Goal: Information Seeking & Learning: Learn about a topic

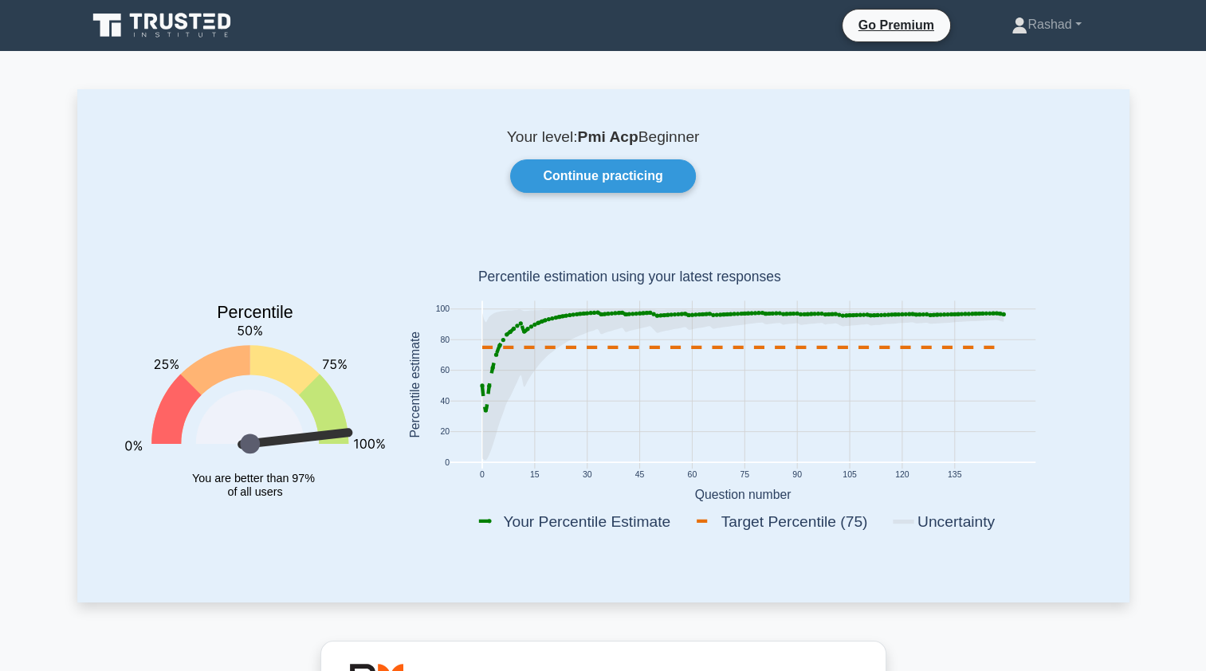
click at [156, 30] on icon at bounding box center [163, 25] width 153 height 30
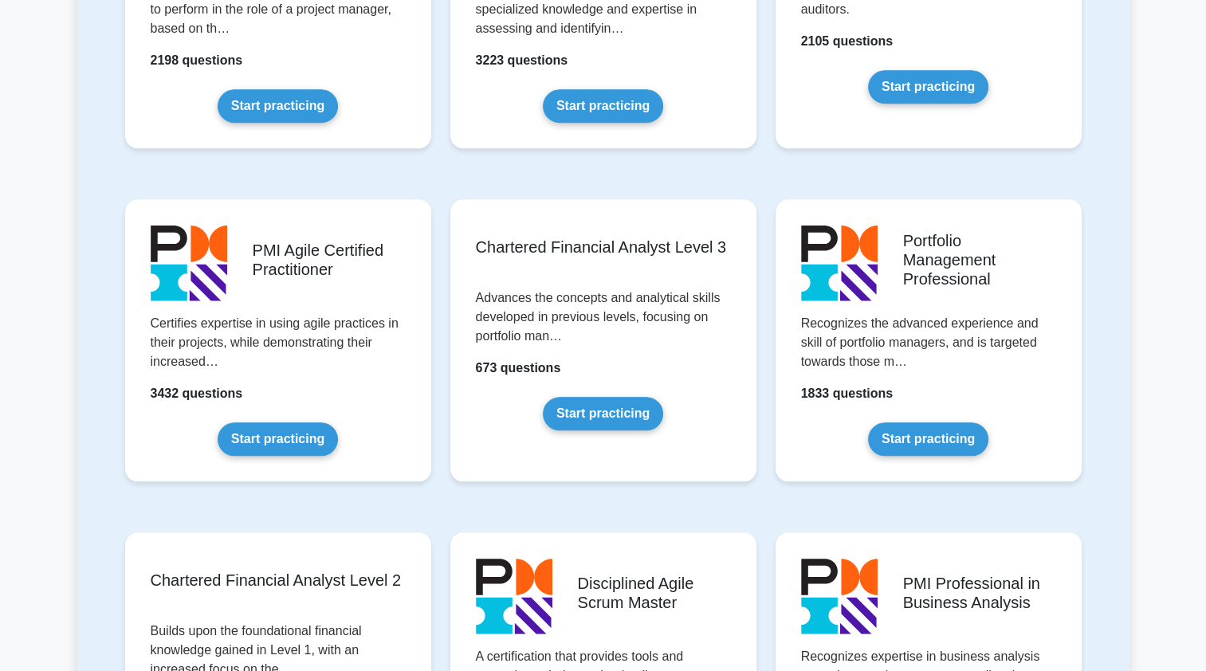
scroll to position [1508, 0]
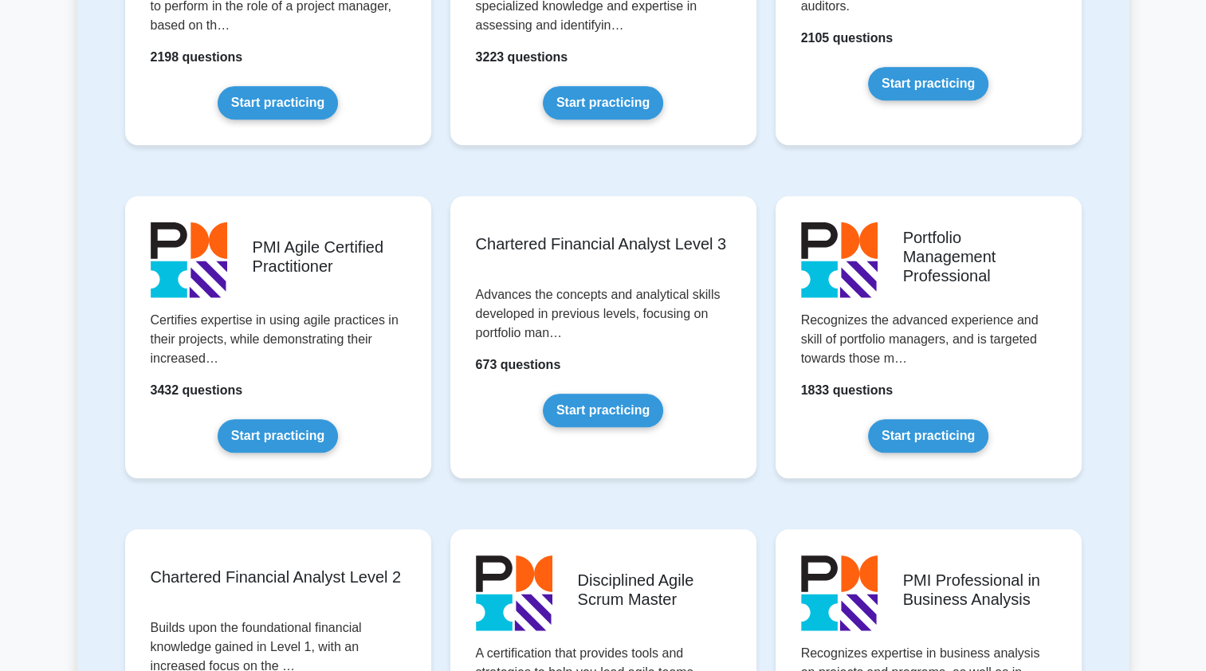
click at [260, 426] on link "Start practicing" at bounding box center [278, 435] width 120 height 33
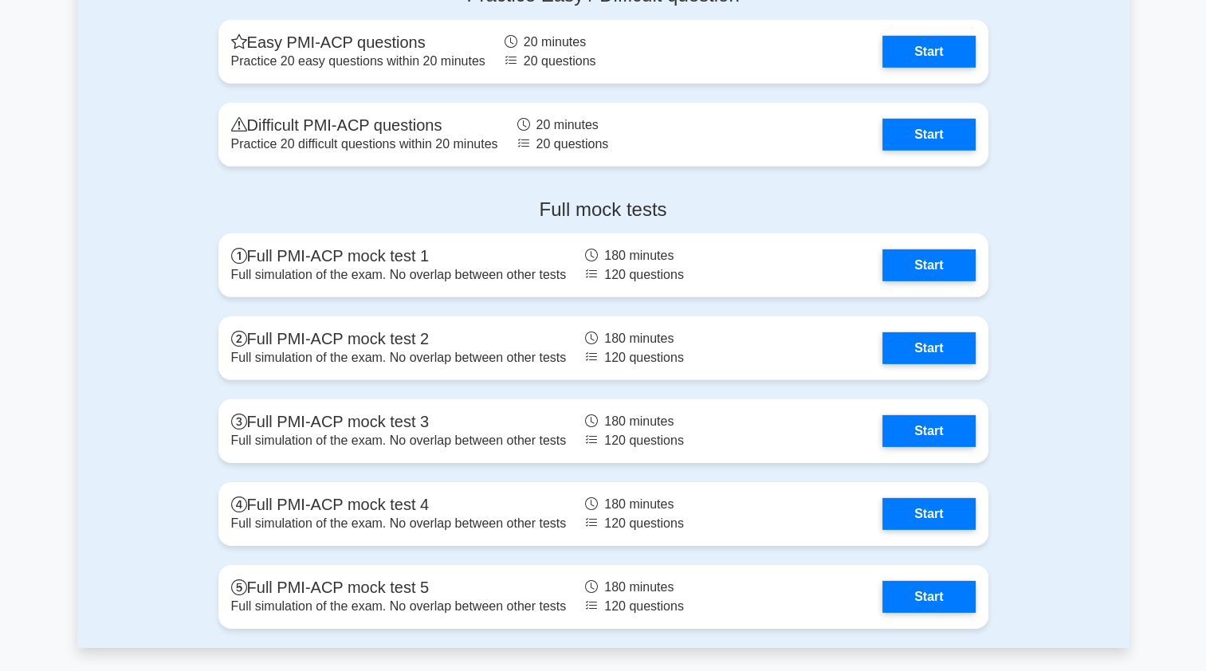
scroll to position [4831, 0]
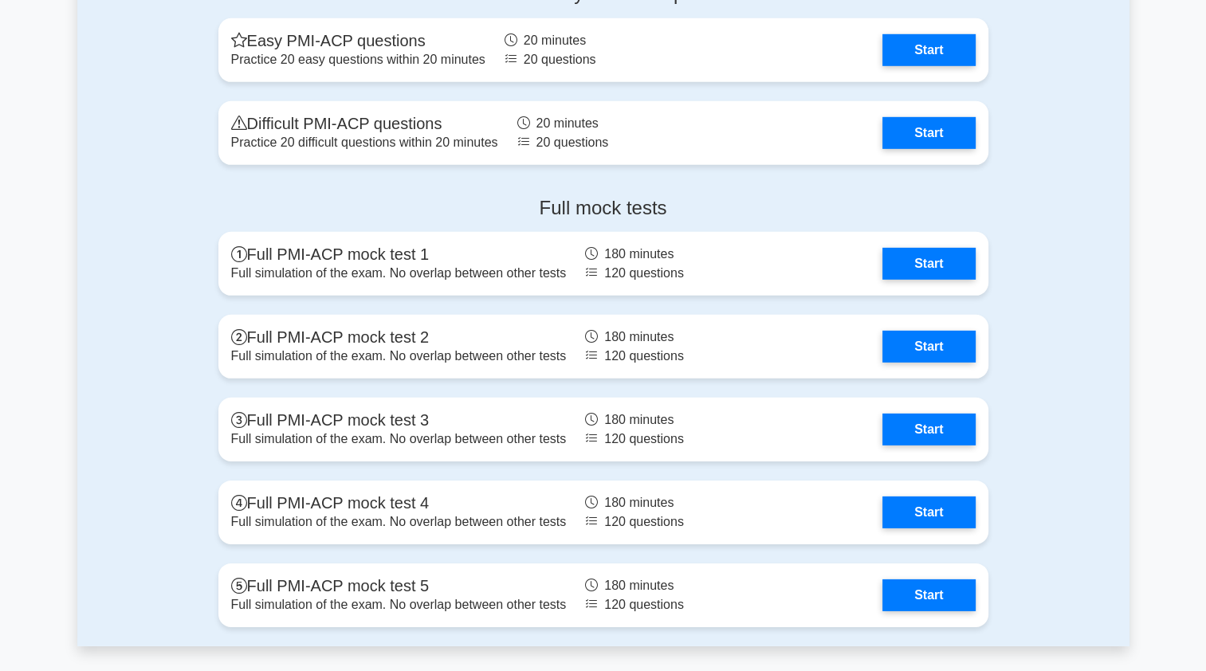
click at [947, 414] on link "Start" at bounding box center [928, 430] width 92 height 32
click at [941, 425] on link "Start" at bounding box center [928, 430] width 92 height 32
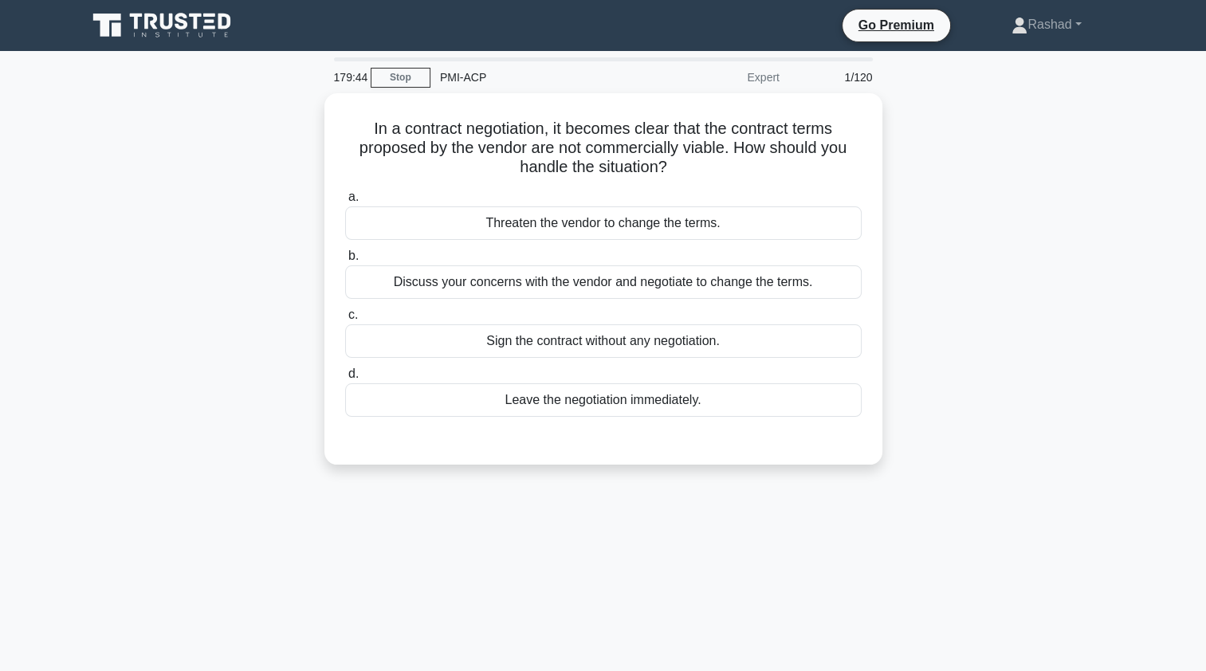
click at [786, 283] on div "Discuss your concerns with the vendor and negotiate to change the terms." at bounding box center [603, 281] width 517 height 33
click at [345, 261] on input "b. Discuss your concerns with the vendor and negotiate to change the terms." at bounding box center [345, 256] width 0 height 10
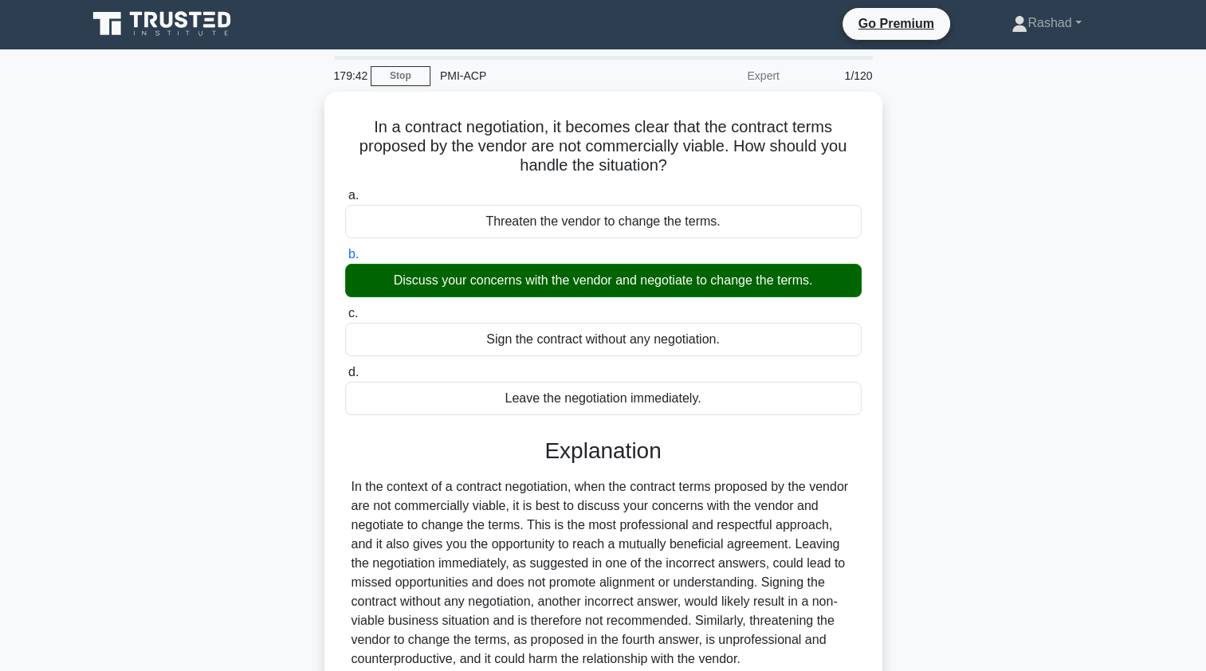
scroll to position [190, 0]
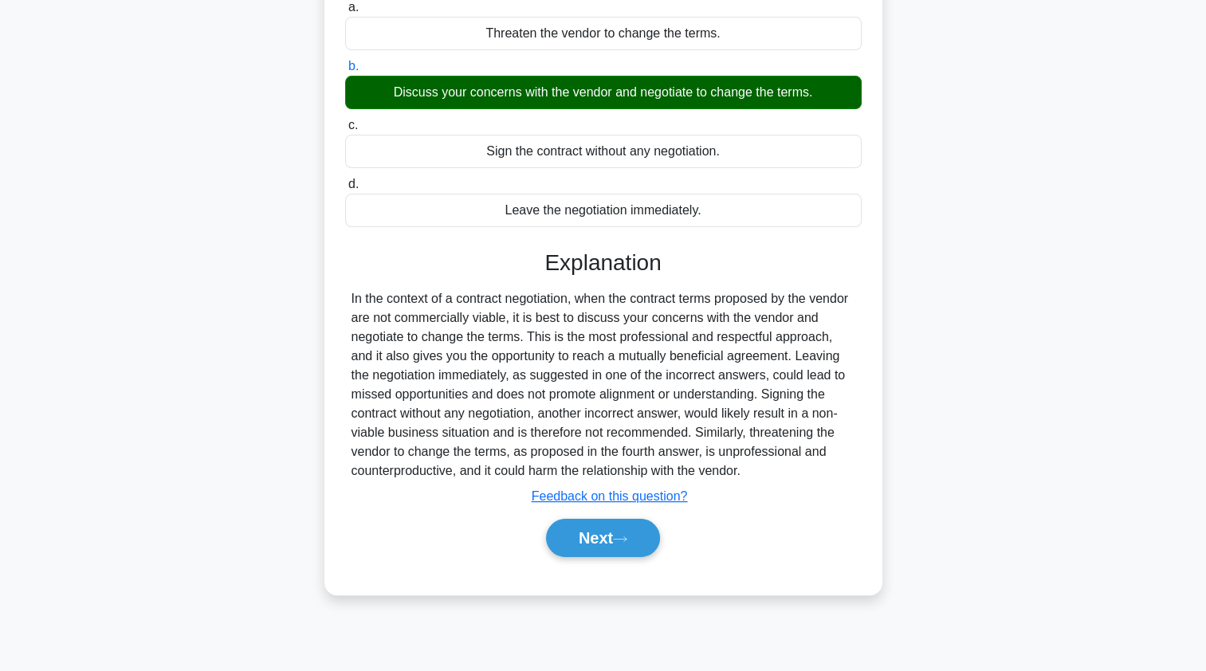
click at [634, 544] on button "Next" at bounding box center [603, 538] width 114 height 38
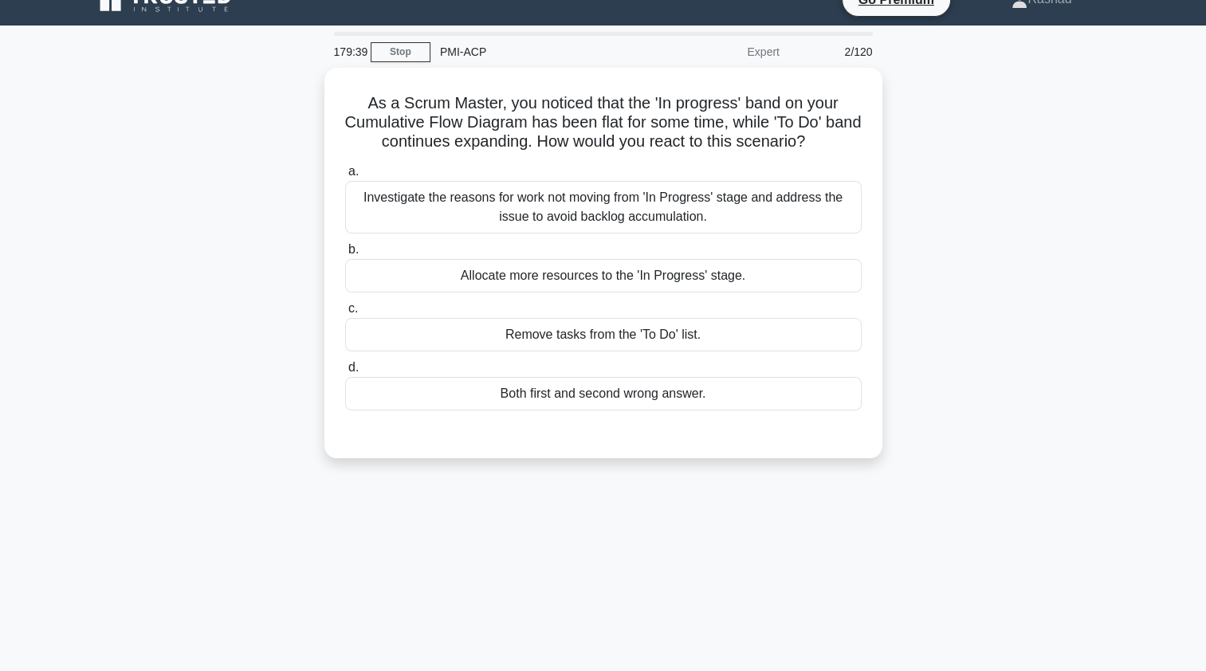
scroll to position [19, 0]
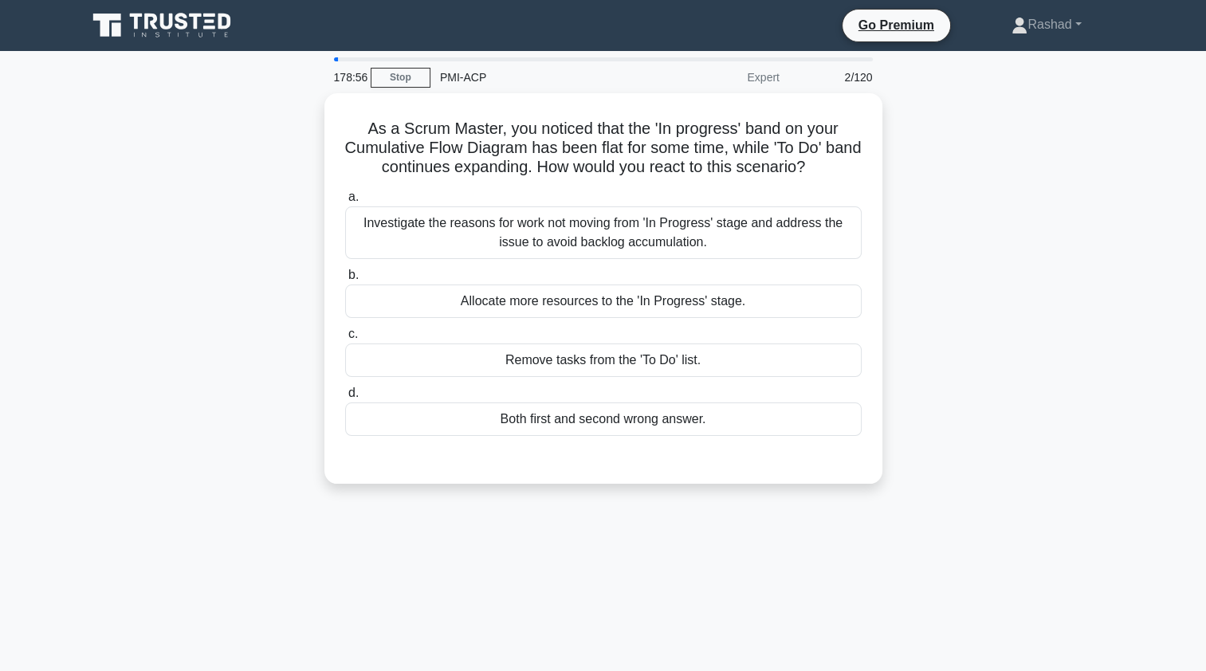
click at [490, 249] on div "Investigate the reasons for work not moving from 'In Progress' stage and addres…" at bounding box center [603, 232] width 517 height 53
click at [345, 202] on input "a. Investigate the reasons for work not moving from 'In Progress' stage and add…" at bounding box center [345, 197] width 0 height 10
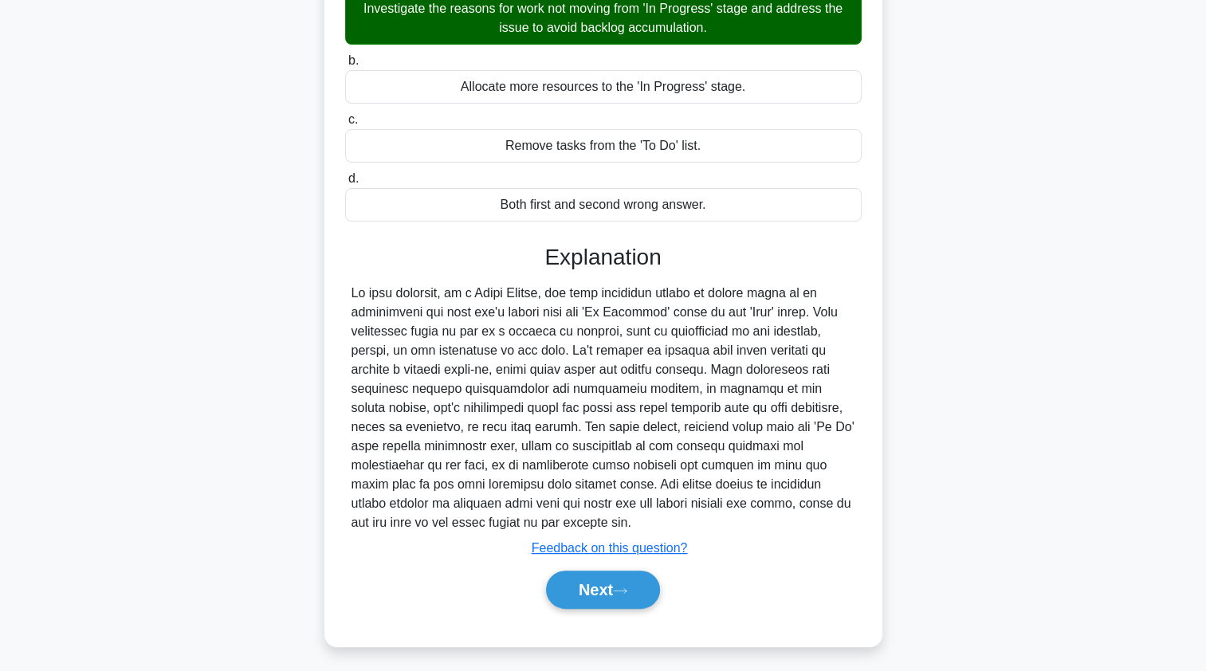
click at [585, 588] on button "Next" at bounding box center [603, 590] width 114 height 38
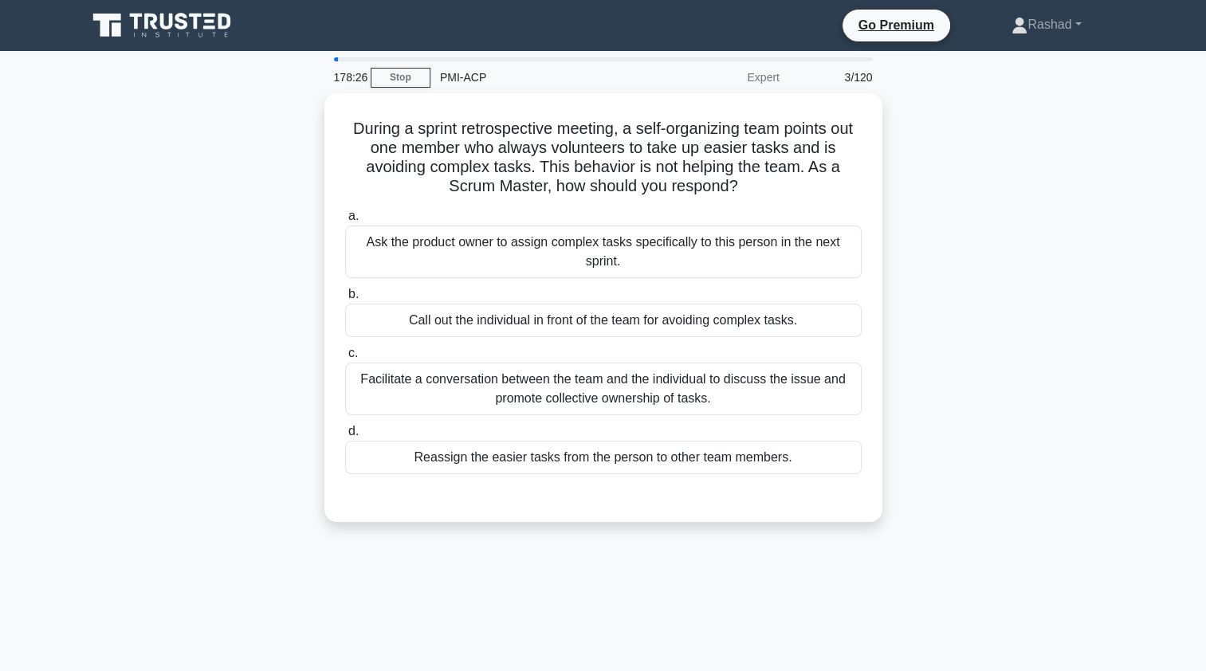
click at [498, 368] on div "Facilitate a conversation between the team and the individual to discuss the is…" at bounding box center [603, 389] width 517 height 53
click at [345, 359] on input "c. Facilitate a conversation between the team and the individual to discuss the…" at bounding box center [345, 353] width 0 height 10
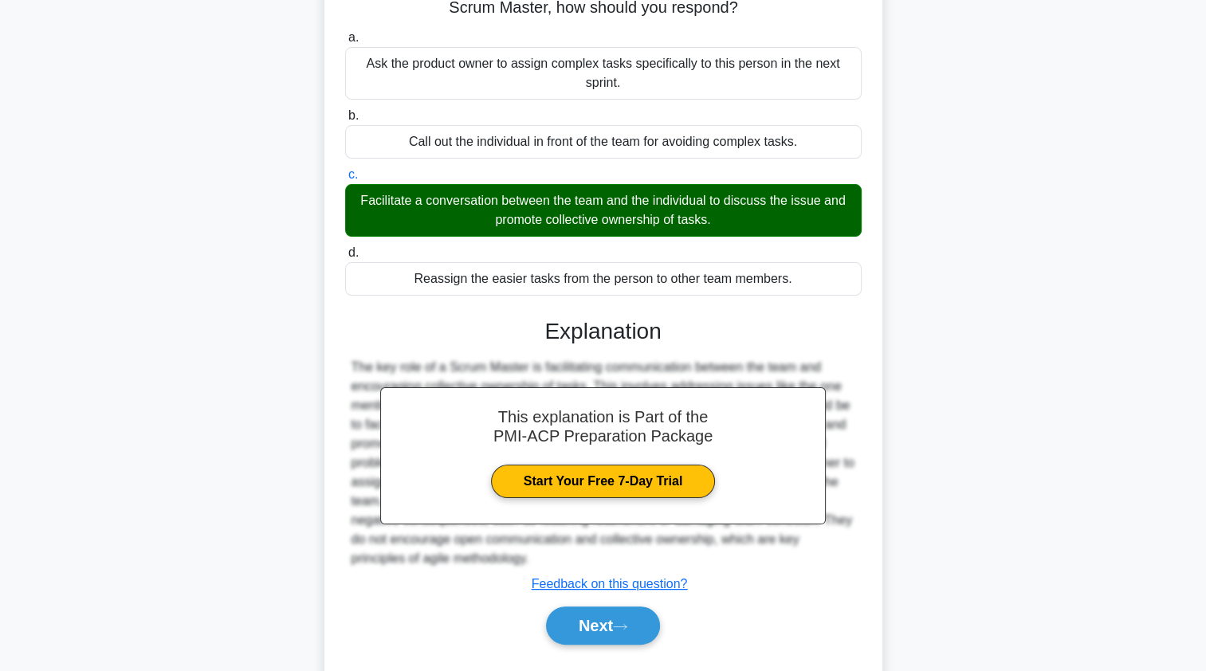
scroll to position [195, 0]
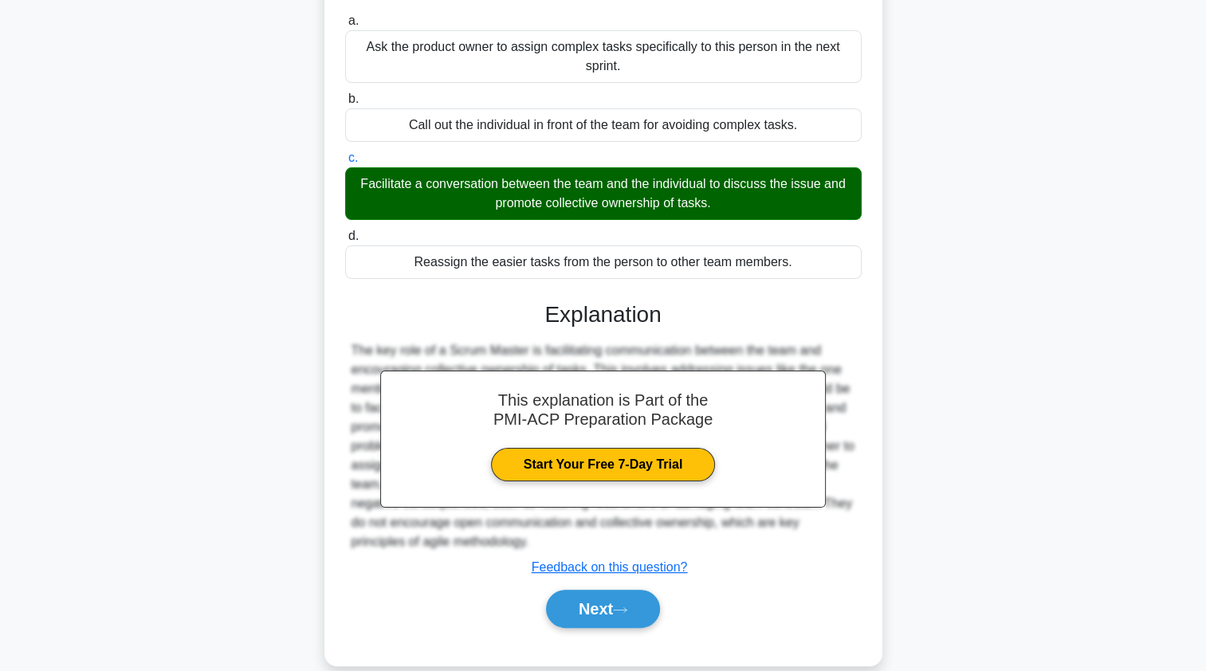
click at [595, 590] on button "Next" at bounding box center [603, 609] width 114 height 38
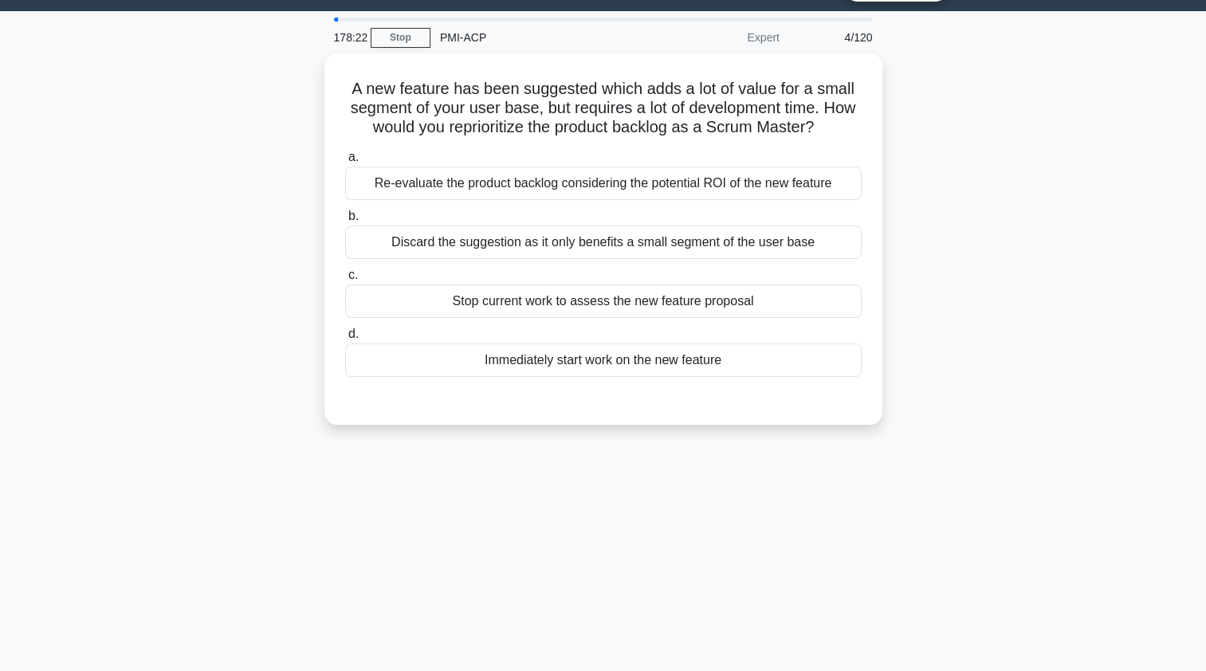
scroll to position [0, 0]
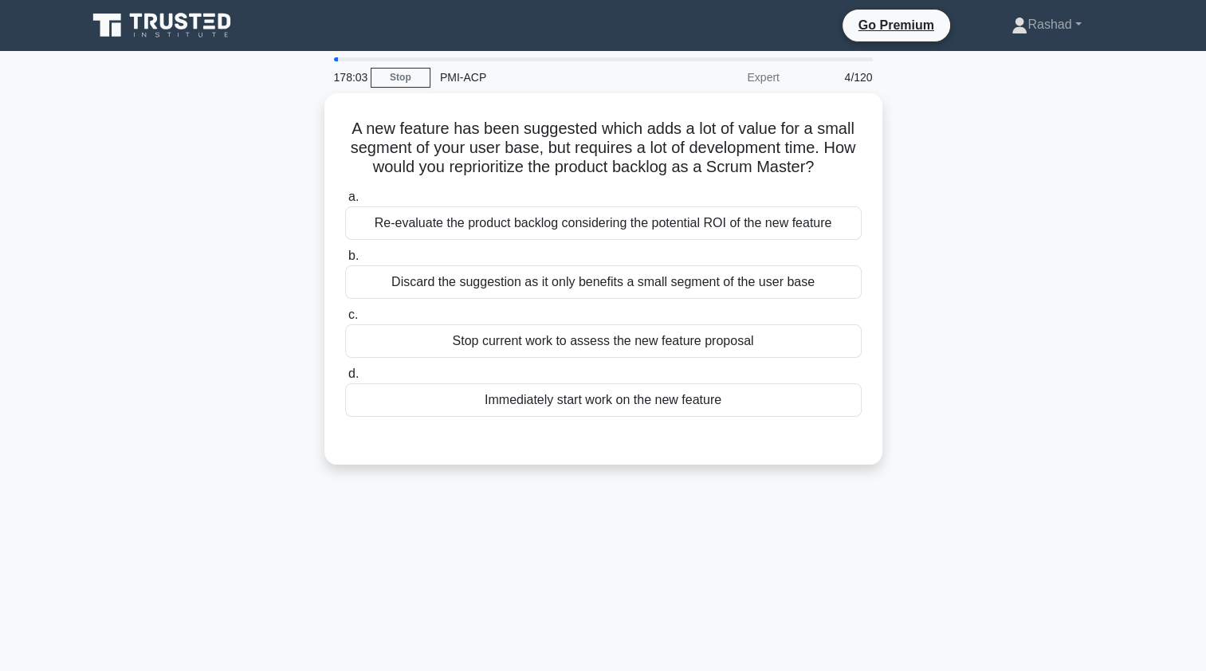
click at [456, 222] on div "Re-evaluate the product backlog considering the potential ROI of the new feature" at bounding box center [603, 222] width 517 height 33
click at [345, 202] on input "a. Re-evaluate the product backlog considering the potential ROI of the new fea…" at bounding box center [345, 197] width 0 height 10
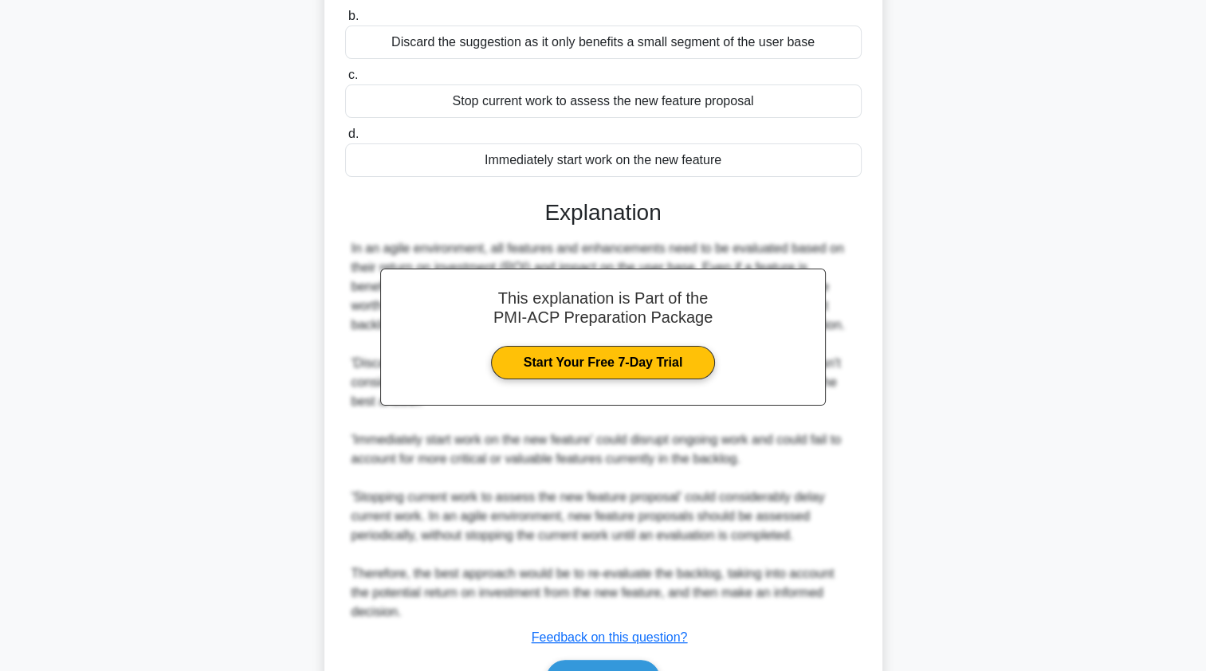
scroll to position [245, 0]
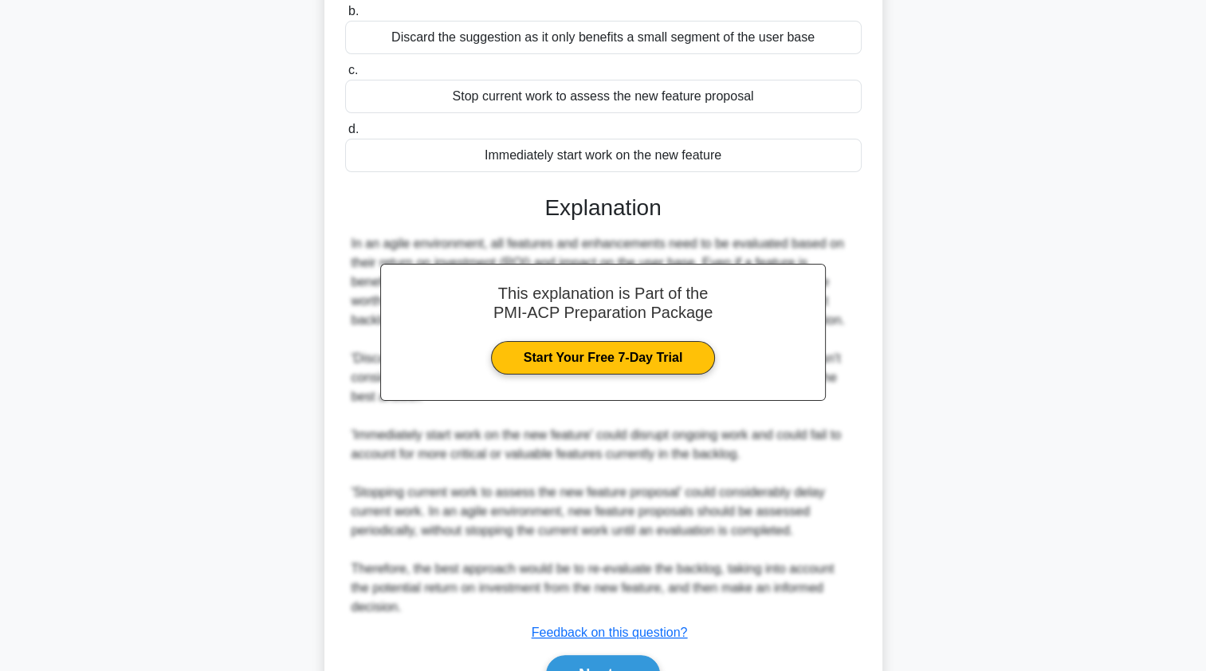
click at [576, 655] on button "Next" at bounding box center [603, 674] width 114 height 38
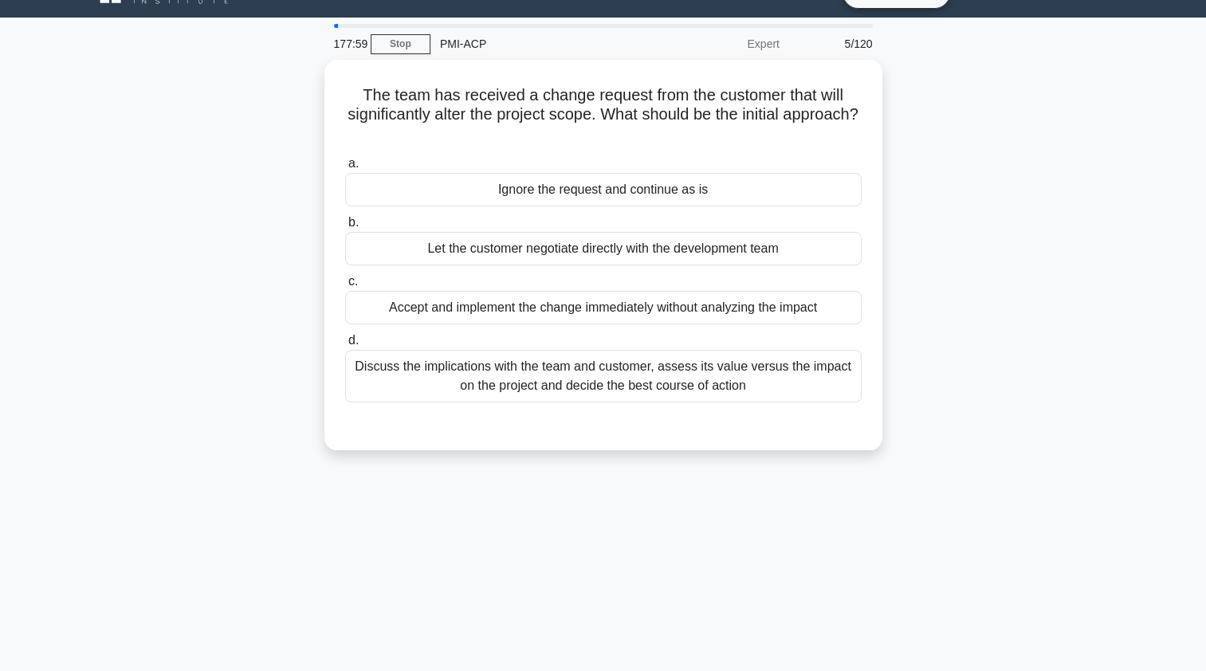
scroll to position [0, 0]
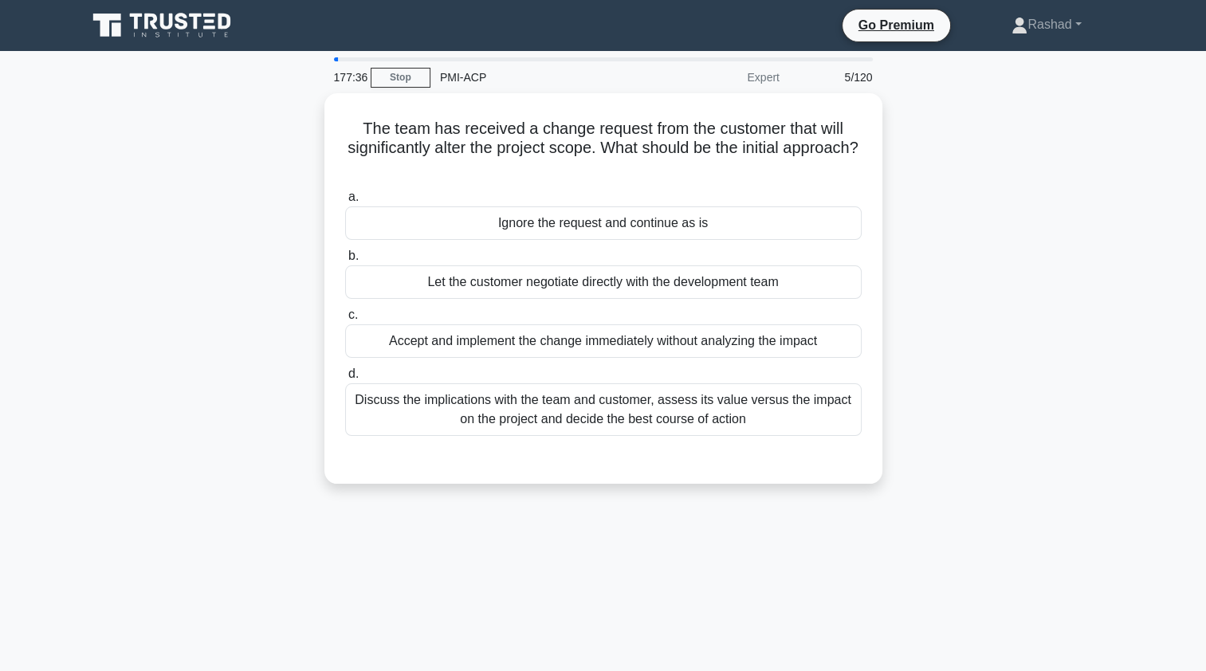
click at [446, 402] on div "Discuss the implications with the team and customer, assess its value versus th…" at bounding box center [603, 409] width 517 height 53
click at [345, 379] on input "d. Discuss the implications with the team and customer, assess its value versus…" at bounding box center [345, 374] width 0 height 10
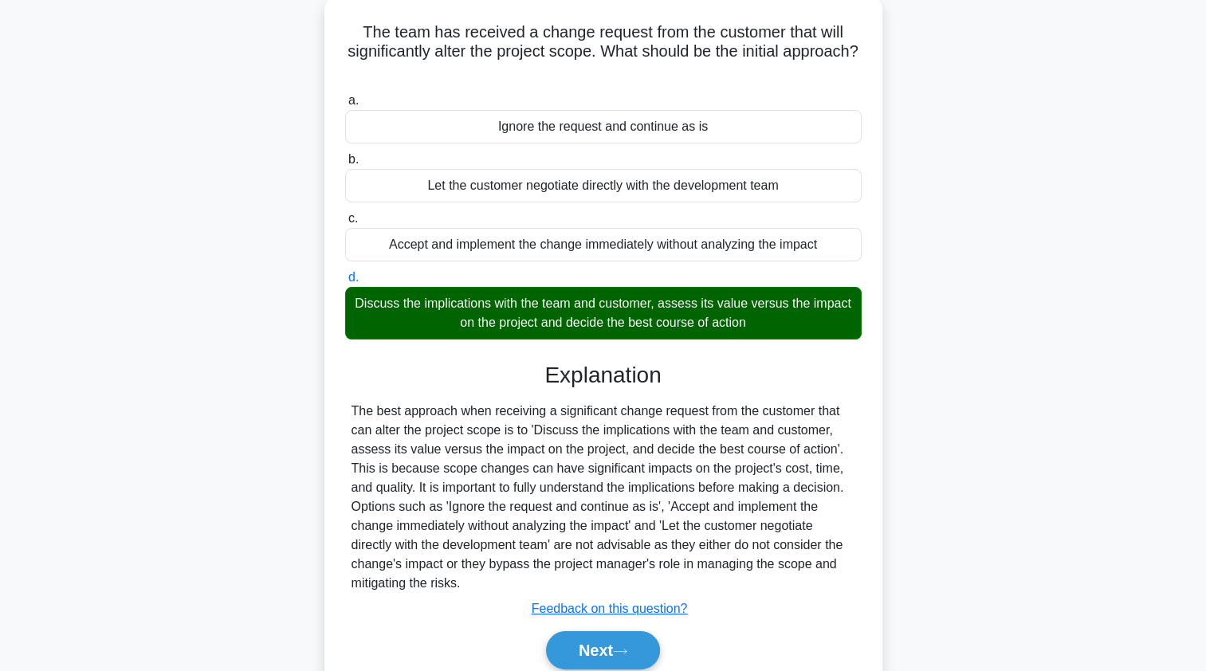
scroll to position [190, 0]
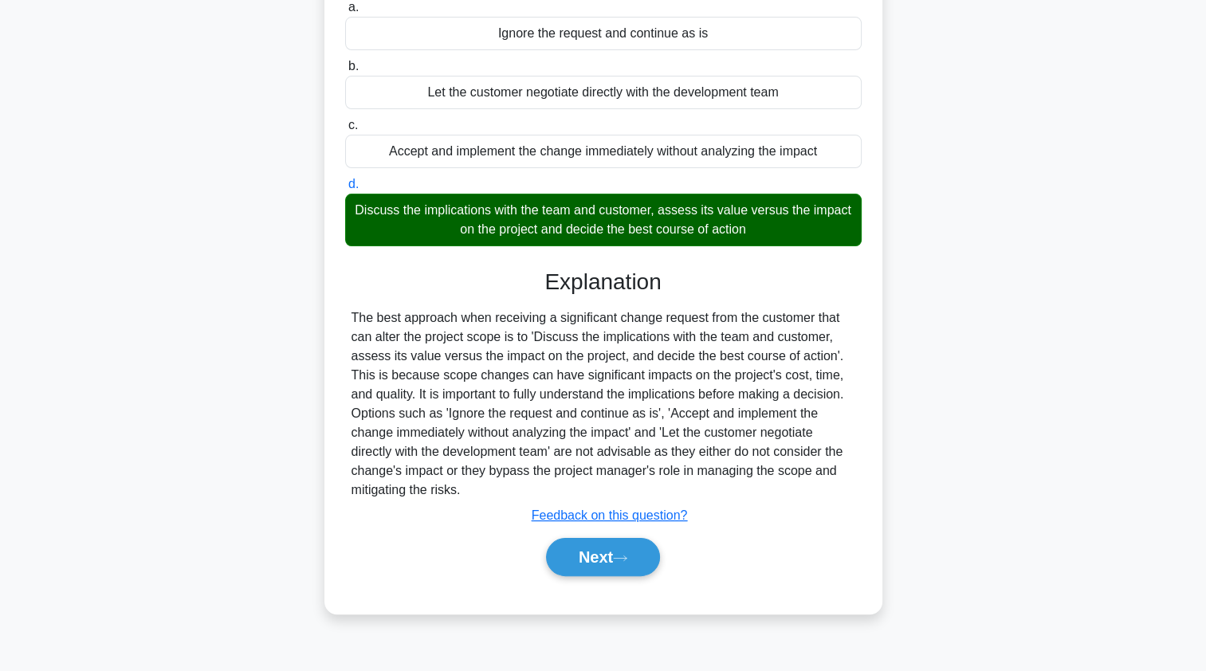
click at [575, 551] on button "Next" at bounding box center [603, 557] width 114 height 38
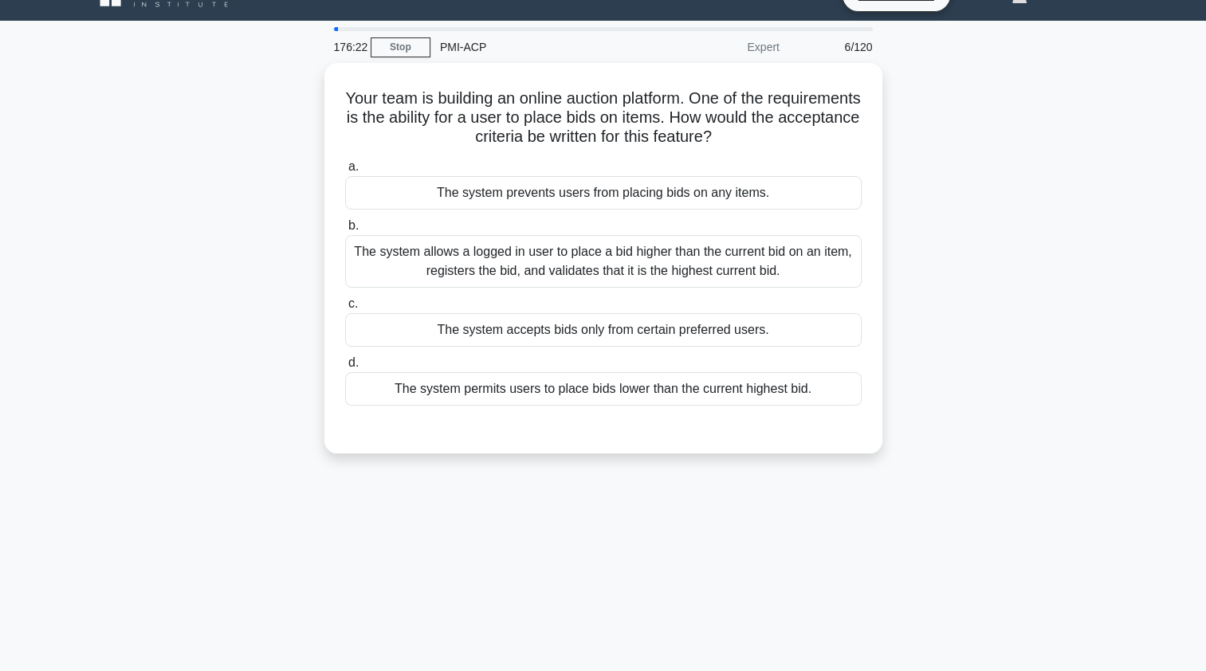
scroll to position [52, 0]
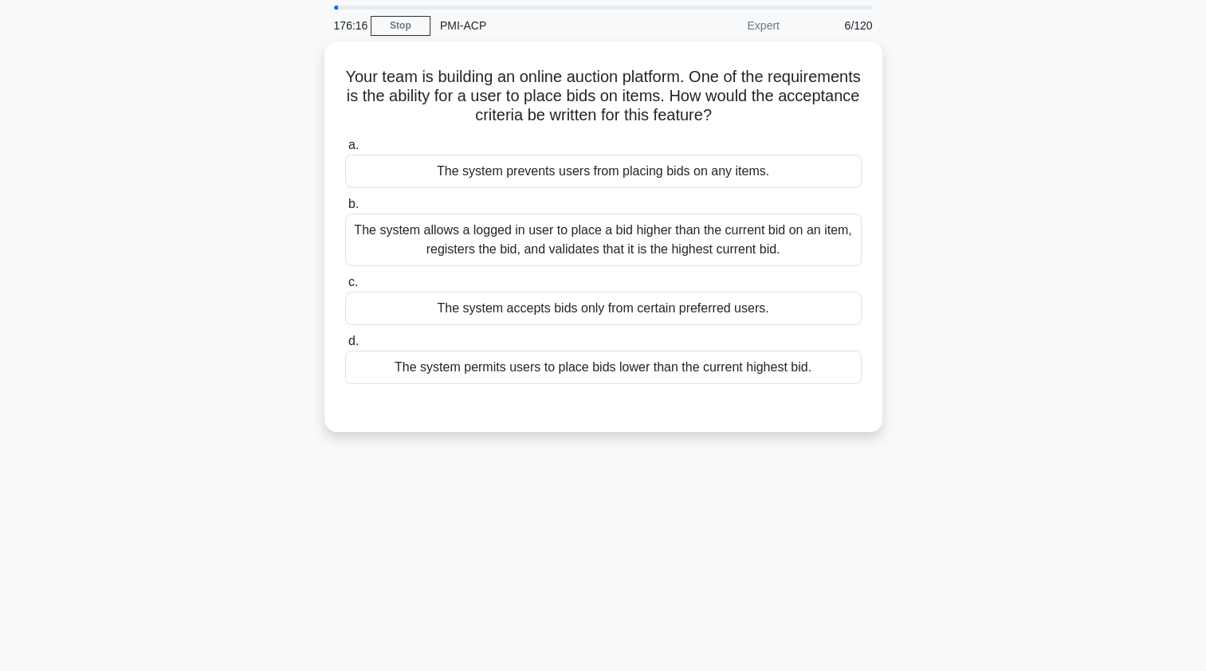
click at [379, 236] on div "The system allows a logged in user to place a bid higher than the current bid o…" at bounding box center [603, 240] width 517 height 53
click at [345, 210] on input "b. The system allows a logged in user to place a bid higher than the current bi…" at bounding box center [345, 204] width 0 height 10
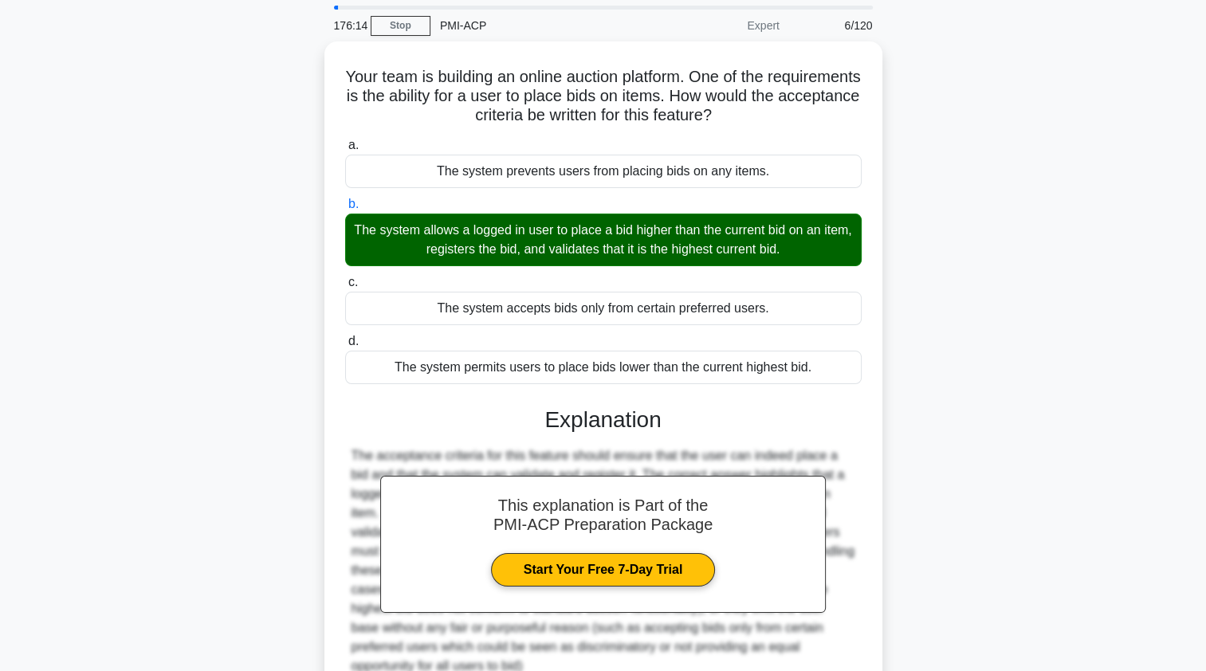
scroll to position [190, 0]
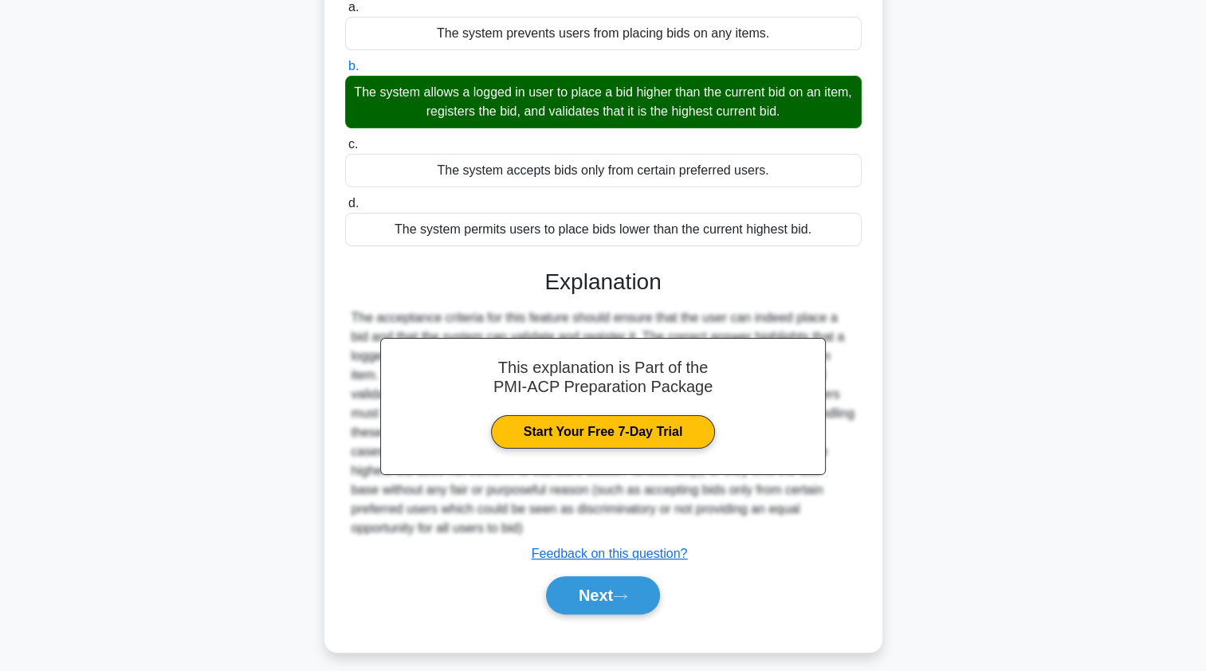
click at [564, 582] on button "Next" at bounding box center [603, 595] width 114 height 38
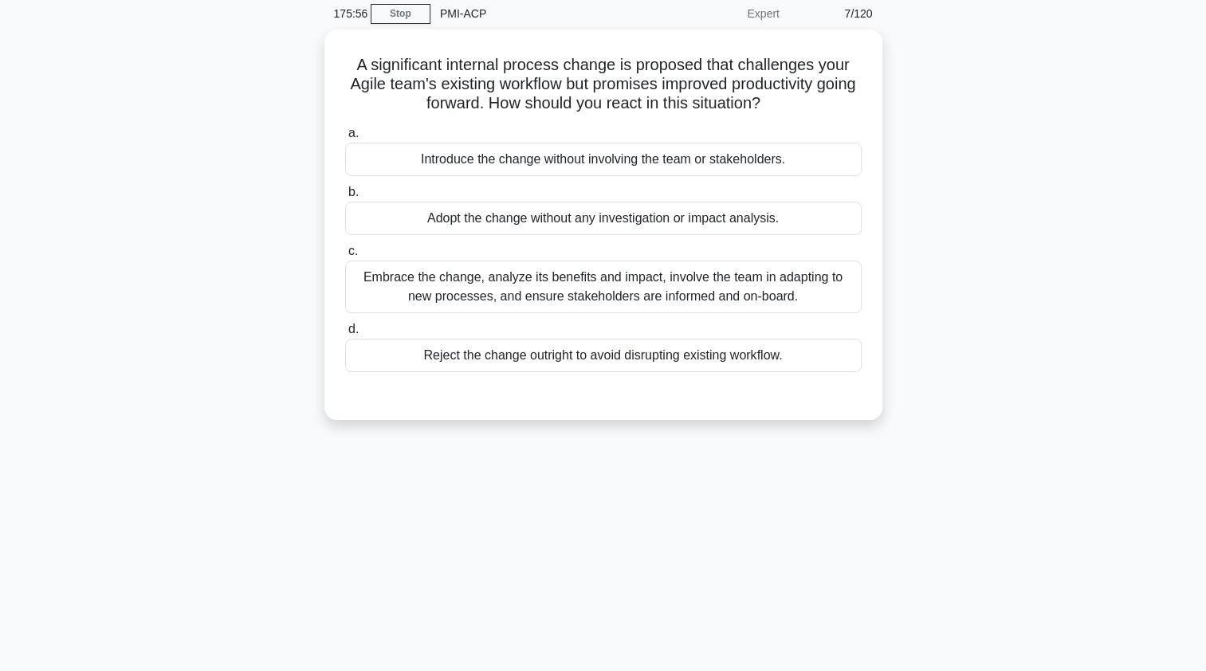
scroll to position [64, 0]
click at [418, 297] on div "Embrace the change, analyze its benefits and impact, involve the team in adapti…" at bounding box center [603, 287] width 517 height 53
click at [345, 257] on input "c. Embrace the change, analyze its benefits and impact, involve the team in ada…" at bounding box center [345, 251] width 0 height 10
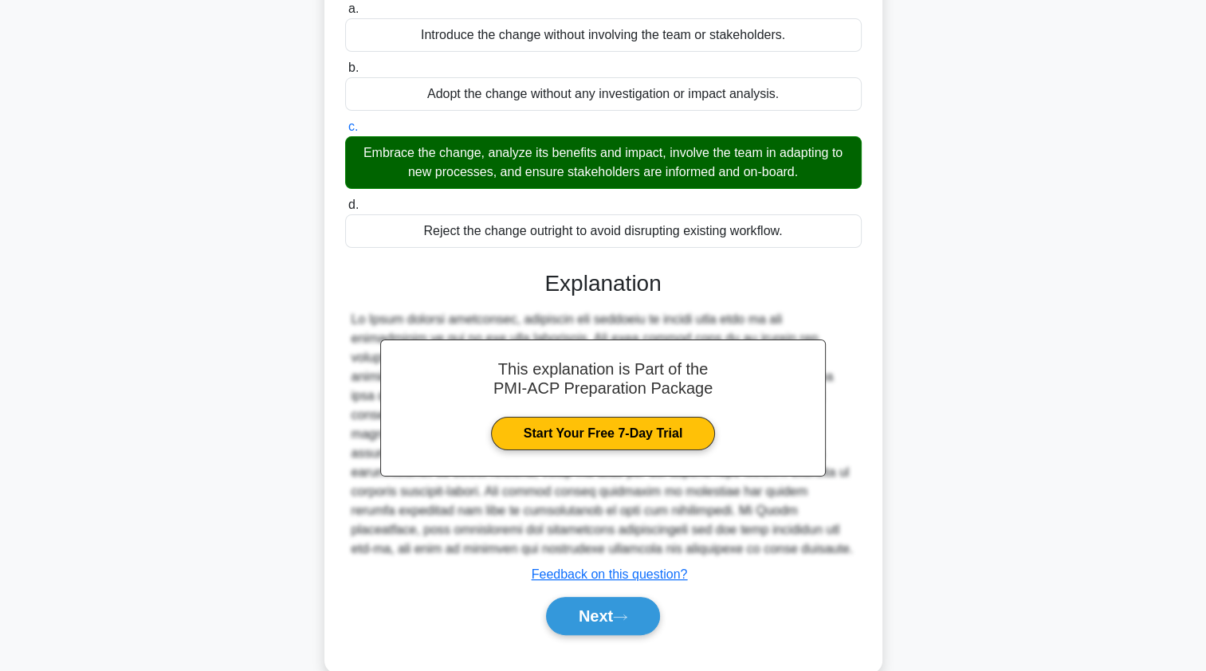
scroll to position [214, 0]
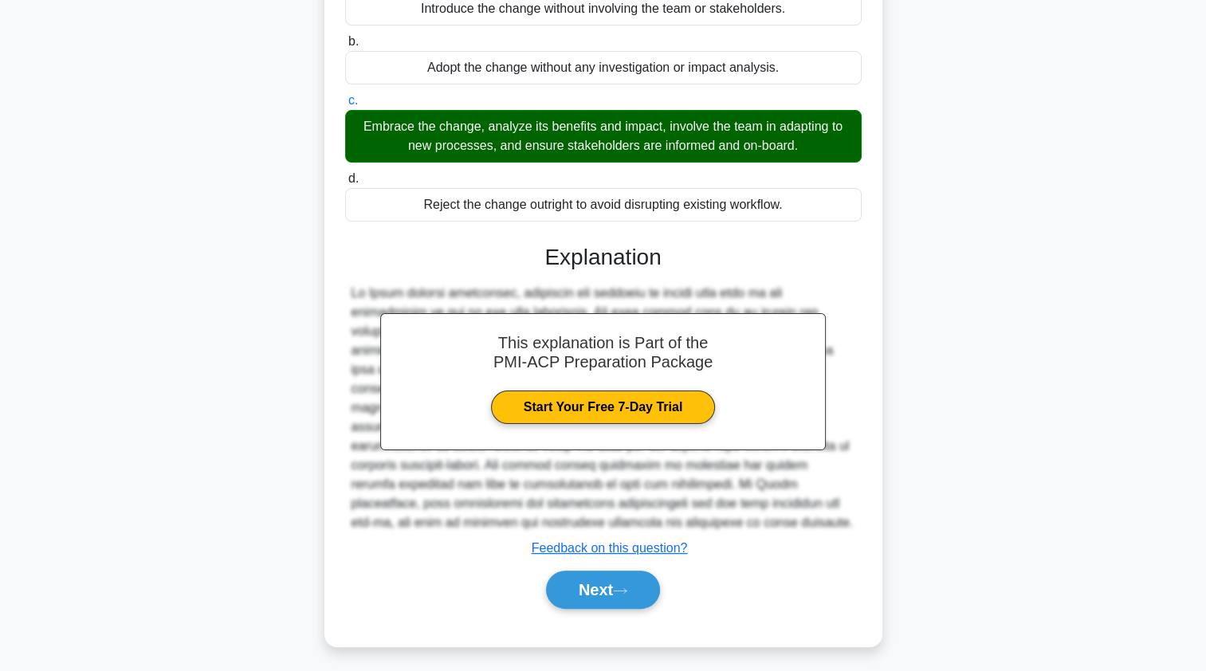
click at [571, 589] on button "Next" at bounding box center [603, 590] width 114 height 38
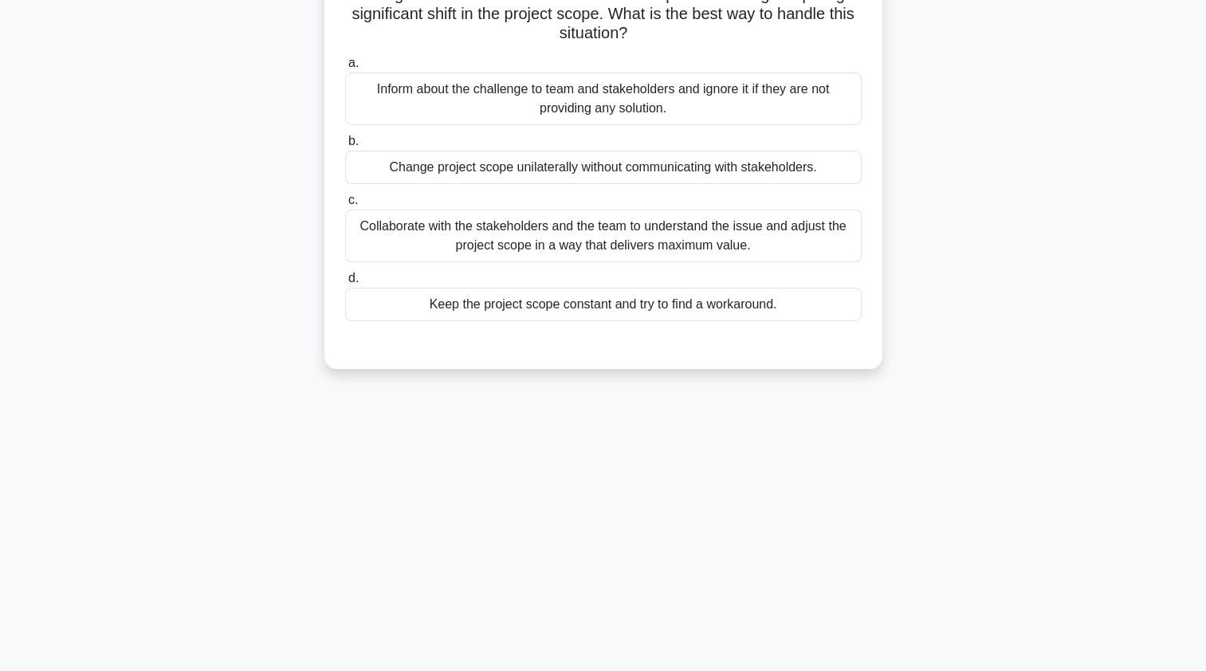
scroll to position [136, 0]
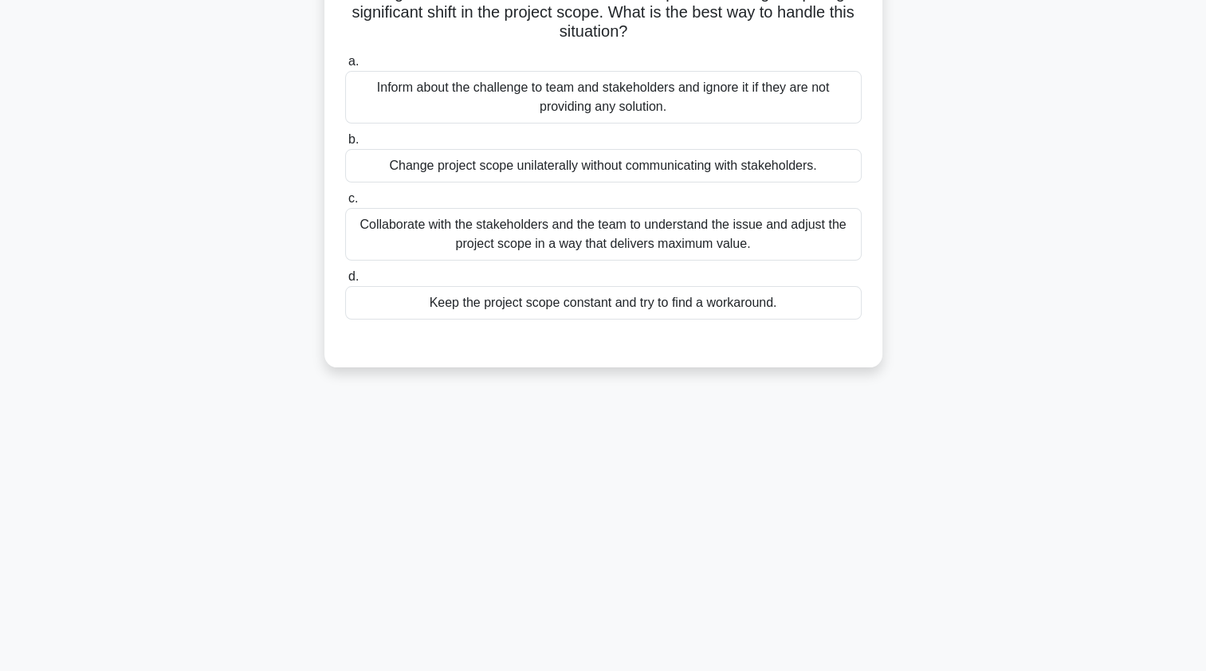
click at [411, 238] on div "Collaborate with the stakeholders and the team to understand the issue and adju…" at bounding box center [603, 234] width 517 height 53
click at [345, 204] on input "c. Collaborate with the stakeholders and the team to understand the issue and a…" at bounding box center [345, 199] width 0 height 10
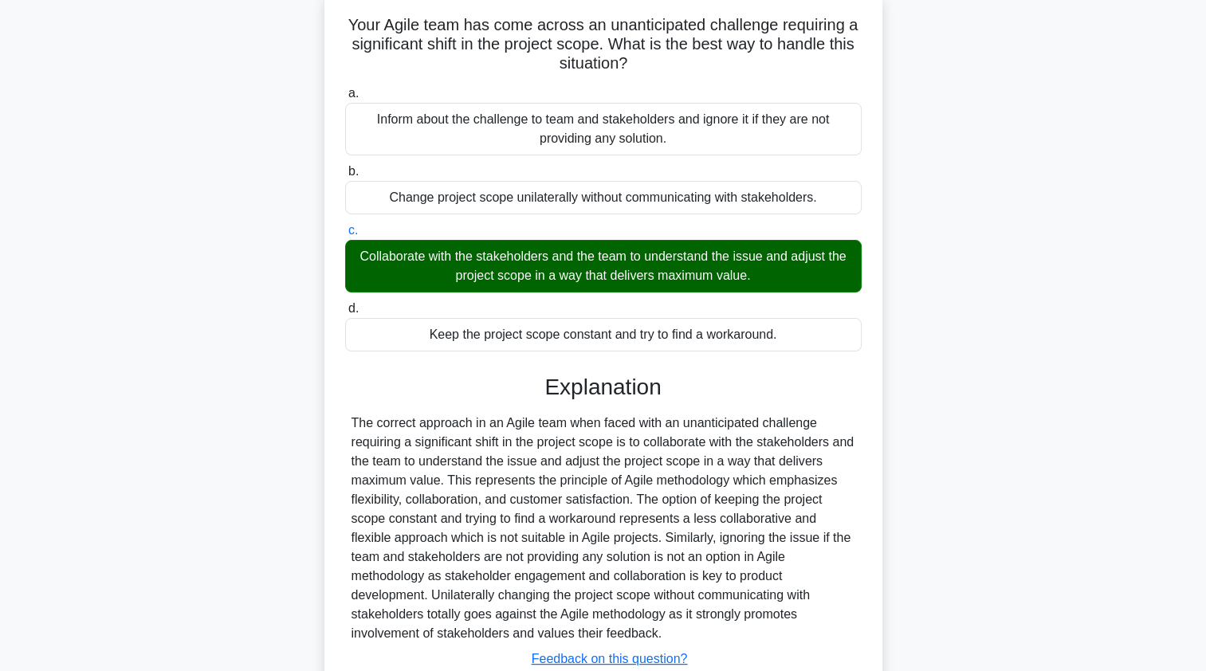
scroll to position [214, 0]
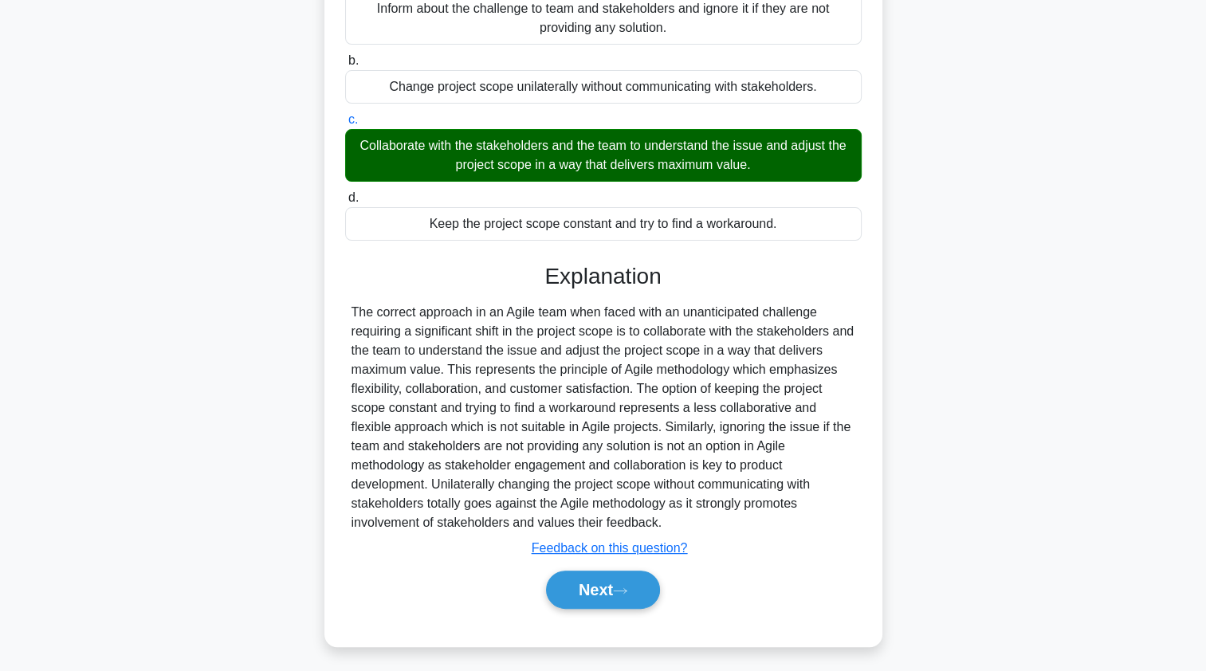
click at [566, 578] on button "Next" at bounding box center [603, 590] width 114 height 38
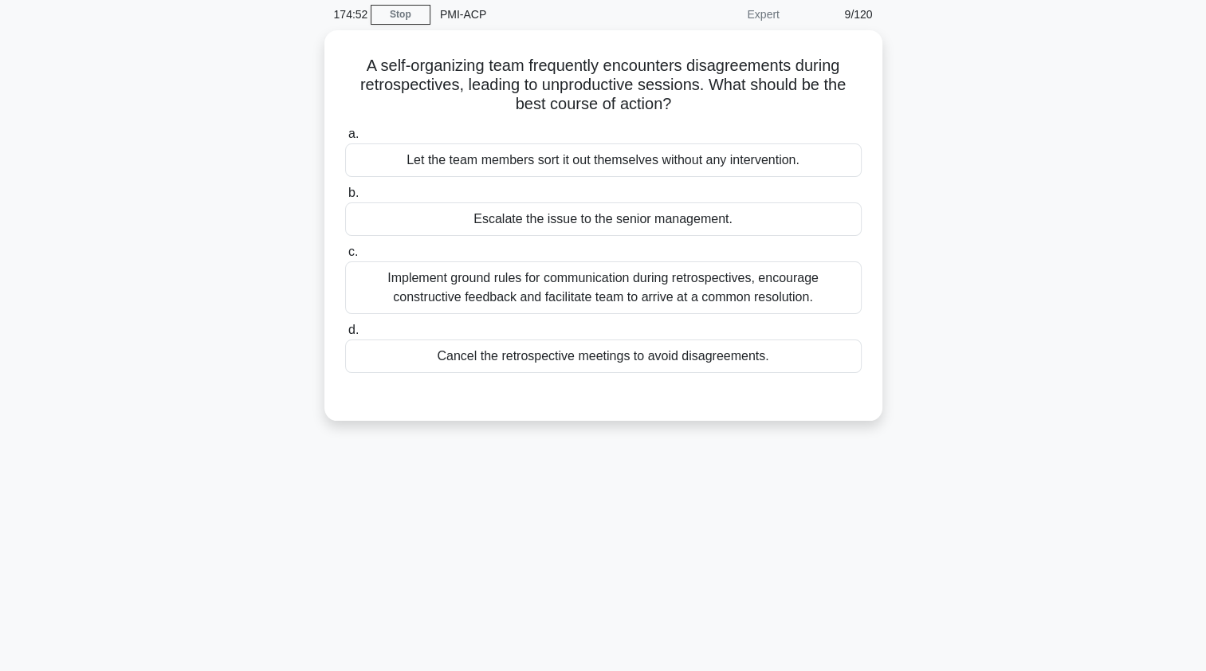
scroll to position [56, 0]
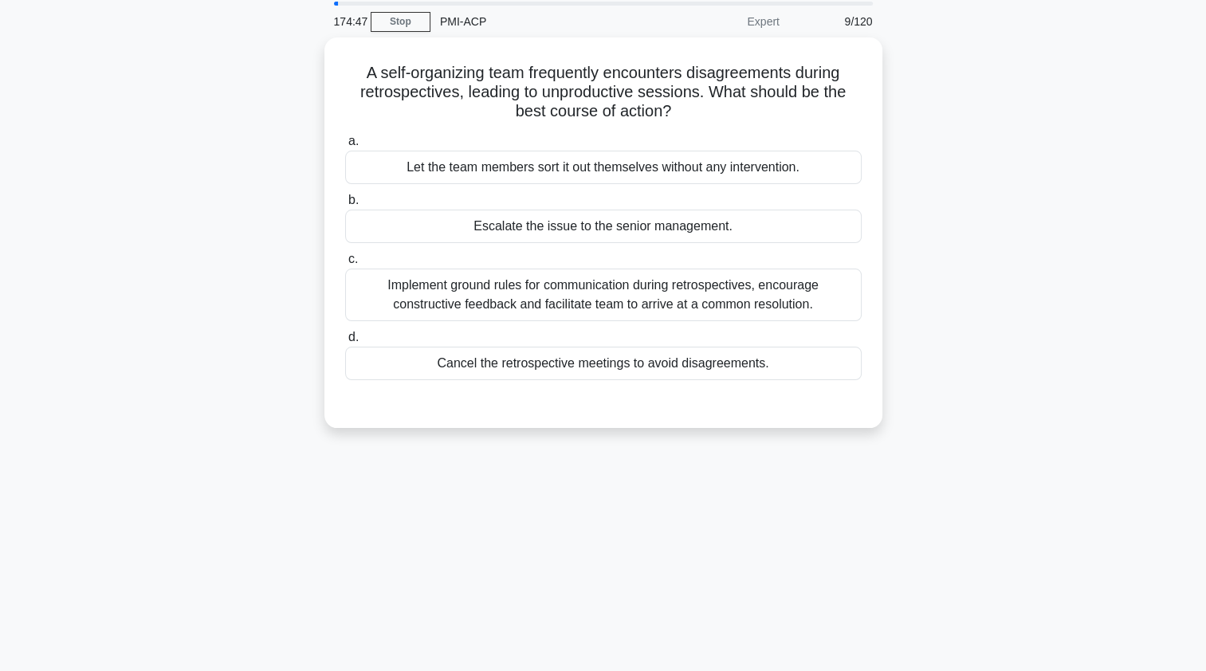
click at [396, 304] on div "Implement ground rules for communication during retrospectives, encourage const…" at bounding box center [603, 295] width 517 height 53
click at [345, 265] on input "c. Implement ground rules for communication during retrospectives, encourage co…" at bounding box center [345, 259] width 0 height 10
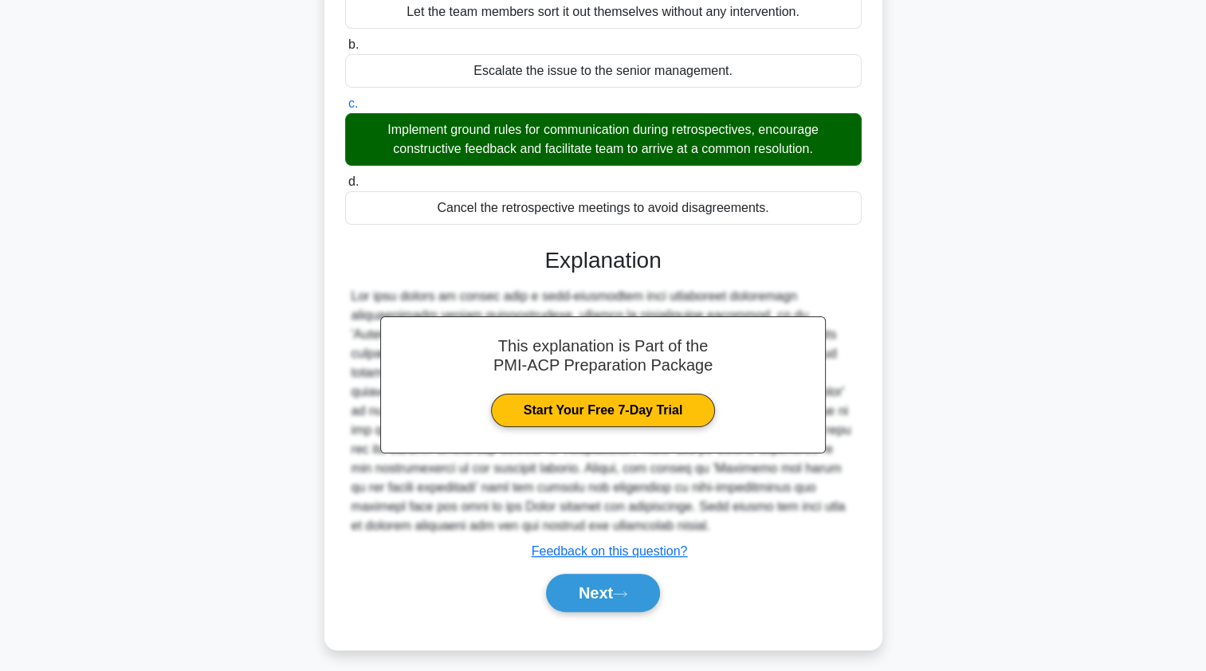
scroll to position [214, 0]
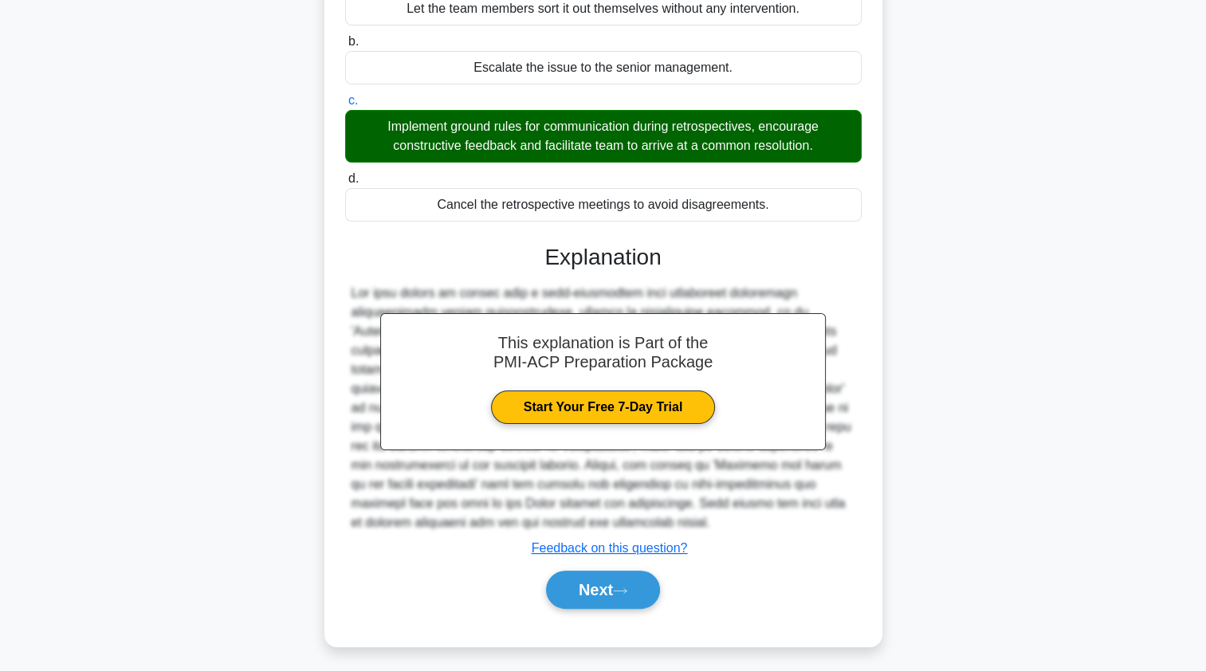
click at [572, 573] on button "Next" at bounding box center [603, 590] width 114 height 38
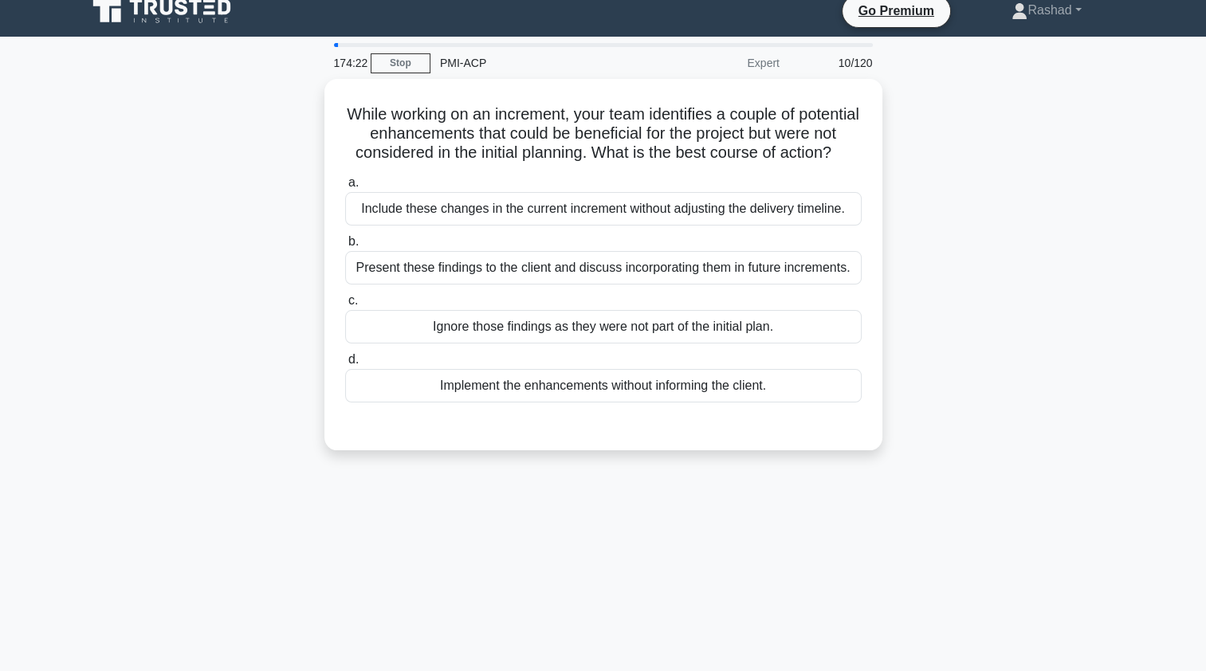
scroll to position [3, 0]
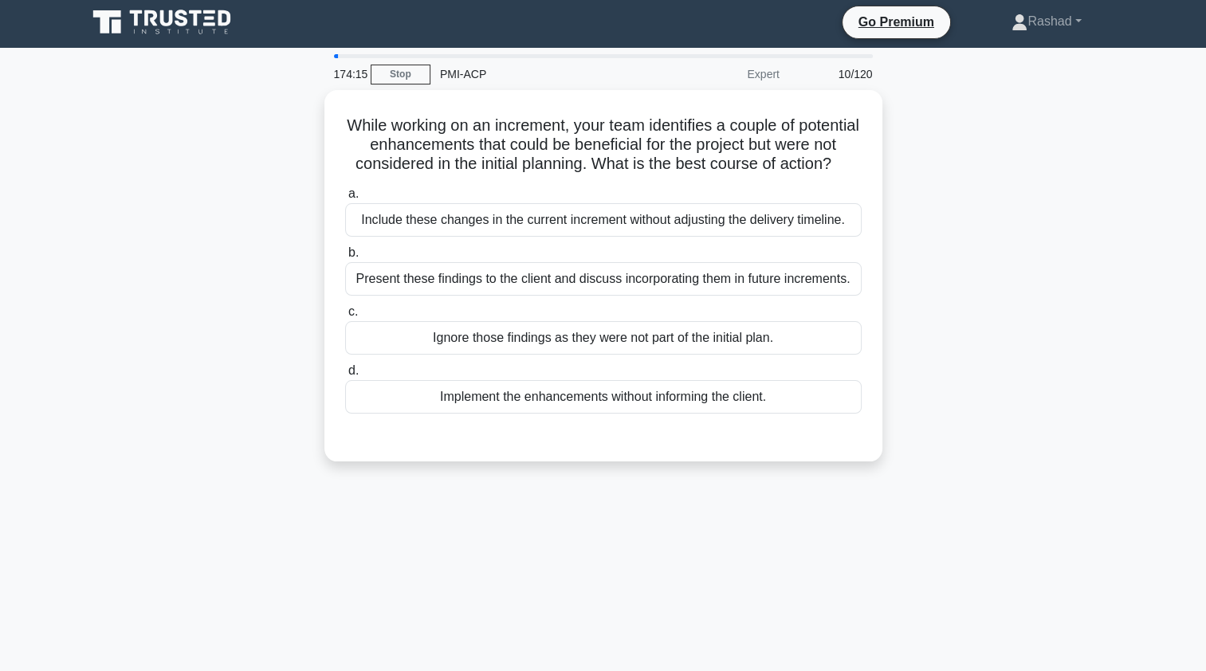
click at [392, 296] on div "Present these findings to the client and discuss incorporating them in future i…" at bounding box center [603, 278] width 517 height 33
click at [345, 258] on input "b. Present these findings to the client and discuss incorporating them in futur…" at bounding box center [345, 253] width 0 height 10
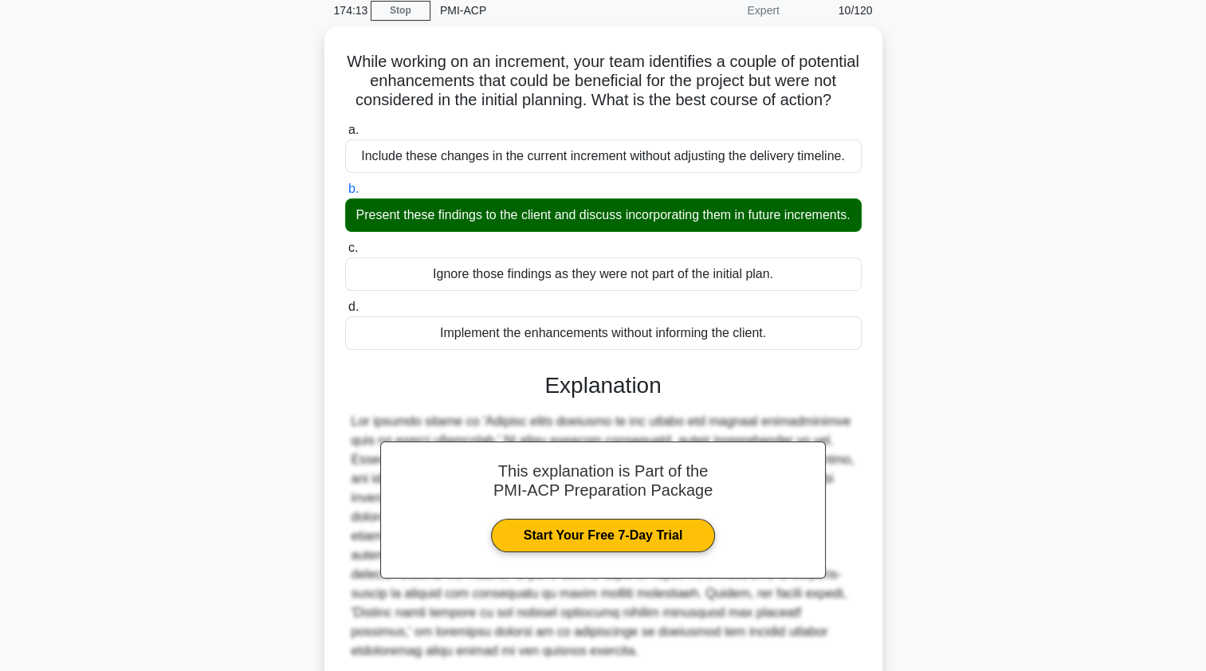
scroll to position [214, 0]
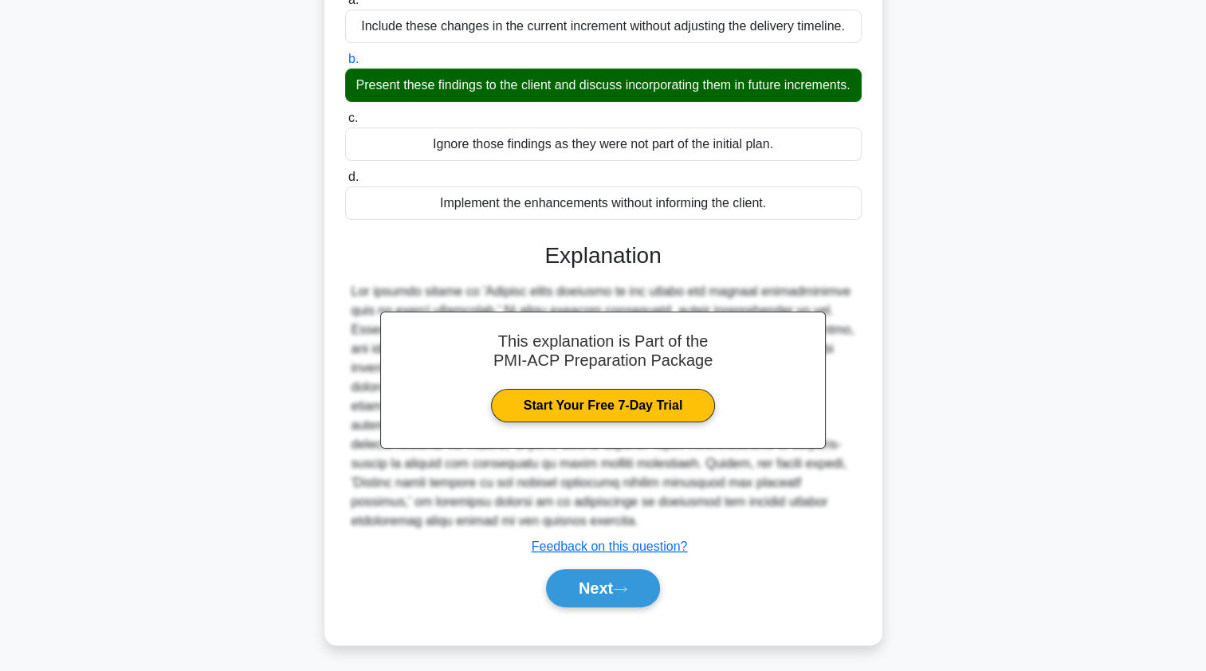
click at [572, 597] on button "Next" at bounding box center [603, 588] width 114 height 38
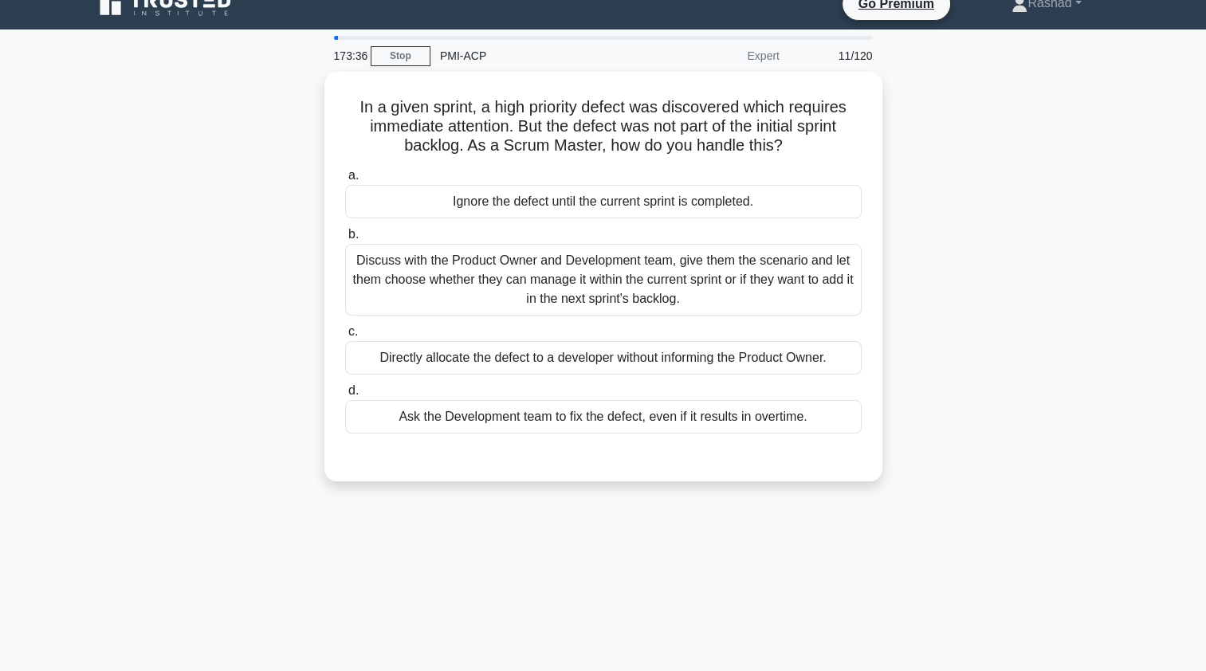
scroll to position [49, 0]
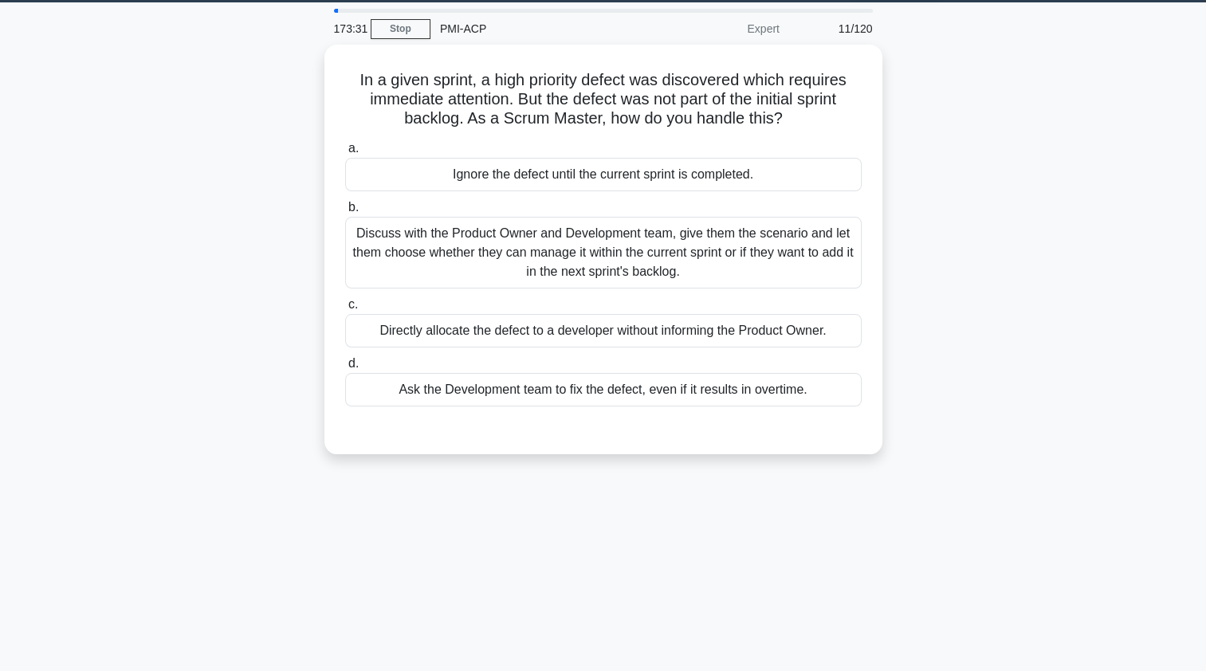
click at [391, 251] on div "Discuss with the Product Owner and Development team, give them the scenario and…" at bounding box center [603, 253] width 517 height 72
click at [345, 213] on input "b. Discuss with the Product Owner and Development team, give them the scenario …" at bounding box center [345, 207] width 0 height 10
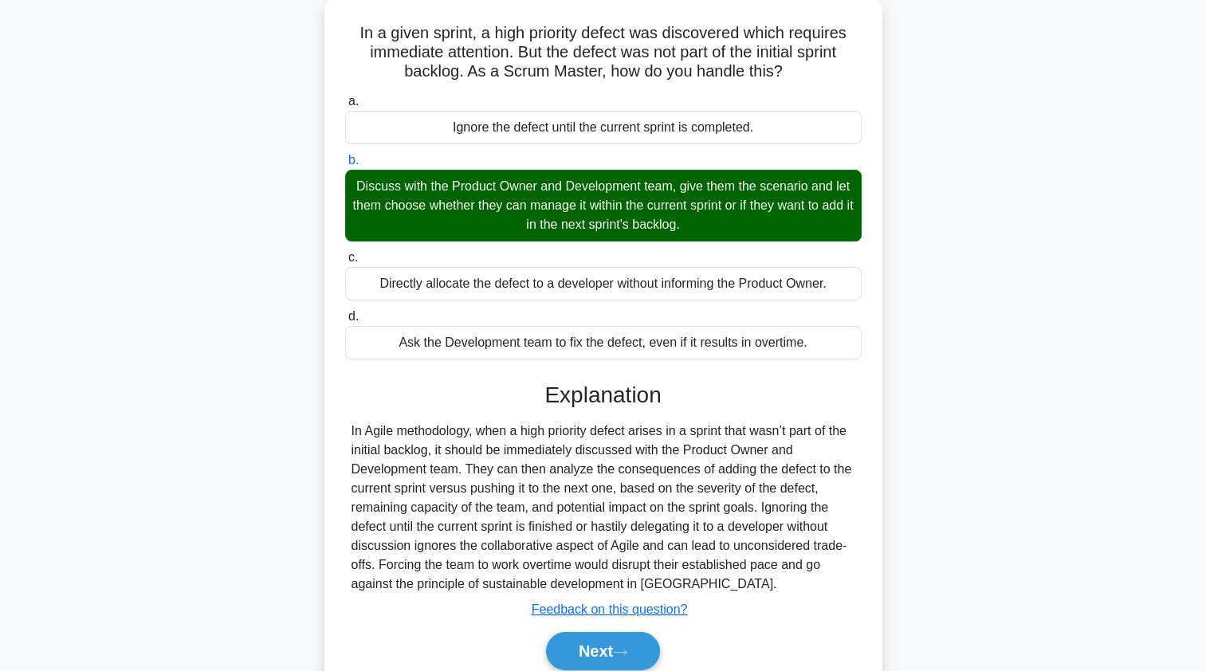
scroll to position [190, 0]
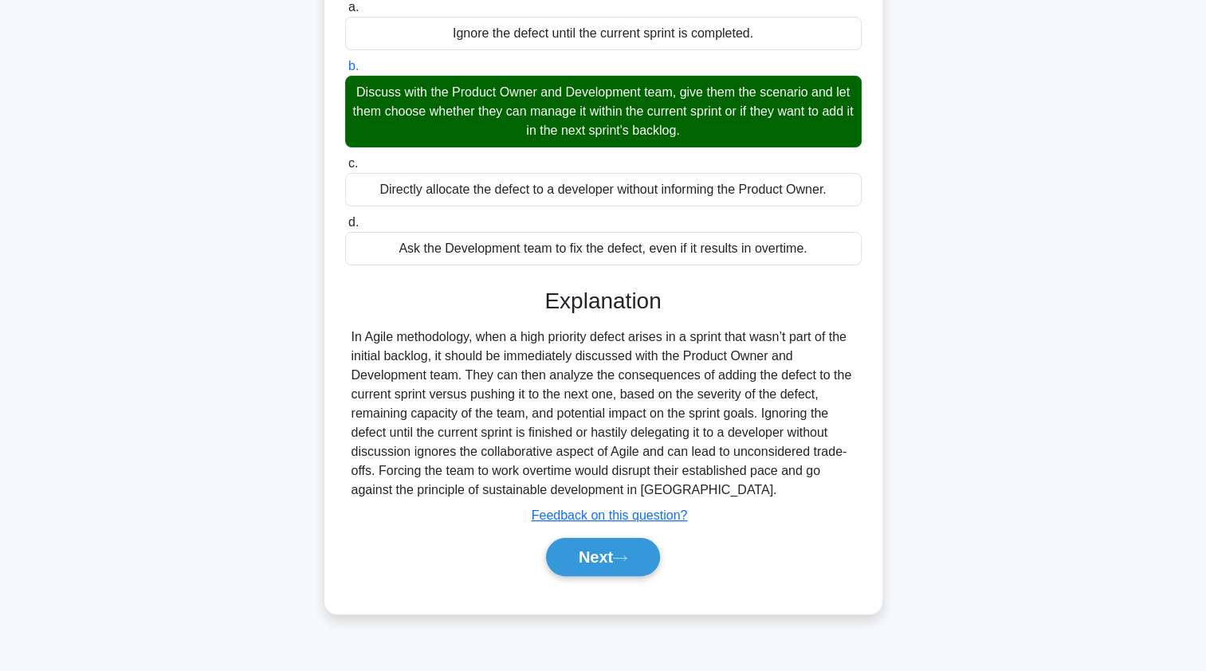
click at [574, 563] on button "Next" at bounding box center [603, 557] width 114 height 38
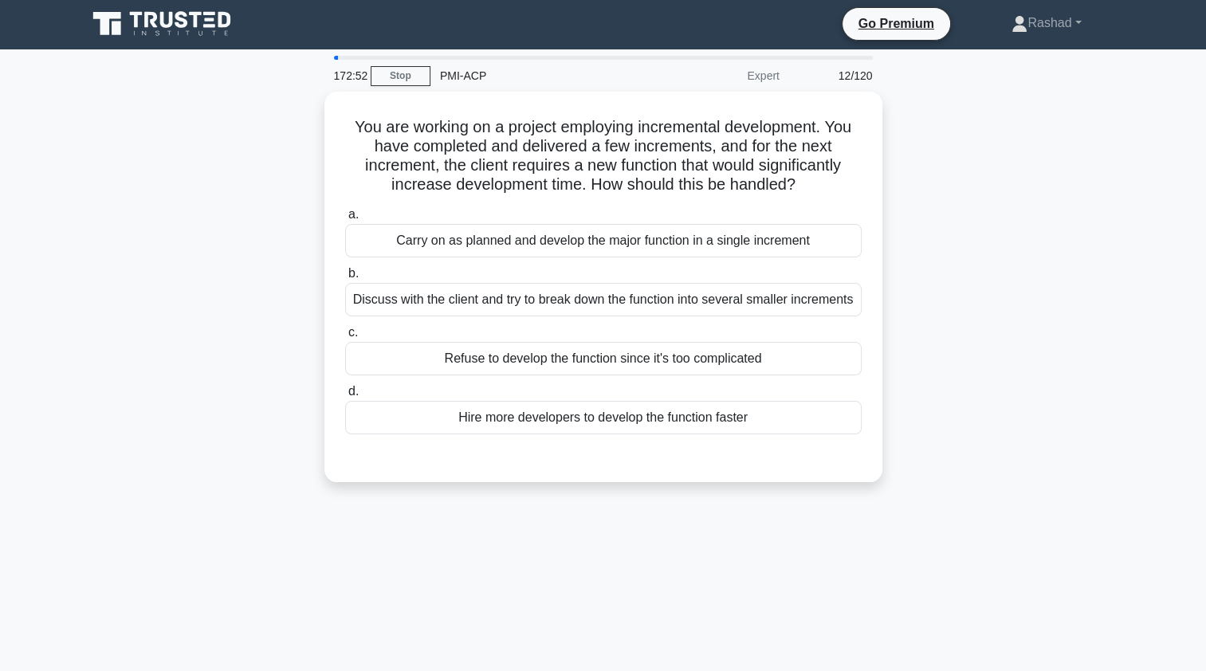
scroll to position [0, 0]
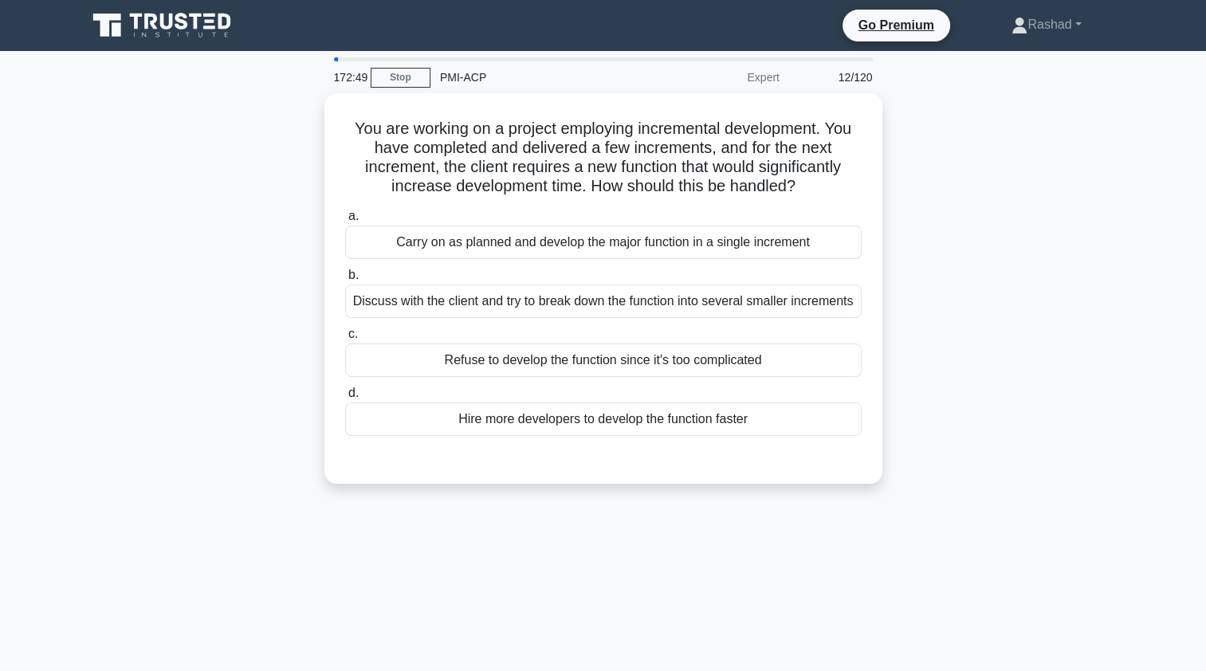
click at [391, 308] on div "Discuss with the client and try to break down the function into several smaller…" at bounding box center [603, 301] width 517 height 33
click at [345, 281] on input "b. Discuss with the client and try to break down the function into several smal…" at bounding box center [345, 275] width 0 height 10
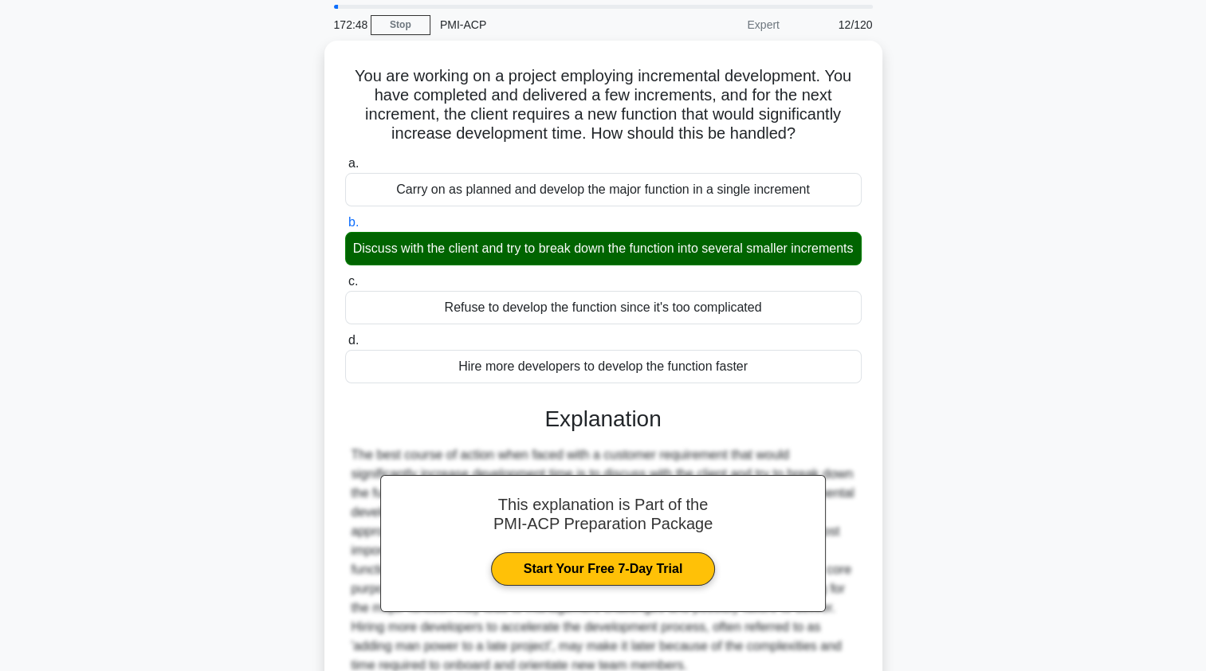
scroll to position [214, 0]
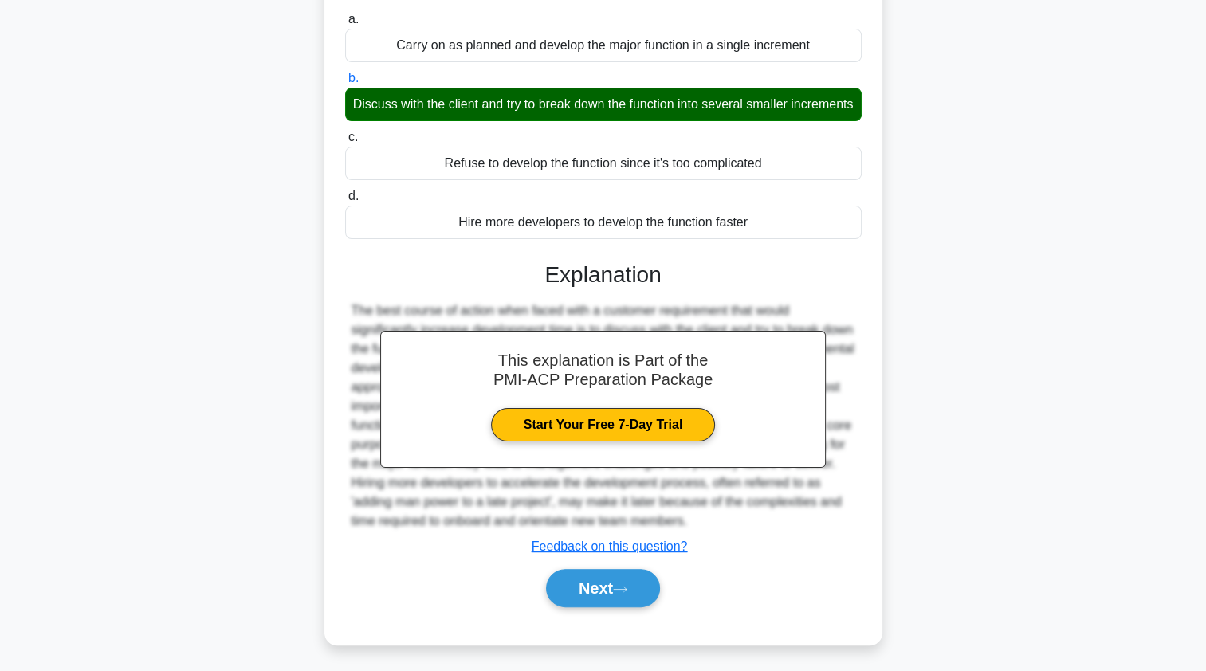
click at [571, 583] on button "Next" at bounding box center [603, 588] width 114 height 38
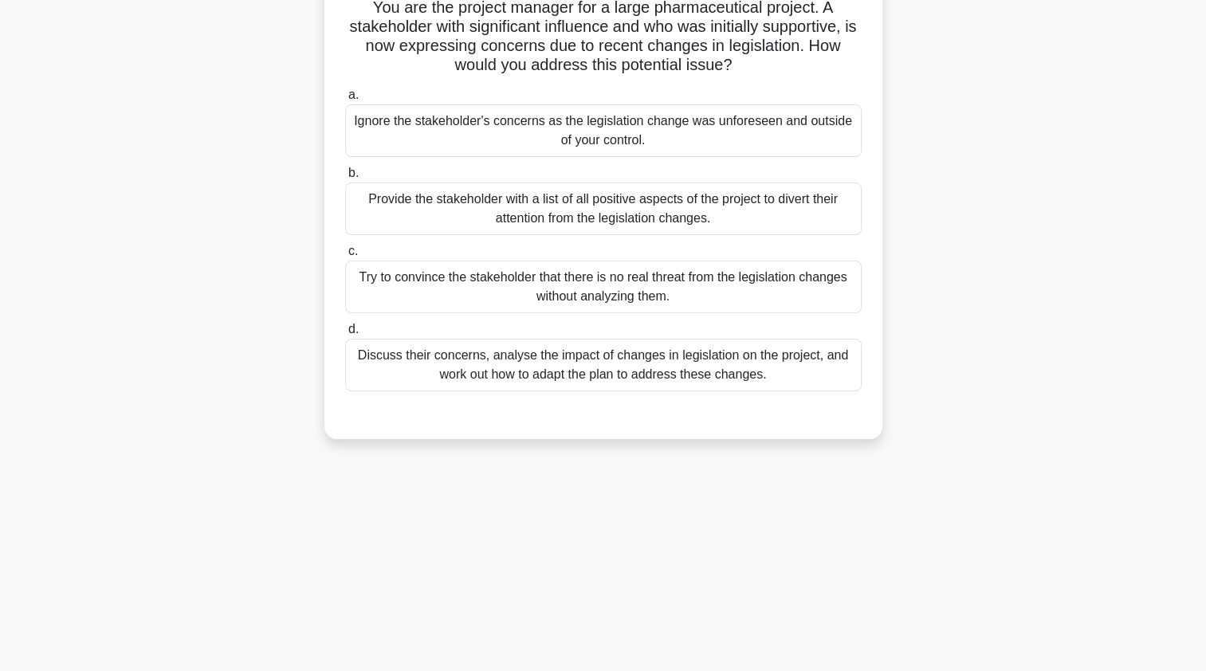
scroll to position [112, 0]
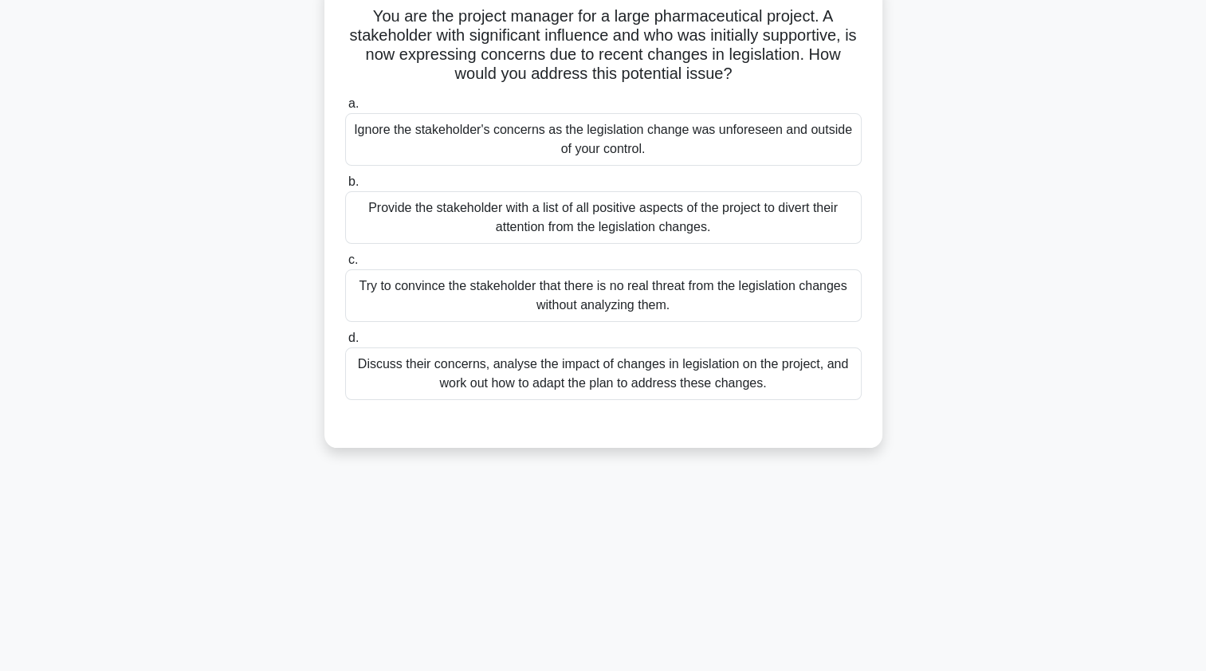
click at [426, 386] on div "Discuss their concerns, analyse the impact of changes in legislation on the pro…" at bounding box center [603, 374] width 517 height 53
click at [345, 344] on input "d. Discuss their concerns, analyse the impact of changes in legislation on the …" at bounding box center [345, 338] width 0 height 10
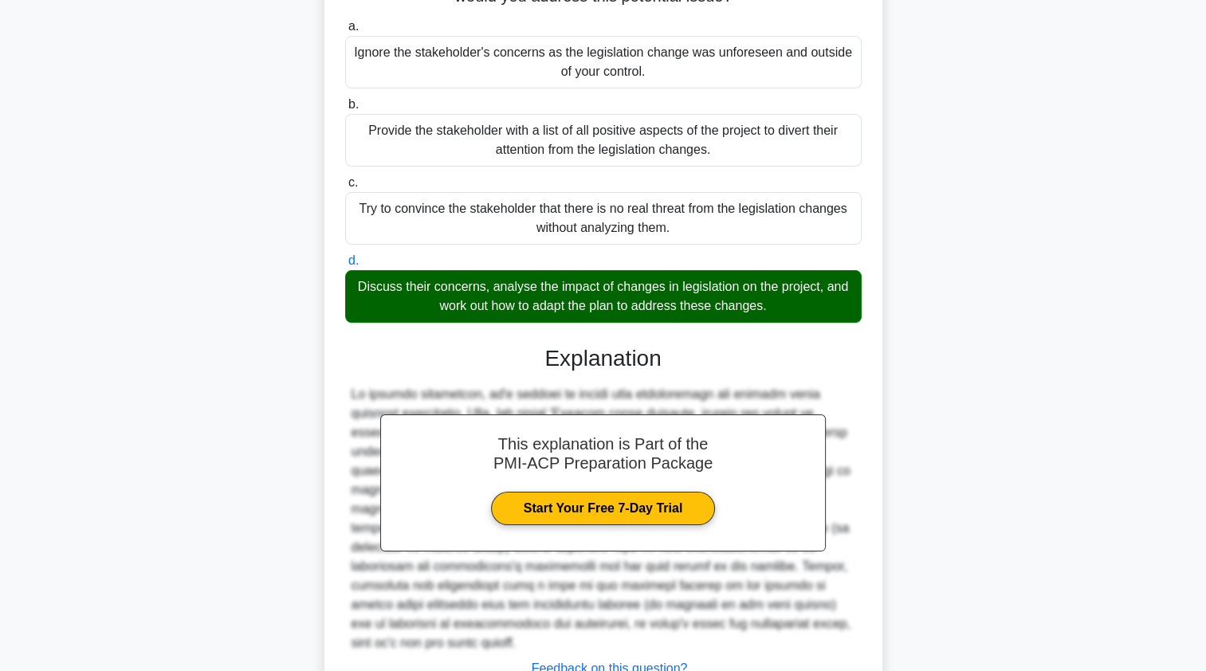
scroll to position [291, 0]
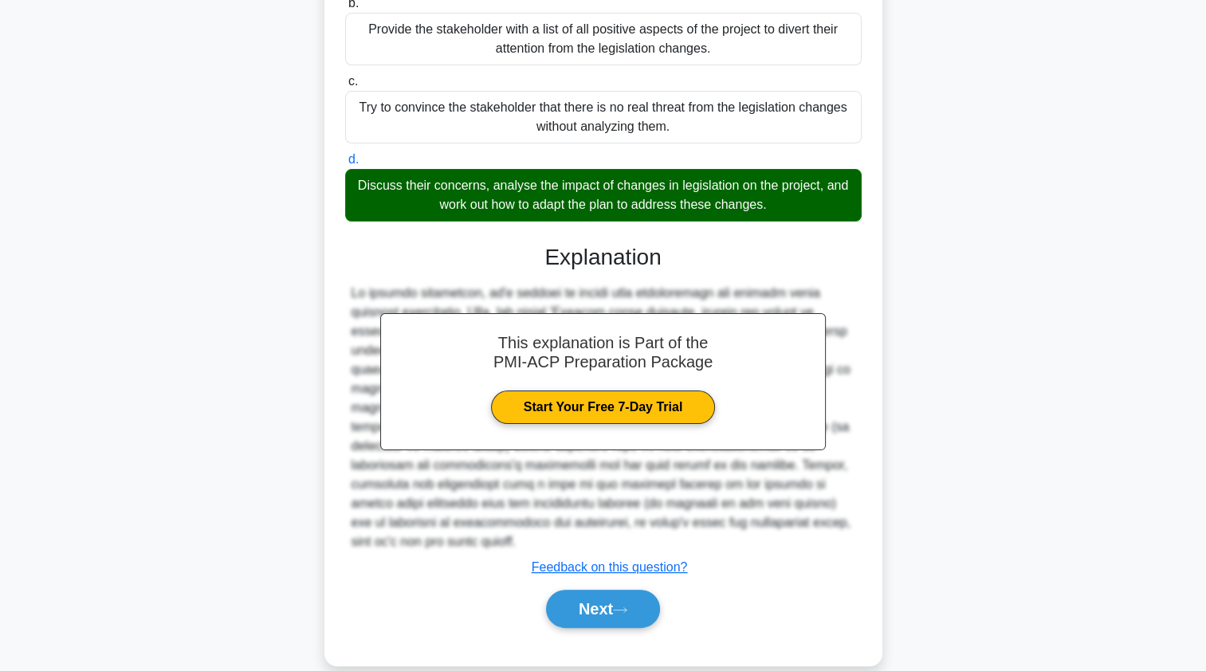
click at [570, 590] on button "Next" at bounding box center [603, 609] width 114 height 38
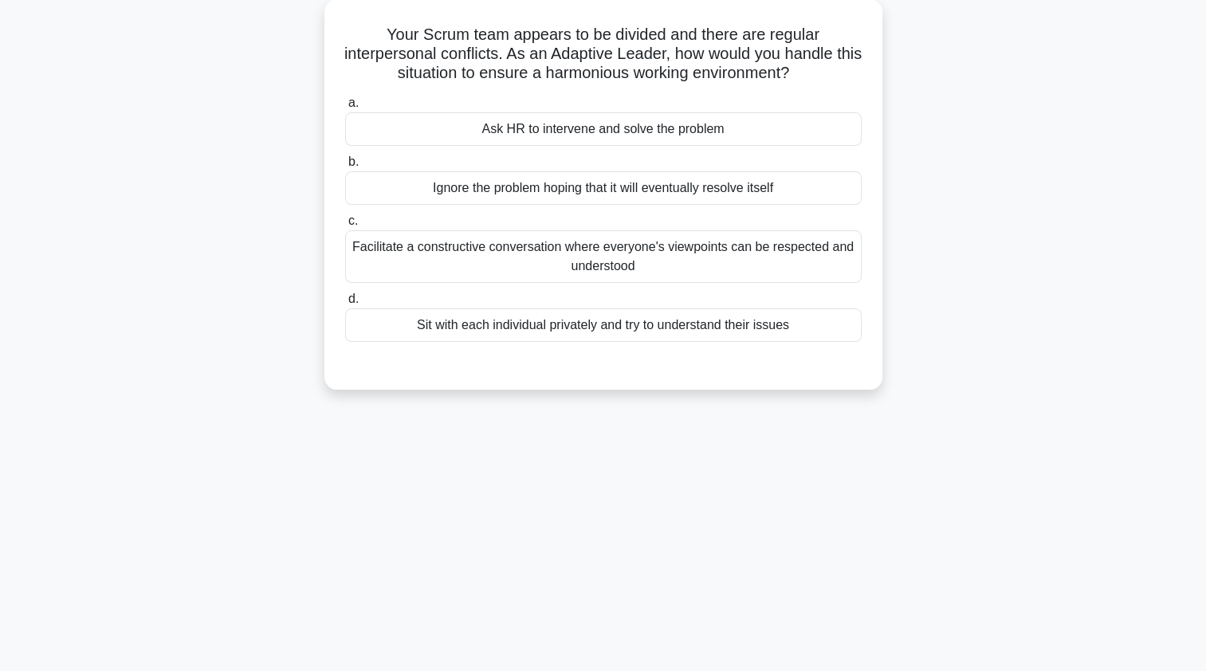
scroll to position [92, 0]
click at [387, 258] on div "Facilitate a constructive conversation where everyone's viewpoints can be respe…" at bounding box center [603, 258] width 517 height 53
click at [345, 228] on input "c. Facilitate a constructive conversation where everyone's viewpoints can be re…" at bounding box center [345, 223] width 0 height 10
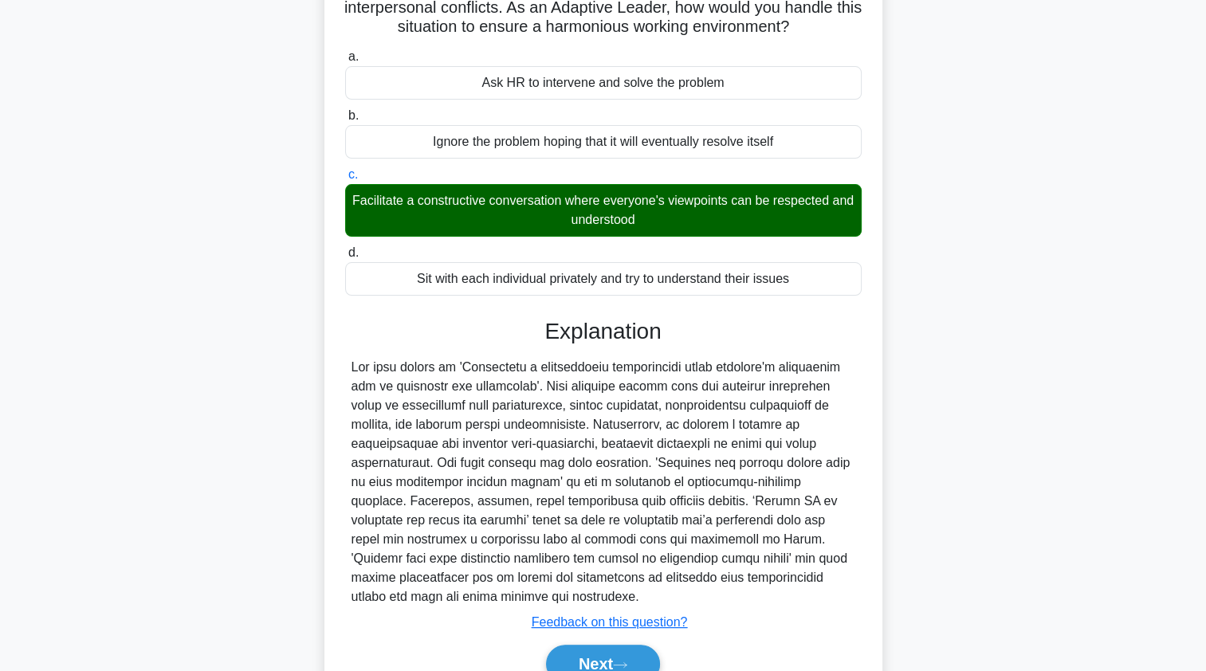
scroll to position [195, 0]
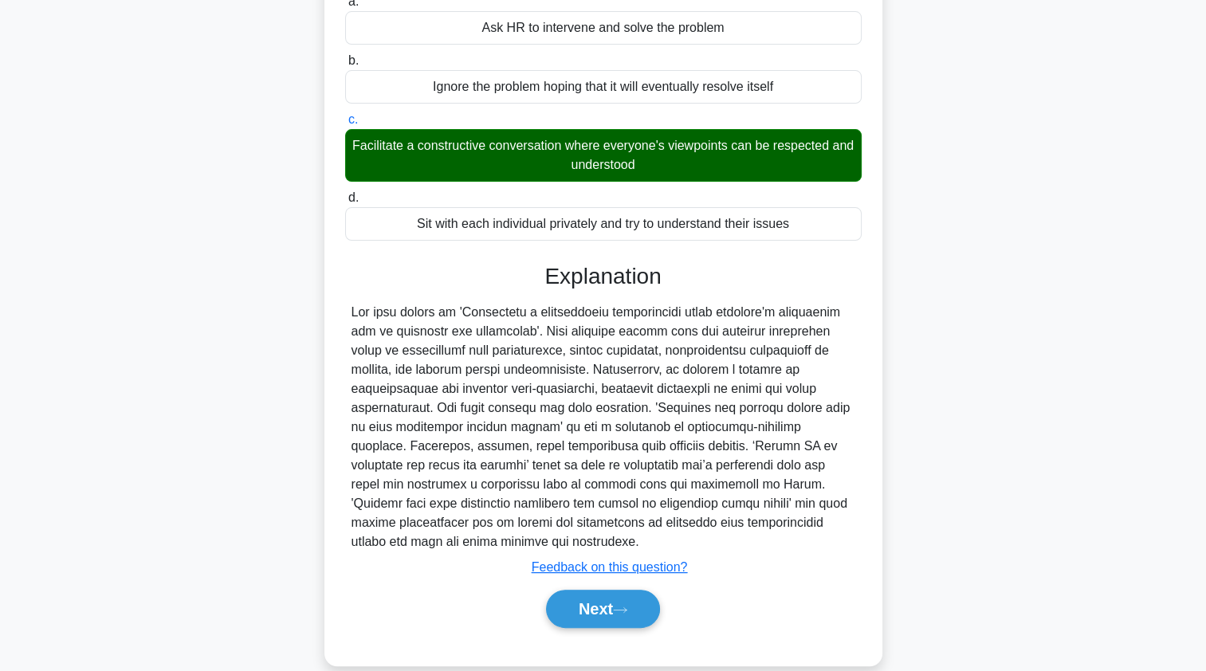
click at [574, 590] on button "Next" at bounding box center [603, 609] width 114 height 38
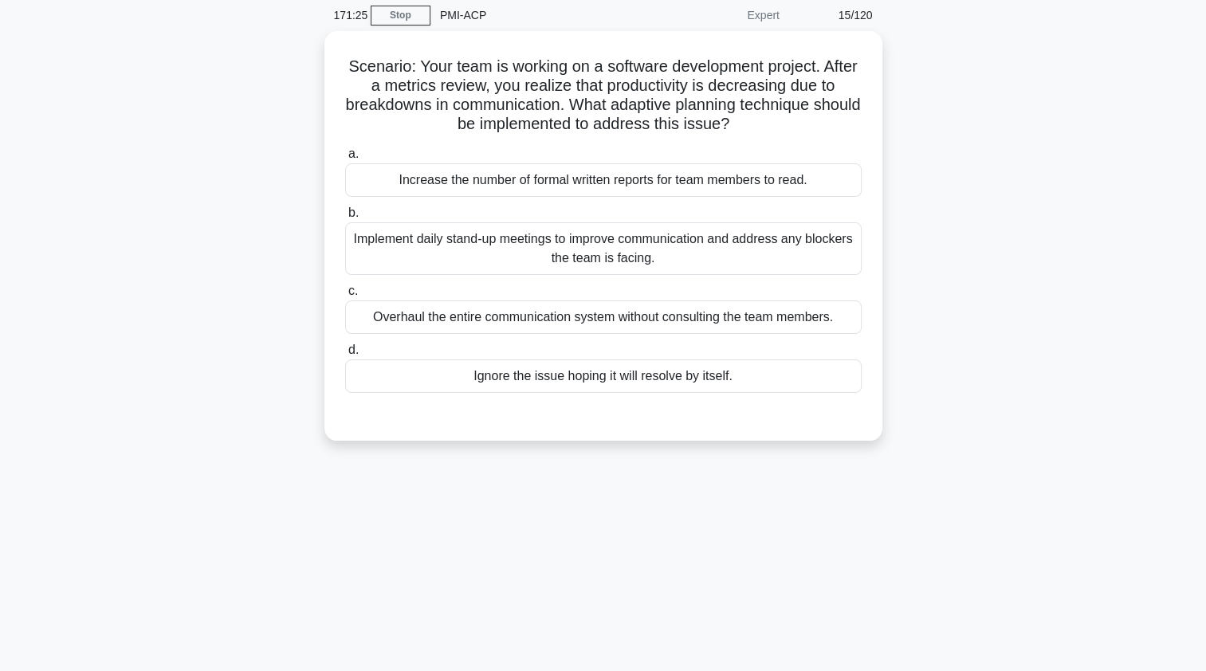
scroll to position [88, 0]
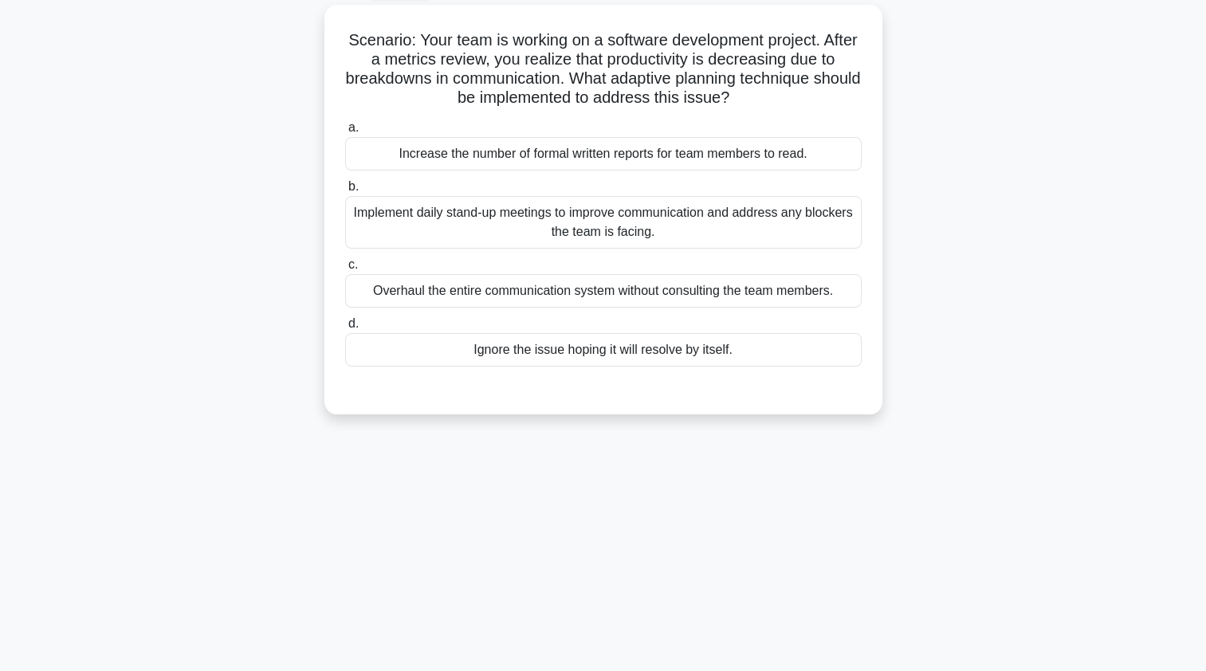
click at [385, 231] on div "Implement daily stand-up meetings to improve communication and address any bloc…" at bounding box center [603, 222] width 517 height 53
click at [345, 192] on input "b. Implement daily stand-up meetings to improve communication and address any b…" at bounding box center [345, 187] width 0 height 10
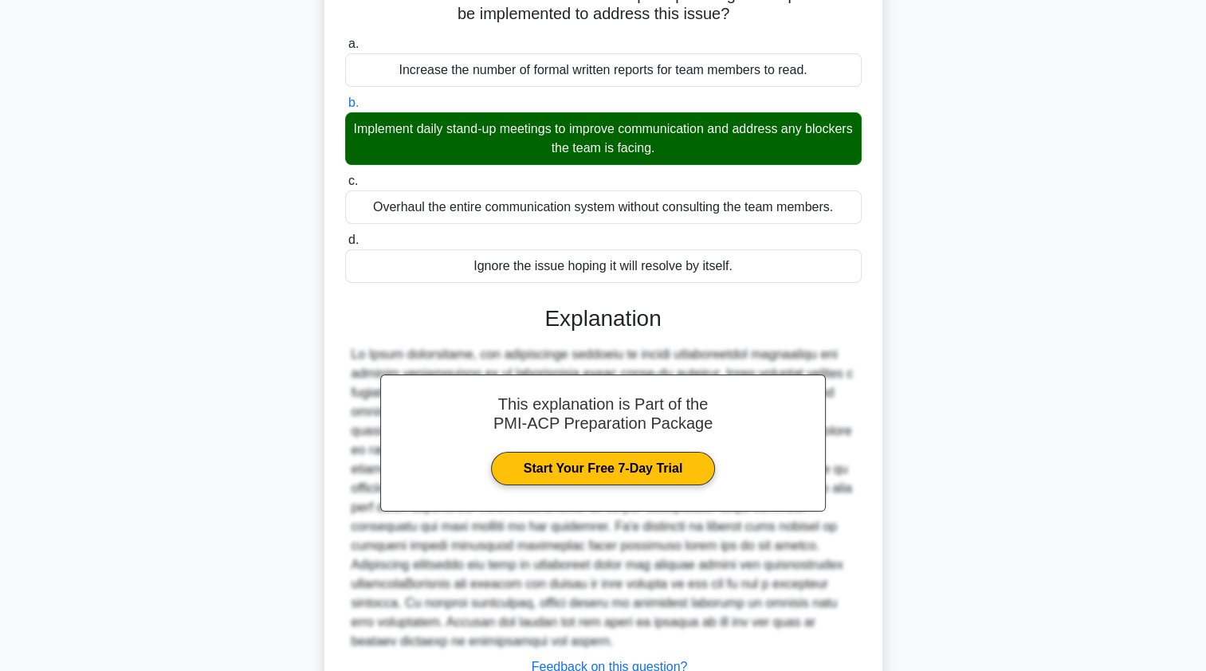
scroll to position [291, 0]
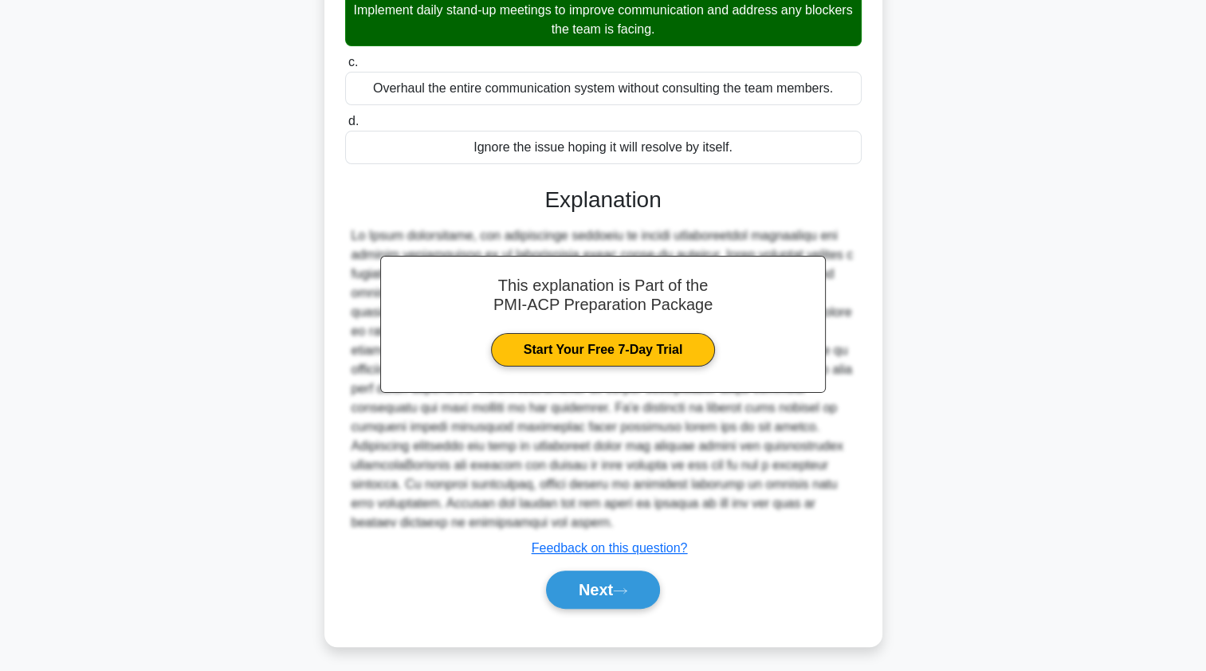
click at [571, 587] on button "Next" at bounding box center [603, 590] width 114 height 38
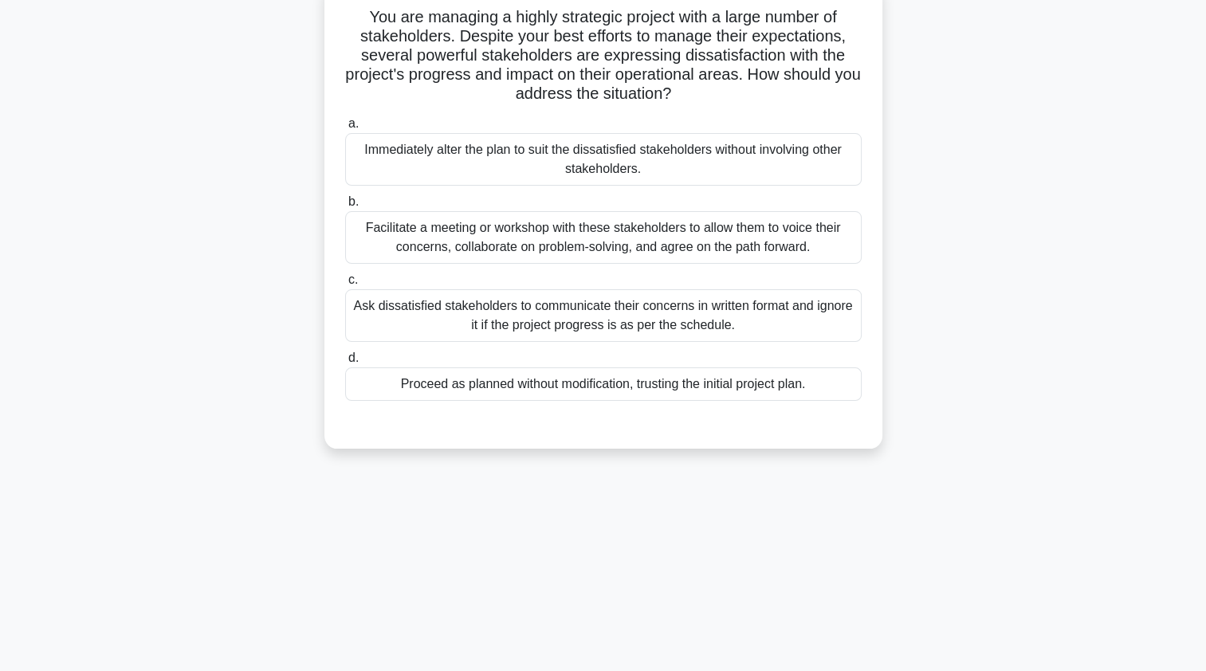
scroll to position [115, 0]
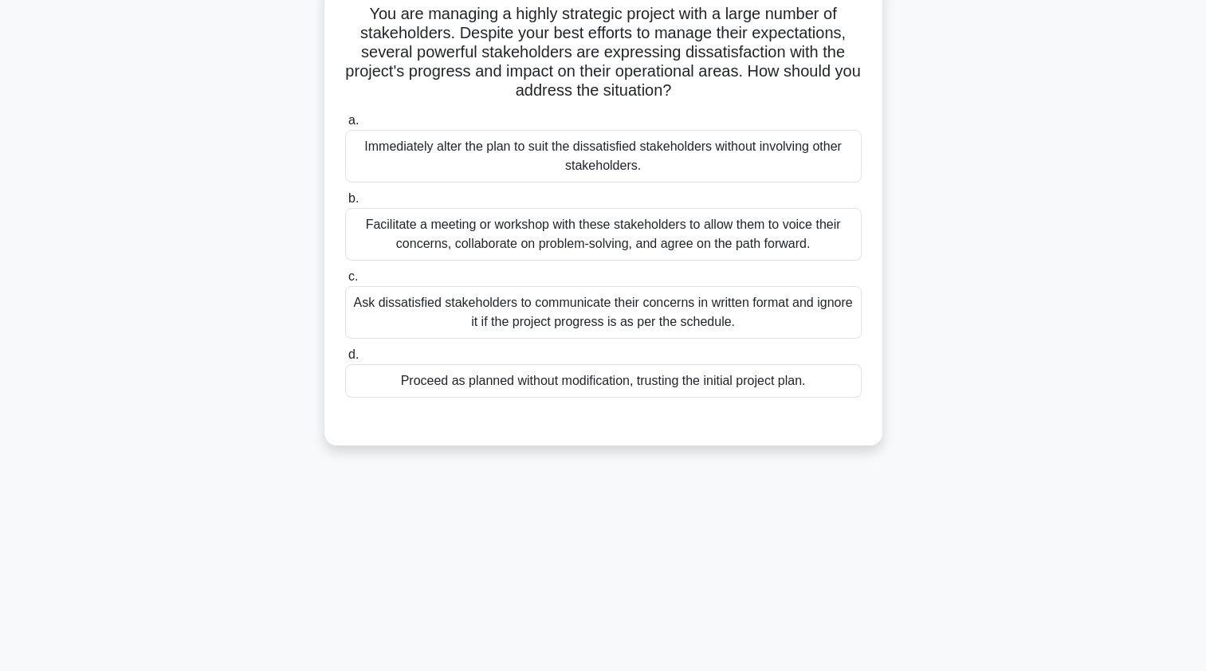
click at [393, 242] on div "Facilitate a meeting or workshop with these stakeholders to allow them to voice…" at bounding box center [603, 234] width 517 height 53
click at [345, 204] on input "b. Facilitate a meeting or workshop with these stakeholders to allow them to vo…" at bounding box center [345, 199] width 0 height 10
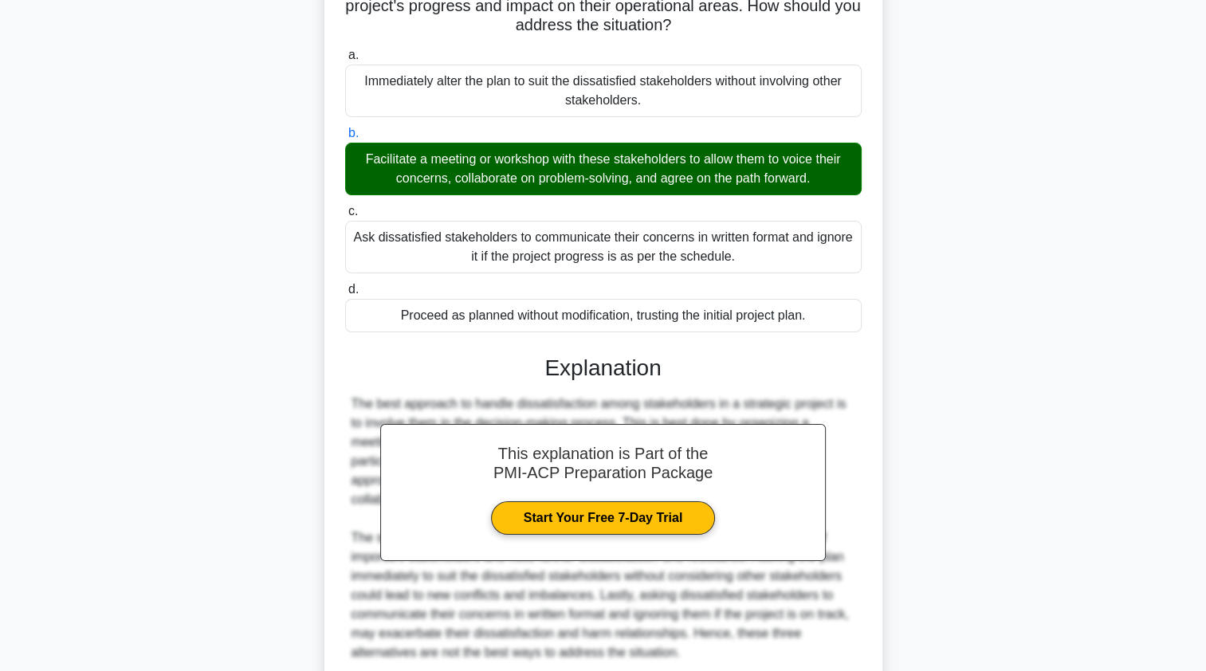
scroll to position [310, 0]
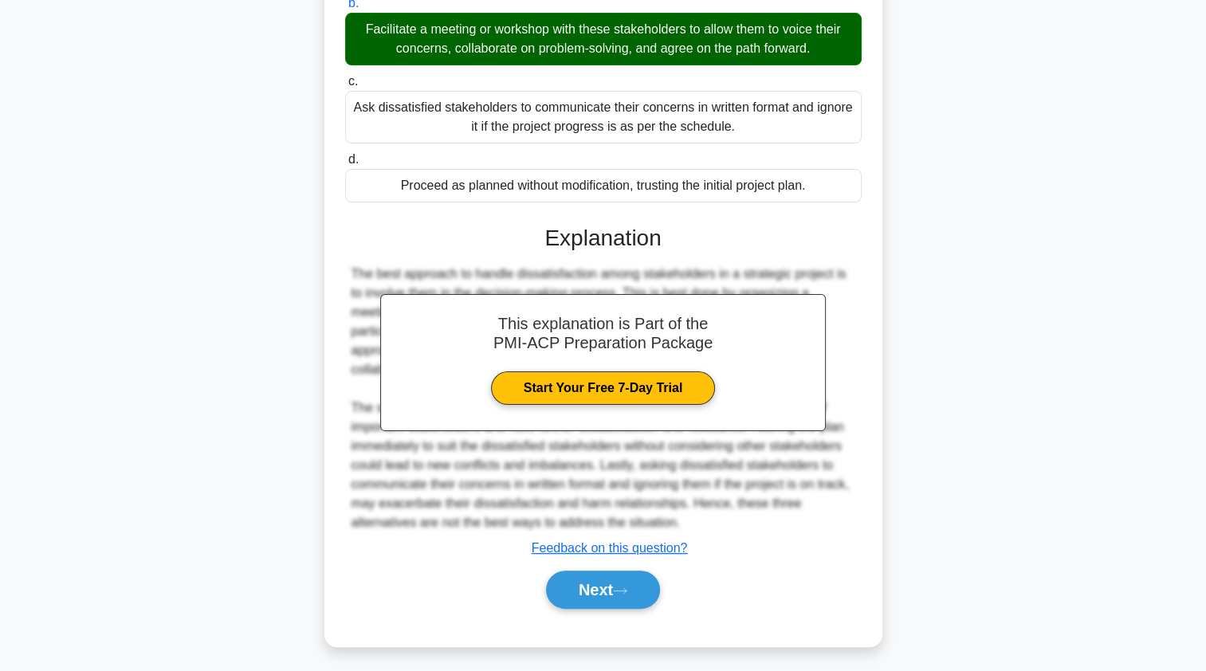
click at [570, 595] on button "Next" at bounding box center [603, 590] width 114 height 38
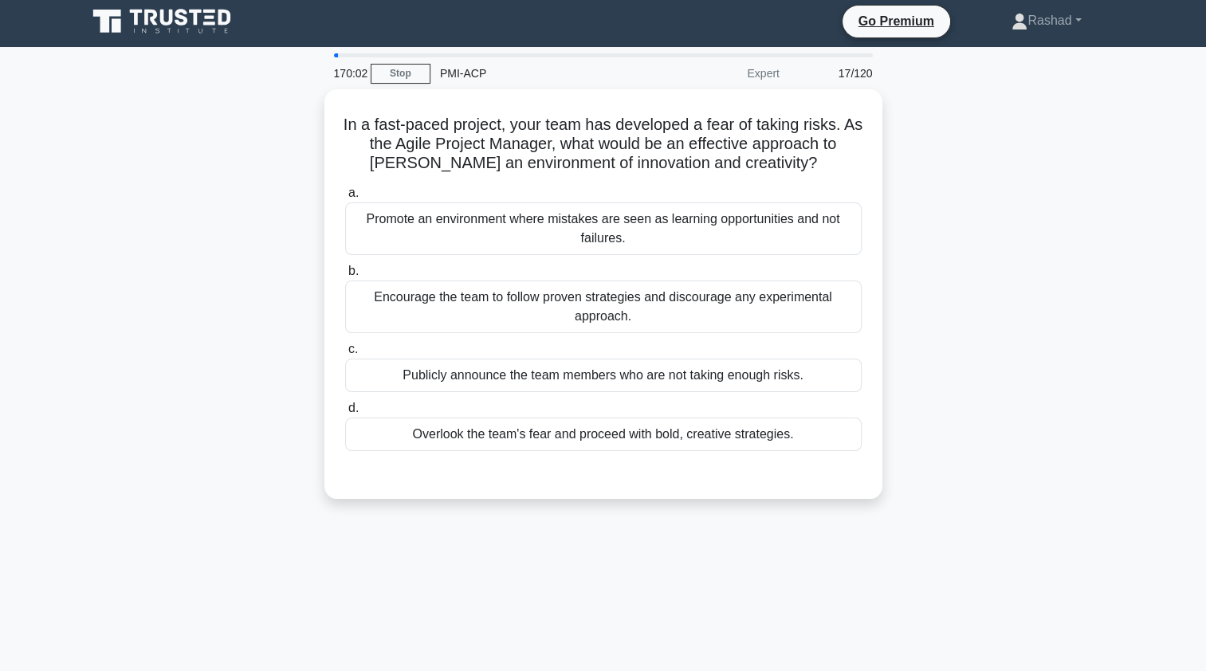
scroll to position [0, 0]
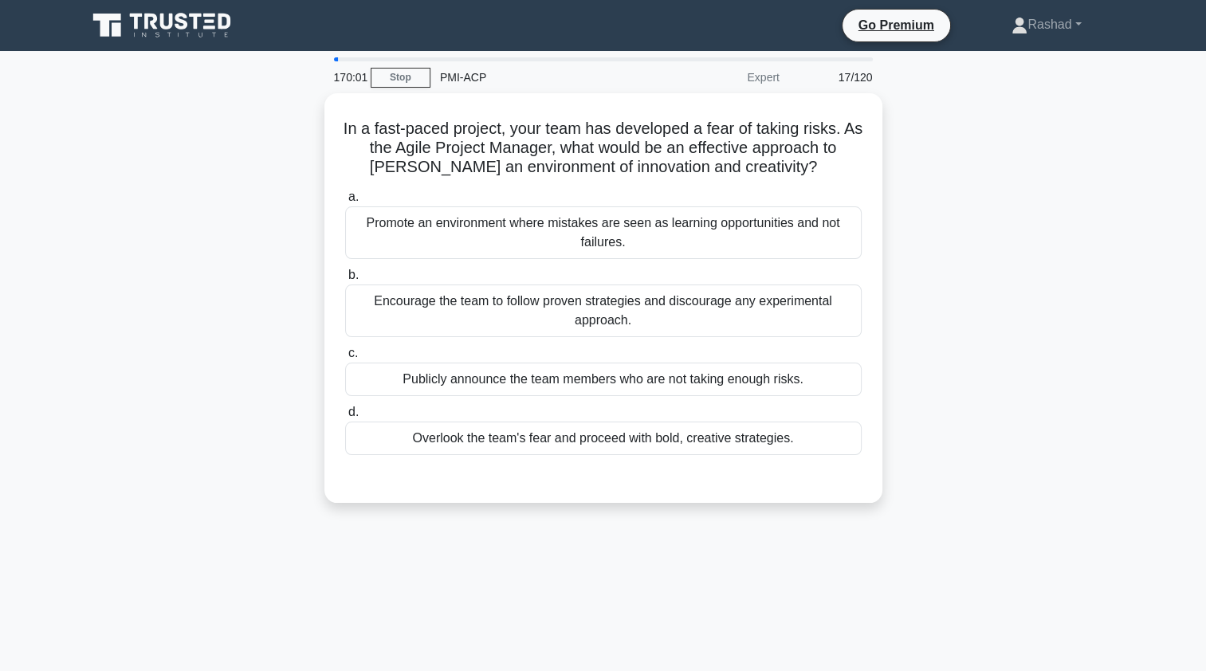
click at [390, 235] on div "Promote an environment where mistakes are seen as learning opportunities and no…" at bounding box center [603, 232] width 517 height 53
click at [345, 202] on input "a. Promote an environment where mistakes are seen as learning opportunities and…" at bounding box center [345, 197] width 0 height 10
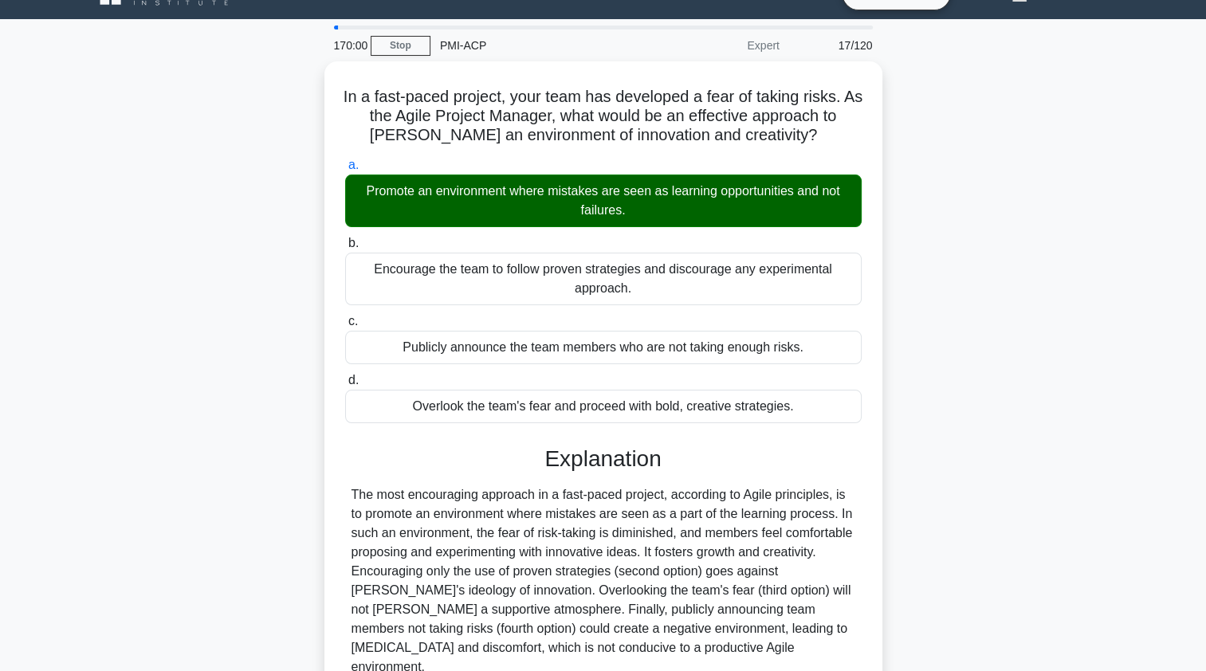
scroll to position [190, 0]
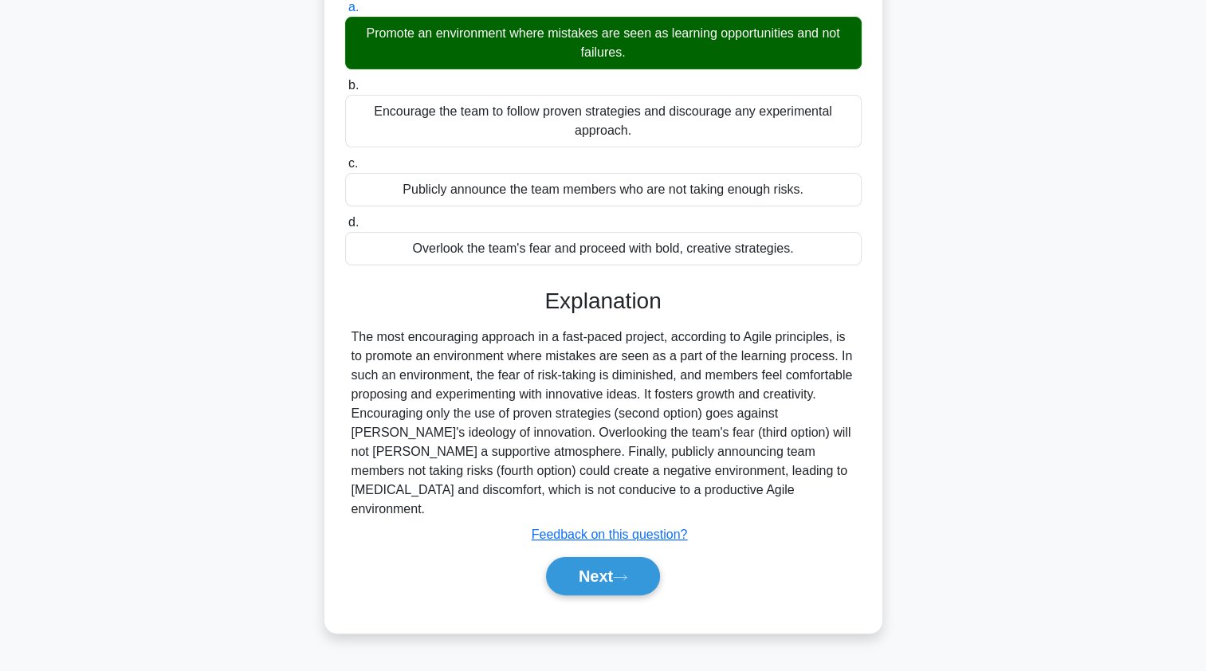
click at [567, 560] on button "Next" at bounding box center [603, 576] width 114 height 38
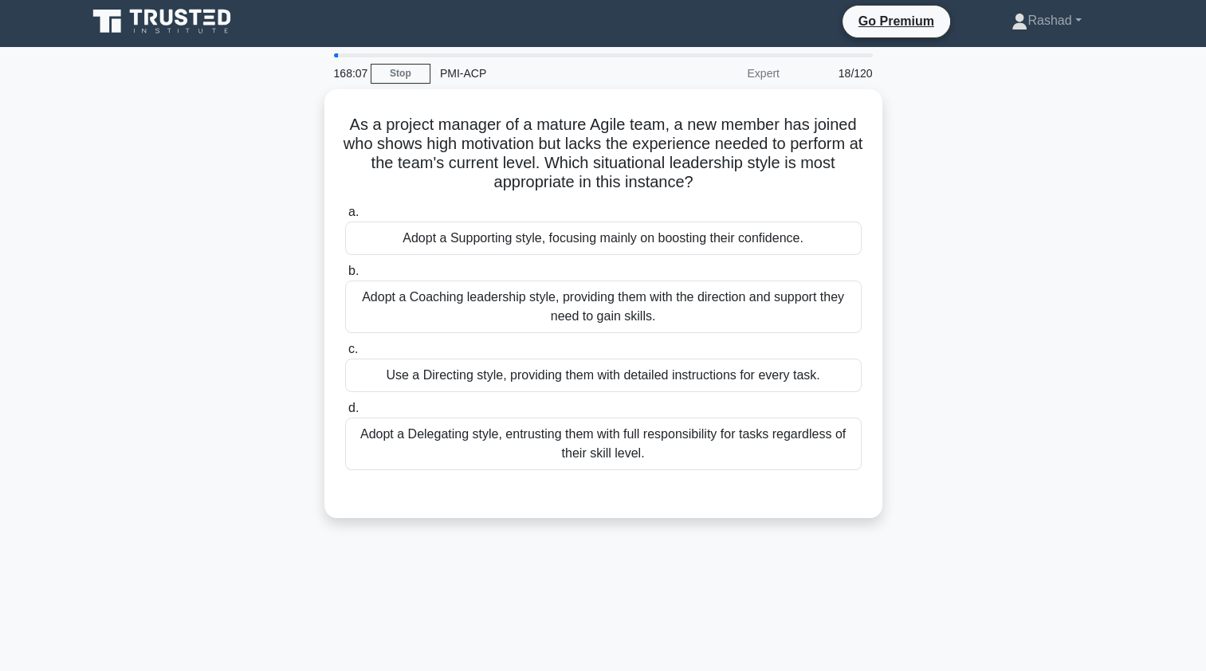
scroll to position [0, 0]
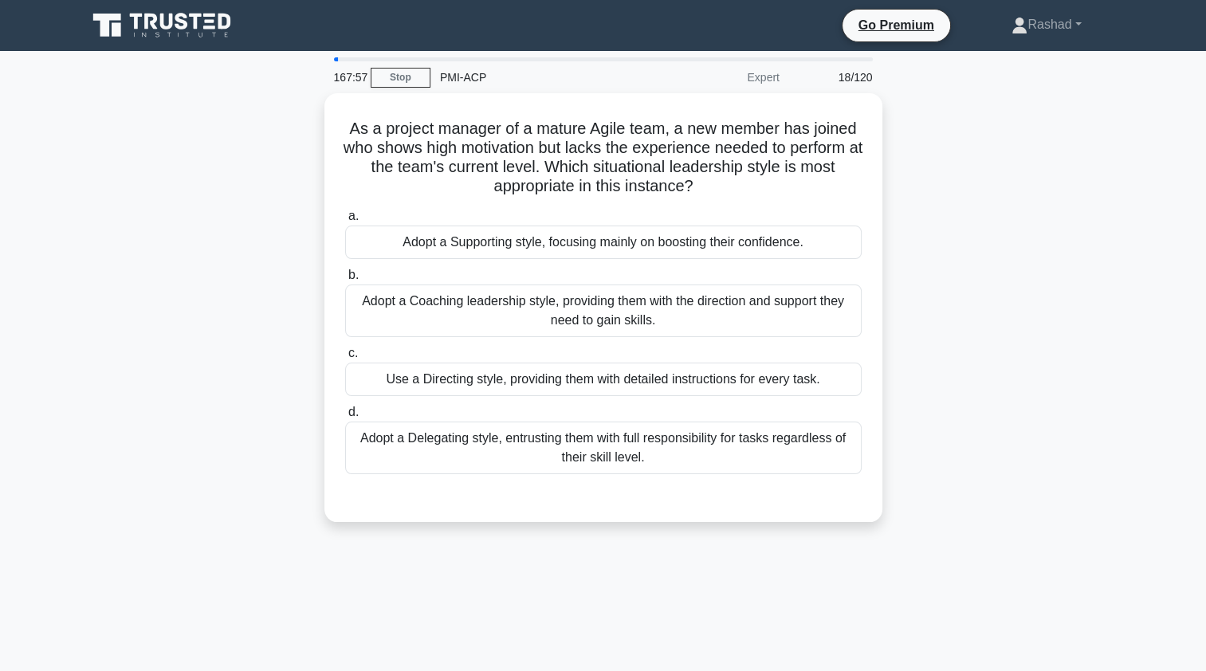
click at [371, 316] on div "Adopt a Coaching leadership style, providing them with the direction and suppor…" at bounding box center [603, 311] width 517 height 53
click at [345, 281] on input "b. Adopt a Coaching leadership style, providing them with the direction and sup…" at bounding box center [345, 275] width 0 height 10
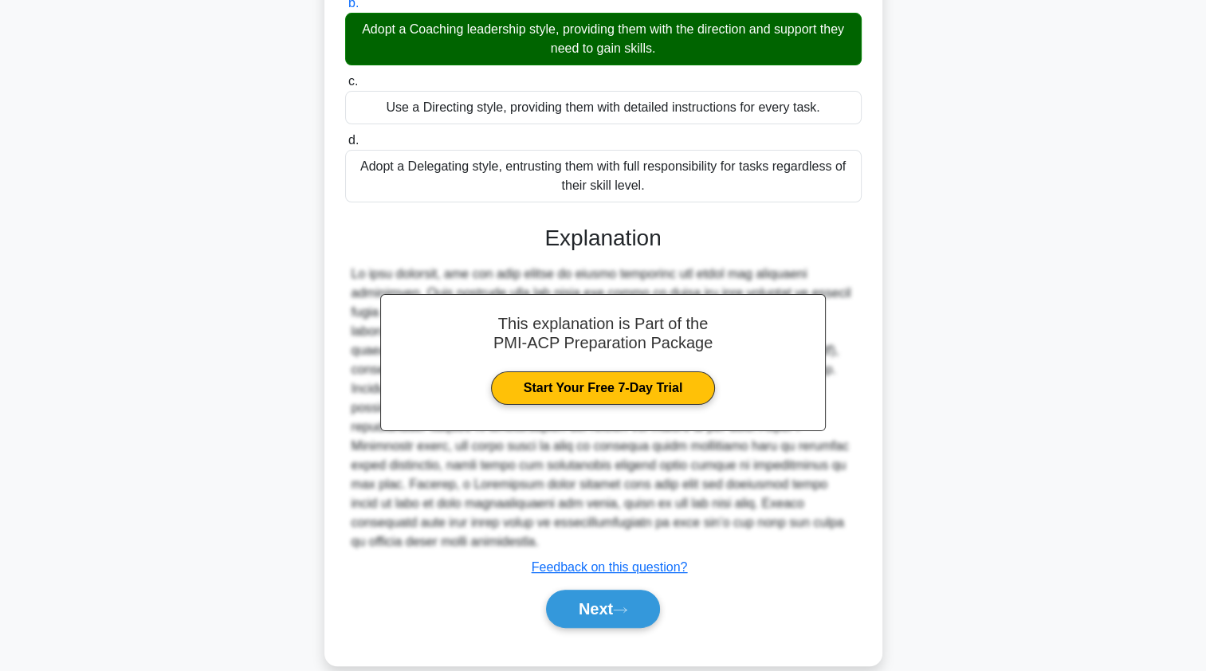
scroll to position [271, 0]
click at [558, 591] on button "Next" at bounding box center [603, 610] width 114 height 38
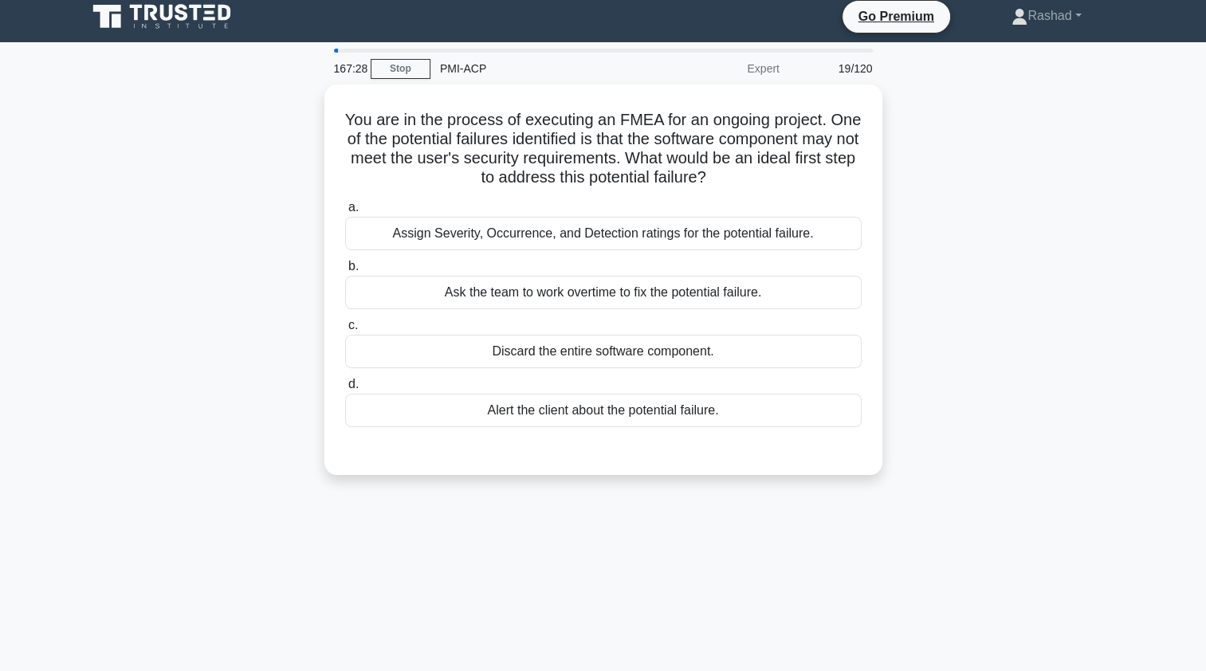
scroll to position [7, 0]
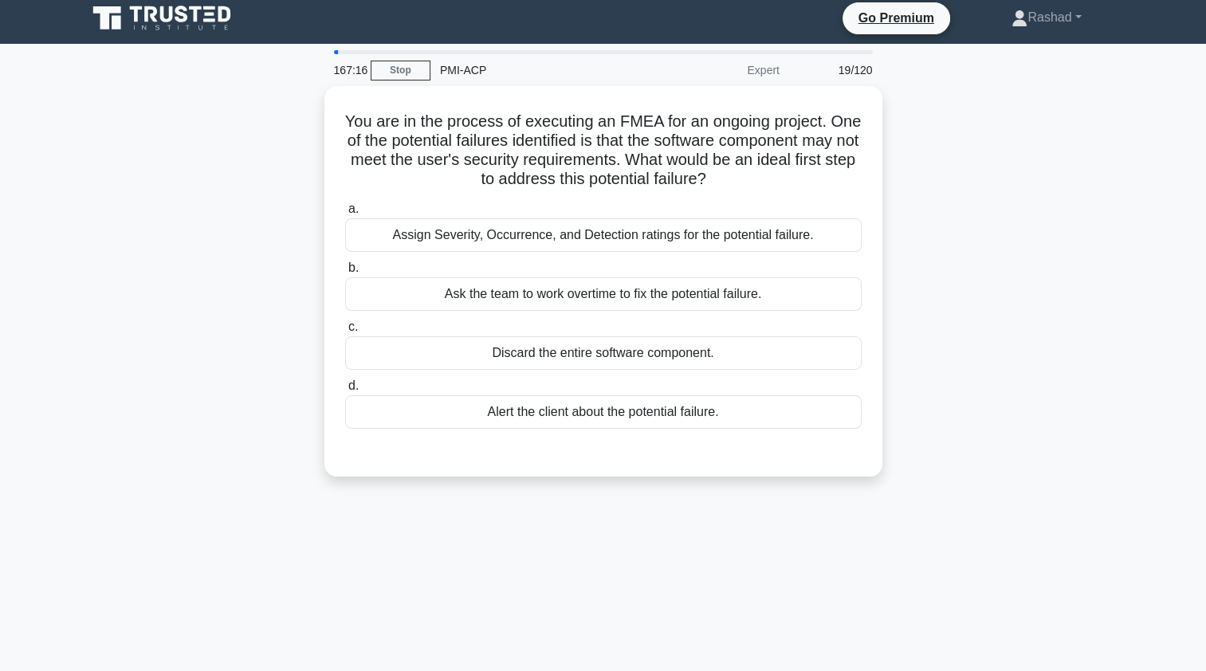
click at [422, 236] on div "Assign Severity, Occurrence, and Detection ratings for the potential failure." at bounding box center [603, 234] width 517 height 33
click at [345, 214] on input "a. Assign Severity, Occurrence, and Detection ratings for the potential failure." at bounding box center [345, 209] width 0 height 10
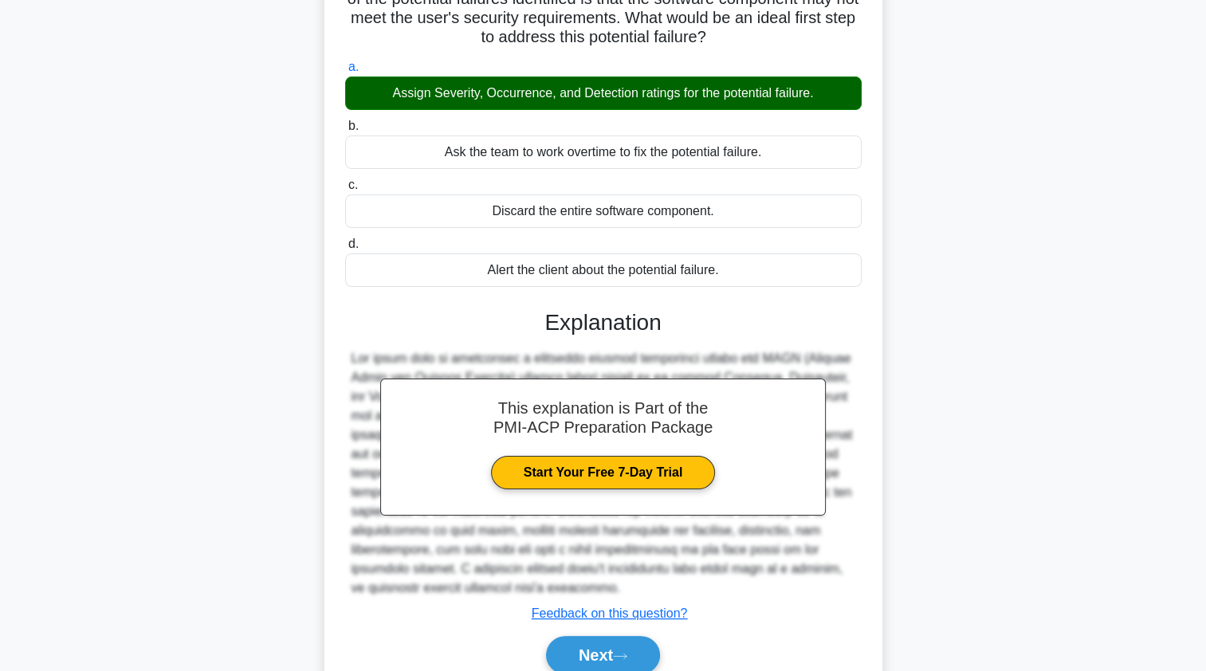
scroll to position [150, 0]
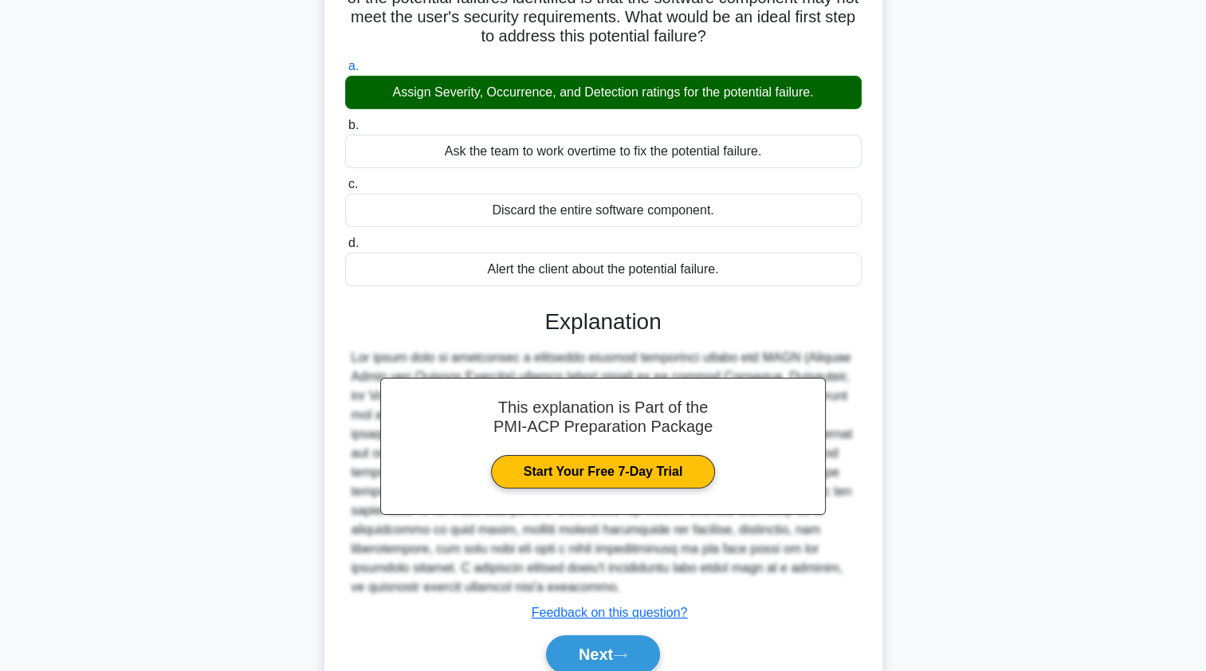
click at [580, 635] on button "Next" at bounding box center [603, 654] width 114 height 38
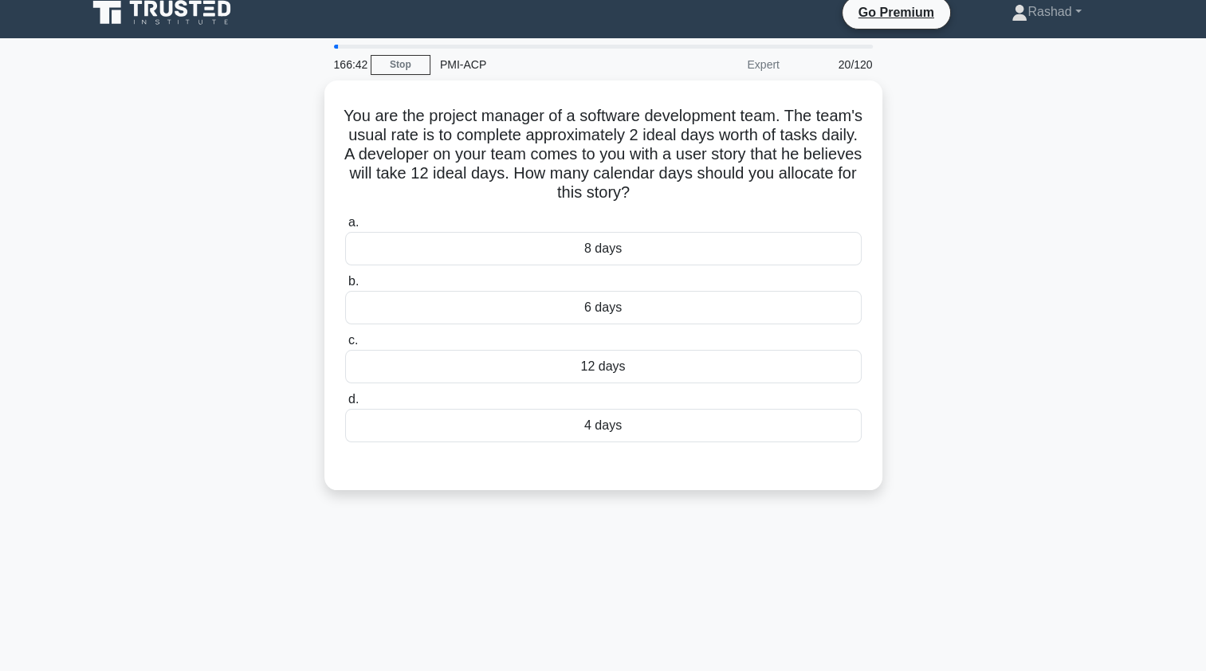
scroll to position [9, 0]
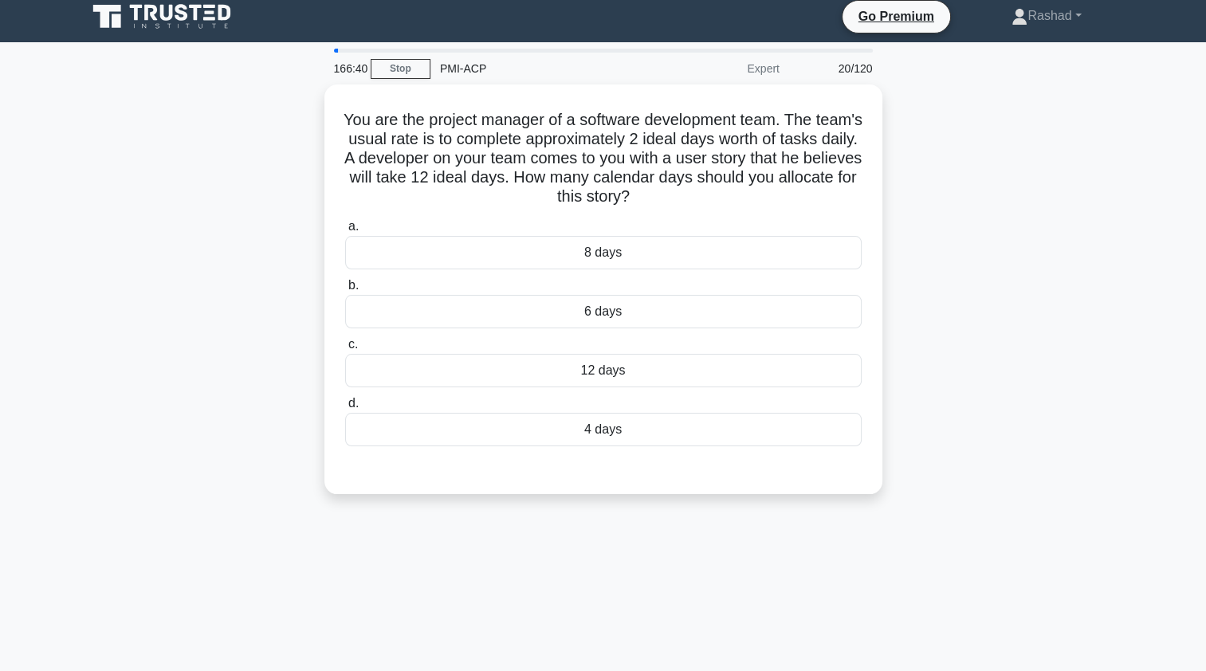
click at [395, 314] on div "6 days" at bounding box center [603, 311] width 517 height 33
click at [345, 291] on input "b. 6 days" at bounding box center [345, 286] width 0 height 10
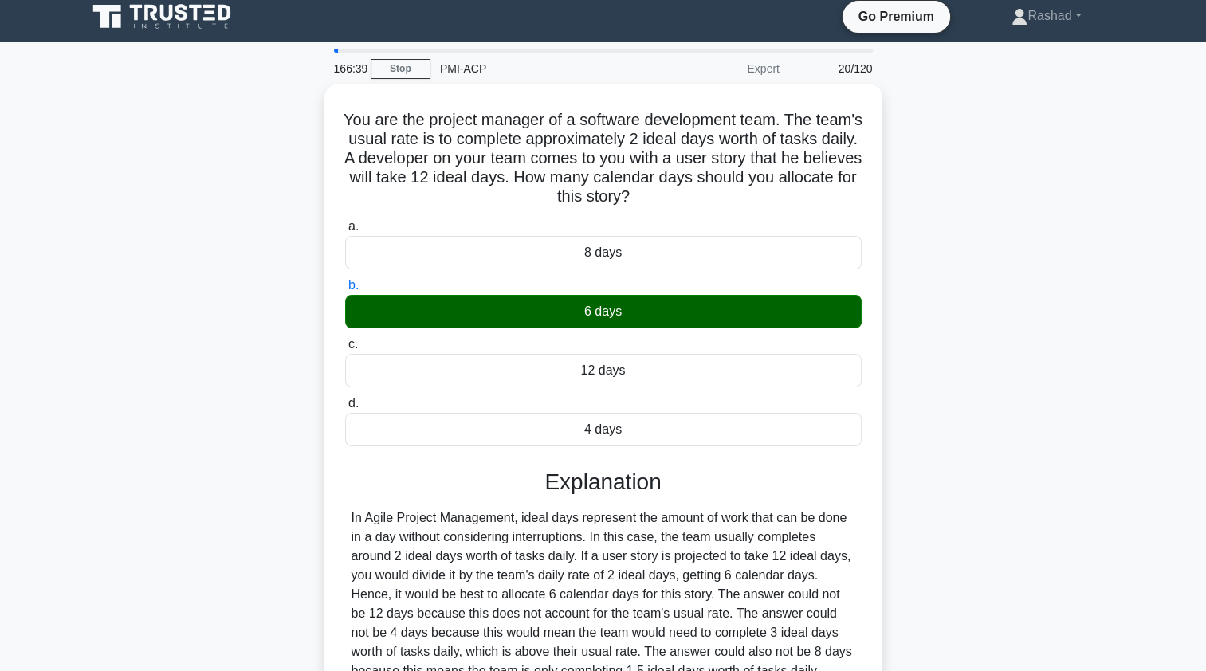
scroll to position [190, 0]
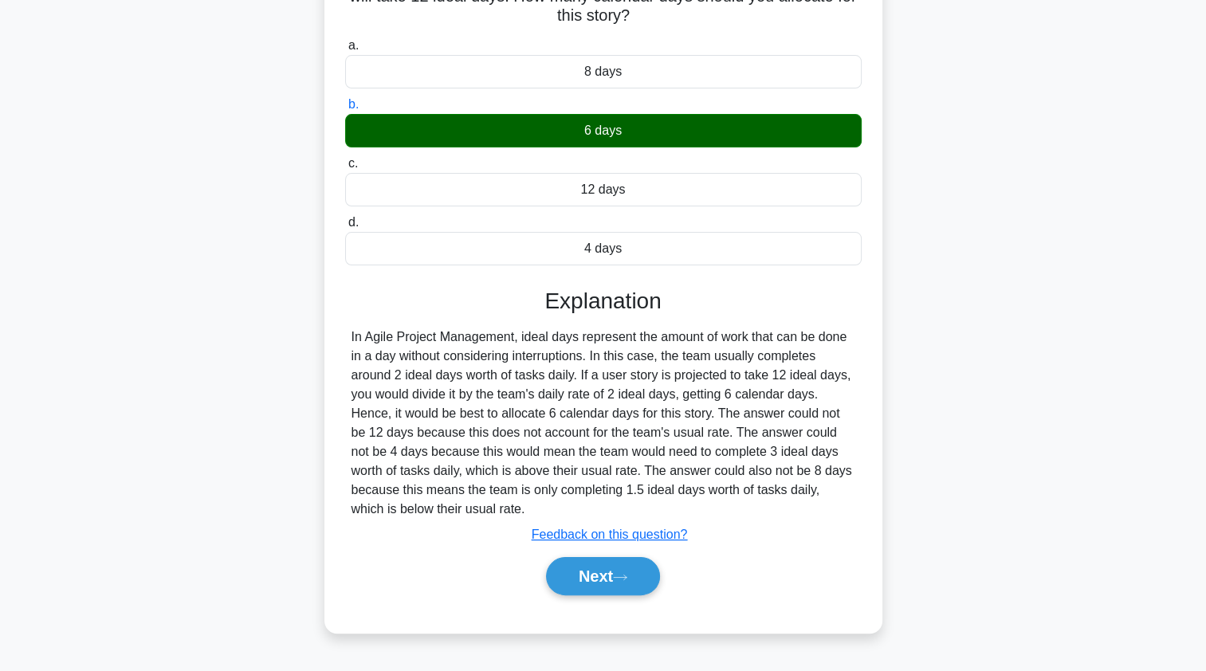
click at [575, 565] on button "Next" at bounding box center [603, 576] width 114 height 38
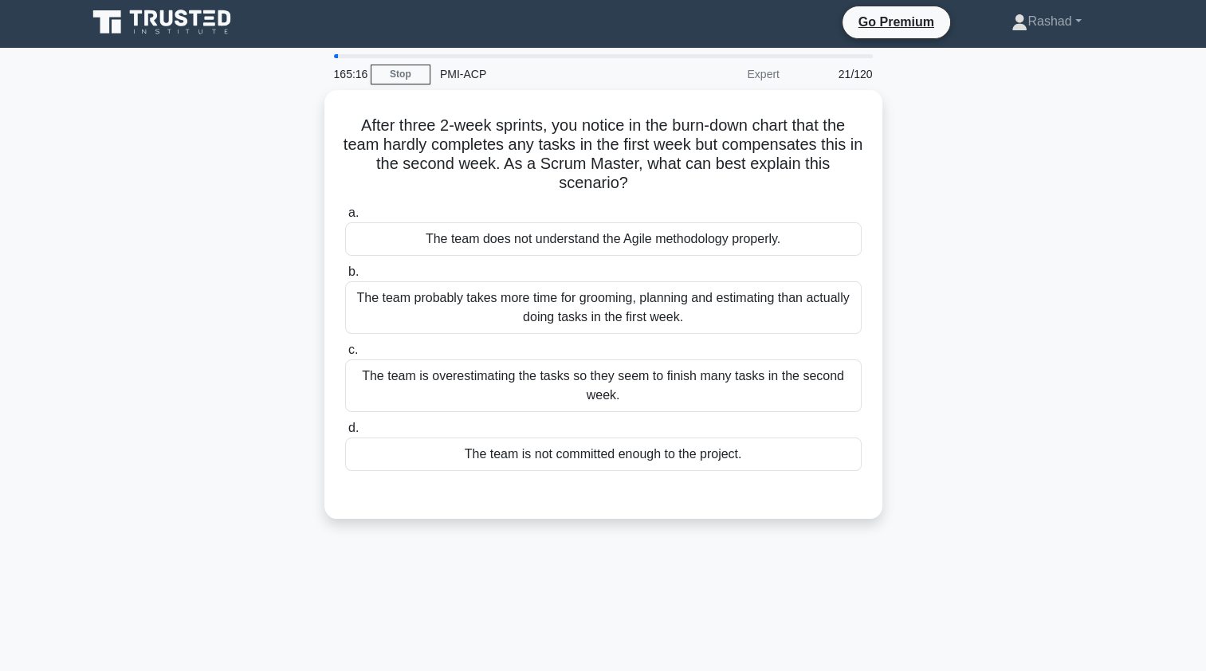
scroll to position [0, 0]
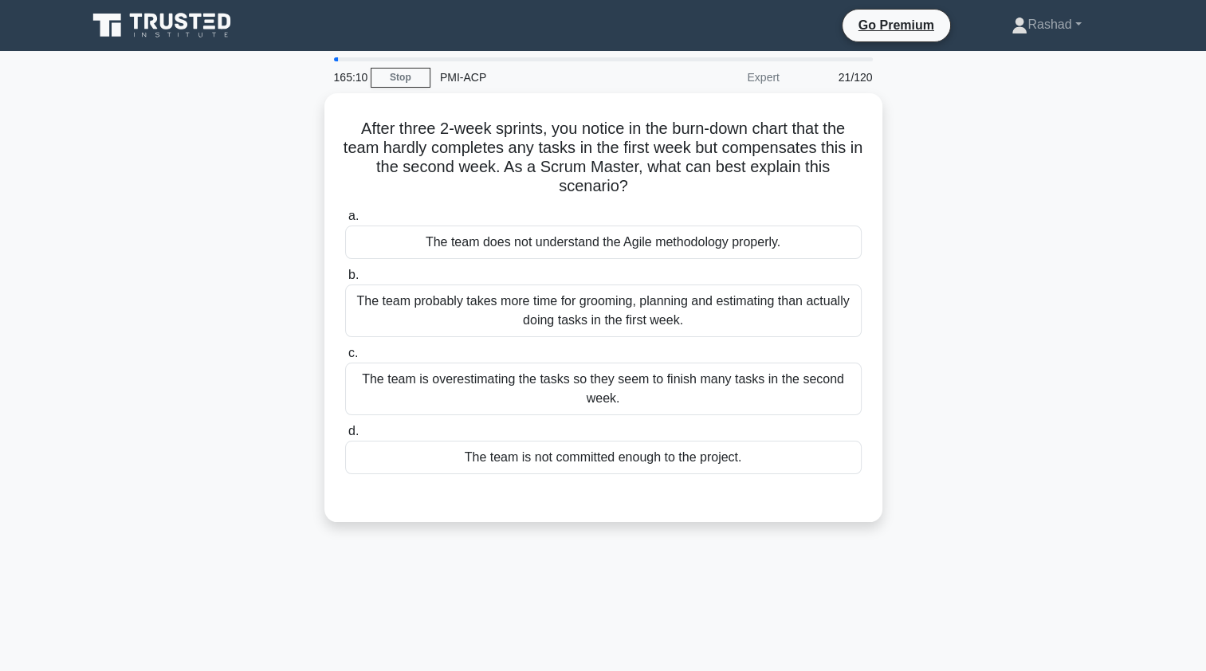
click at [398, 318] on div "The team probably takes more time for grooming, planning and estimating than ac…" at bounding box center [603, 311] width 517 height 53
click at [345, 281] on input "b. The team probably takes more time for grooming, planning and estimating than…" at bounding box center [345, 275] width 0 height 10
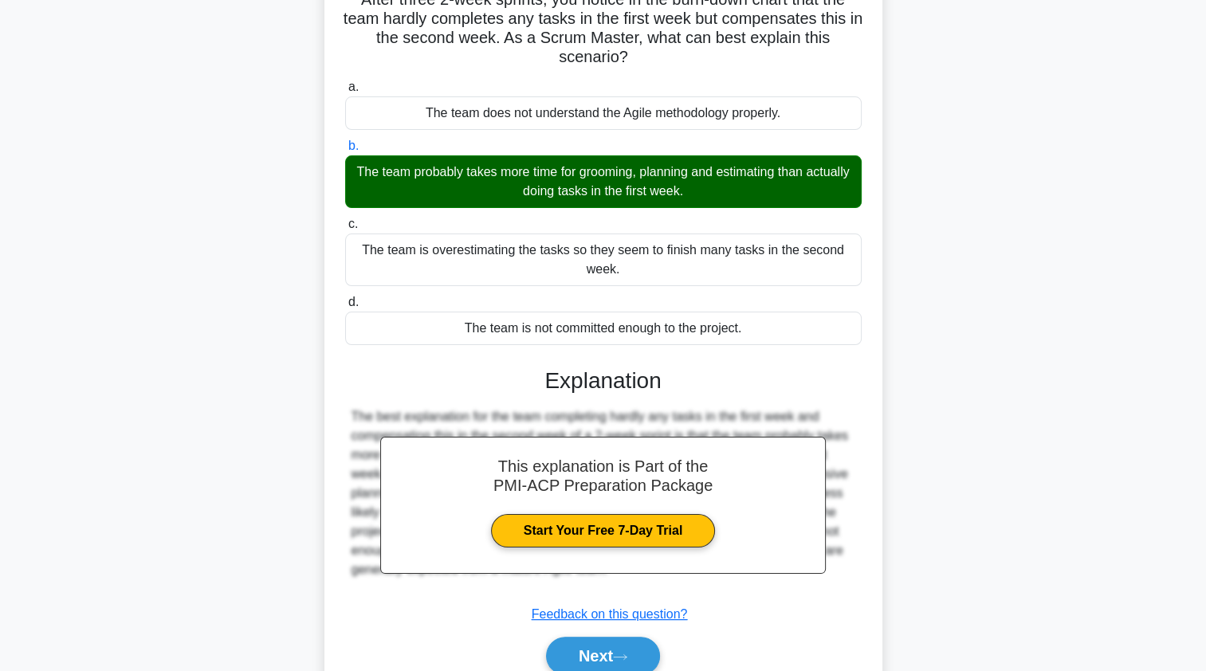
scroll to position [190, 0]
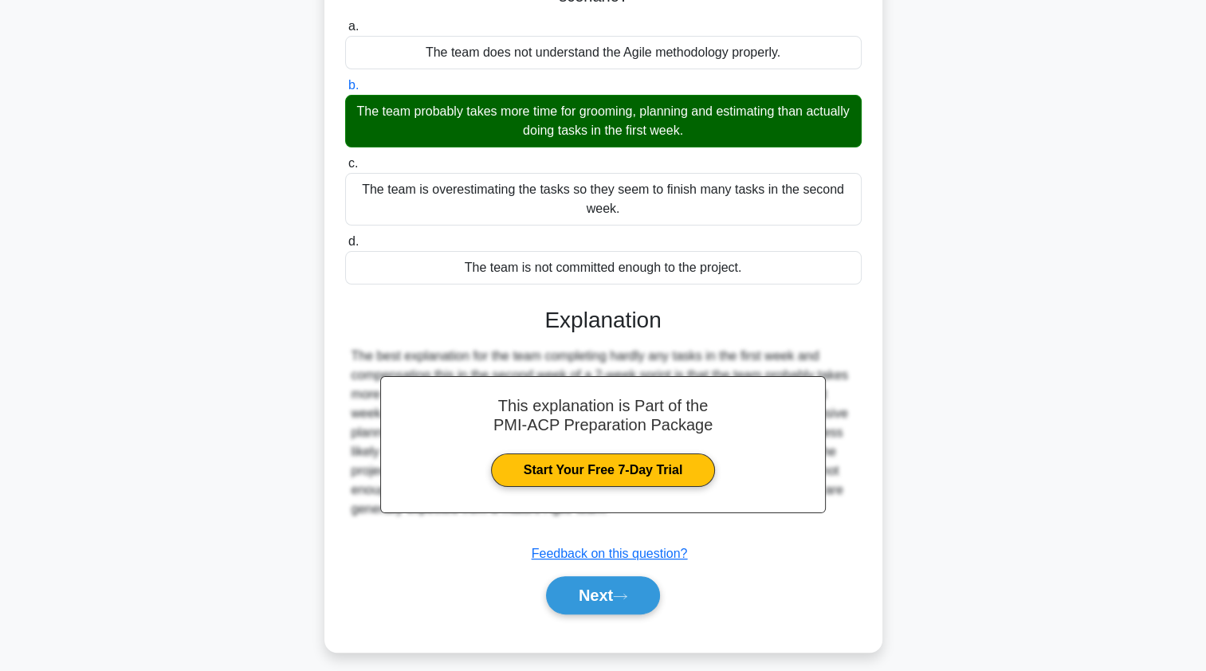
click at [572, 576] on button "Next" at bounding box center [603, 595] width 114 height 38
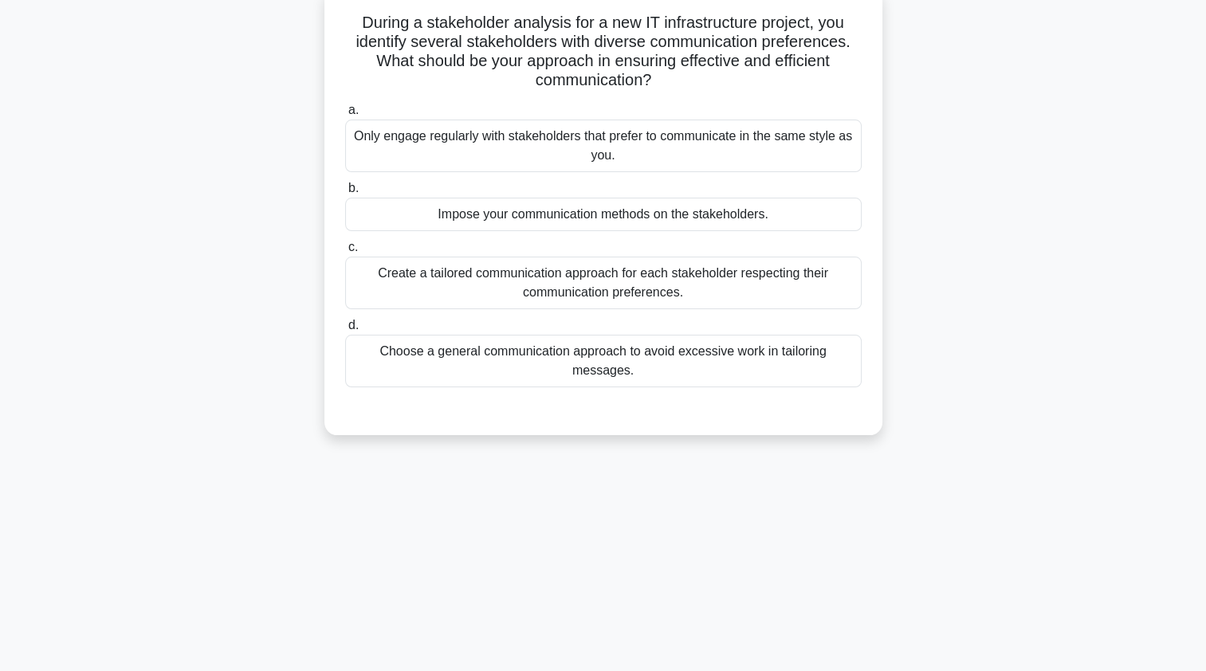
scroll to position [107, 0]
click at [383, 276] on div "Create a tailored communication approach for each stakeholder respecting their …" at bounding box center [603, 282] width 517 height 53
click at [345, 252] on input "c. Create a tailored communication approach for each stakeholder respecting the…" at bounding box center [345, 247] width 0 height 10
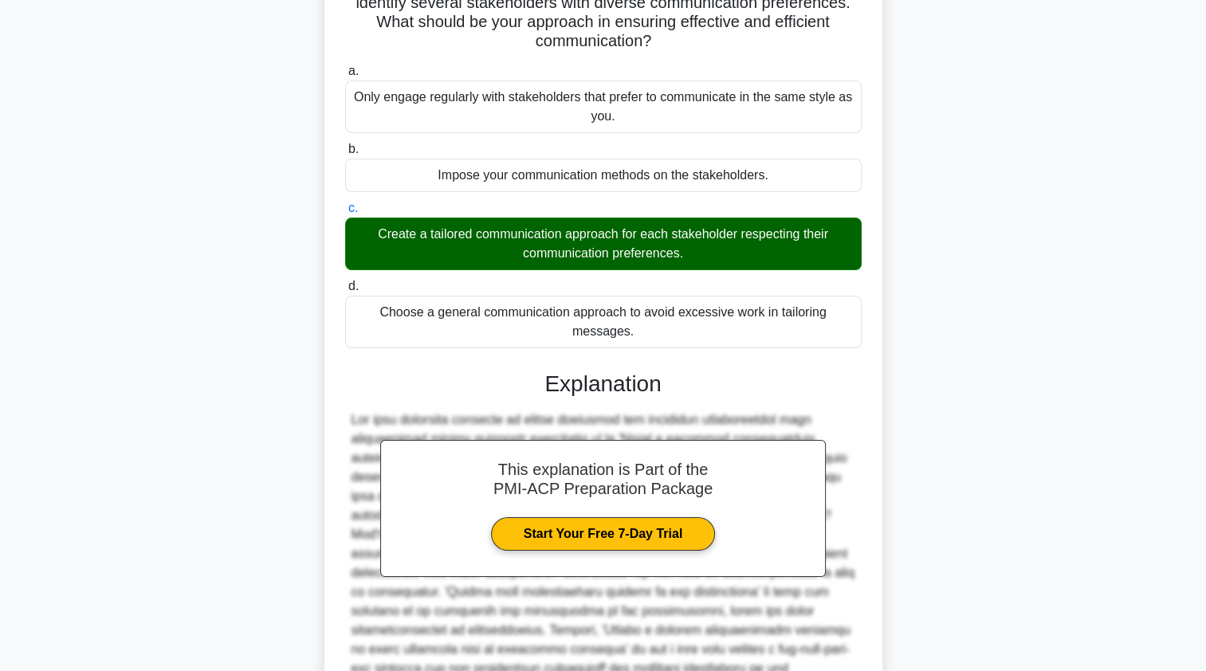
scroll to position [291, 0]
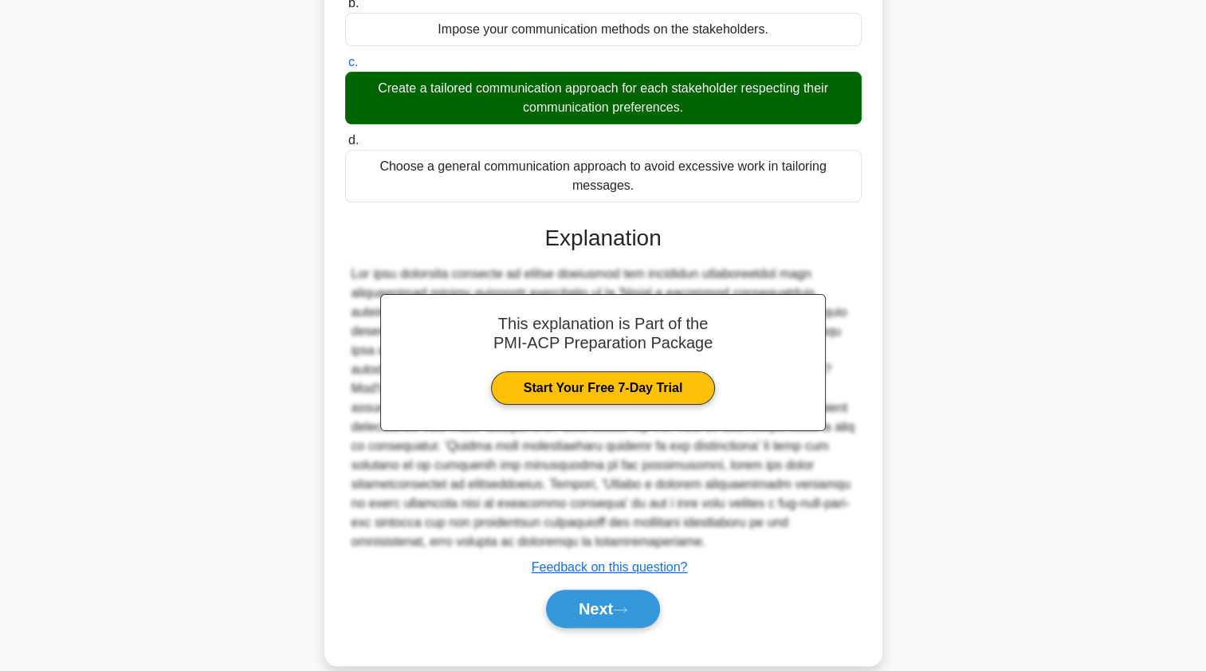
click at [570, 590] on button "Next" at bounding box center [603, 609] width 114 height 38
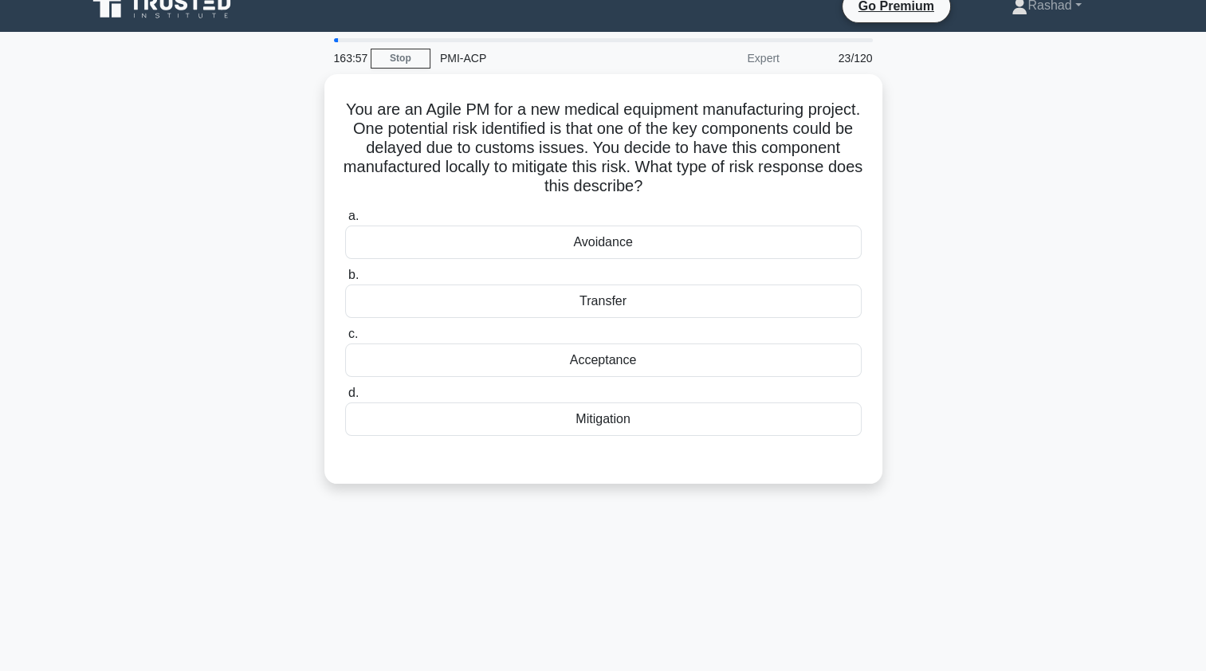
scroll to position [0, 0]
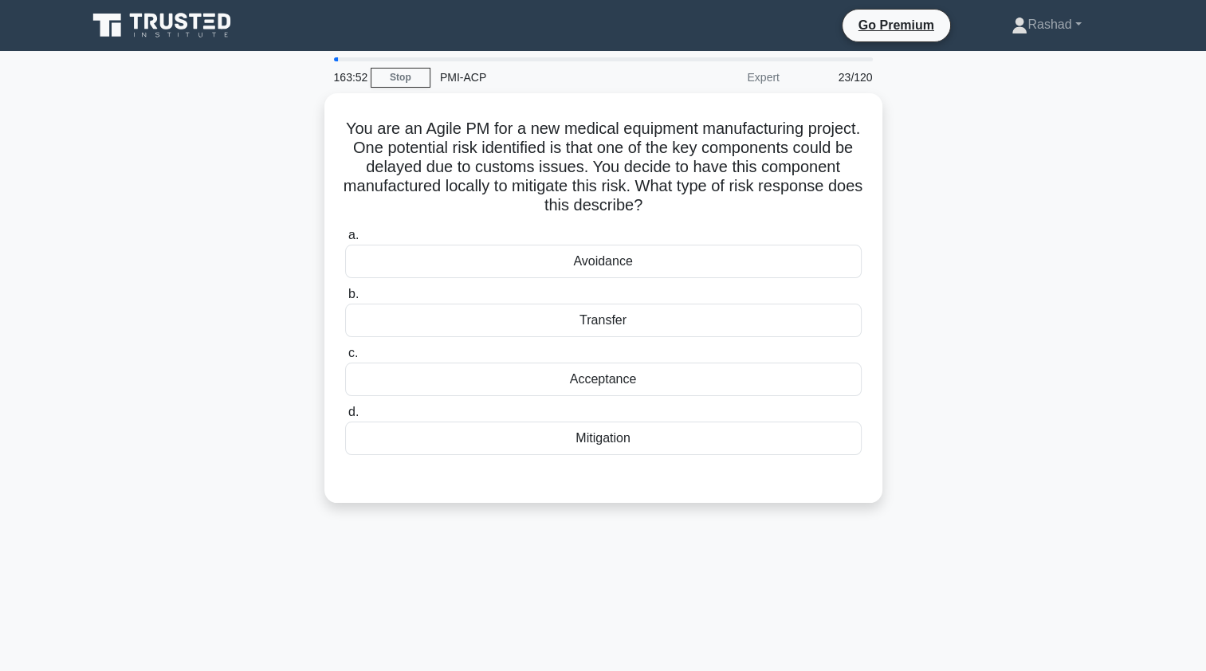
click at [443, 445] on div "Mitigation" at bounding box center [603, 438] width 517 height 33
click at [345, 418] on input "d. Mitigation" at bounding box center [345, 412] width 0 height 10
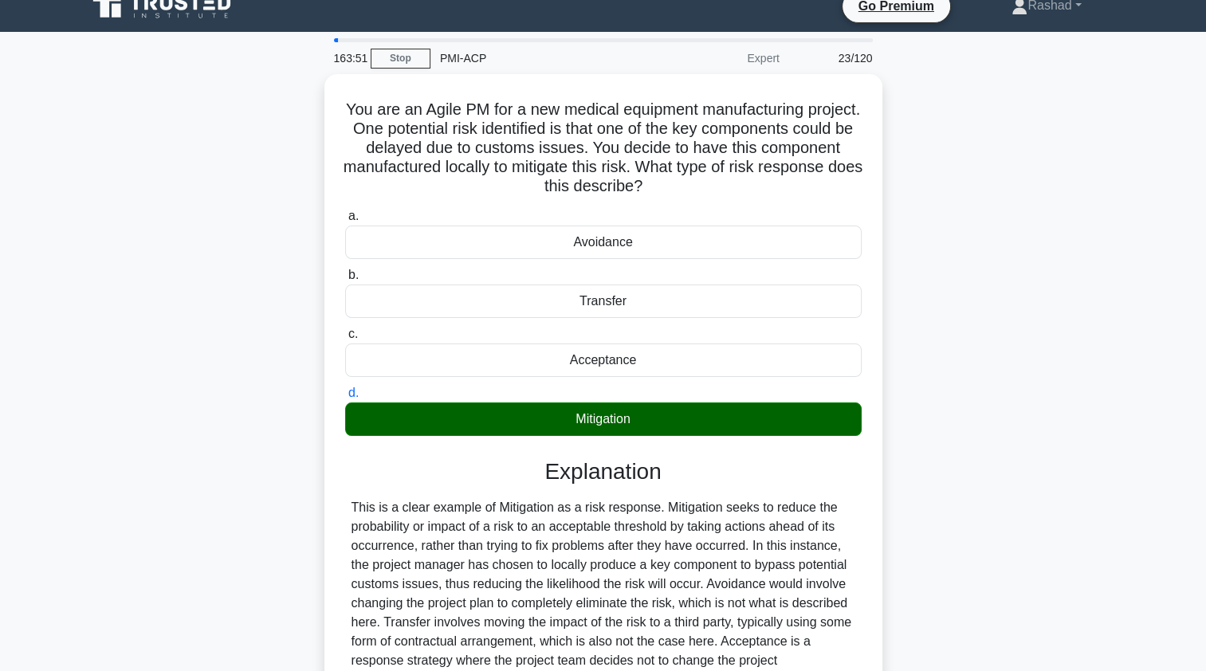
scroll to position [195, 0]
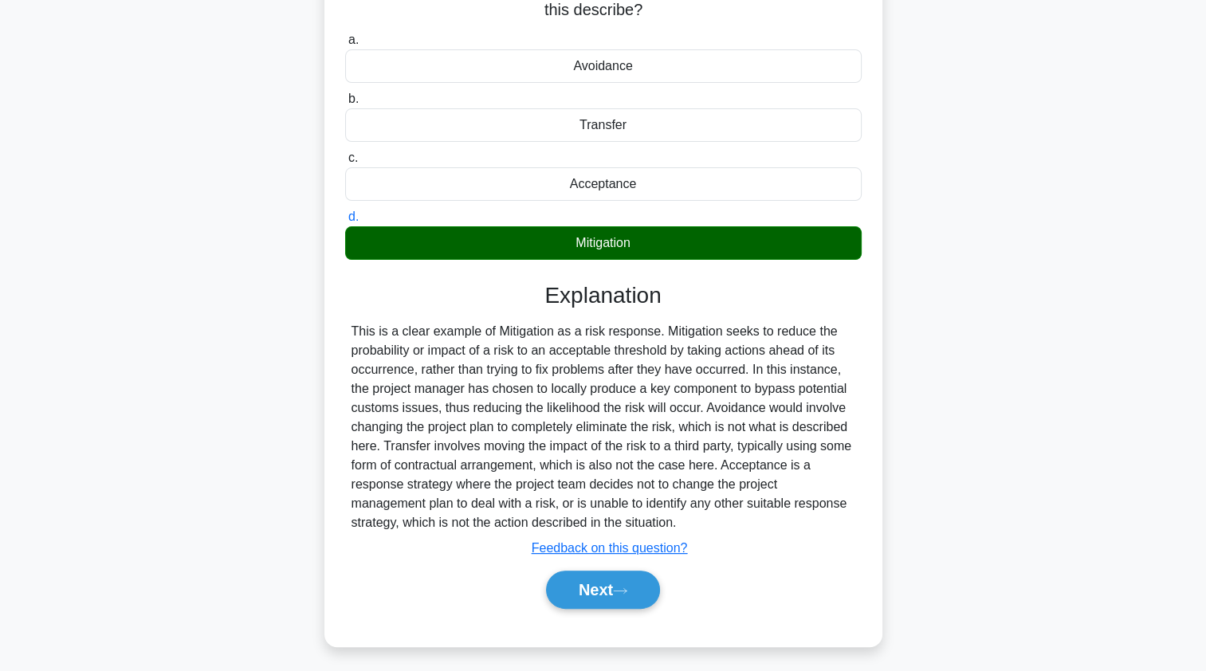
click at [564, 590] on button "Next" at bounding box center [603, 590] width 114 height 38
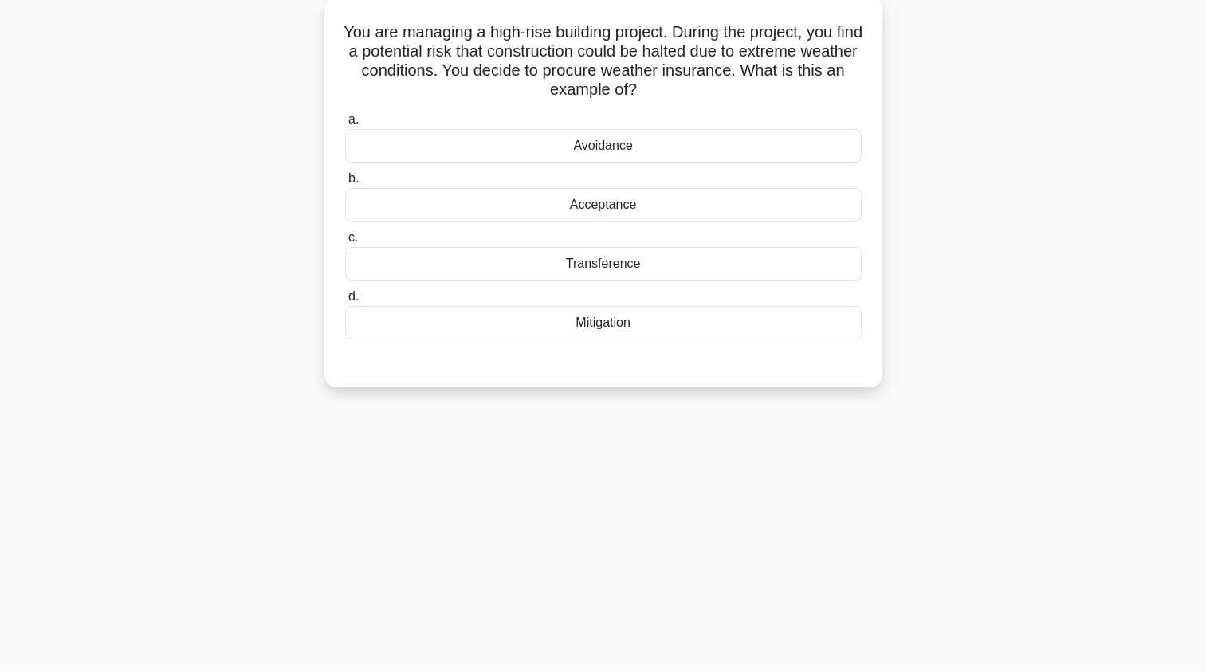
scroll to position [57, 0]
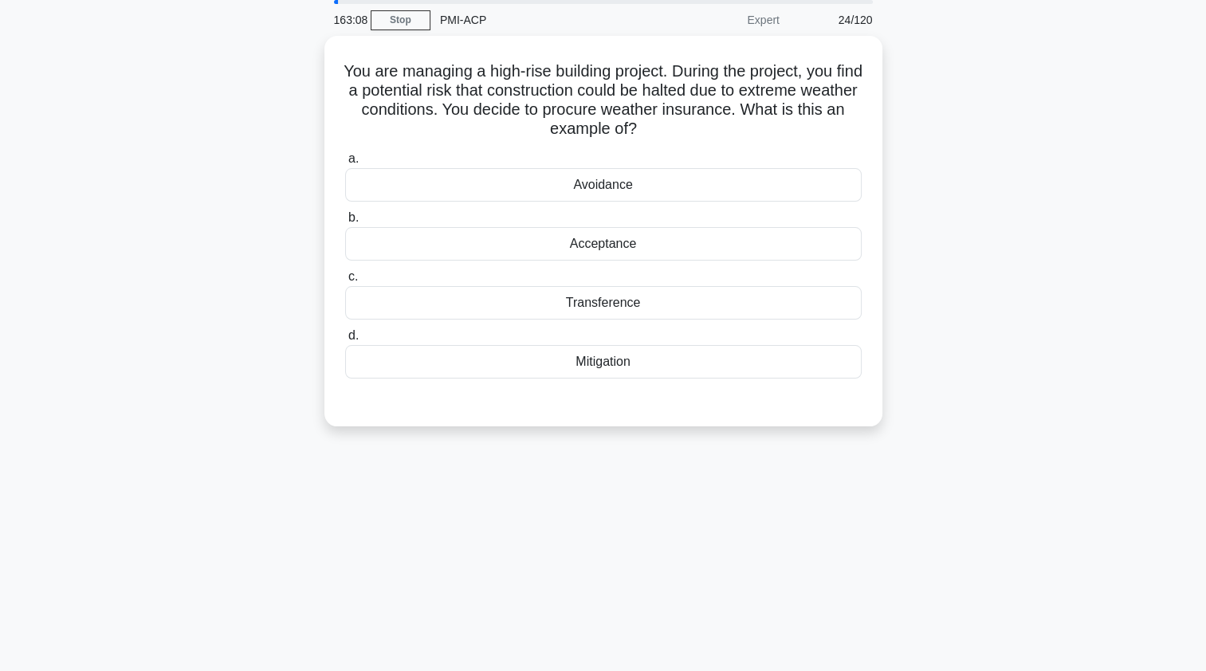
click at [396, 299] on div "Transference" at bounding box center [603, 302] width 517 height 33
click at [345, 282] on input "c. Transference" at bounding box center [345, 277] width 0 height 10
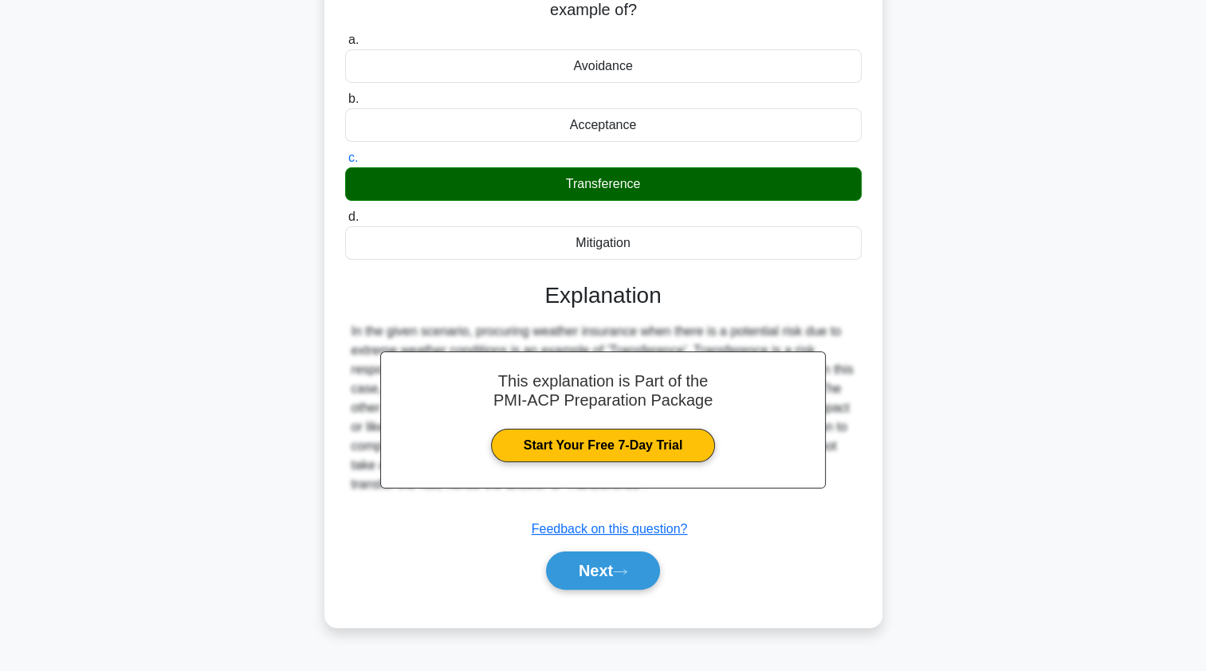
scroll to position [190, 0]
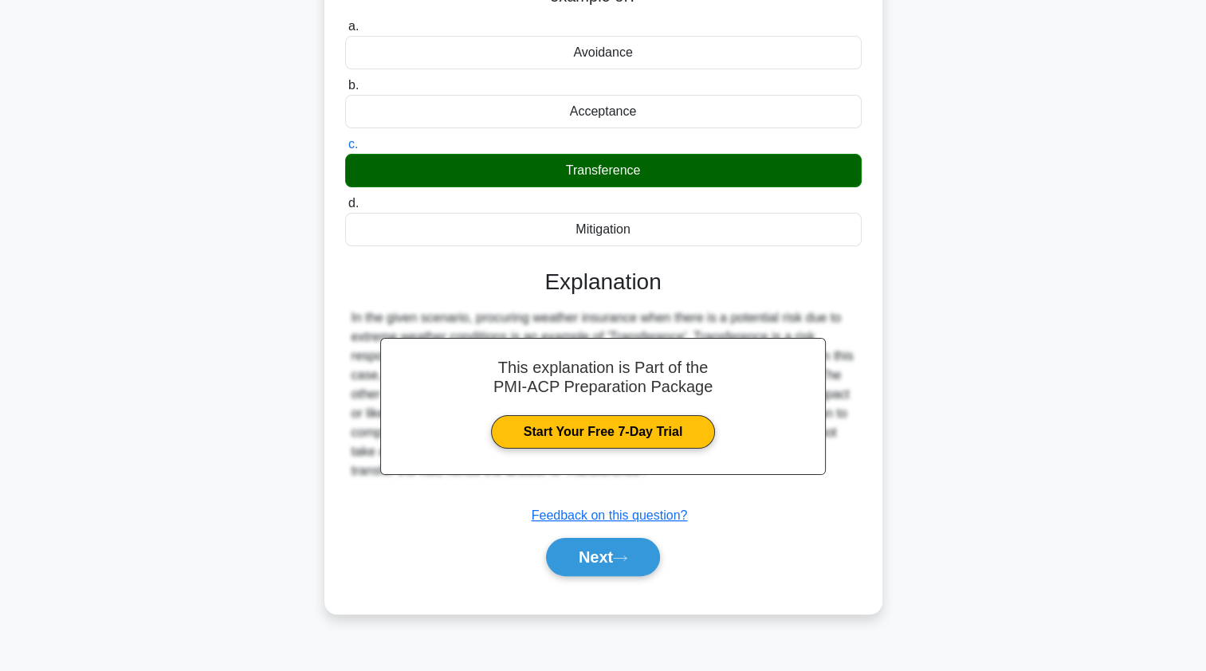
click at [560, 555] on button "Next" at bounding box center [603, 557] width 114 height 38
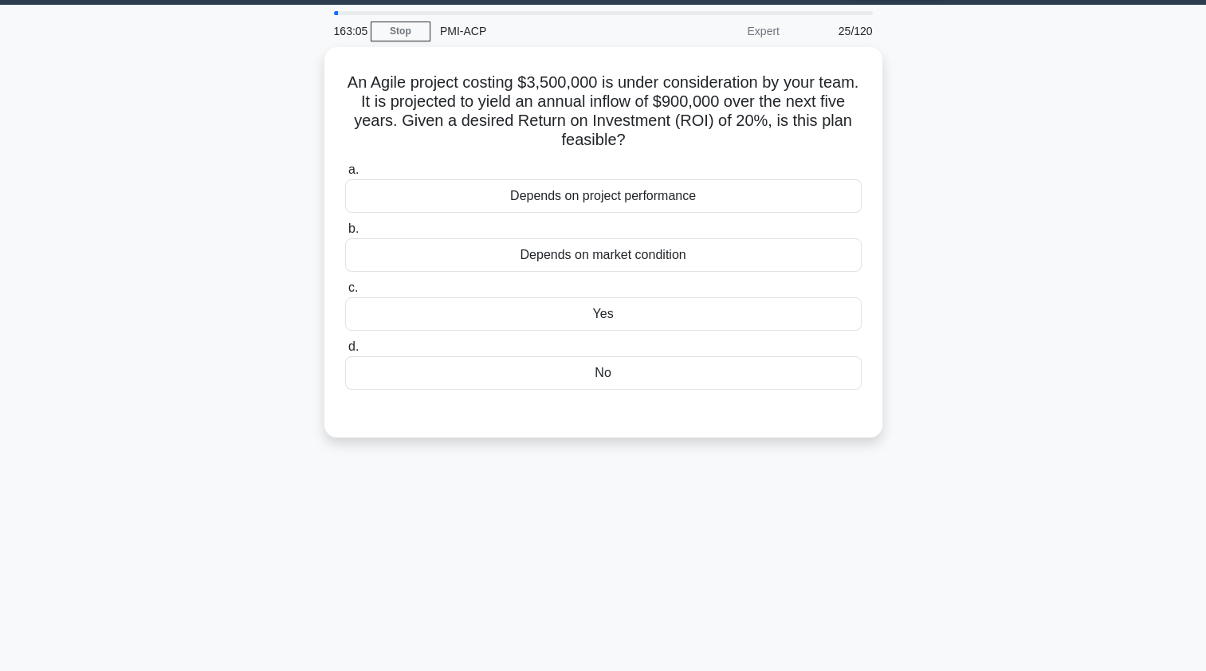
scroll to position [0, 0]
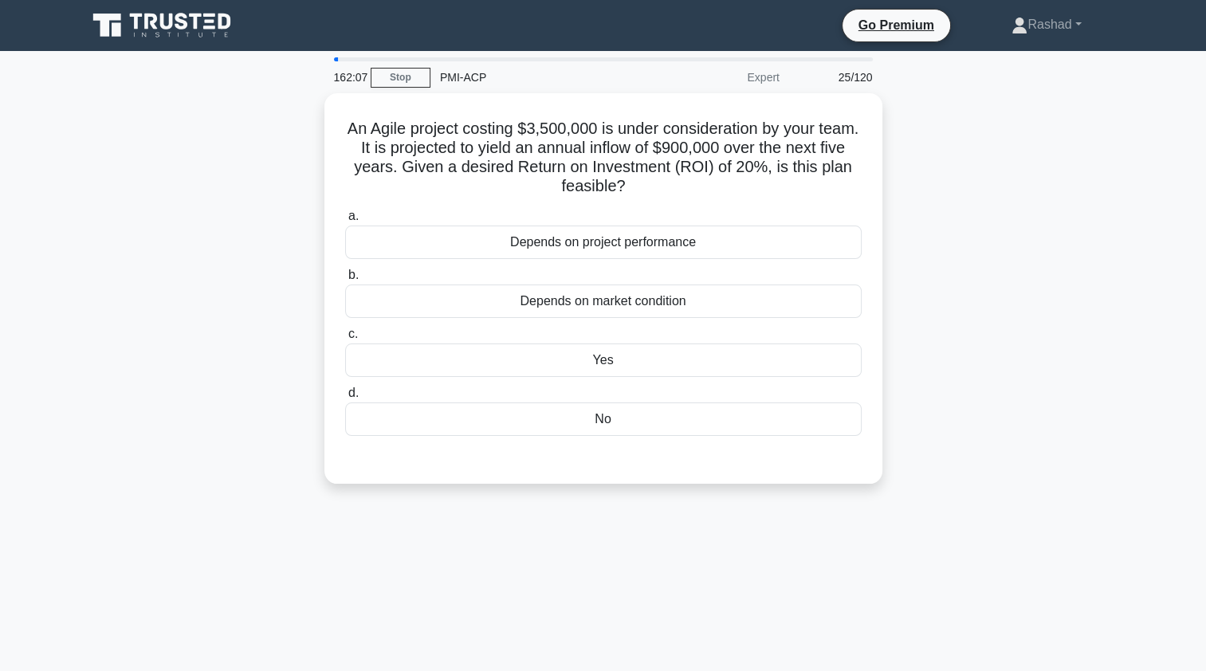
click at [381, 354] on div "Yes" at bounding box center [603, 360] width 517 height 33
click at [345, 340] on input "c. Yes" at bounding box center [345, 334] width 0 height 10
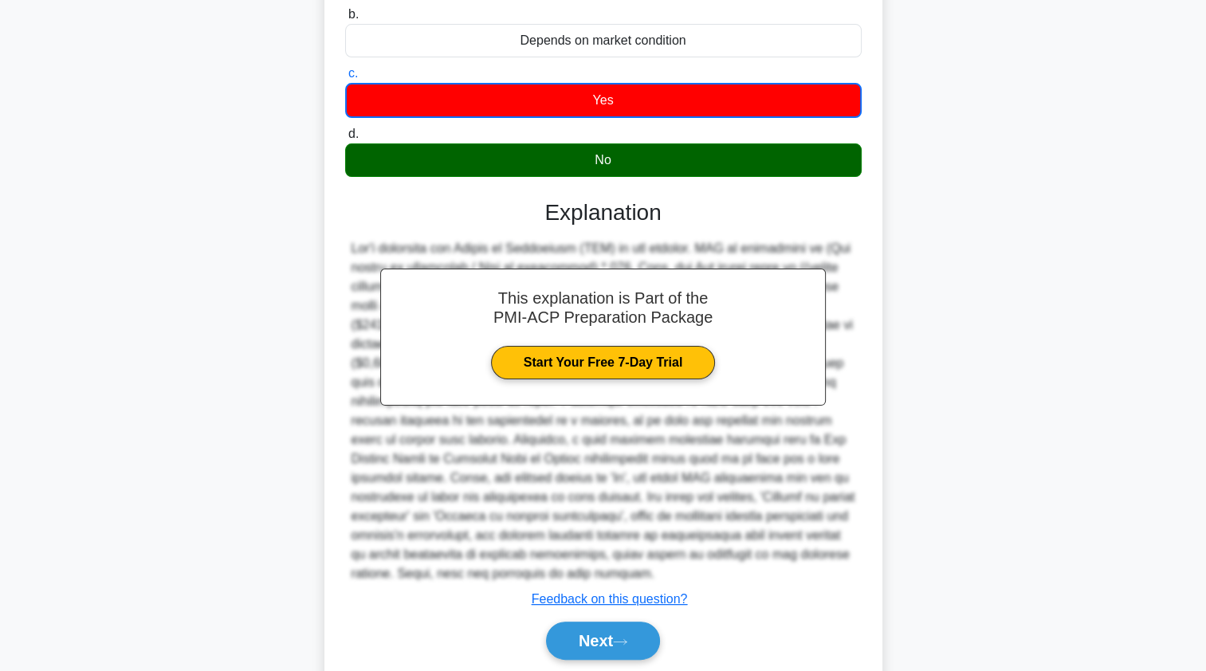
scroll to position [293, 0]
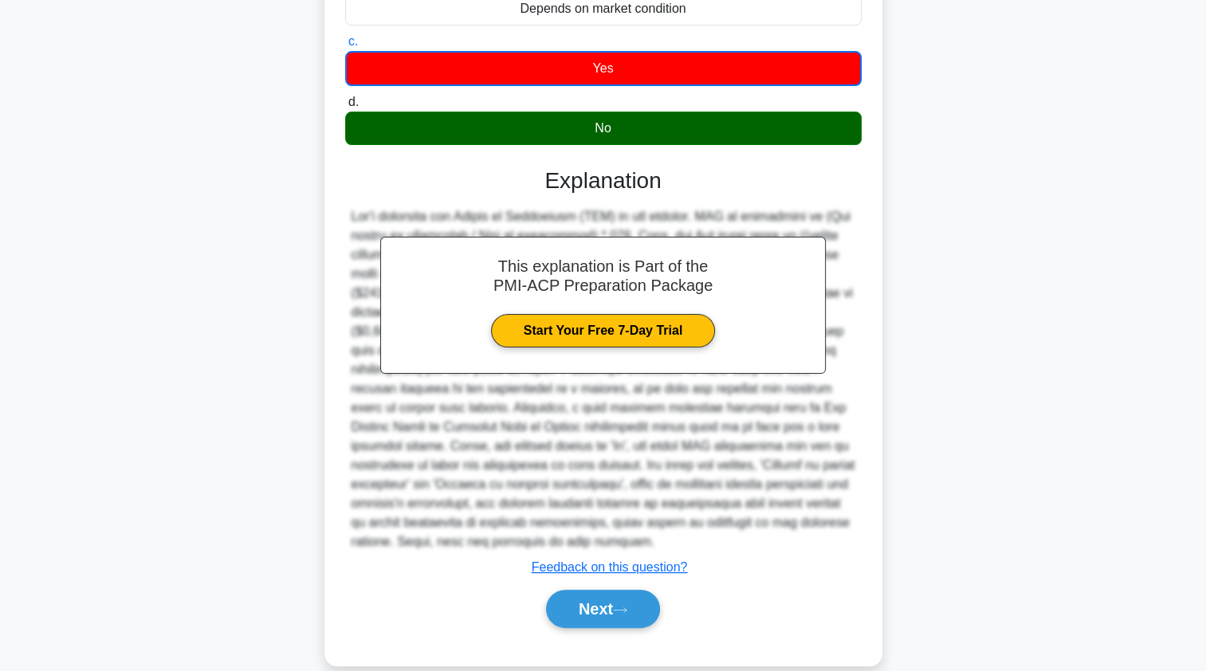
click at [564, 592] on button "Next" at bounding box center [603, 609] width 114 height 38
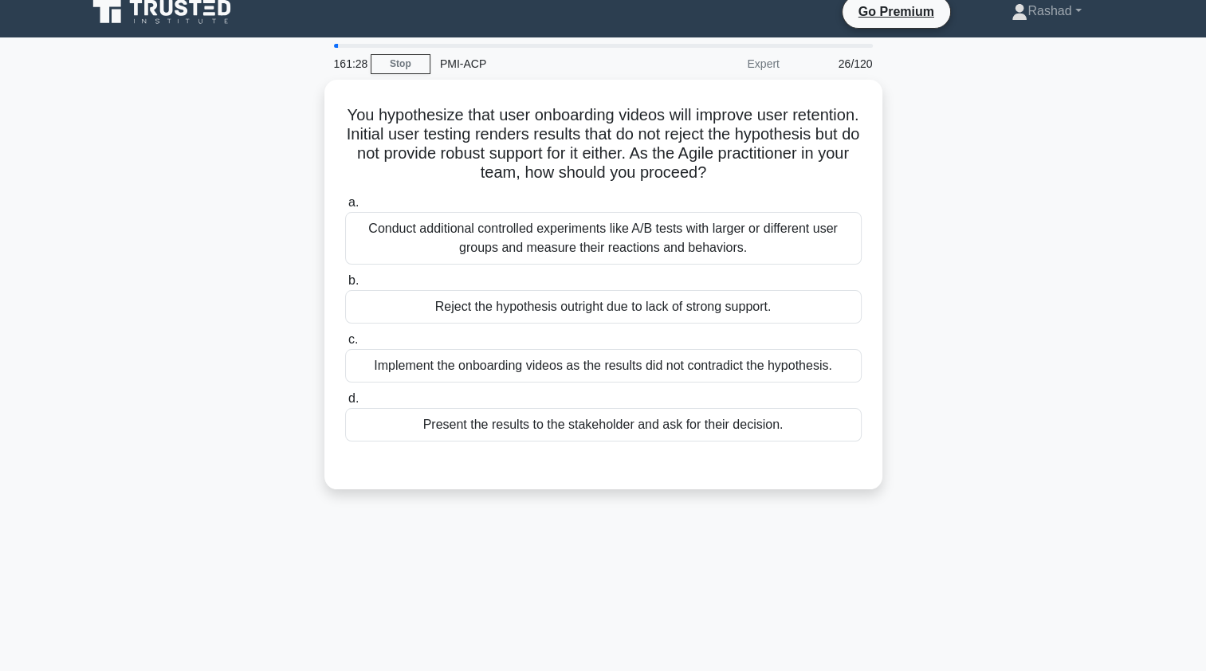
scroll to position [0, 0]
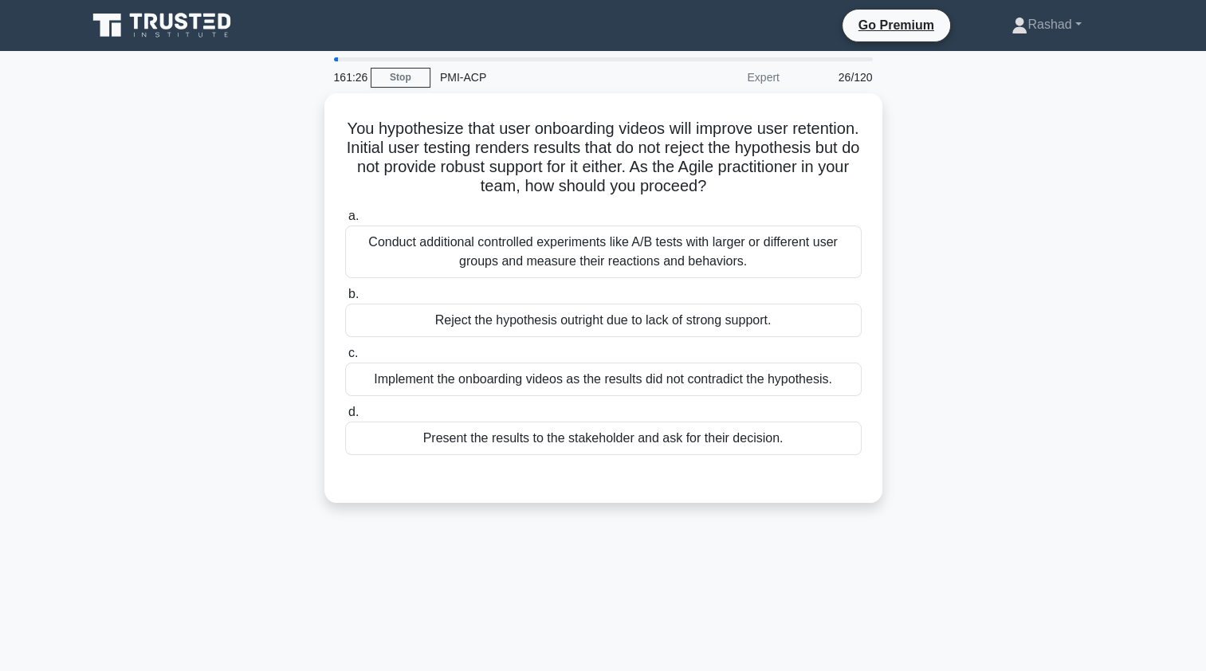
click at [383, 252] on div "Conduct additional controlled experiments like A/B tests with larger or differe…" at bounding box center [603, 252] width 517 height 53
click at [345, 222] on input "a. Conduct additional controlled experiments like A/B tests with larger or diff…" at bounding box center [345, 216] width 0 height 10
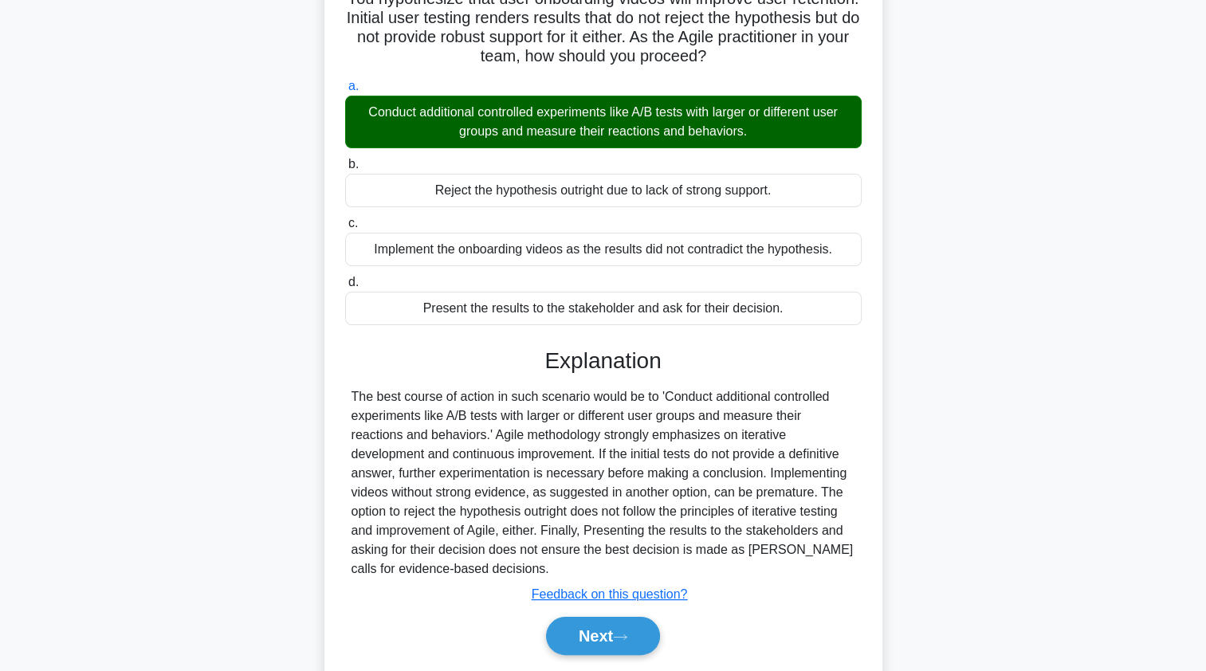
scroll to position [190, 0]
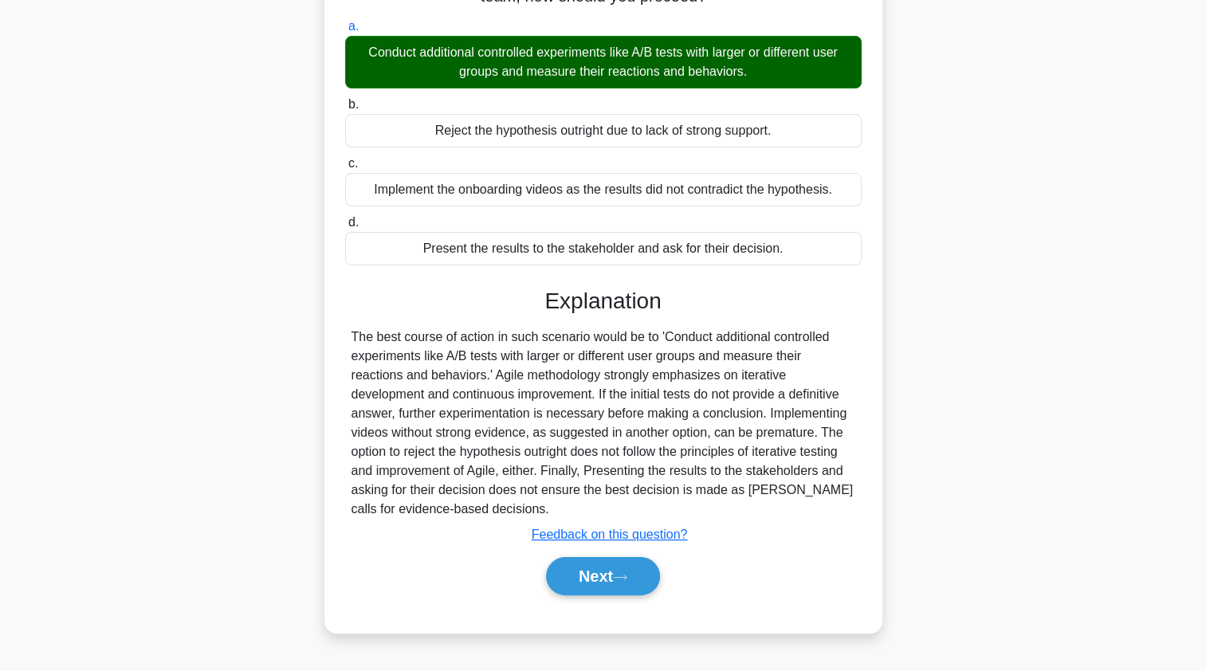
click at [558, 577] on button "Next" at bounding box center [603, 576] width 114 height 38
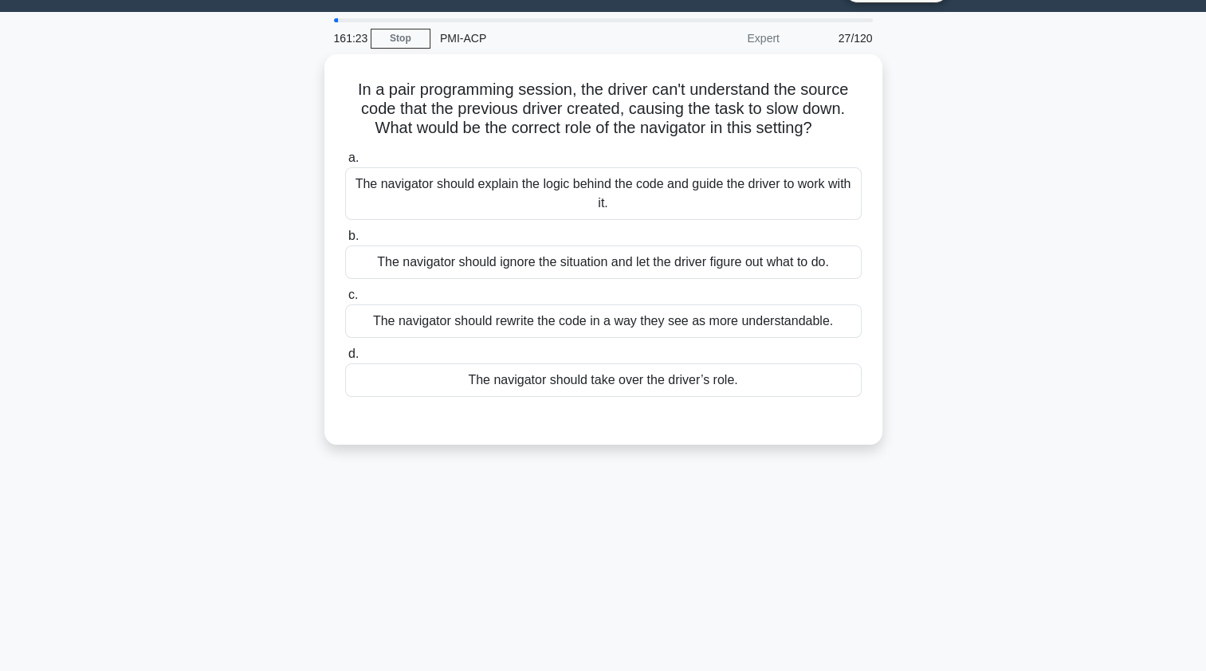
scroll to position [0, 0]
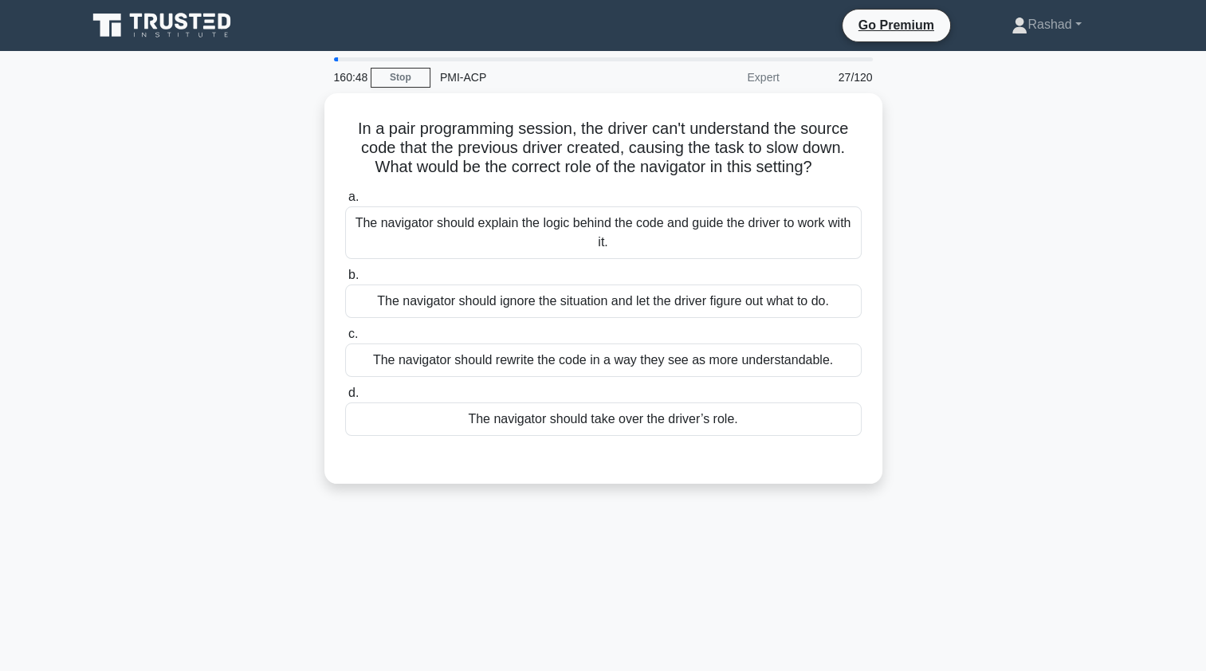
click at [375, 227] on div "The navigator should explain the logic behind the code and guide the driver to …" at bounding box center [603, 232] width 517 height 53
click at [345, 202] on input "a. The navigator should explain the logic behind the code and guide the driver …" at bounding box center [345, 197] width 0 height 10
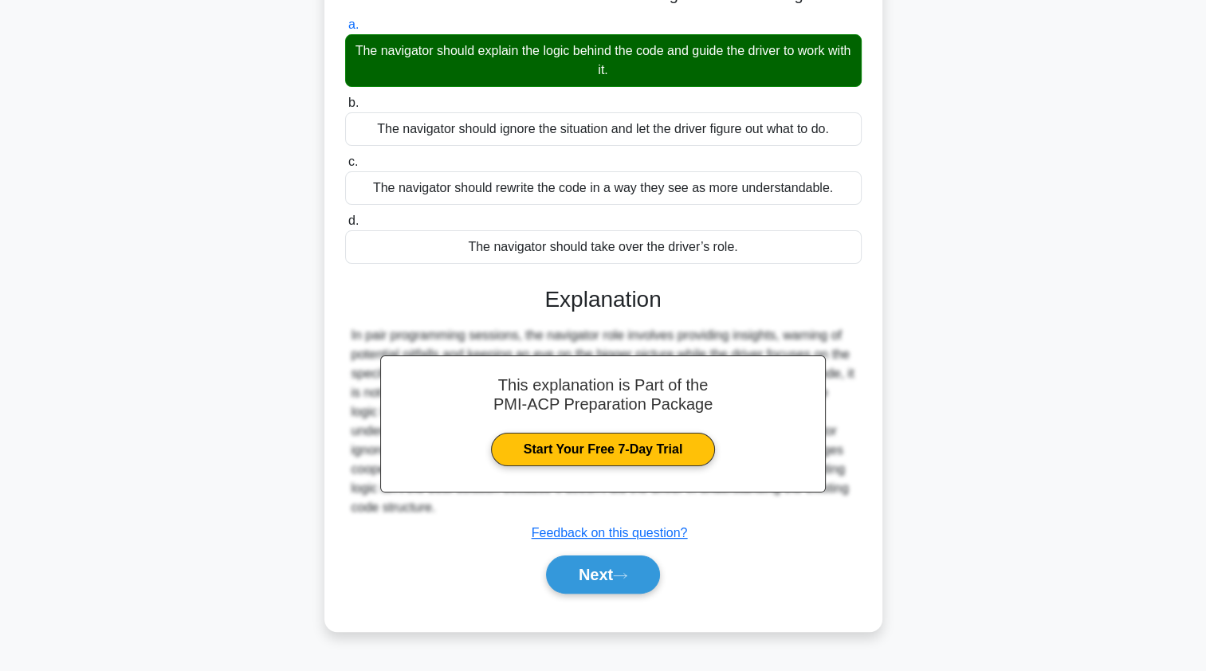
scroll to position [190, 0]
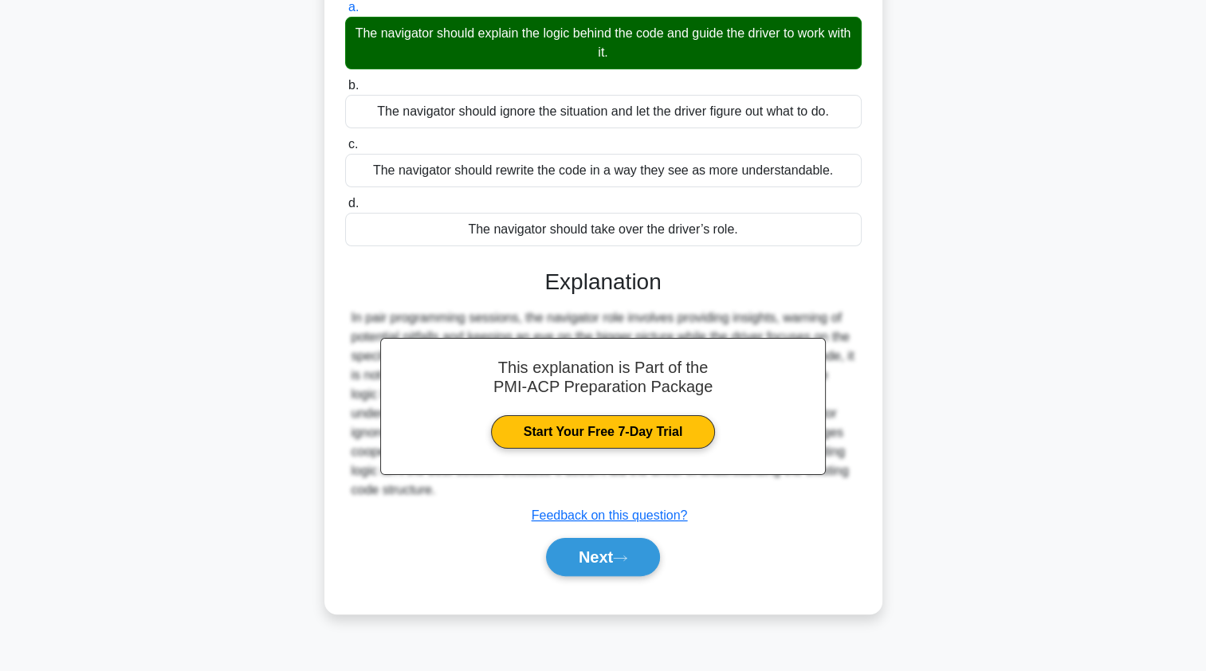
click at [569, 564] on button "Next" at bounding box center [603, 557] width 114 height 38
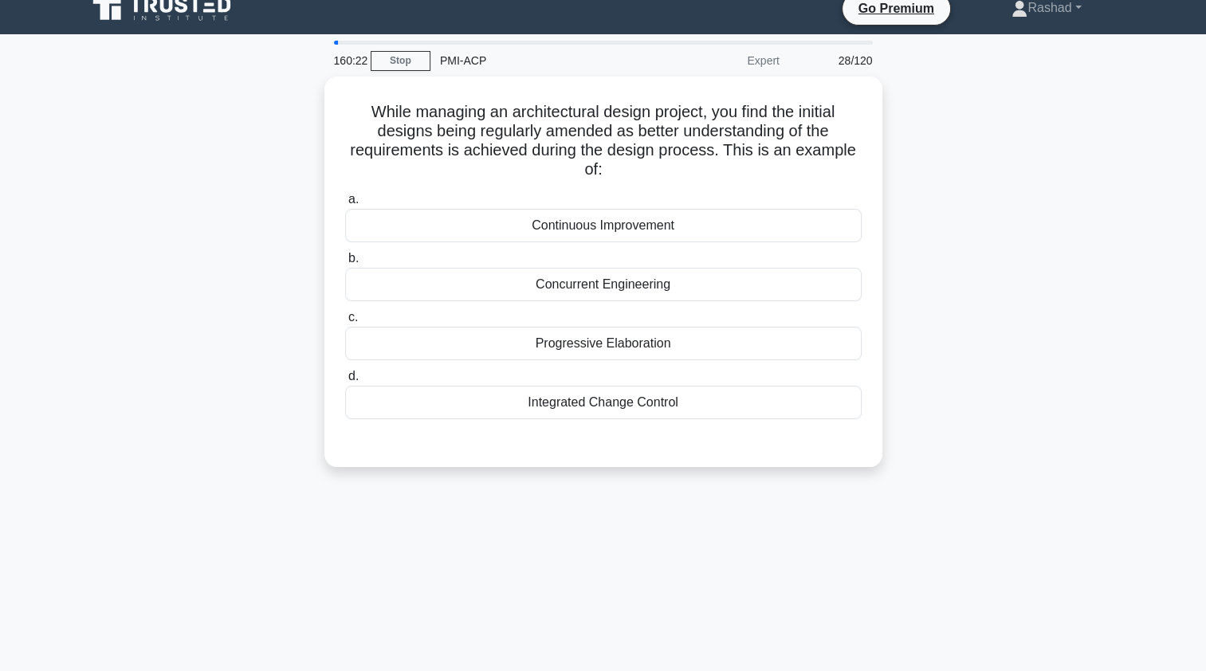
scroll to position [0, 0]
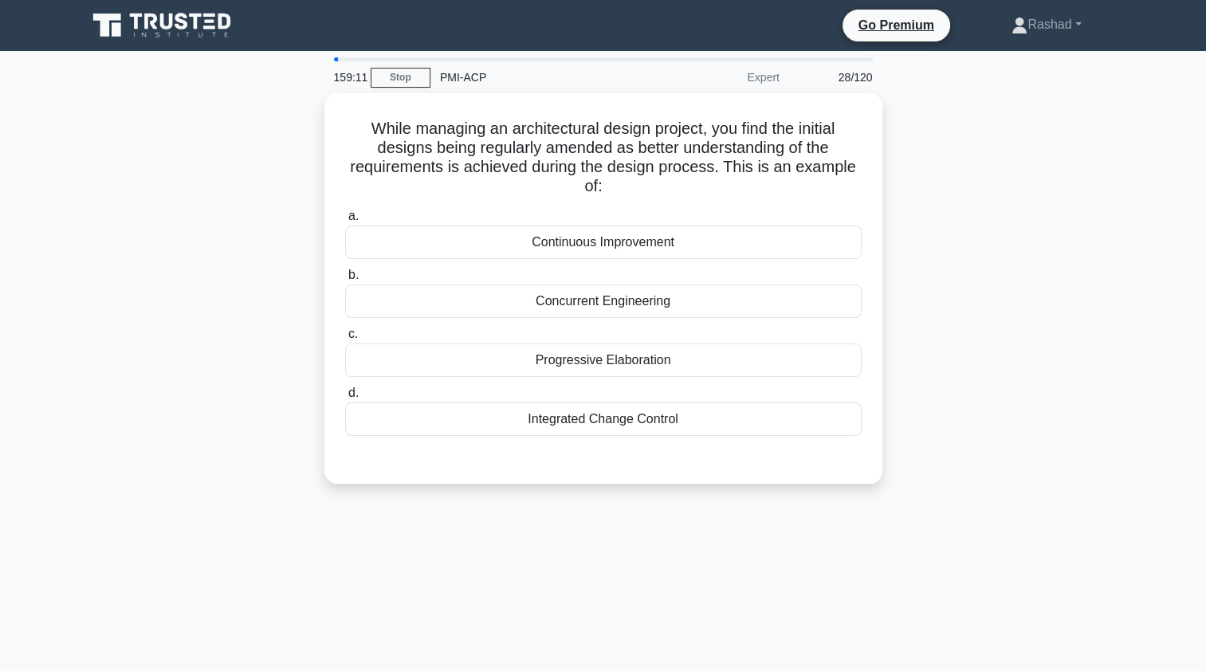
click at [384, 244] on div "Continuous Improvement" at bounding box center [603, 242] width 517 height 33
click at [345, 222] on input "a. Continuous Improvement" at bounding box center [345, 216] width 0 height 10
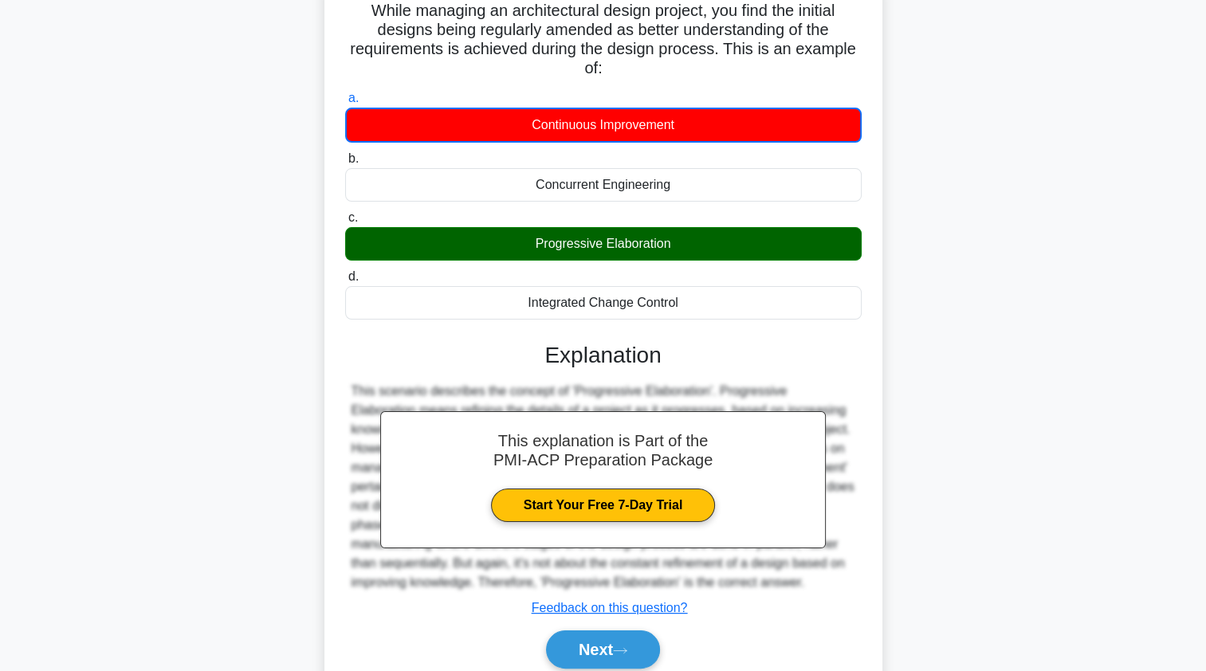
scroll to position [190, 0]
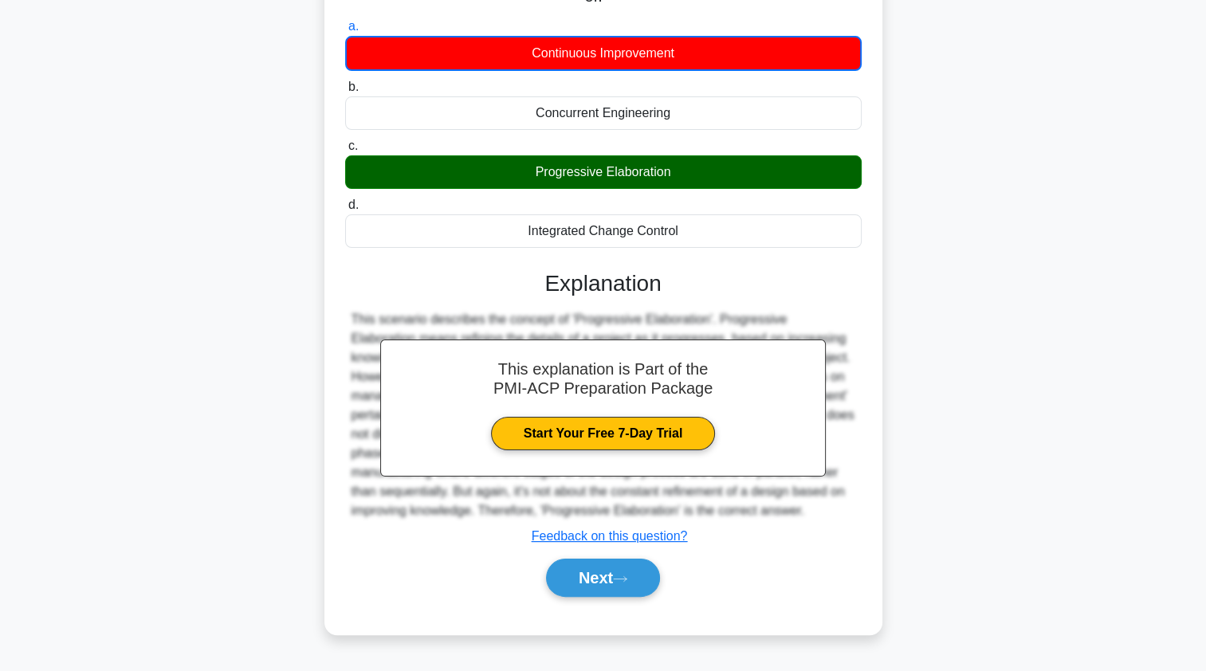
click at [628, 587] on button "Next" at bounding box center [603, 578] width 114 height 38
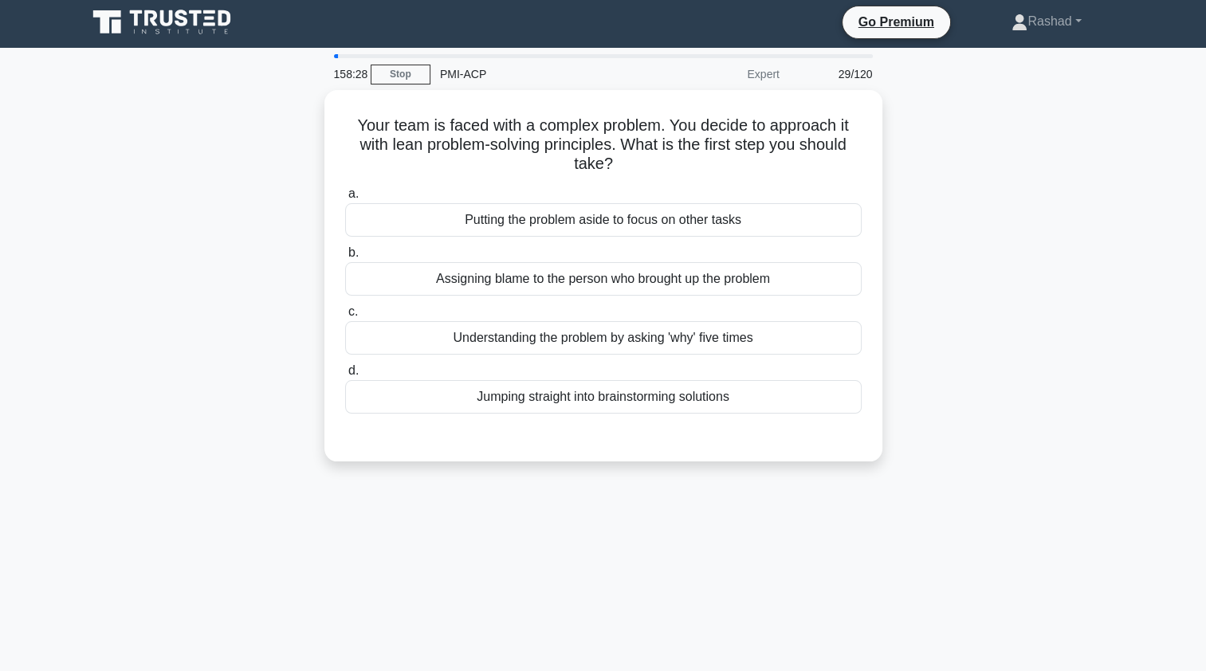
scroll to position [0, 0]
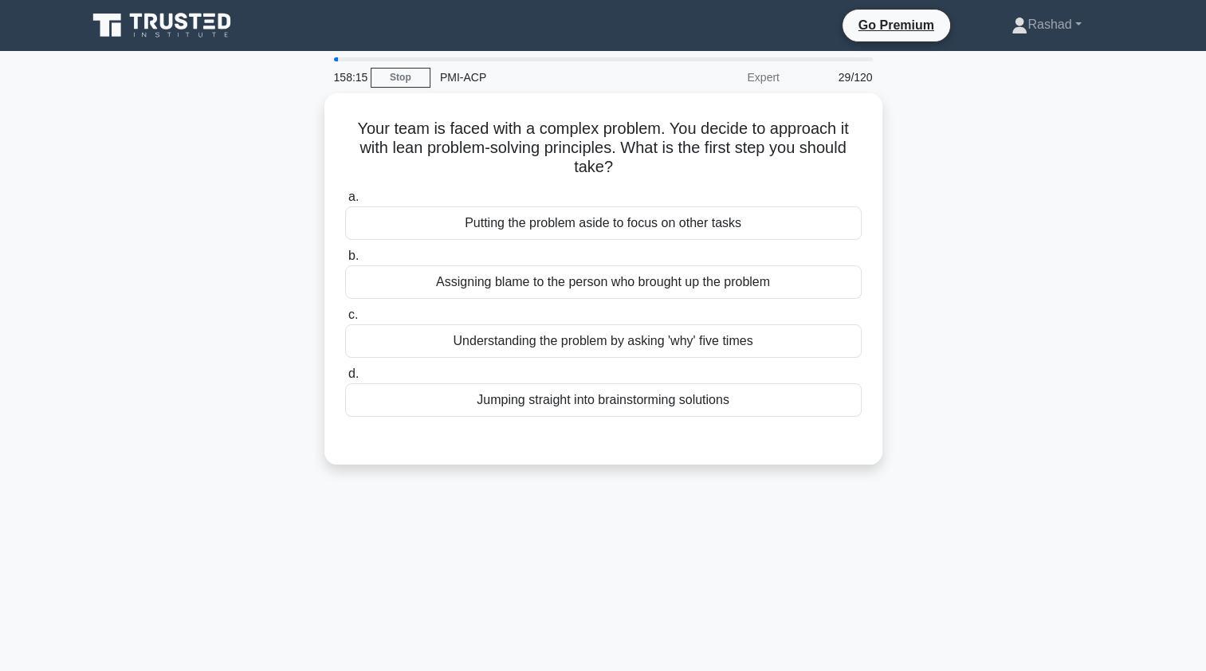
click at [395, 340] on div "Understanding the problem by asking 'why' five times" at bounding box center [603, 340] width 517 height 33
click at [345, 320] on input "c. Understanding the problem by asking 'why' five times" at bounding box center [345, 315] width 0 height 10
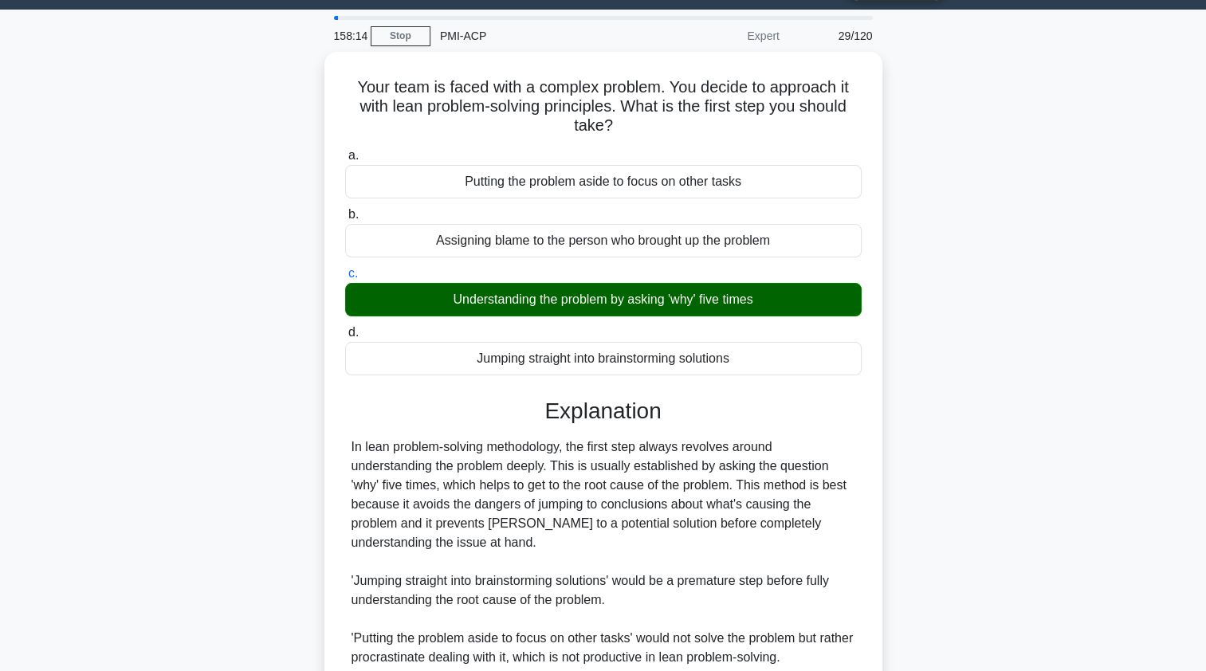
scroll to position [234, 0]
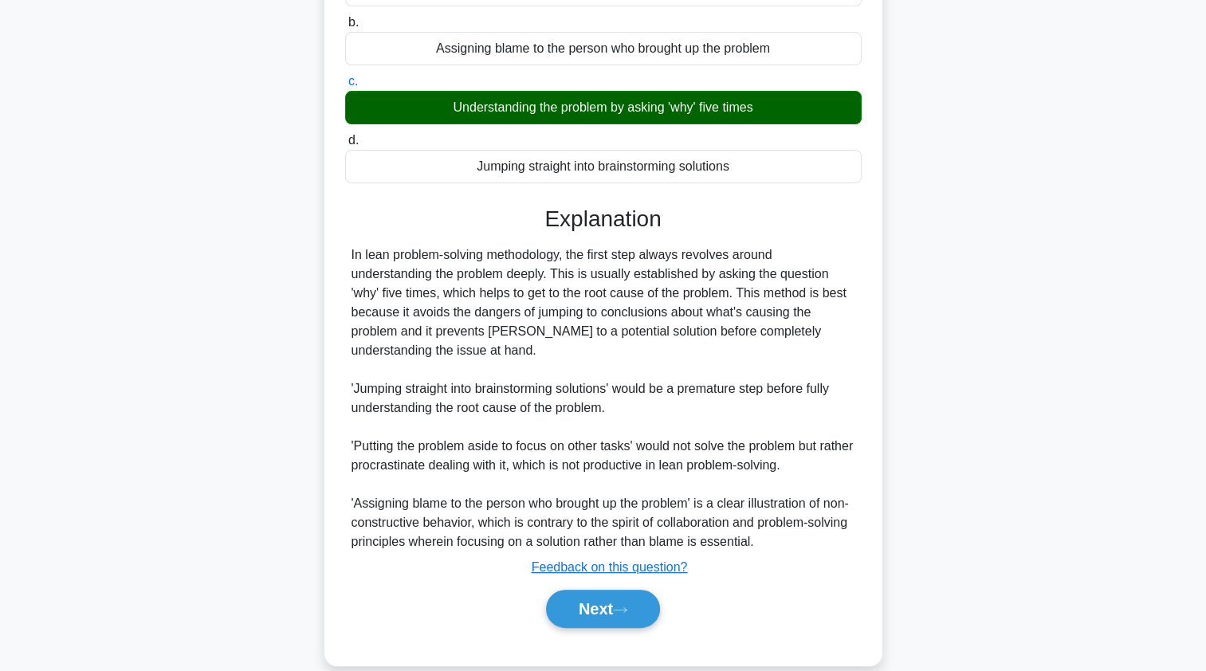
click at [568, 591] on button "Next" at bounding box center [603, 609] width 114 height 38
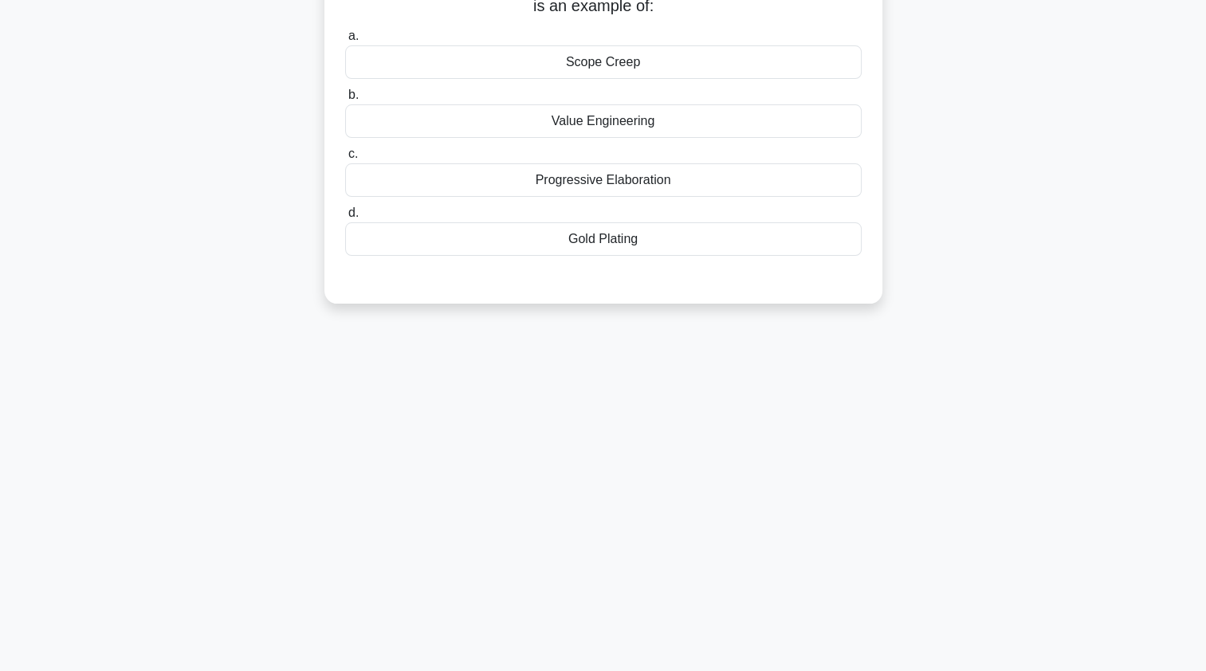
scroll to position [0, 0]
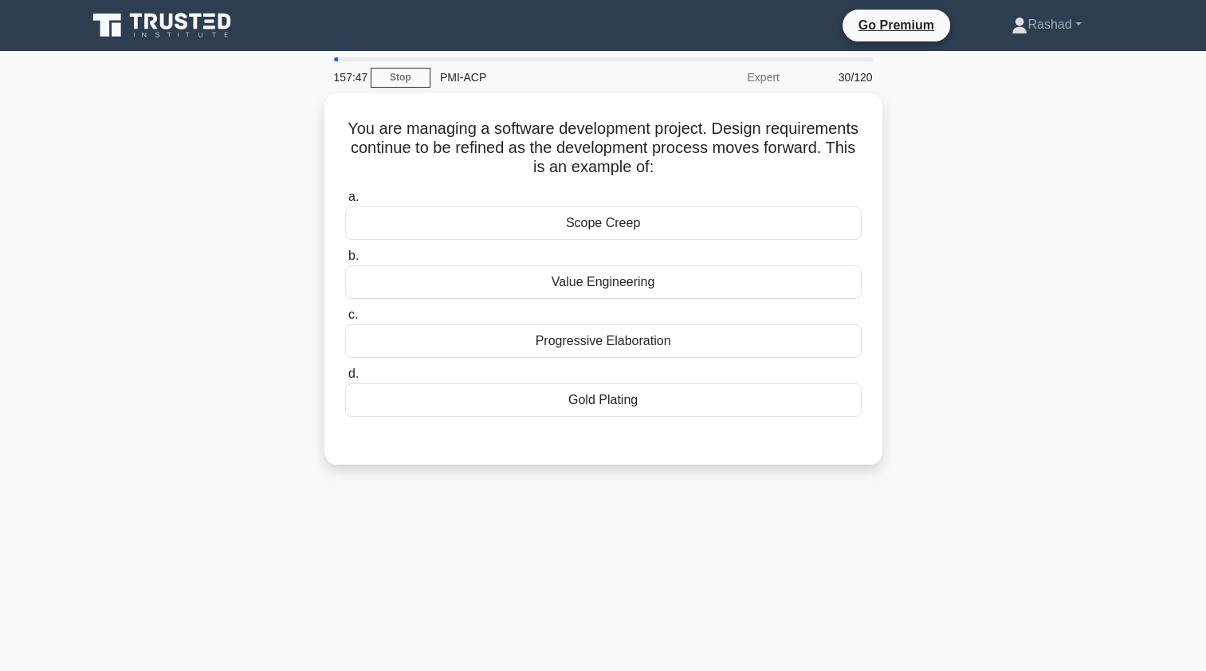
click at [390, 347] on div "Progressive Elaboration" at bounding box center [603, 340] width 517 height 33
click at [345, 320] on input "c. Progressive Elaboration" at bounding box center [345, 315] width 0 height 10
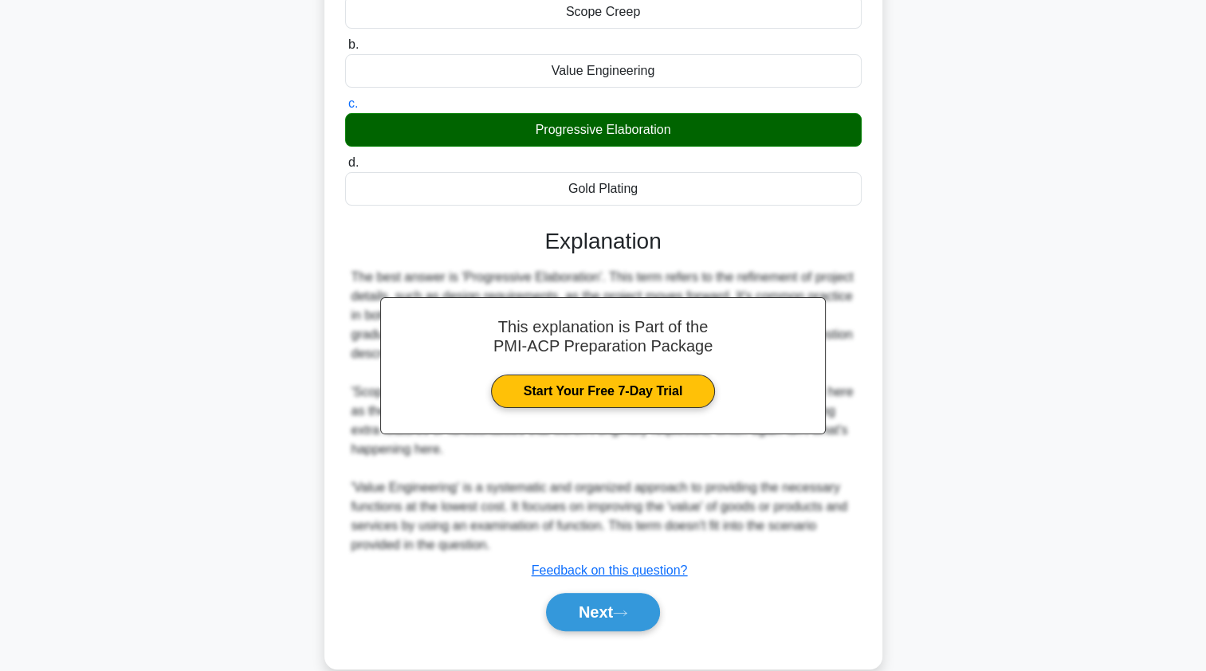
scroll to position [214, 0]
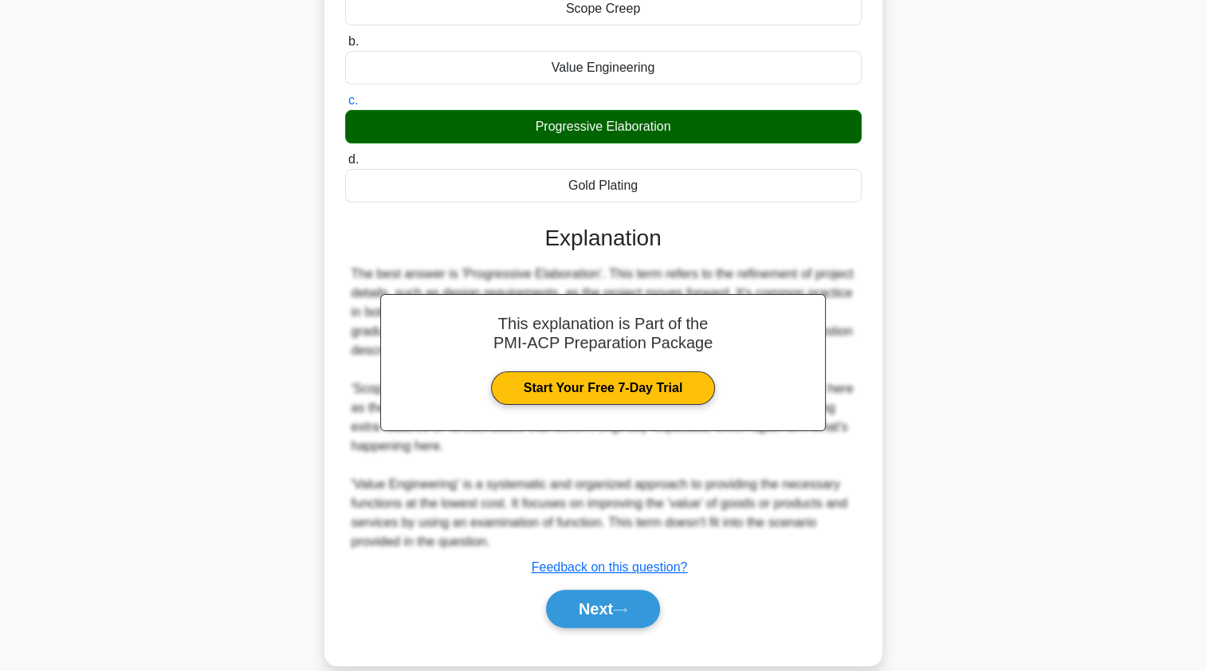
click at [567, 595] on button "Next" at bounding box center [603, 609] width 114 height 38
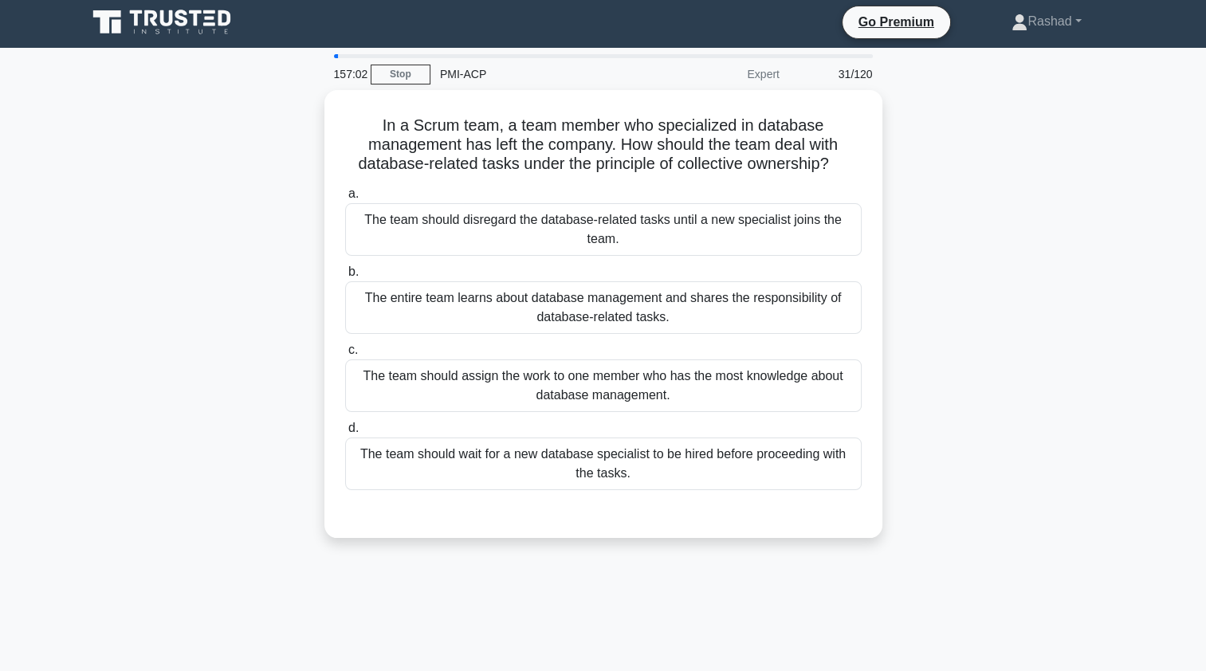
scroll to position [0, 0]
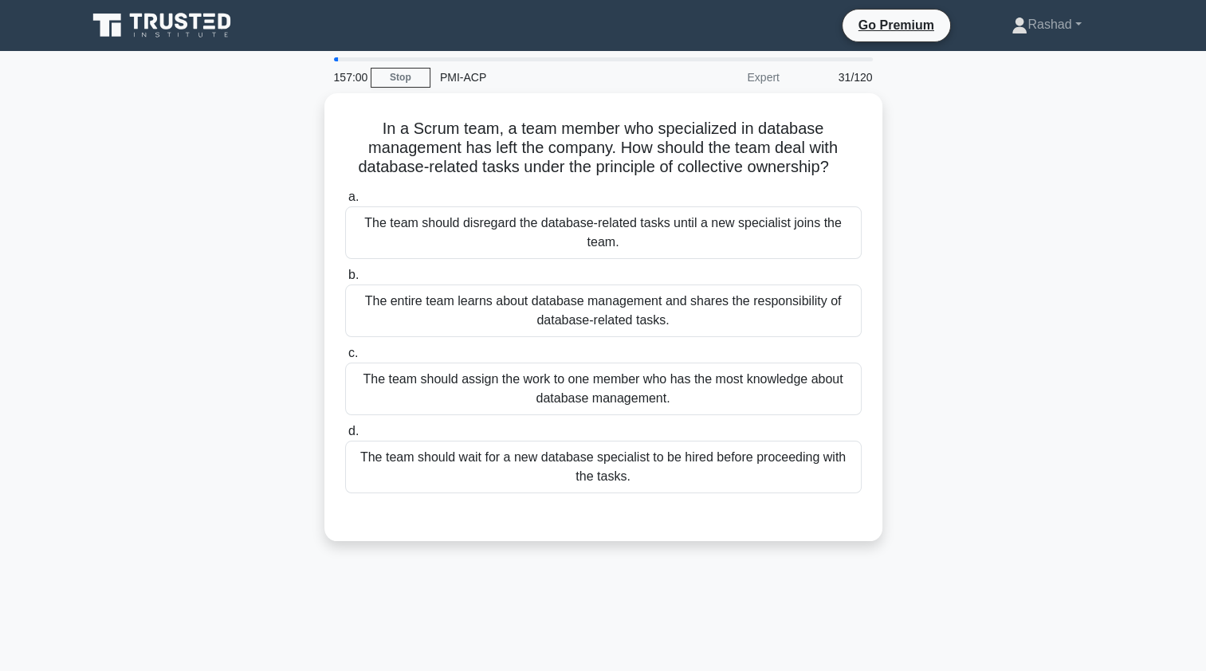
click at [386, 304] on div "The entire team learns about database management and shares the responsibility …" at bounding box center [603, 311] width 517 height 53
click at [345, 281] on input "b. The entire team learns about database management and shares the responsibili…" at bounding box center [345, 275] width 0 height 10
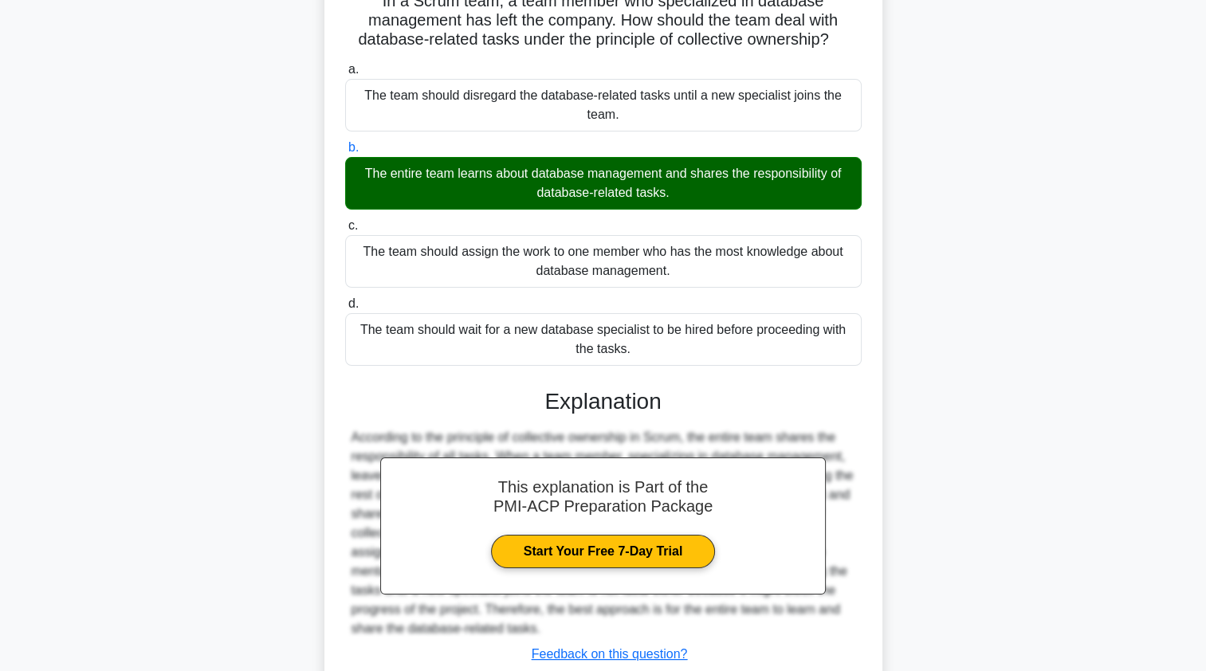
scroll to position [214, 0]
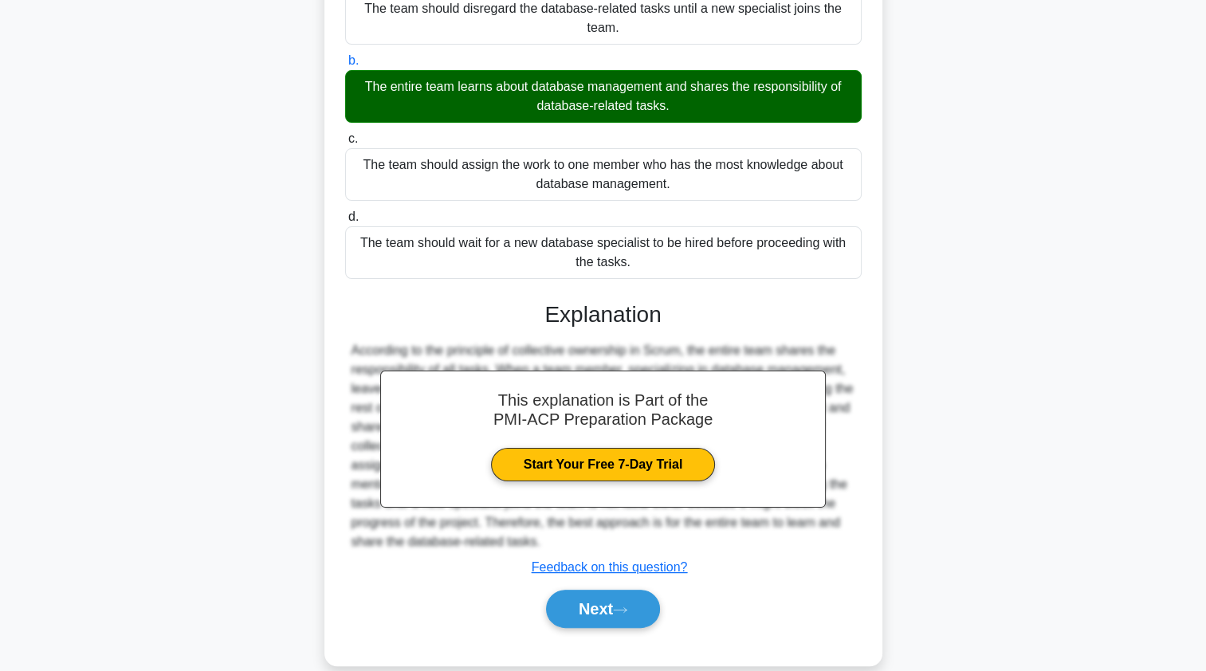
click at [574, 595] on button "Next" at bounding box center [603, 609] width 114 height 38
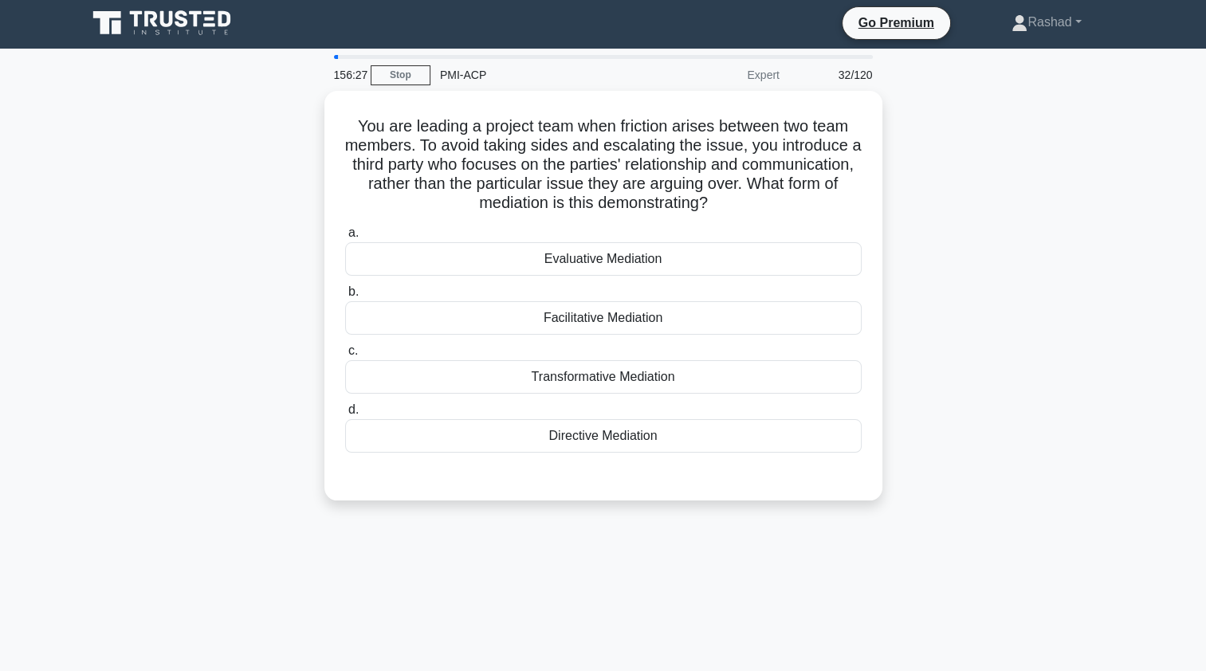
scroll to position [0, 0]
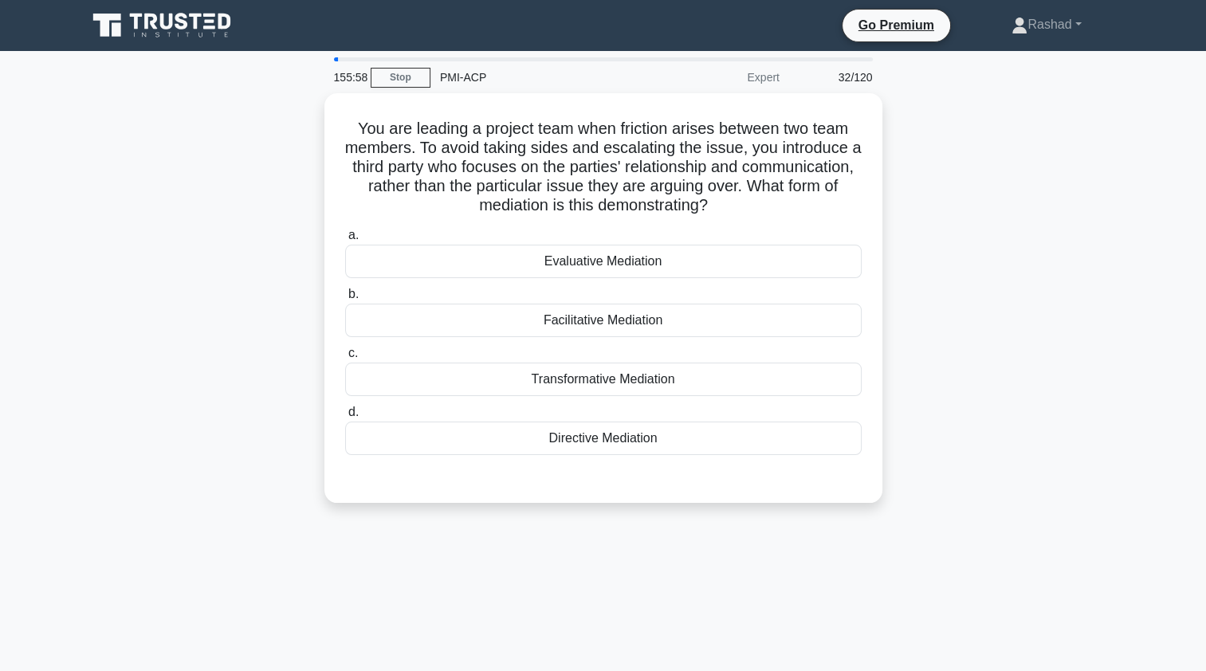
click at [395, 261] on div "Evaluative Mediation" at bounding box center [603, 261] width 517 height 33
click at [345, 241] on input "a. Evaluative Mediation" at bounding box center [345, 235] width 0 height 10
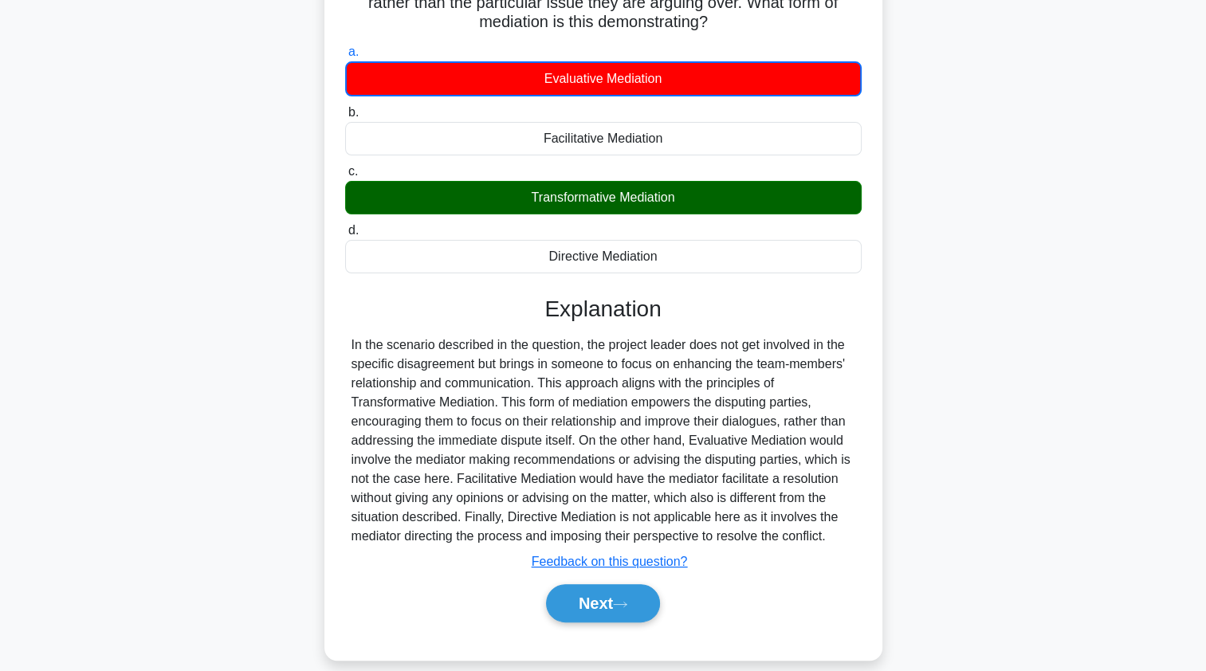
scroll to position [197, 0]
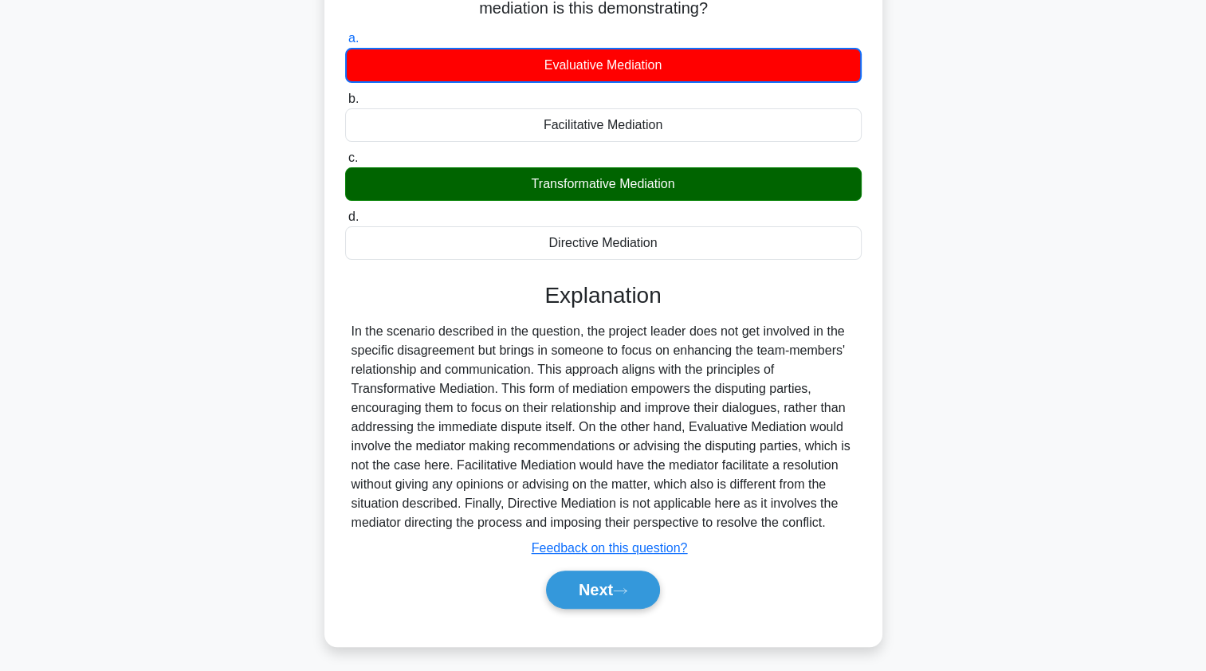
click at [573, 593] on button "Next" at bounding box center [603, 590] width 114 height 38
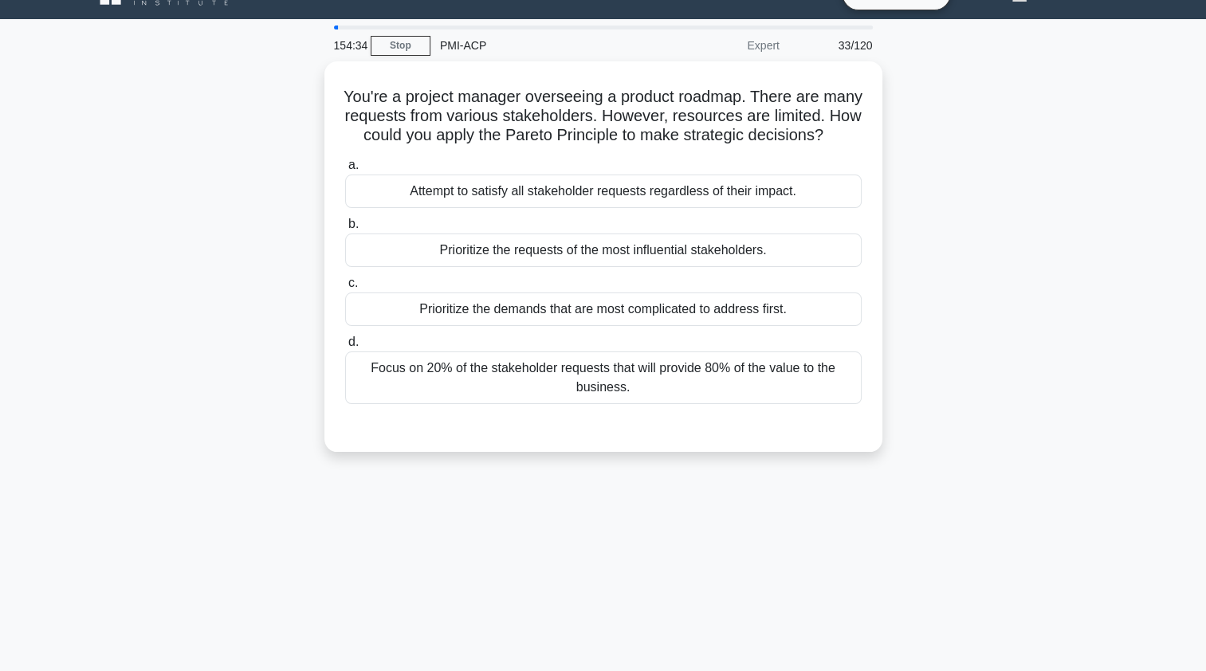
scroll to position [0, 0]
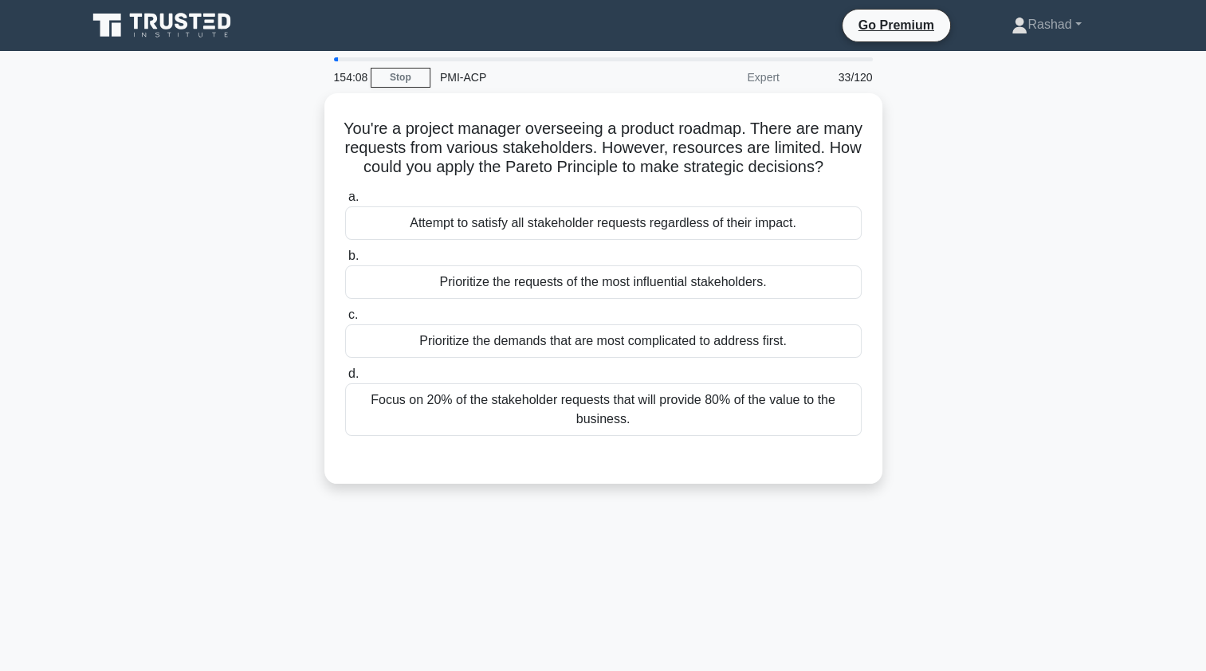
click at [392, 432] on div "Focus on 20% of the stakeholder requests that will provide 80% of the value to …" at bounding box center [603, 409] width 517 height 53
click at [345, 379] on input "d. Focus on 20% of the stakeholder requests that will provide 80% of the value …" at bounding box center [345, 374] width 0 height 10
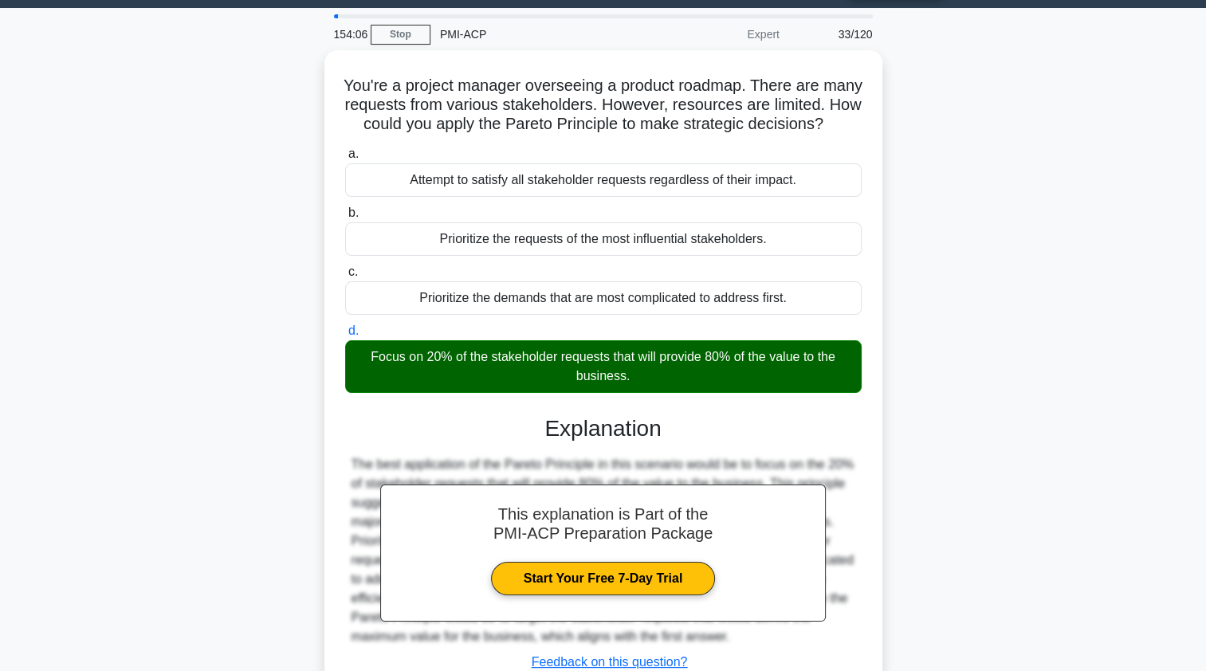
scroll to position [190, 0]
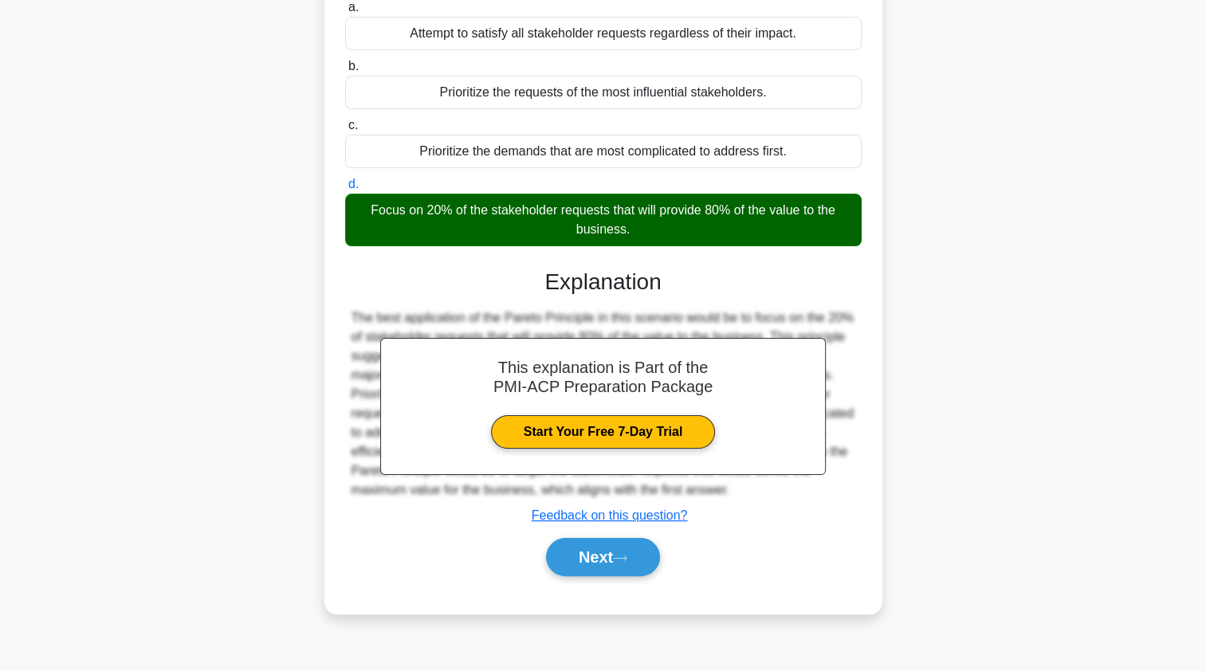
click at [569, 572] on button "Next" at bounding box center [603, 557] width 114 height 38
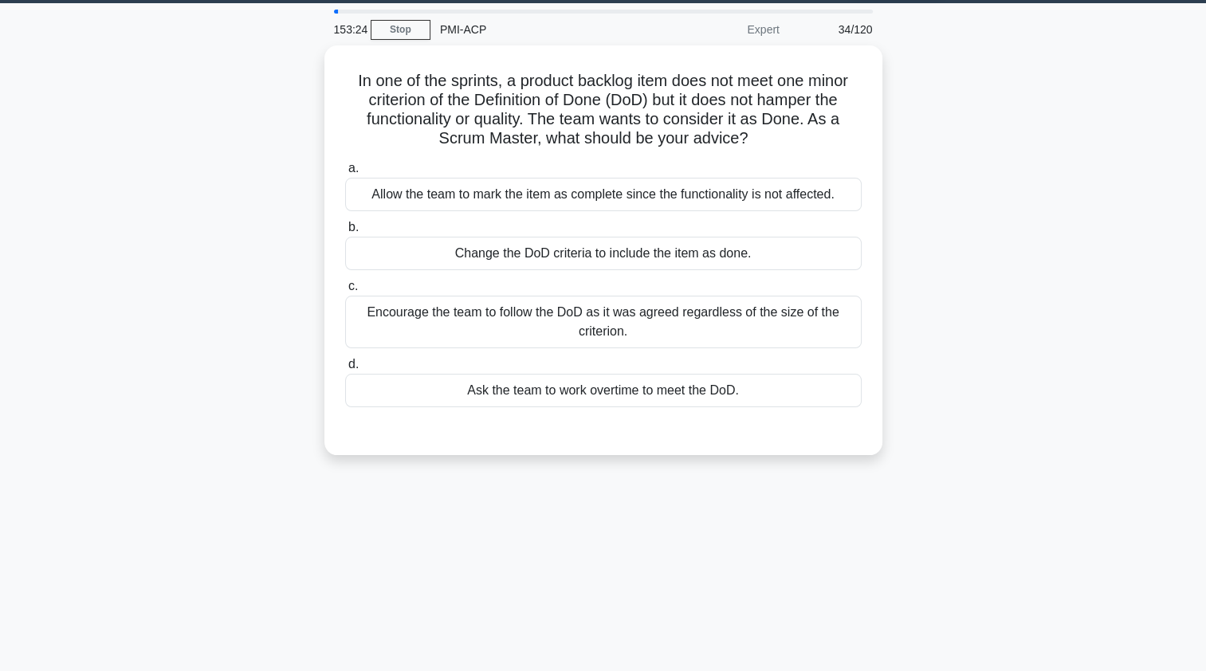
scroll to position [52, 0]
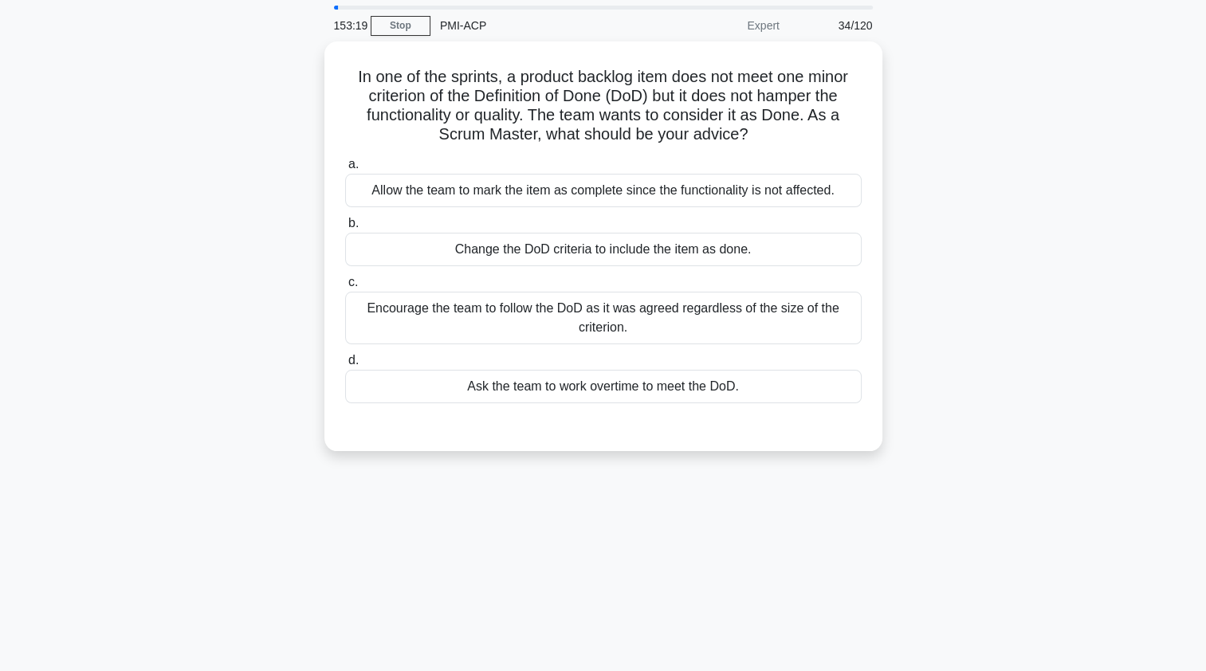
click at [387, 320] on div "Encourage the team to follow the DoD as it was agreed regardless of the size of…" at bounding box center [603, 318] width 517 height 53
click at [345, 288] on input "c. Encourage the team to follow the DoD as it was agreed regardless of the size…" at bounding box center [345, 282] width 0 height 10
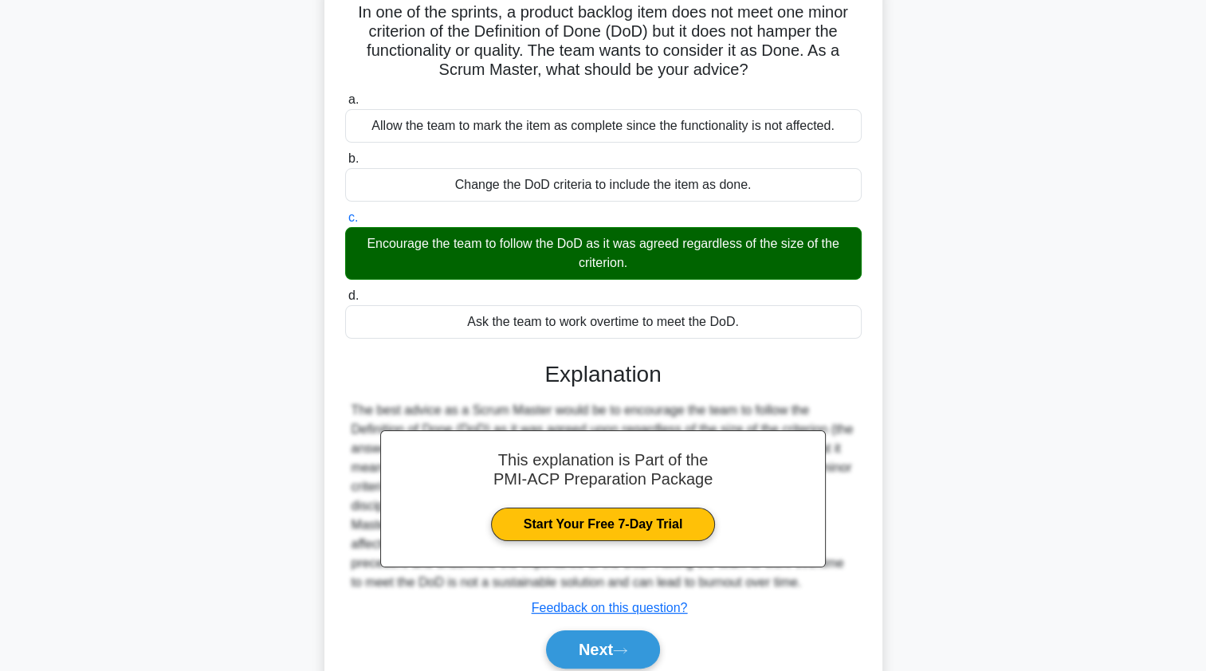
scroll to position [190, 0]
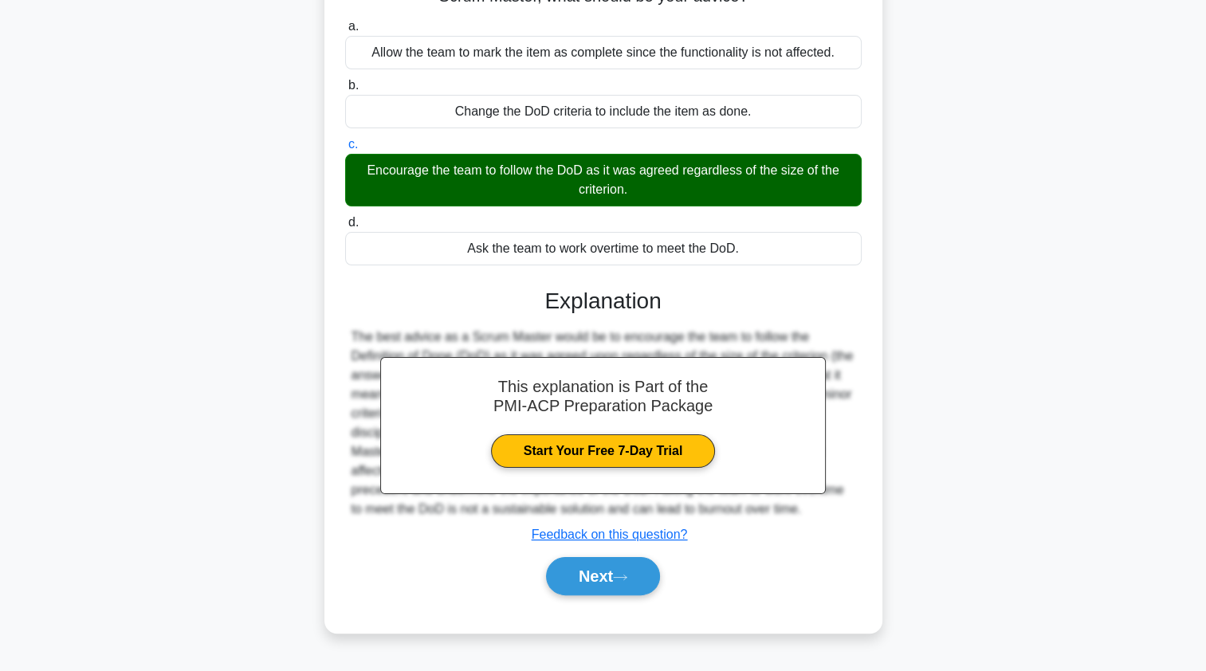
click at [573, 581] on button "Next" at bounding box center [603, 576] width 114 height 38
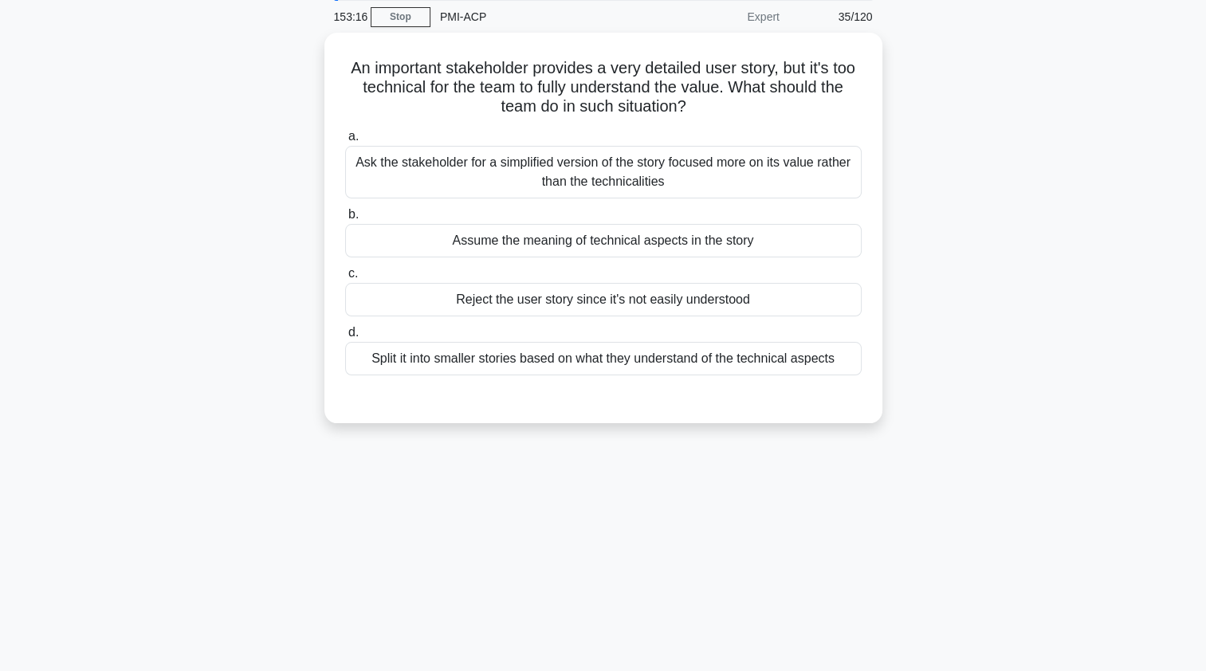
scroll to position [0, 0]
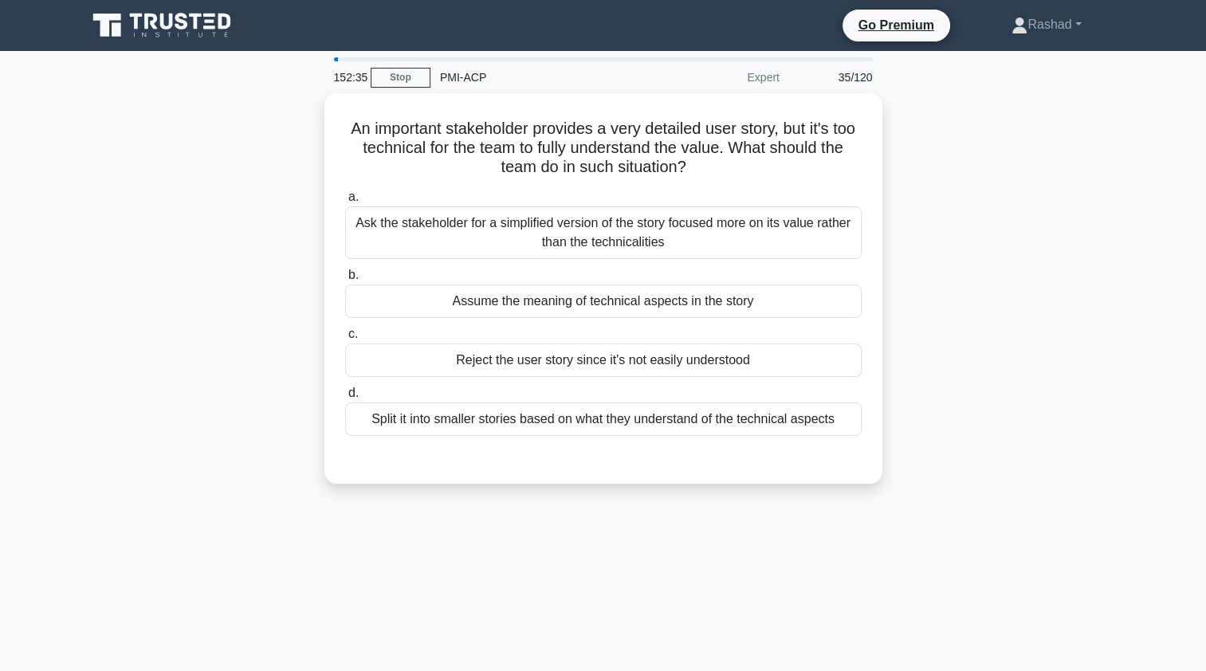
click at [807, 417] on div "Split it into smaller stories based on what they understand of the technical as…" at bounding box center [603, 419] width 517 height 33
click at [345, 399] on input "d. Split it into smaller stories based on what they understand of the technical…" at bounding box center [345, 393] width 0 height 10
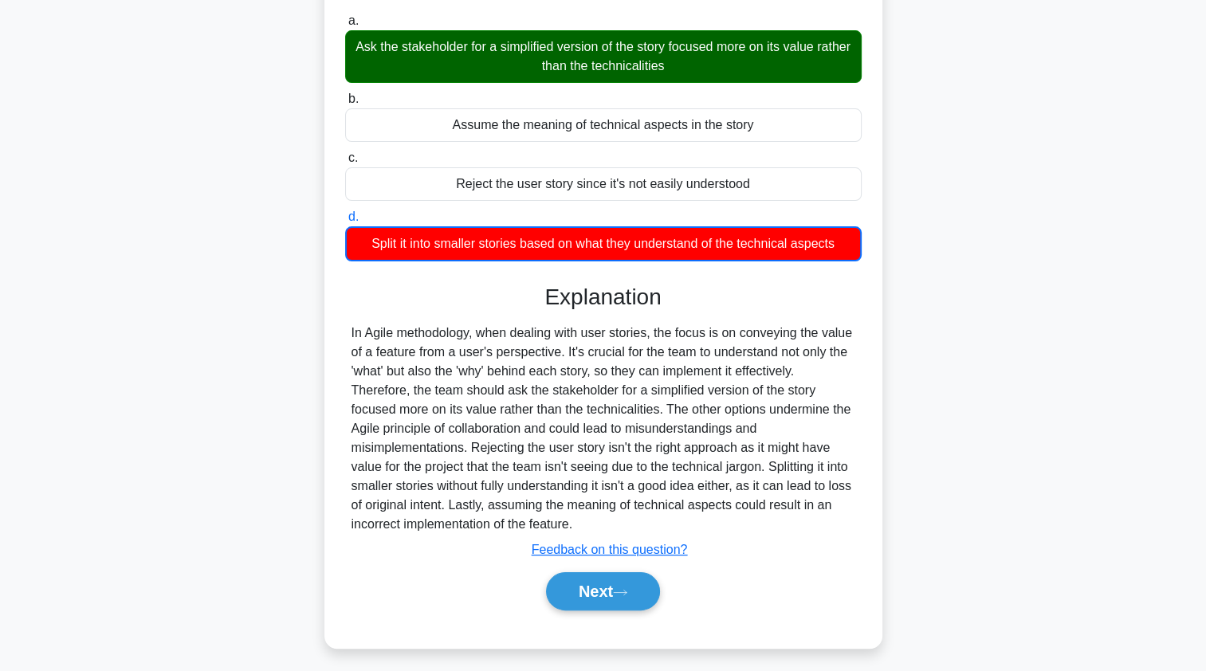
scroll to position [190, 0]
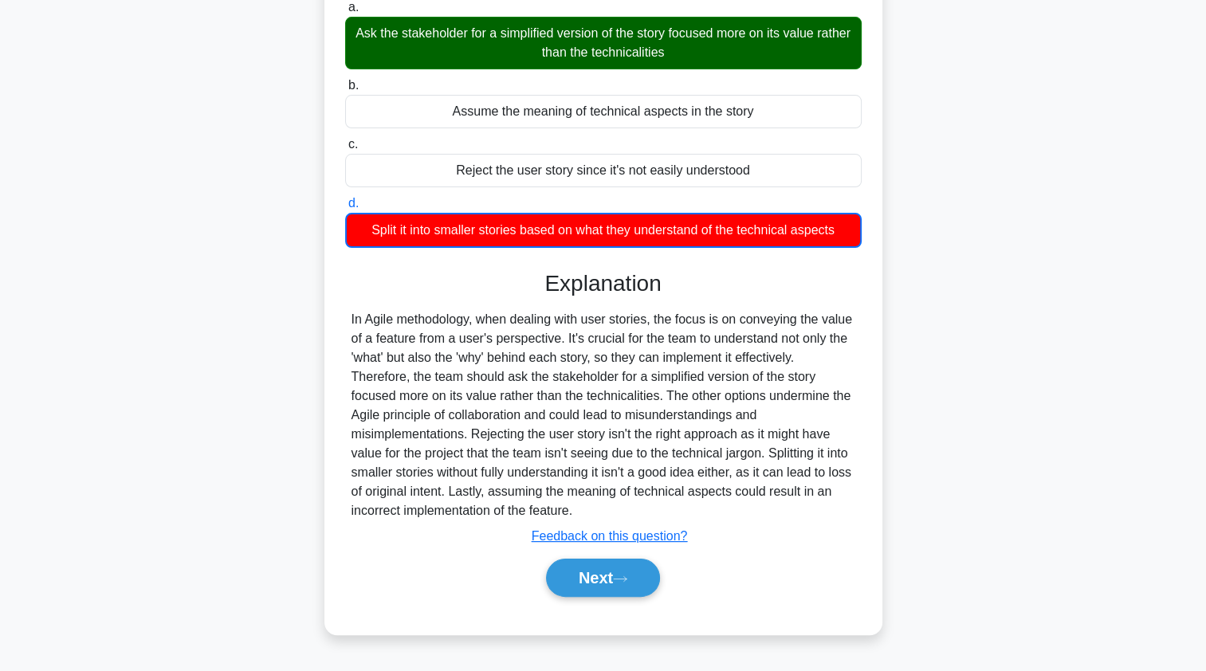
click at [566, 576] on button "Next" at bounding box center [603, 578] width 114 height 38
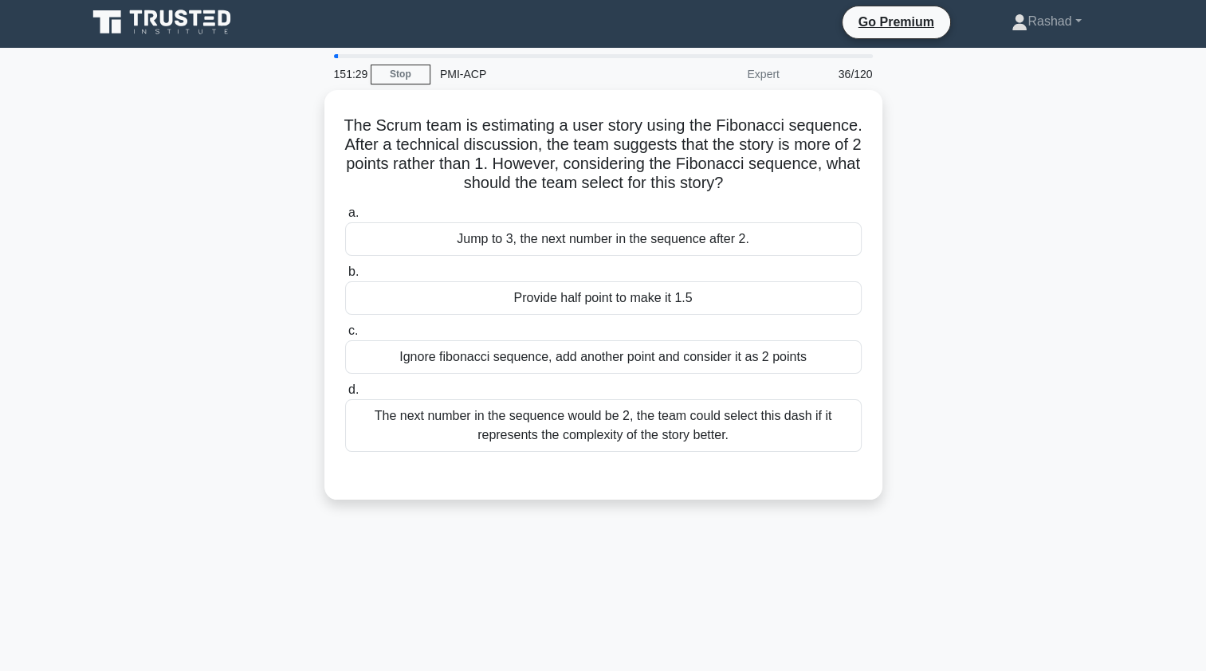
scroll to position [0, 0]
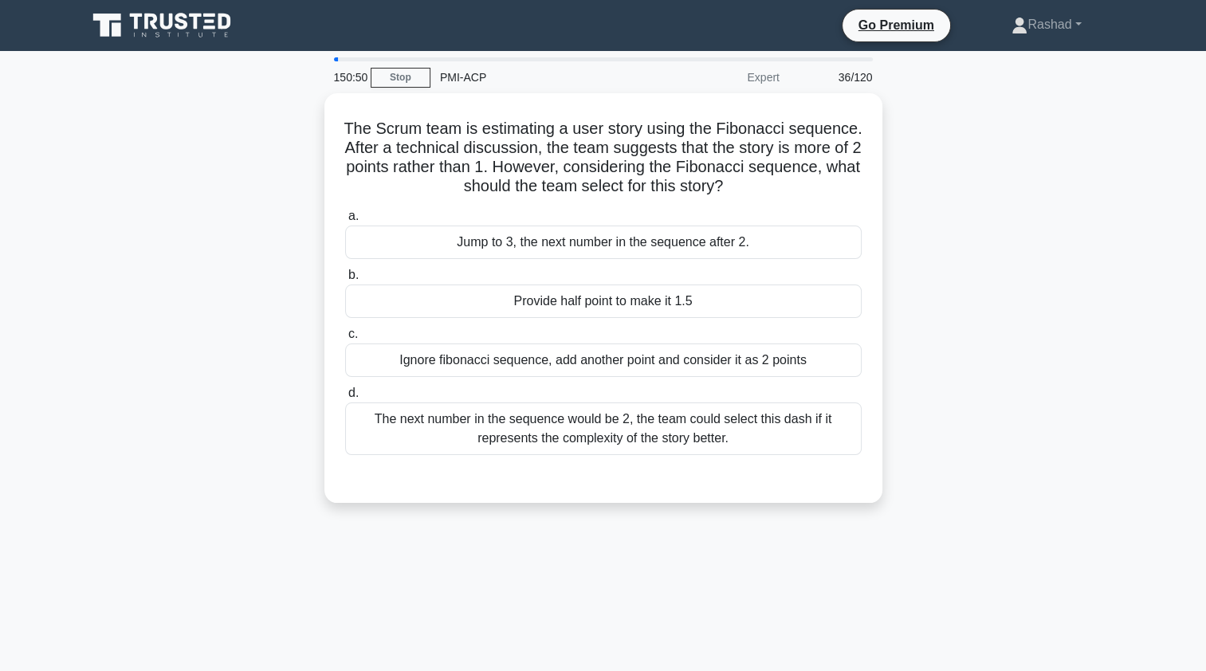
click at [401, 432] on div "The next number in the sequence would be 2, the team could select this dash if …" at bounding box center [603, 429] width 517 height 53
click at [345, 399] on input "d. The next number in the sequence would be 2, the team could select this dash …" at bounding box center [345, 393] width 0 height 10
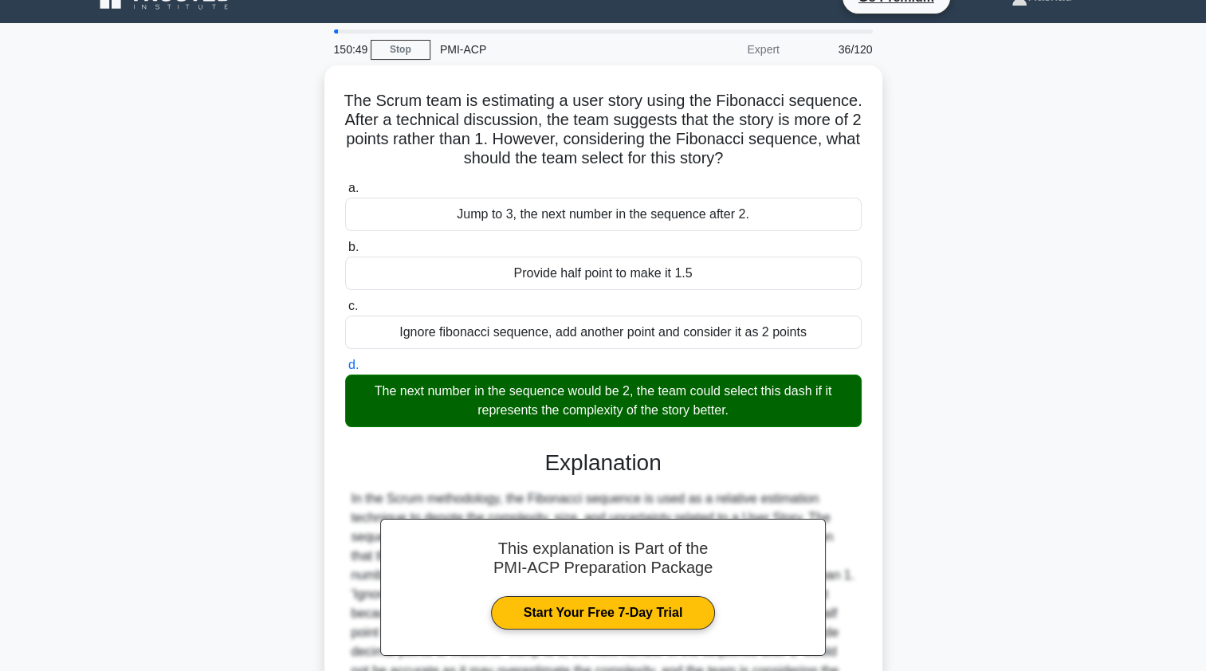
scroll to position [195, 0]
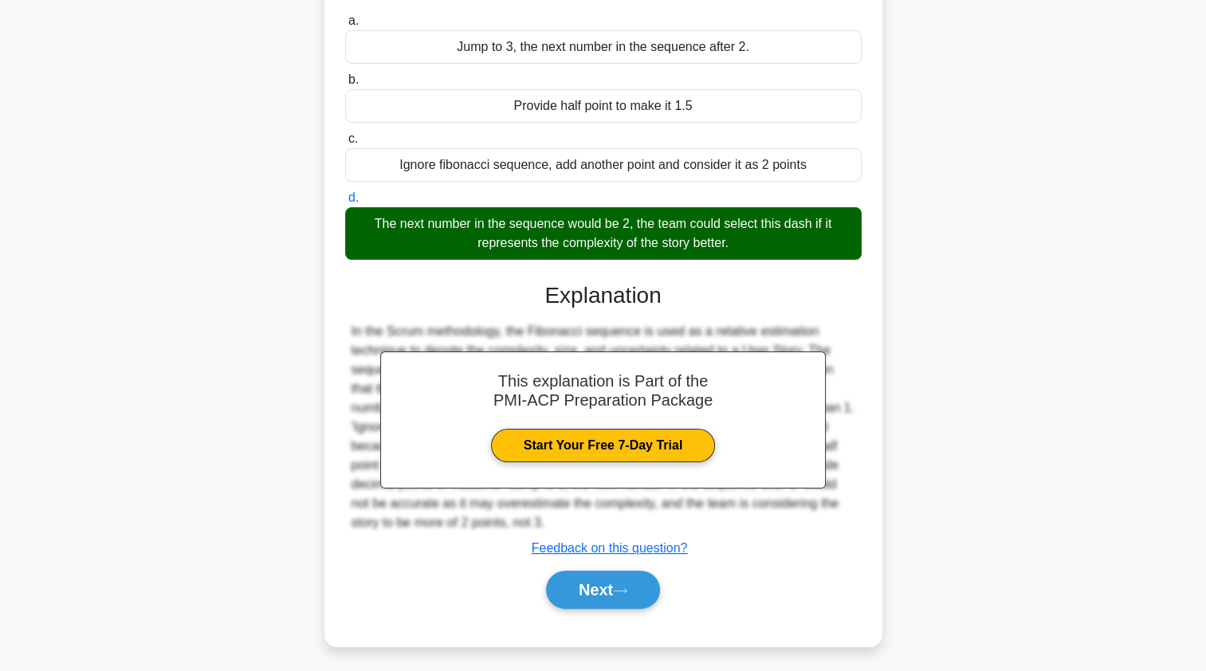
click at [571, 594] on button "Next" at bounding box center [603, 590] width 114 height 38
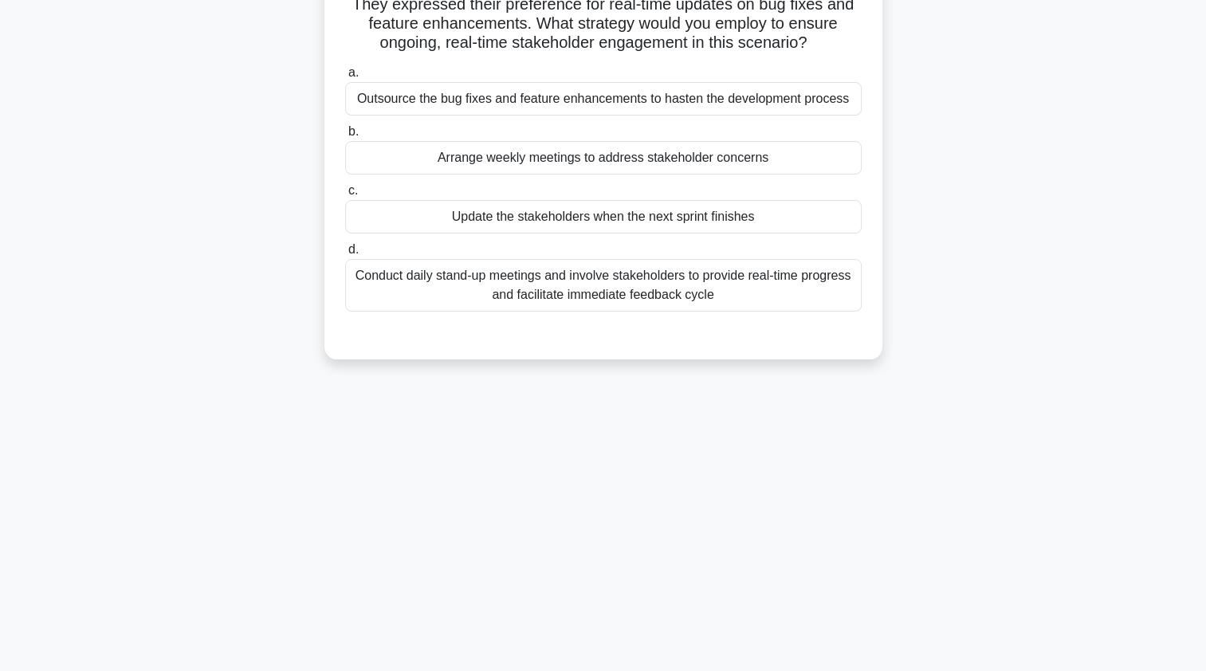
scroll to position [163, 0]
click at [415, 289] on div "Conduct daily stand-up meetings and involve stakeholders to provide real-time p…" at bounding box center [603, 285] width 517 height 53
click at [345, 255] on input "d. Conduct daily stand-up meetings and involve stakeholders to provide real-tim…" at bounding box center [345, 250] width 0 height 10
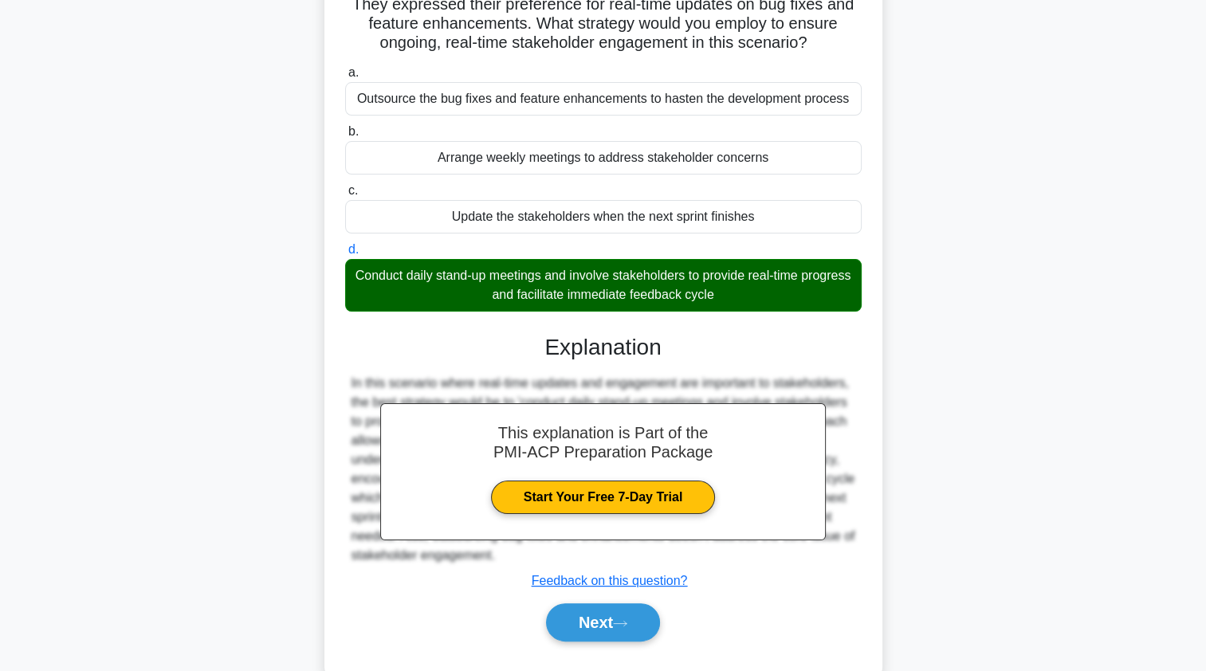
scroll to position [195, 0]
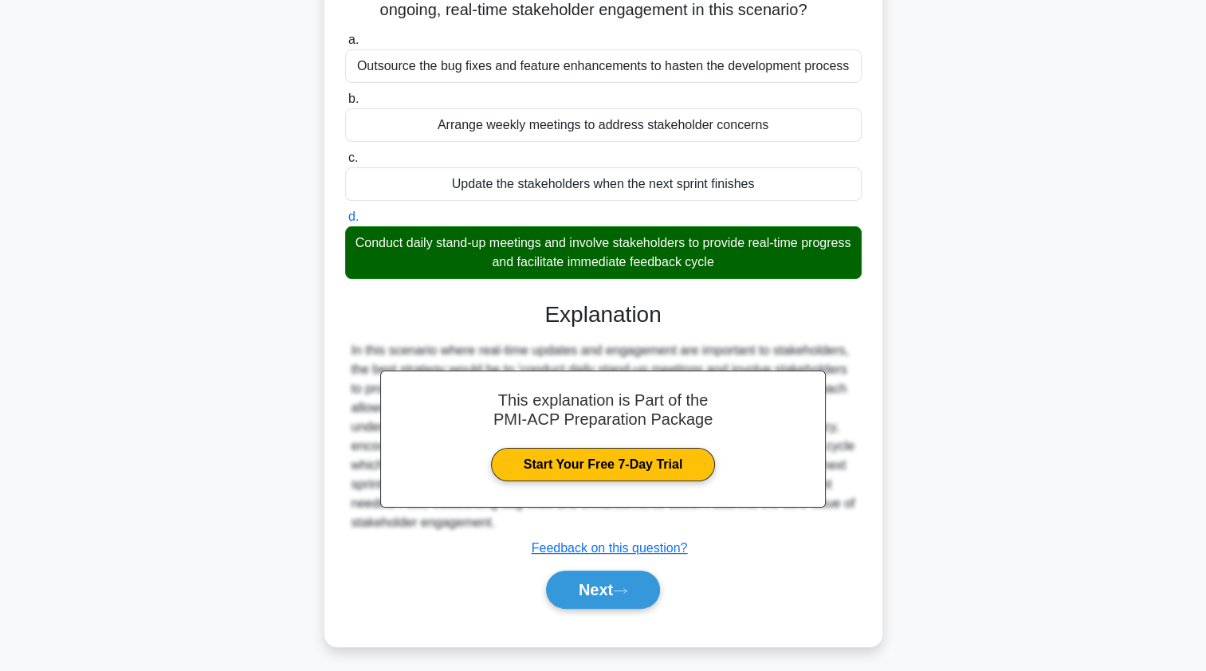
click at [574, 589] on button "Next" at bounding box center [603, 590] width 114 height 38
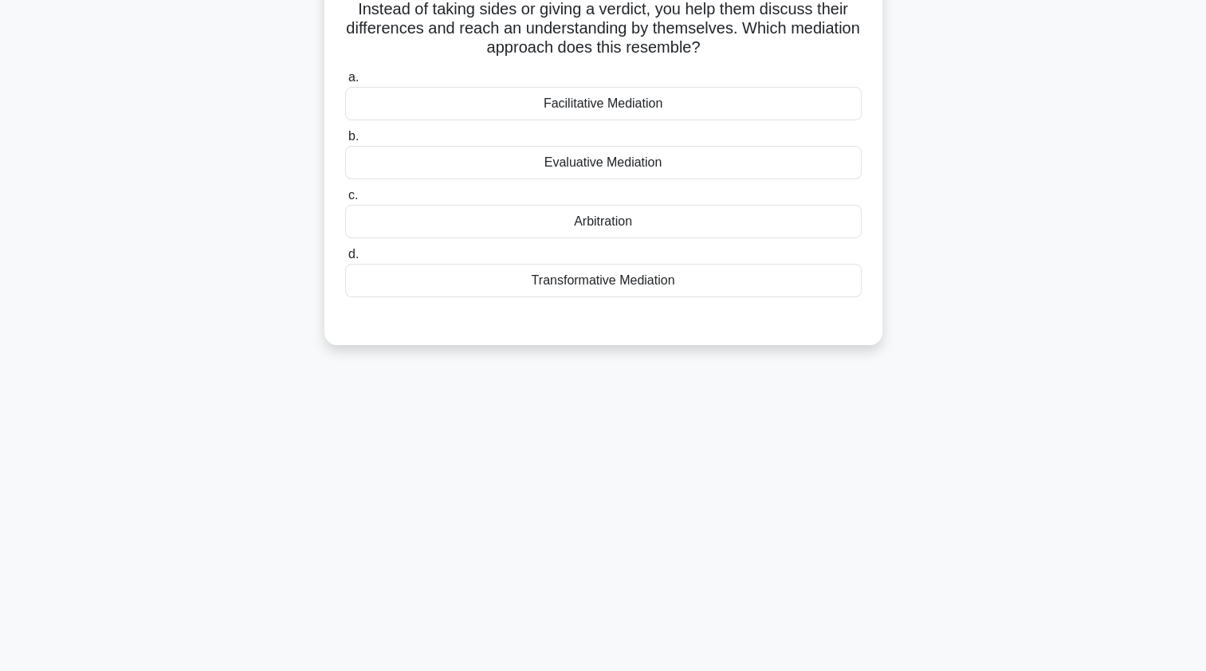
scroll to position [0, 0]
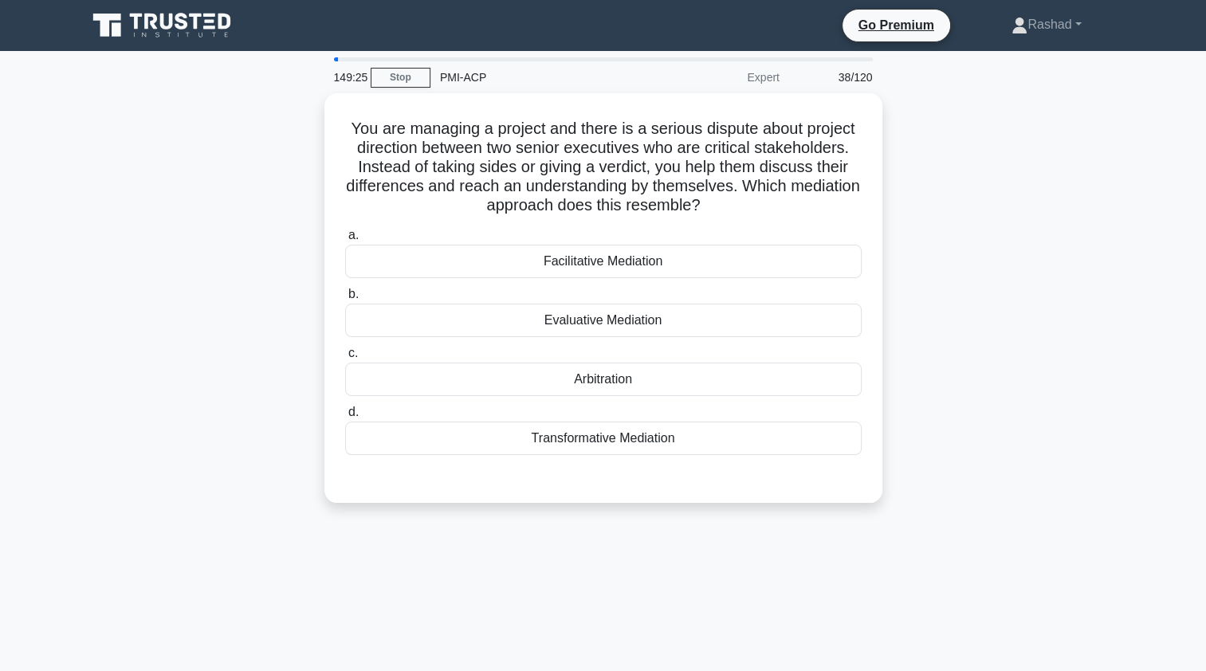
click at [391, 269] on div "Facilitative Mediation" at bounding box center [603, 261] width 517 height 33
click at [345, 241] on input "a. Facilitative Mediation" at bounding box center [345, 235] width 0 height 10
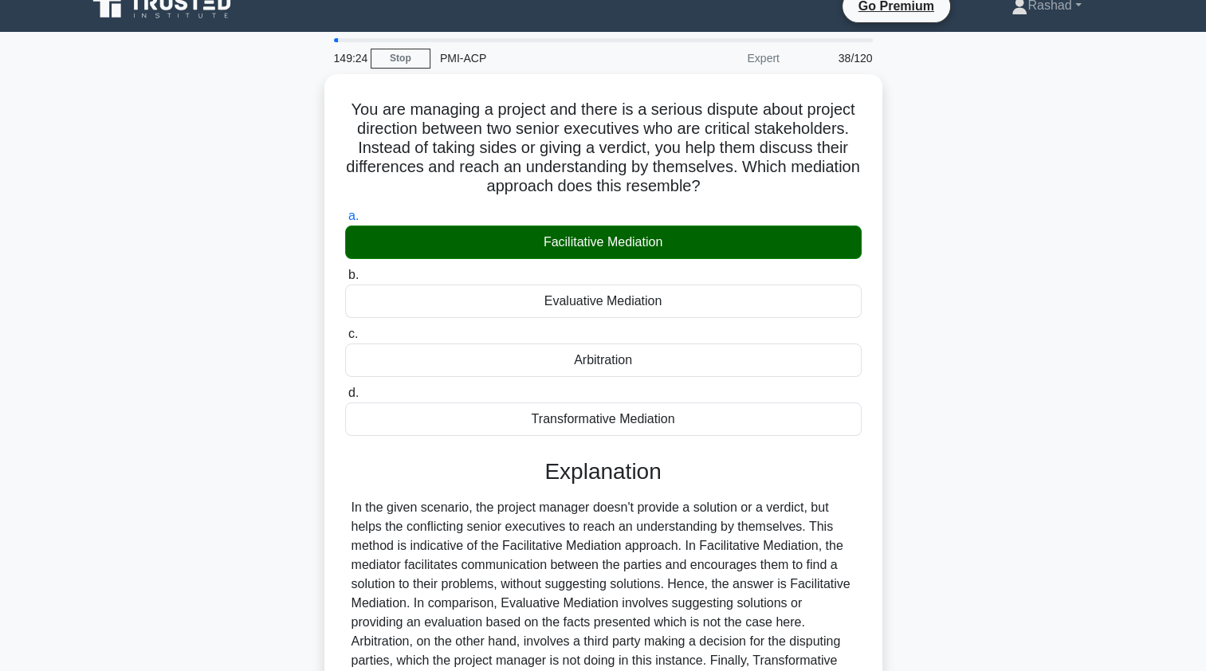
scroll to position [195, 0]
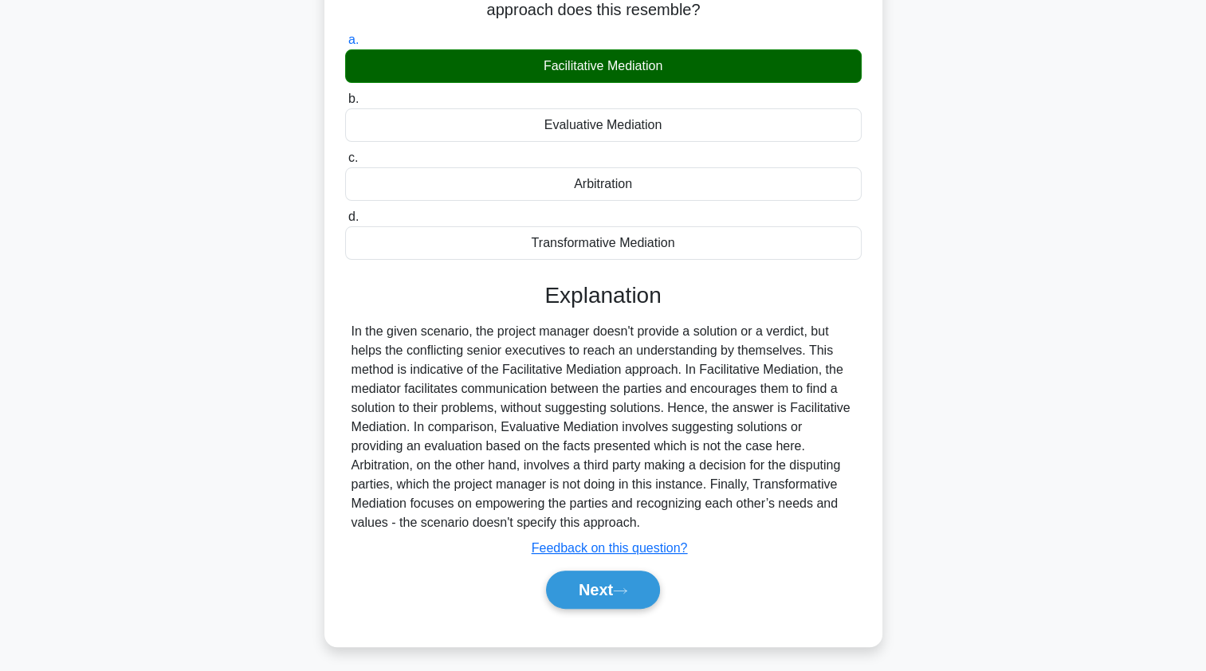
click at [564, 594] on button "Next" at bounding box center [603, 590] width 114 height 38
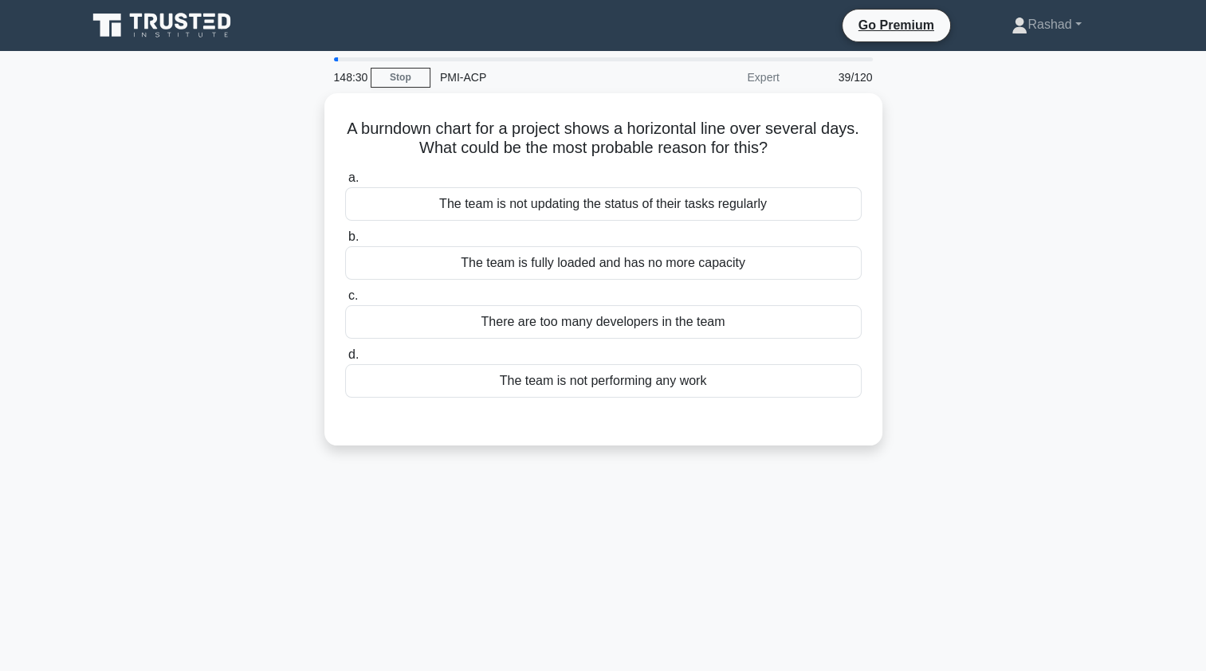
scroll to position [0, 0]
click at [378, 205] on div "The team is not updating the status of their tasks regularly" at bounding box center [603, 203] width 517 height 33
click at [345, 183] on input "a. The team is not updating the status of their tasks regularly" at bounding box center [345, 178] width 0 height 10
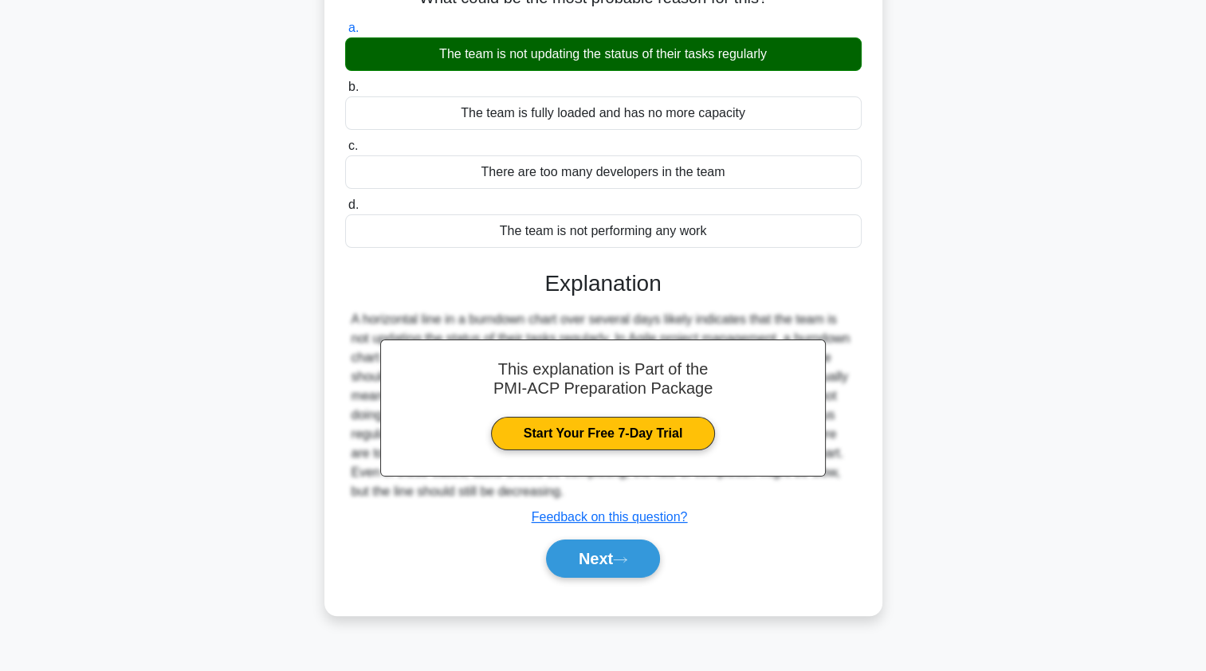
scroll to position [190, 0]
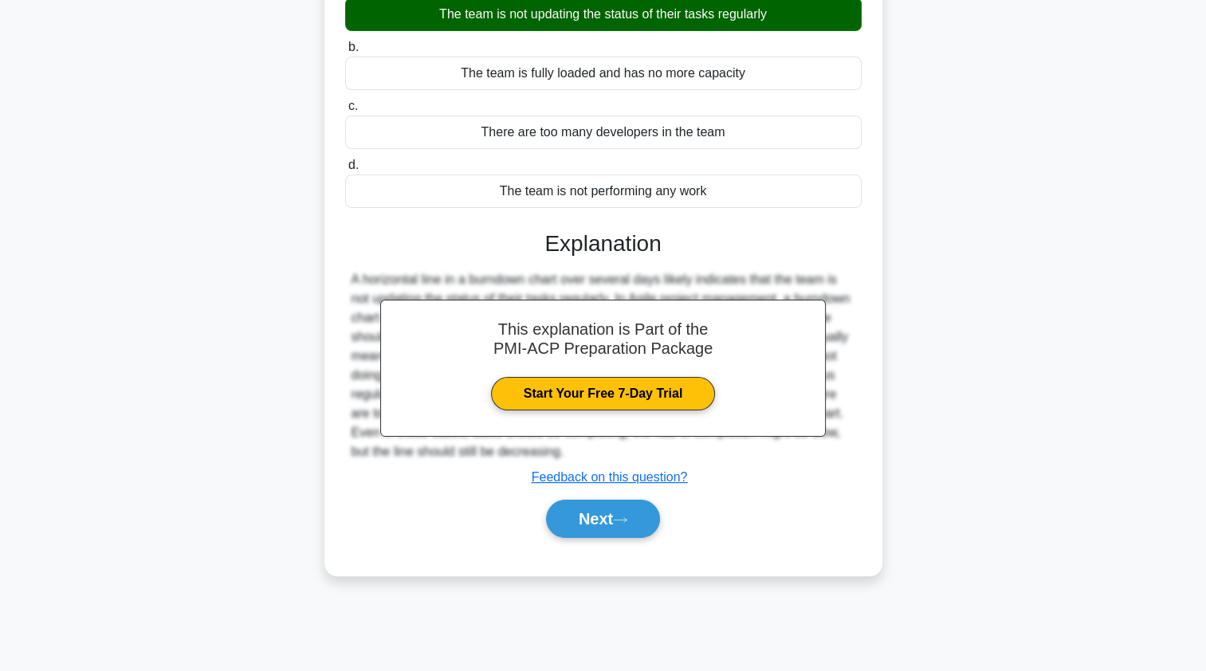
click at [566, 524] on button "Next" at bounding box center [603, 519] width 114 height 38
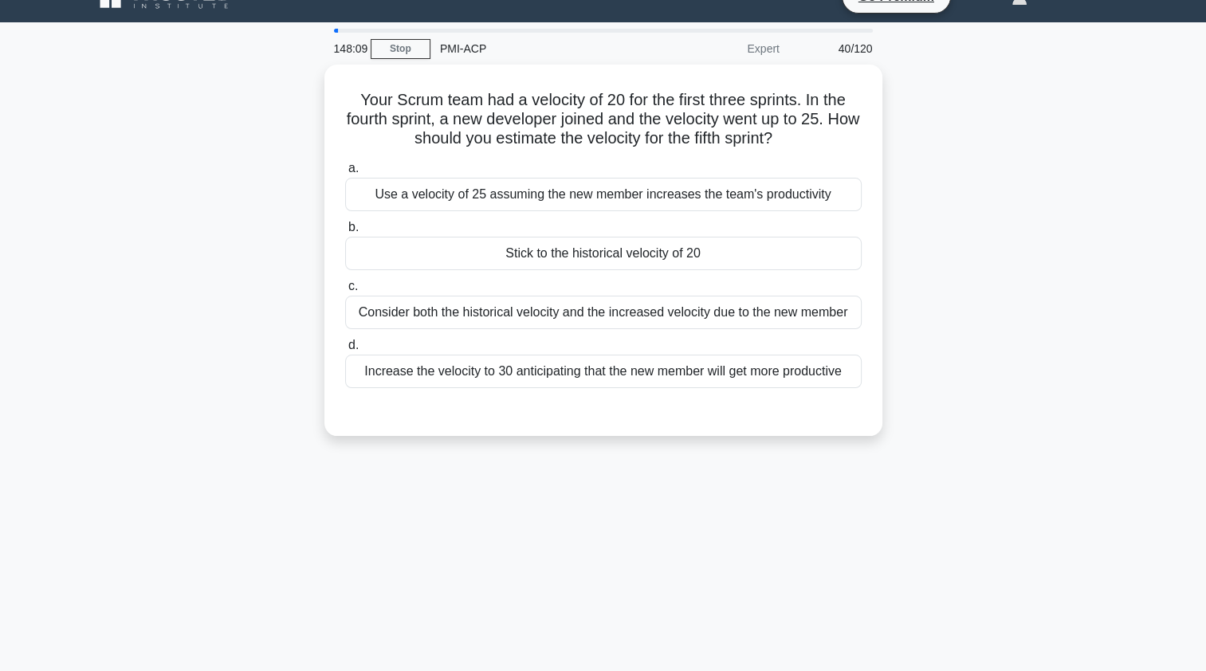
scroll to position [0, 0]
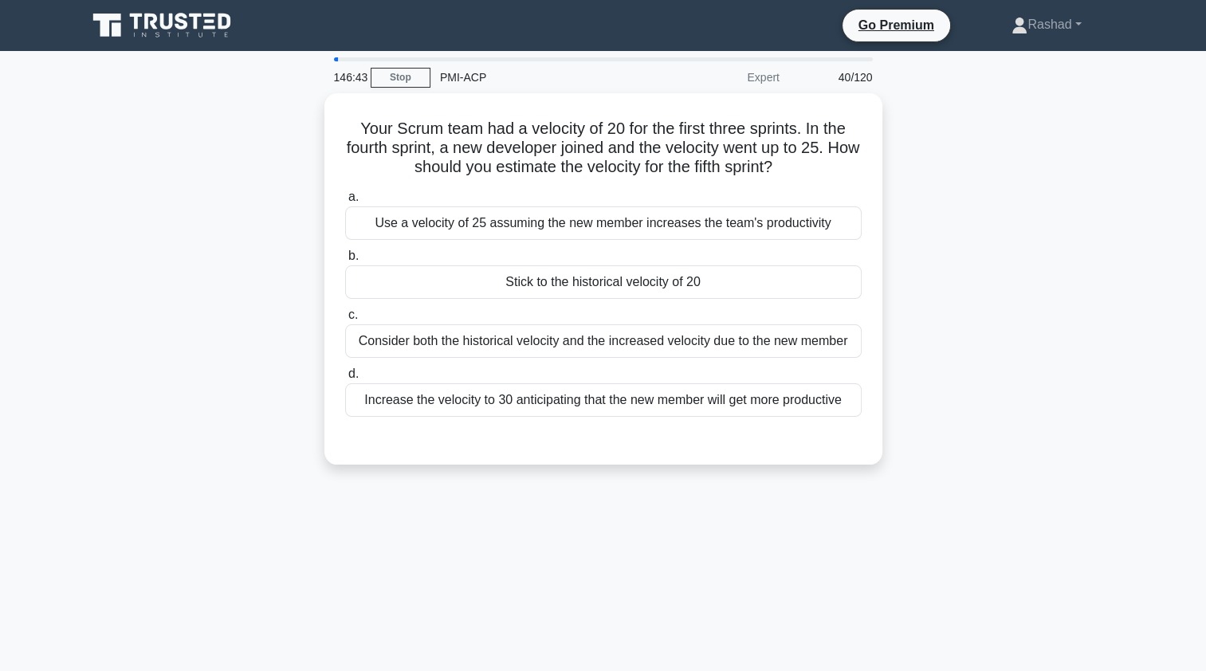
click at [400, 225] on div "Use a velocity of 25 assuming the new member increases the team's productivity" at bounding box center [603, 222] width 517 height 33
click at [345, 202] on input "a. Use a velocity of 25 assuming the new member increases the team's productivi…" at bounding box center [345, 197] width 0 height 10
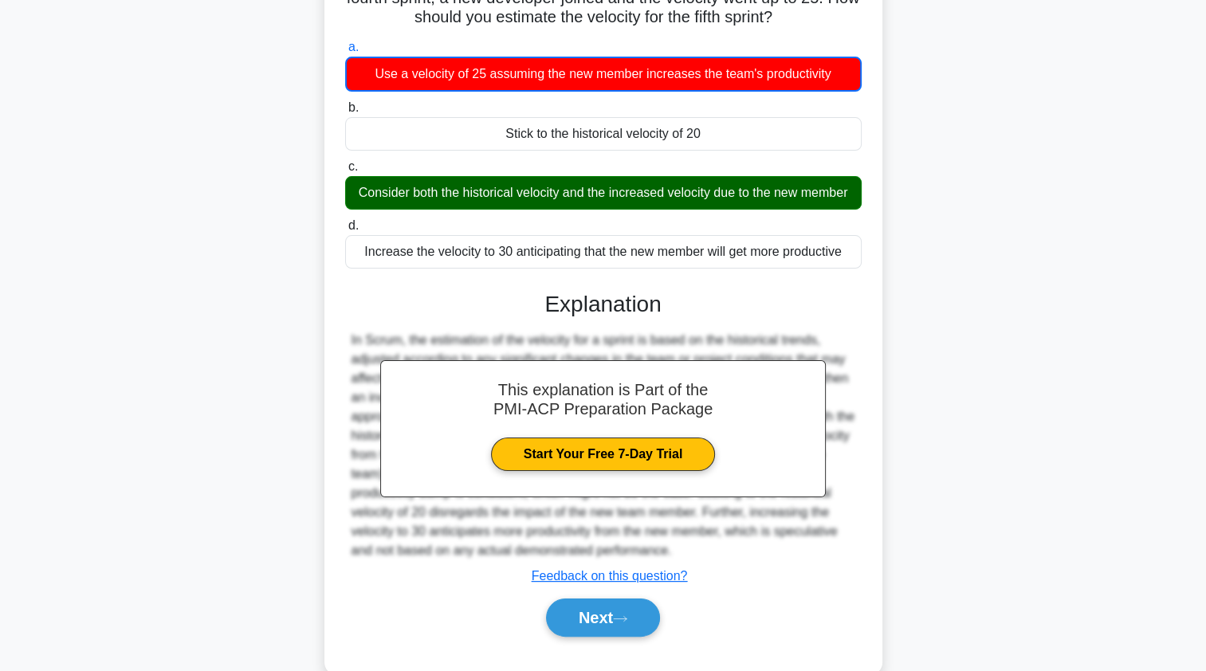
scroll to position [155, 0]
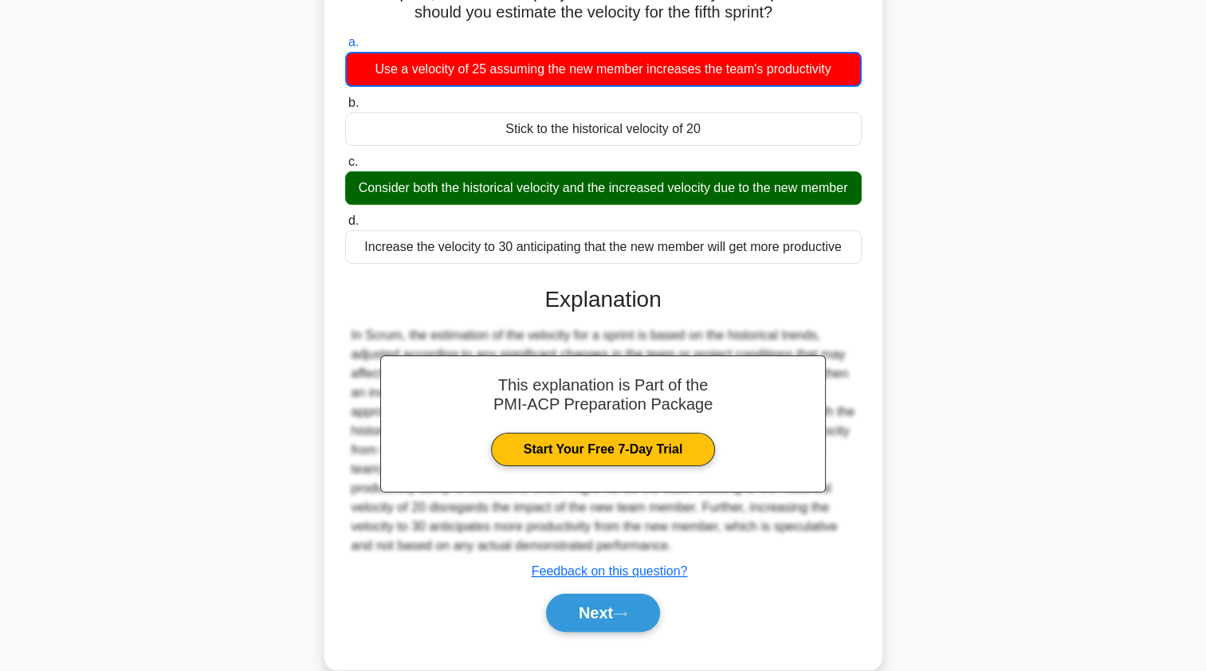
click at [574, 625] on button "Next" at bounding box center [603, 613] width 114 height 38
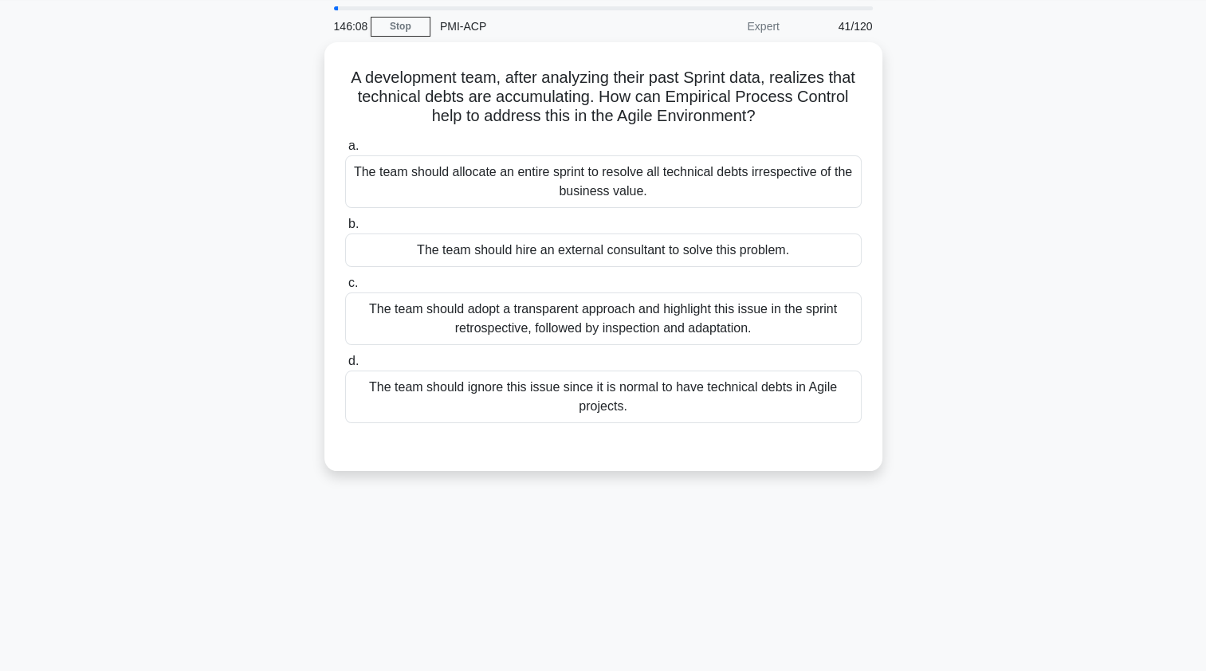
scroll to position [67, 0]
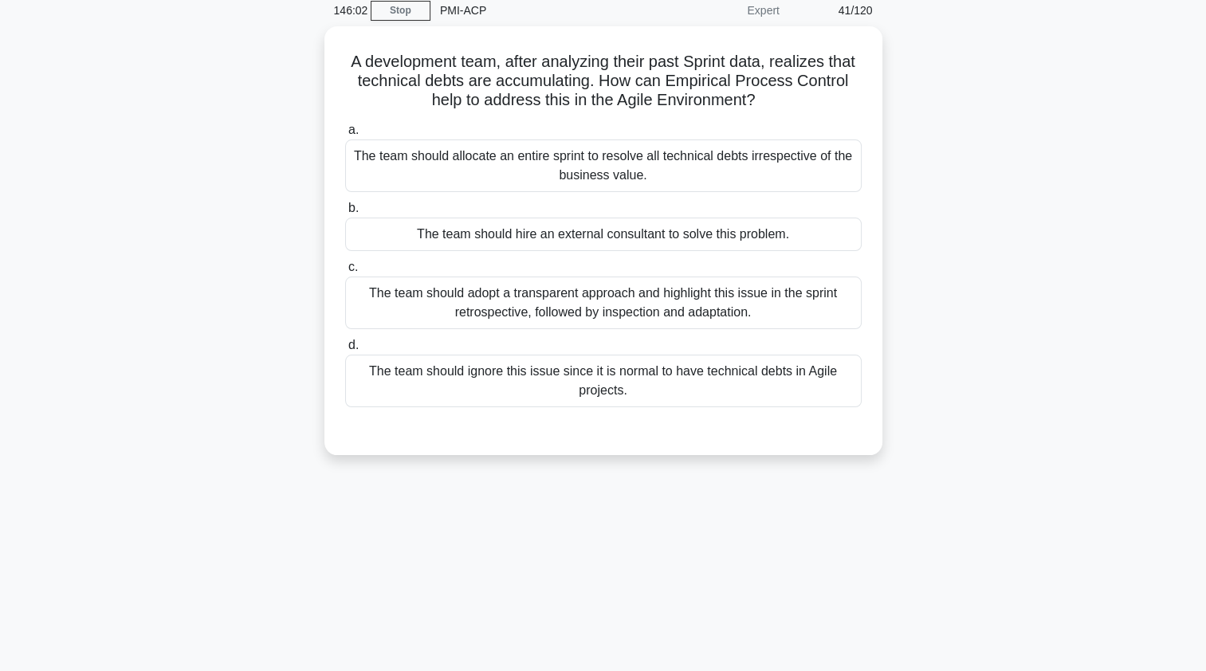
click at [405, 321] on div "The team should adopt a transparent approach and highlight this issue in the sp…" at bounding box center [603, 303] width 517 height 53
click at [345, 273] on input "c. The team should adopt a transparent approach and highlight this issue in the…" at bounding box center [345, 267] width 0 height 10
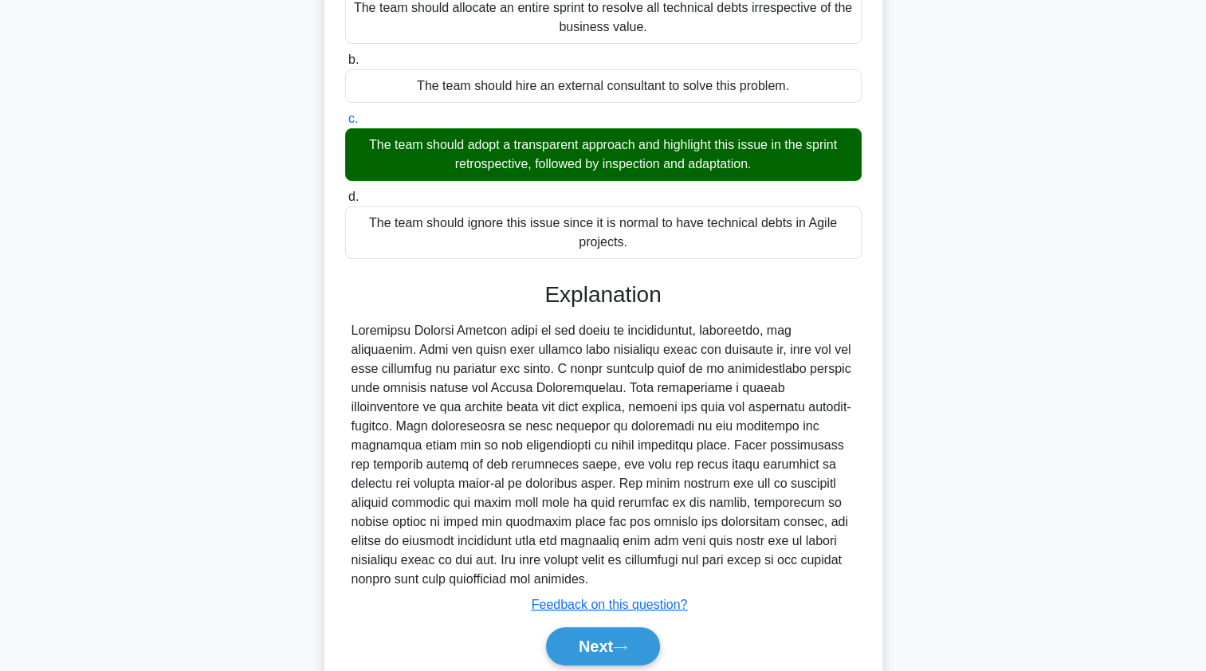
scroll to position [253, 0]
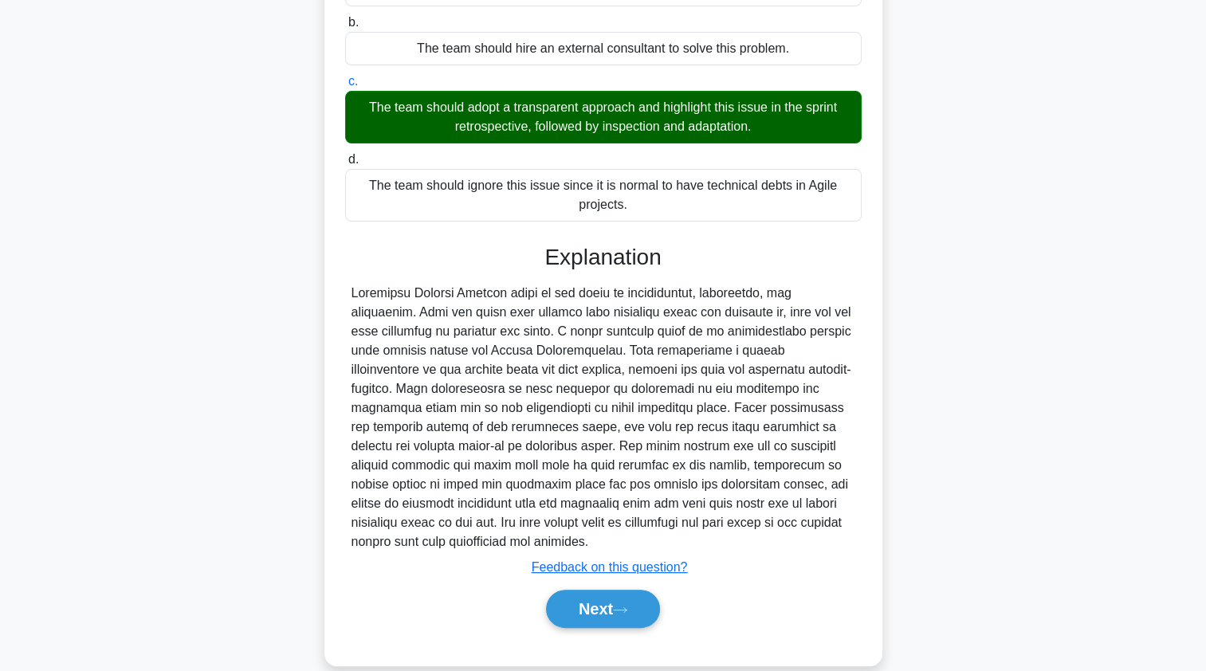
click at [582, 591] on button "Next" at bounding box center [603, 609] width 114 height 38
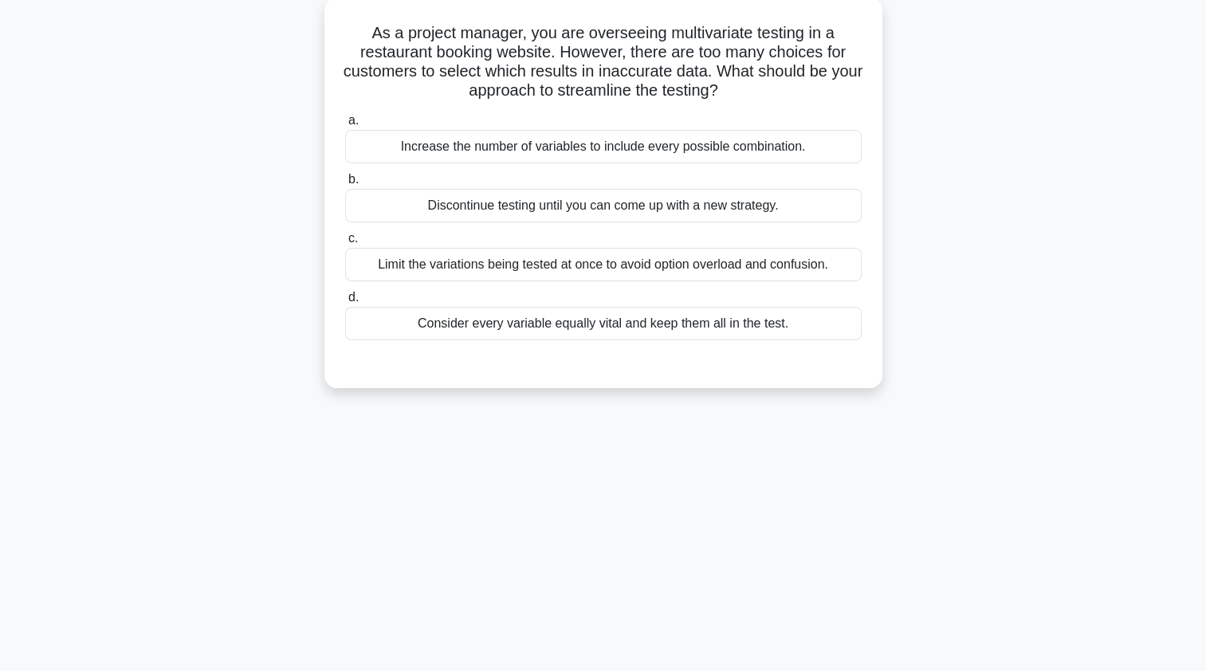
scroll to position [0, 0]
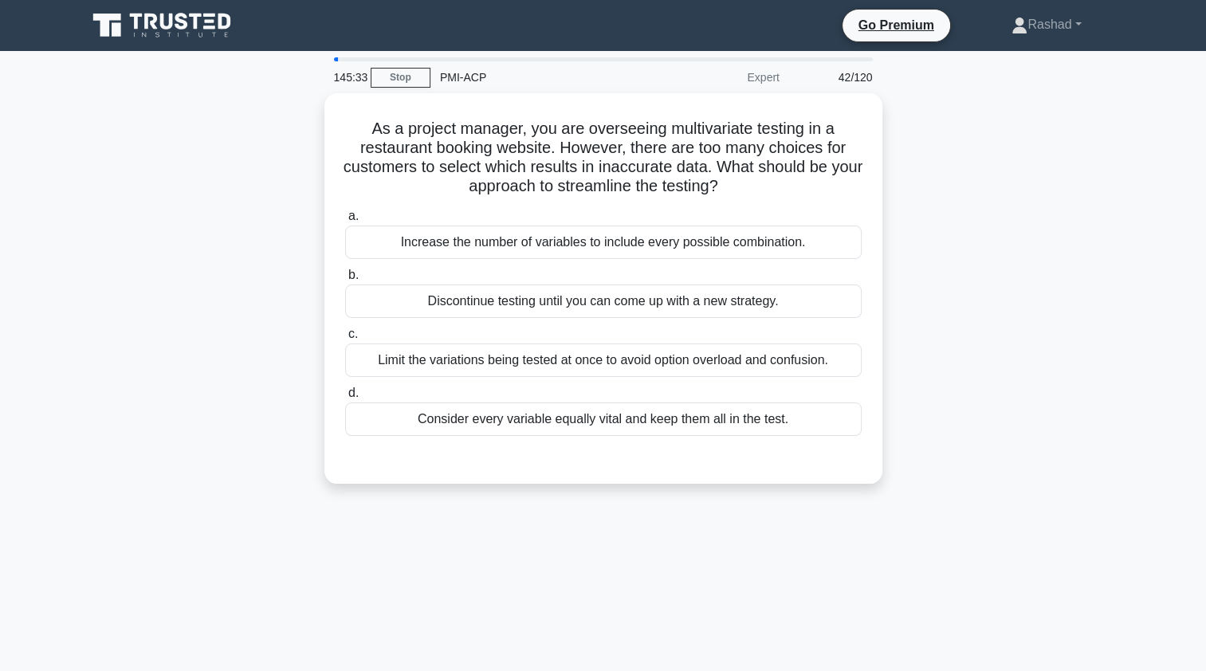
click at [403, 366] on div "Limit the variations being tested at once to avoid option overload and confusio…" at bounding box center [603, 360] width 517 height 33
click at [345, 340] on input "c. Limit the variations being tested at once to avoid option overload and confu…" at bounding box center [345, 334] width 0 height 10
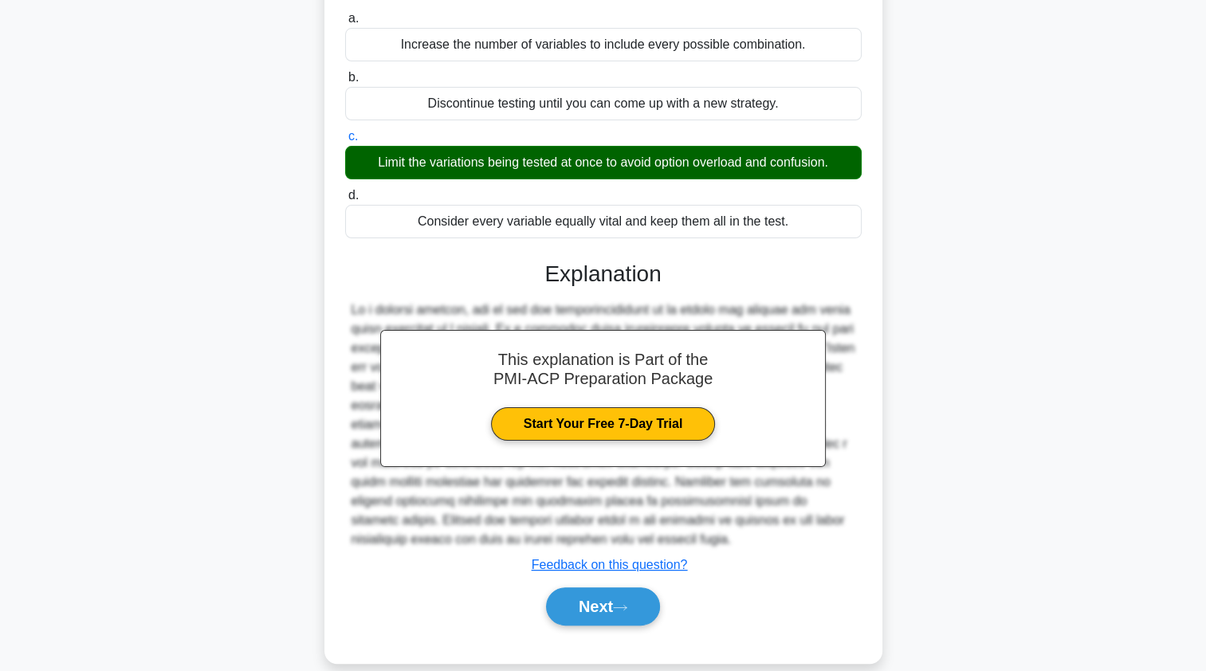
scroll to position [214, 0]
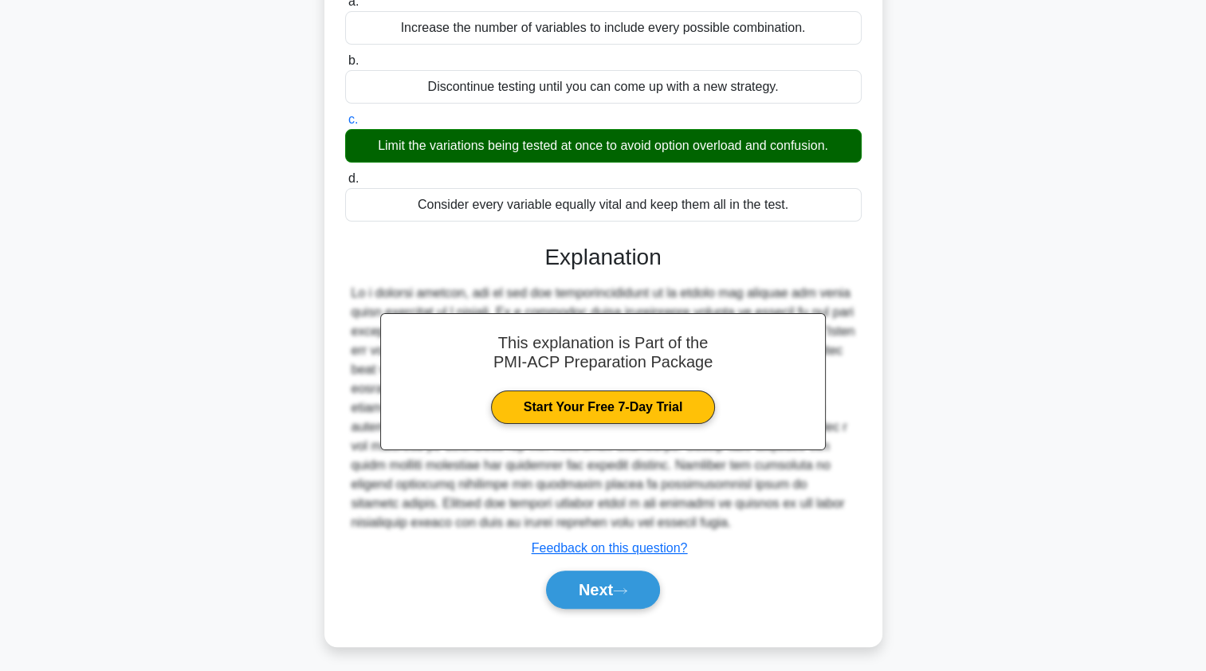
click at [564, 595] on button "Next" at bounding box center [603, 590] width 114 height 38
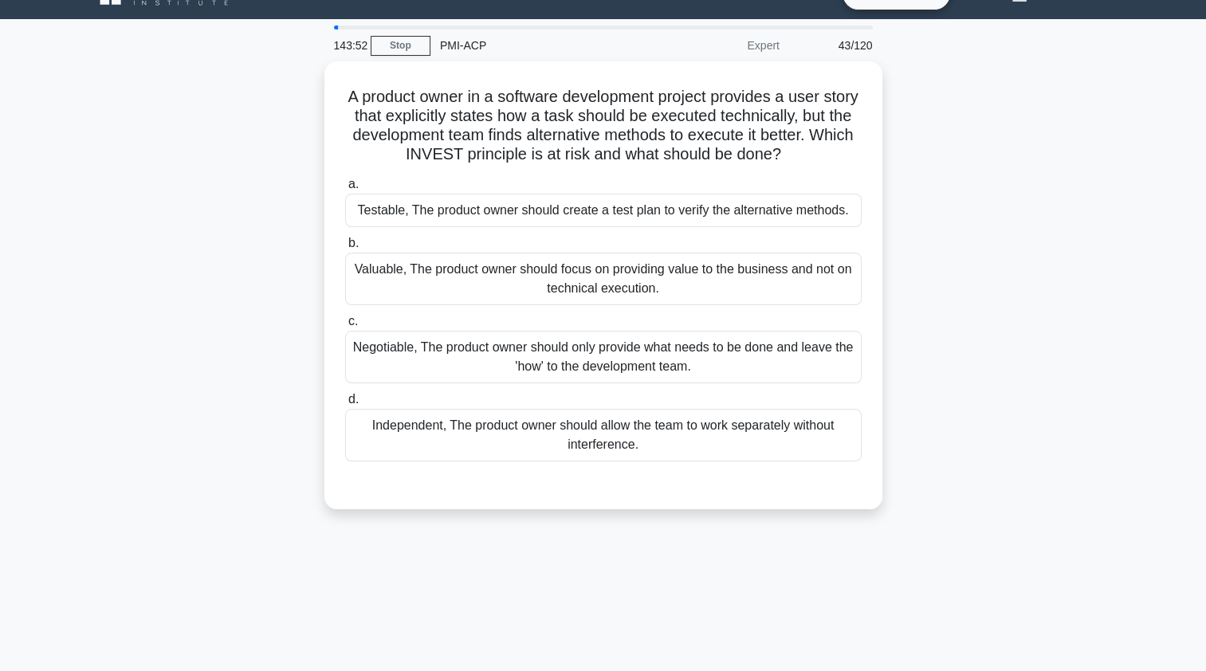
scroll to position [26, 0]
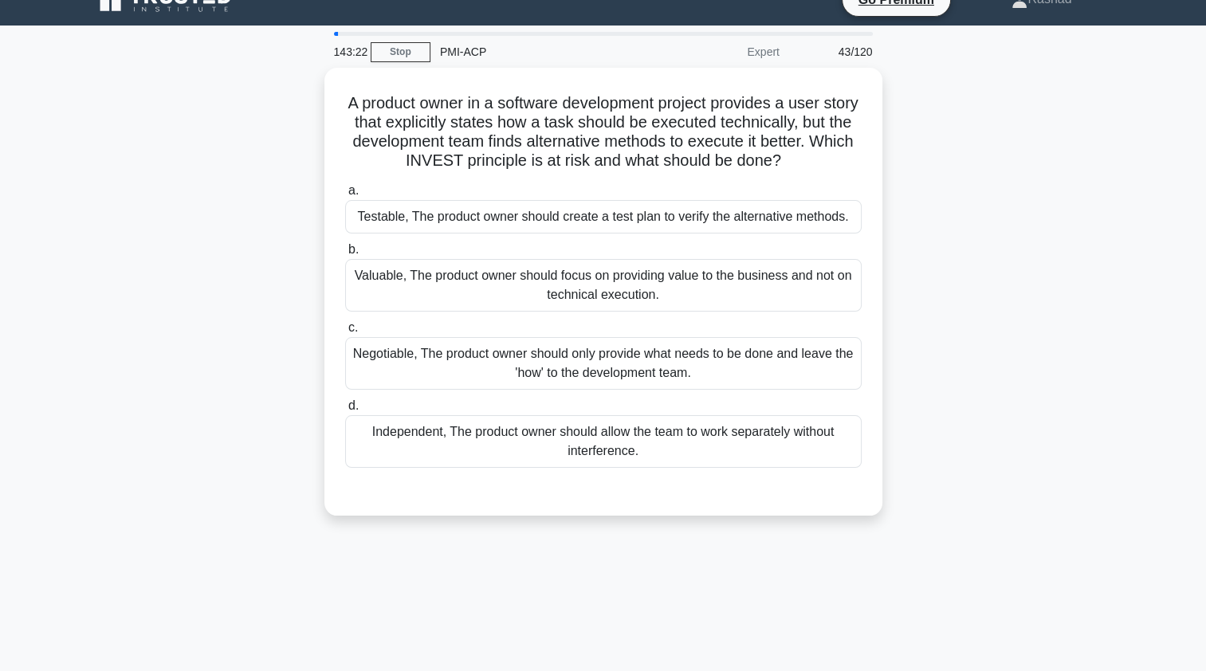
click at [398, 207] on div "Testable, The product owner should create a test plan to verify the alternative…" at bounding box center [603, 216] width 517 height 33
click at [345, 196] on input "a. Testable, The product owner should create a test plan to verify the alternat…" at bounding box center [345, 191] width 0 height 10
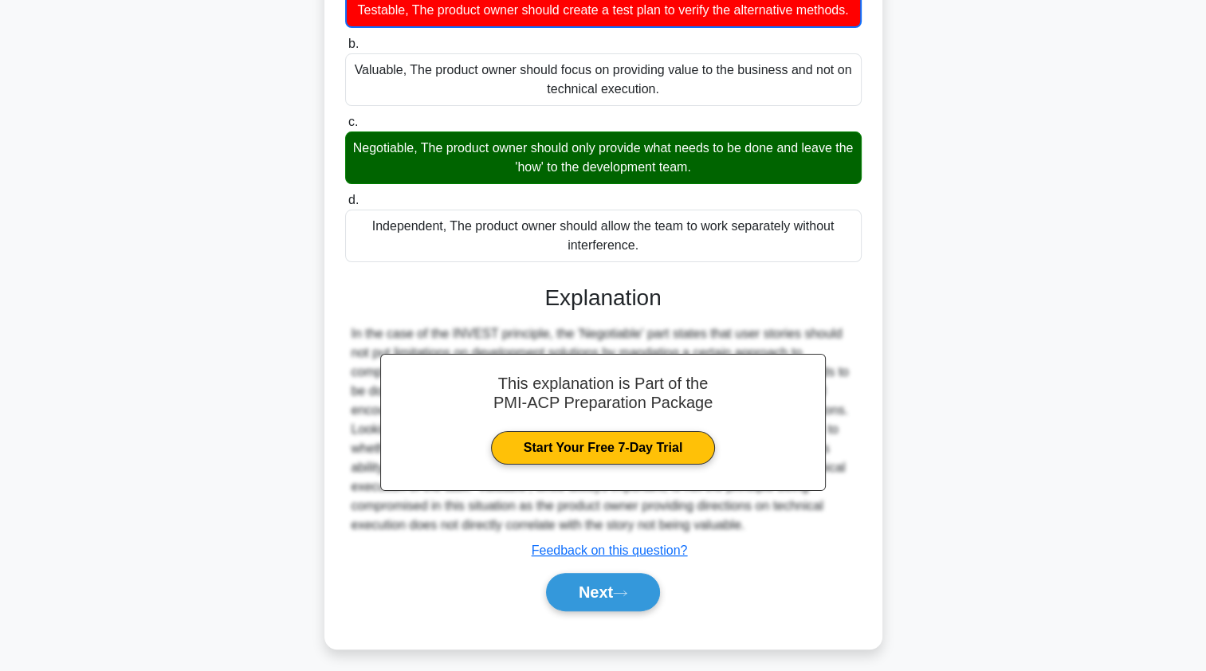
scroll to position [254, 0]
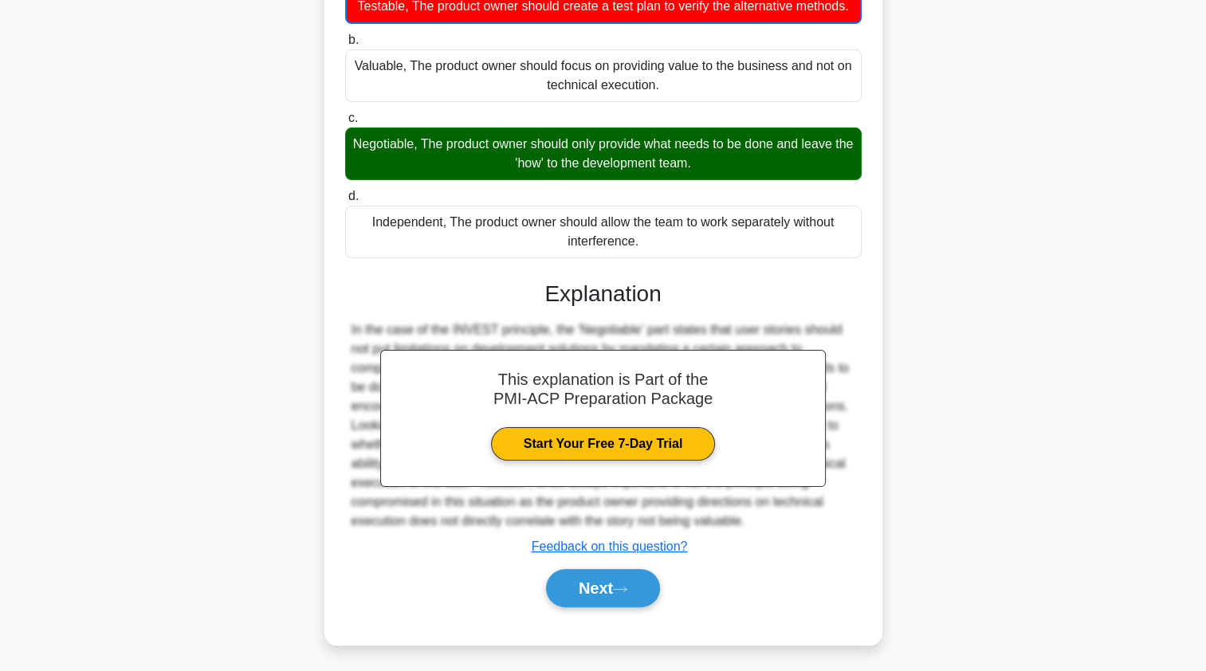
click at [570, 584] on button "Next" at bounding box center [603, 588] width 114 height 38
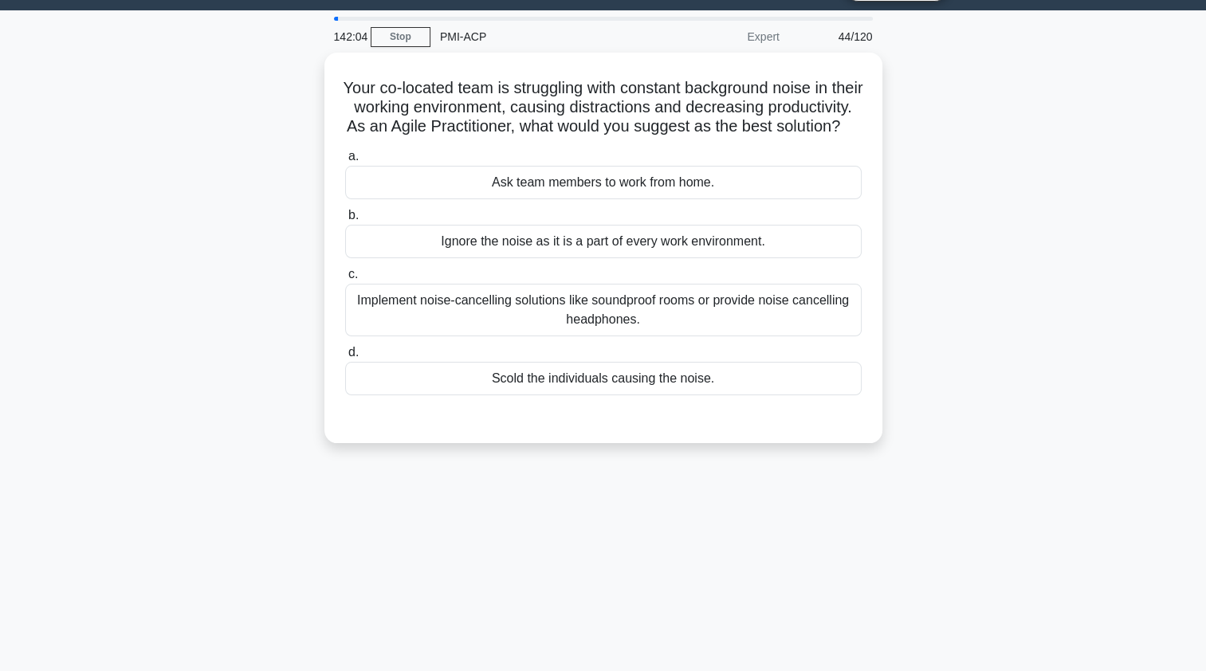
scroll to position [56, 0]
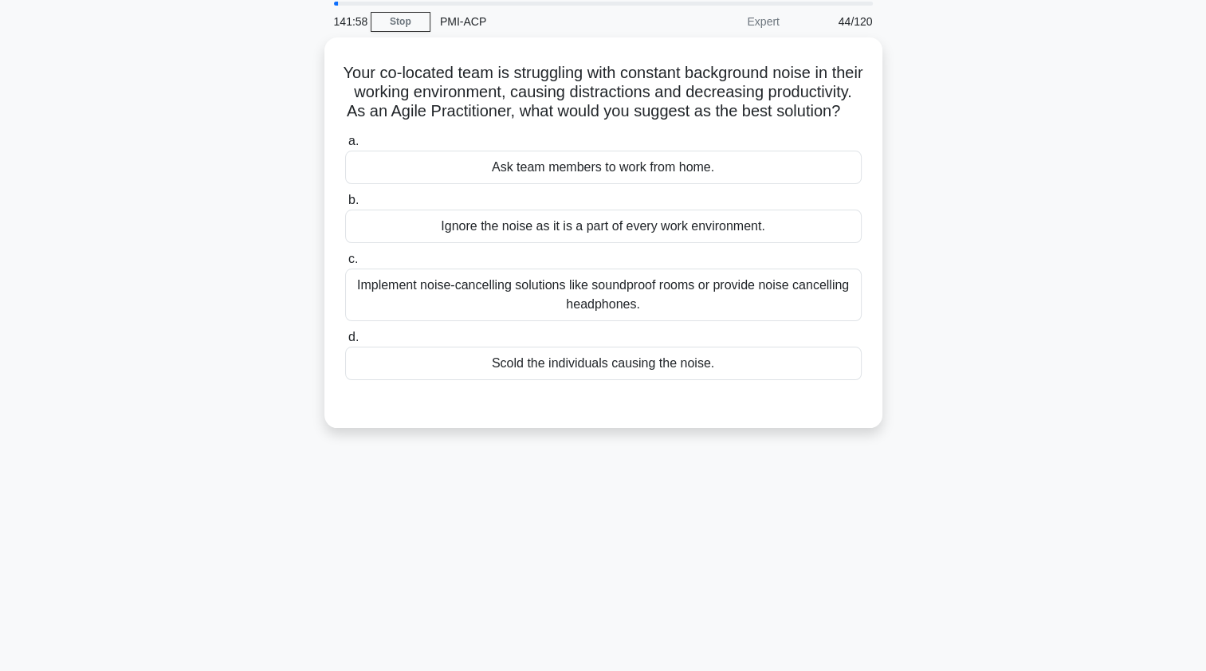
click at [367, 321] on div "Implement noise-cancelling solutions like soundproof rooms or provide noise can…" at bounding box center [603, 295] width 517 height 53
click at [345, 265] on input "c. Implement noise-cancelling solutions like soundproof rooms or provide noise …" at bounding box center [345, 259] width 0 height 10
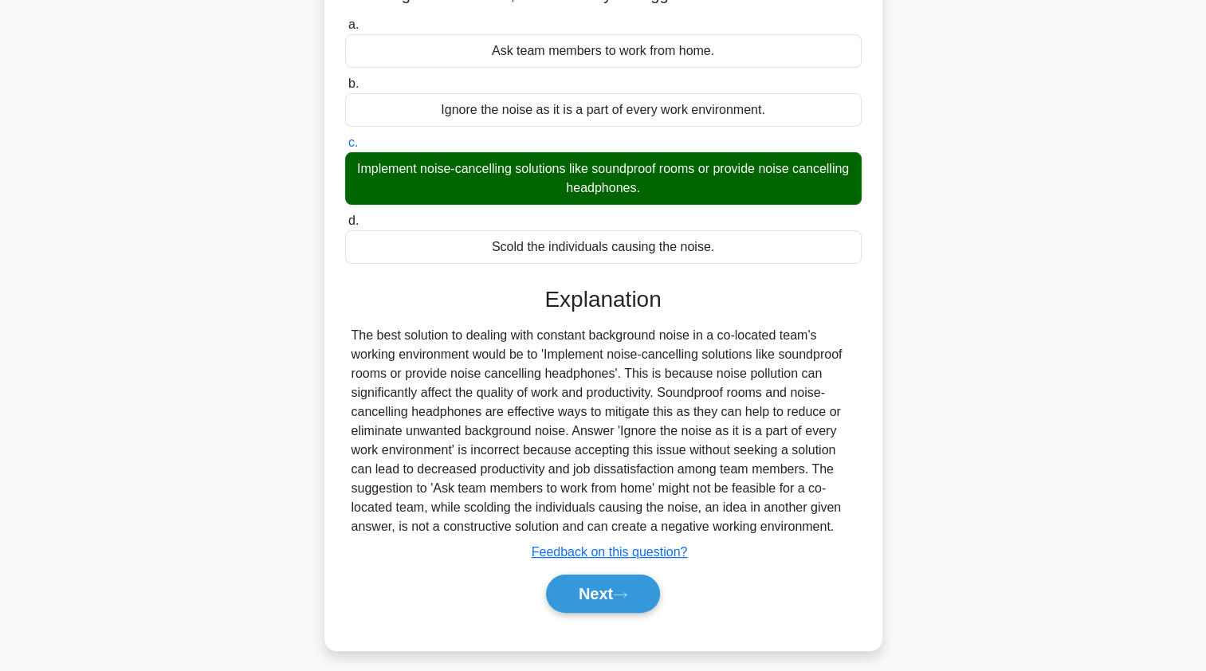
scroll to position [195, 0]
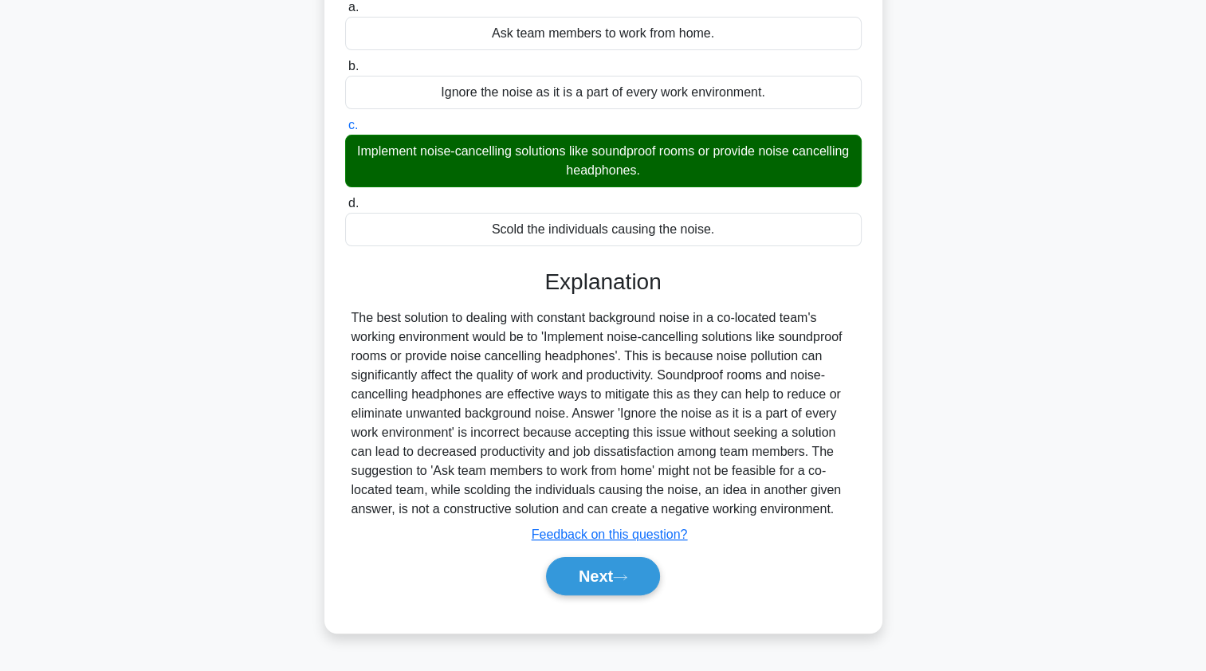
click at [583, 595] on button "Next" at bounding box center [603, 576] width 114 height 38
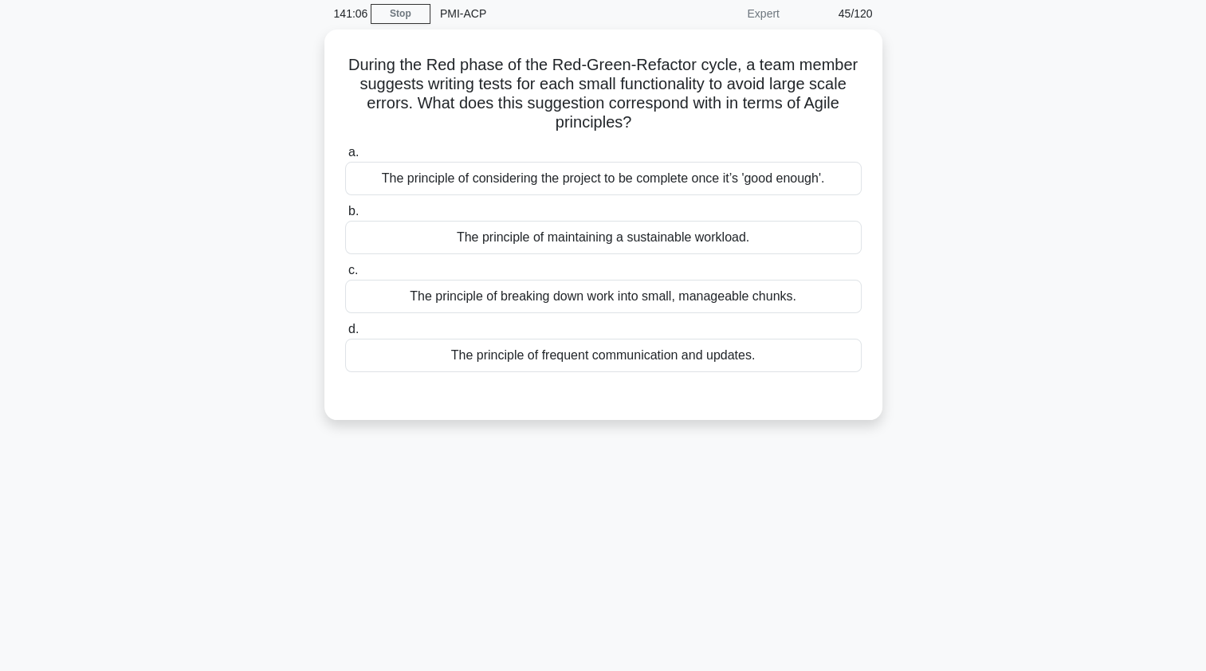
scroll to position [64, 0]
click at [407, 306] on div "The principle of breaking down work into small, manageable chunks." at bounding box center [603, 296] width 517 height 33
click at [345, 276] on input "c. The principle of breaking down work into small, manageable chunks." at bounding box center [345, 270] width 0 height 10
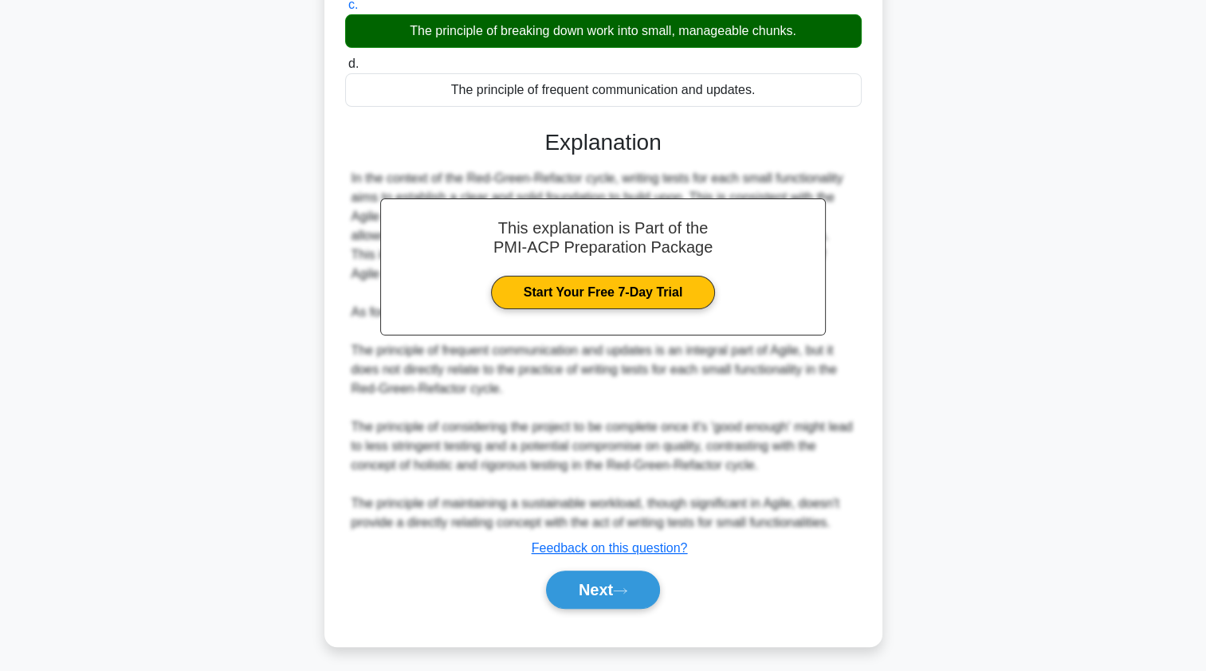
click at [563, 588] on button "Next" at bounding box center [603, 590] width 114 height 38
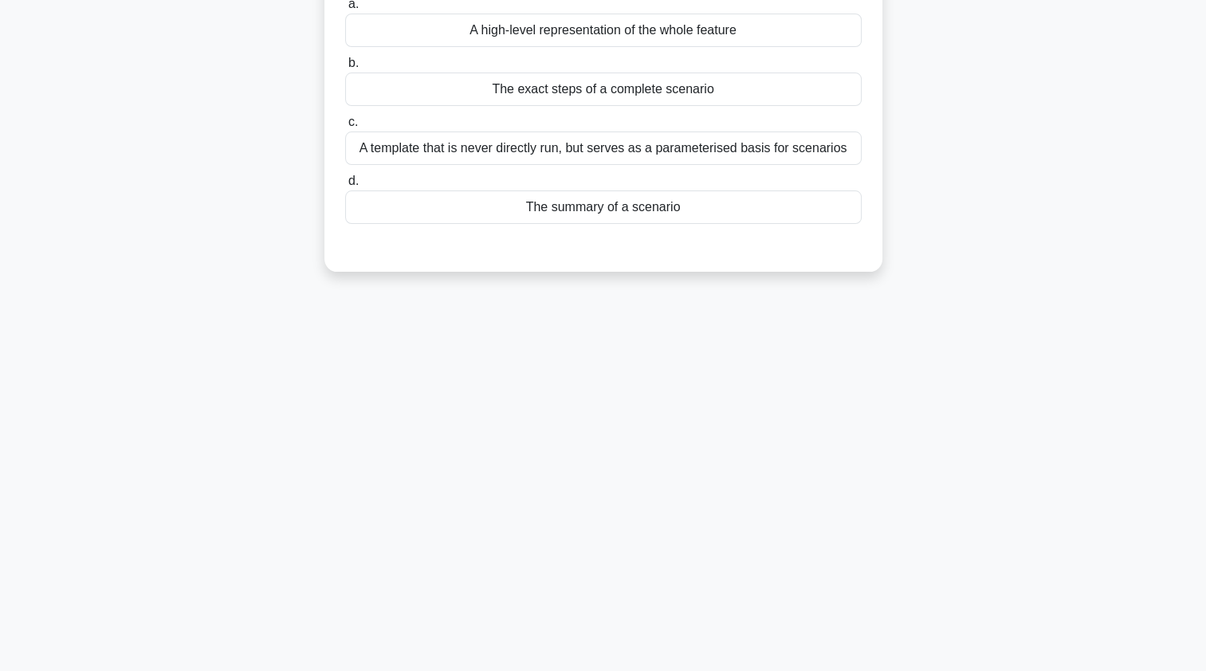
scroll to position [0, 0]
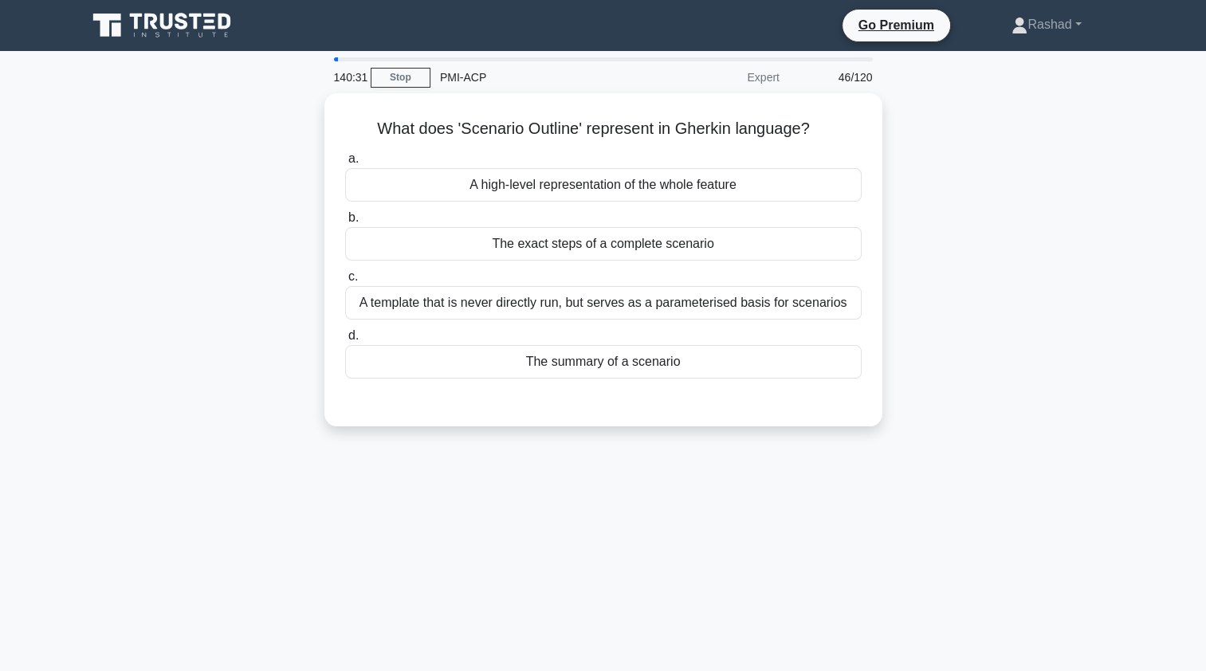
click at [408, 360] on div "The summary of a scenario" at bounding box center [603, 361] width 517 height 33
click at [345, 341] on input "d. The summary of a scenario" at bounding box center [345, 336] width 0 height 10
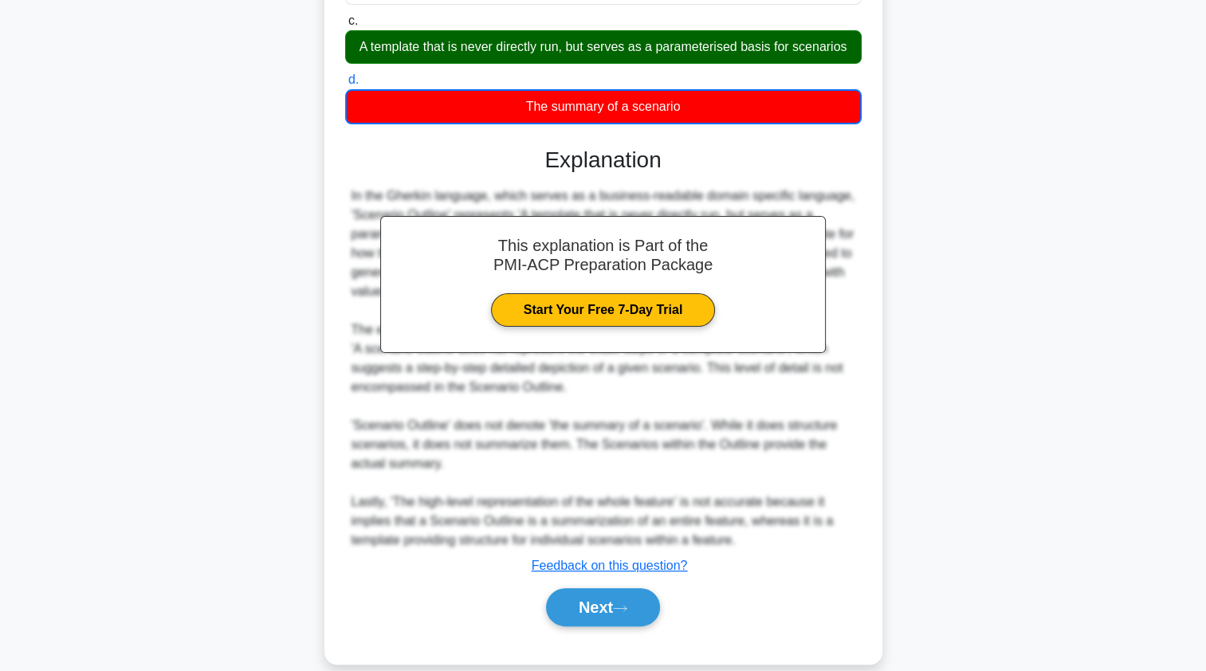
scroll to position [273, 0]
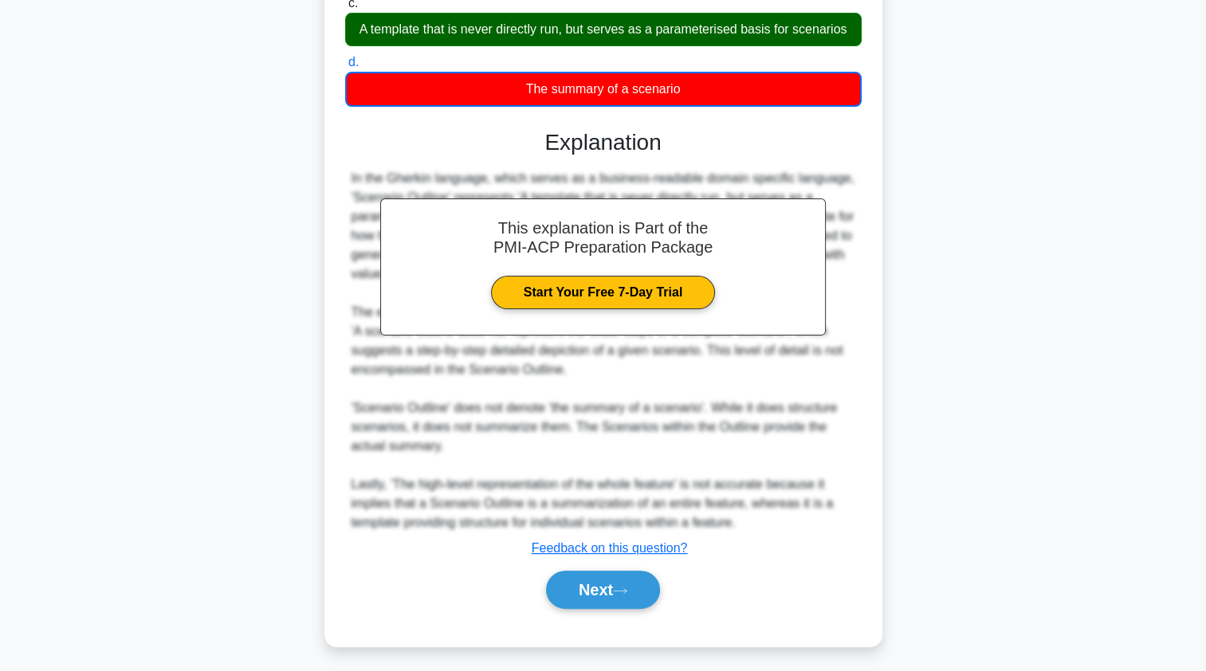
click at [561, 592] on button "Next" at bounding box center [603, 590] width 114 height 38
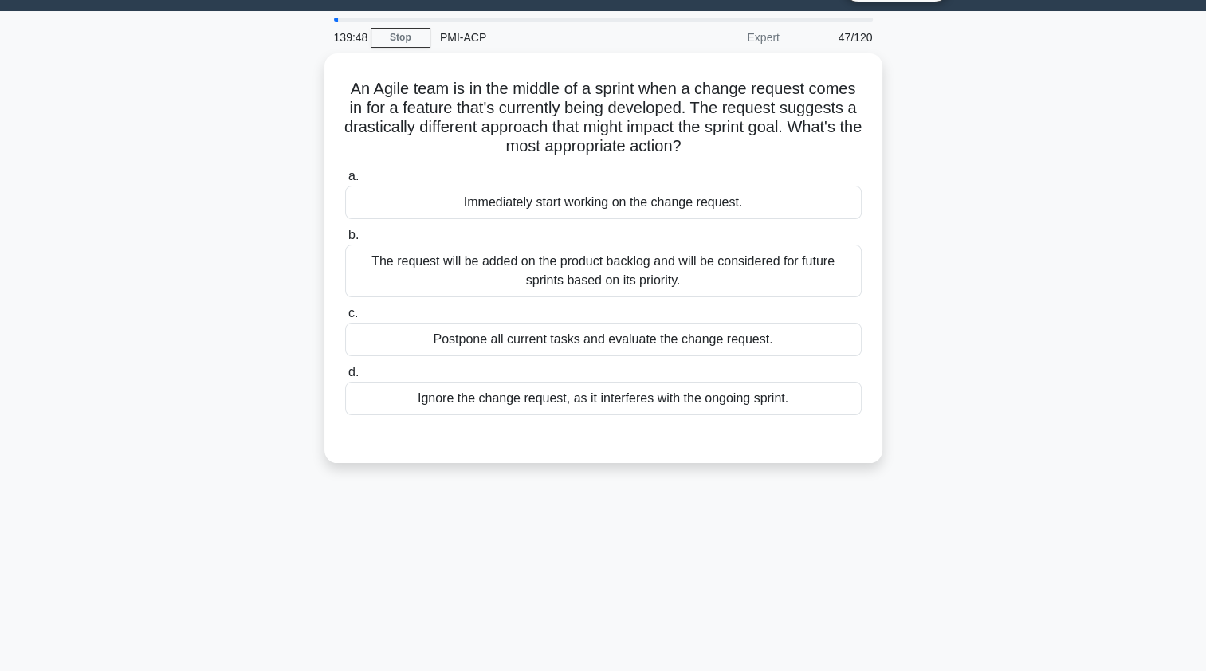
scroll to position [45, 0]
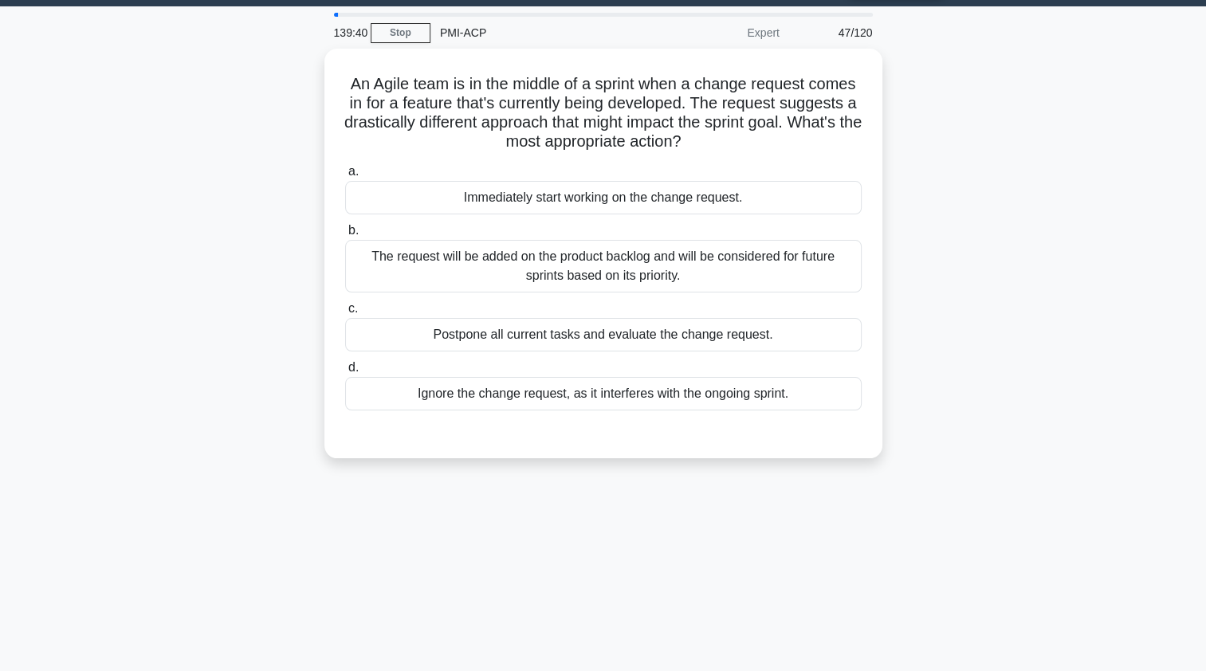
click at [368, 265] on div "The request will be added on the product backlog and will be considered for fut…" at bounding box center [603, 266] width 517 height 53
click at [345, 236] on input "b. The request will be added on the product backlog and will be considered for …" at bounding box center [345, 231] width 0 height 10
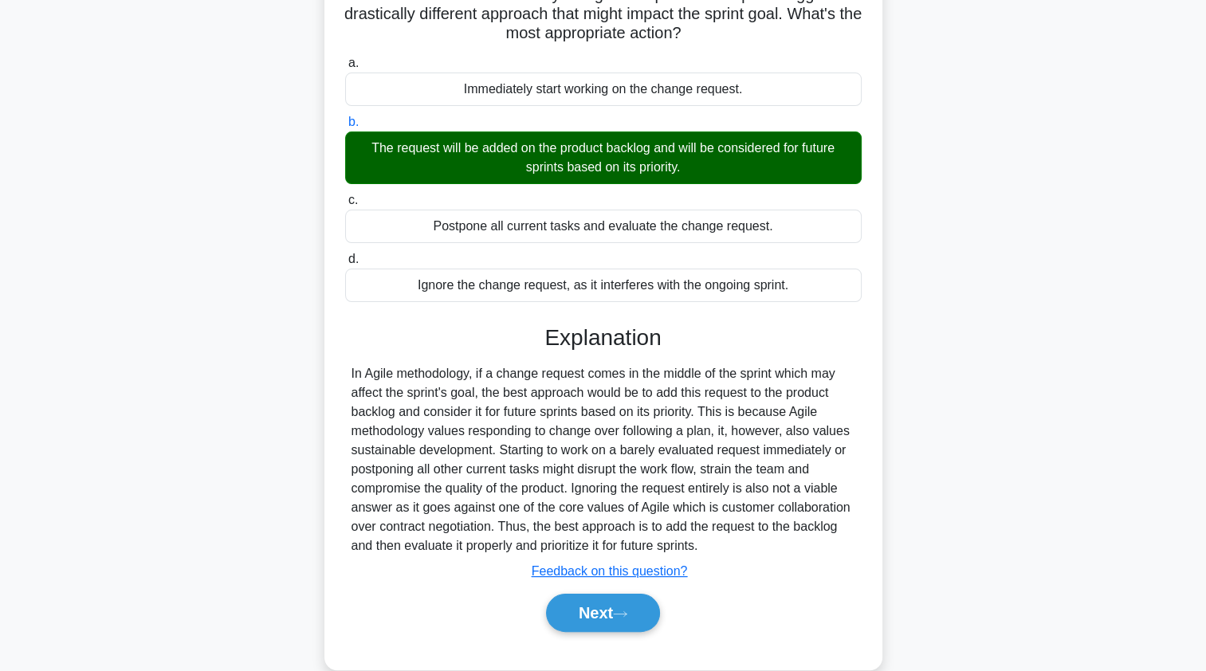
scroll to position [190, 0]
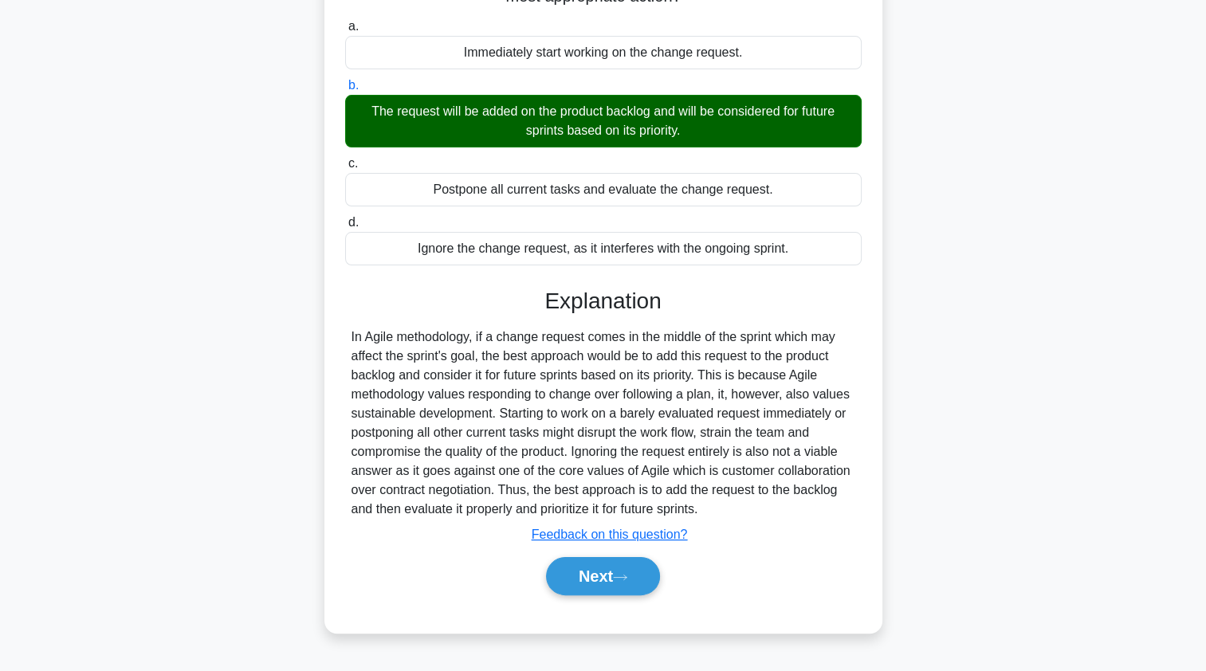
click at [569, 587] on button "Next" at bounding box center [603, 576] width 114 height 38
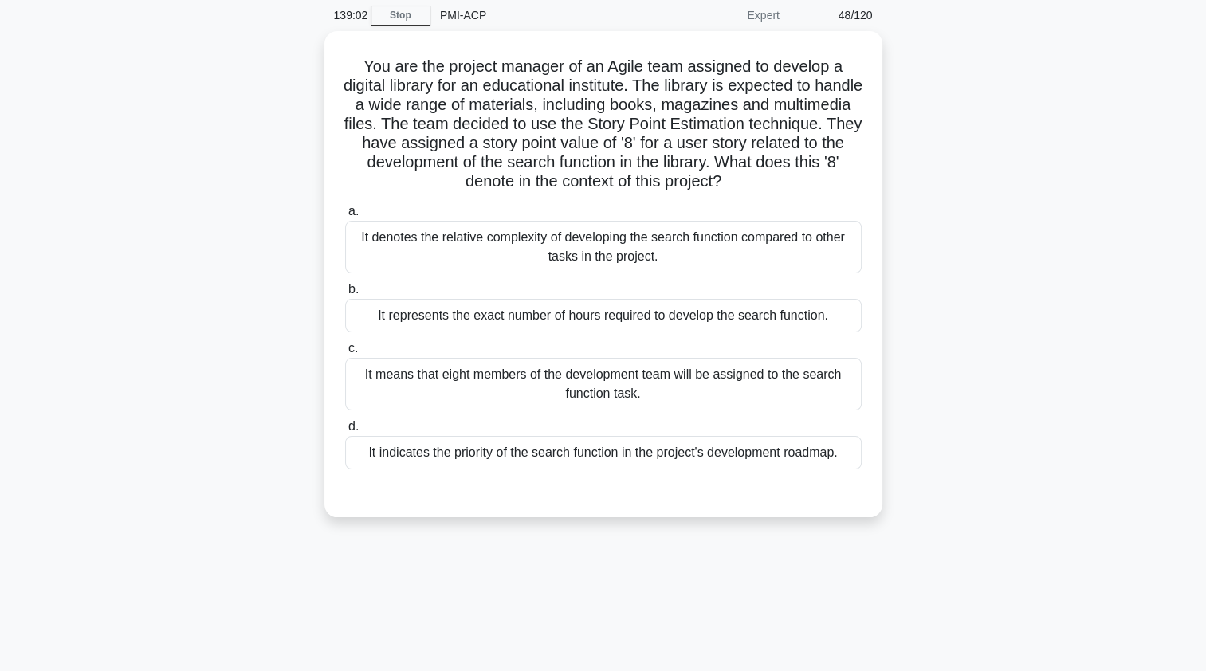
scroll to position [67, 0]
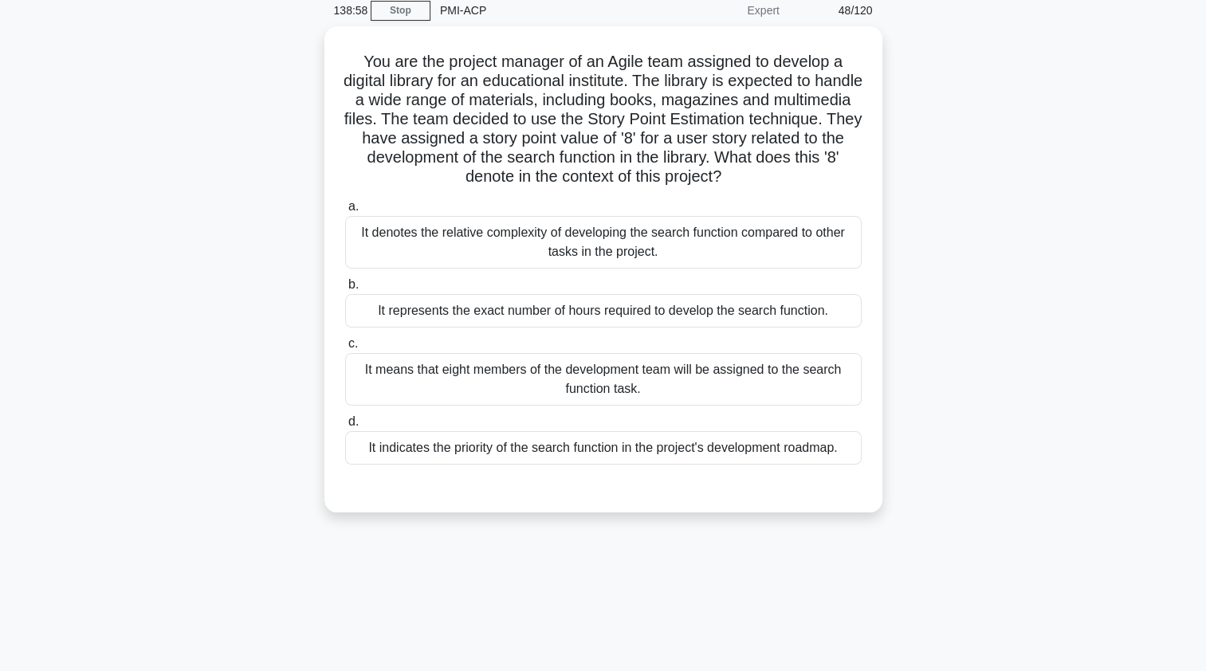
click at [400, 237] on div "It denotes the relative complexity of developing the search function compared t…" at bounding box center [603, 242] width 517 height 53
click at [345, 212] on input "a. It denotes the relative complexity of developing the search function compare…" at bounding box center [345, 207] width 0 height 10
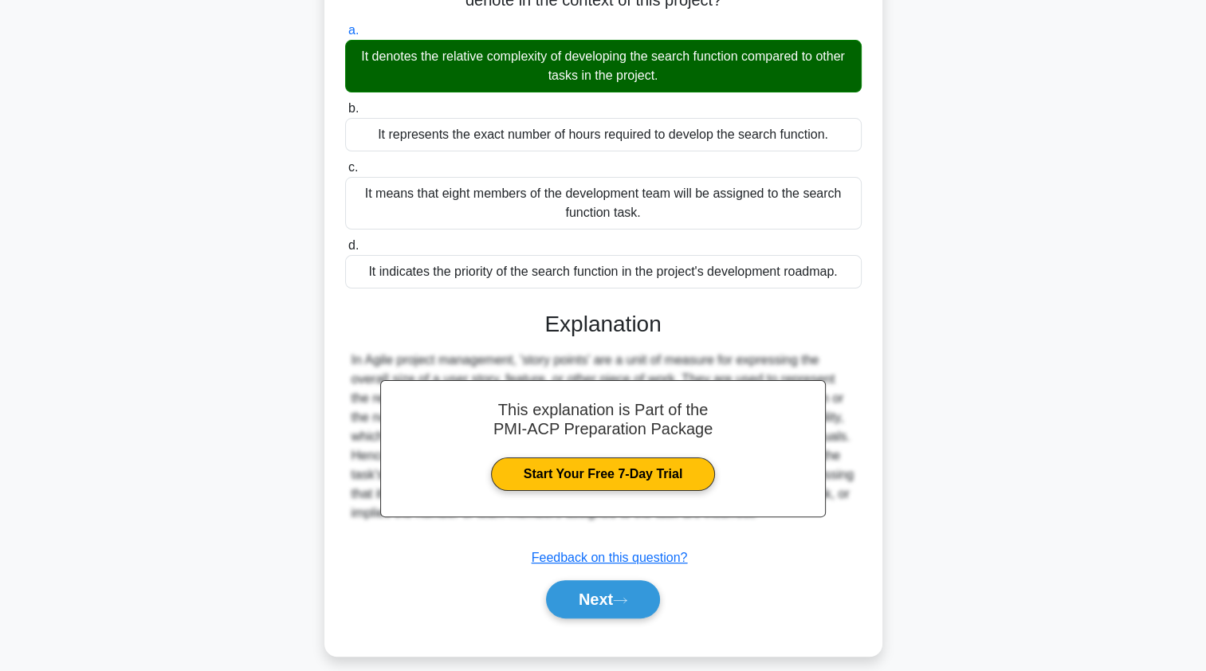
scroll to position [253, 0]
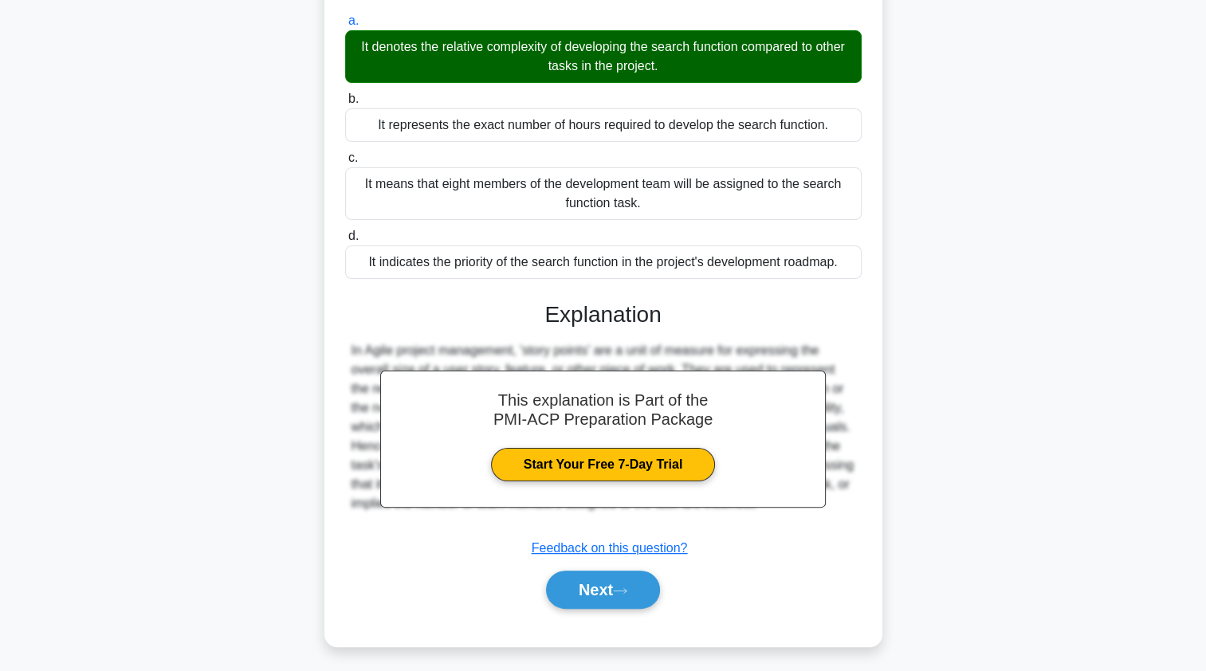
click at [569, 596] on button "Next" at bounding box center [603, 590] width 114 height 38
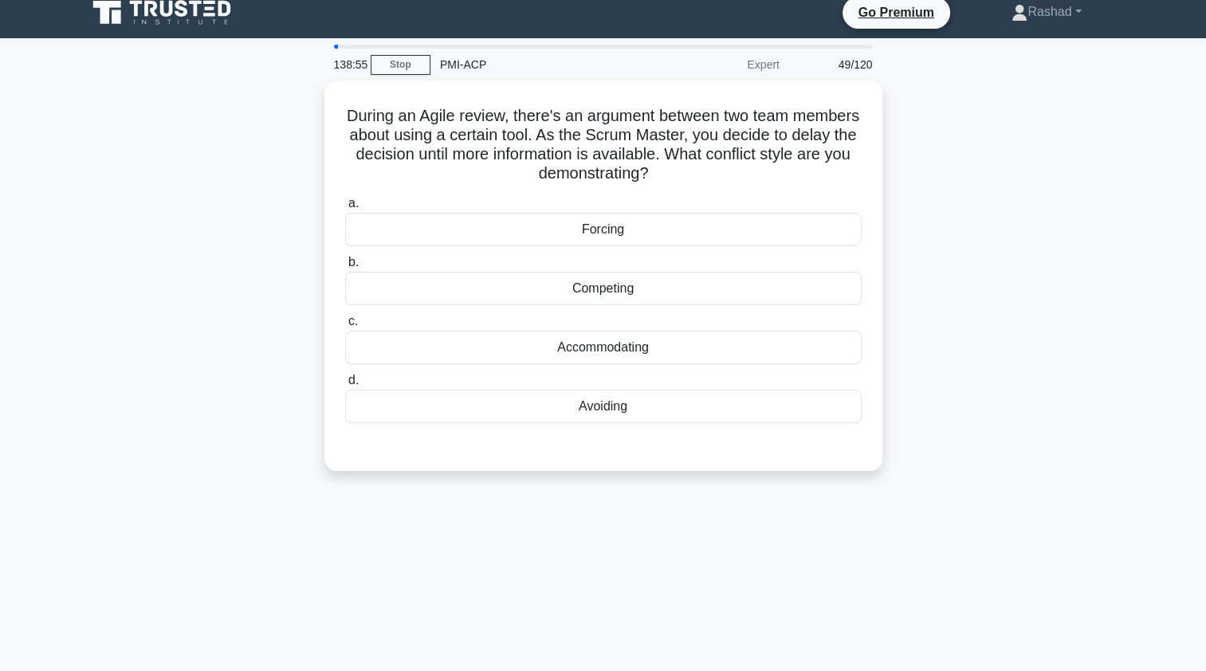
scroll to position [0, 0]
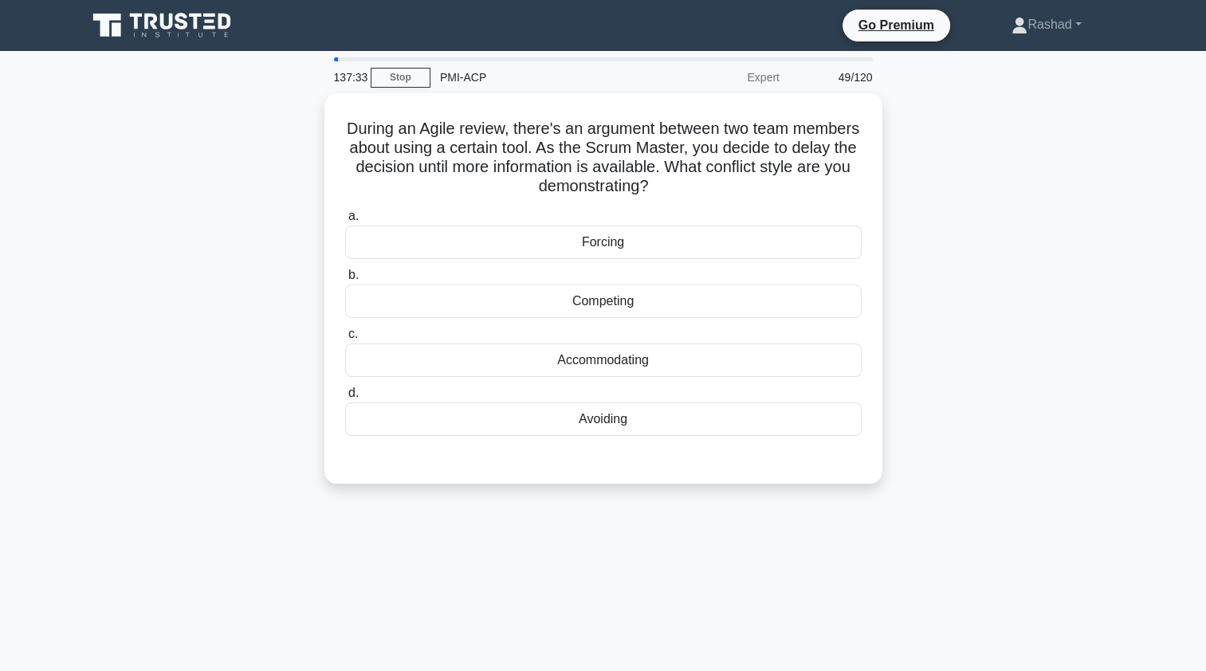
click at [832, 300] on div "Competing" at bounding box center [603, 301] width 517 height 33
click at [345, 281] on input "b. Competing" at bounding box center [345, 275] width 0 height 10
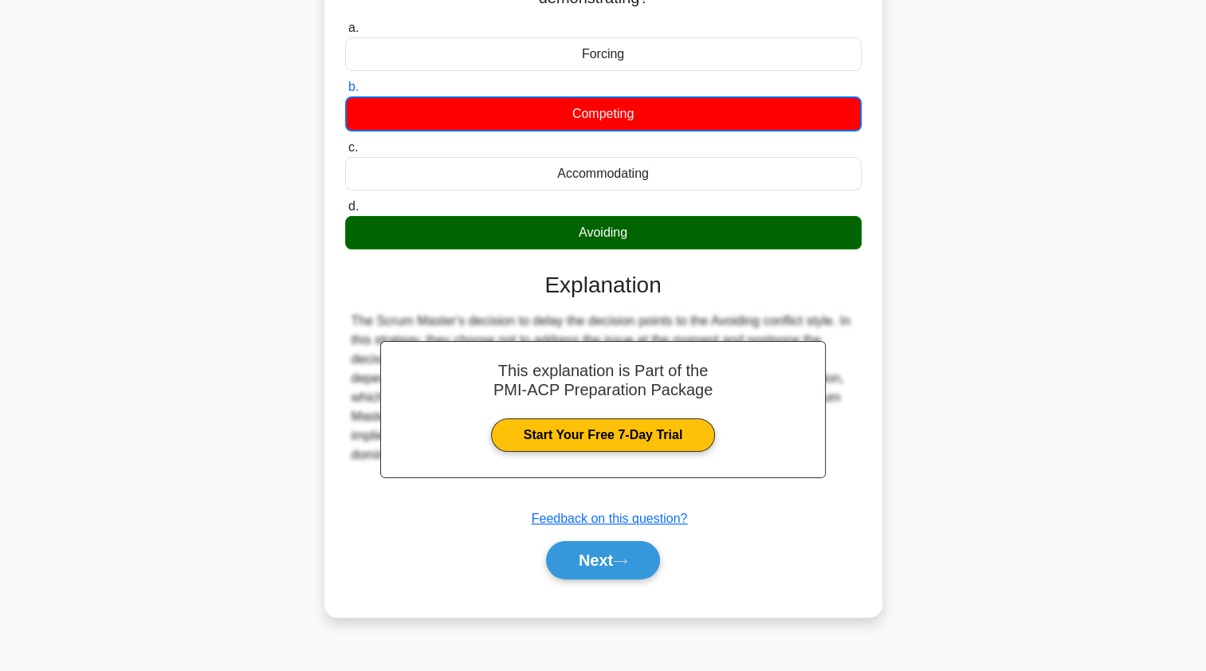
scroll to position [190, 0]
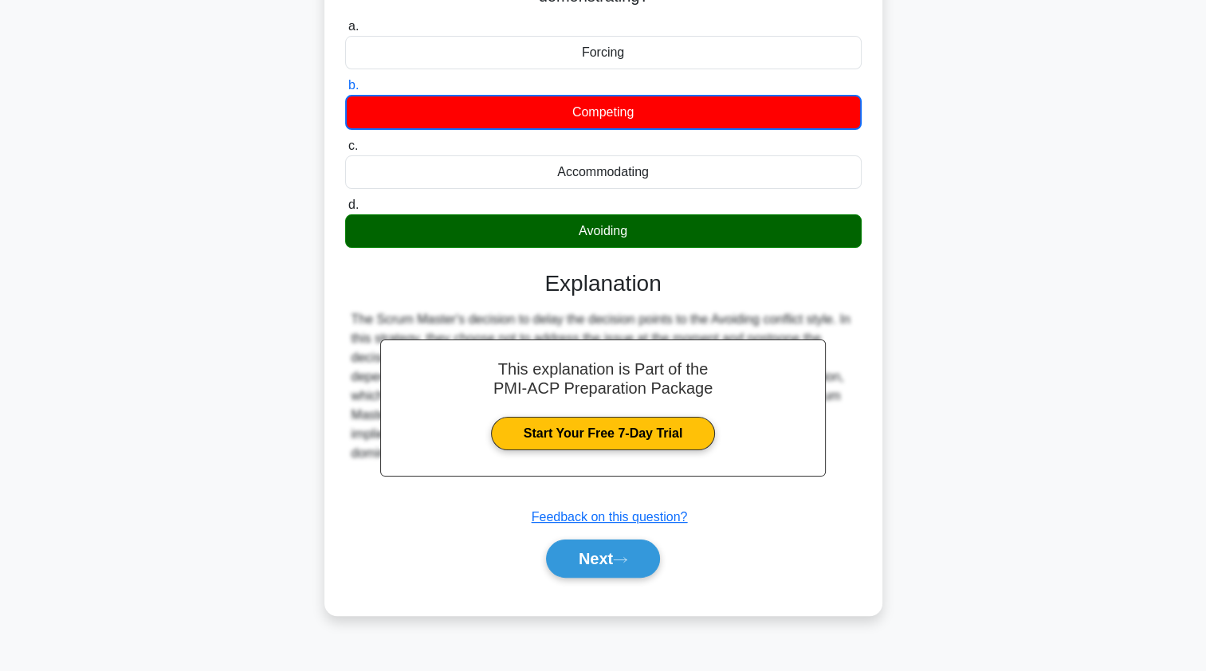
click at [656, 551] on button "Next" at bounding box center [603, 559] width 114 height 38
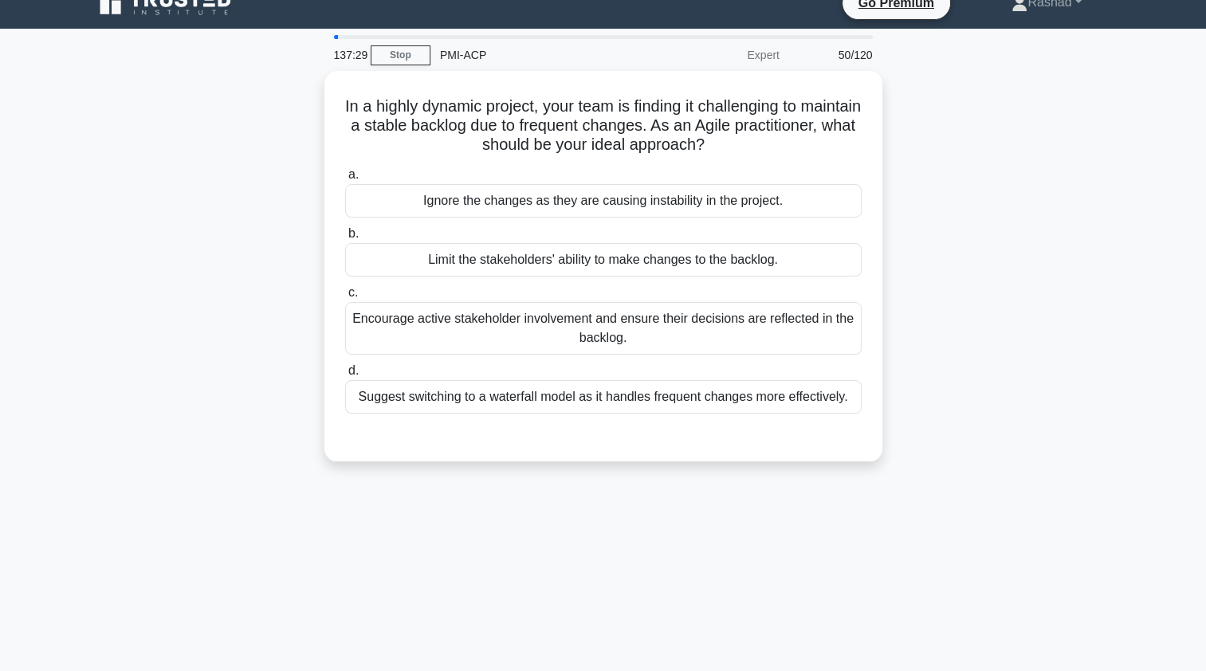
scroll to position [0, 0]
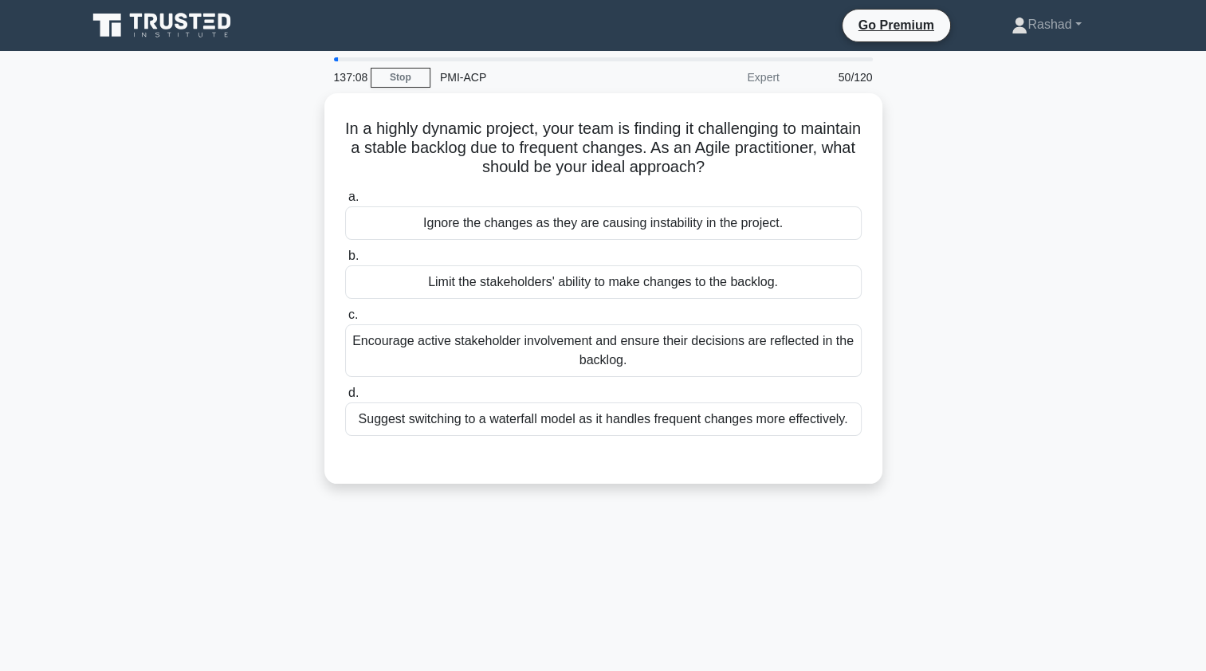
click at [810, 331] on div "Encourage active stakeholder involvement and ensure their decisions are reflect…" at bounding box center [603, 350] width 517 height 53
click at [345, 320] on input "c. Encourage active stakeholder involvement and ensure their decisions are refl…" at bounding box center [345, 315] width 0 height 10
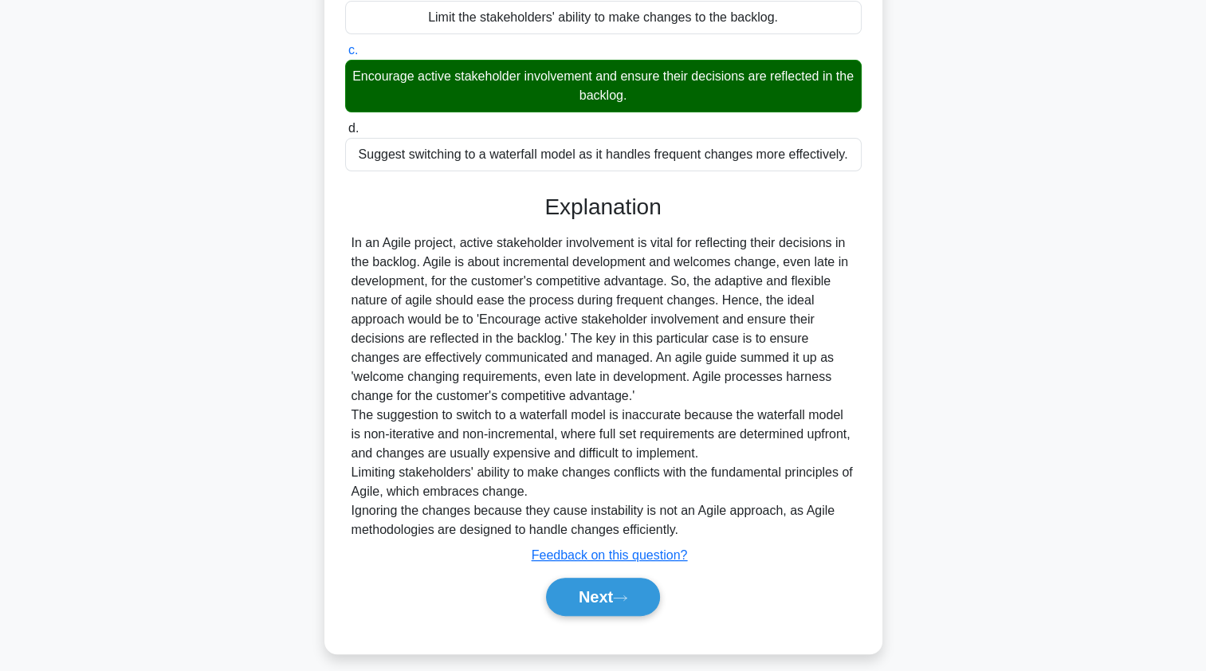
scroll to position [272, 0]
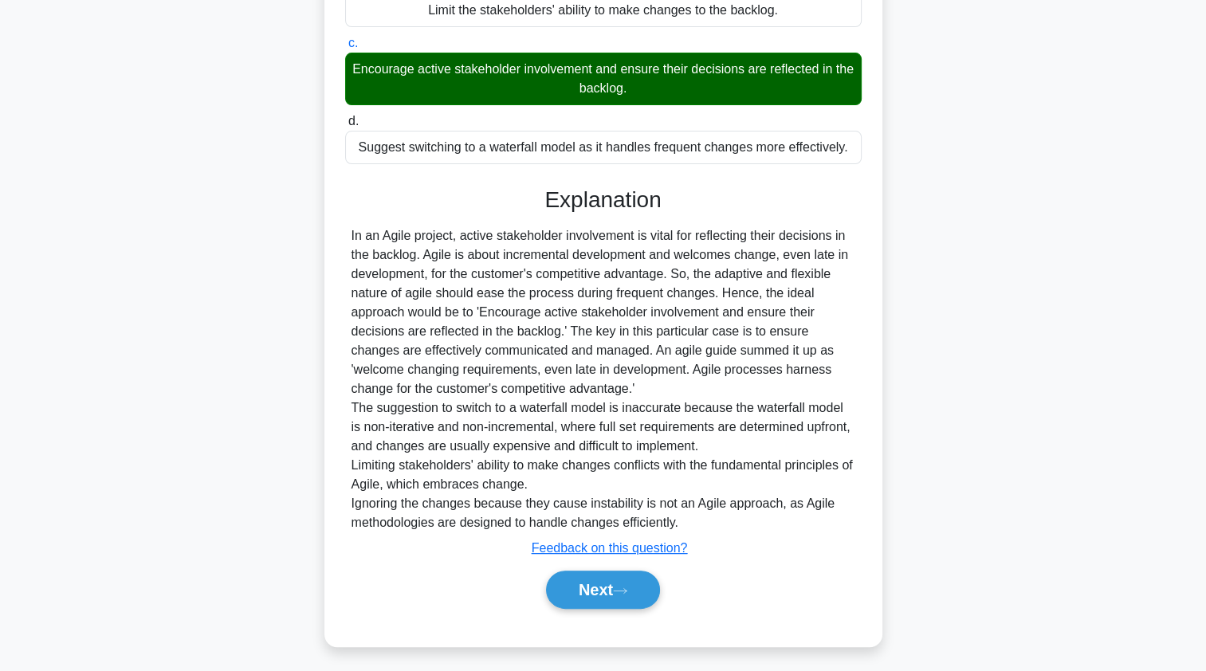
click at [626, 597] on button "Next" at bounding box center [603, 590] width 114 height 38
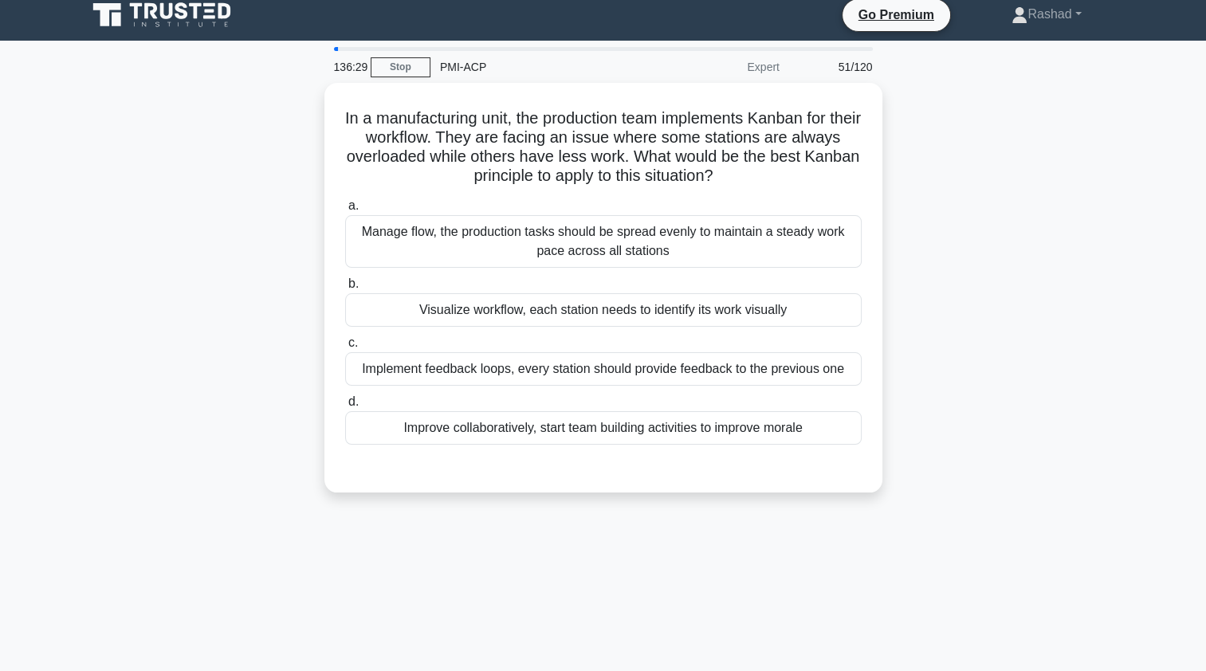
scroll to position [0, 0]
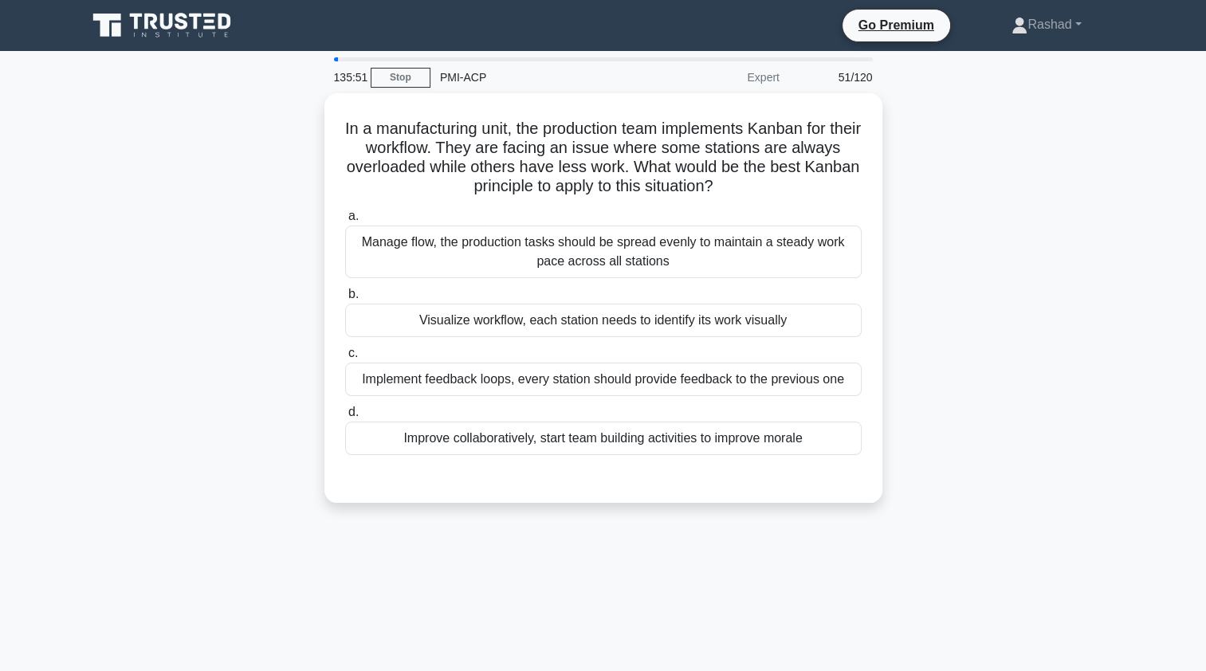
click at [386, 329] on div "Visualize workflow, each station needs to identify its work visually" at bounding box center [603, 320] width 517 height 33
click at [345, 300] on input "b. Visualize workflow, each station needs to identify its work visually" at bounding box center [345, 294] width 0 height 10
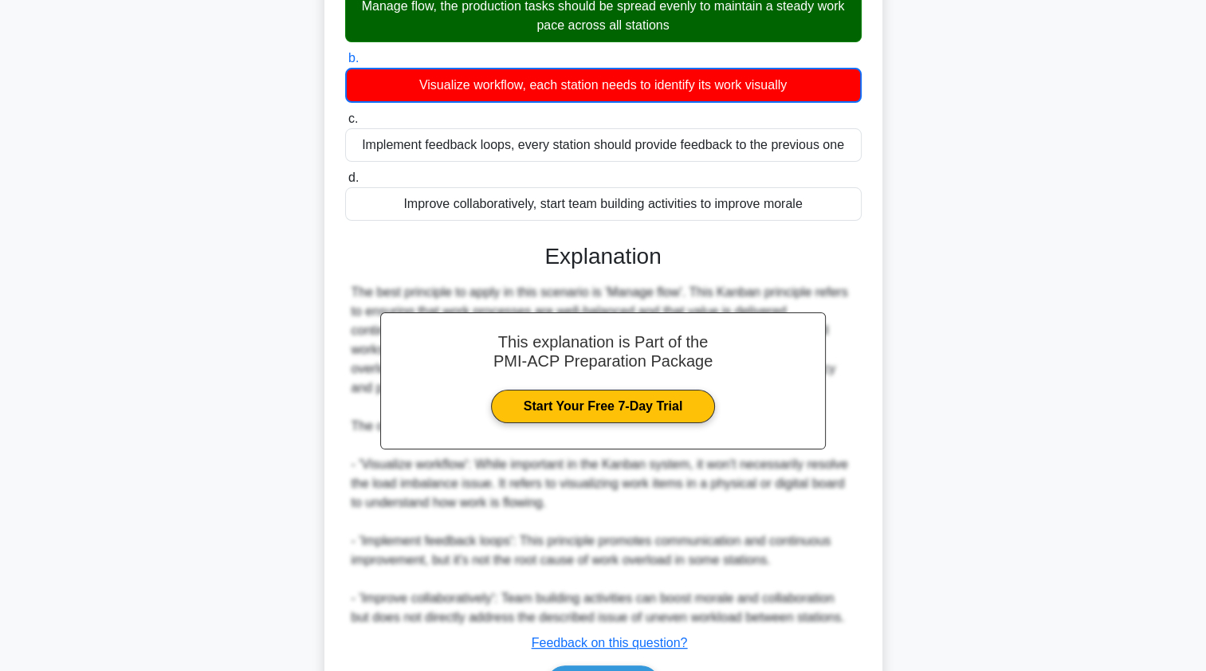
scroll to position [331, 0]
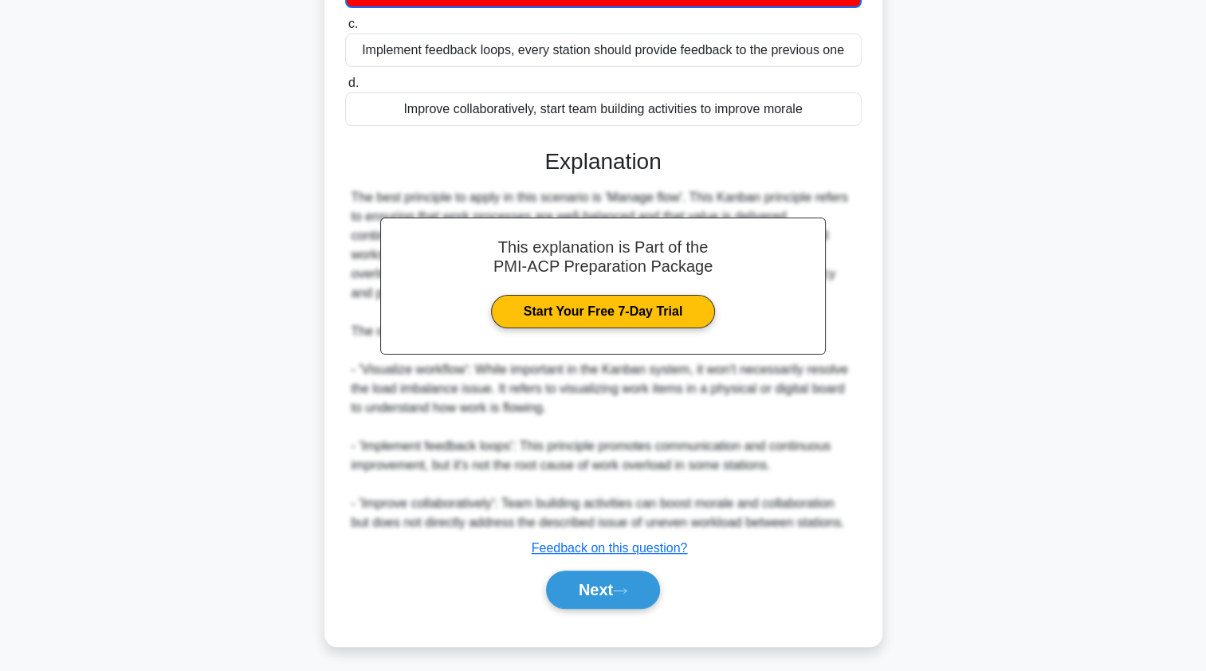
click at [643, 597] on button "Next" at bounding box center [603, 590] width 114 height 38
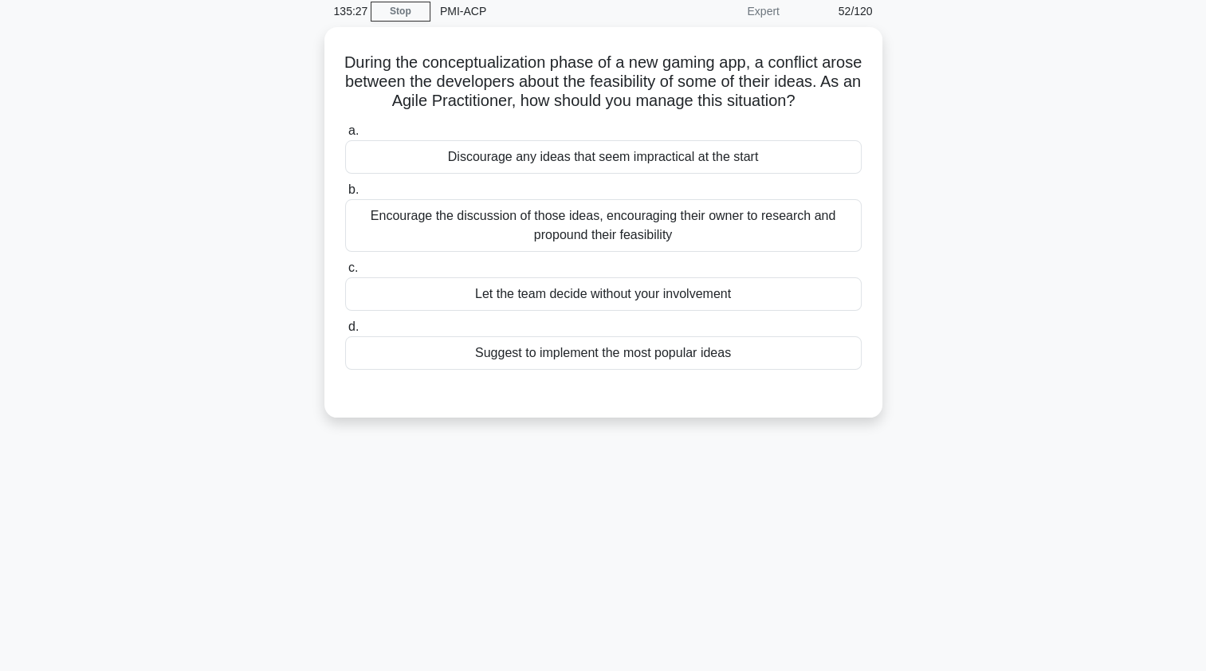
scroll to position [69, 0]
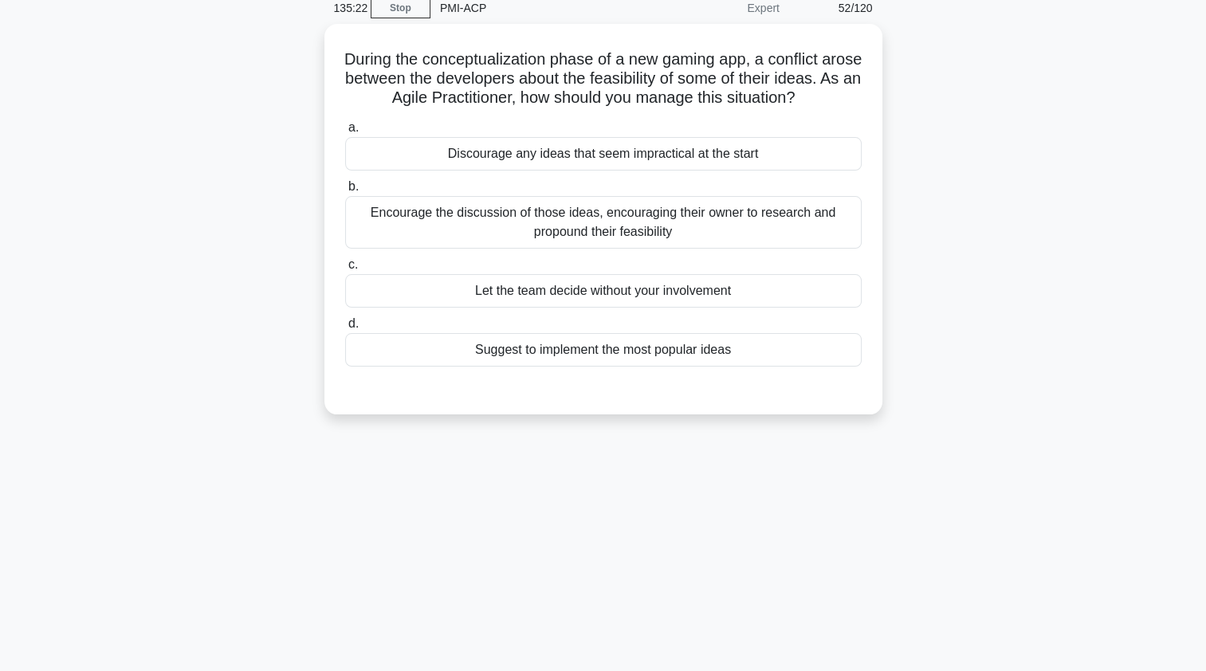
click at [776, 233] on div "Encourage the discussion of those ideas, encouraging their owner to research an…" at bounding box center [603, 222] width 517 height 53
click at [345, 192] on input "b. Encourage the discussion of those ideas, encouraging their owner to research…" at bounding box center [345, 187] width 0 height 10
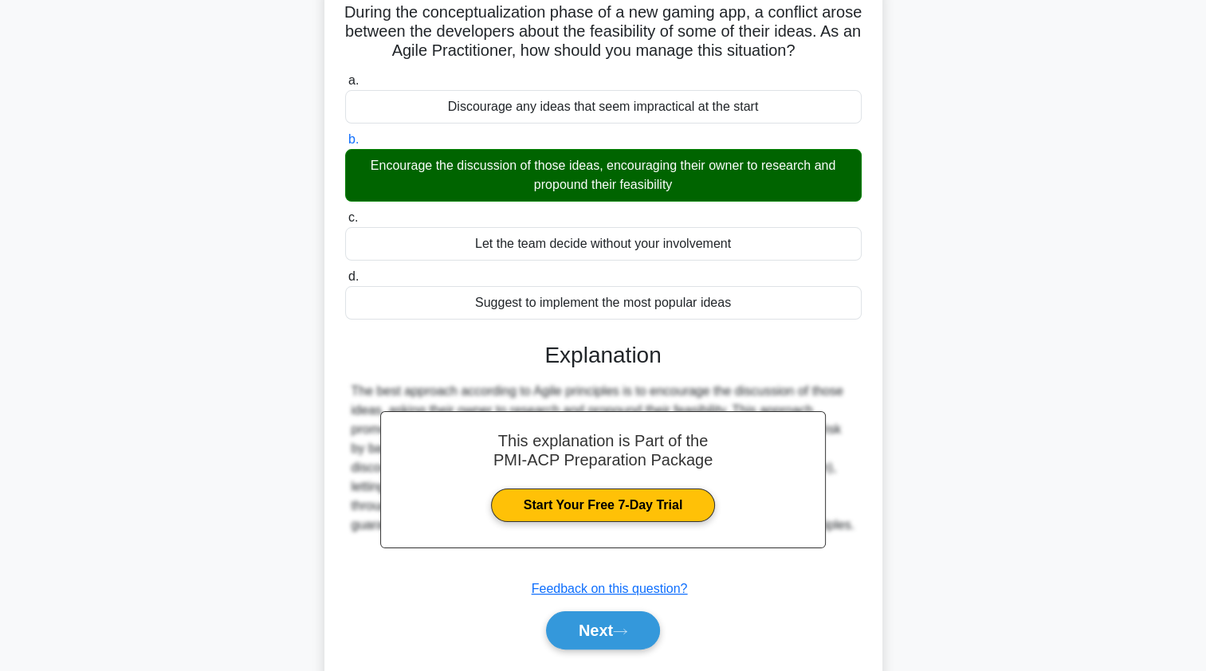
scroll to position [190, 0]
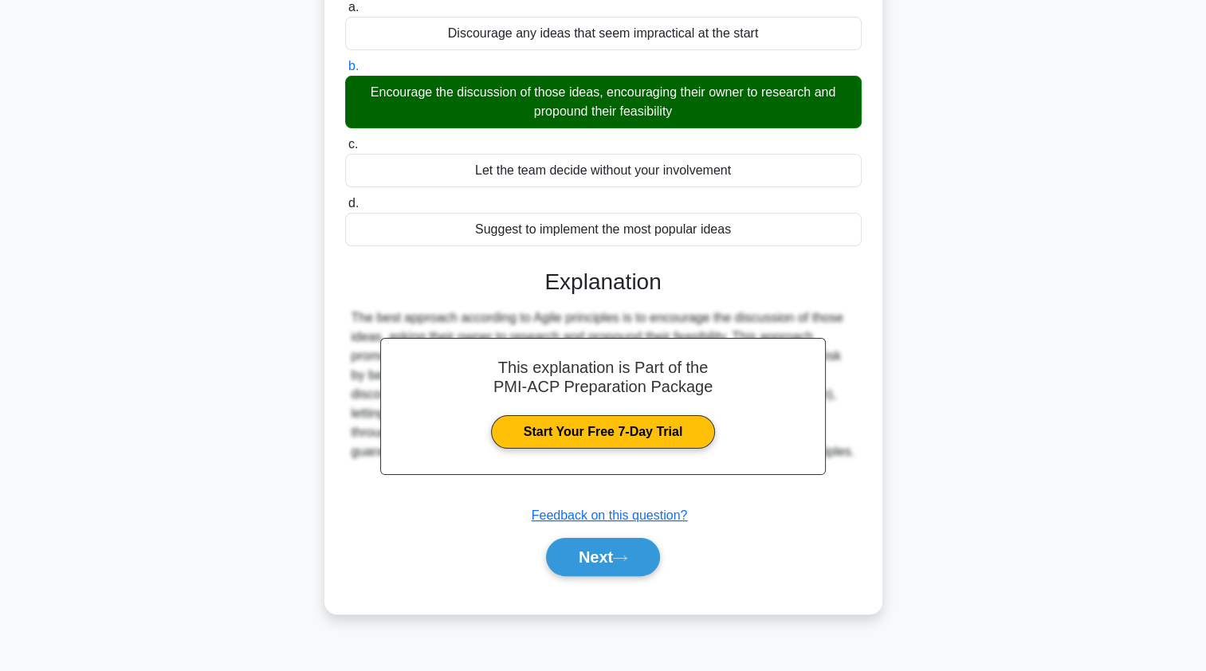
click at [627, 563] on icon at bounding box center [620, 558] width 14 height 9
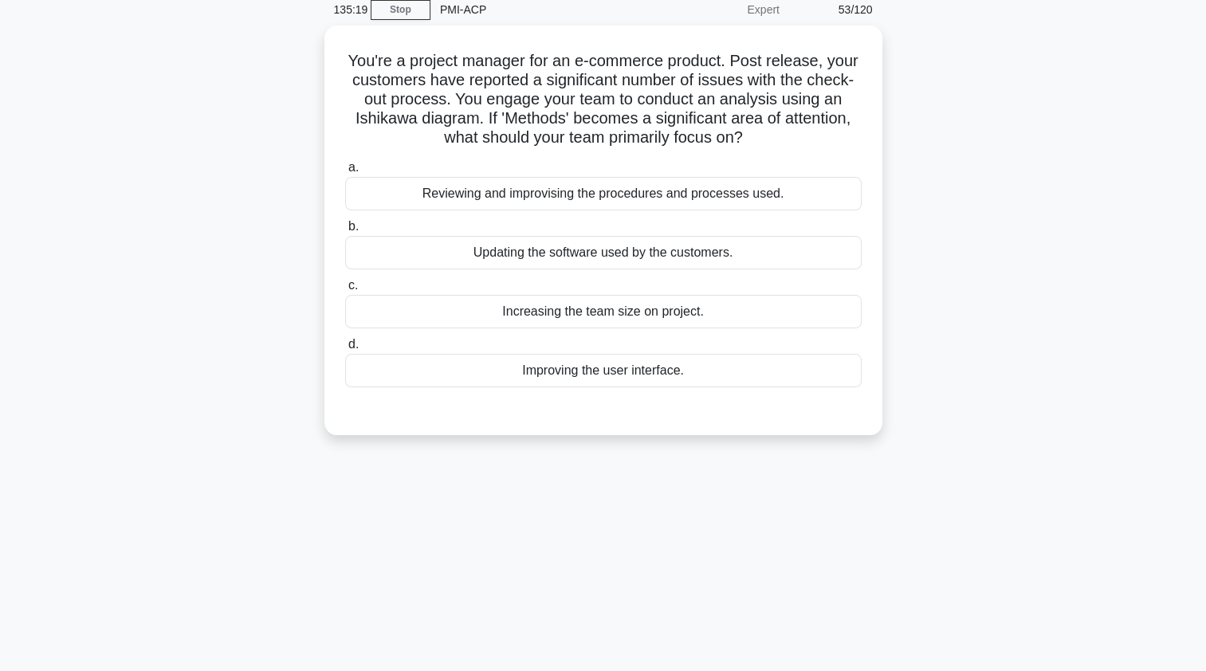
scroll to position [0, 0]
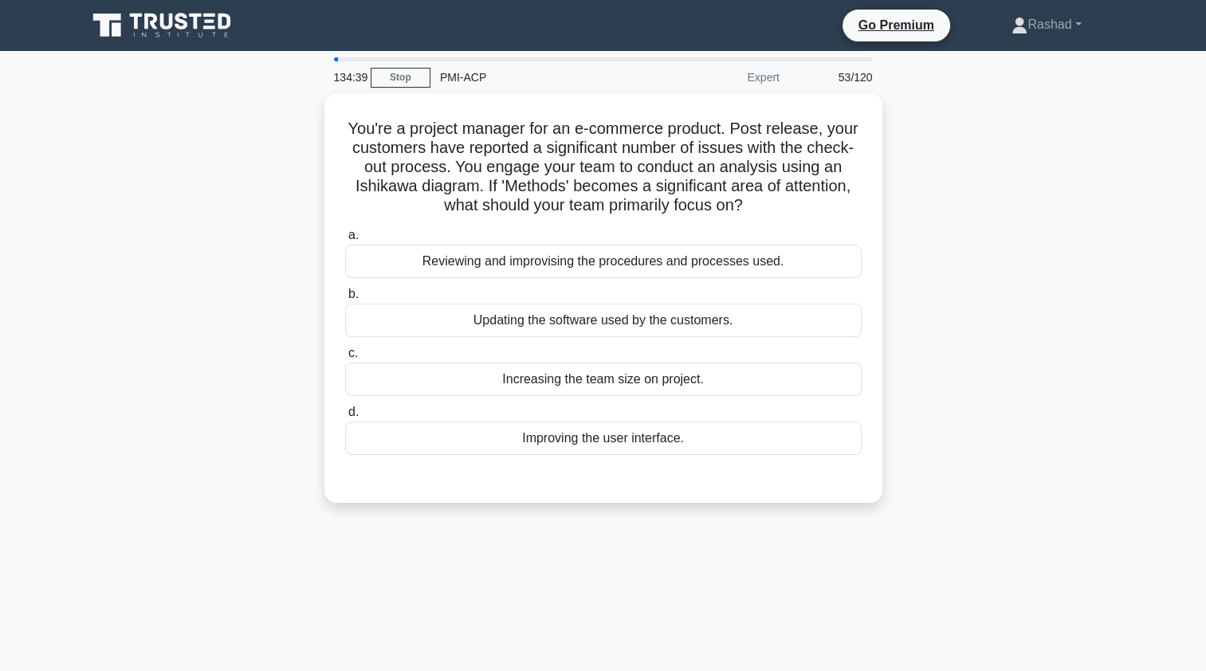
click at [393, 268] on div "Reviewing and improvising the procedures and processes used." at bounding box center [603, 261] width 517 height 33
click at [345, 241] on input "a. Reviewing and improvising the procedures and processes used." at bounding box center [345, 235] width 0 height 10
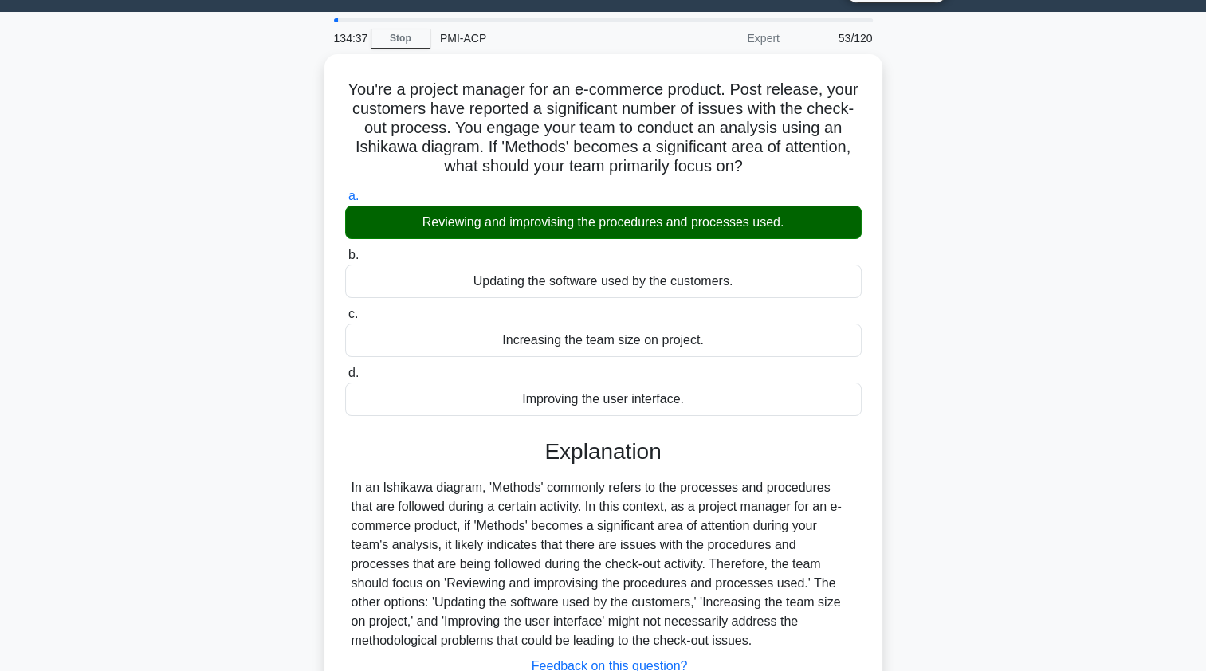
scroll to position [190, 0]
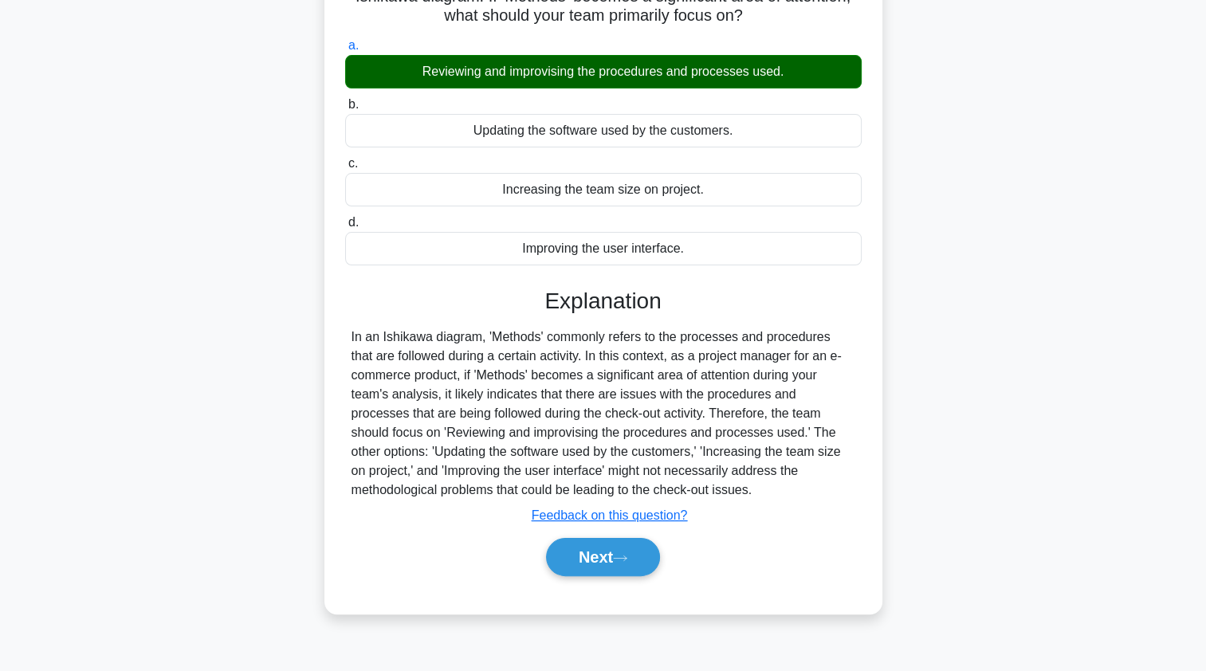
click at [556, 563] on button "Next" at bounding box center [603, 557] width 114 height 38
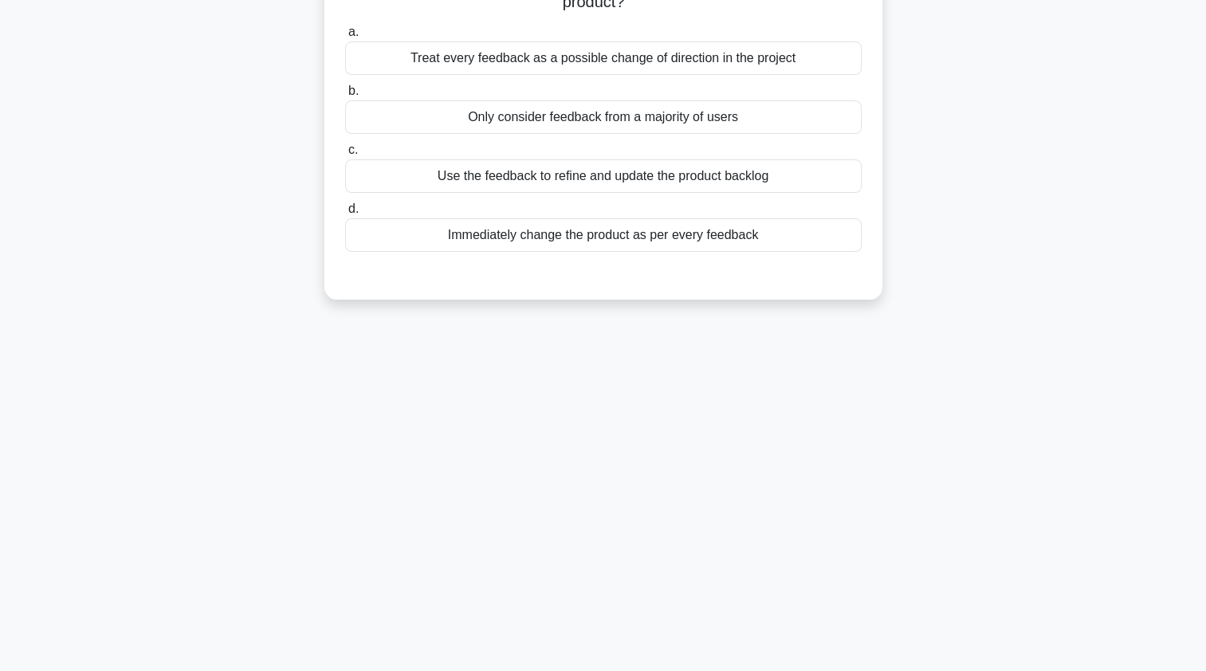
scroll to position [0, 0]
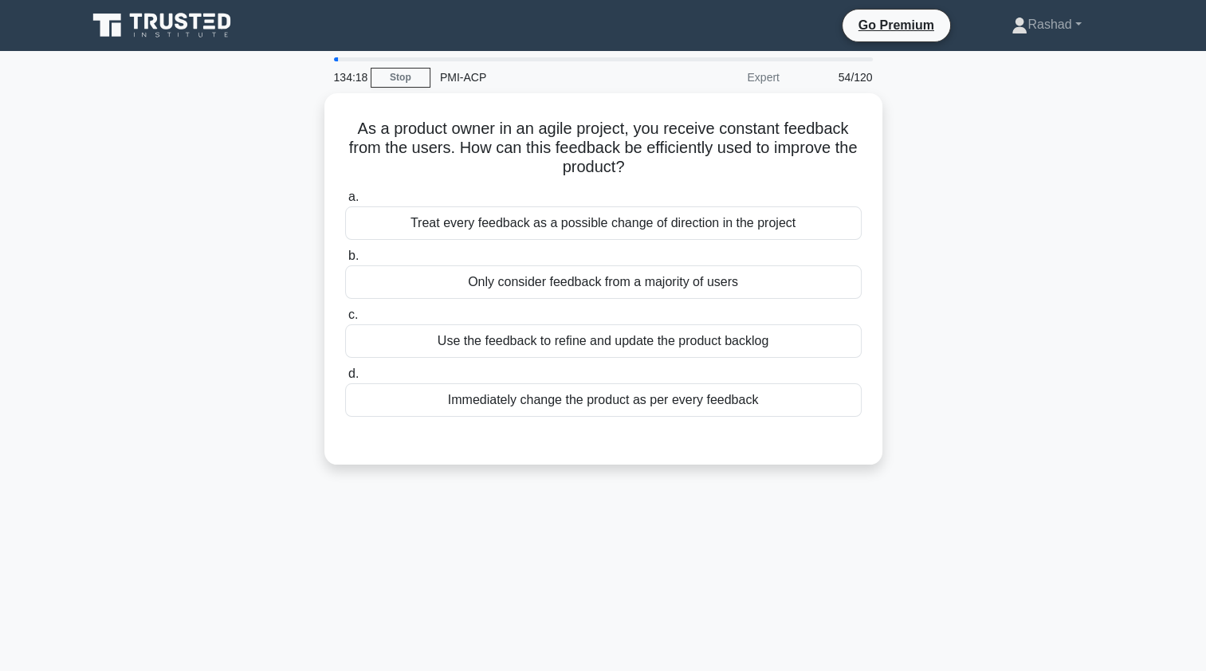
click at [395, 344] on div "Use the feedback to refine and update the product backlog" at bounding box center [603, 340] width 517 height 33
click at [345, 320] on input "c. Use the feedback to refine and update the product backlog" at bounding box center [345, 315] width 0 height 10
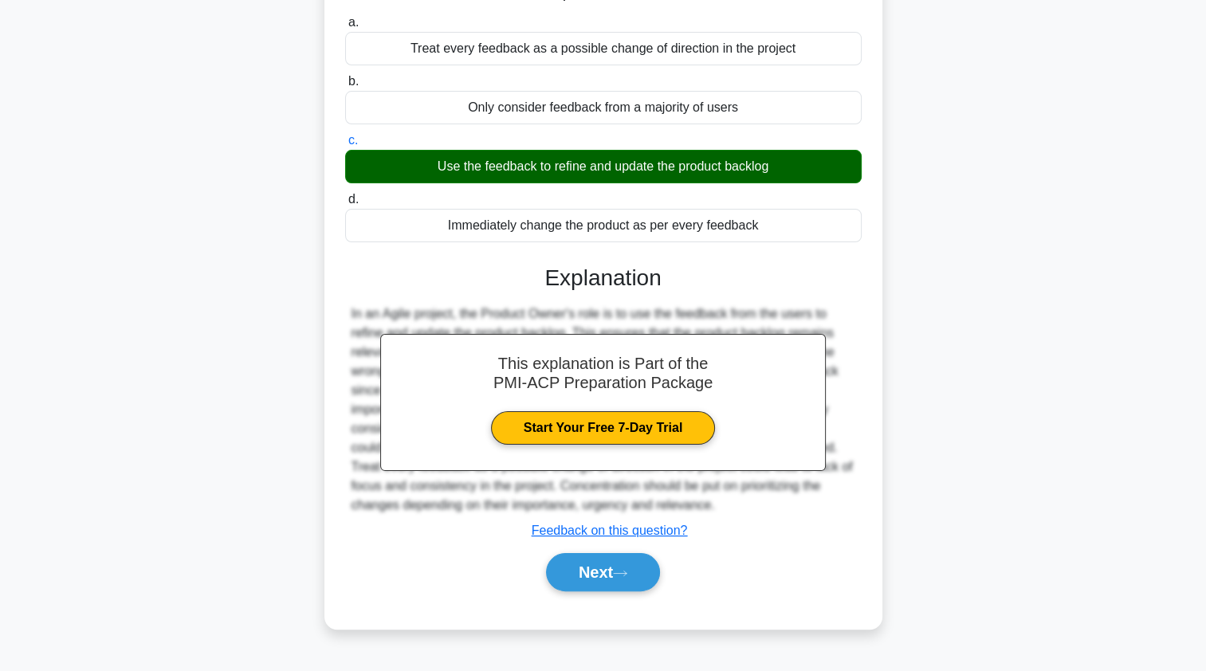
scroll to position [190, 0]
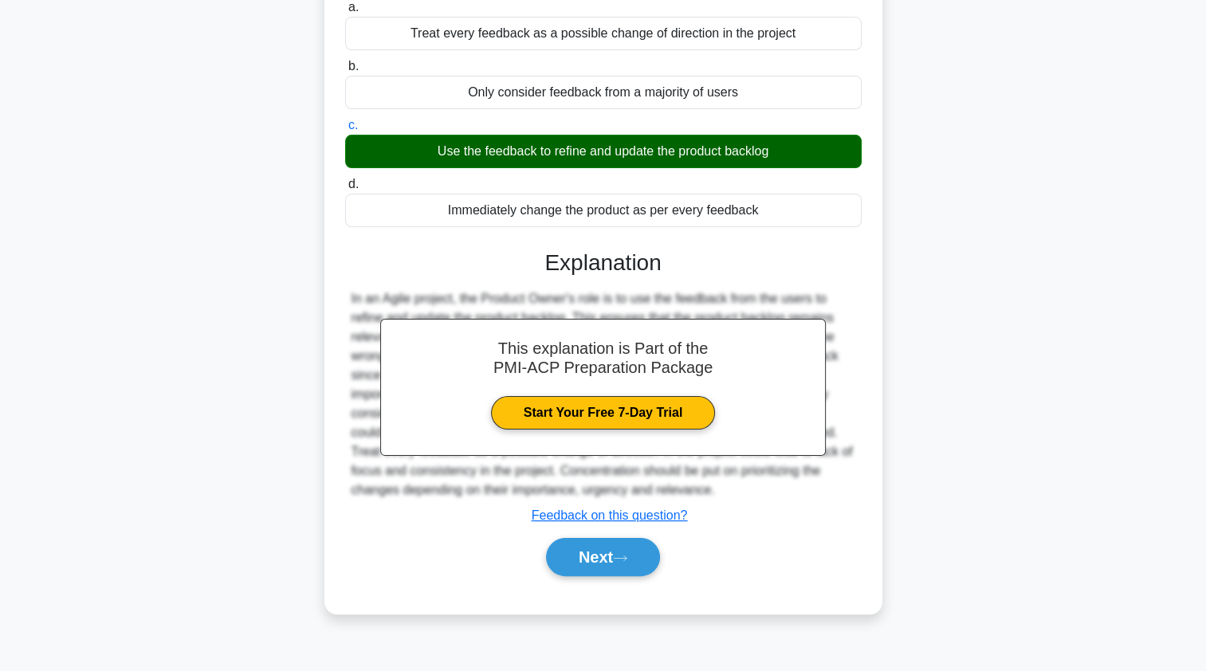
click at [560, 568] on button "Next" at bounding box center [603, 557] width 114 height 38
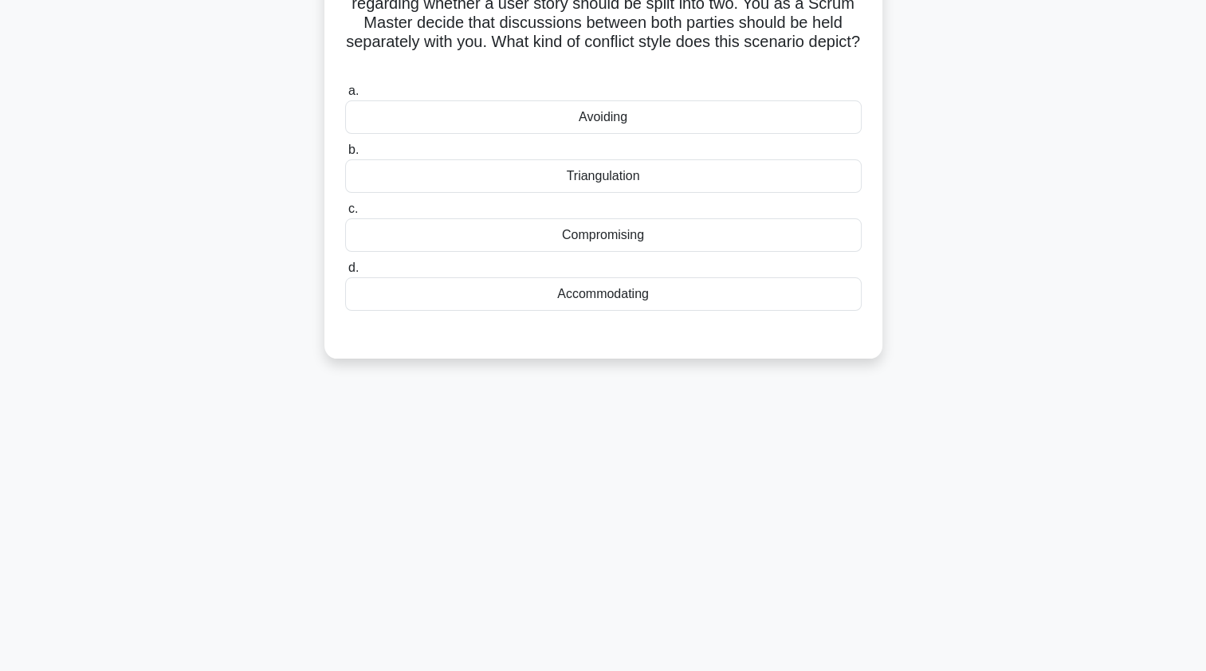
scroll to position [0, 0]
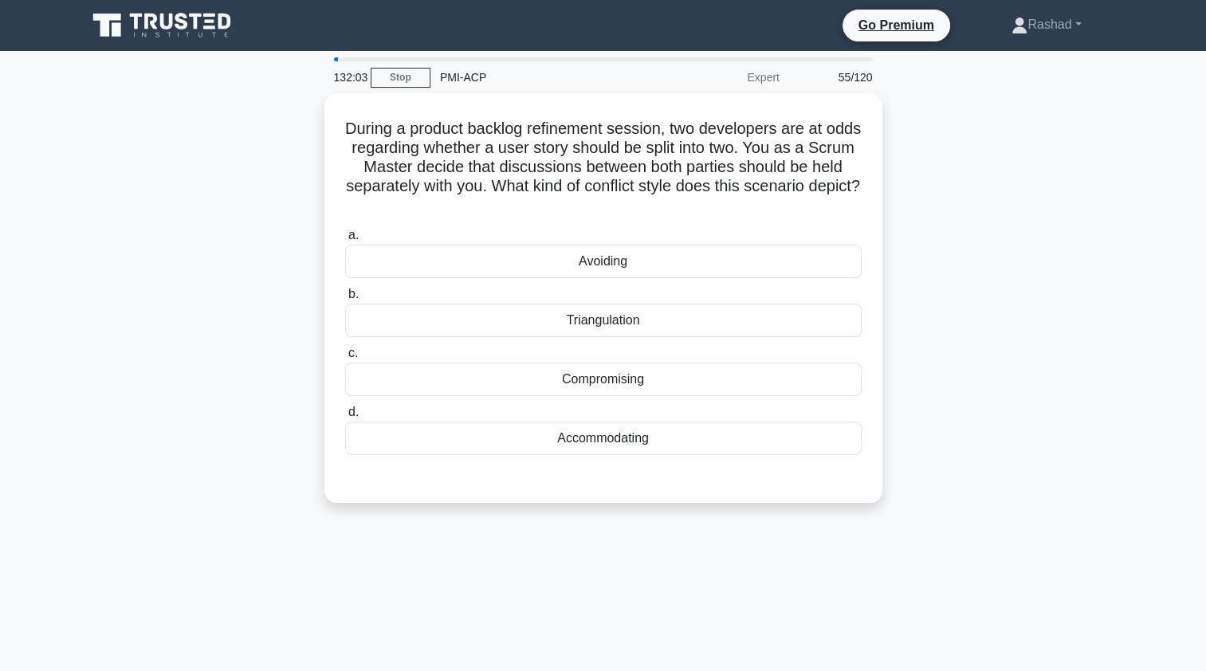
click at [730, 371] on div "Compromising" at bounding box center [603, 379] width 517 height 33
click at [345, 359] on input "c. Compromising" at bounding box center [345, 353] width 0 height 10
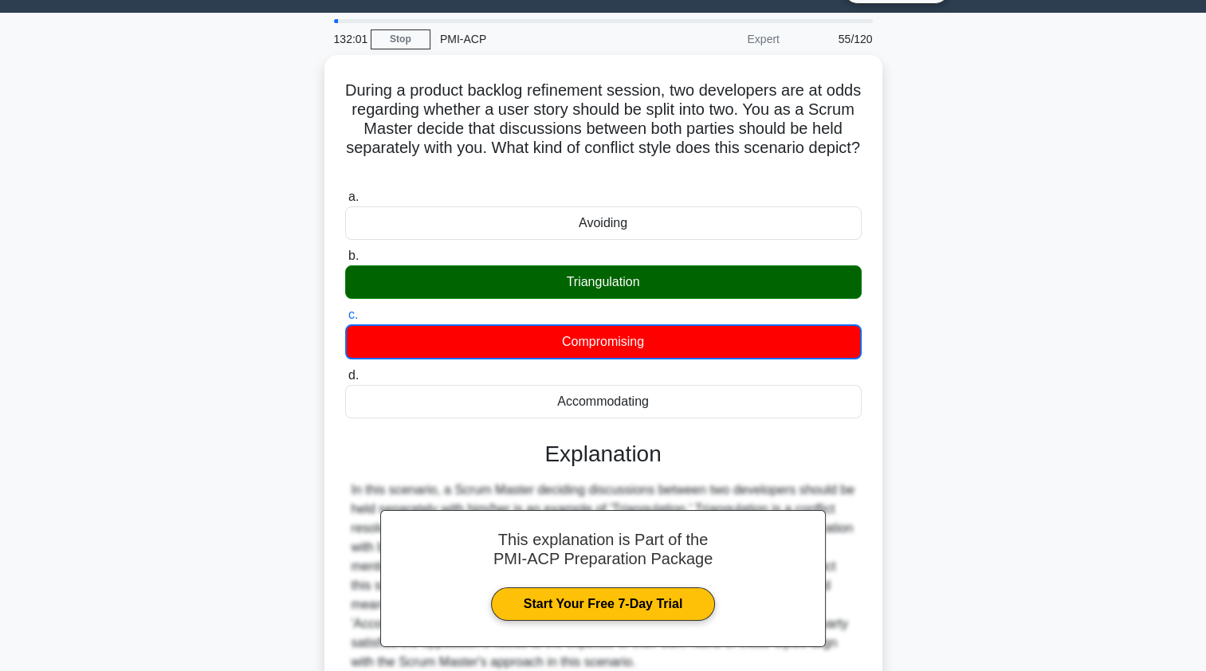
scroll to position [153, 0]
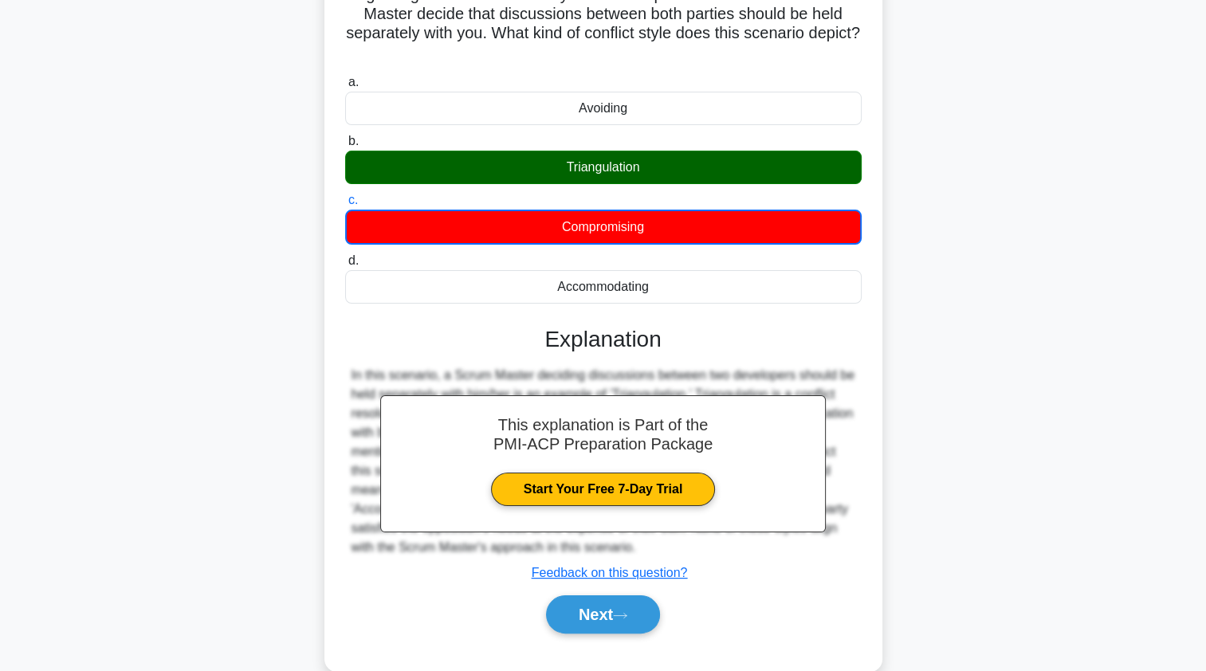
click at [619, 619] on button "Next" at bounding box center [603, 614] width 114 height 38
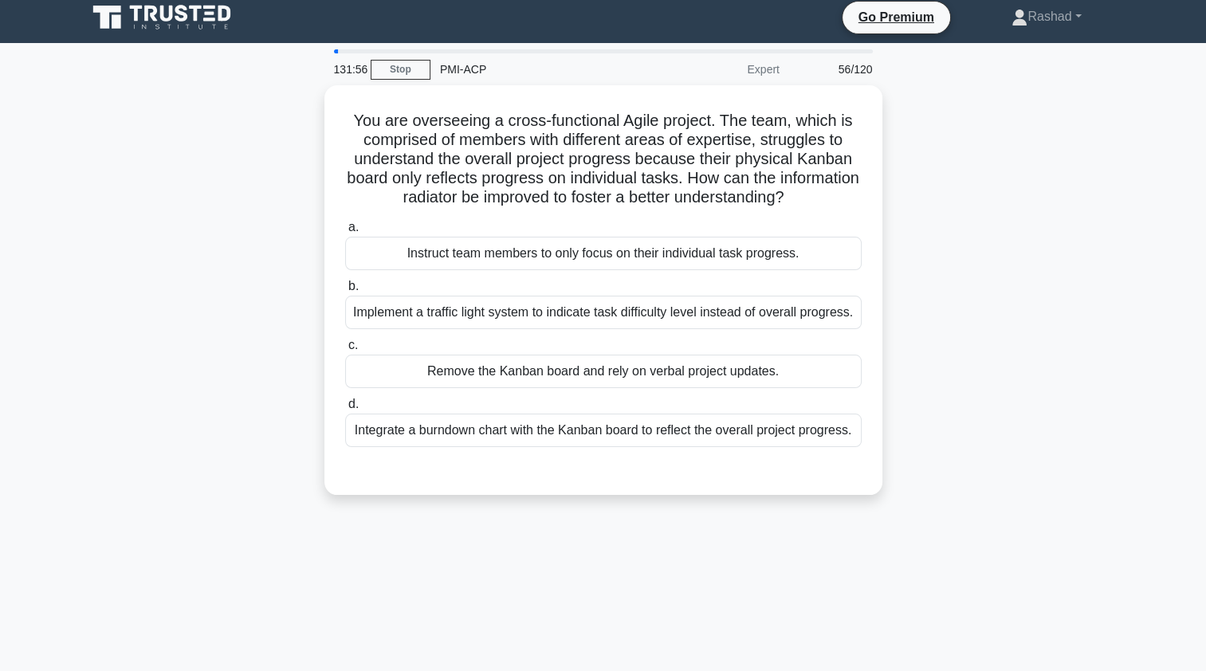
scroll to position [0, 0]
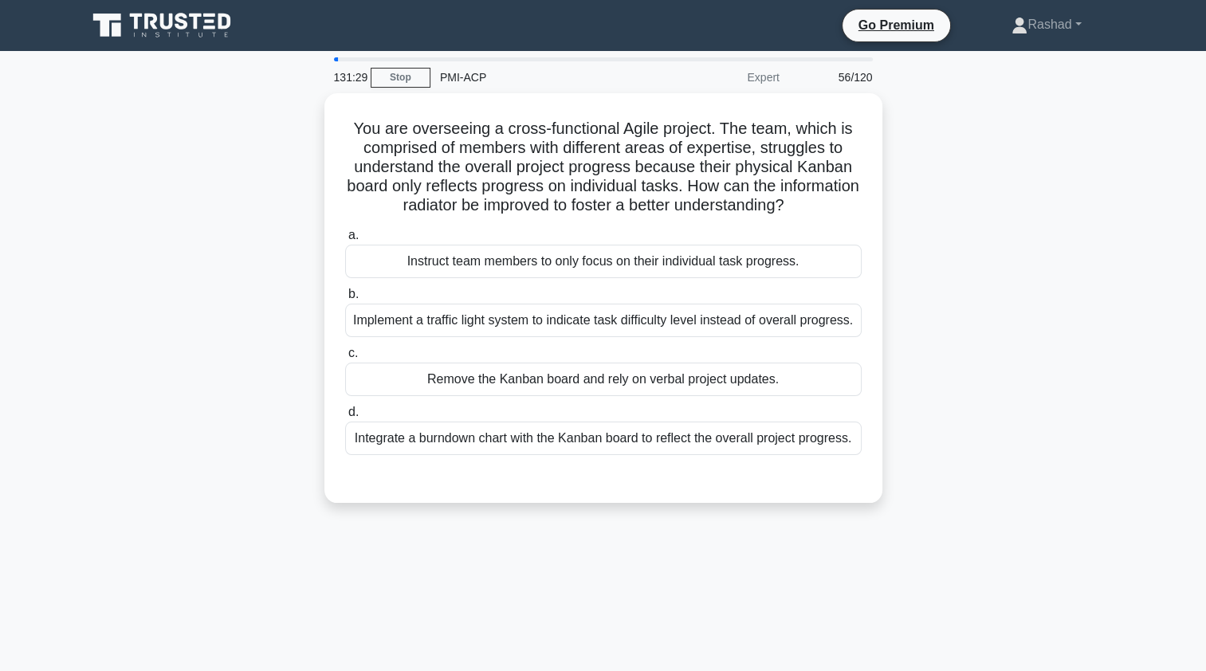
click at [792, 446] on div "Integrate a burndown chart with the Kanban board to reflect the overall project…" at bounding box center [603, 438] width 517 height 33
click at [345, 418] on input "d. Integrate a burndown chart with the Kanban board to reflect the overall proj…" at bounding box center [345, 412] width 0 height 10
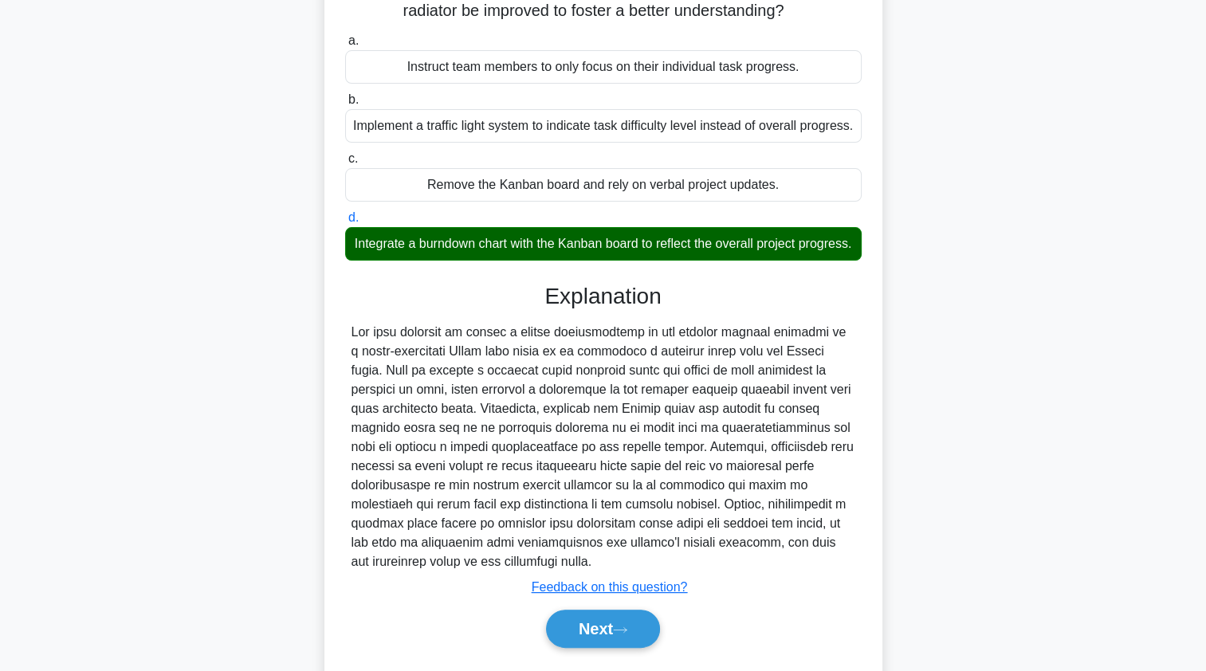
click at [627, 635] on icon at bounding box center [620, 630] width 14 height 9
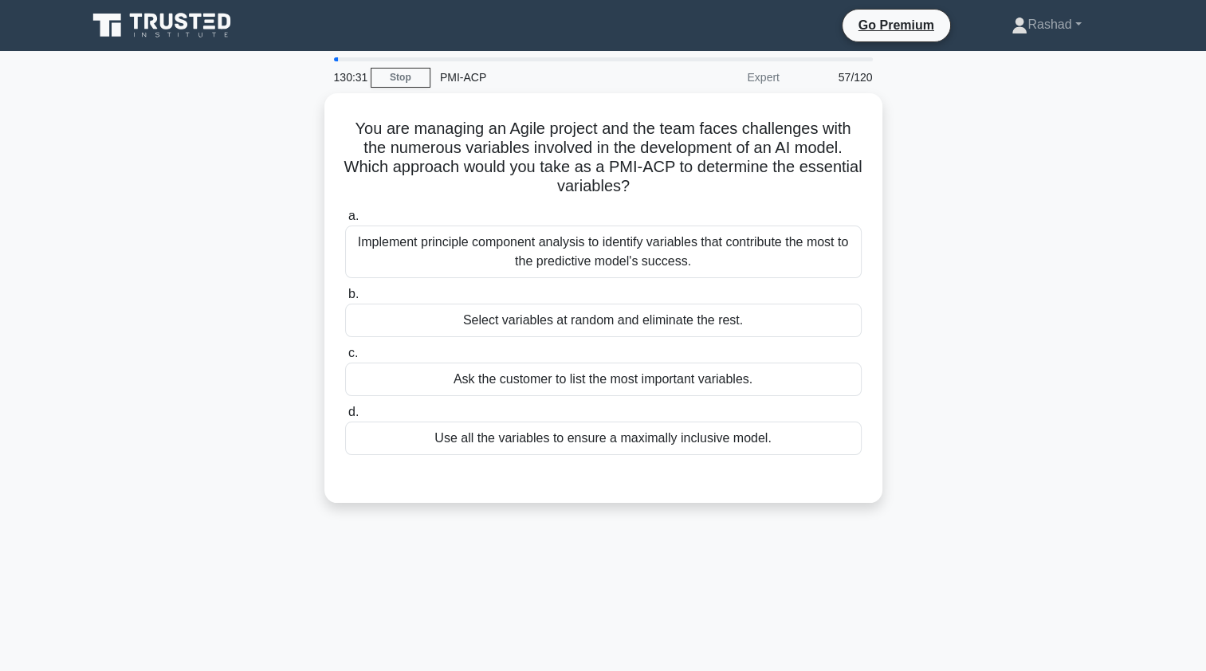
click at [504, 375] on div "Ask the customer to list the most important variables." at bounding box center [603, 379] width 517 height 33
click at [345, 359] on input "c. Ask the customer to list the most important variables." at bounding box center [345, 353] width 0 height 10
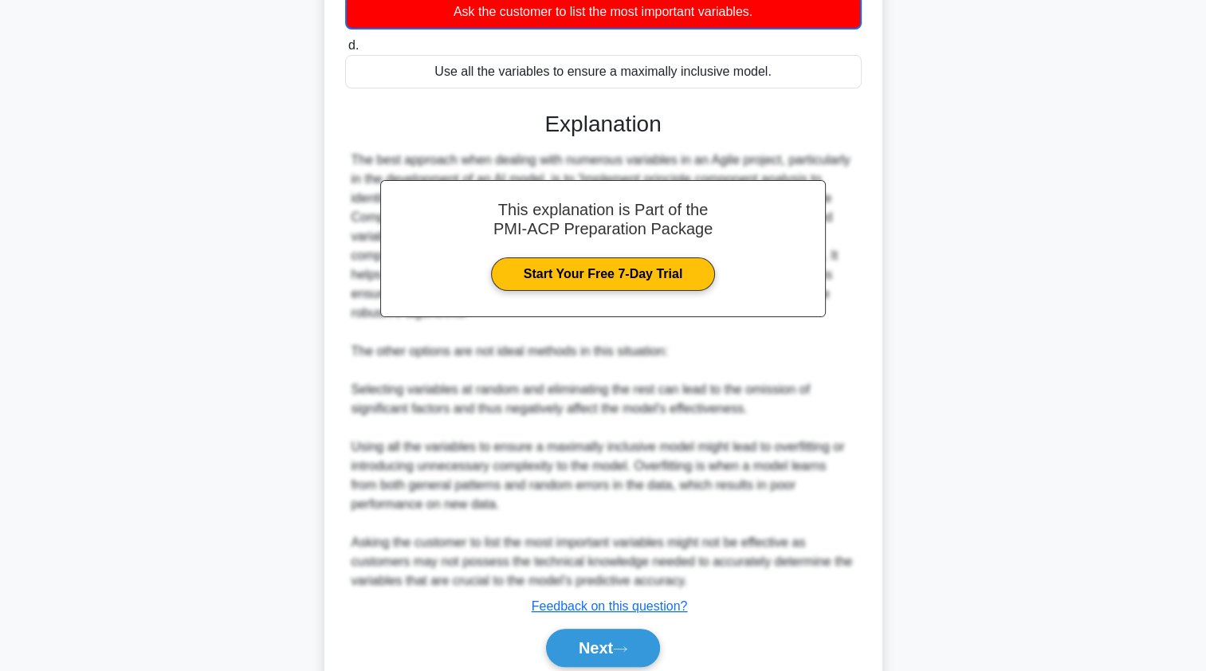
scroll to position [407, 0]
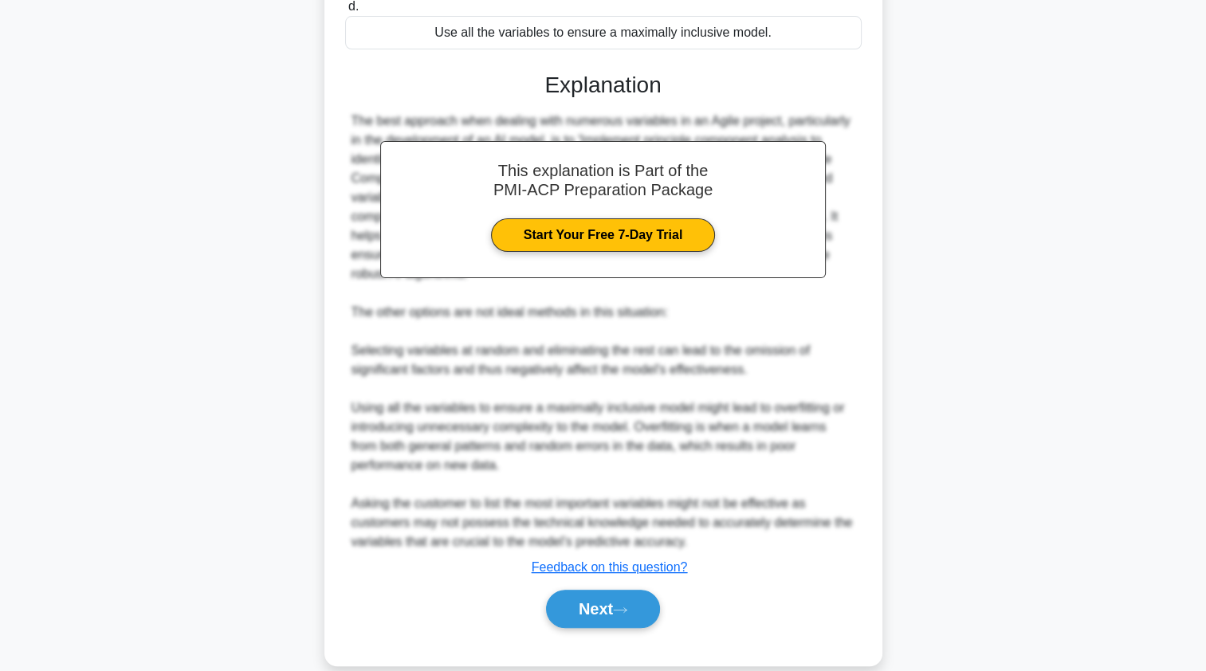
click at [583, 591] on button "Next" at bounding box center [603, 609] width 114 height 38
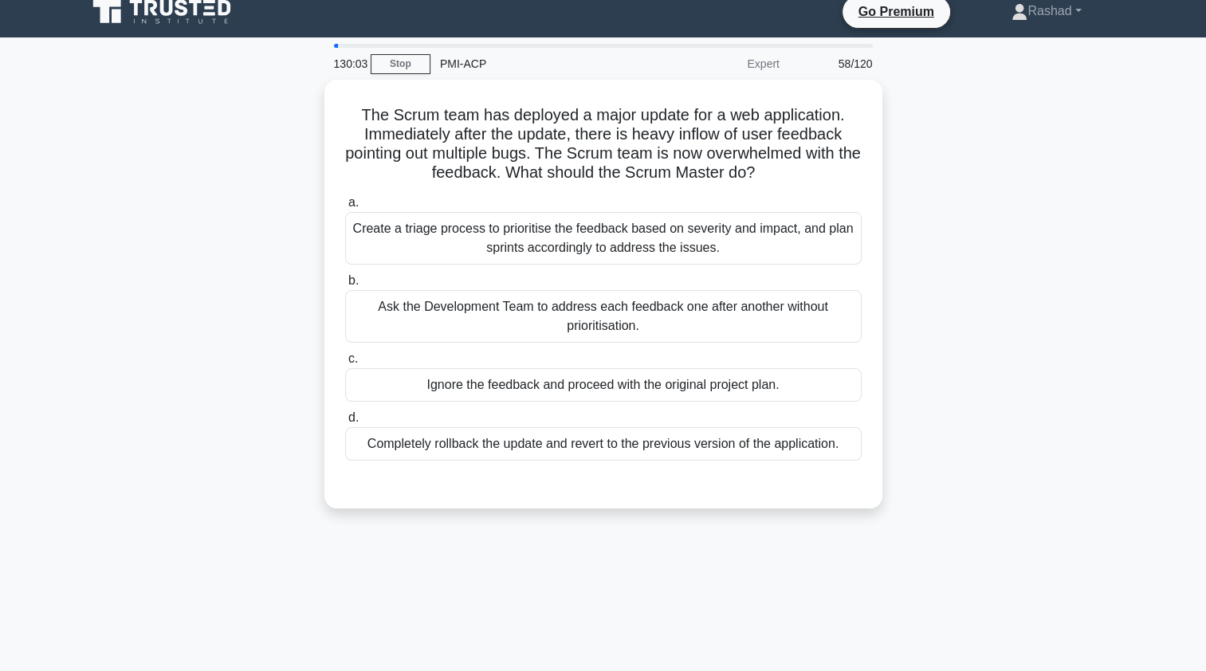
scroll to position [0, 0]
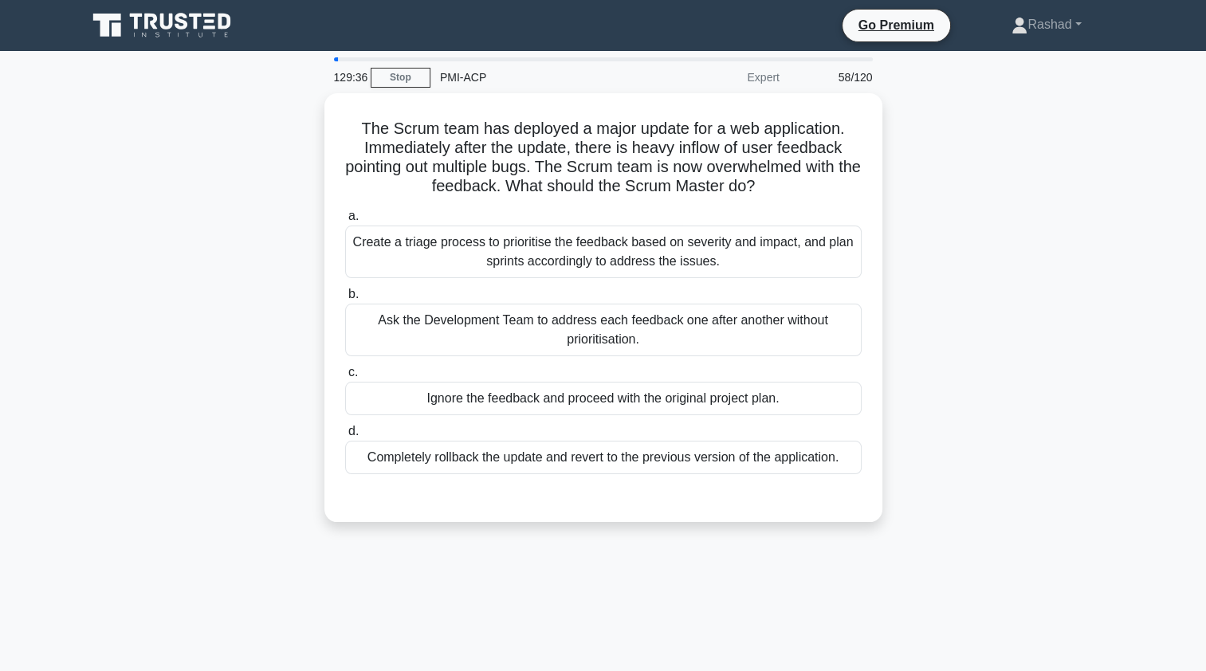
click at [425, 247] on div "Create a triage process to prioritise the feedback based on severity and impact…" at bounding box center [603, 252] width 517 height 53
click at [345, 222] on input "a. Create a triage process to prioritise the feedback based on severity and imp…" at bounding box center [345, 216] width 0 height 10
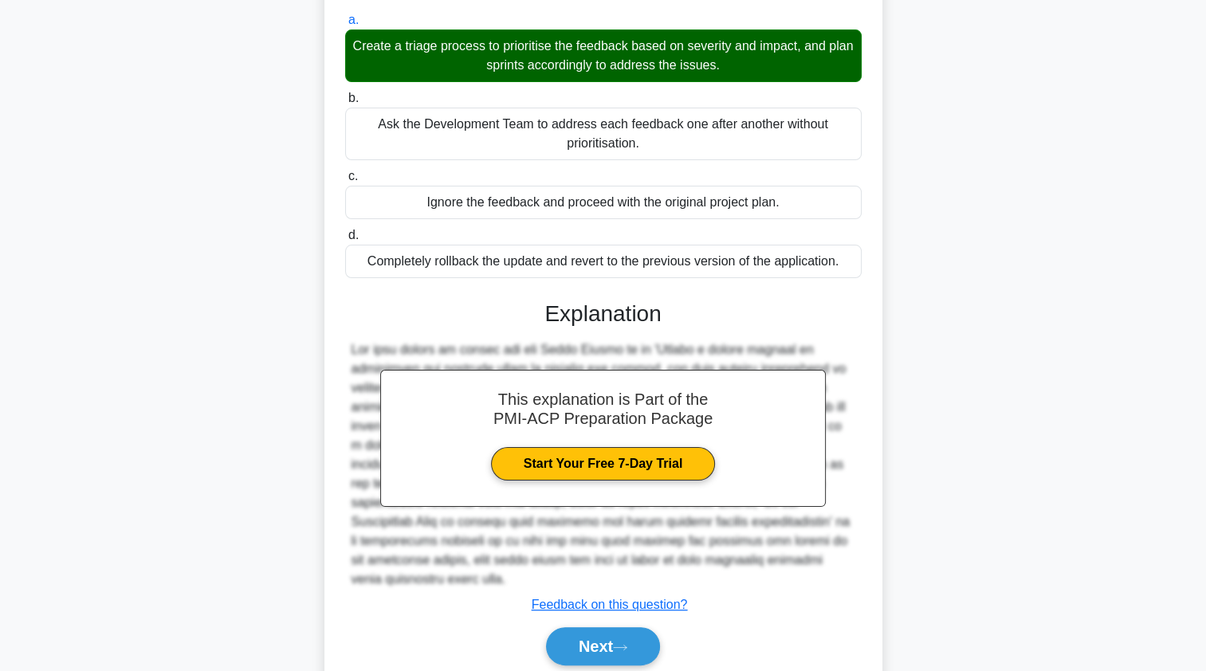
click at [577, 627] on button "Next" at bounding box center [603, 646] width 114 height 38
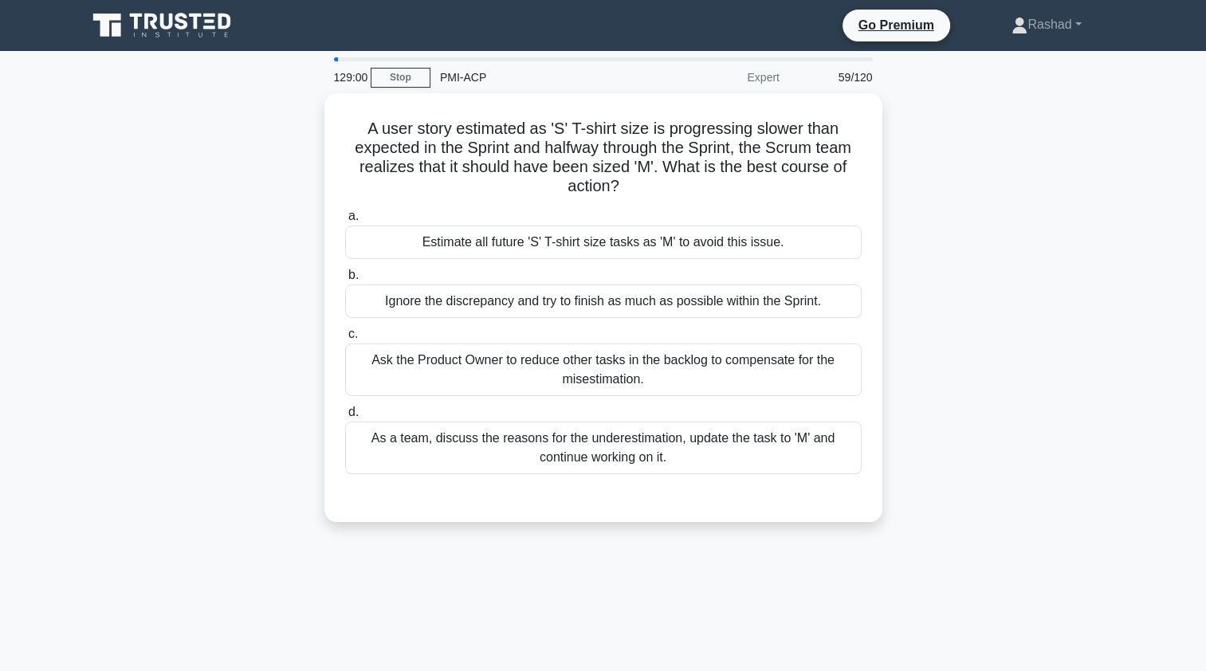
click at [611, 448] on div "As a team, discuss the reasons for the underestimation, update the task to 'M' …" at bounding box center [603, 448] width 517 height 53
click at [345, 418] on input "d. As a team, discuss the reasons for the underestimation, update the task to '…" at bounding box center [345, 412] width 0 height 10
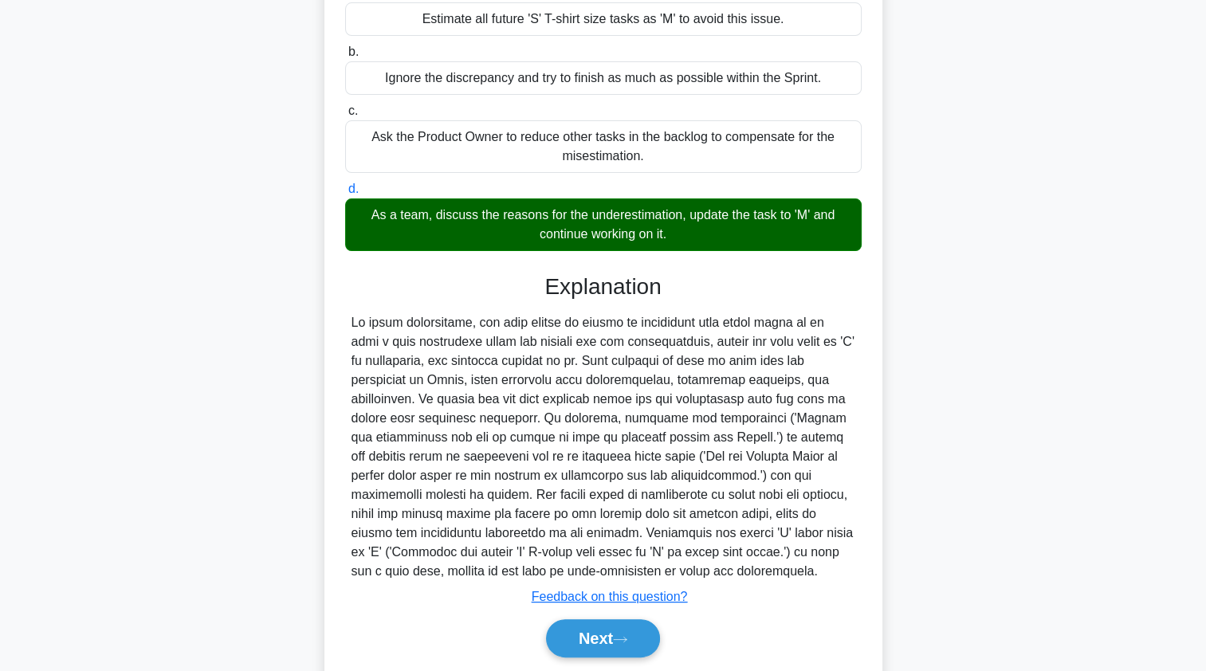
click at [578, 643] on button "Next" at bounding box center [603, 638] width 114 height 38
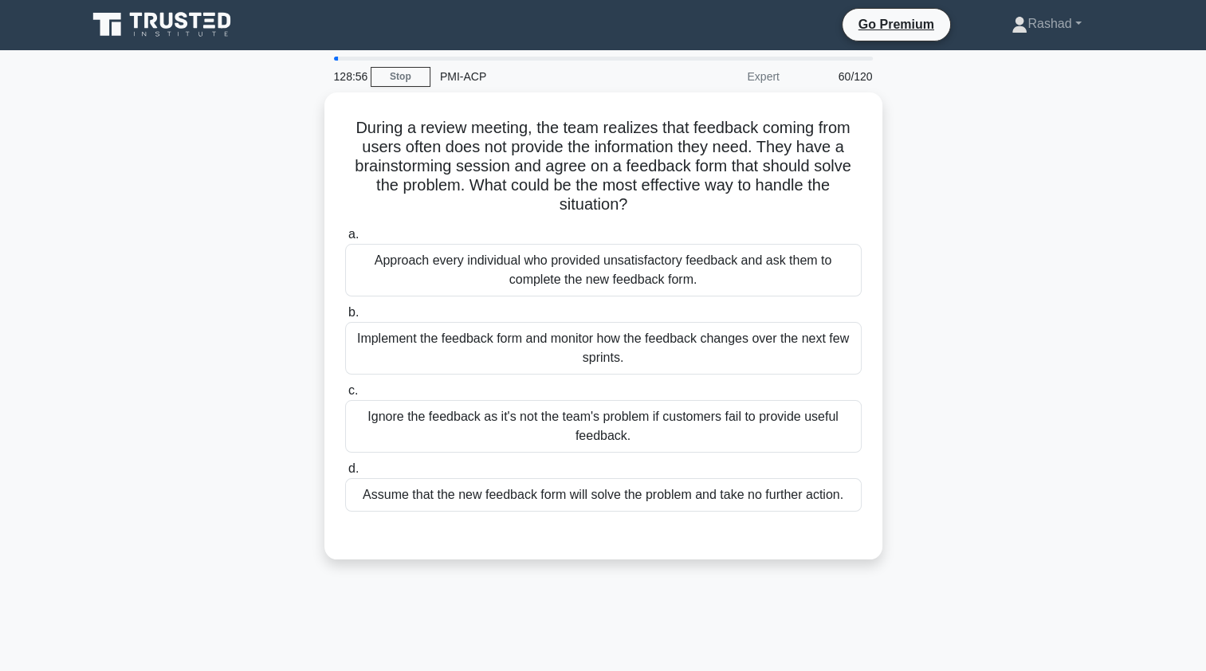
scroll to position [3, 0]
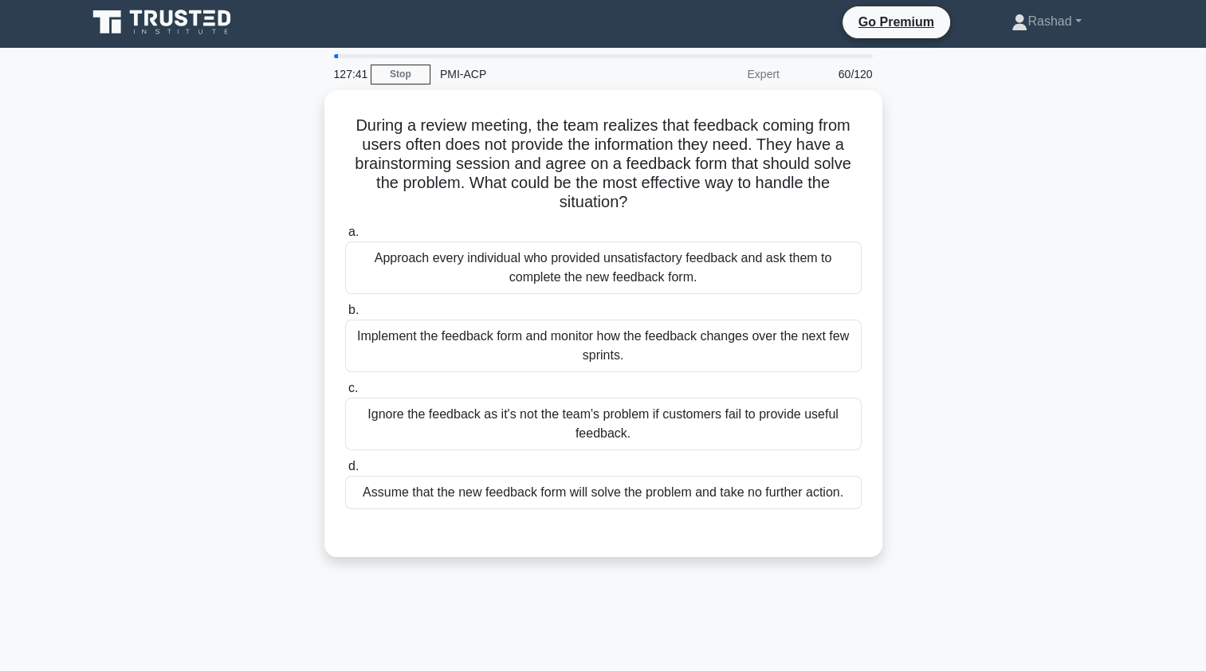
click at [808, 348] on div "Implement the feedback form and monitor how the feedback changes over the next …" at bounding box center [603, 346] width 517 height 53
click at [345, 316] on input "b. Implement the feedback form and monitor how the feedback changes over the ne…" at bounding box center [345, 310] width 0 height 10
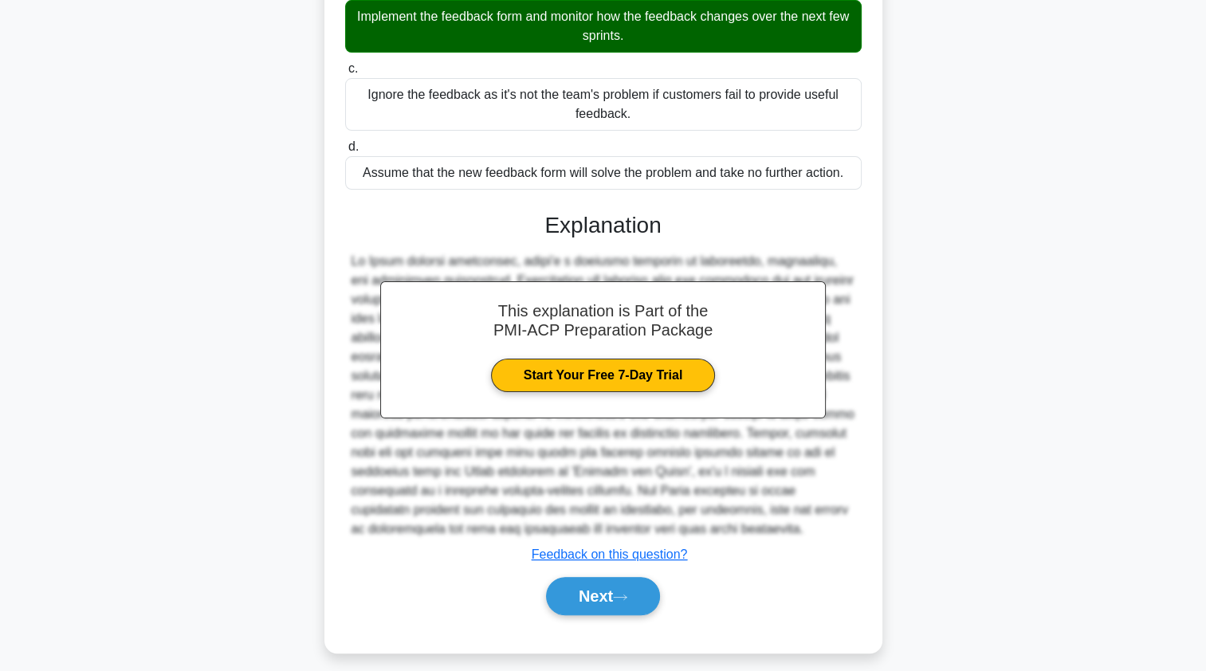
scroll to position [329, 0]
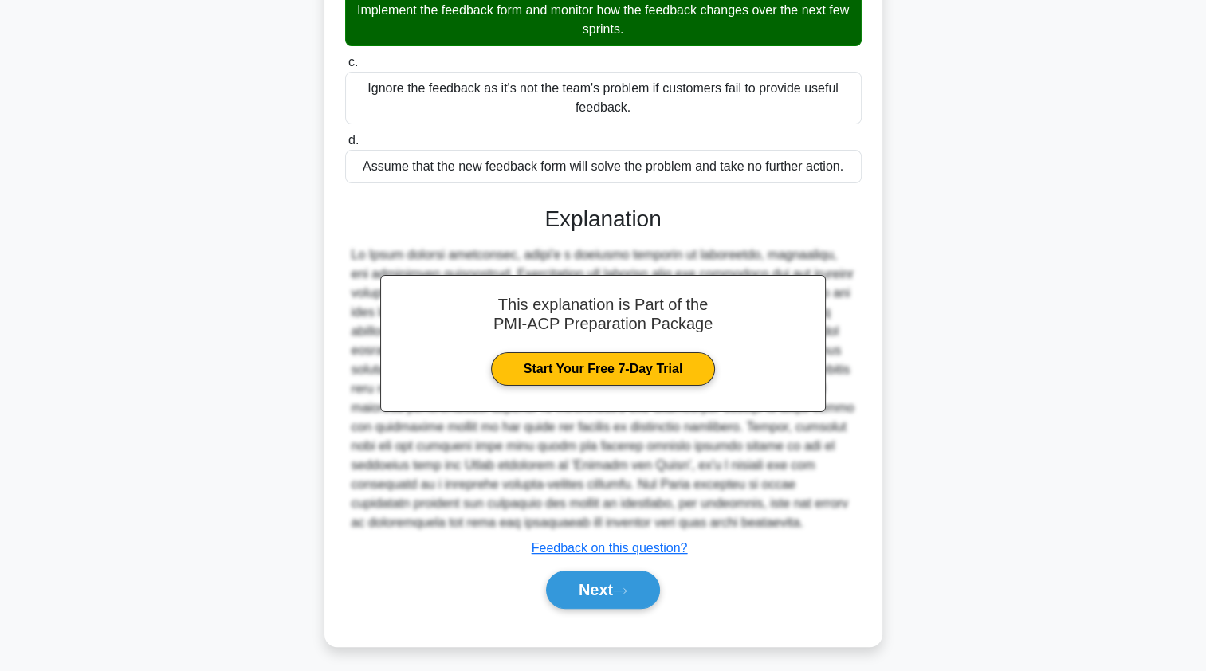
click at [638, 594] on button "Next" at bounding box center [603, 590] width 114 height 38
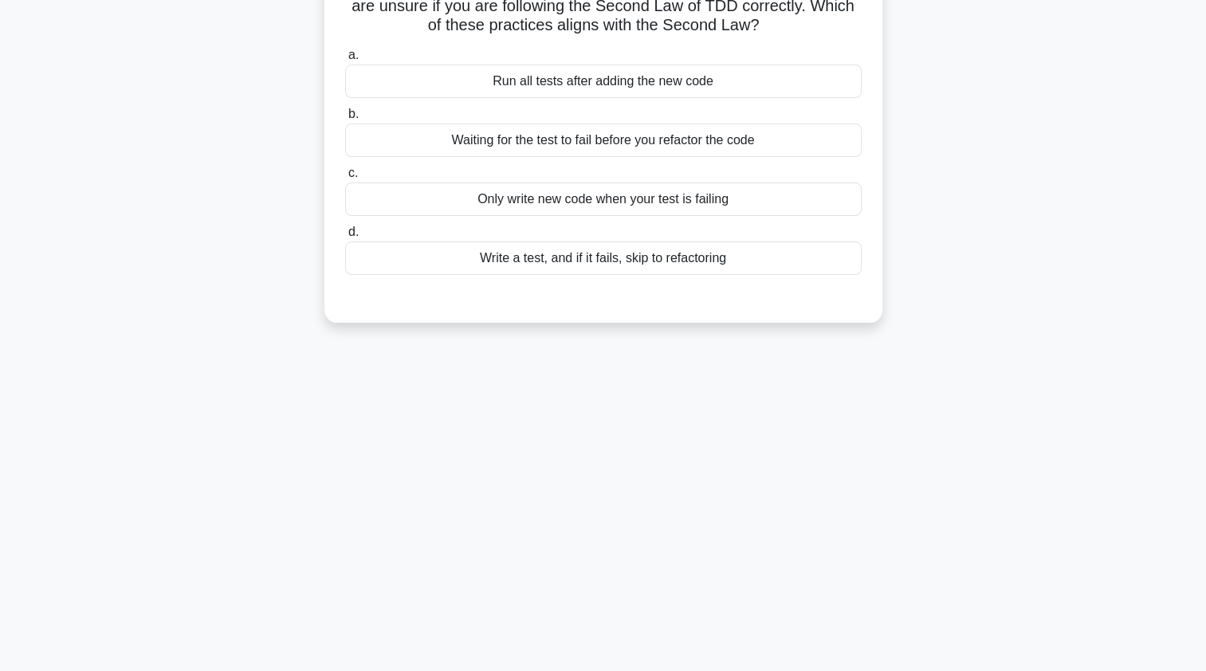
scroll to position [0, 0]
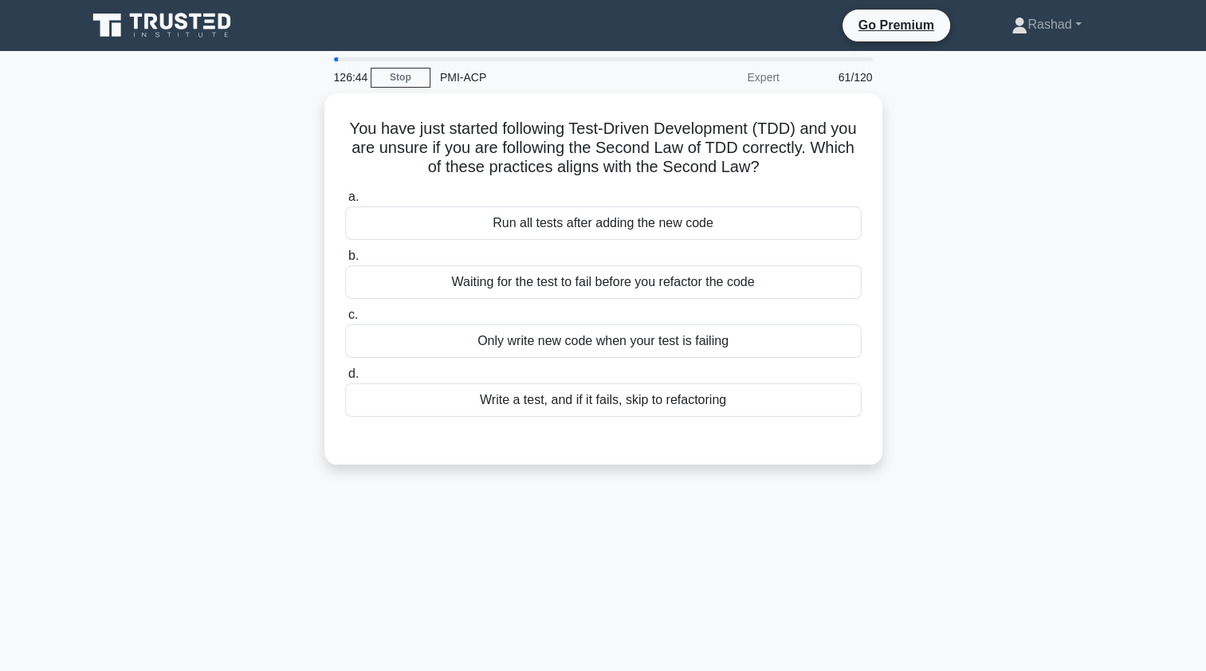
click at [815, 277] on div "Waiting for the test to fail before you refactor the code" at bounding box center [603, 281] width 517 height 33
click at [345, 261] on input "b. Waiting for the test to fail before you refactor the code" at bounding box center [345, 256] width 0 height 10
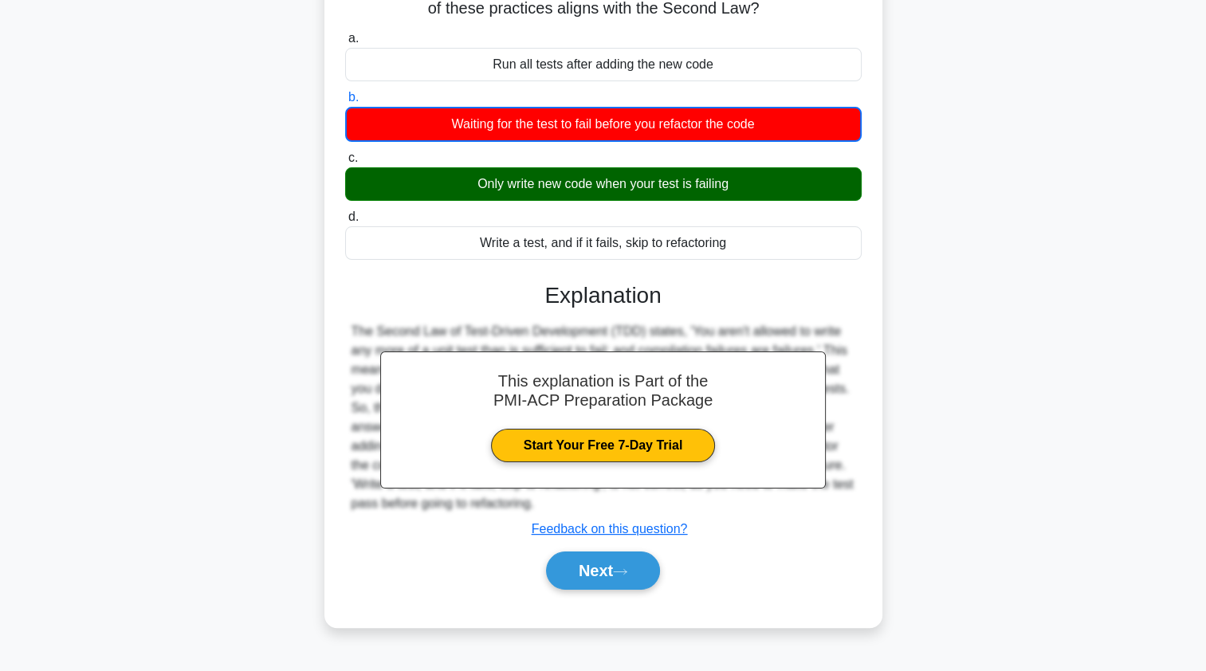
scroll to position [190, 0]
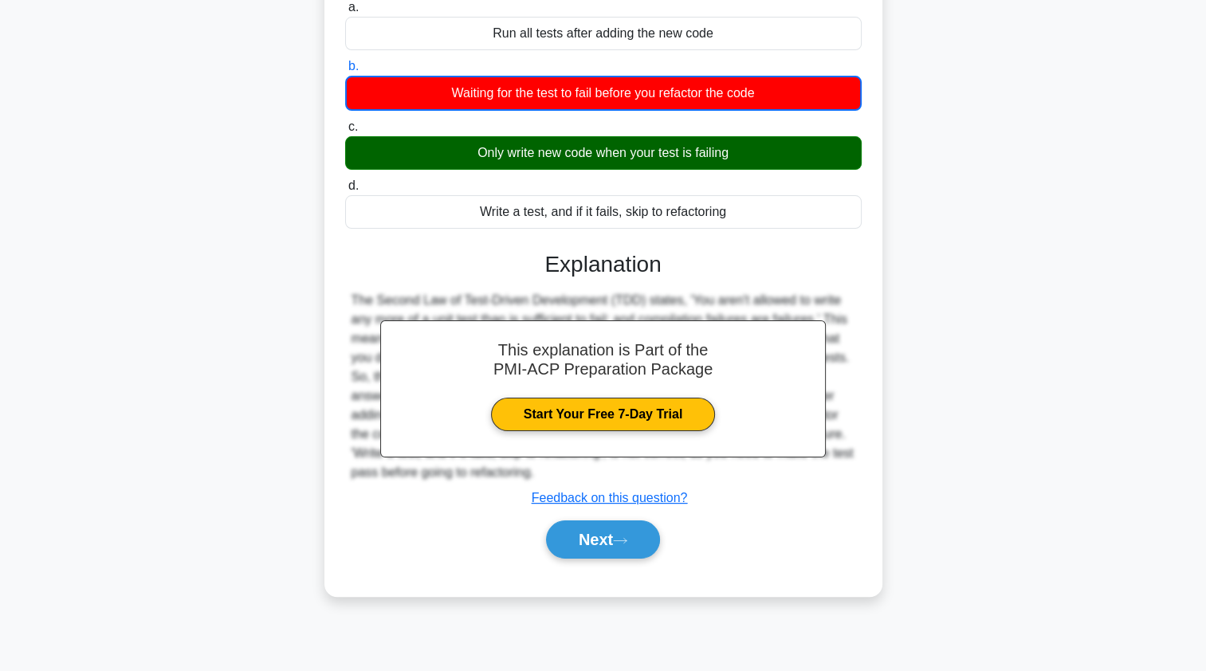
click at [625, 552] on button "Next" at bounding box center [603, 540] width 114 height 38
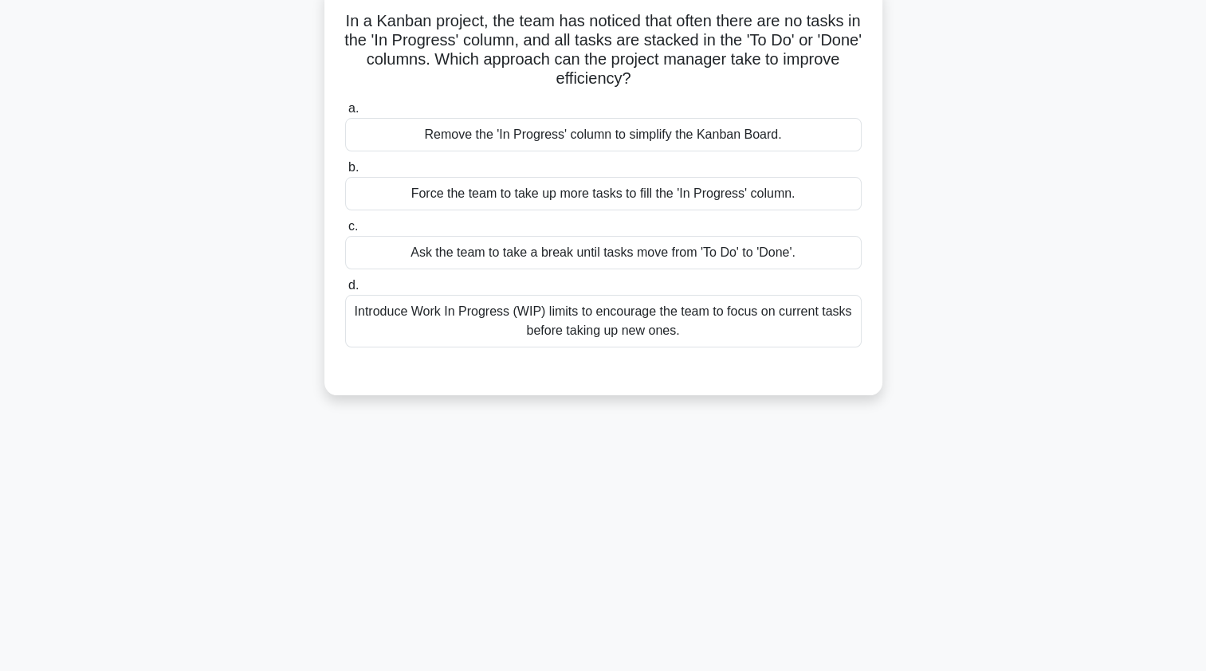
scroll to position [0, 0]
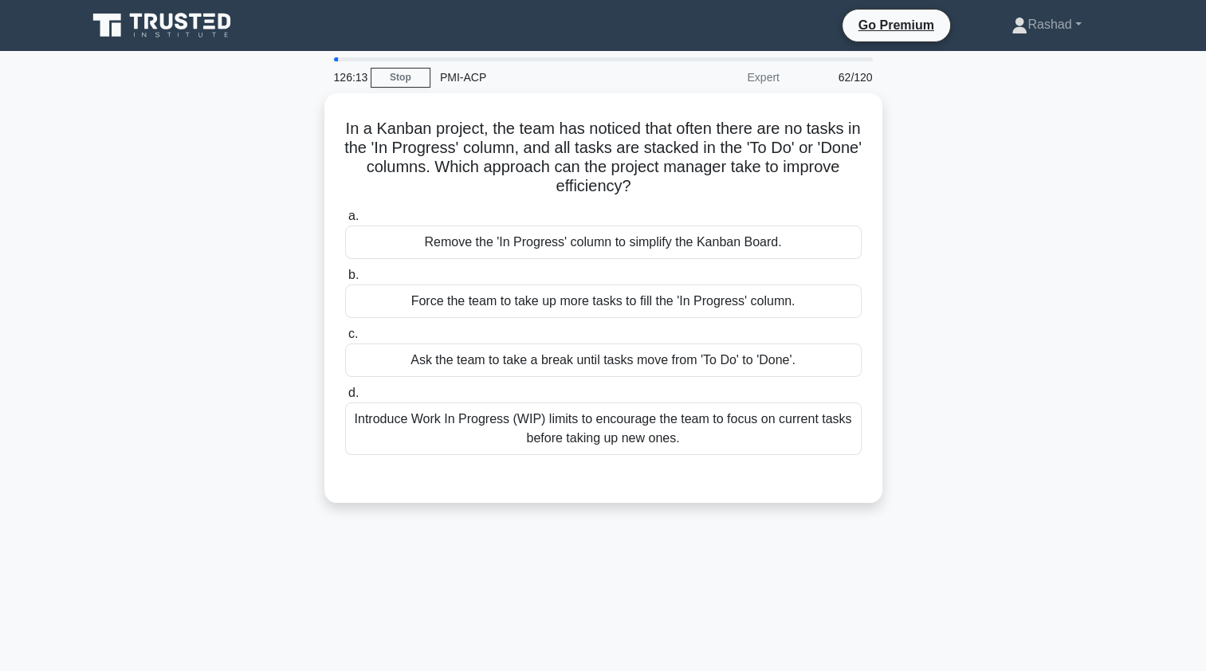
click at [783, 434] on div "Introduce Work In Progress (WIP) limits to encourage the team to focus on curre…" at bounding box center [603, 429] width 517 height 53
click at [345, 399] on input "d. Introduce Work In Progress (WIP) limits to encourage the team to focus on cu…" at bounding box center [345, 393] width 0 height 10
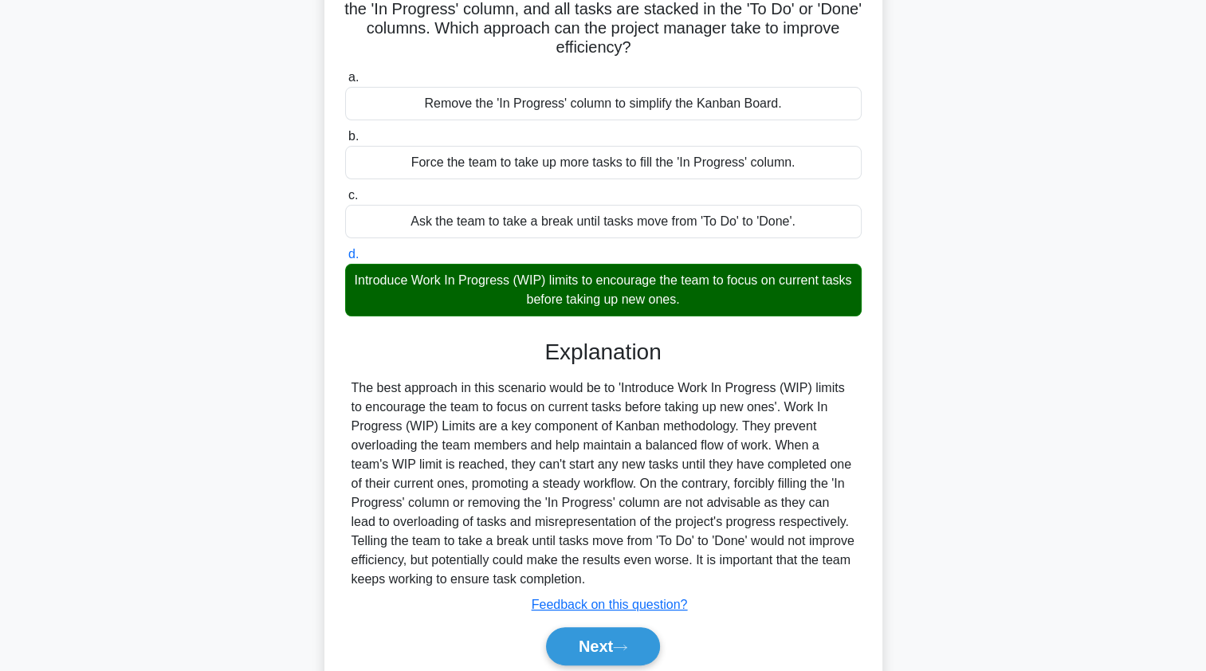
scroll to position [195, 0]
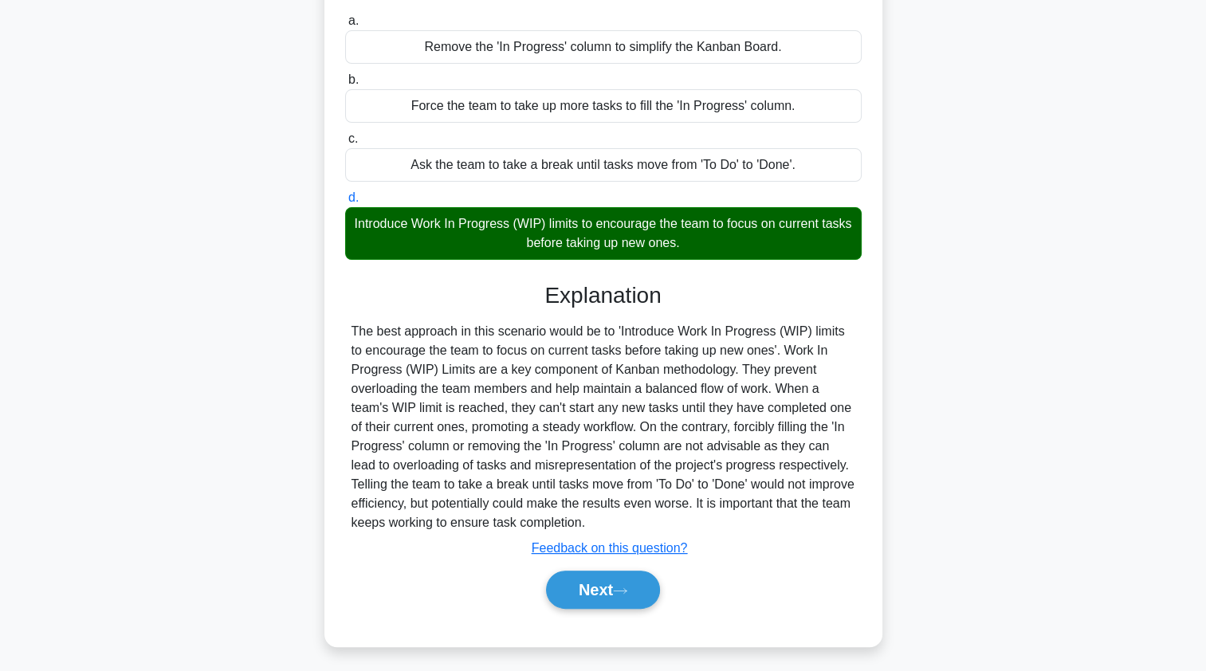
click at [627, 599] on button "Next" at bounding box center [603, 590] width 114 height 38
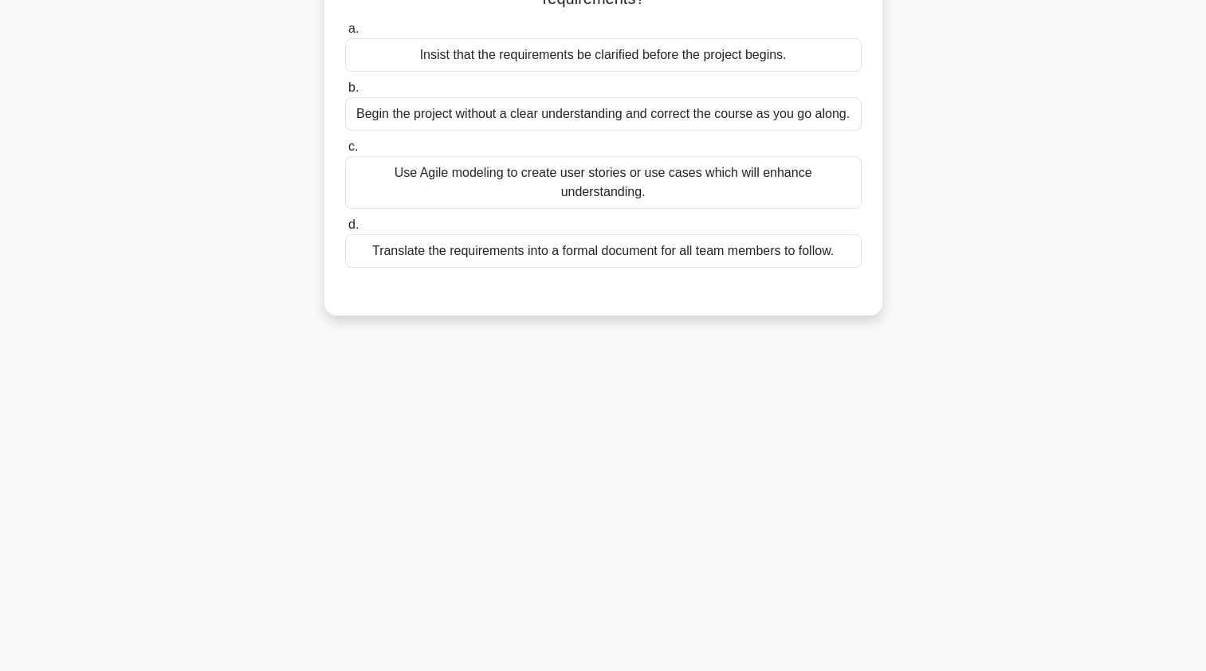
scroll to position [0, 0]
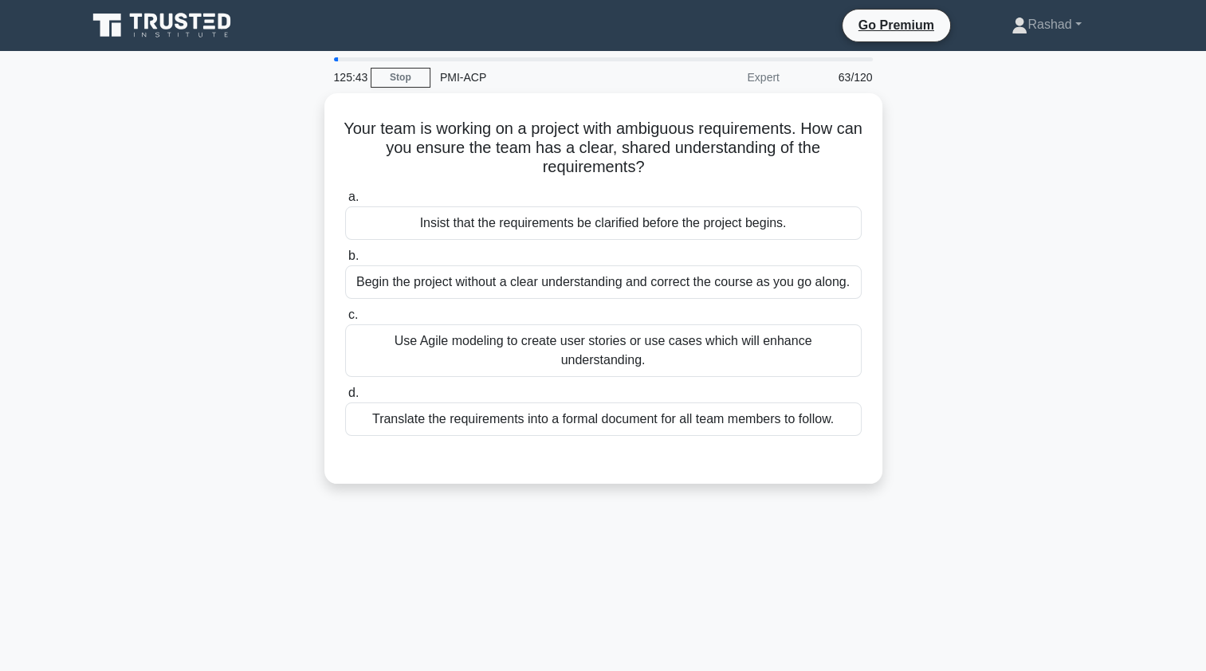
click at [806, 343] on div "Use Agile modeling to create user stories or use cases which will enhance under…" at bounding box center [603, 350] width 517 height 53
click at [345, 320] on input "c. Use Agile modeling to create user stories or use cases which will enhance un…" at bounding box center [345, 315] width 0 height 10
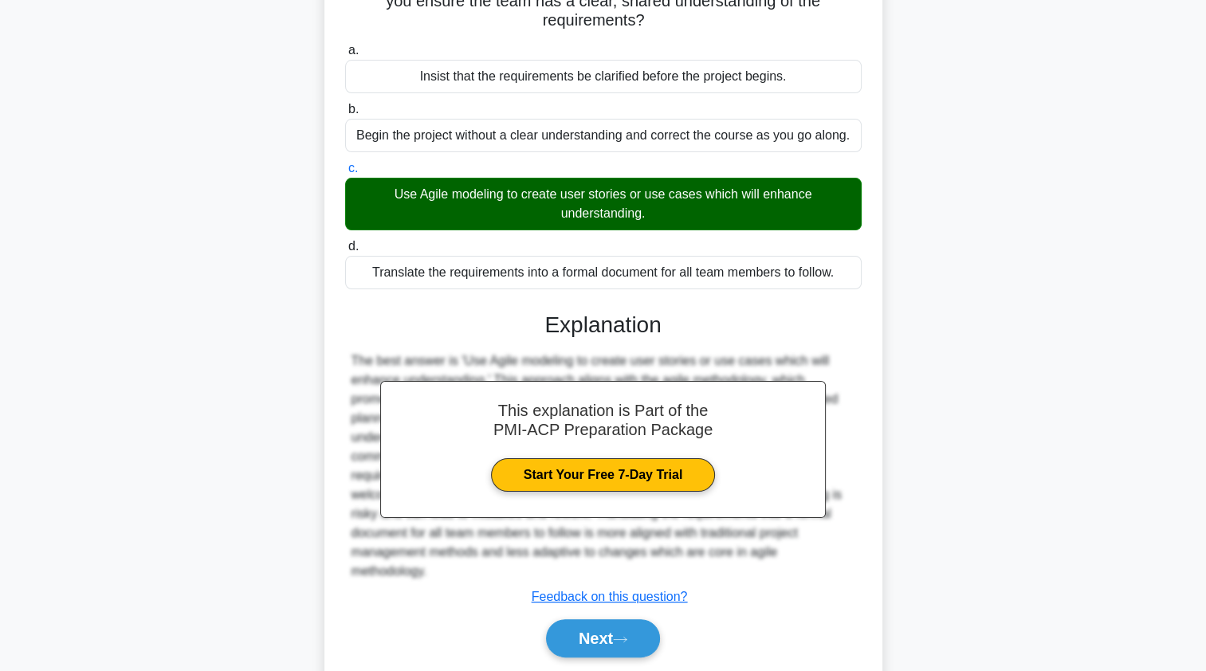
scroll to position [190, 0]
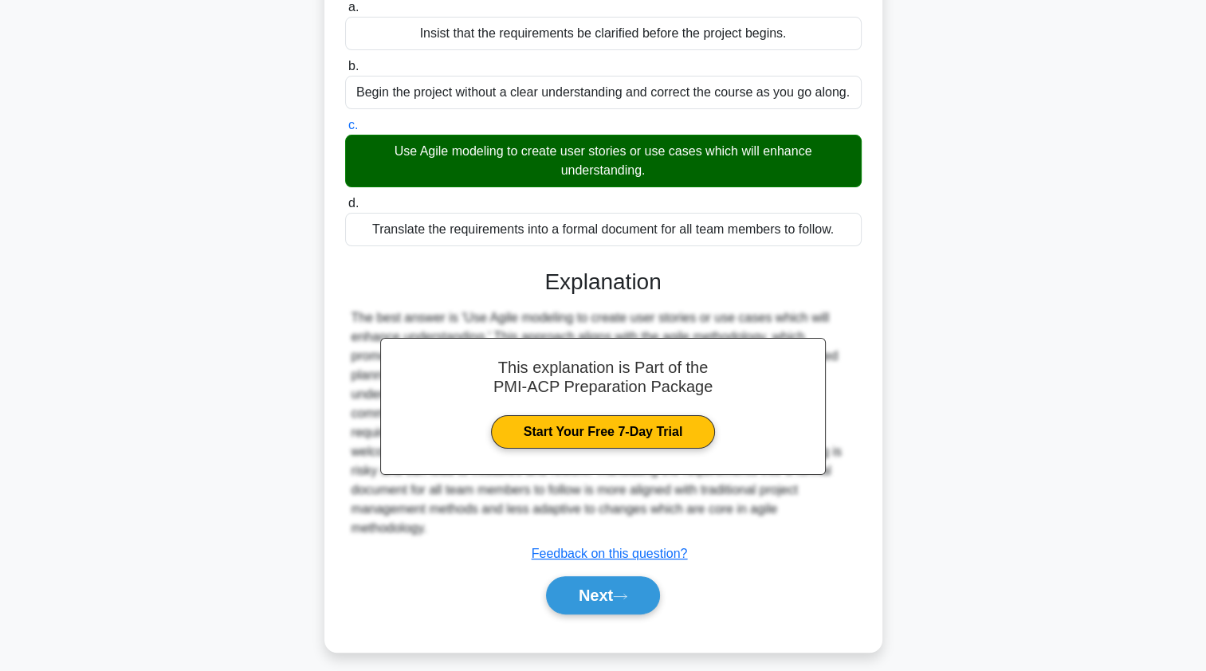
click at [641, 576] on button "Next" at bounding box center [603, 595] width 114 height 38
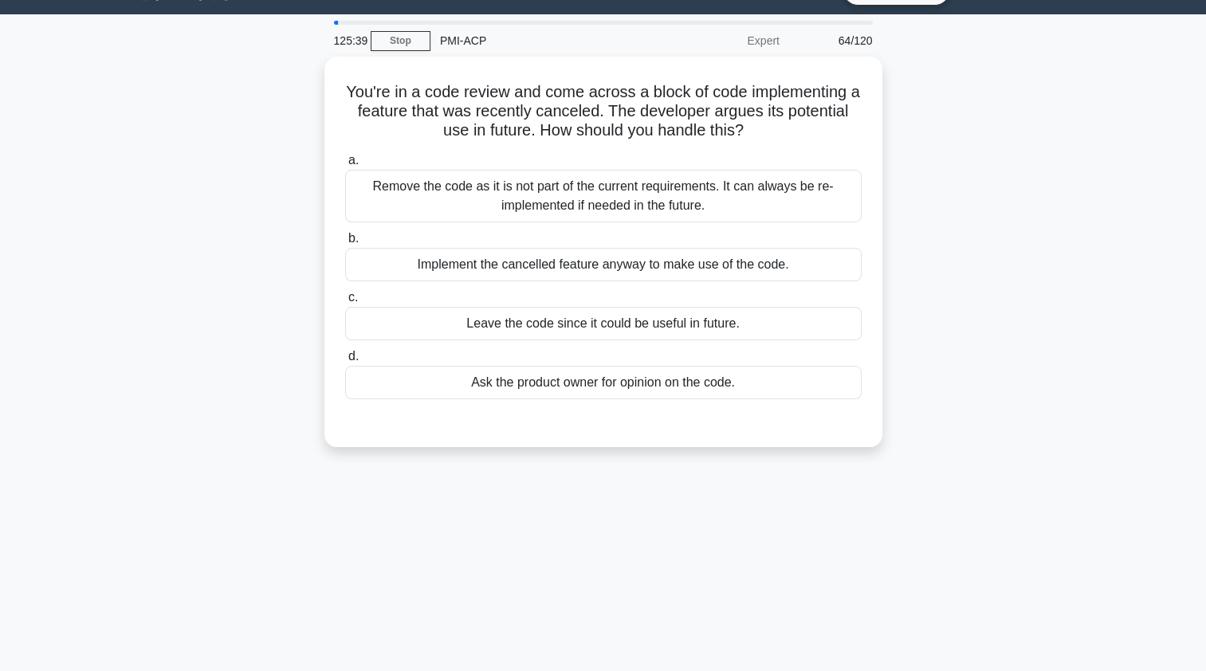
scroll to position [0, 0]
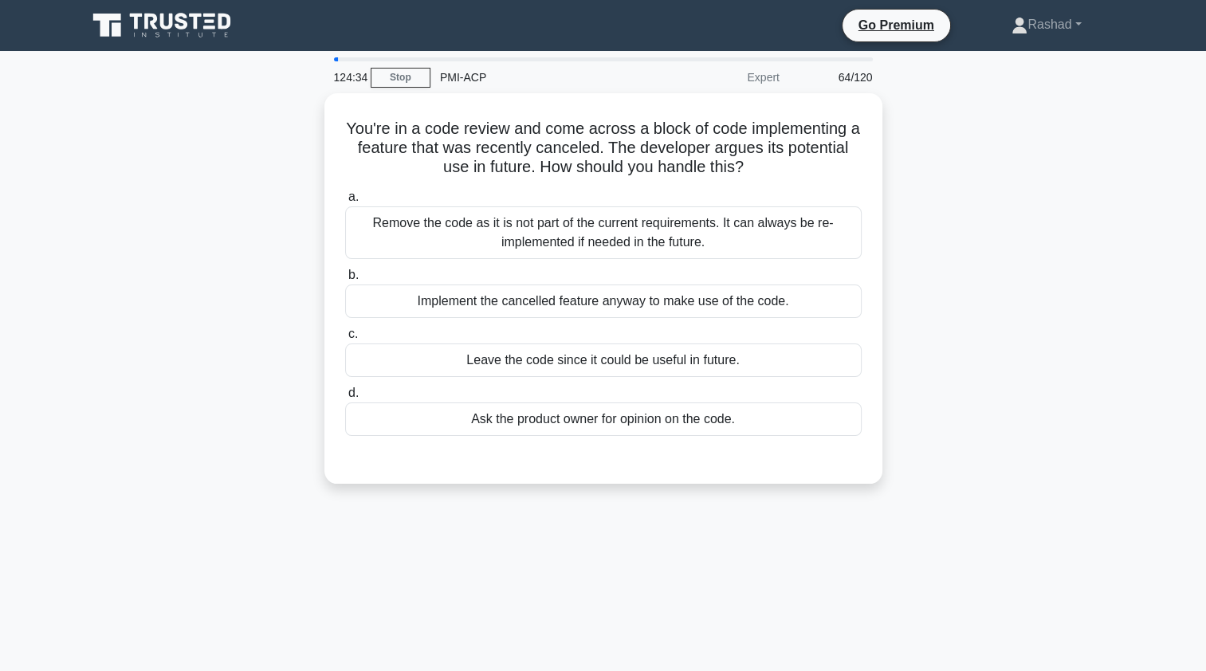
click at [748, 222] on div "Remove the code as it is not part of the current requirements. It can always be…" at bounding box center [603, 232] width 517 height 53
click at [345, 202] on input "a. Remove the code as it is not part of the current requirements. It can always…" at bounding box center [345, 197] width 0 height 10
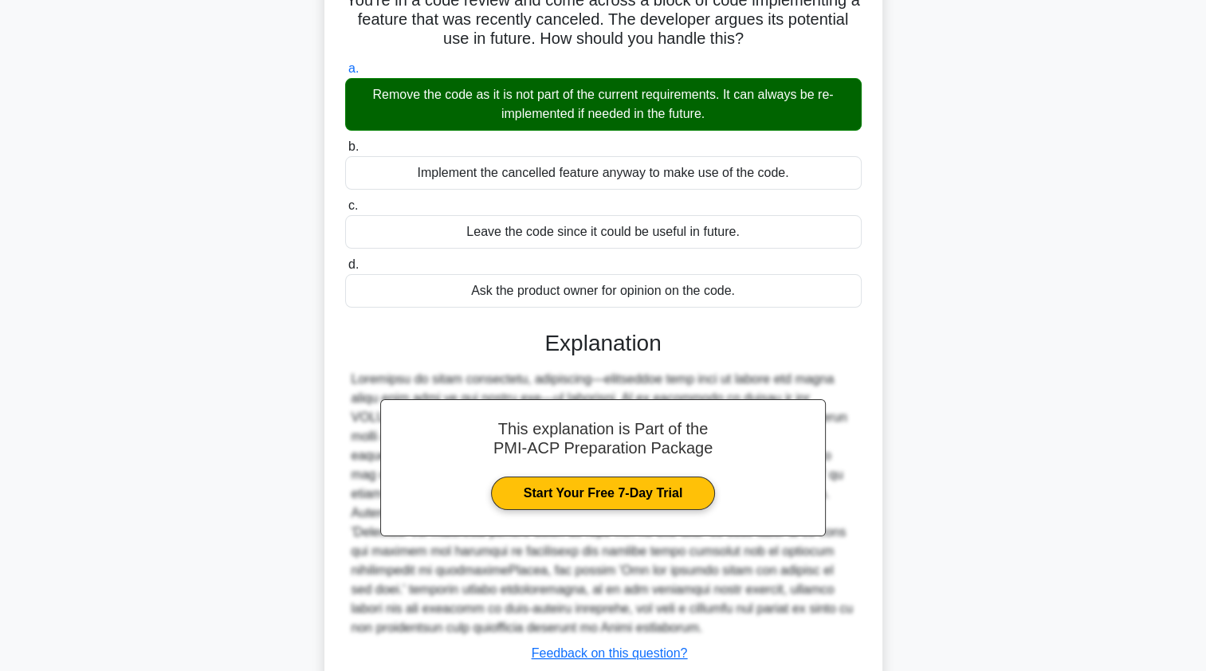
scroll to position [130, 0]
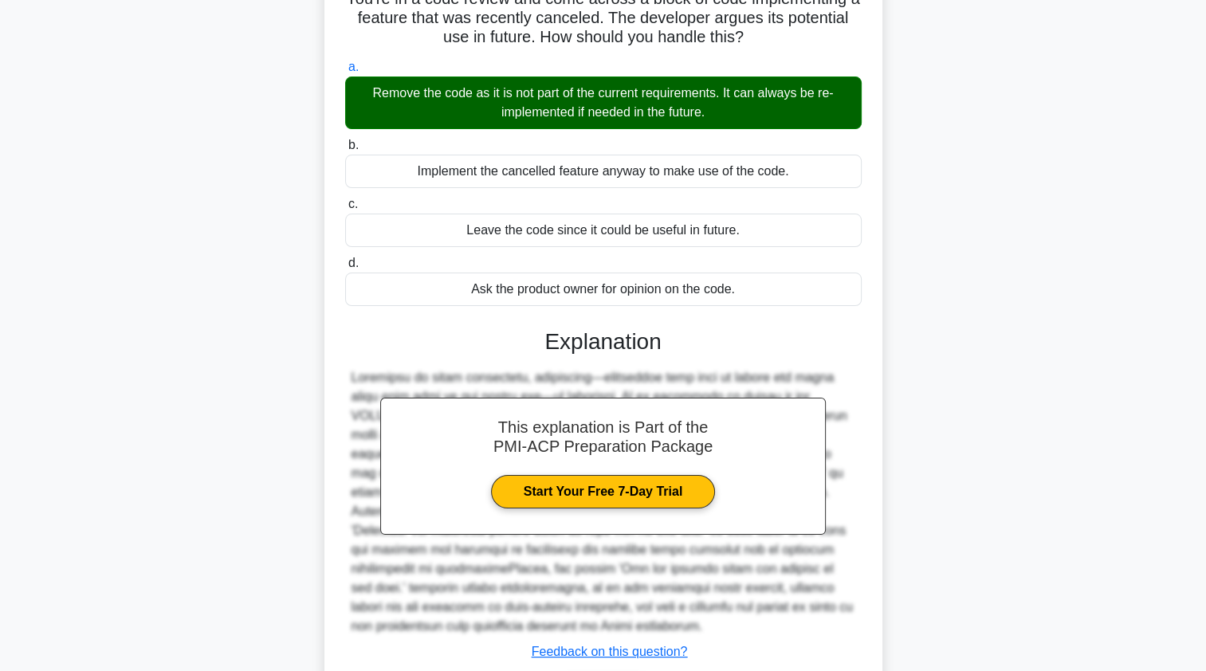
click at [996, 332] on div "You're in a code review and come across a block of code implementing a feature …" at bounding box center [603, 366] width 1052 height 806
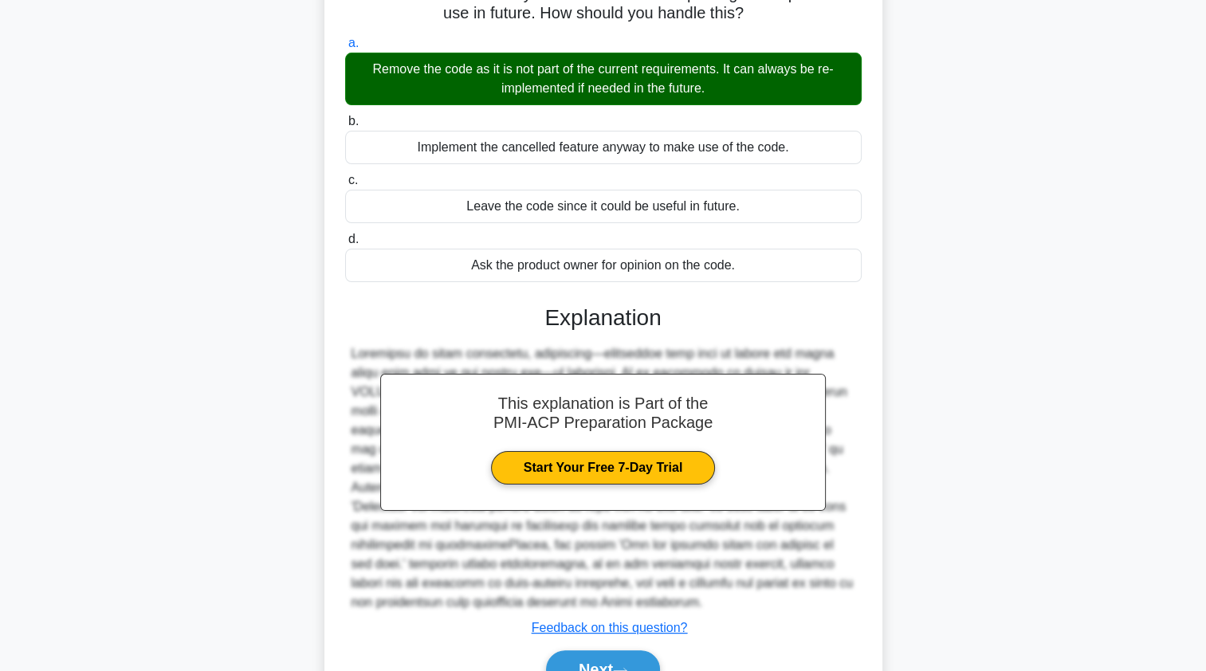
scroll to position [234, 0]
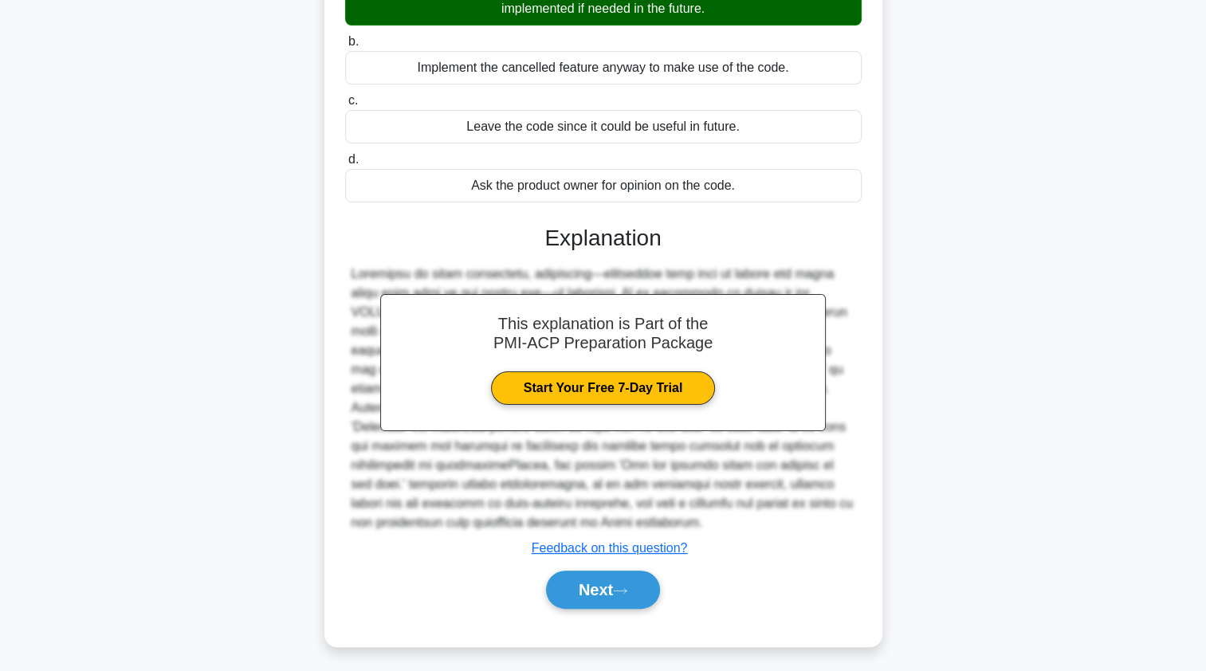
click at [627, 587] on icon at bounding box center [620, 591] width 14 height 9
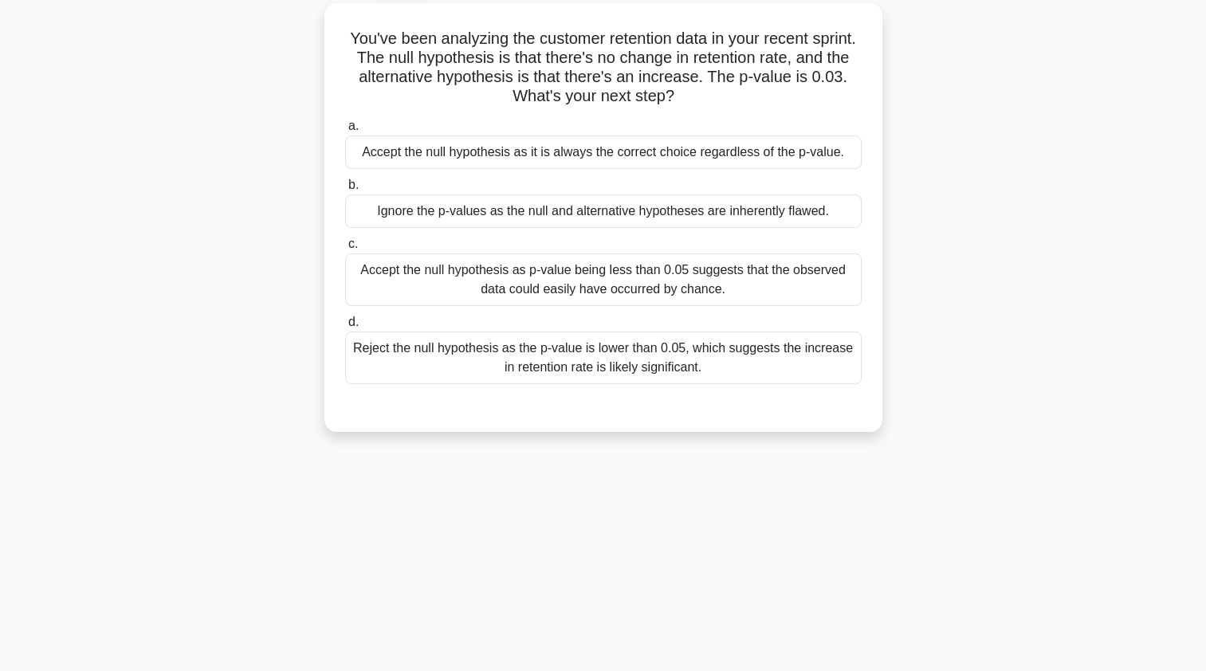
scroll to position [0, 0]
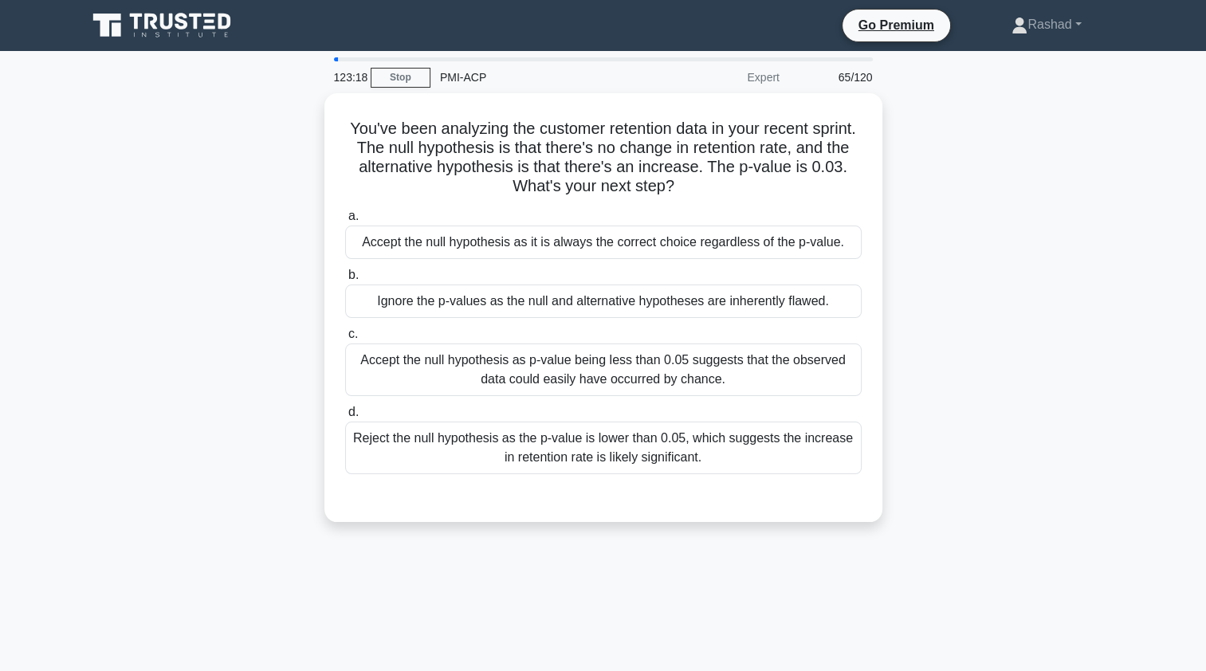
click at [461, 448] on div "Reject the null hypothesis as the p-value is lower than 0.05, which suggests th…" at bounding box center [603, 448] width 517 height 53
click at [345, 418] on input "d. Reject the null hypothesis as the p-value is lower than 0.05, which suggests…" at bounding box center [345, 412] width 0 height 10
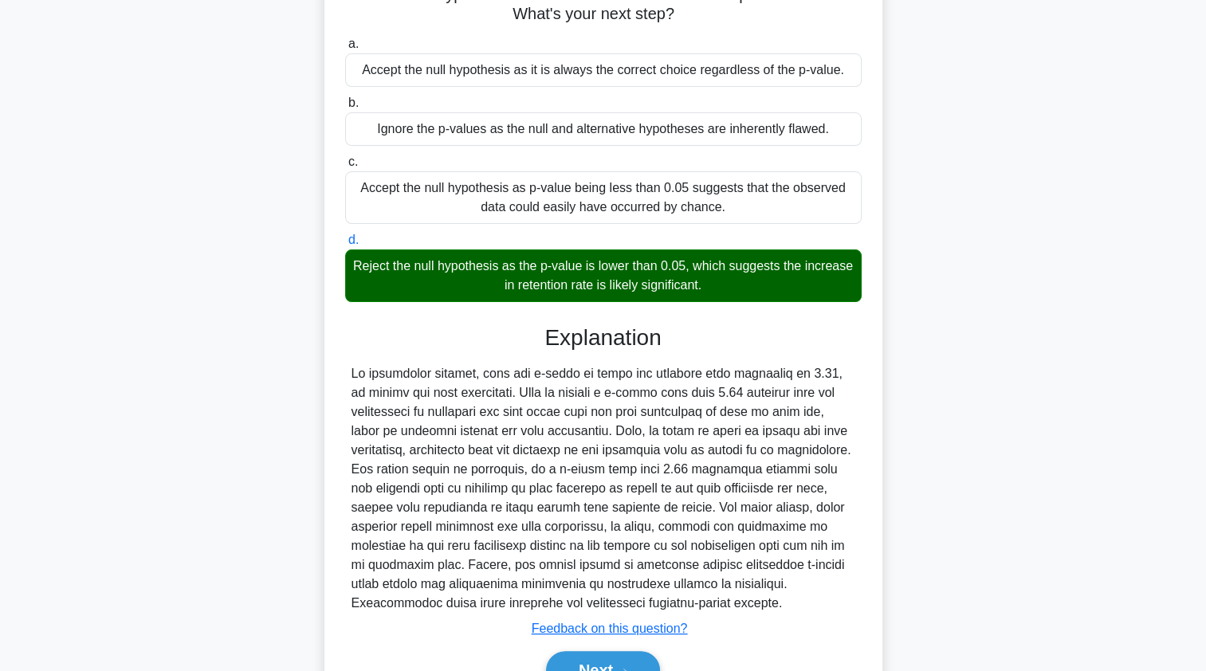
scroll to position [253, 0]
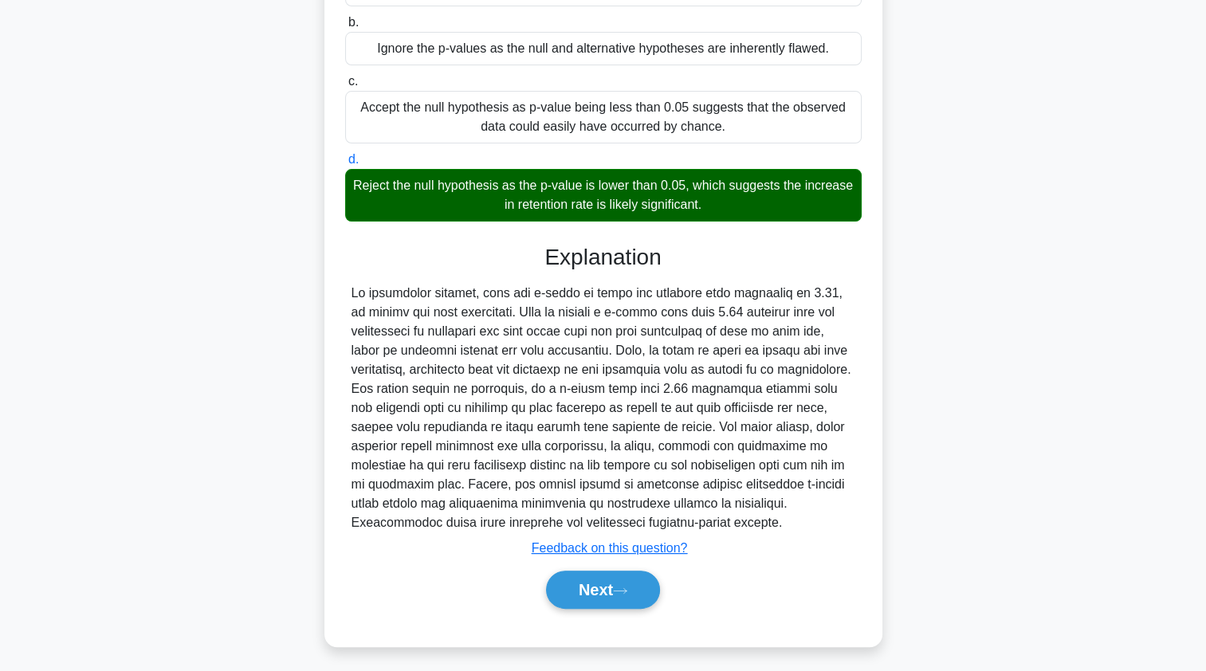
click at [567, 589] on button "Next" at bounding box center [603, 590] width 114 height 38
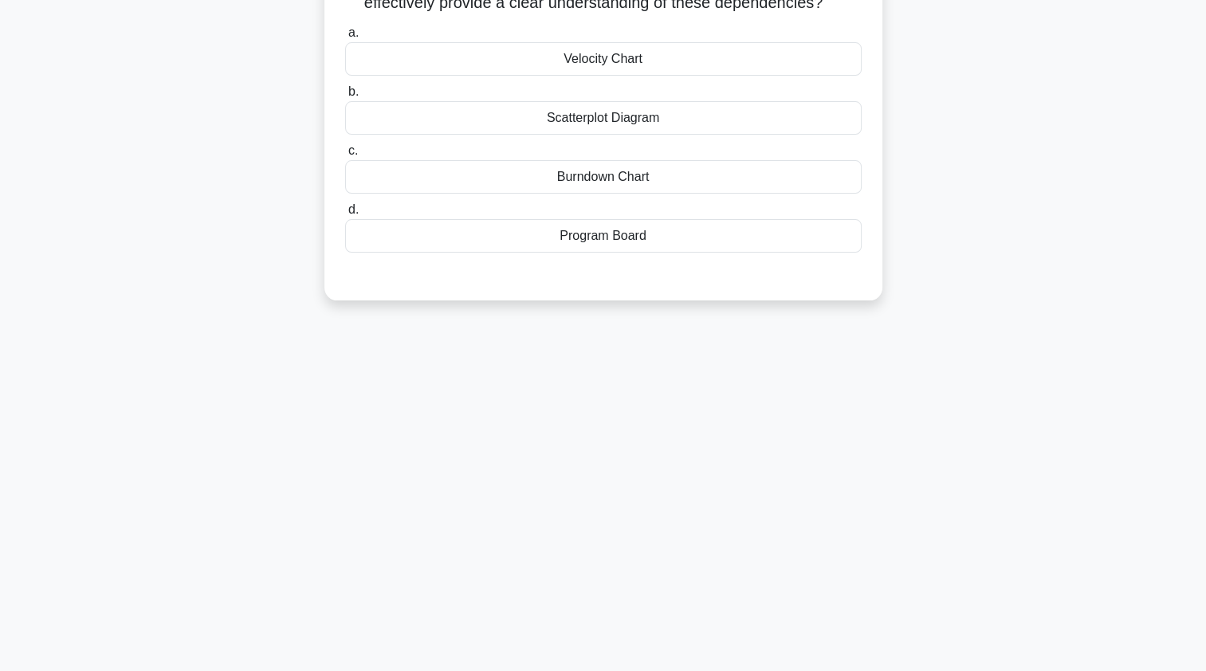
scroll to position [0, 0]
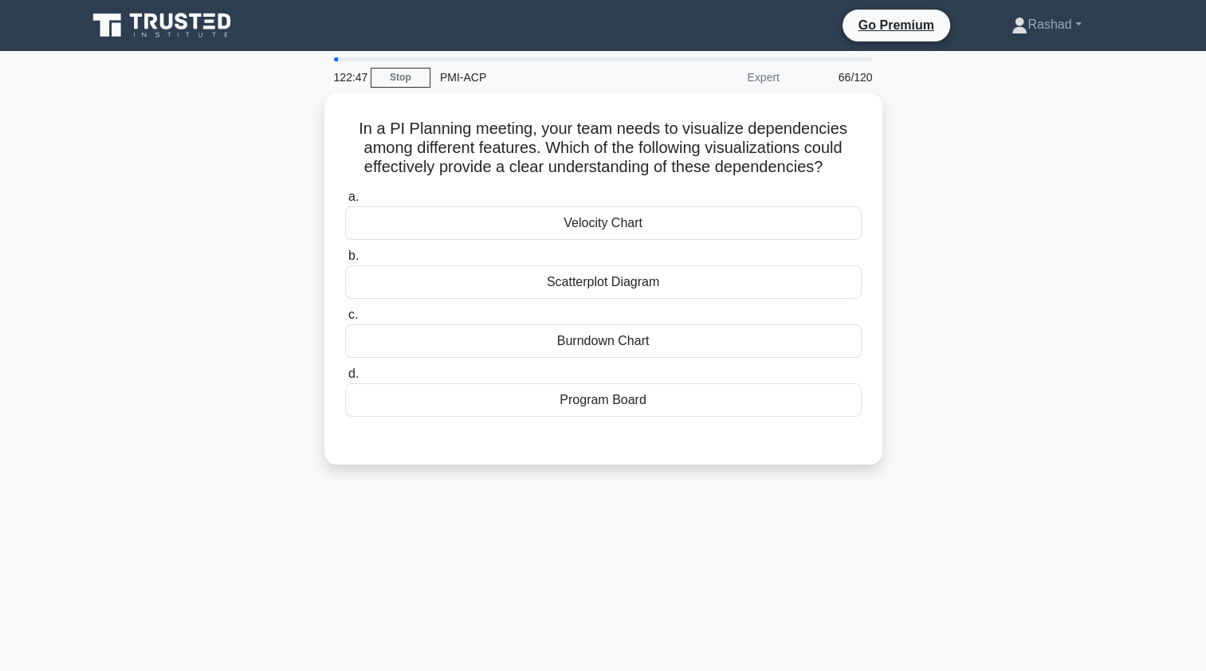
click at [756, 281] on div "Scatterplot Diagram" at bounding box center [603, 281] width 517 height 33
click at [345, 261] on input "b. Scatterplot Diagram" at bounding box center [345, 256] width 0 height 10
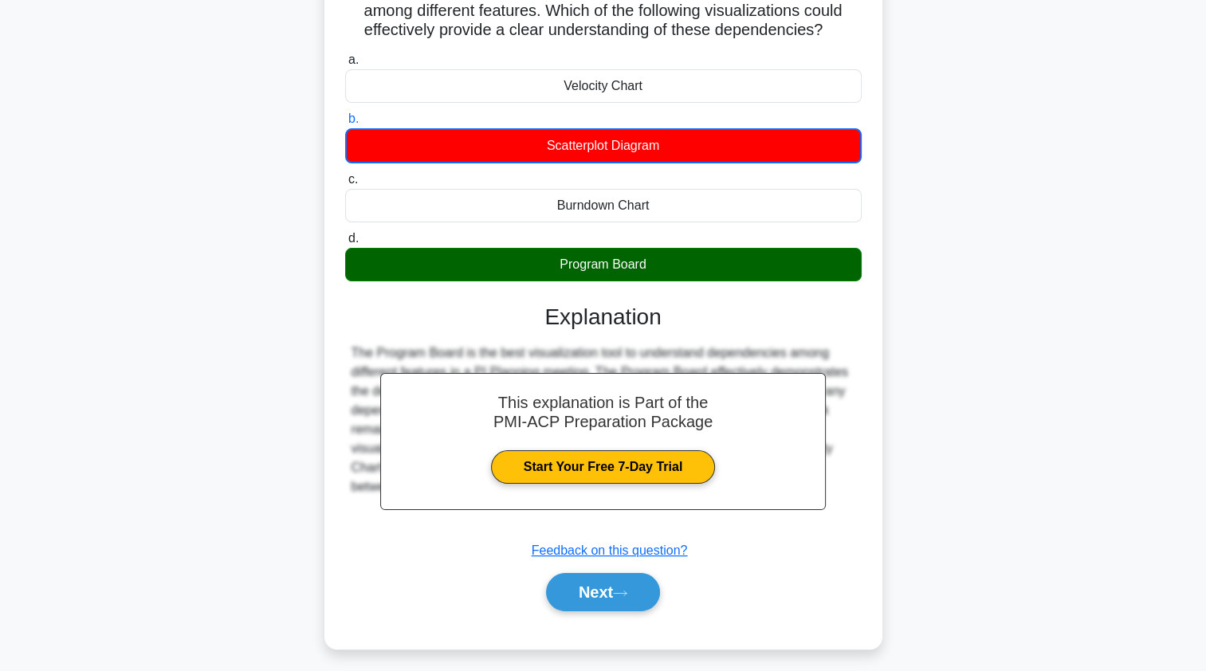
scroll to position [190, 0]
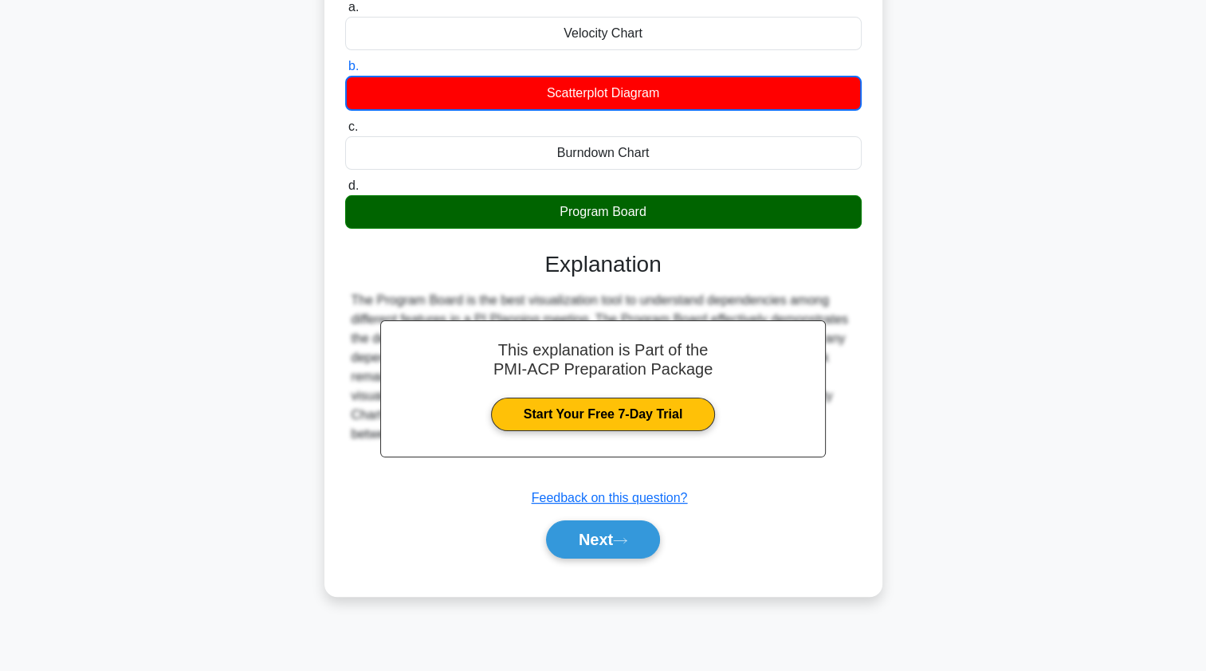
click at [563, 542] on button "Next" at bounding box center [603, 540] width 114 height 38
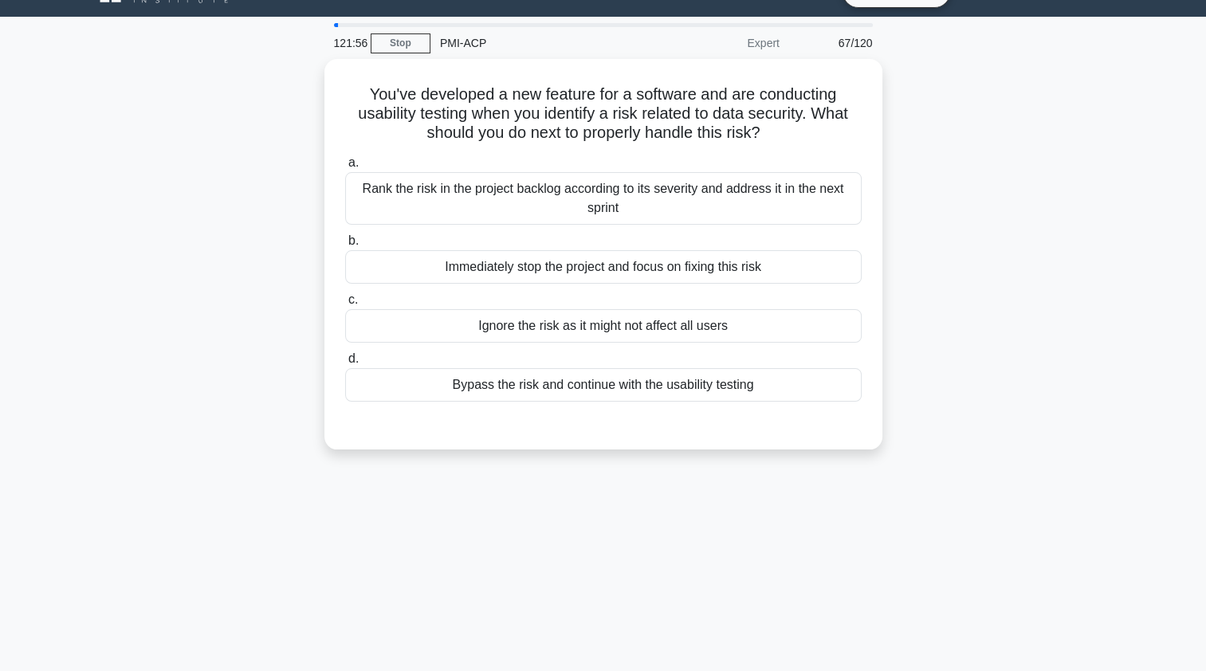
scroll to position [51, 0]
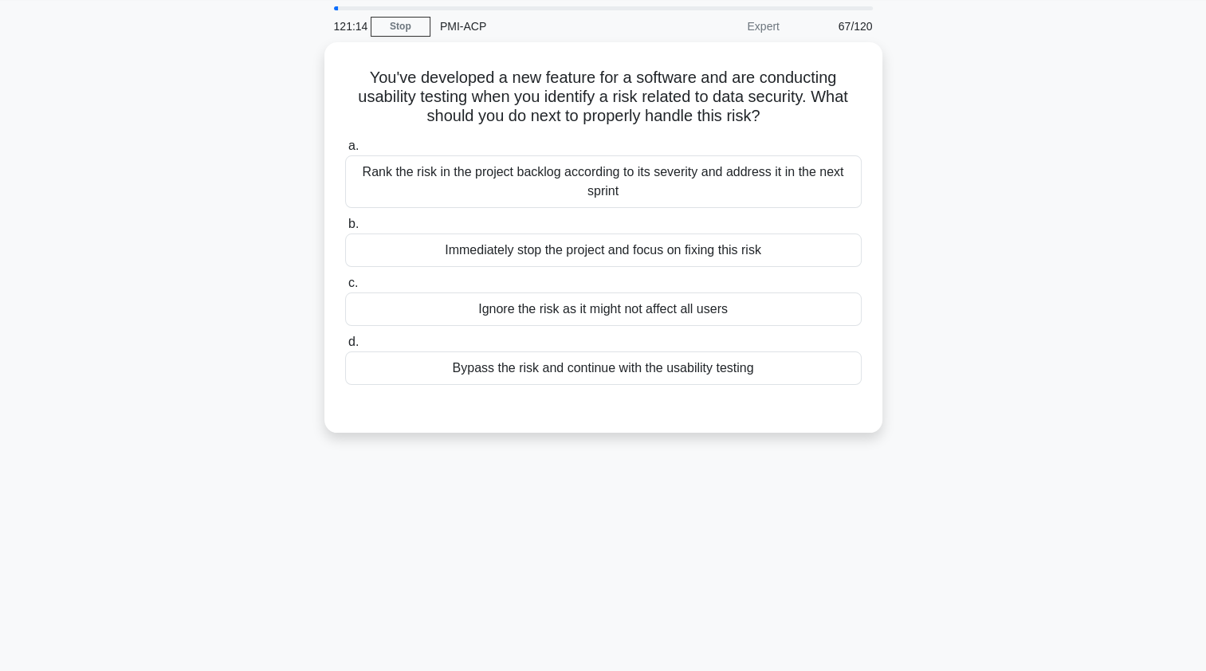
click at [383, 163] on div "Rank the risk in the project backlog according to its severity and address it i…" at bounding box center [603, 181] width 517 height 53
click at [345, 151] on input "a. Rank the risk in the project backlog according to its severity and address i…" at bounding box center [345, 146] width 0 height 10
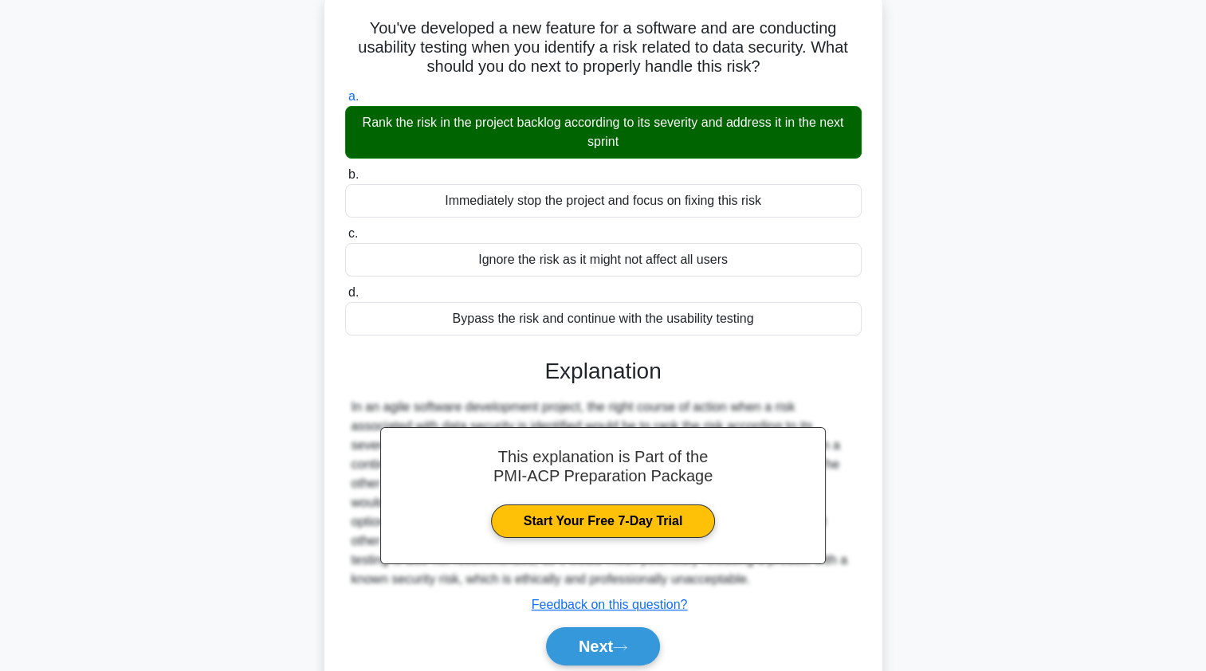
scroll to position [190, 0]
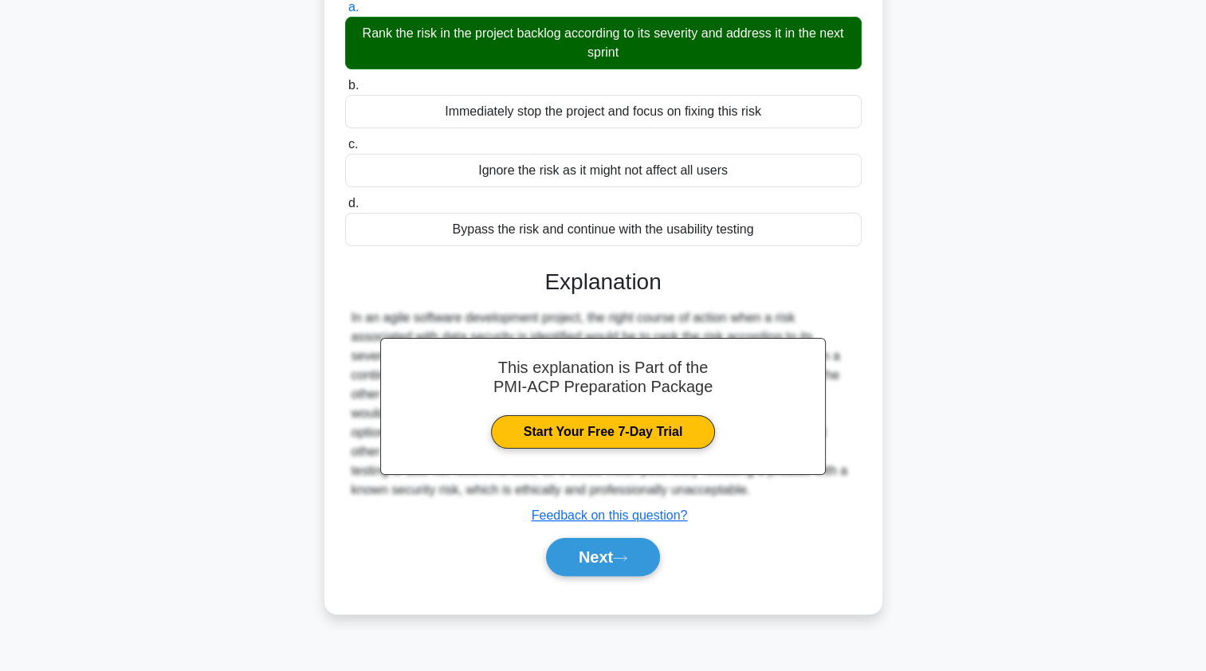
click at [575, 548] on button "Next" at bounding box center [603, 557] width 114 height 38
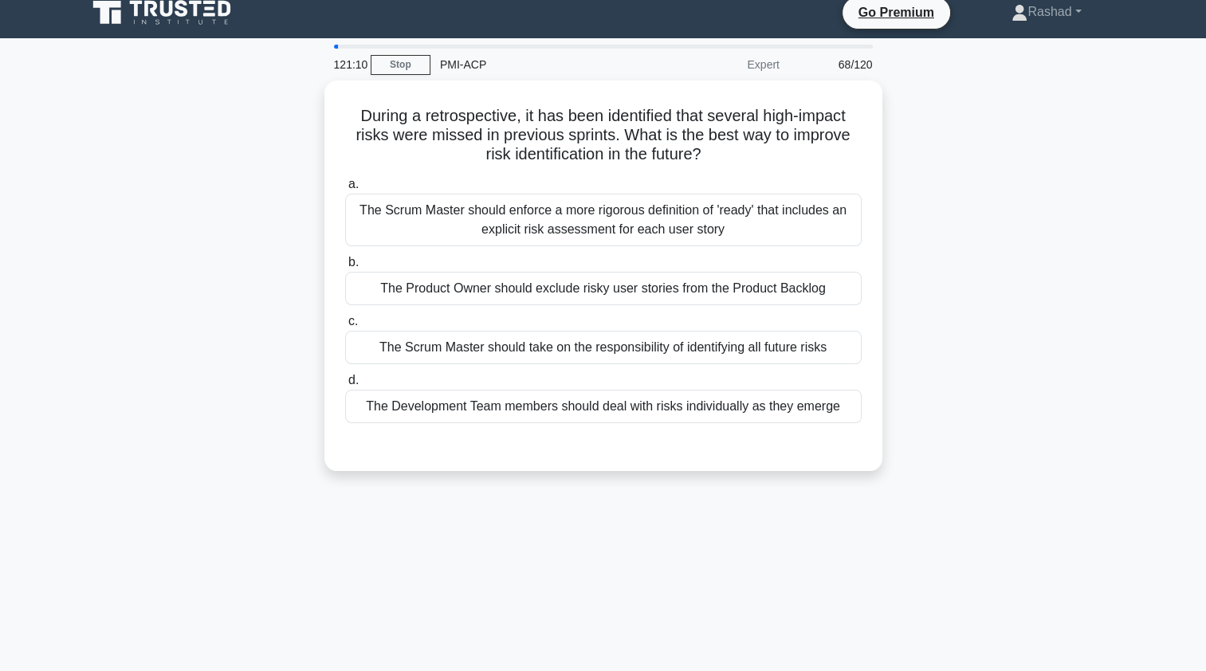
scroll to position [0, 0]
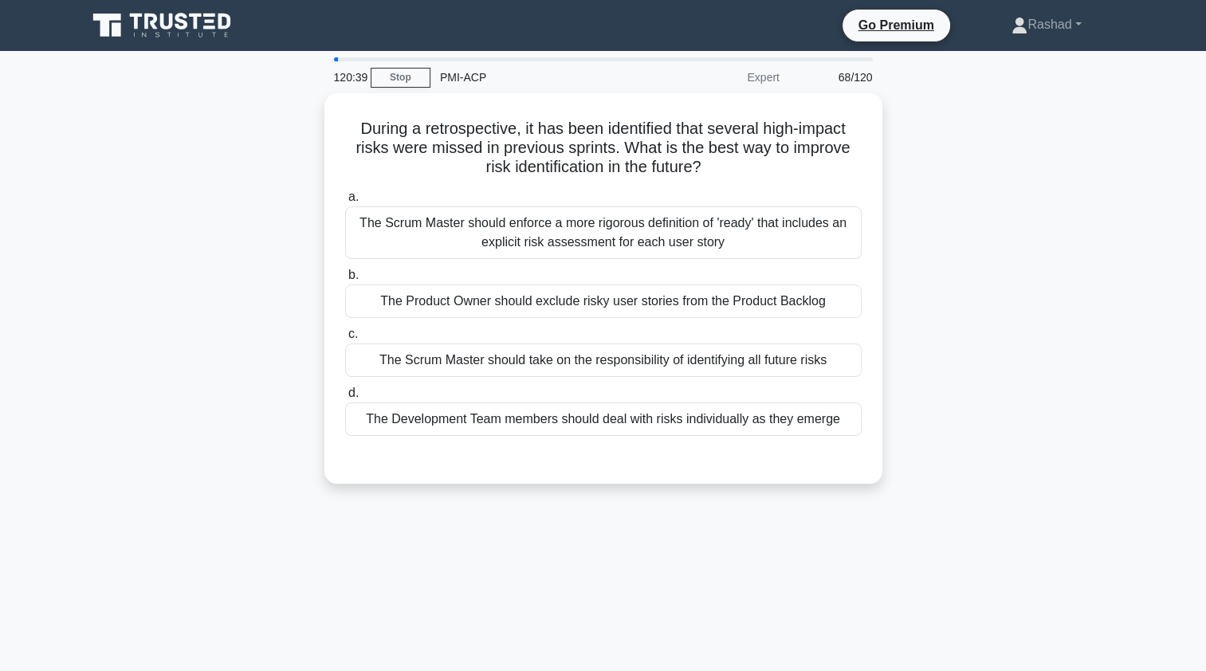
click at [421, 233] on div "The Scrum Master should enforce a more rigorous definition of 'ready' that incl…" at bounding box center [603, 232] width 517 height 53
click at [345, 202] on input "a. The Scrum Master should enforce a more rigorous definition of 'ready' that i…" at bounding box center [345, 197] width 0 height 10
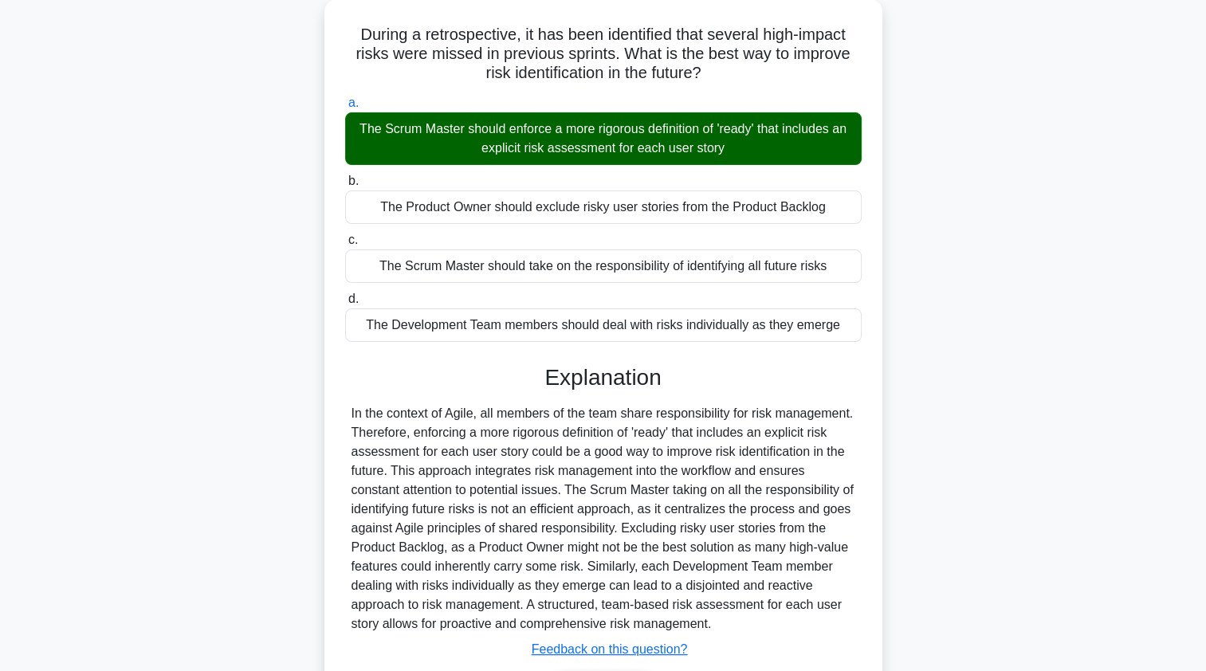
scroll to position [120, 0]
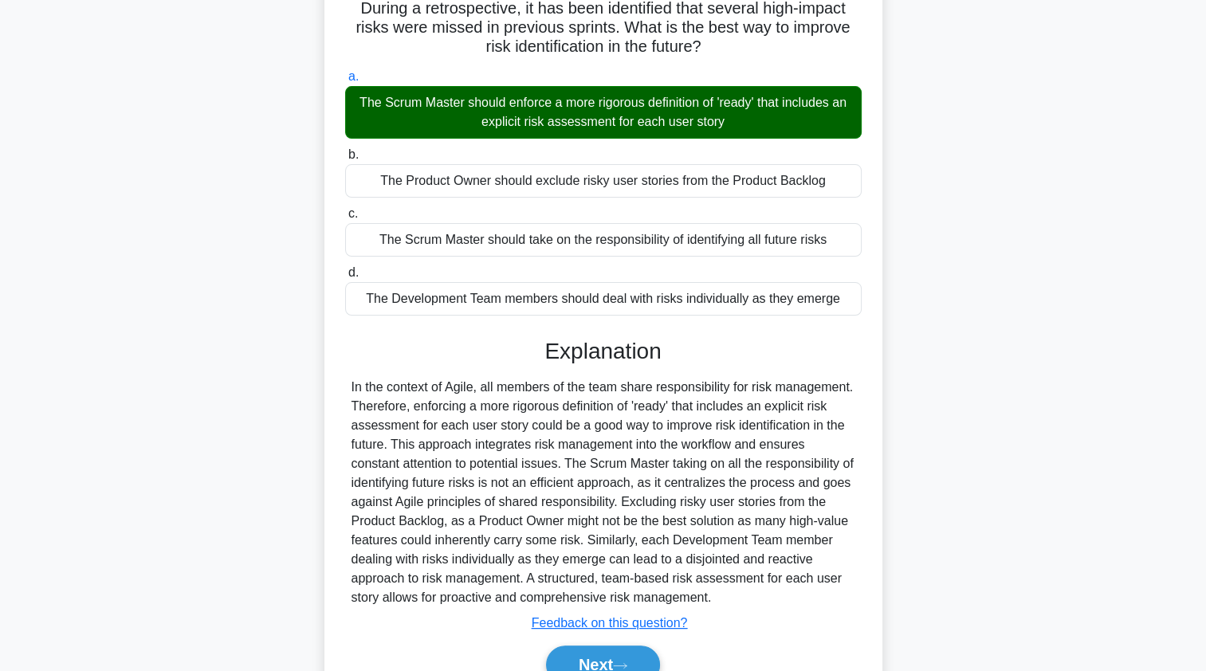
click at [585, 648] on button "Next" at bounding box center [603, 665] width 114 height 38
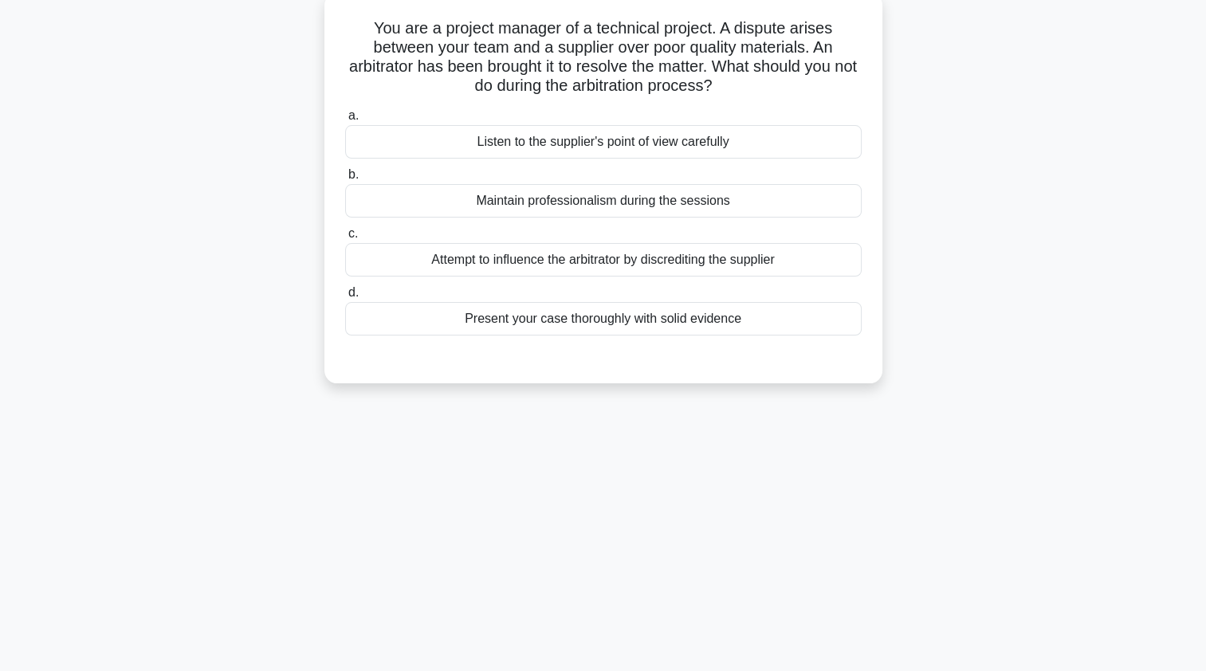
scroll to position [0, 0]
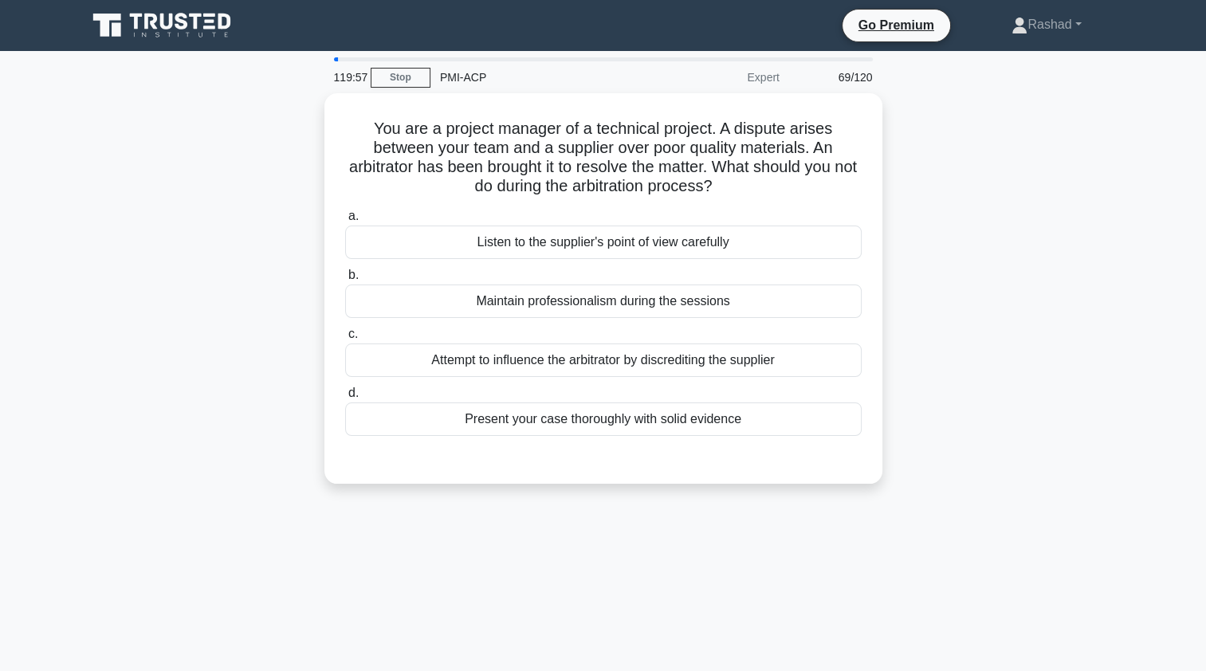
click at [395, 363] on div "Attempt to influence the arbitrator by discrediting the supplier" at bounding box center [603, 360] width 517 height 33
click at [345, 340] on input "c. Attempt to influence the arbitrator by discrediting the supplier" at bounding box center [345, 334] width 0 height 10
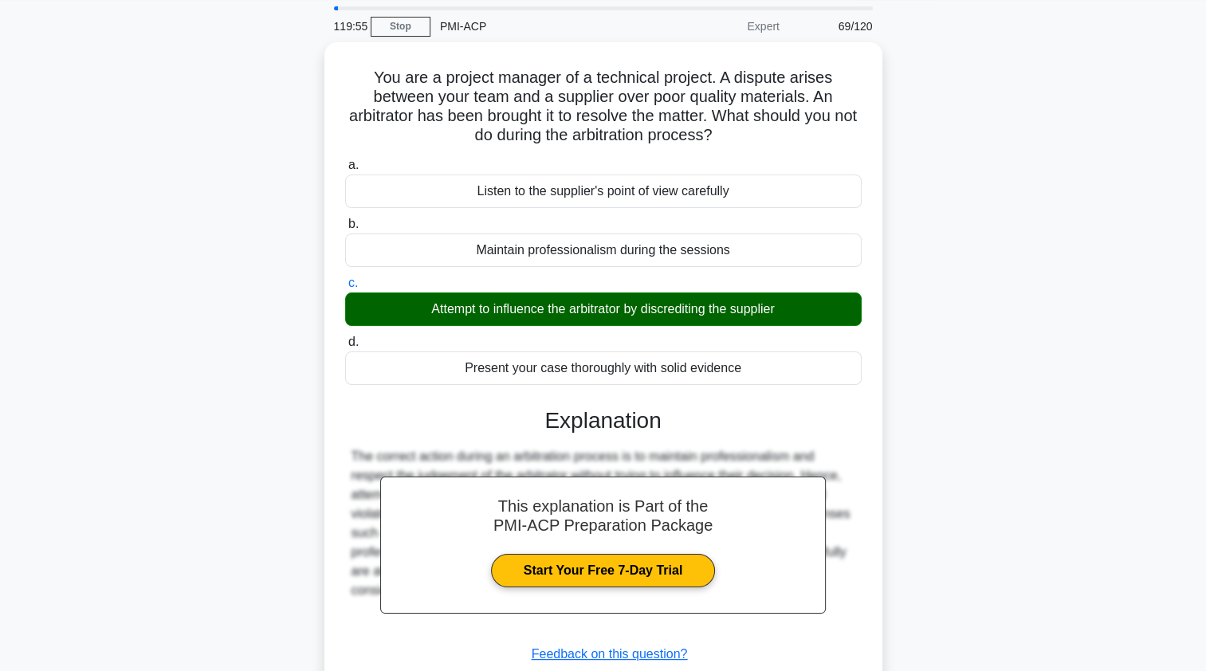
scroll to position [190, 0]
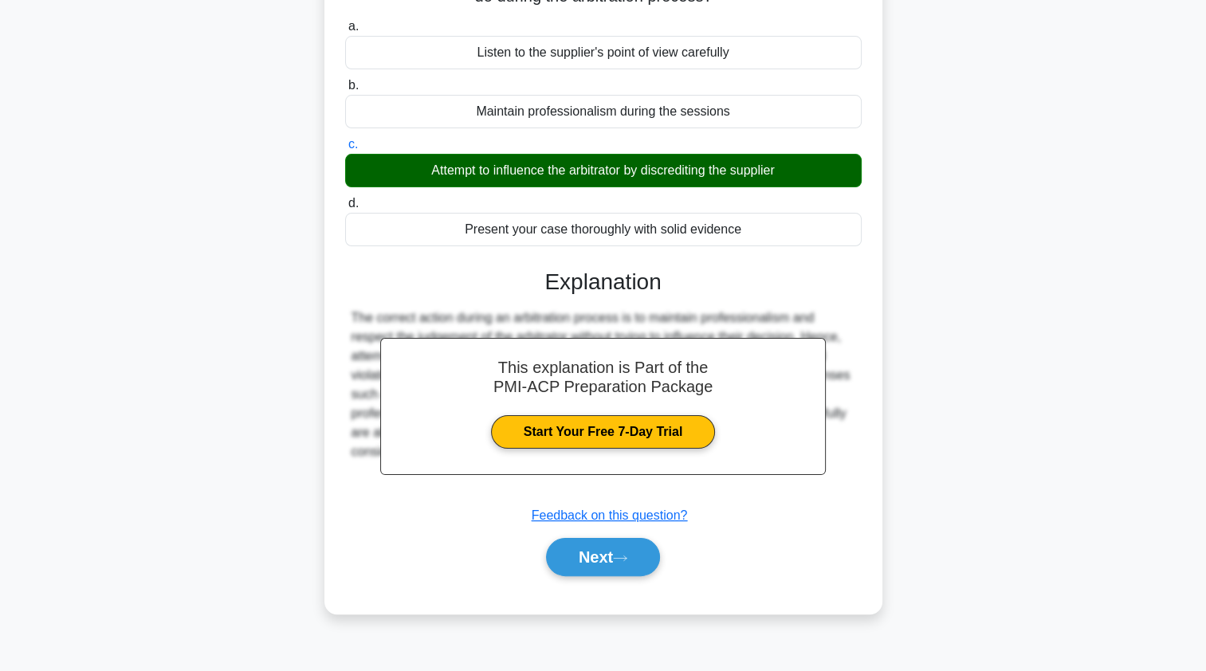
click at [578, 564] on button "Next" at bounding box center [603, 557] width 114 height 38
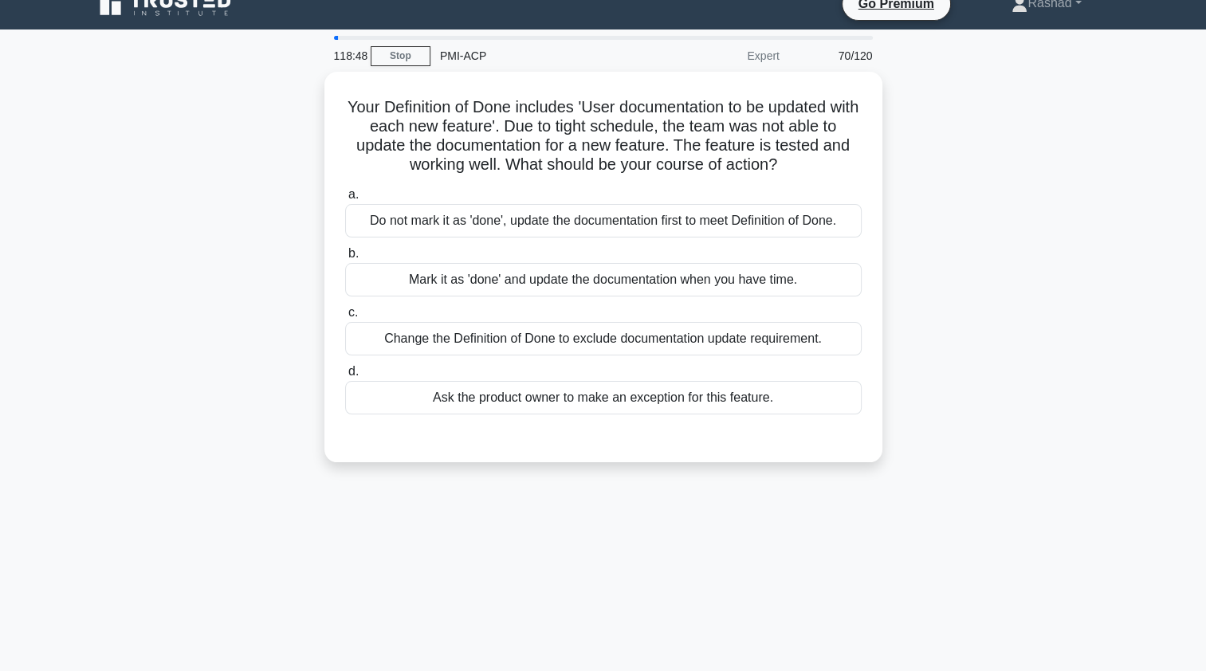
scroll to position [13, 0]
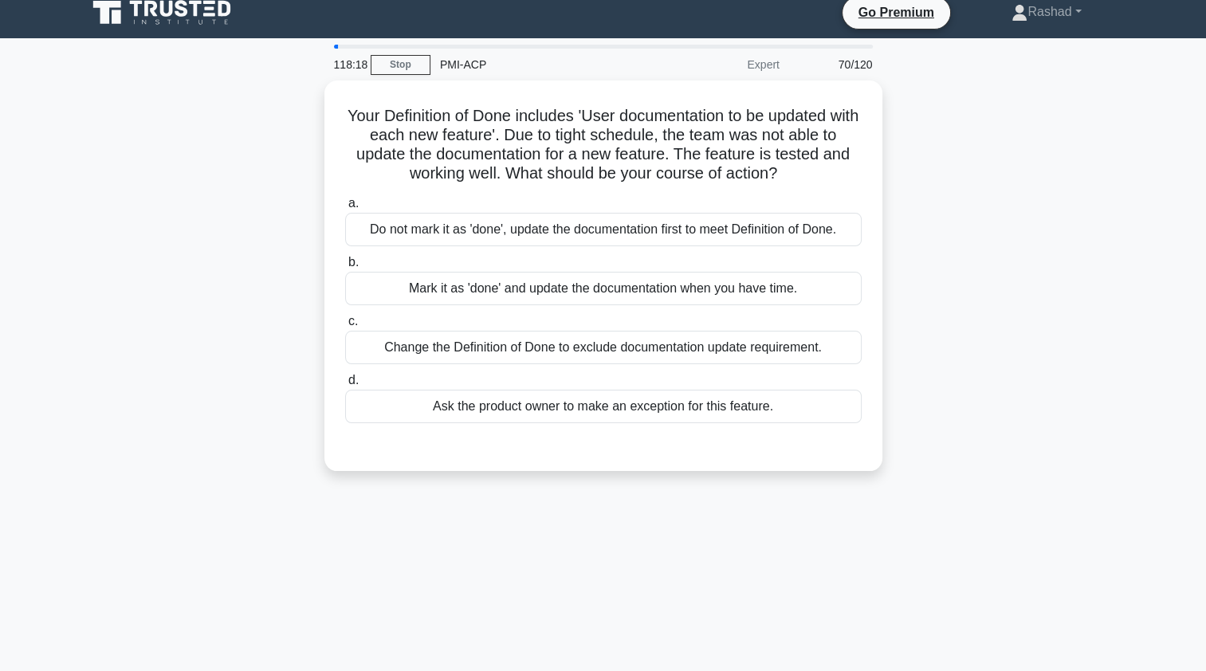
click at [378, 233] on div "Do not mark it as 'done', update the documentation first to meet Definition of …" at bounding box center [603, 229] width 517 height 33
click at [345, 209] on input "a. Do not mark it as 'done', update the documentation first to meet Definition …" at bounding box center [345, 203] width 0 height 10
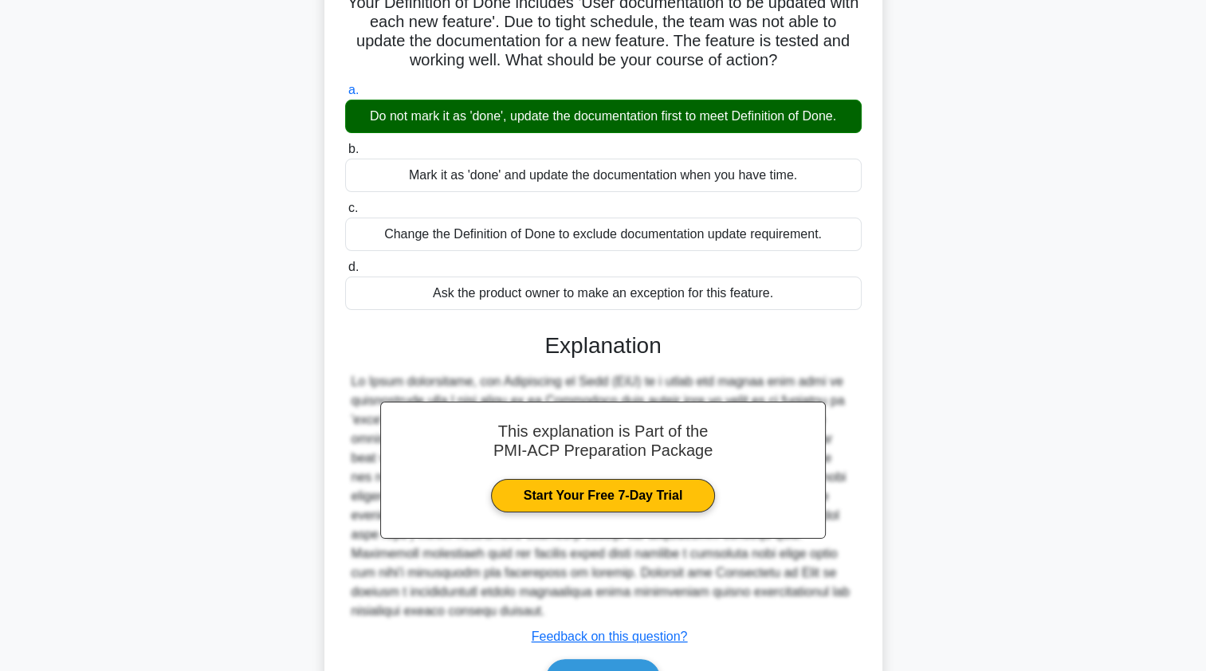
scroll to position [214, 0]
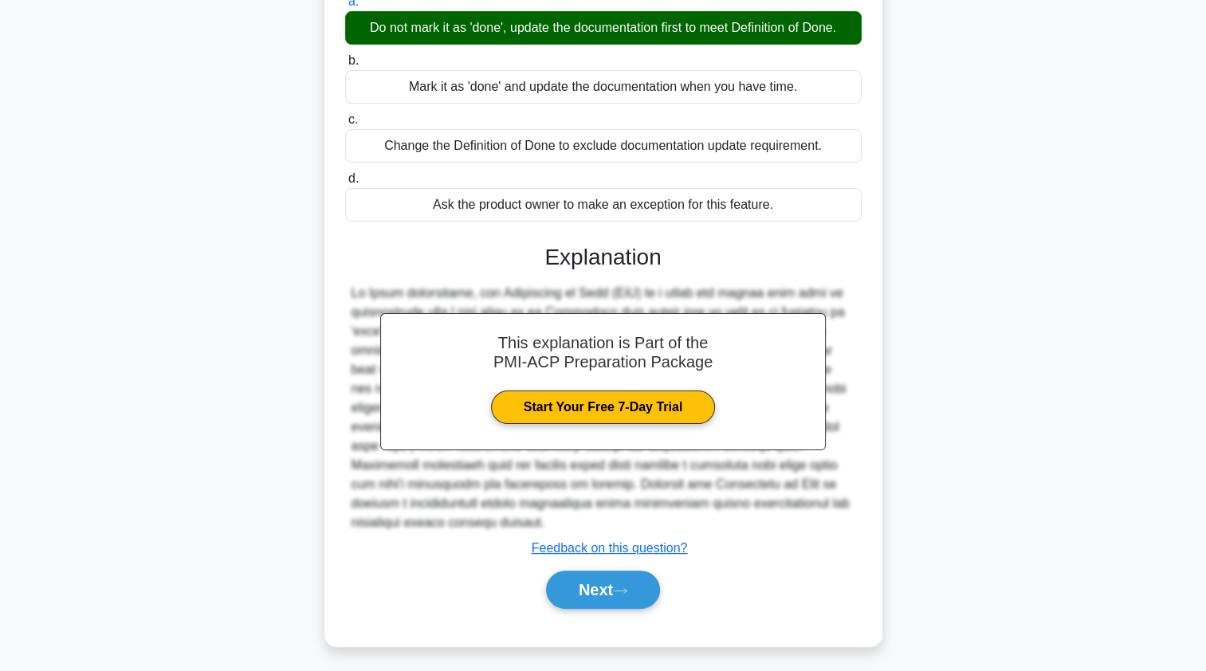
click at [575, 593] on button "Next" at bounding box center [603, 590] width 114 height 38
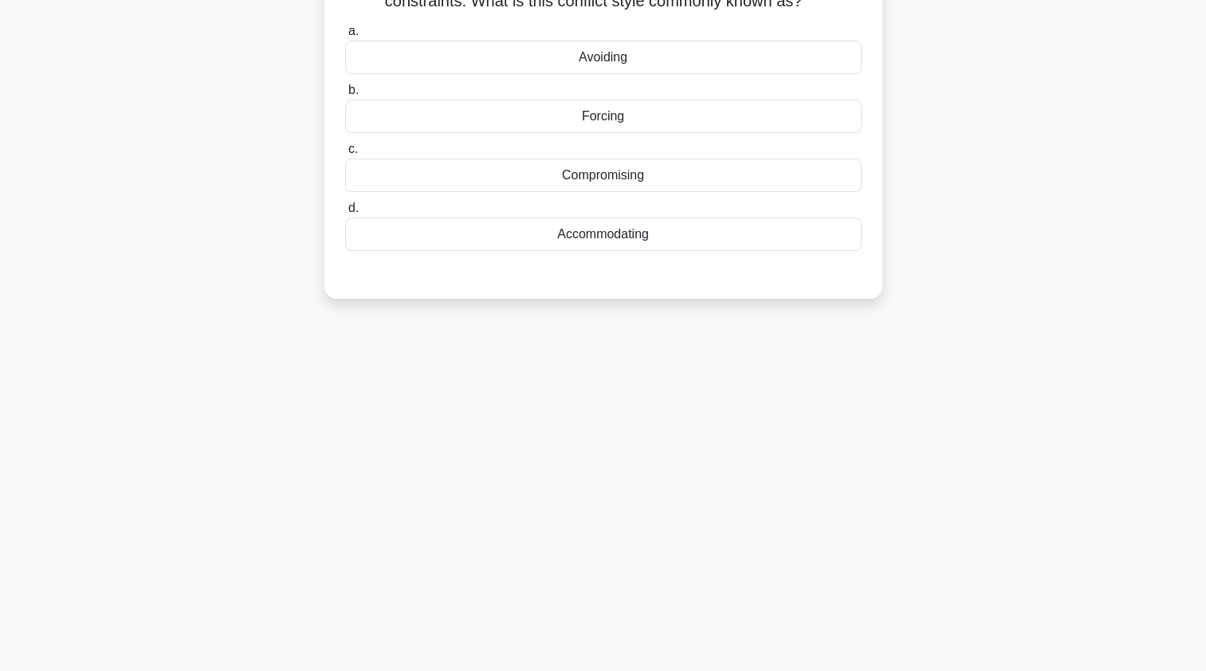
scroll to position [0, 0]
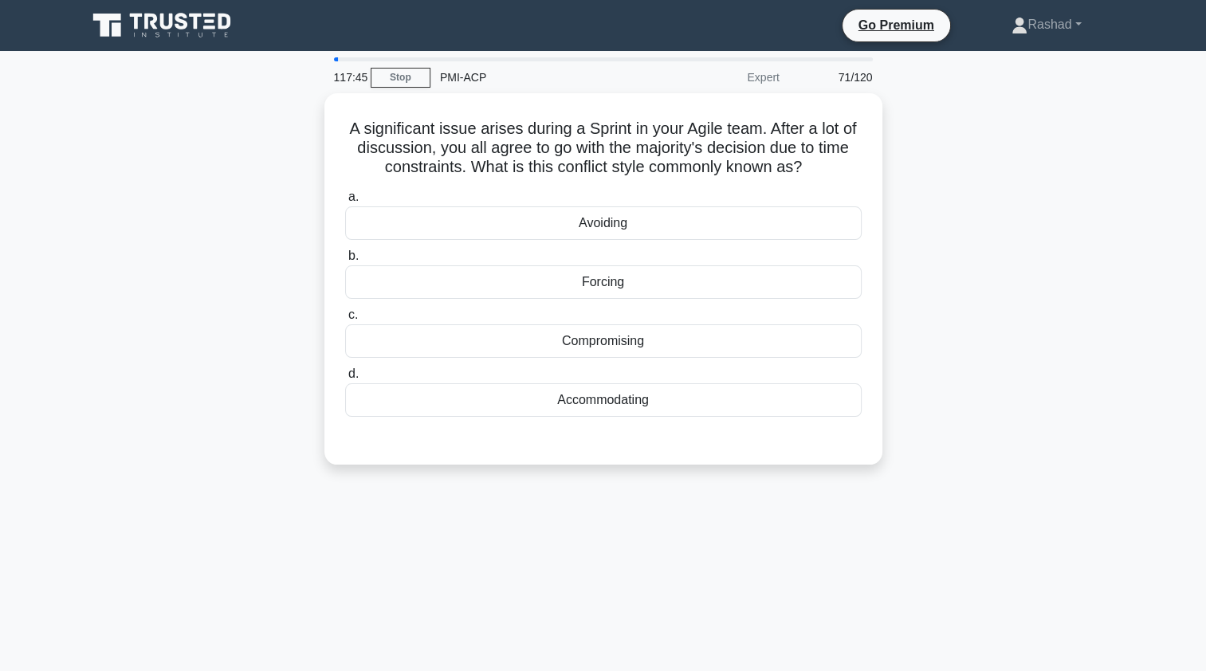
click at [408, 332] on div "Compromising" at bounding box center [603, 340] width 517 height 33
click at [345, 320] on input "c. Compromising" at bounding box center [345, 315] width 0 height 10
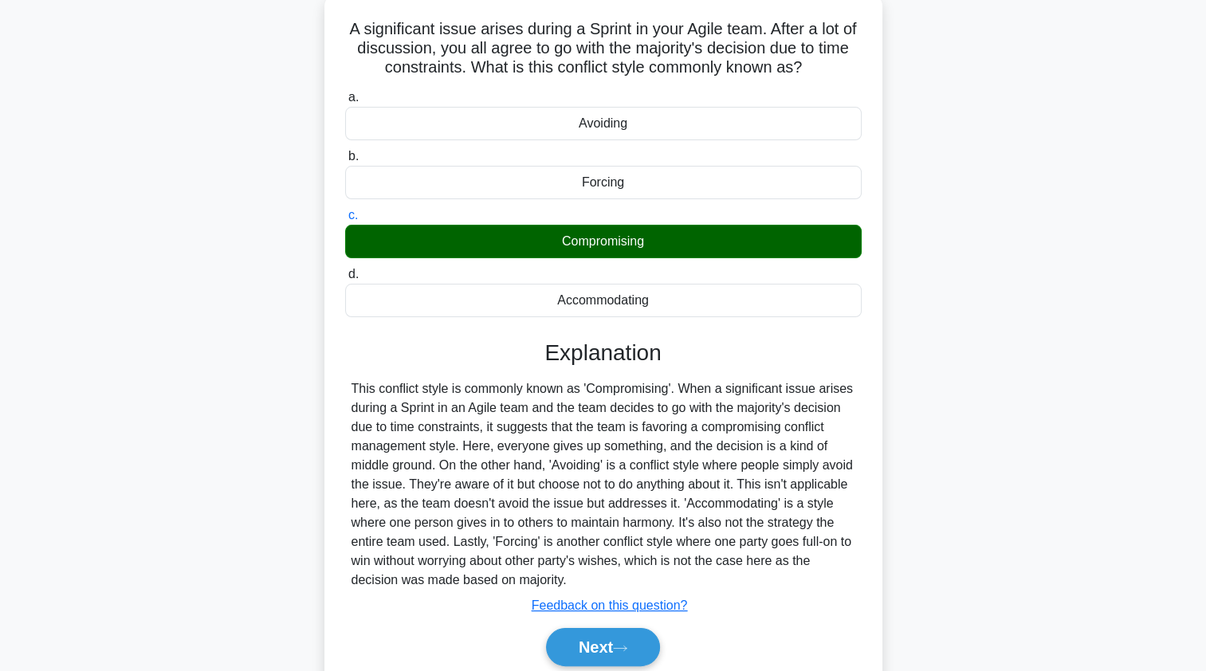
scroll to position [190, 0]
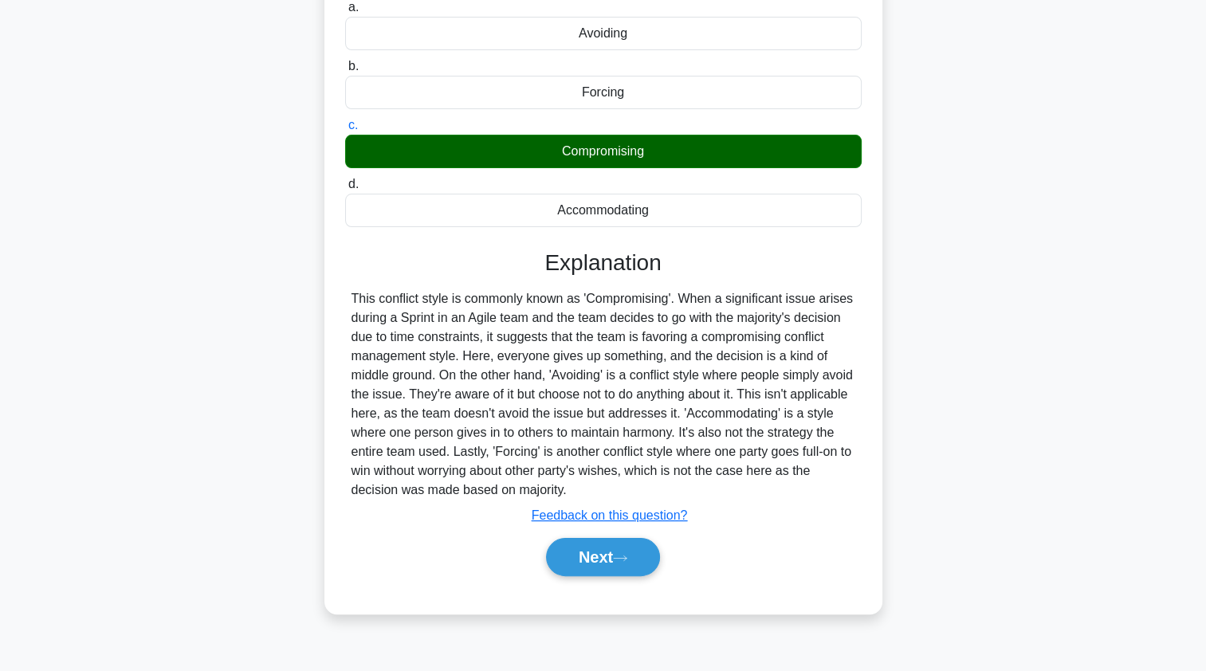
click at [570, 557] on button "Next" at bounding box center [603, 557] width 114 height 38
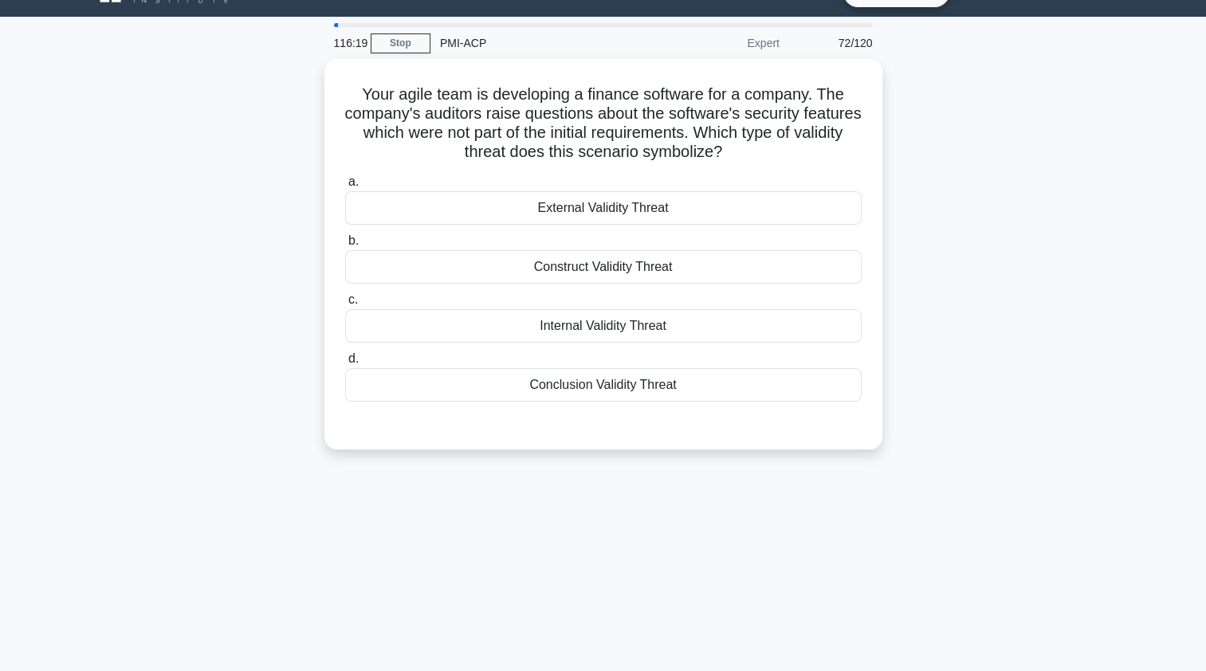
scroll to position [46, 0]
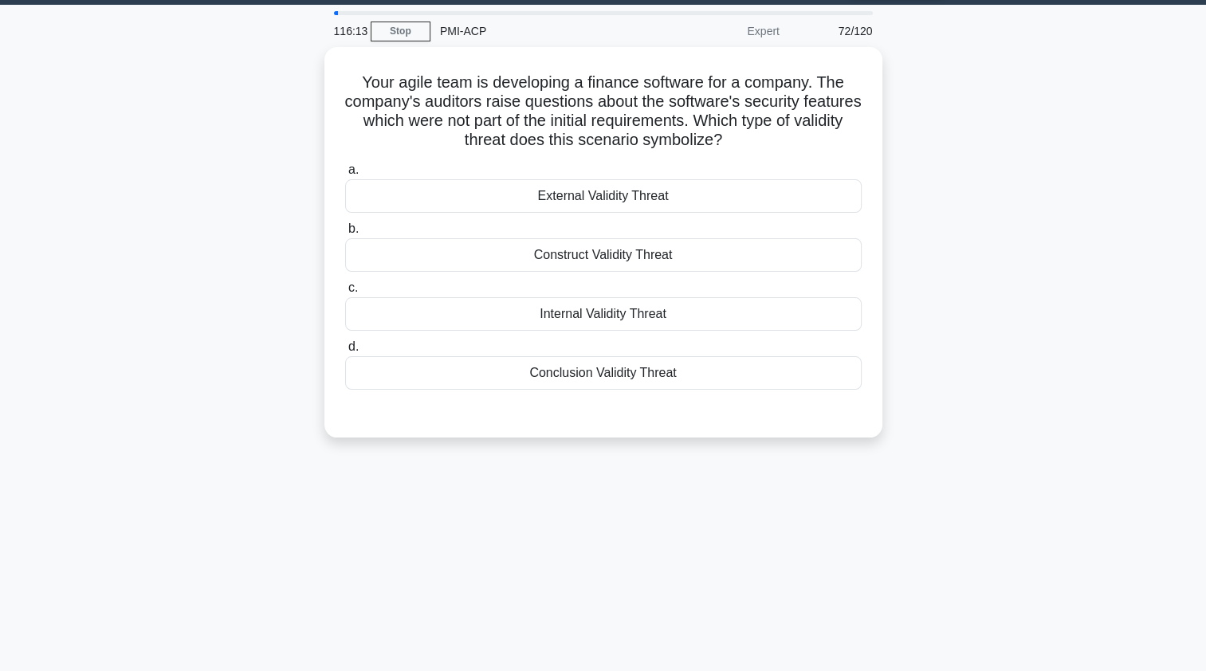
click at [397, 309] on div "Internal Validity Threat" at bounding box center [603, 313] width 517 height 33
click at [345, 293] on input "c. Internal Validity Threat" at bounding box center [345, 288] width 0 height 10
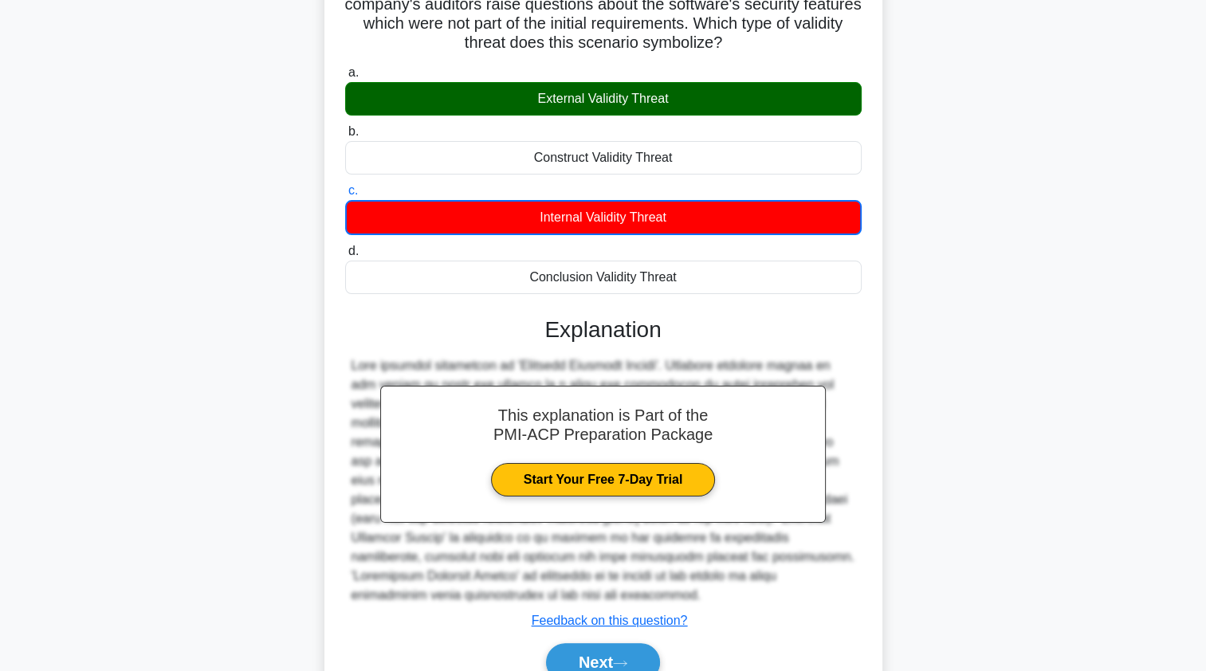
scroll to position [197, 0]
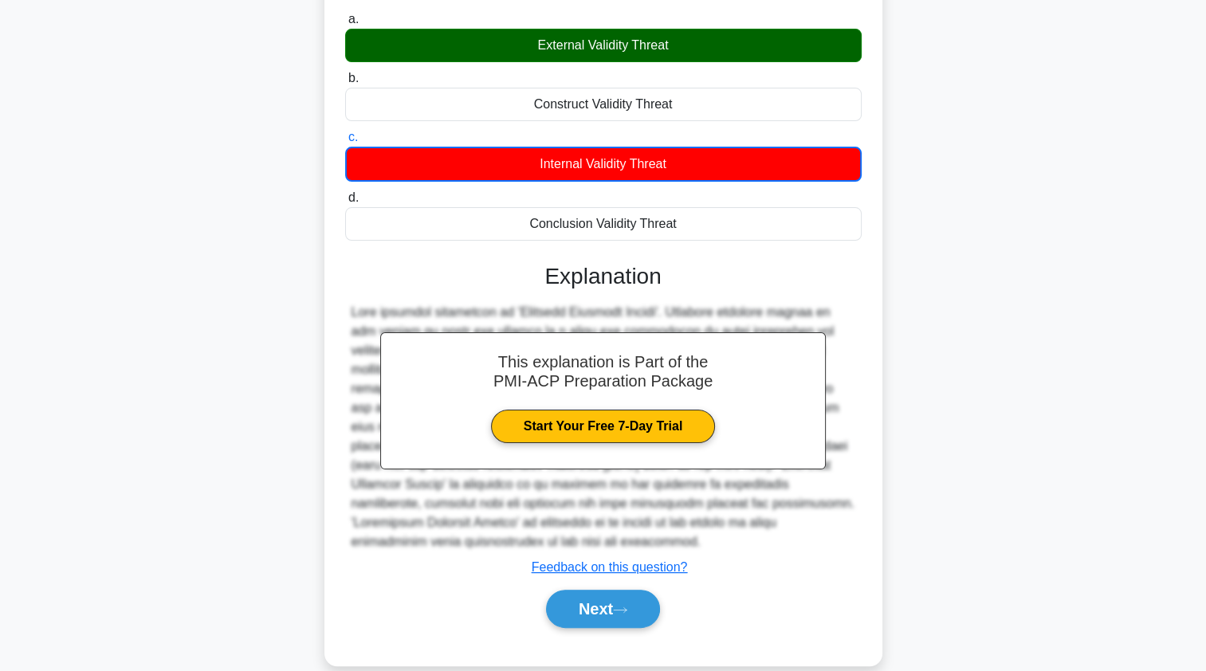
click at [636, 592] on button "Next" at bounding box center [603, 609] width 114 height 38
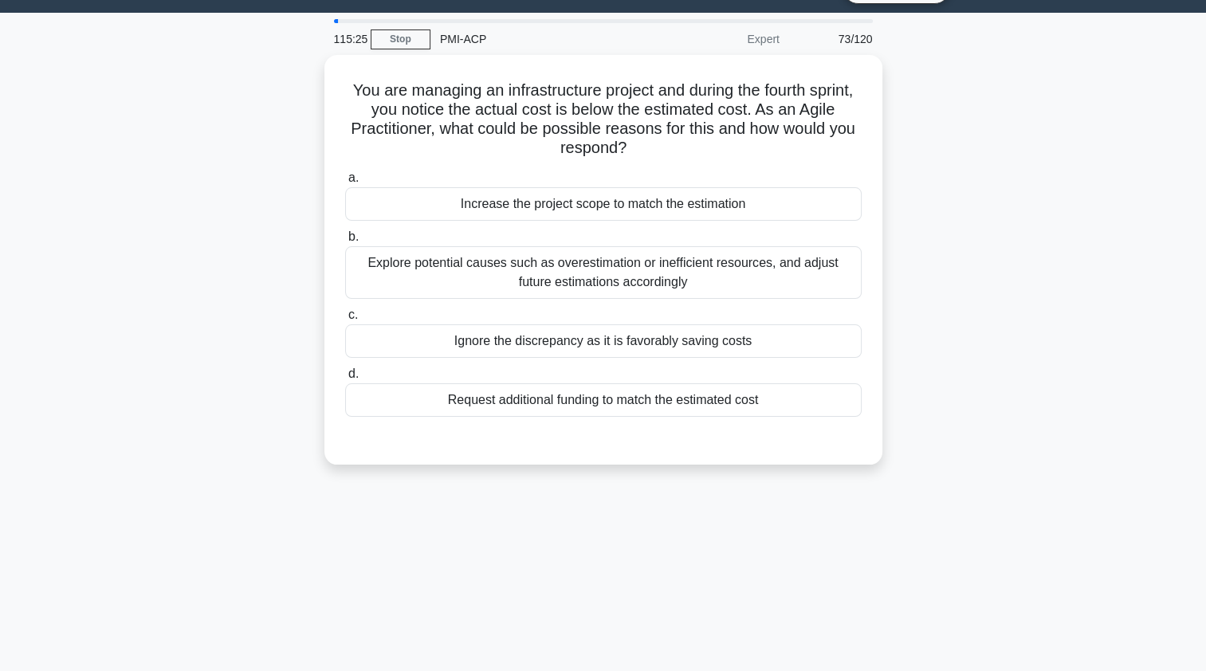
scroll to position [23, 0]
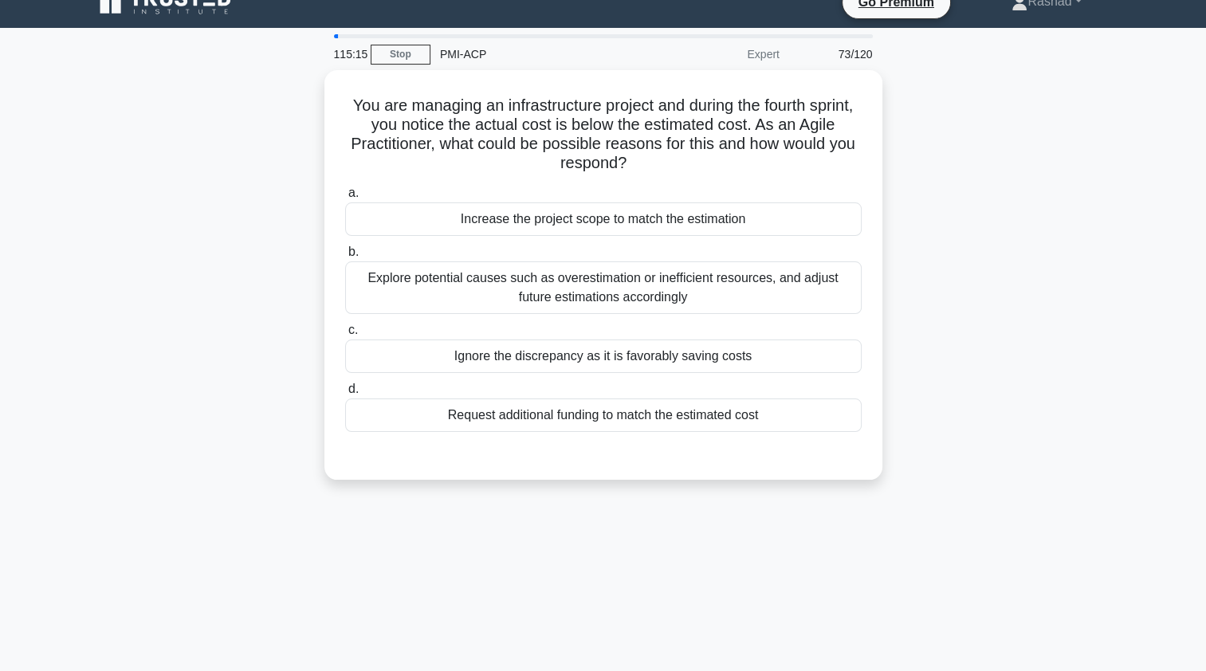
click at [375, 265] on div "Explore potential causes such as overestimation or inefficient resources, and a…" at bounding box center [603, 287] width 517 height 53
click at [345, 257] on input "b. Explore potential causes such as overestimation or inefficient resources, an…" at bounding box center [345, 252] width 0 height 10
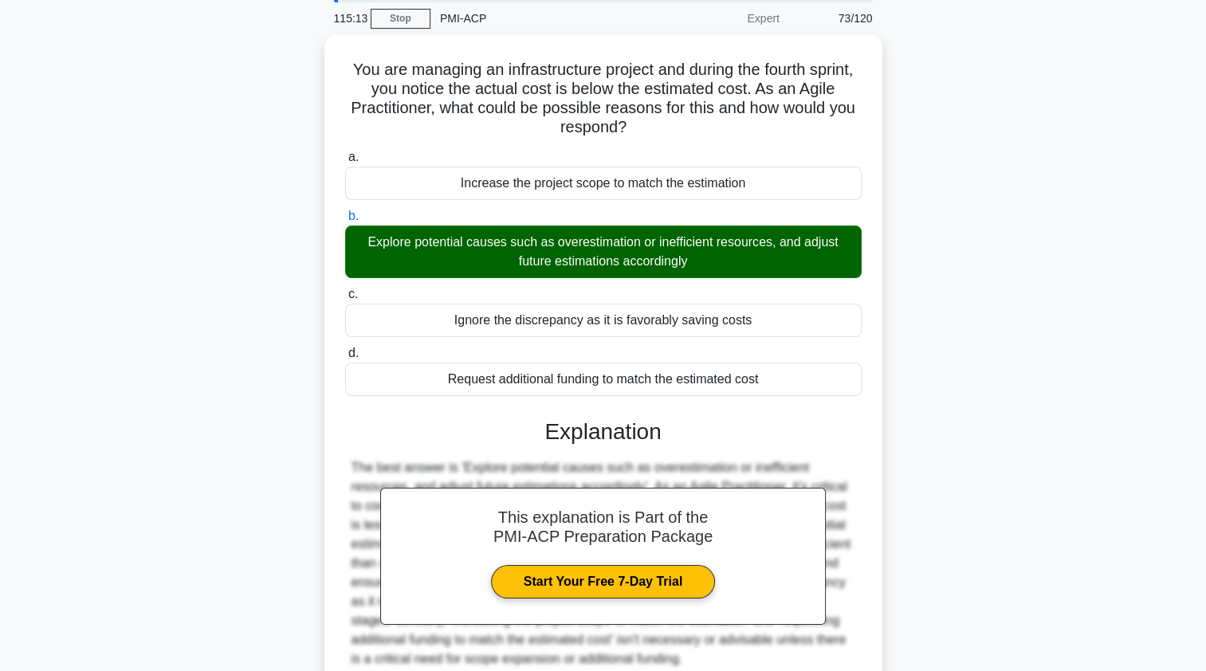
scroll to position [195, 0]
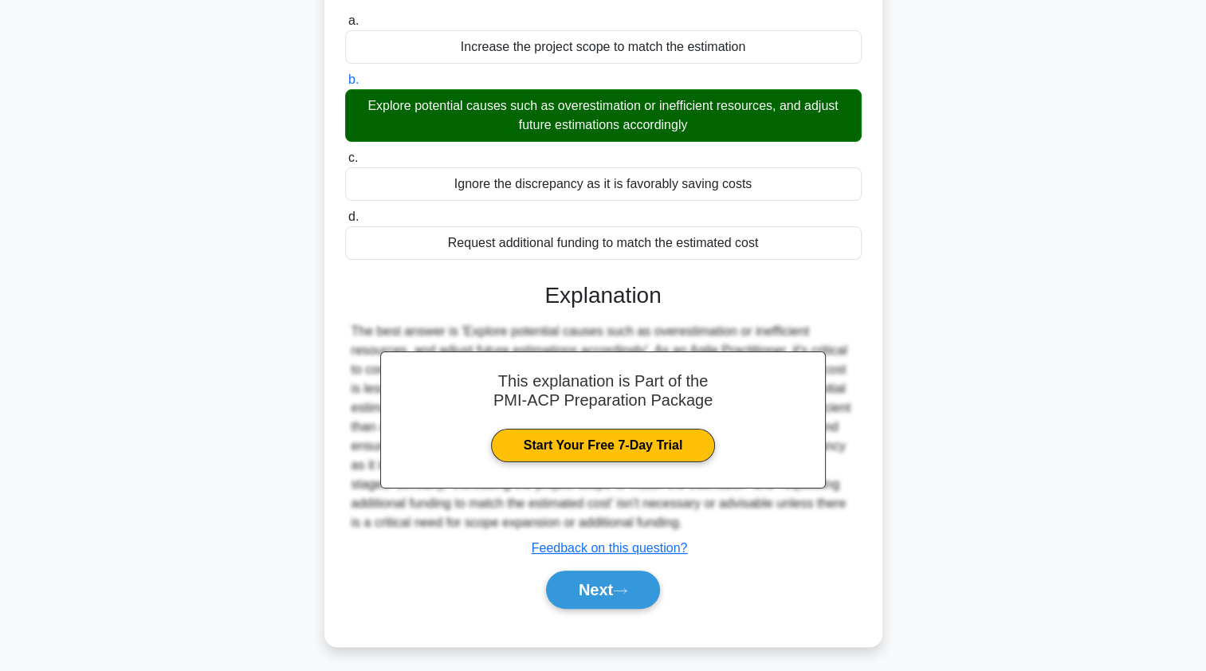
click at [576, 593] on button "Next" at bounding box center [603, 590] width 114 height 38
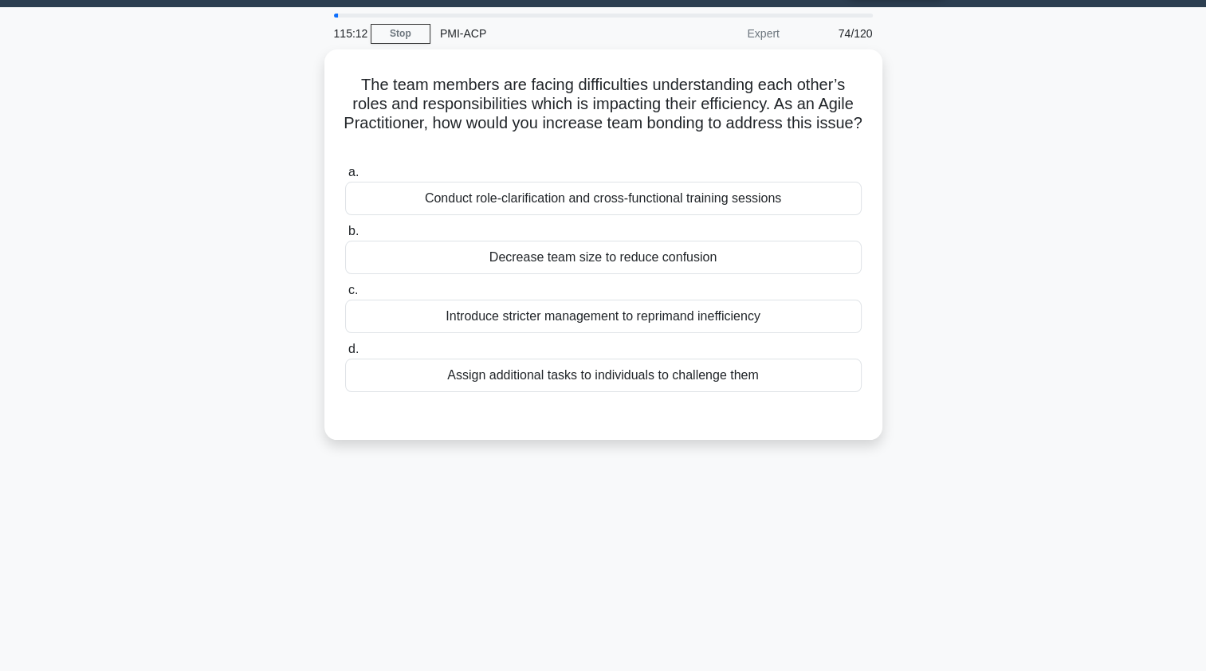
scroll to position [0, 0]
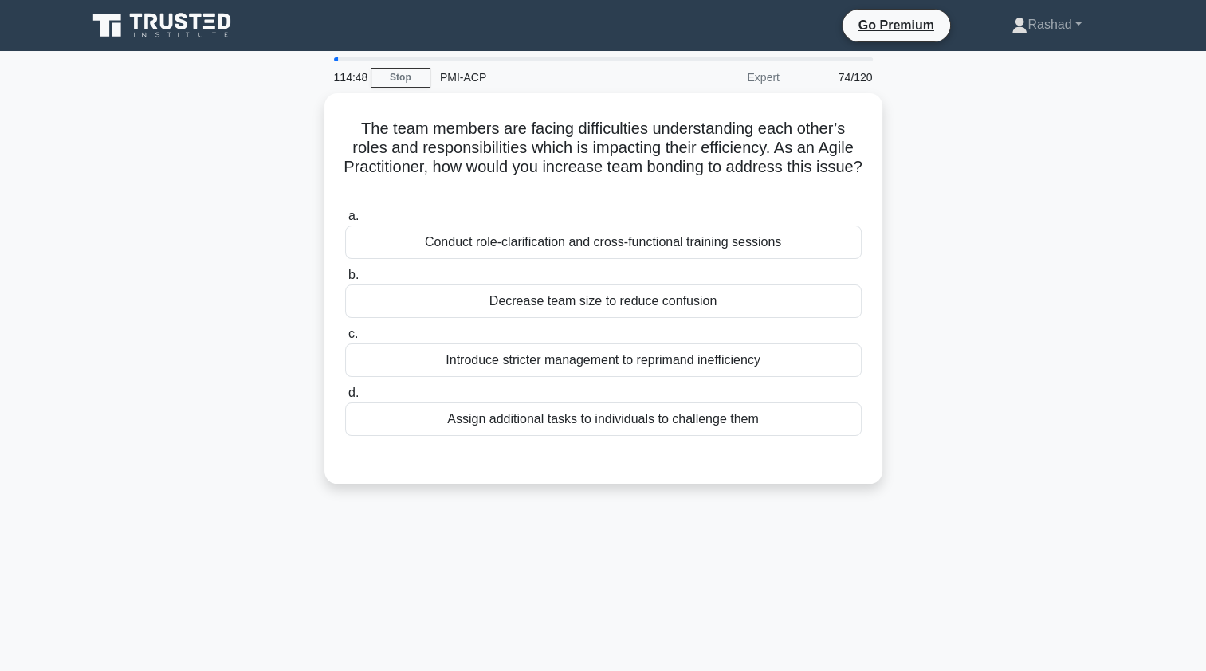
click at [372, 249] on div "Conduct role-clarification and cross-functional training sessions" at bounding box center [603, 242] width 517 height 33
click at [345, 222] on input "a. Conduct role-clarification and cross-functional training sessions" at bounding box center [345, 216] width 0 height 10
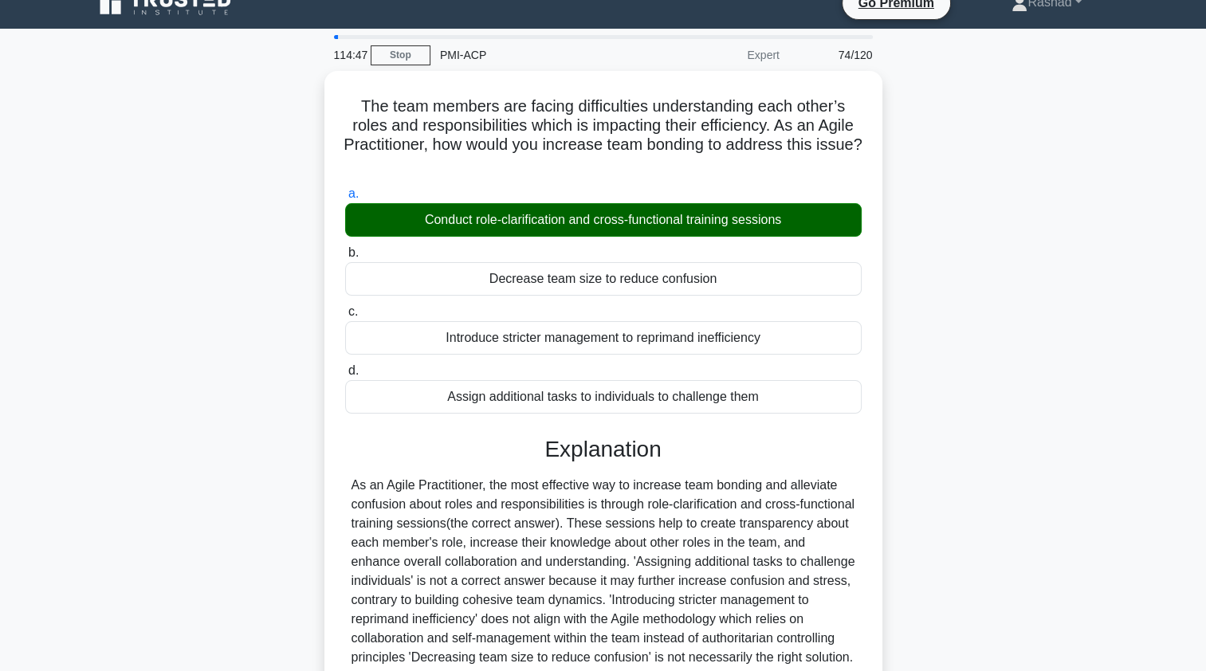
scroll to position [195, 0]
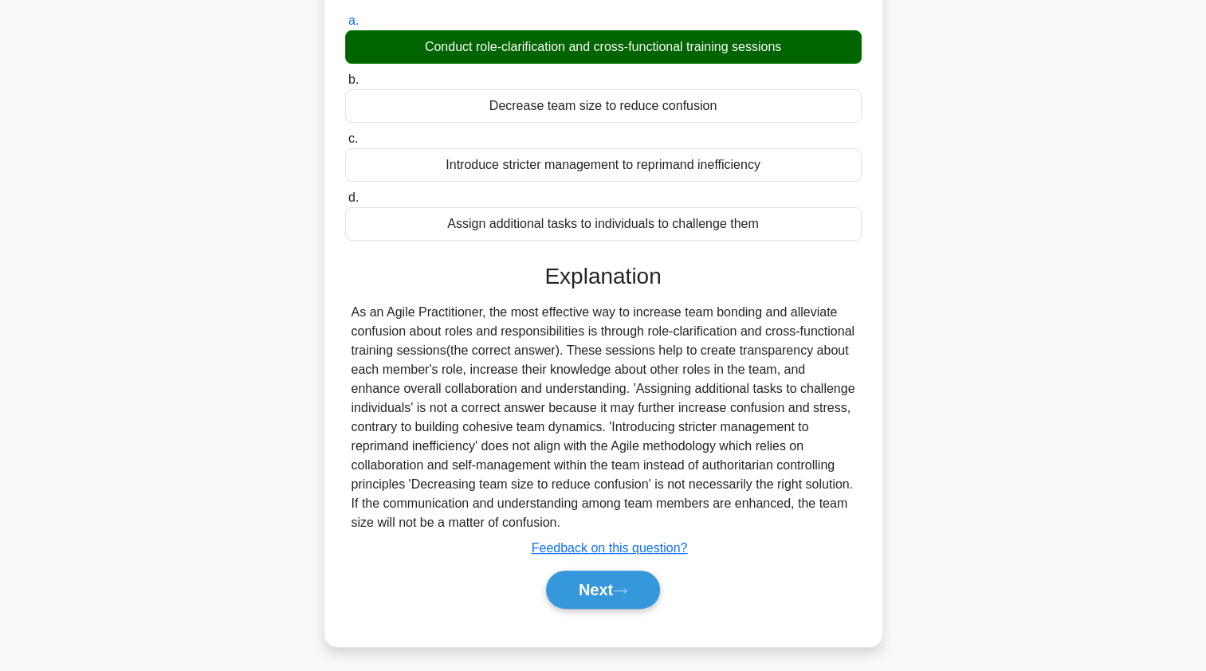
click at [565, 587] on button "Next" at bounding box center [603, 590] width 114 height 38
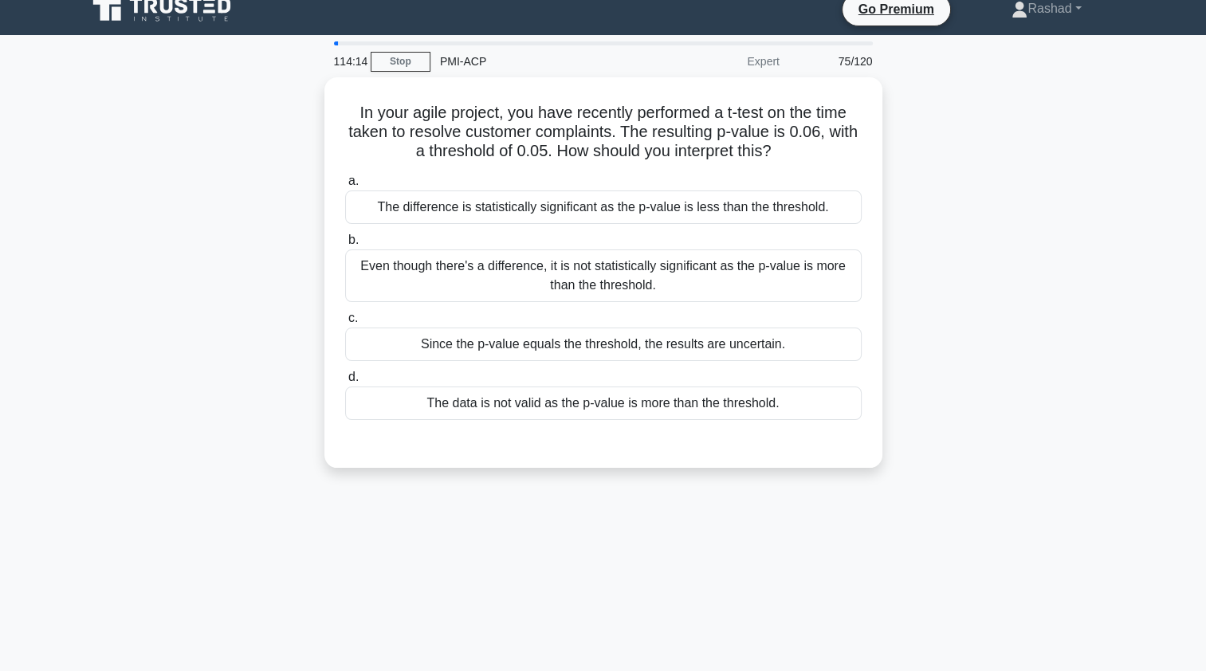
scroll to position [10, 0]
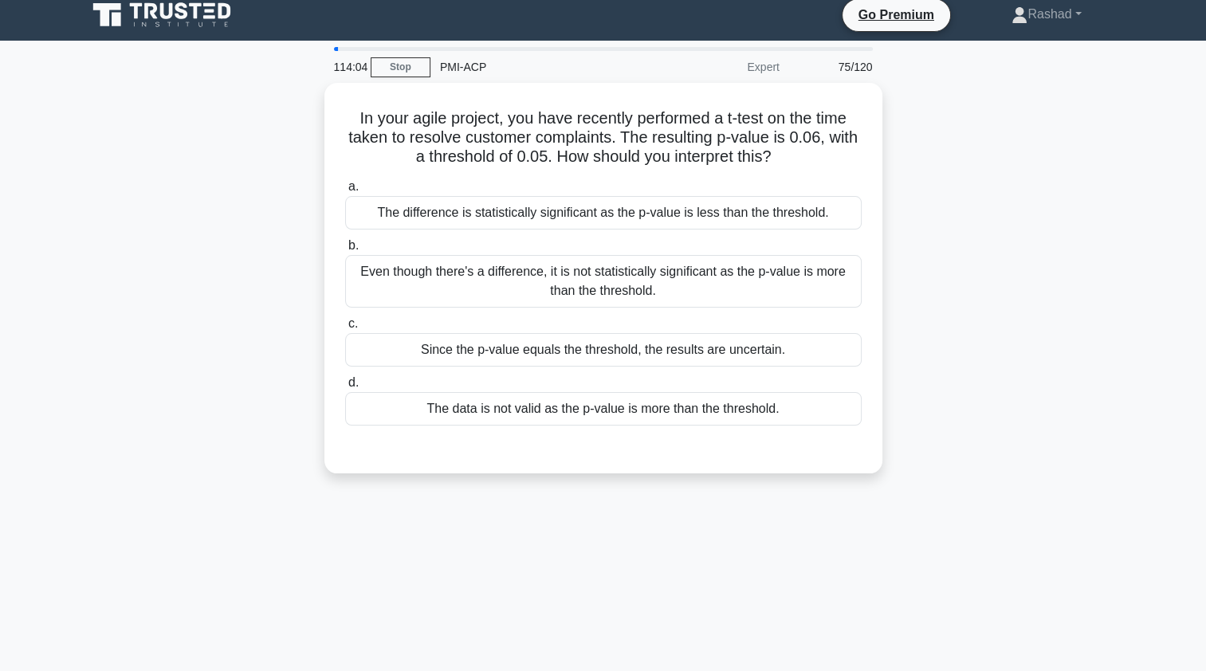
click at [383, 304] on div "Even though there's a difference, it is not statistically significant as the p-…" at bounding box center [603, 281] width 517 height 53
click at [345, 251] on input "b. Even though there's a difference, it is not statistically significant as the…" at bounding box center [345, 246] width 0 height 10
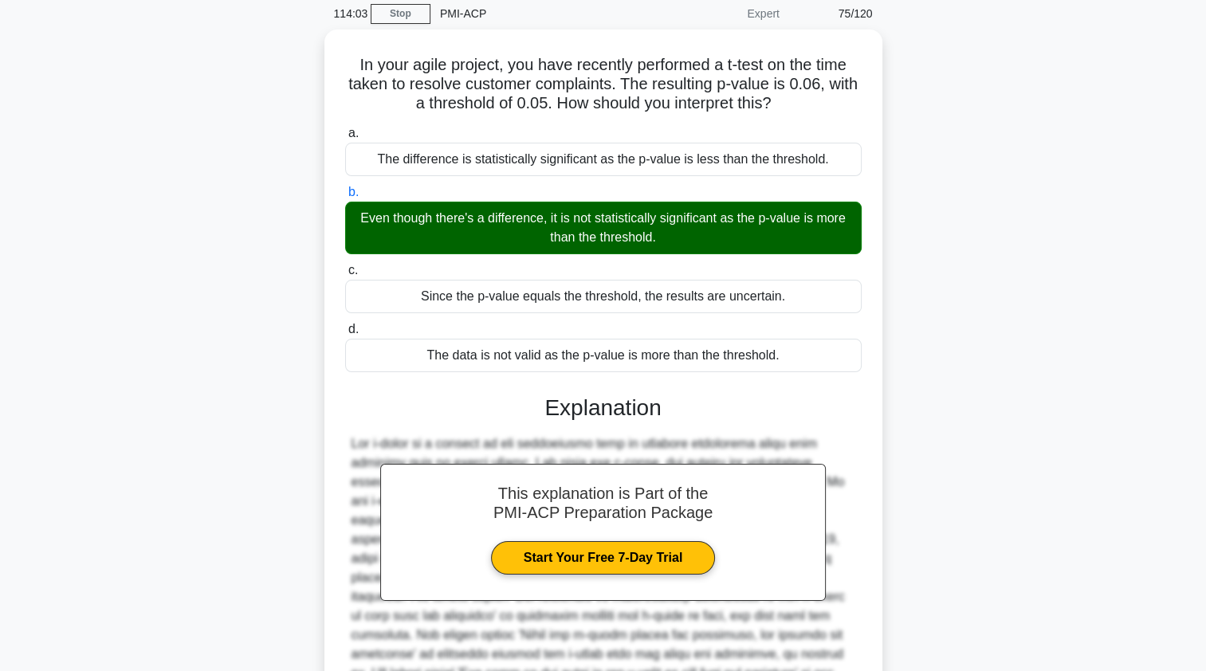
scroll to position [234, 0]
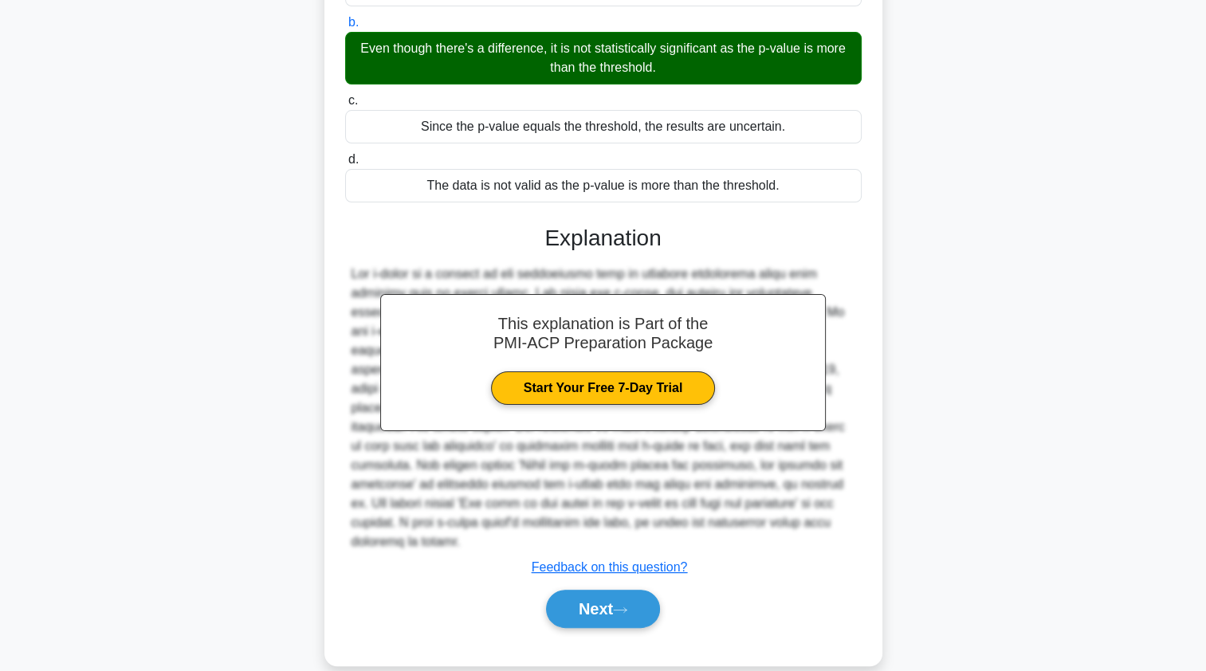
click at [560, 591] on button "Next" at bounding box center [603, 609] width 114 height 38
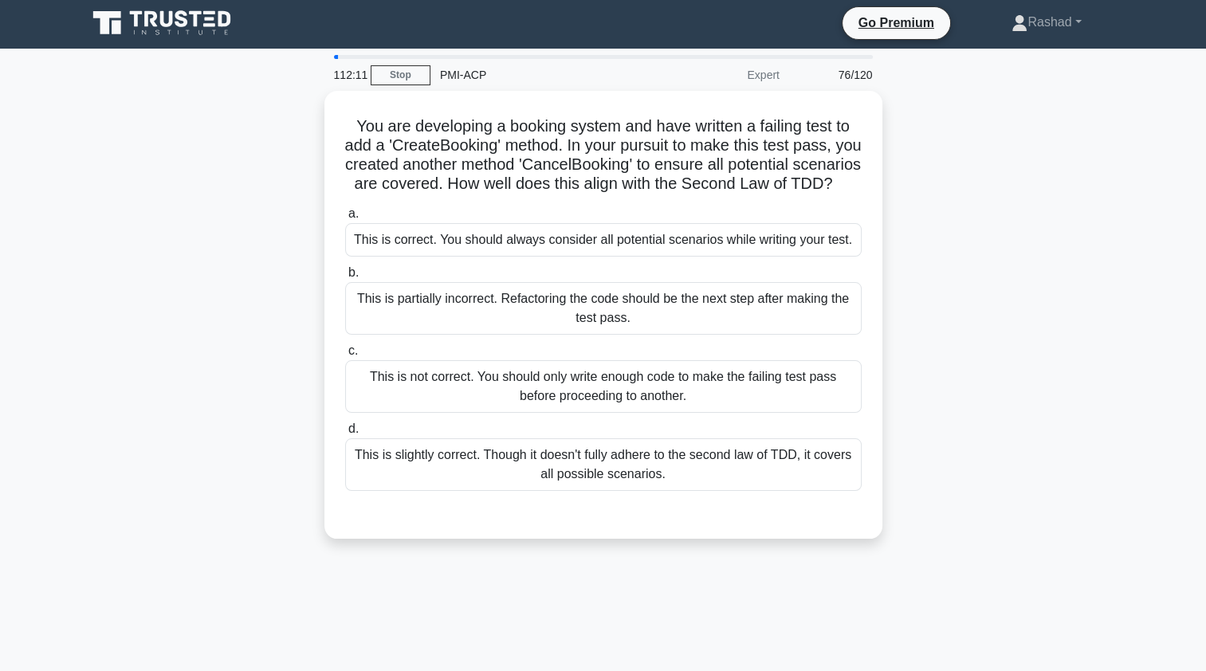
scroll to position [2, 0]
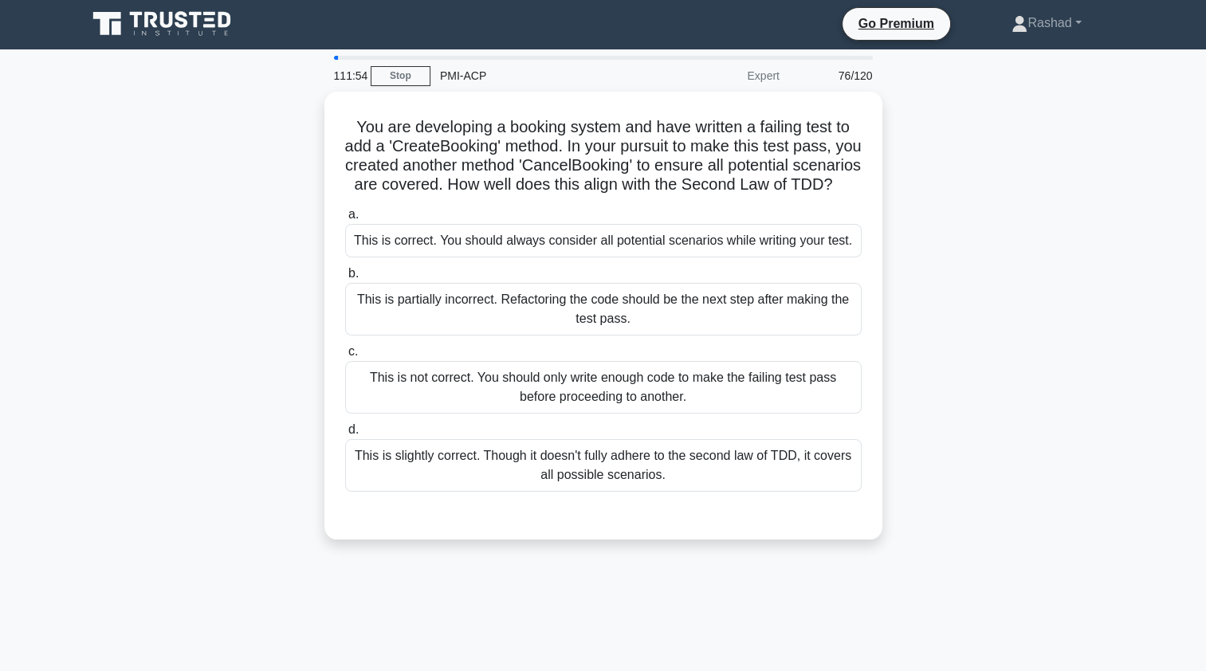
click at [829, 328] on div "This is partially incorrect. Refactoring the code should be the next step after…" at bounding box center [603, 309] width 517 height 53
click at [345, 279] on input "b. This is partially incorrect. Refactoring the code should be the next step af…" at bounding box center [345, 274] width 0 height 10
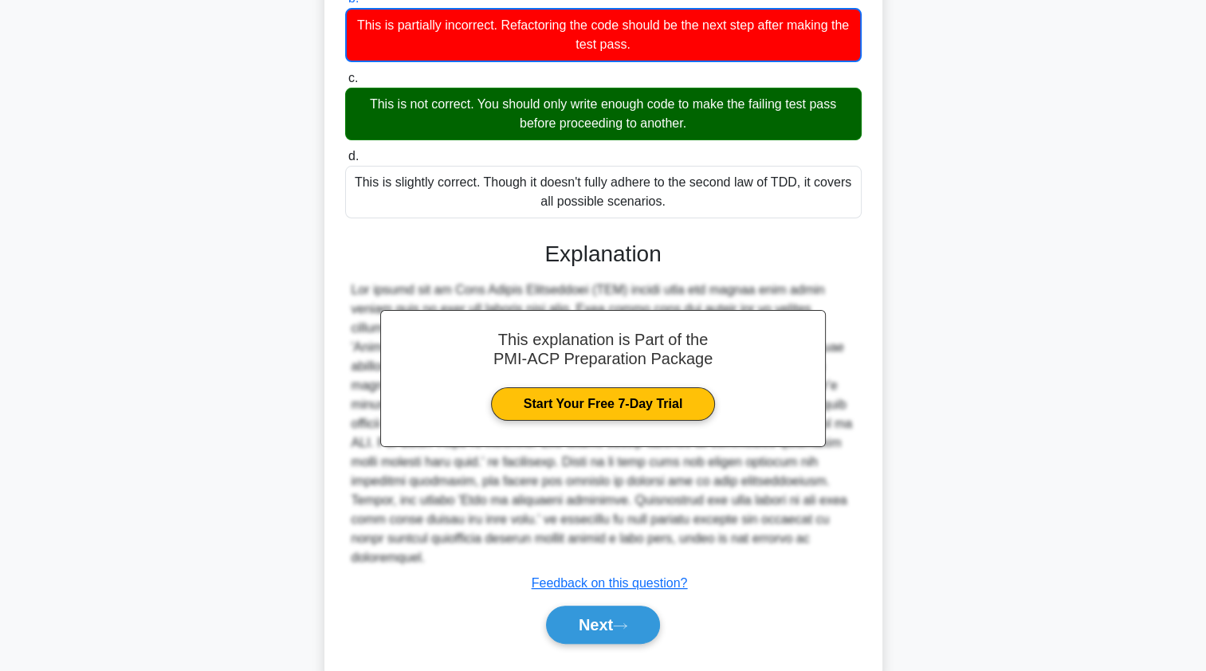
scroll to position [296, 0]
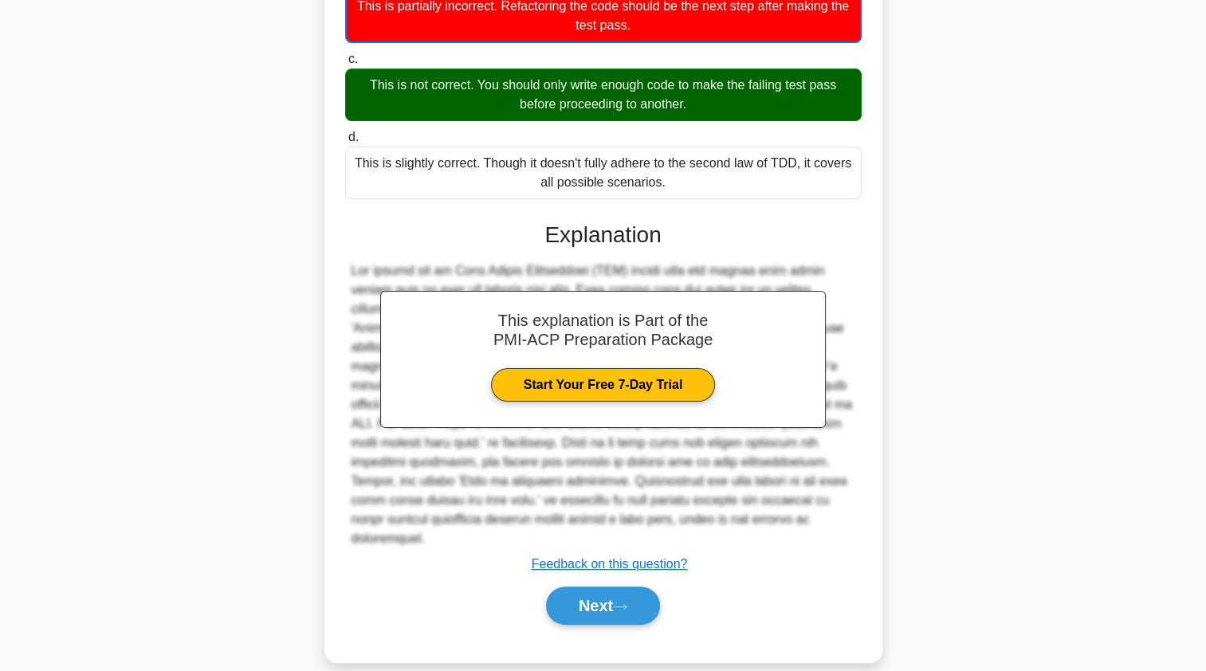
click at [635, 604] on button "Next" at bounding box center [603, 606] width 114 height 38
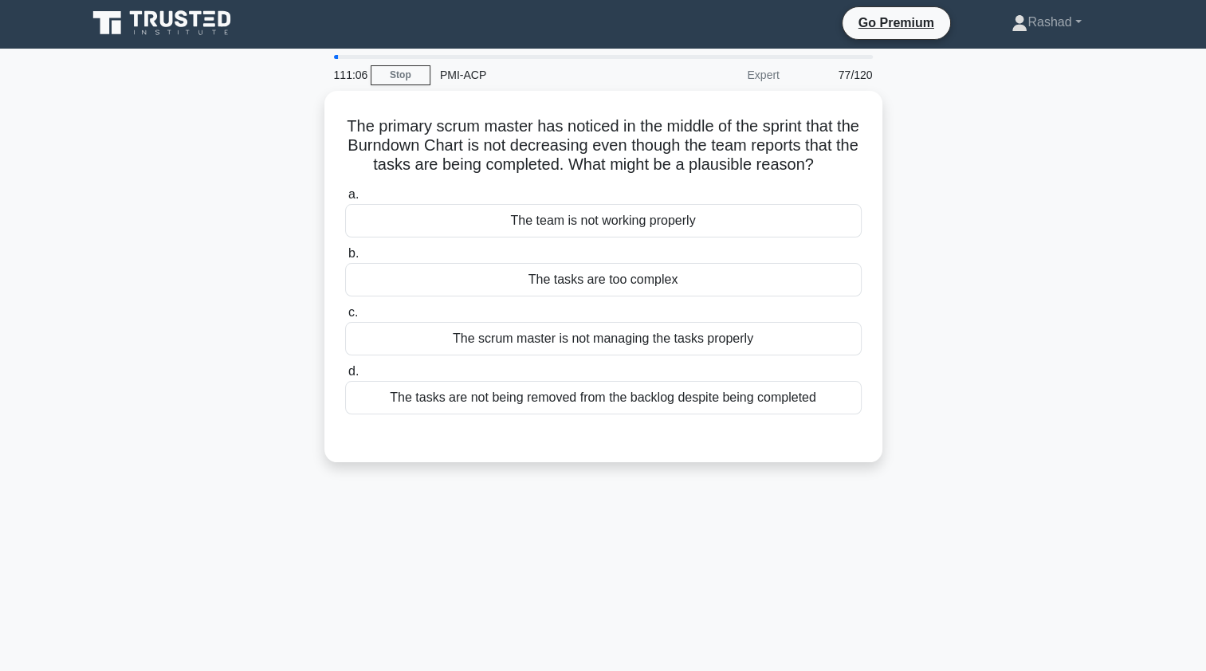
scroll to position [0, 0]
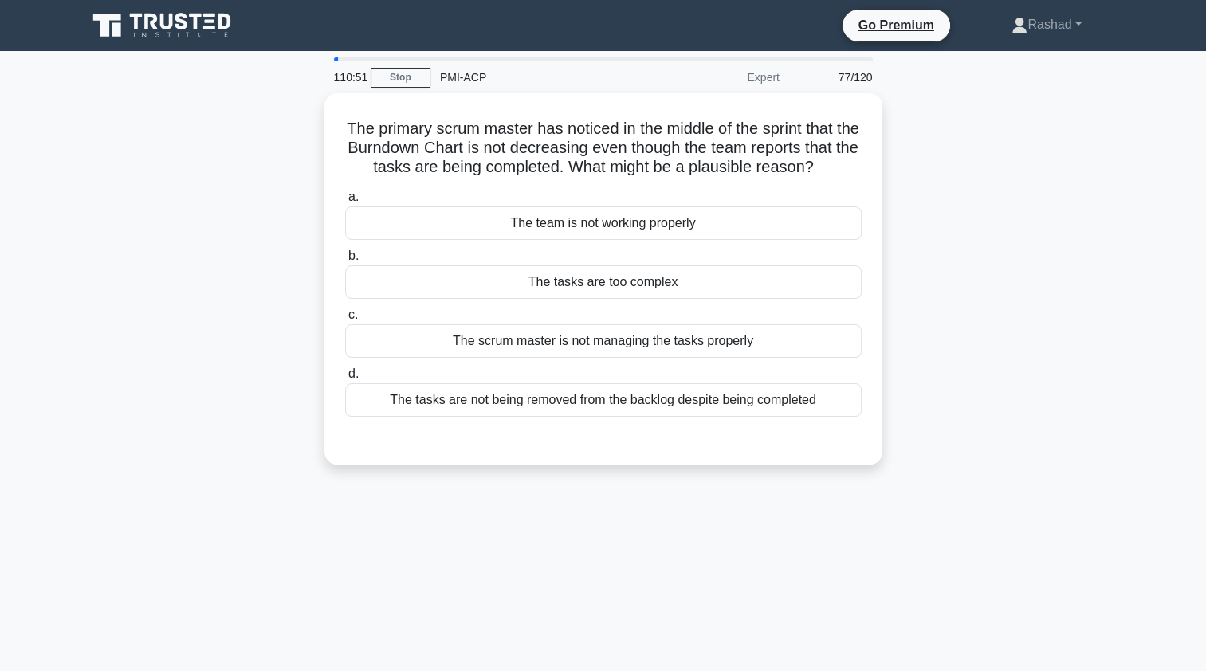
click at [413, 417] on div "The tasks are not being removed from the backlog despite being completed" at bounding box center [603, 399] width 517 height 33
click at [345, 379] on input "d. The tasks are not being removed from the backlog despite being completed" at bounding box center [345, 374] width 0 height 10
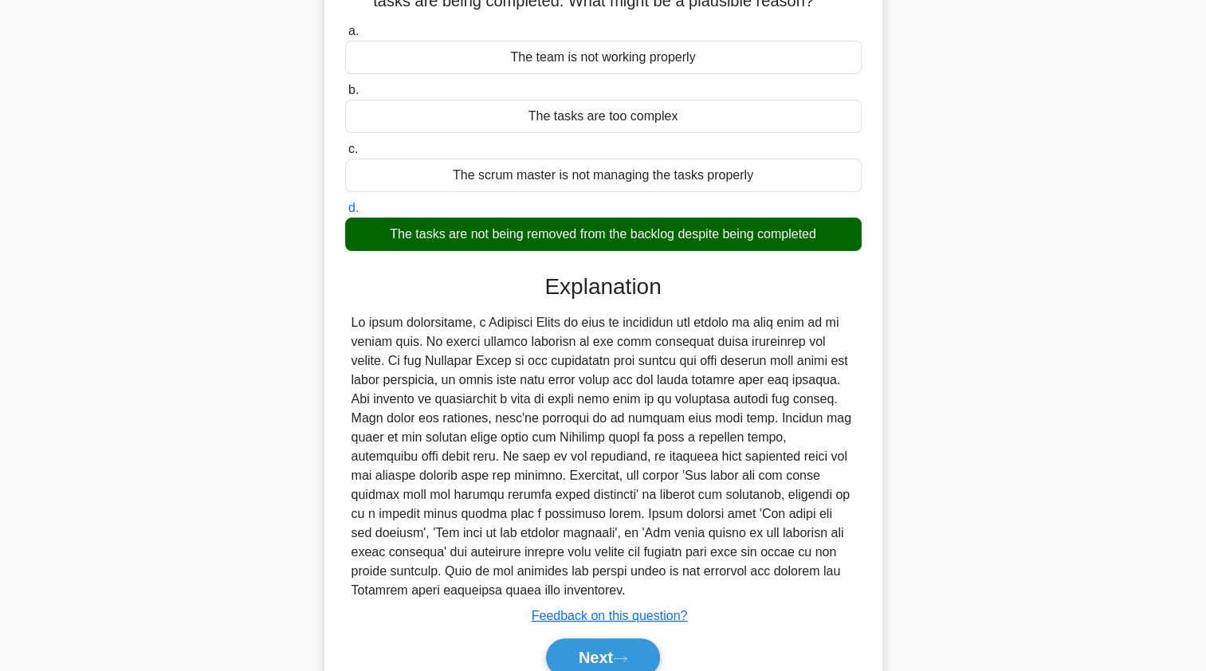
scroll to position [253, 0]
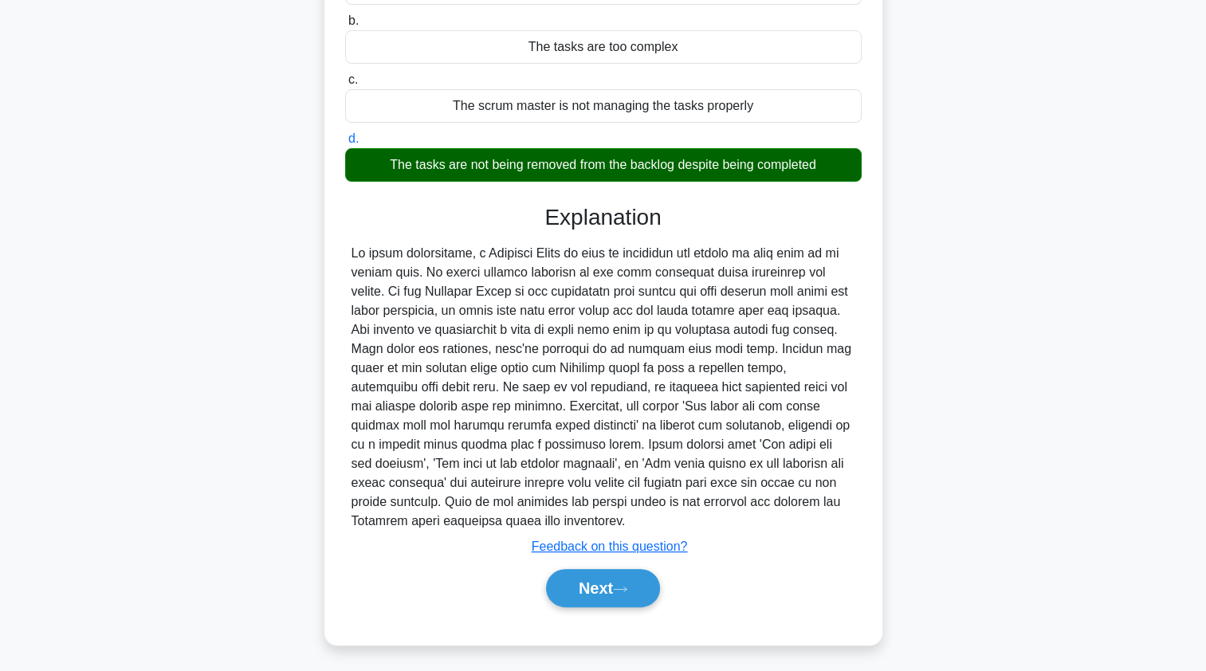
click at [562, 593] on button "Next" at bounding box center [603, 588] width 114 height 38
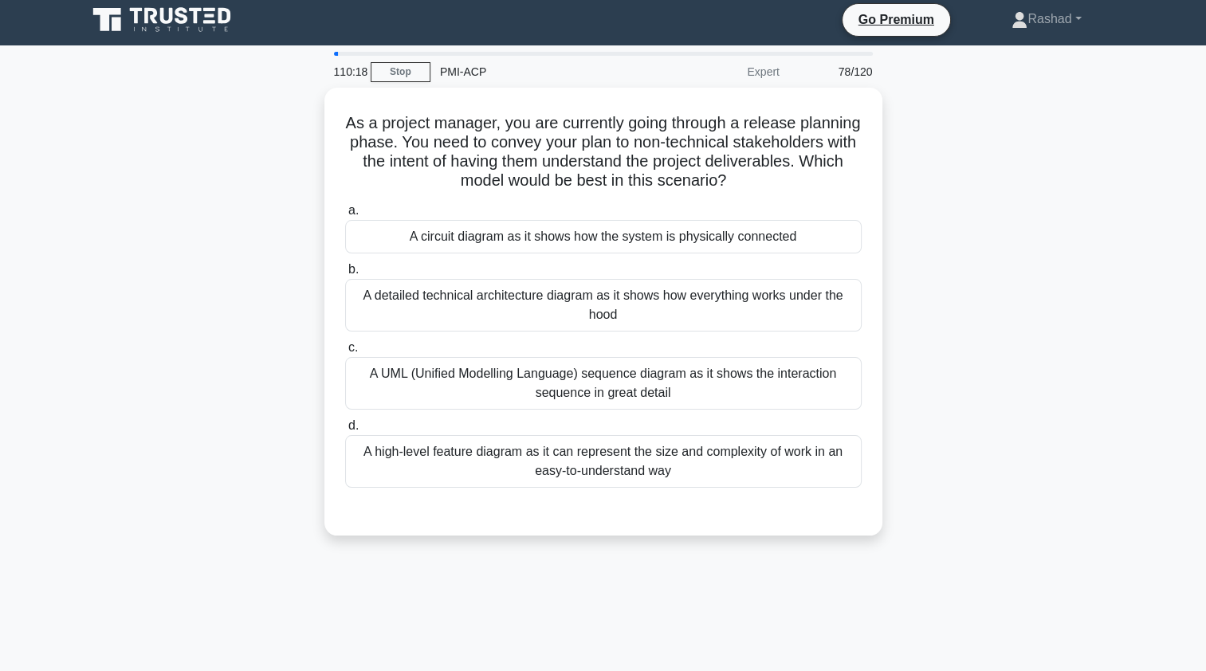
scroll to position [3, 0]
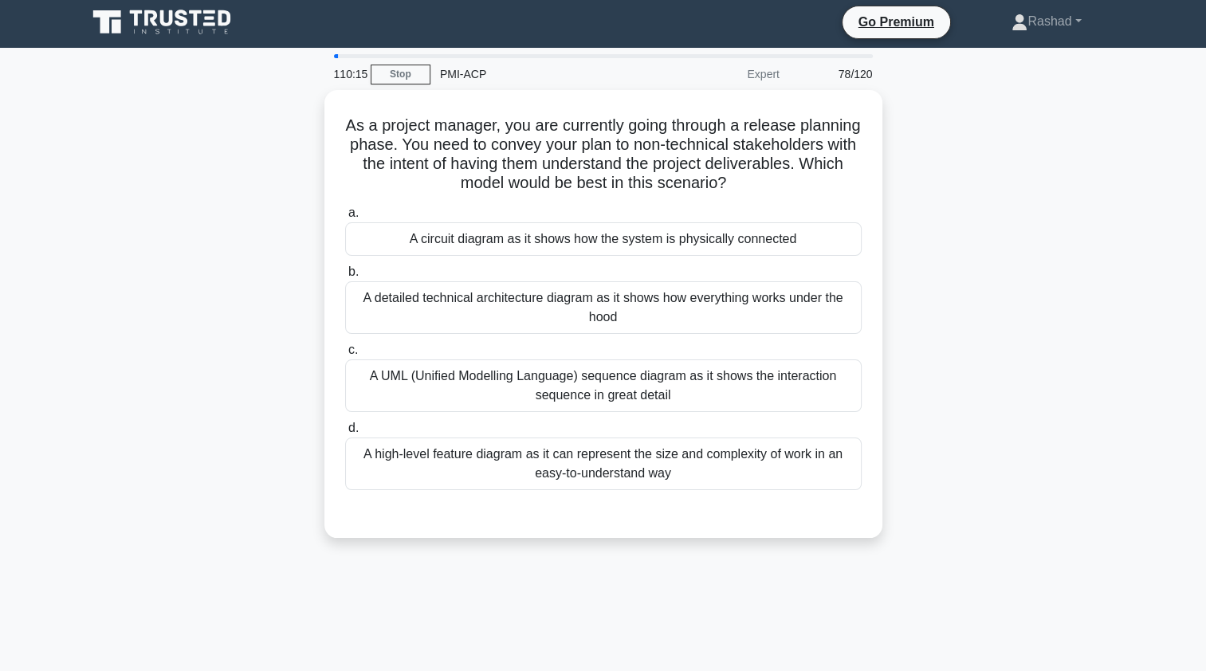
click at [397, 472] on div "A high-level feature diagram as it can represent the size and complexity of wor…" at bounding box center [603, 464] width 517 height 53
click at [345, 434] on input "d. A high-level feature diagram as it can represent the size and complexity of …" at bounding box center [345, 428] width 0 height 10
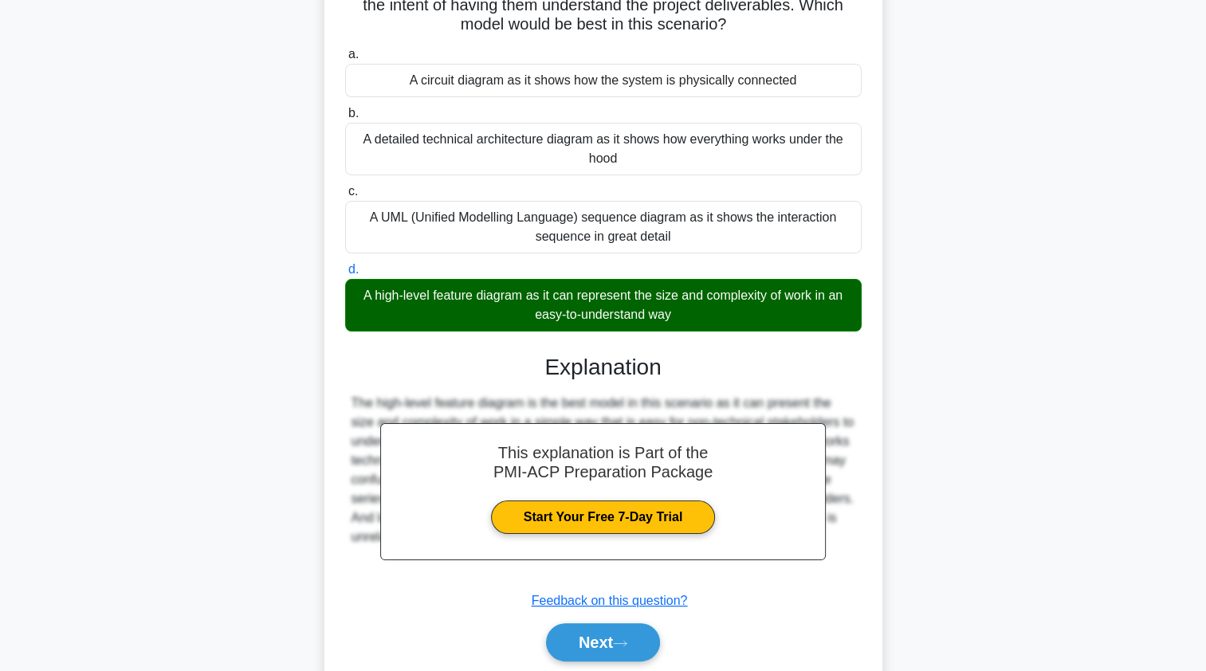
scroll to position [214, 0]
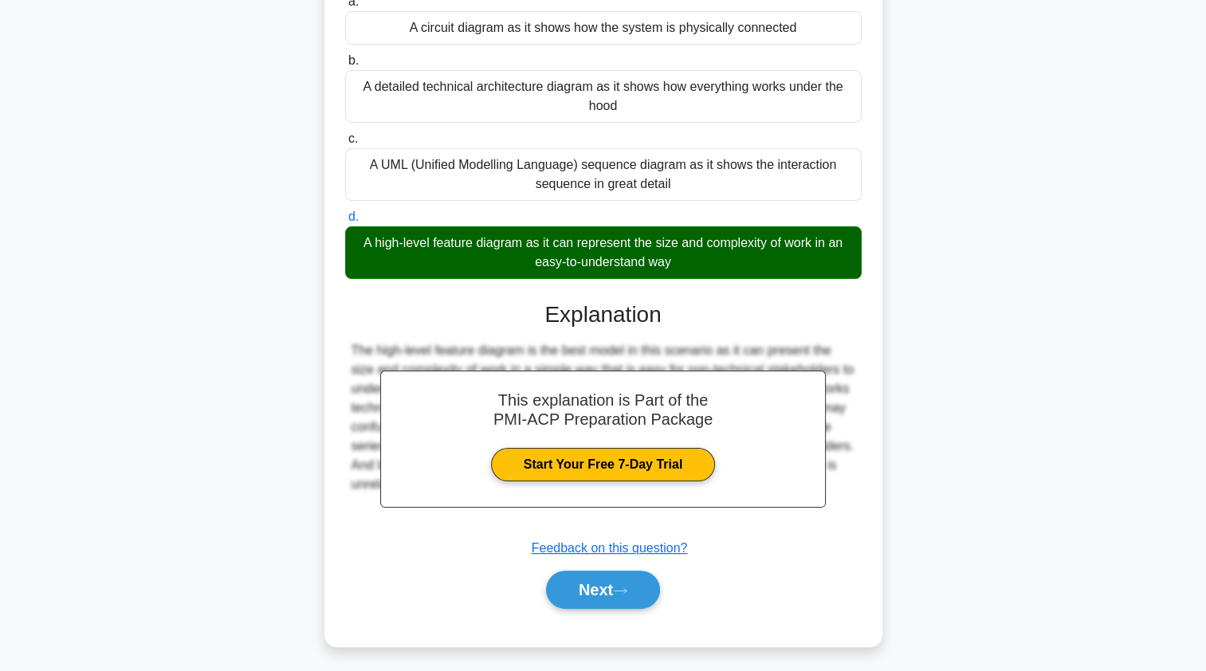
click at [560, 587] on button "Next" at bounding box center [603, 590] width 114 height 38
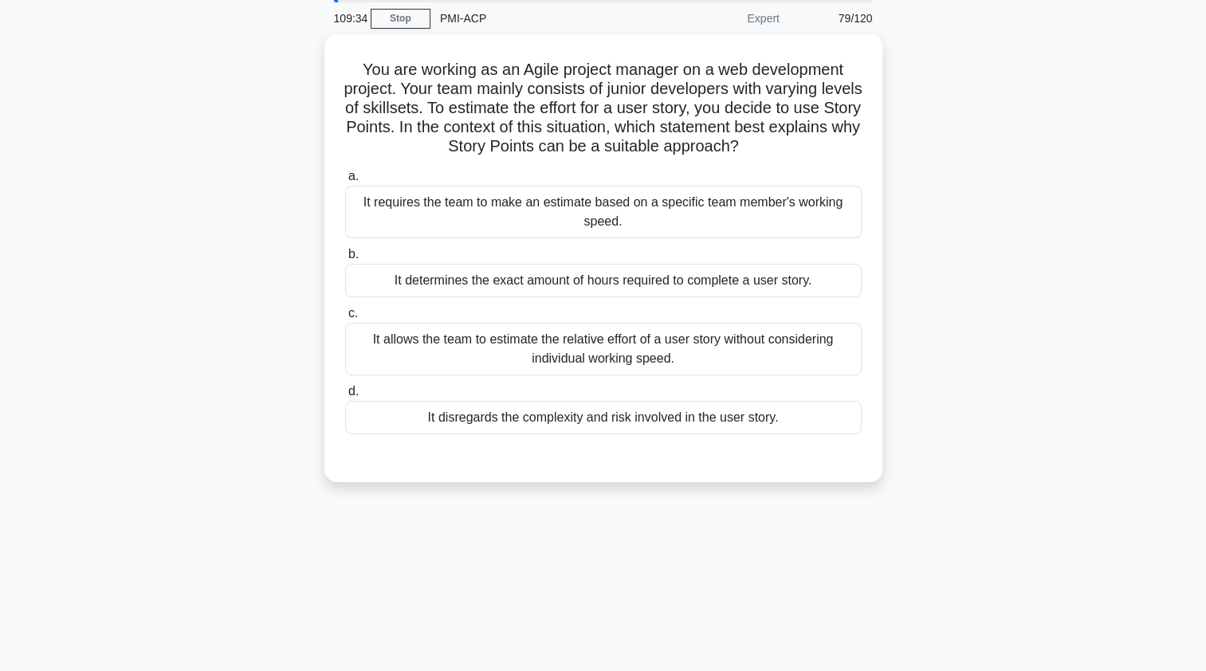
scroll to position [69, 0]
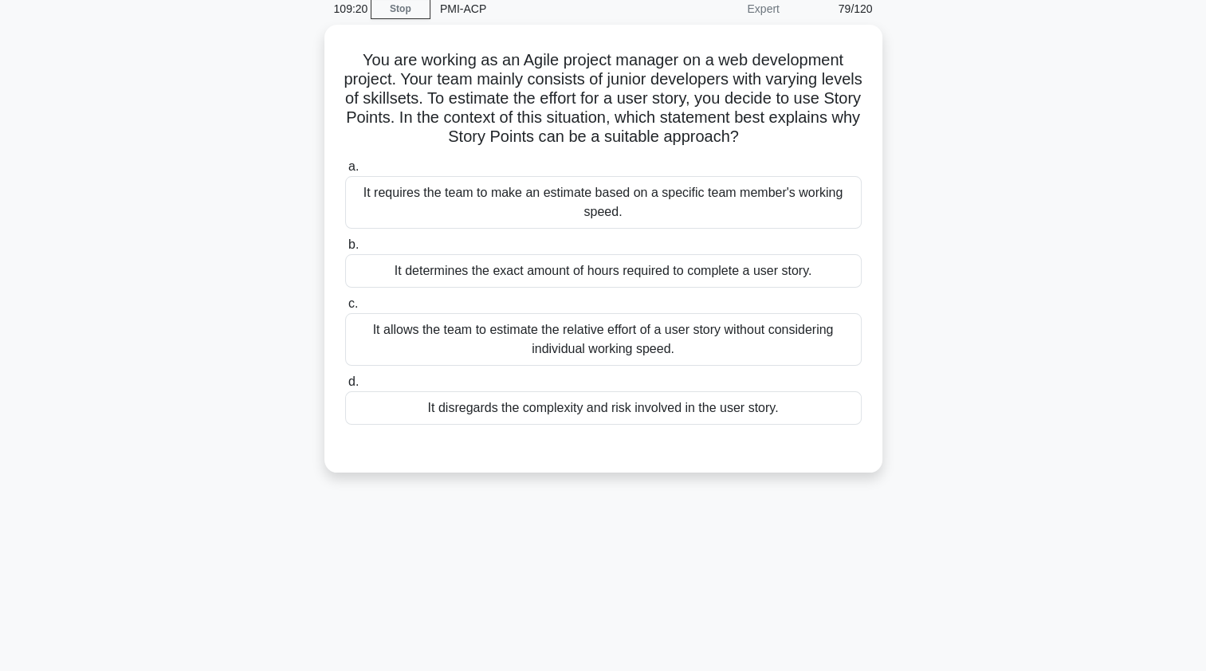
click at [830, 339] on div "It allows the team to estimate the relative effort of a user story without cons…" at bounding box center [603, 339] width 517 height 53
click at [345, 309] on input "c. It allows the team to estimate the relative effort of a user story without c…" at bounding box center [345, 304] width 0 height 10
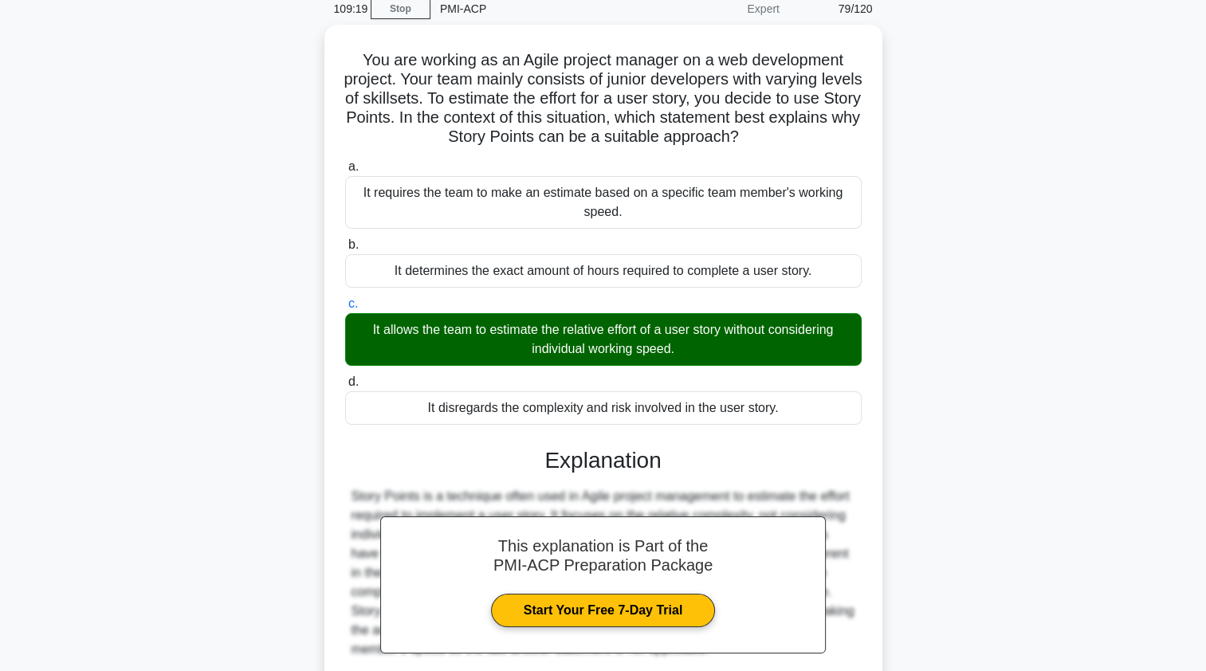
scroll to position [214, 0]
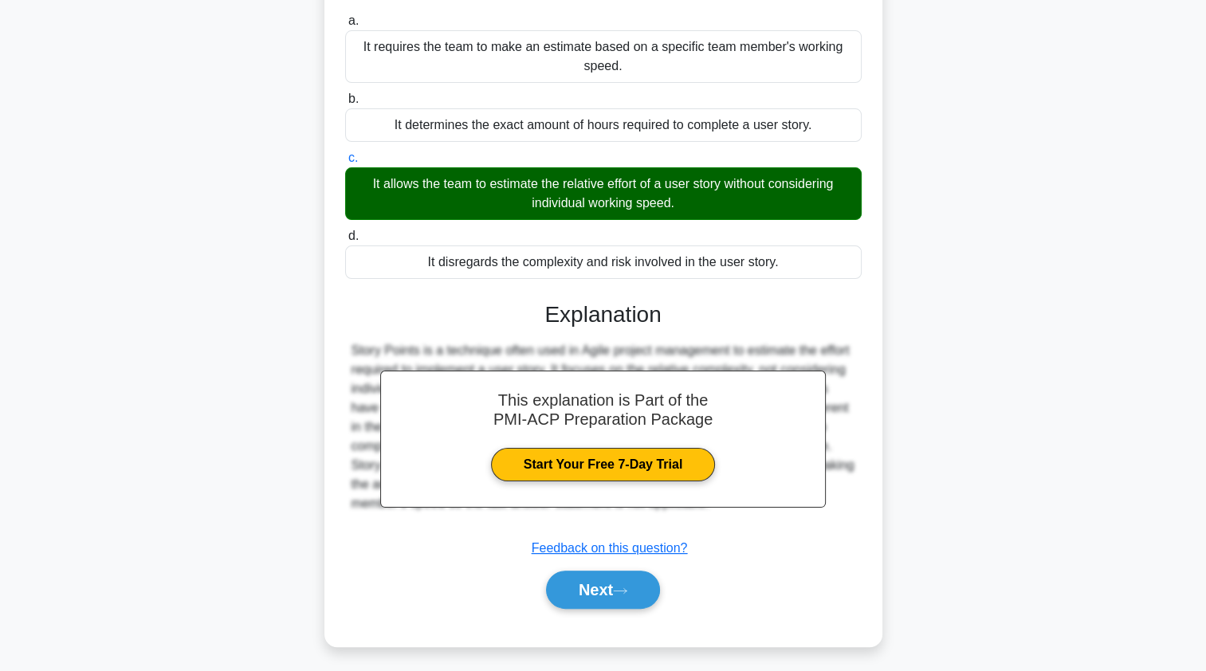
click at [627, 587] on icon at bounding box center [620, 591] width 14 height 9
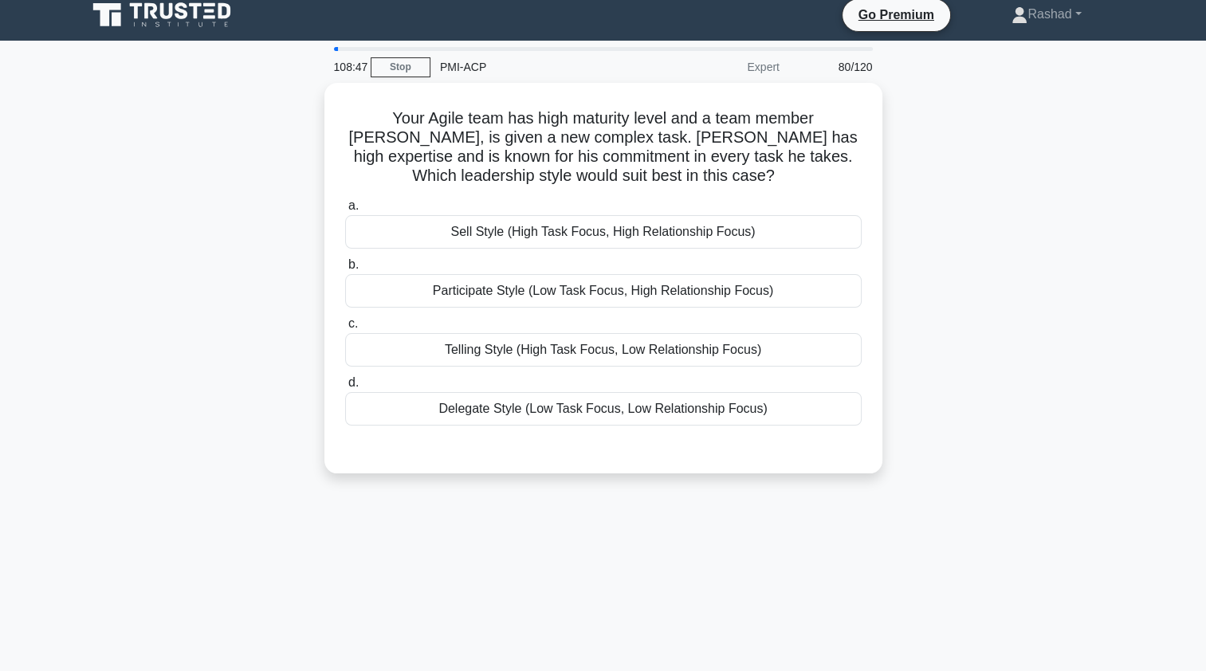
scroll to position [0, 0]
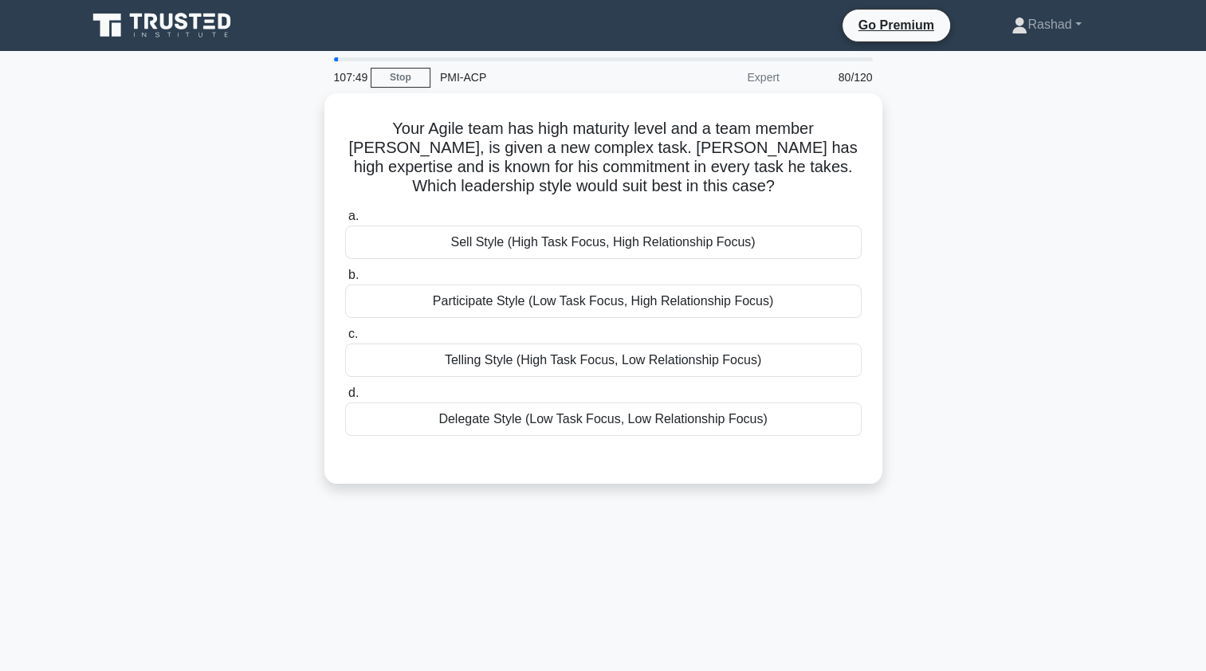
click at [717, 231] on div "Sell Style (High Task Focus, High Relationship Focus)" at bounding box center [603, 242] width 517 height 33
click at [345, 222] on input "a. Sell Style (High Task Focus, High Relationship Focus)" at bounding box center [345, 216] width 0 height 10
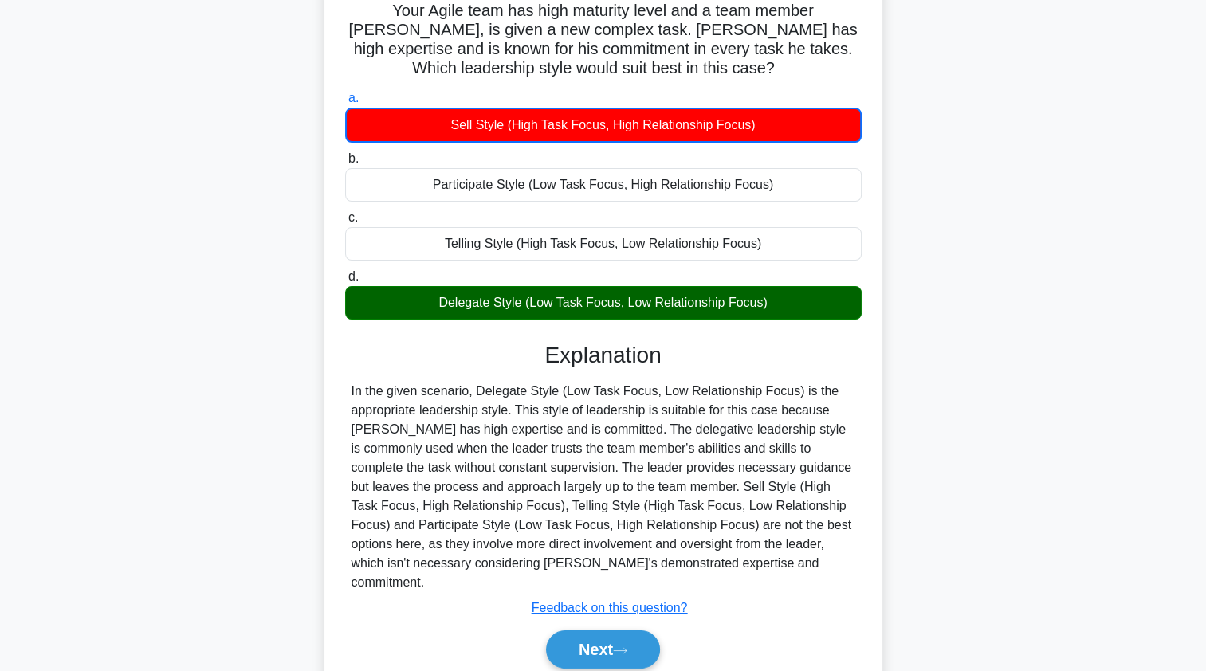
scroll to position [128, 0]
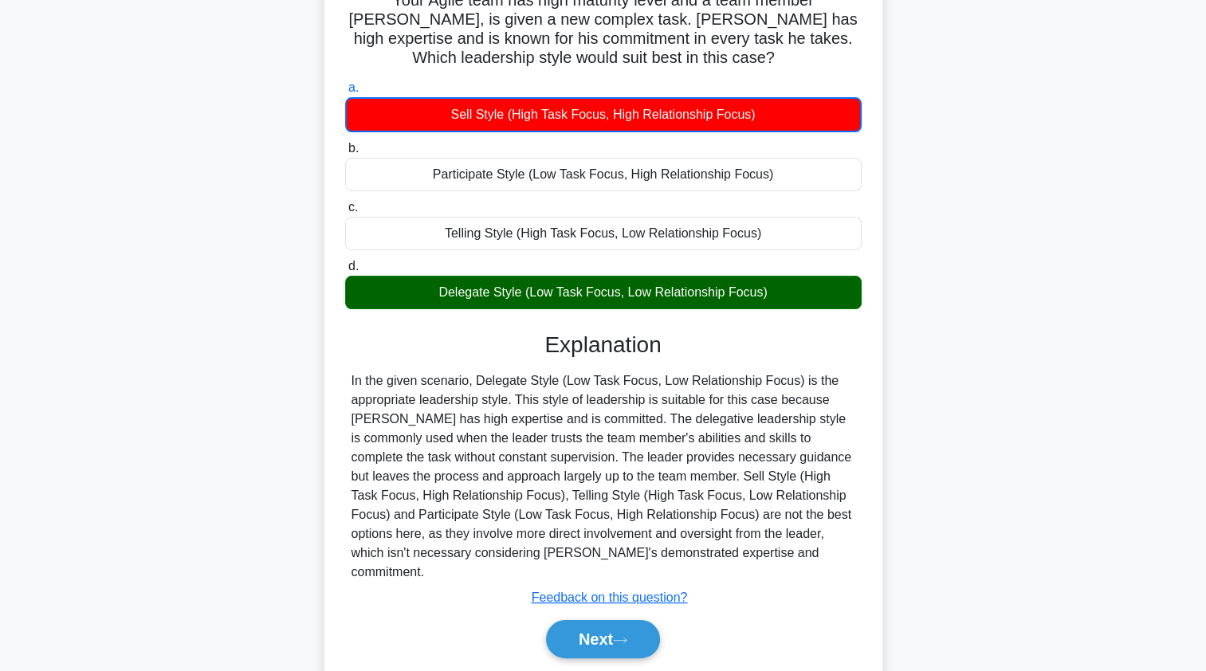
click at [627, 620] on button "Next" at bounding box center [603, 639] width 114 height 38
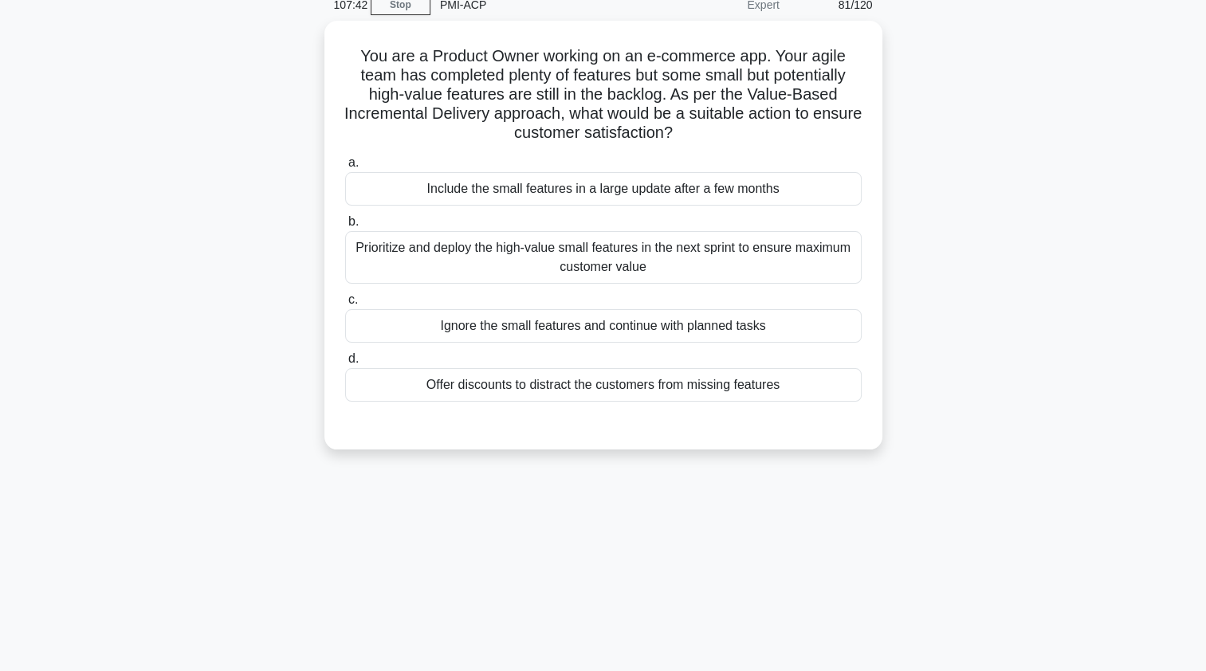
scroll to position [0, 0]
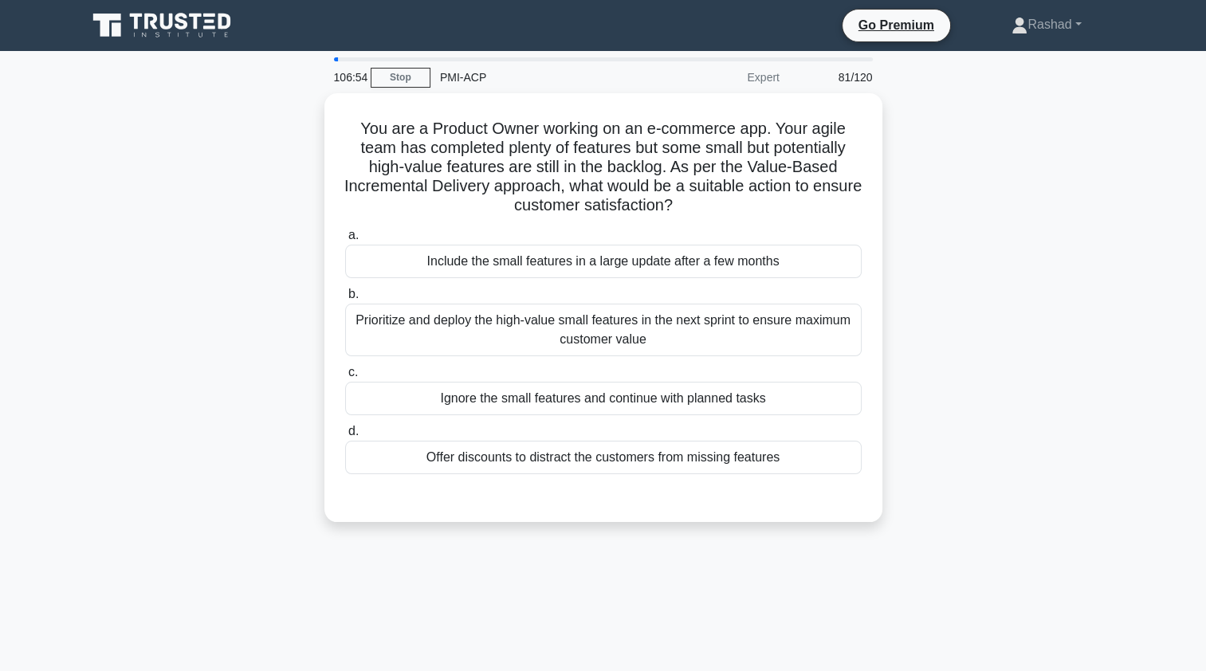
click at [411, 335] on div "Prioritize and deploy the high-value small features in the next sprint to ensur…" at bounding box center [603, 330] width 517 height 53
click at [345, 300] on input "b. Prioritize and deploy the high-value small features in the next sprint to en…" at bounding box center [345, 294] width 0 height 10
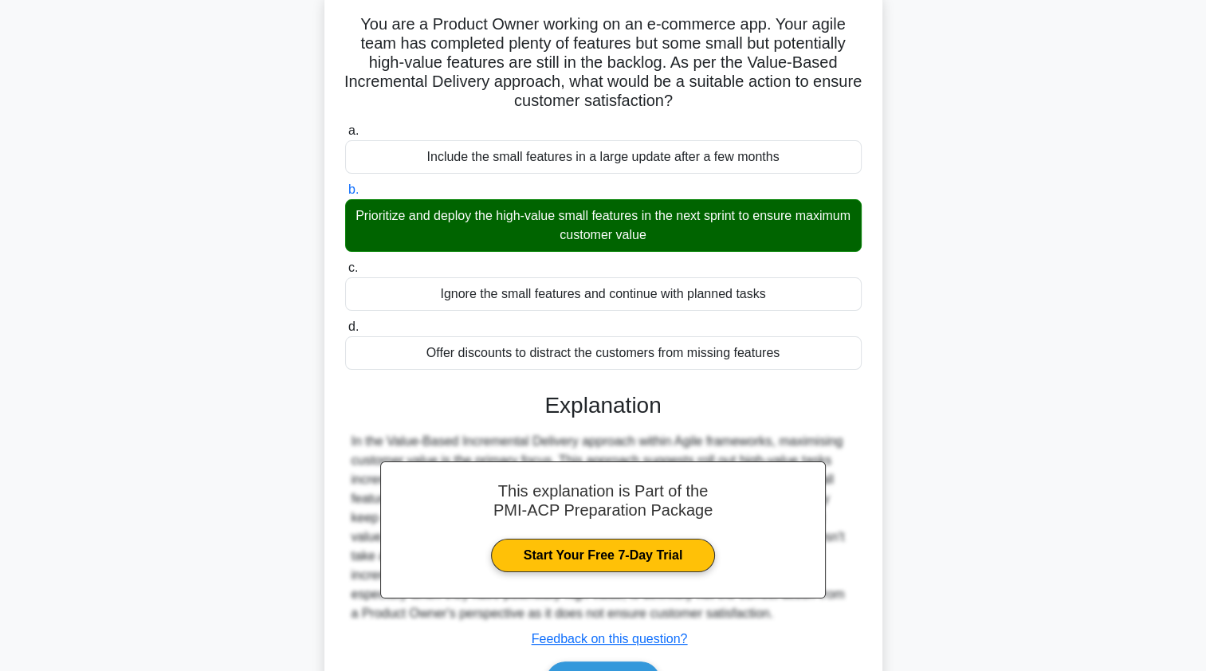
scroll to position [195, 0]
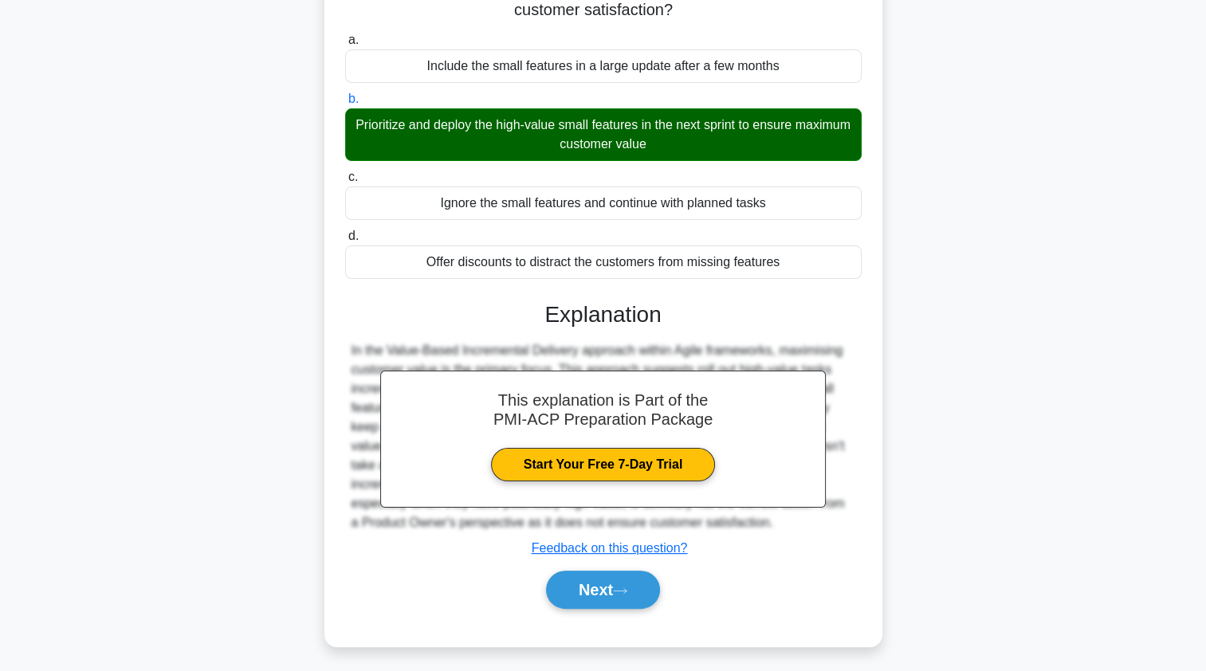
click at [566, 596] on button "Next" at bounding box center [603, 590] width 114 height 38
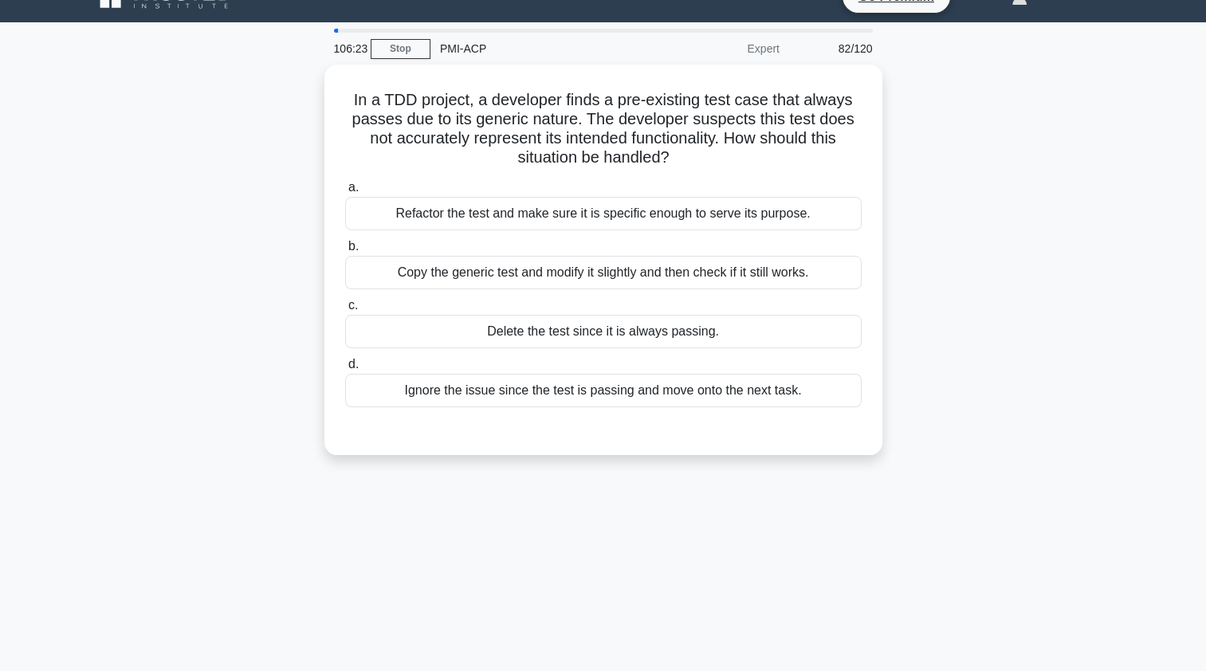
scroll to position [0, 0]
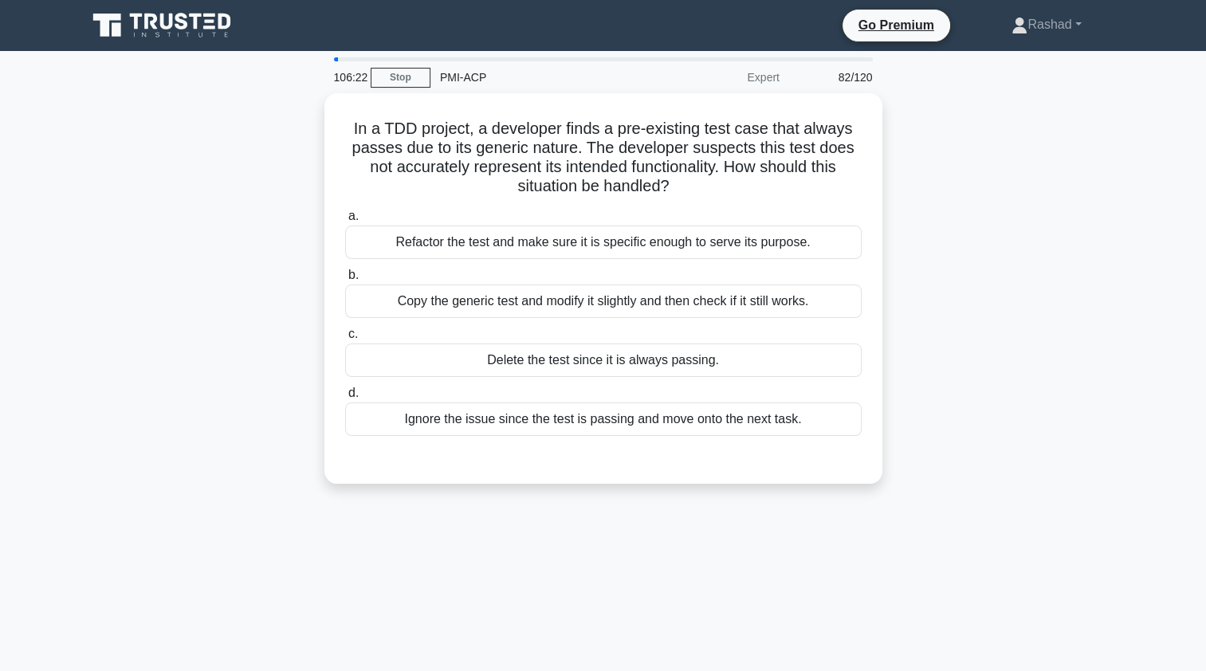
click at [395, 249] on div "Refactor the test and make sure it is specific enough to serve its purpose." at bounding box center [603, 242] width 517 height 33
click at [345, 222] on input "a. Refactor the test and make sure it is specific enough to serve its purpose." at bounding box center [345, 216] width 0 height 10
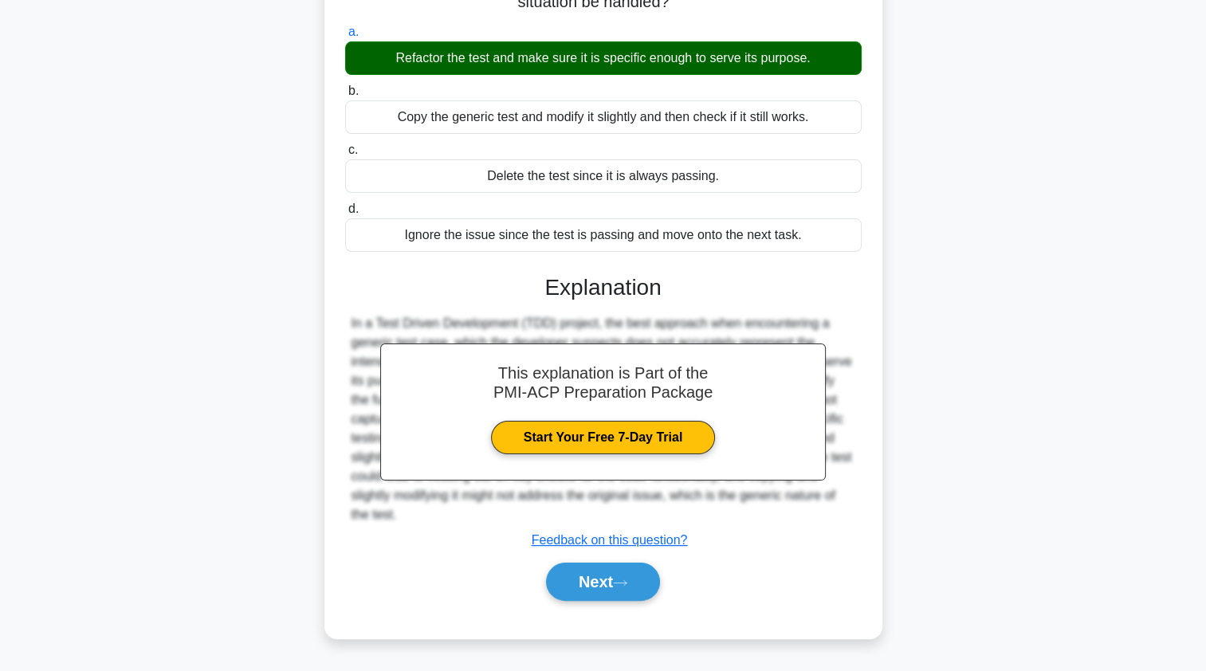
scroll to position [190, 0]
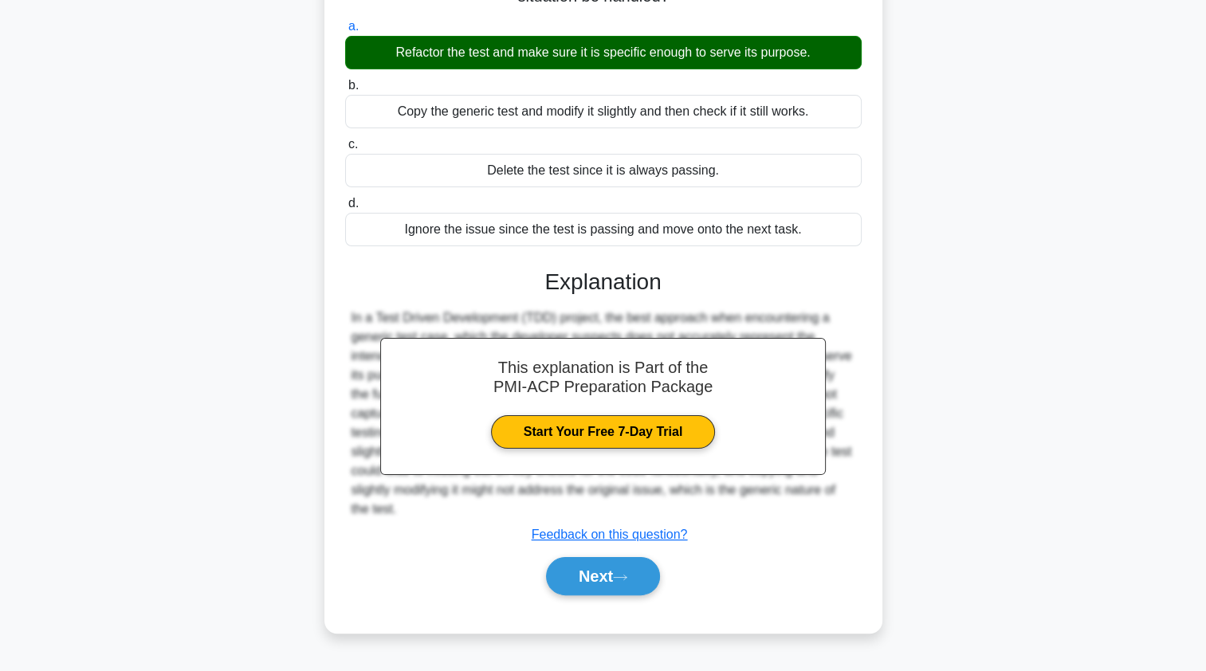
click at [560, 571] on button "Next" at bounding box center [603, 576] width 114 height 38
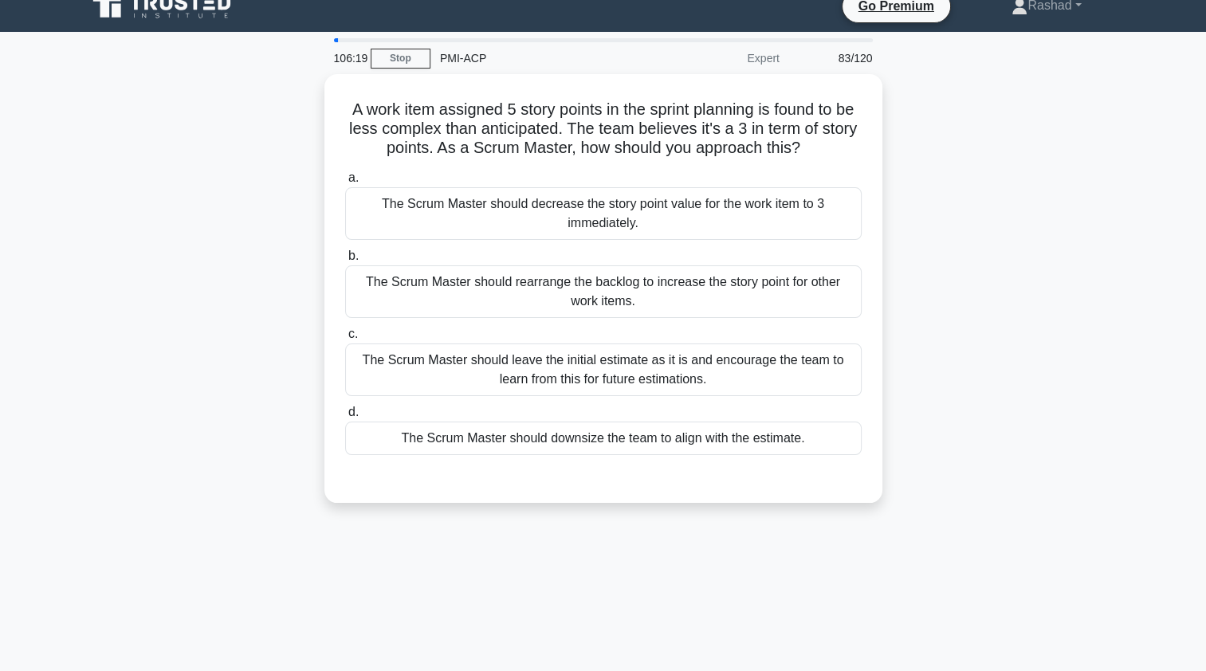
scroll to position [0, 0]
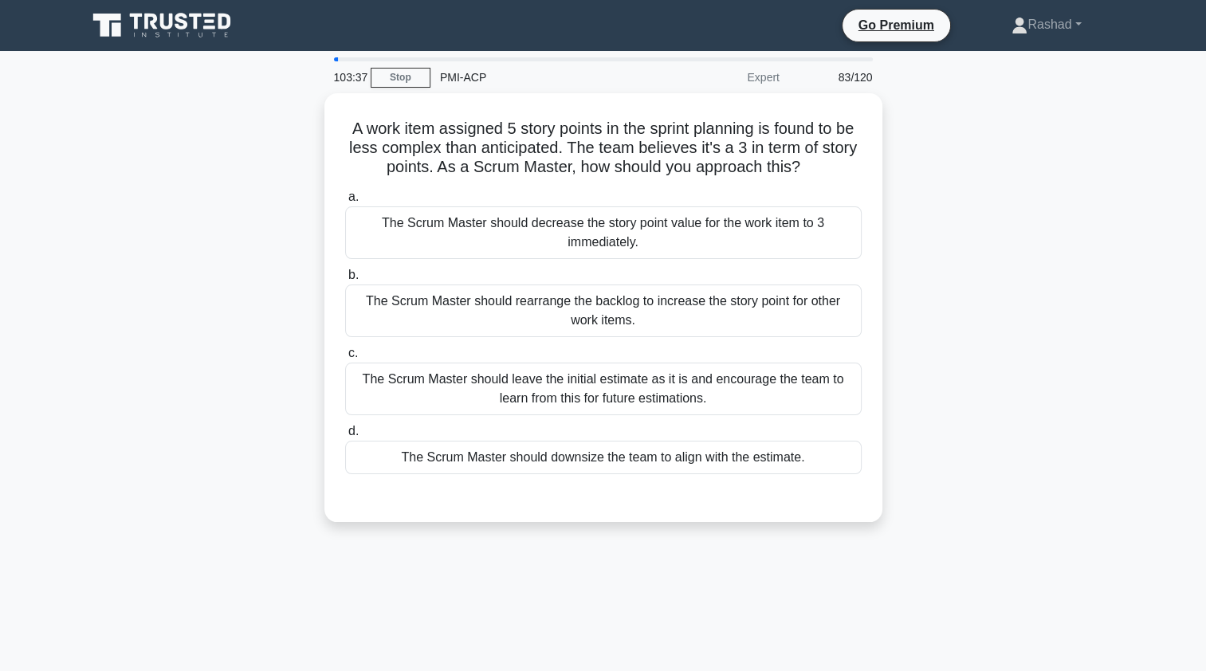
click at [430, 400] on div "The Scrum Master should leave the initial estimate as it is and encourage the t…" at bounding box center [603, 389] width 517 height 53
click at [345, 359] on input "c. The Scrum Master should leave the initial estimate as it is and encourage th…" at bounding box center [345, 353] width 0 height 10
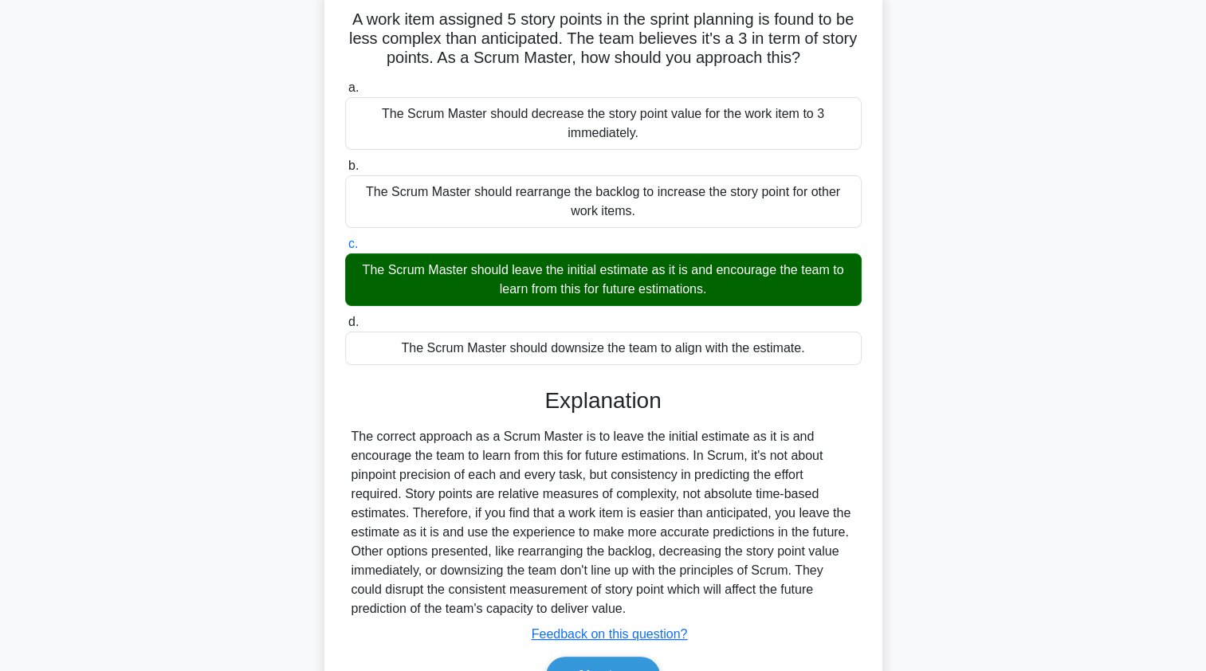
scroll to position [195, 0]
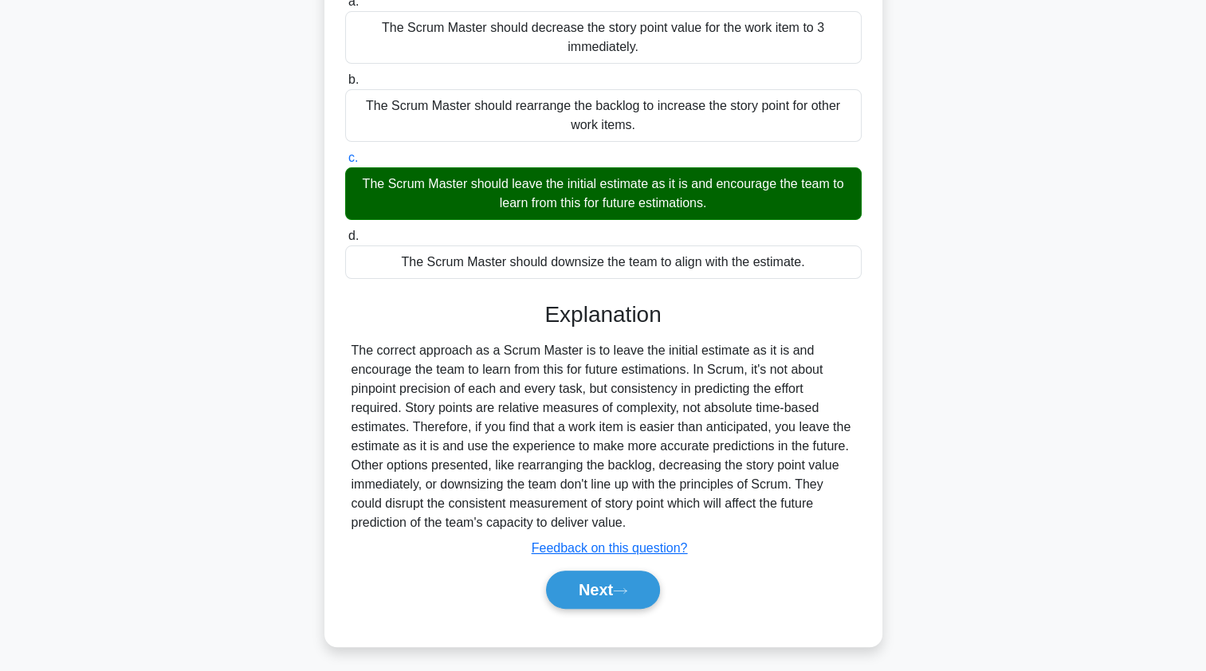
click at [568, 595] on button "Next" at bounding box center [603, 590] width 114 height 38
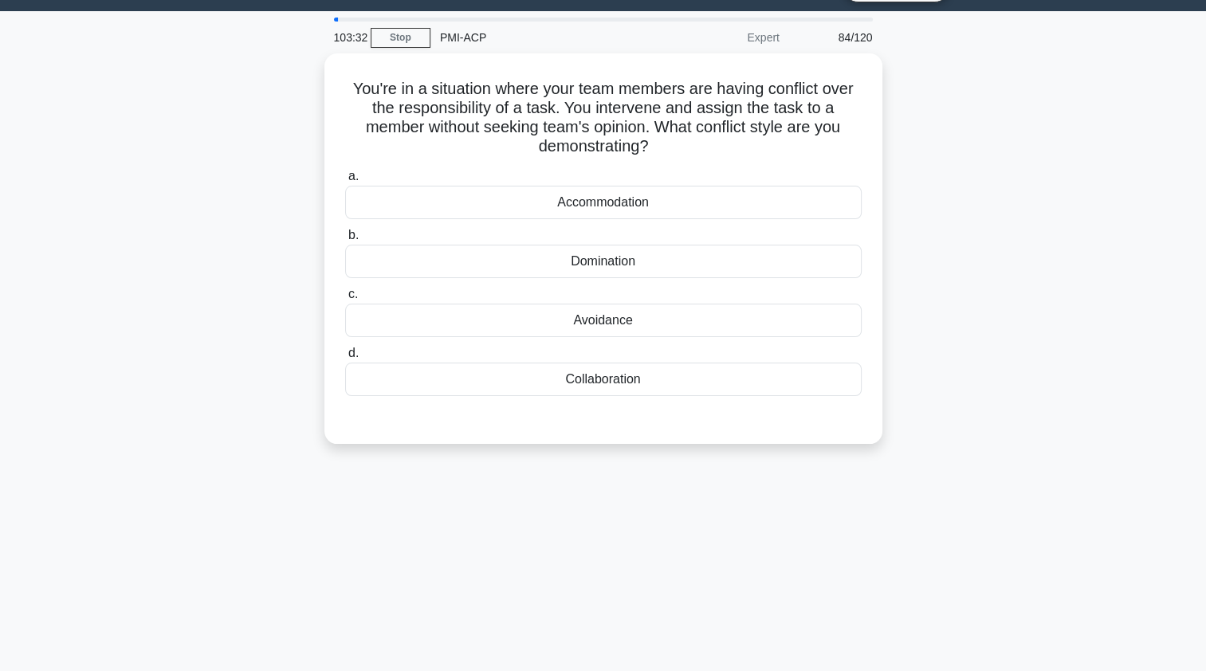
scroll to position [0, 0]
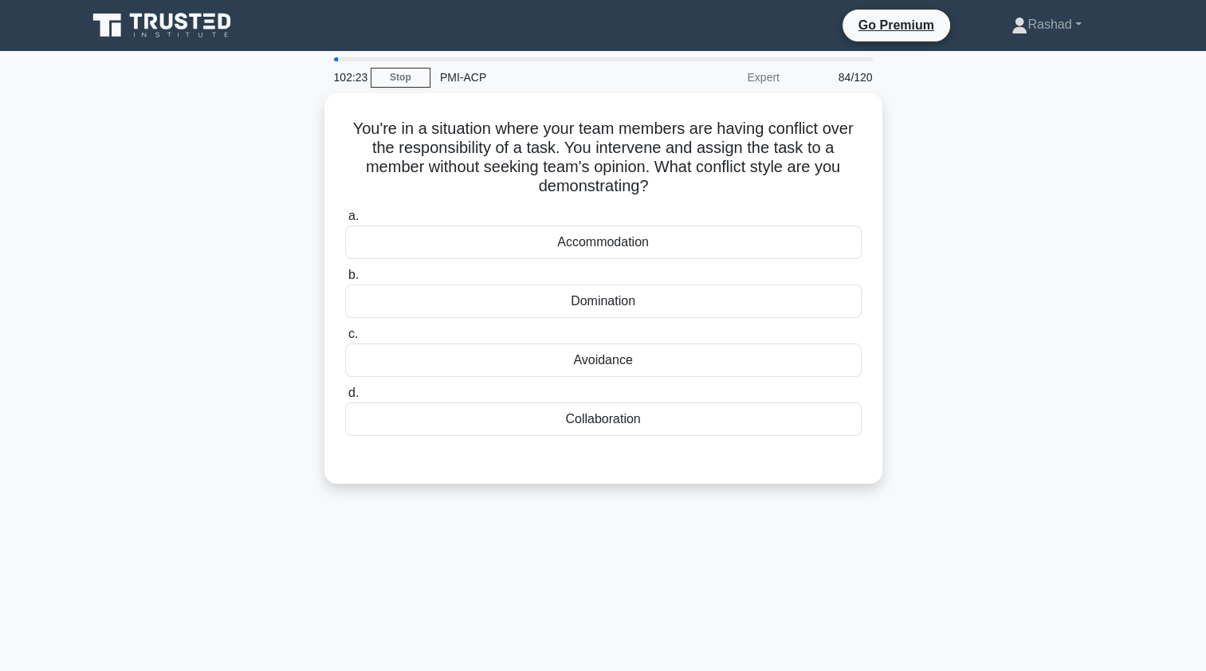
click at [439, 307] on div "Domination" at bounding box center [603, 301] width 517 height 33
click at [345, 281] on input "b. Domination" at bounding box center [345, 275] width 0 height 10
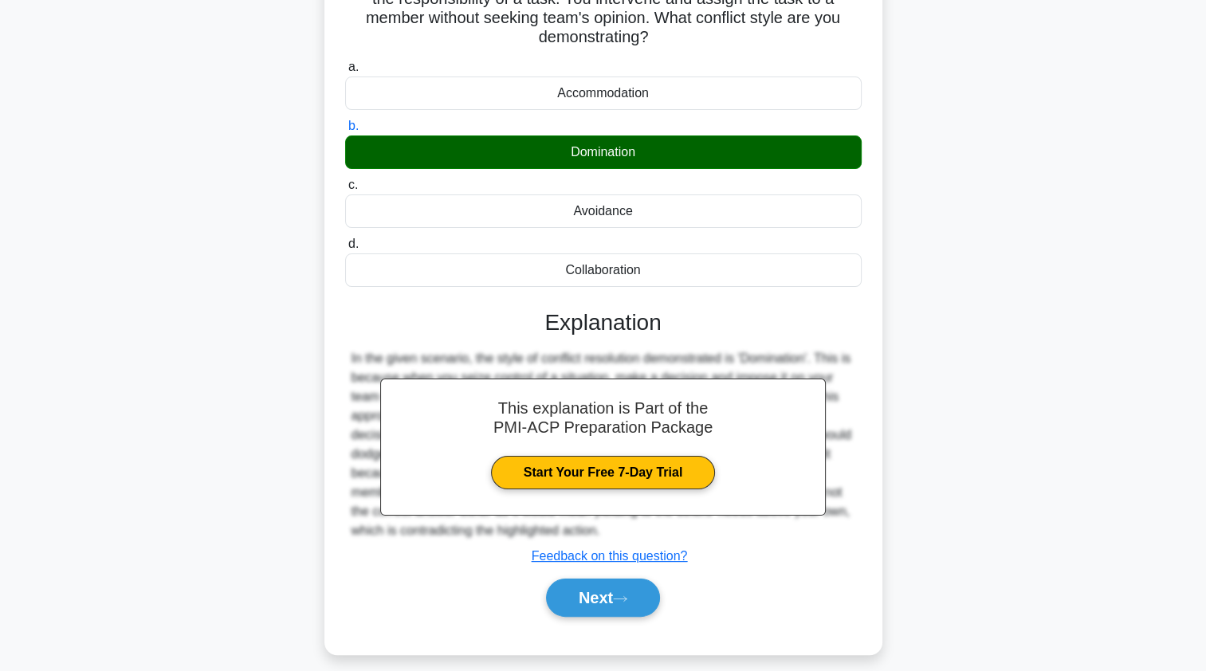
scroll to position [190, 0]
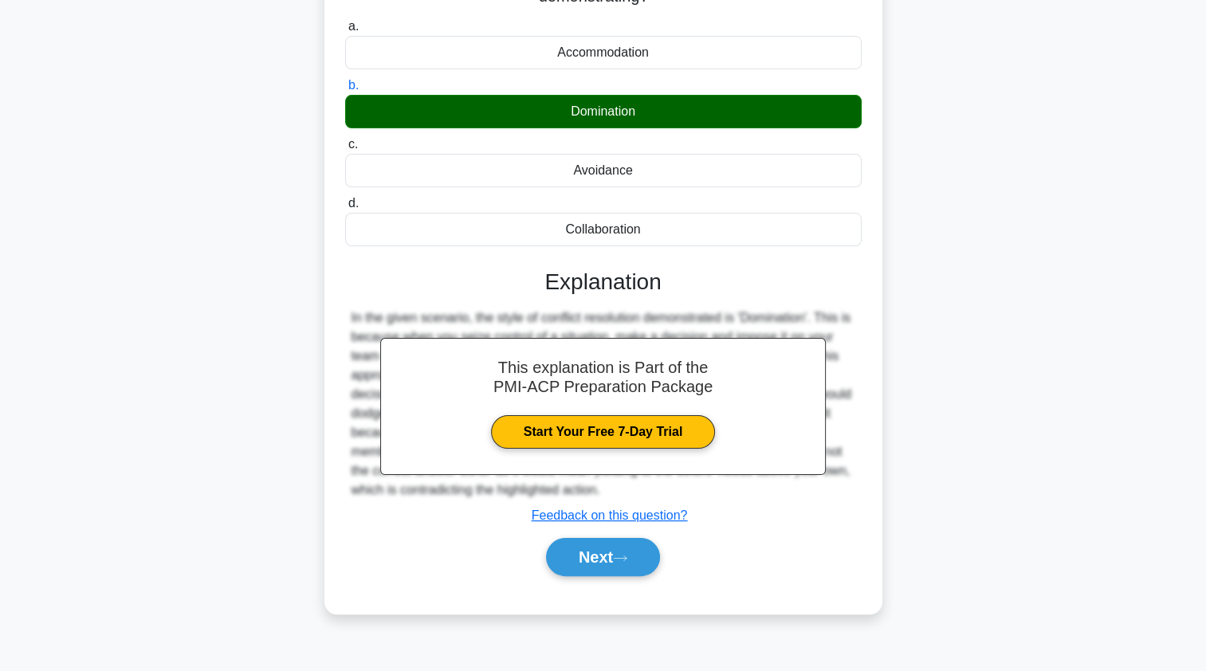
click at [571, 564] on button "Next" at bounding box center [603, 557] width 114 height 38
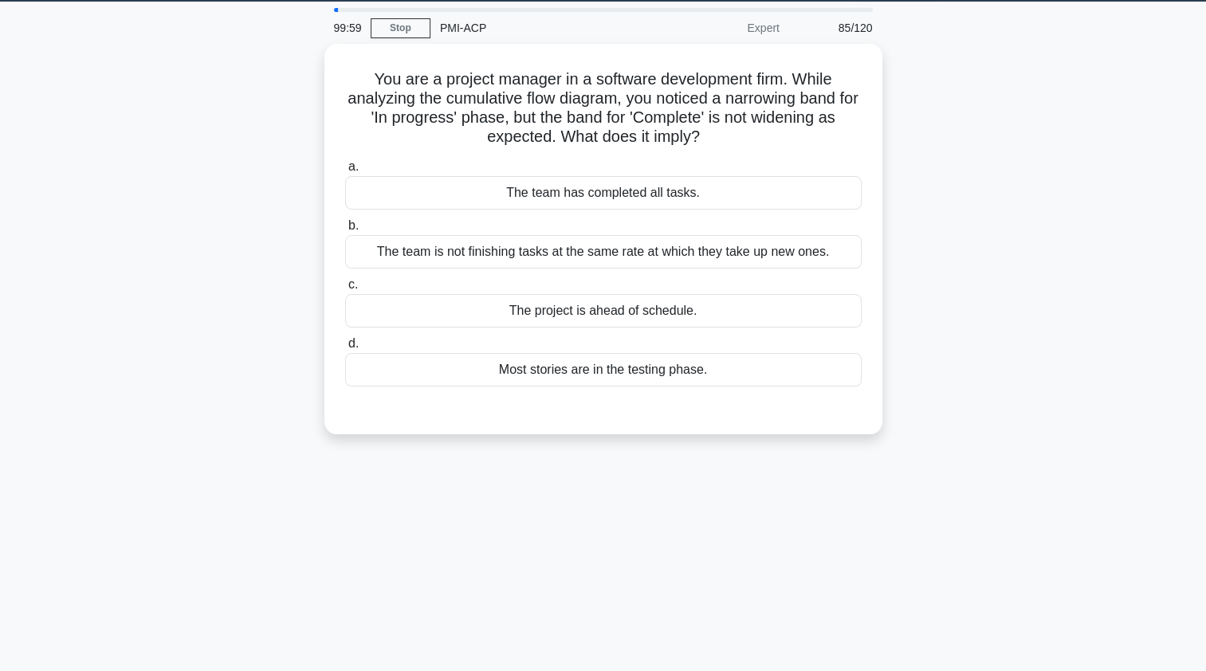
scroll to position [51, 0]
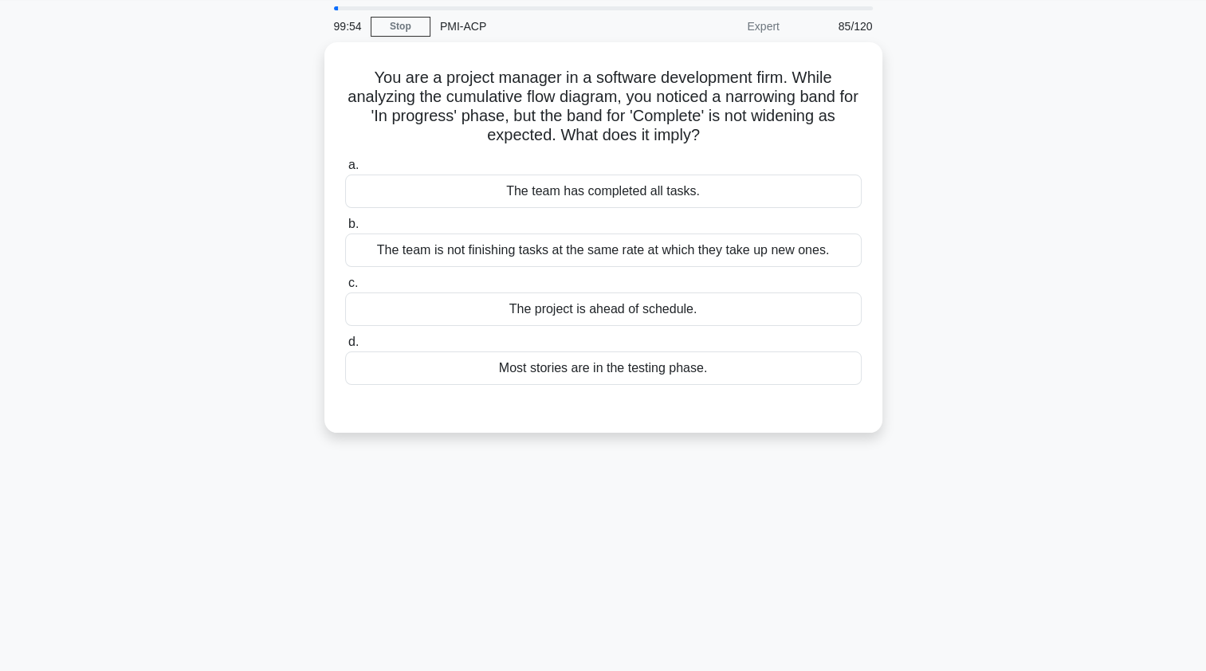
click at [392, 252] on div "The team is not finishing tasks at the same rate at which they take up new ones." at bounding box center [603, 250] width 517 height 33
click at [345, 230] on input "b. The team is not finishing tasks at the same rate at which they take up new o…" at bounding box center [345, 224] width 0 height 10
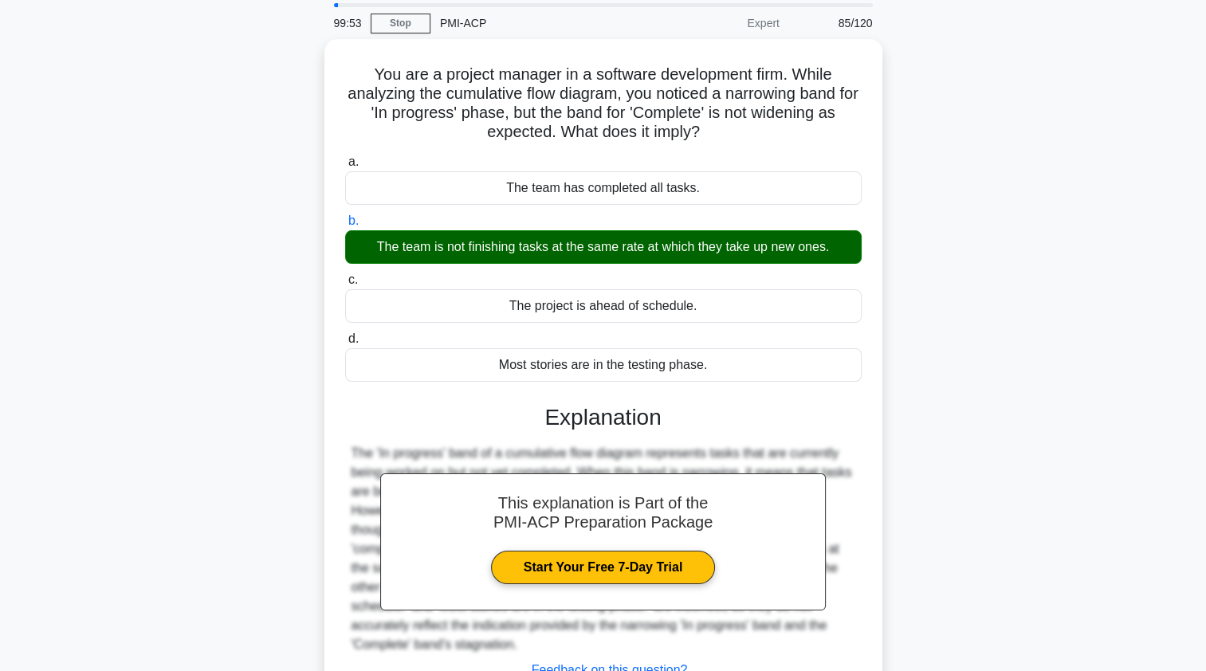
scroll to position [190, 0]
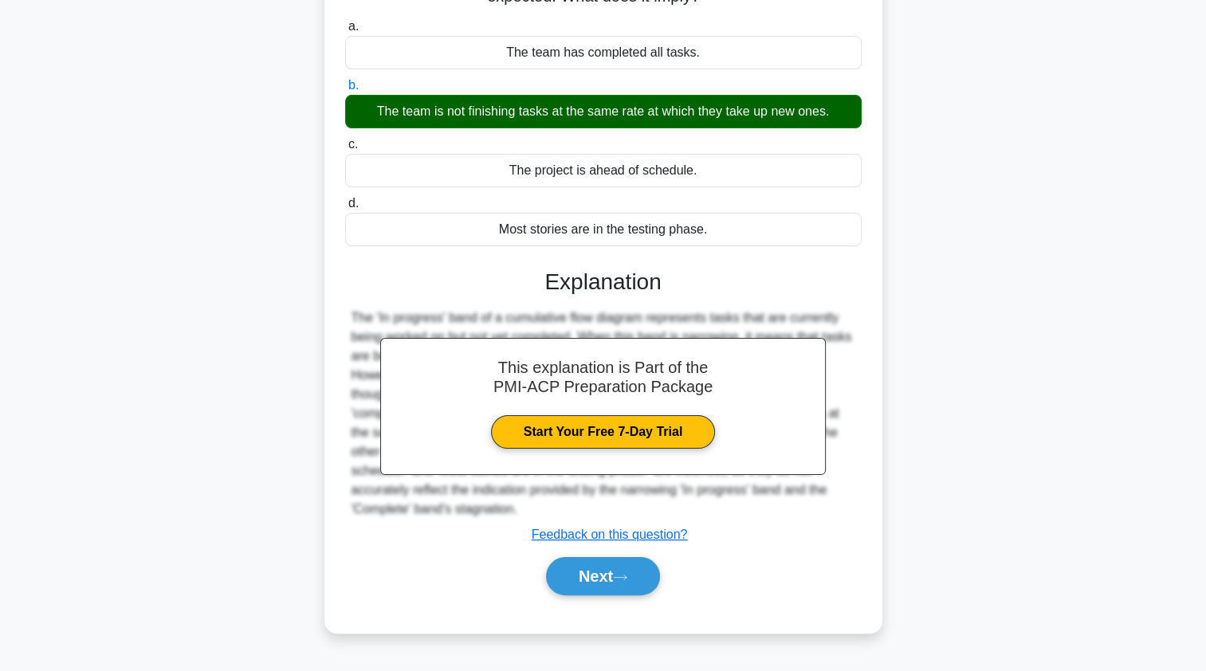
click at [562, 557] on button "Next" at bounding box center [603, 576] width 114 height 38
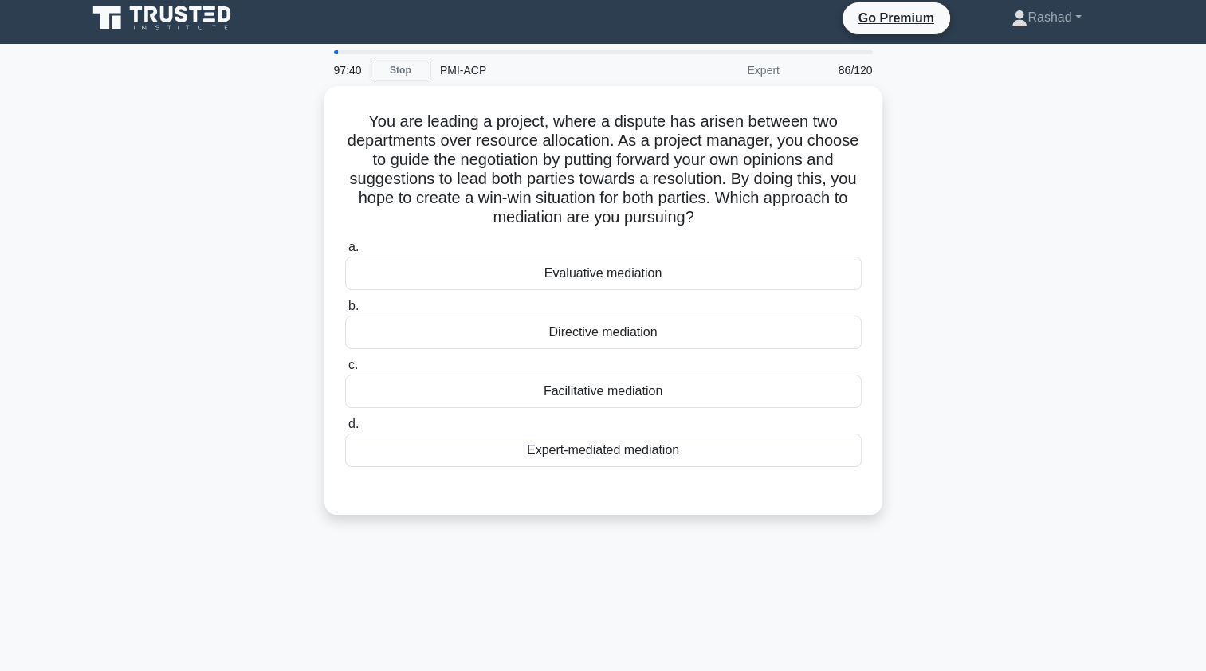
scroll to position [0, 0]
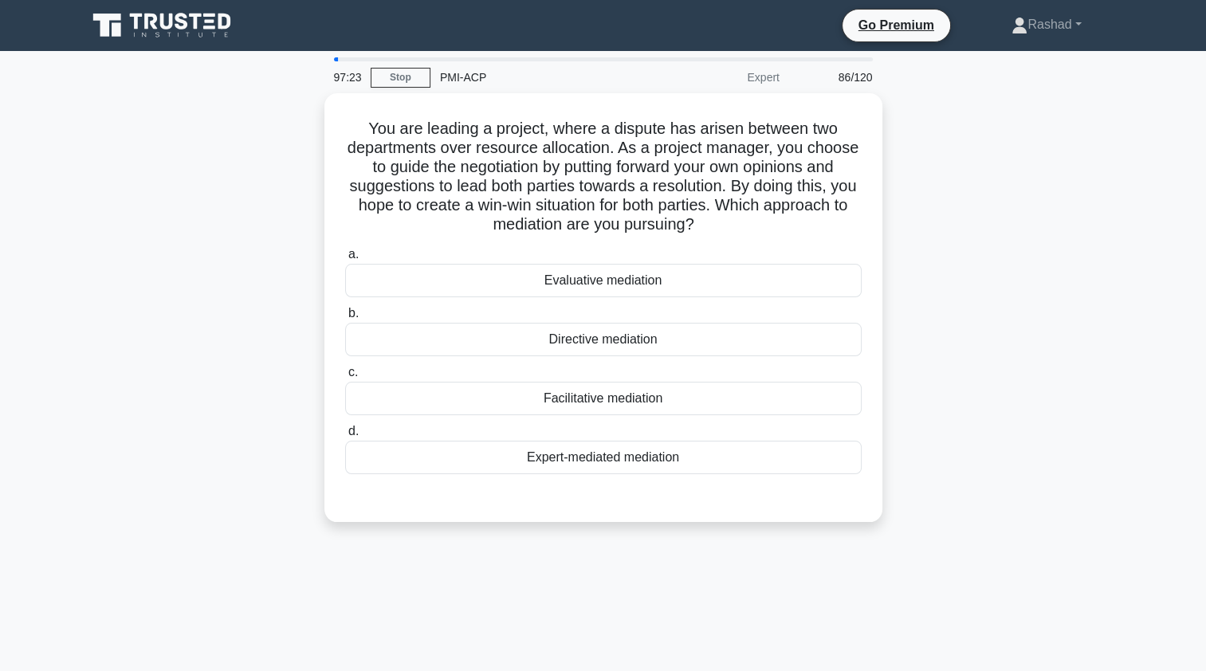
click at [763, 347] on div "Directive mediation" at bounding box center [603, 339] width 517 height 33
click at [345, 319] on input "b. Directive mediation" at bounding box center [345, 313] width 0 height 10
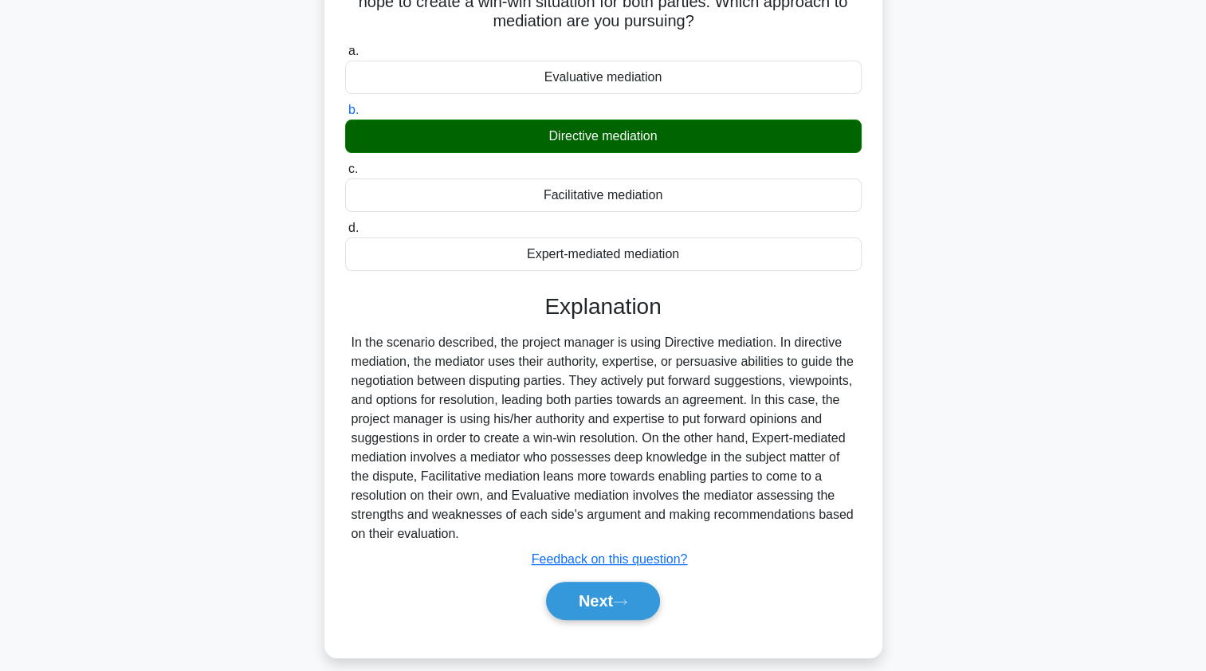
scroll to position [214, 0]
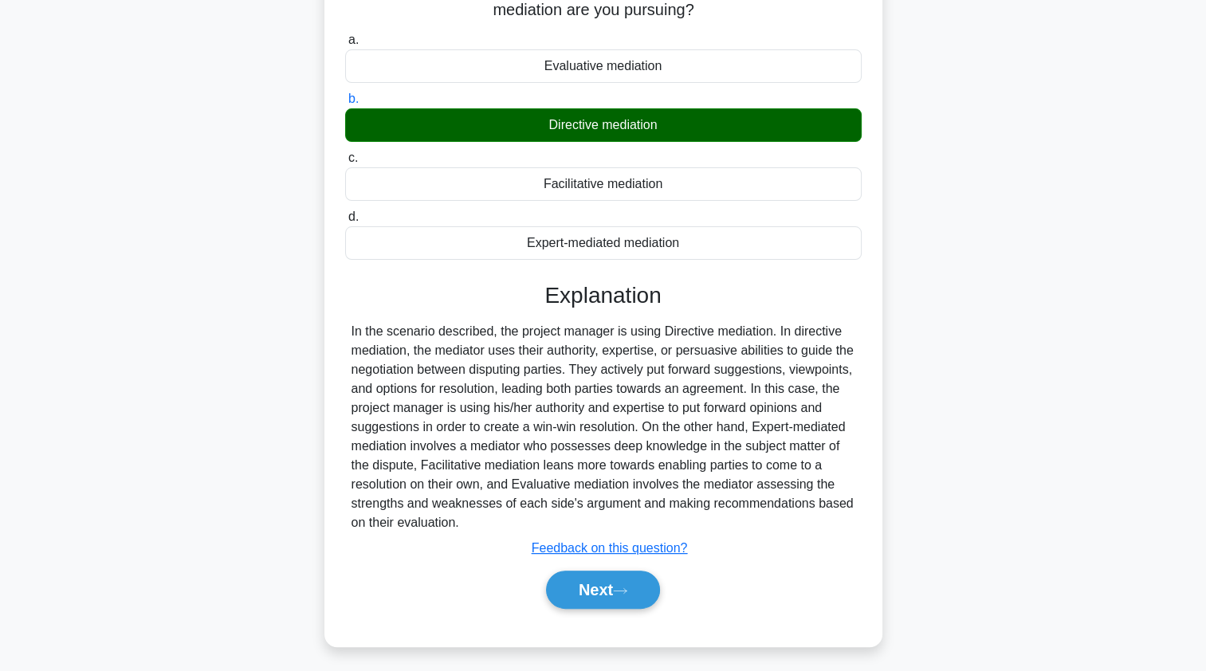
click at [564, 584] on button "Next" at bounding box center [603, 590] width 114 height 38
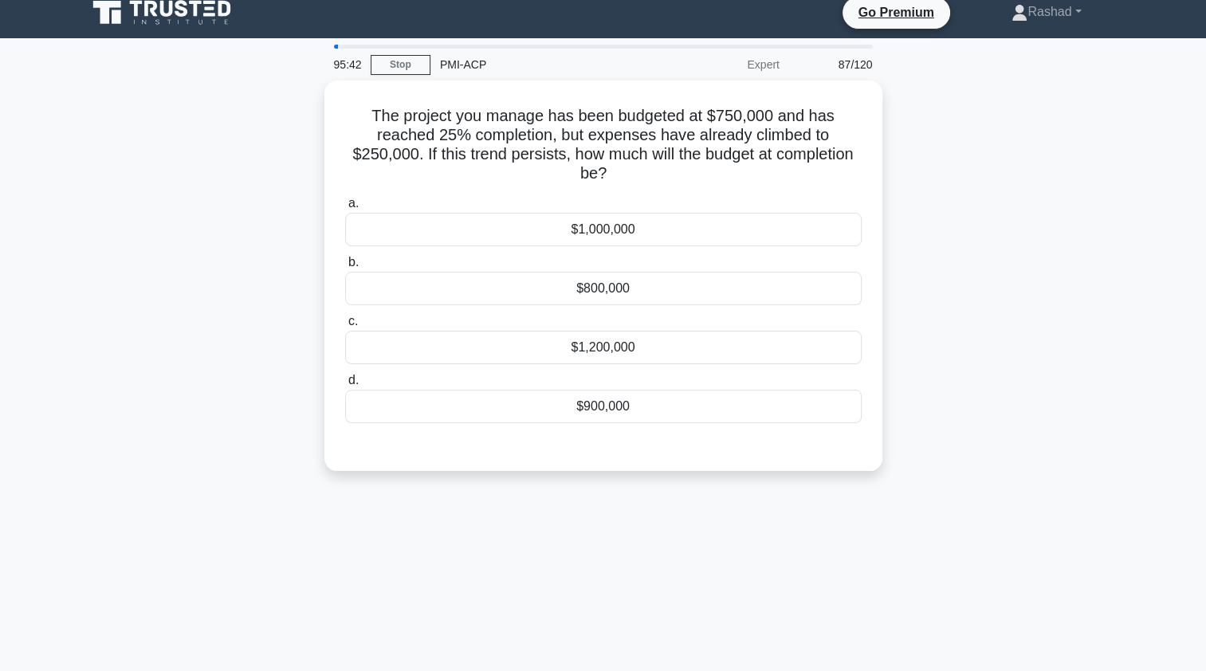
scroll to position [14, 0]
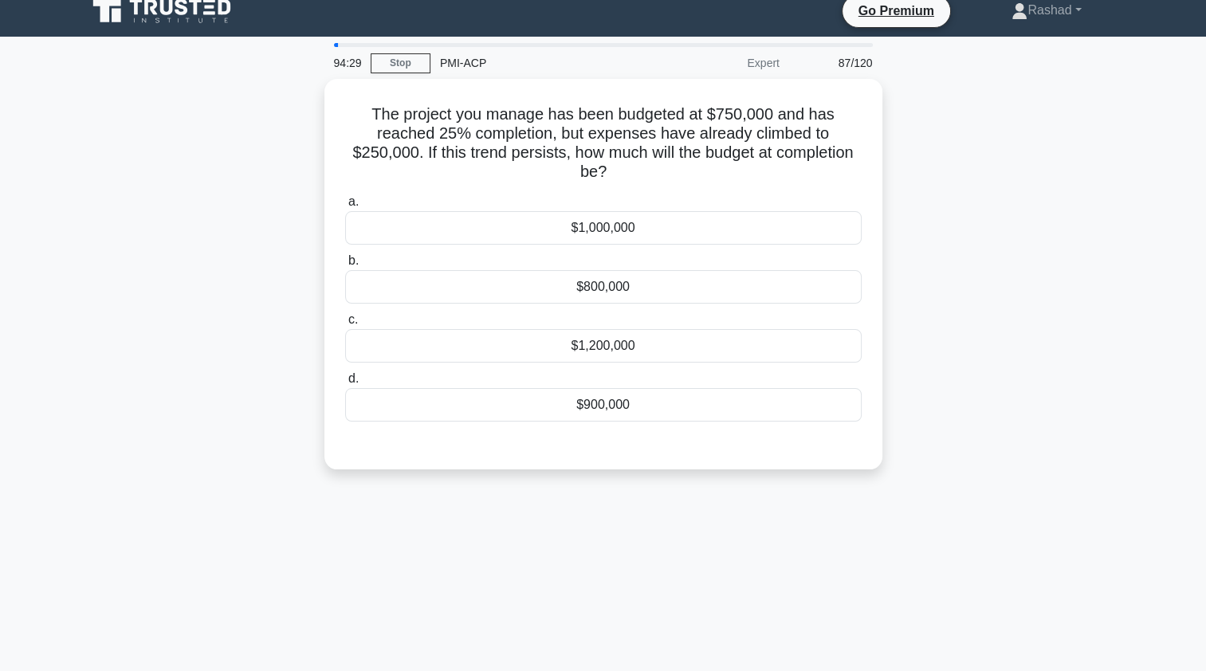
click at [376, 240] on div "$1,000,000" at bounding box center [603, 227] width 517 height 33
click at [345, 207] on input "a. $1,000,000" at bounding box center [345, 202] width 0 height 10
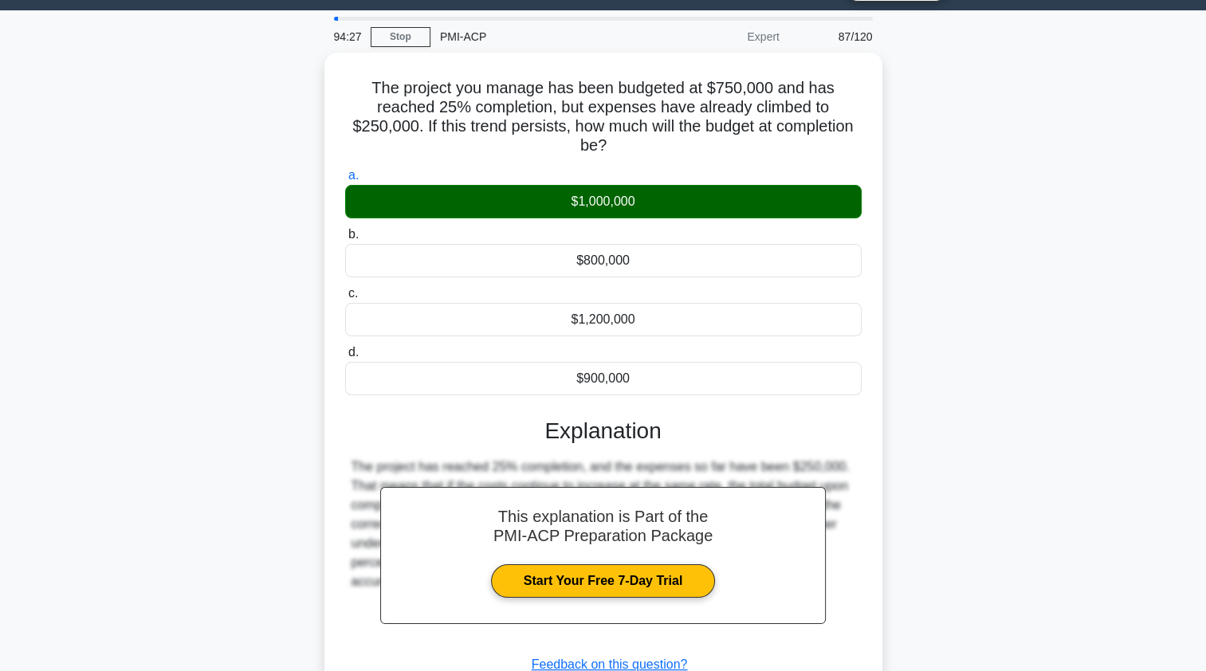
scroll to position [190, 0]
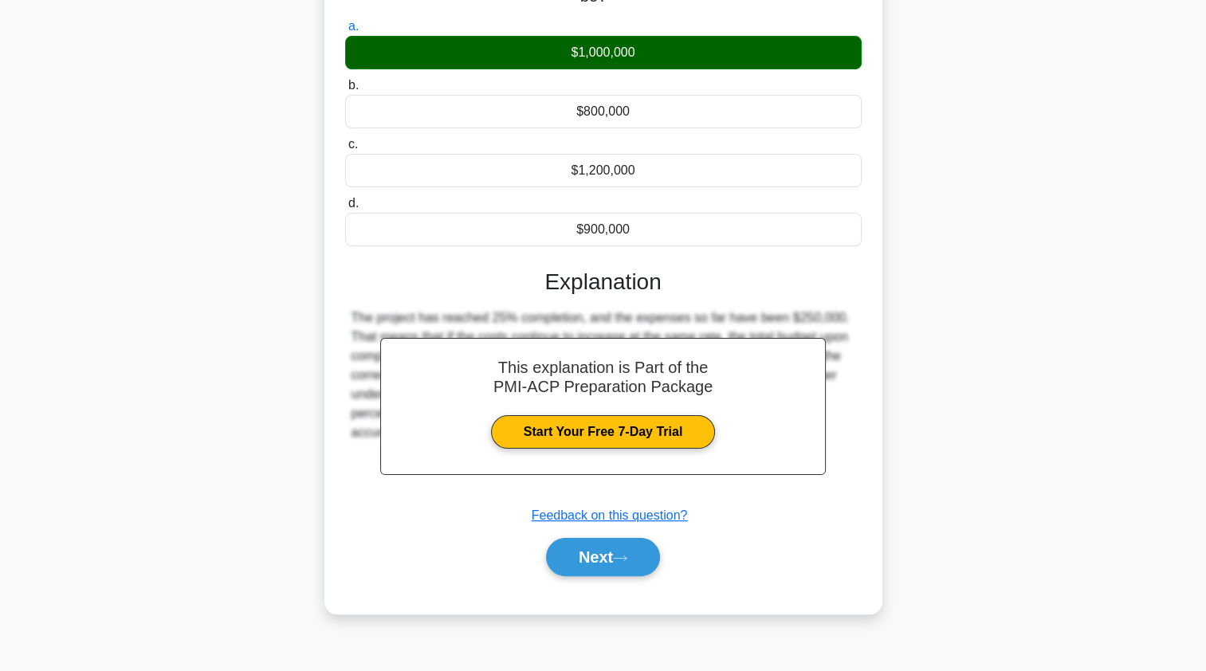
click at [573, 556] on button "Next" at bounding box center [603, 557] width 114 height 38
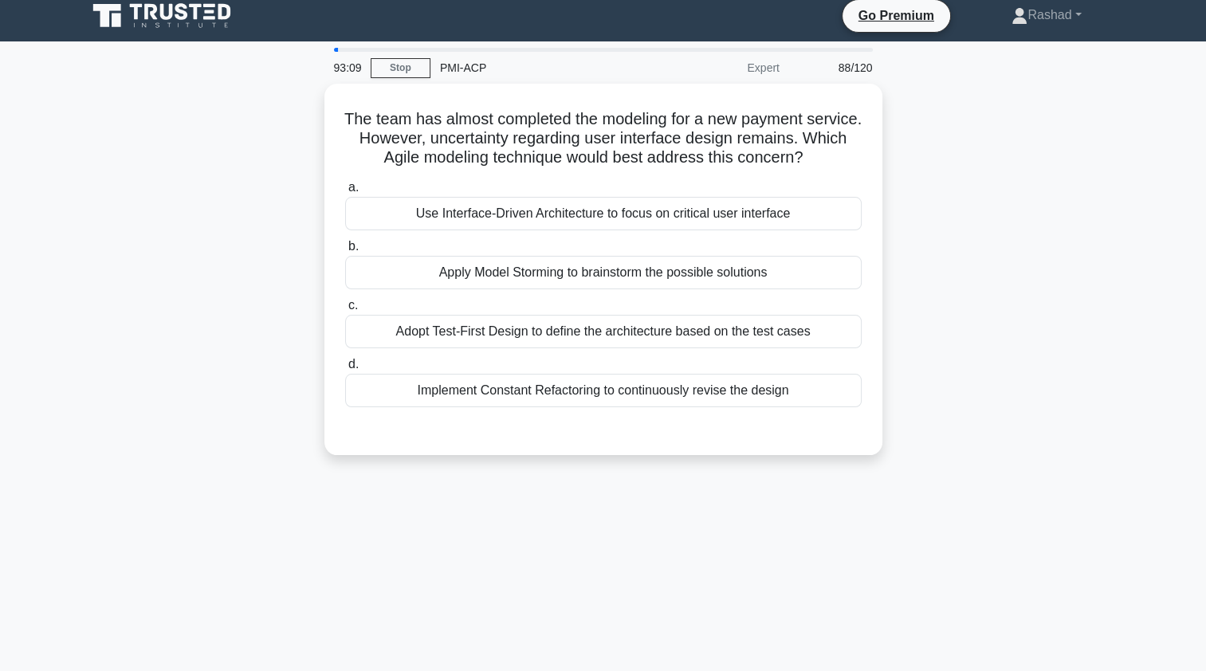
scroll to position [0, 0]
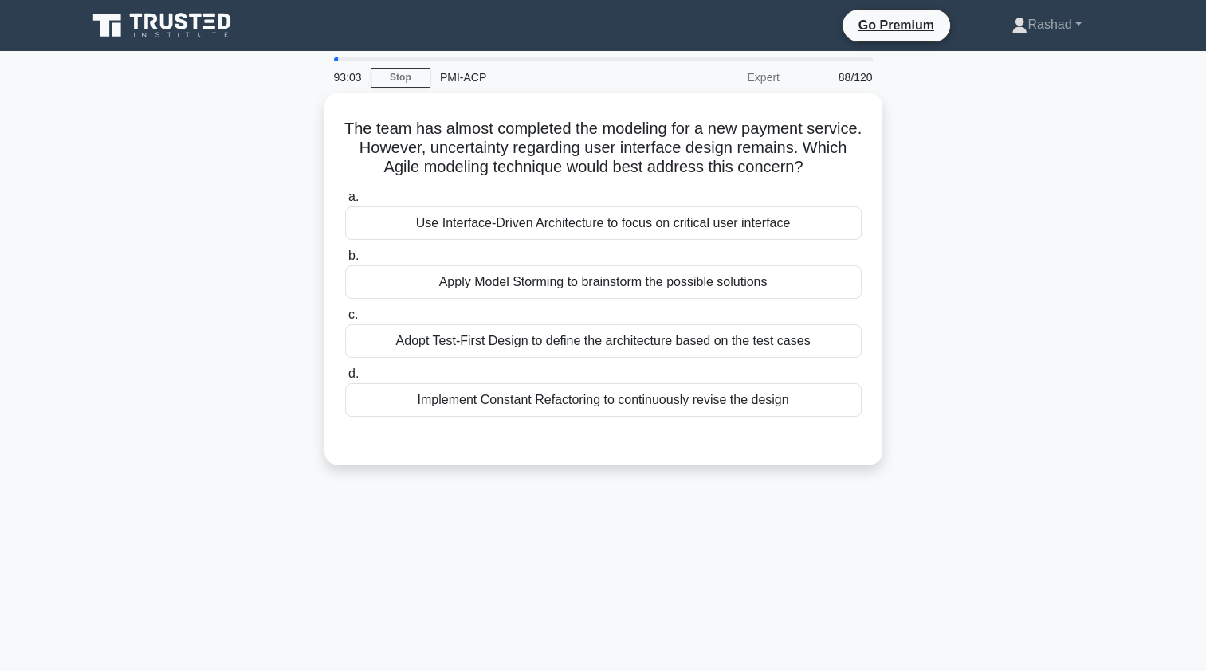
click at [369, 226] on div "Use Interface-Driven Architecture to focus on critical user interface" at bounding box center [603, 222] width 517 height 33
click at [345, 202] on input "a. Use Interface-Driven Architecture to focus on critical user interface" at bounding box center [345, 197] width 0 height 10
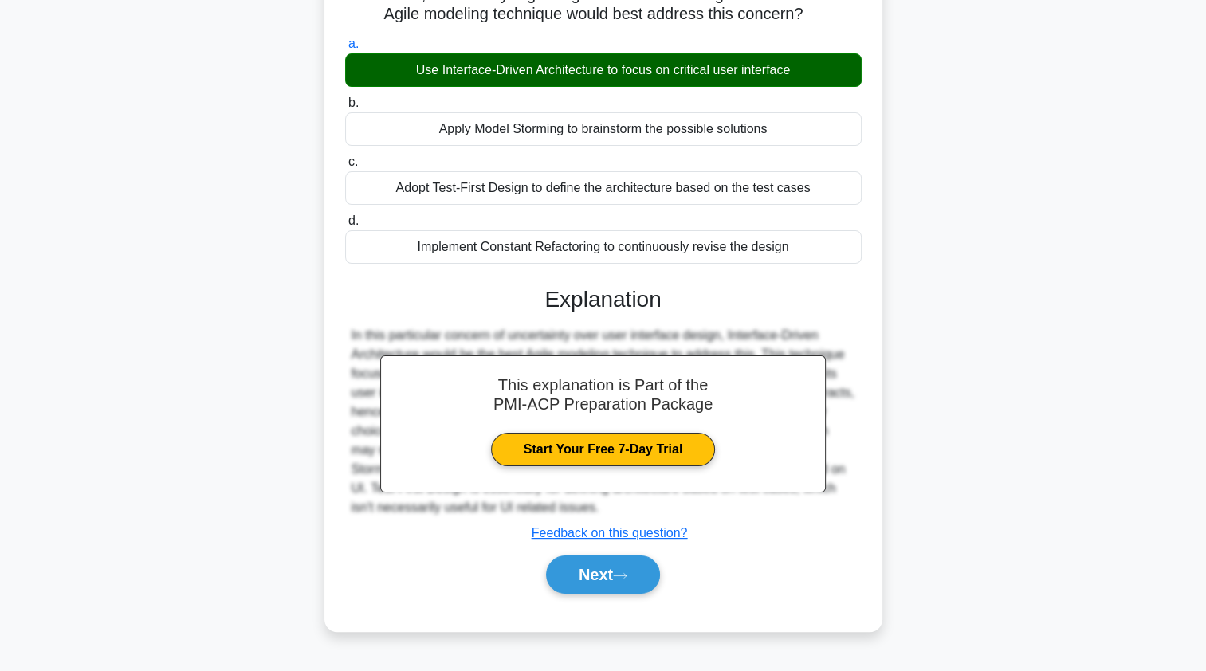
scroll to position [190, 0]
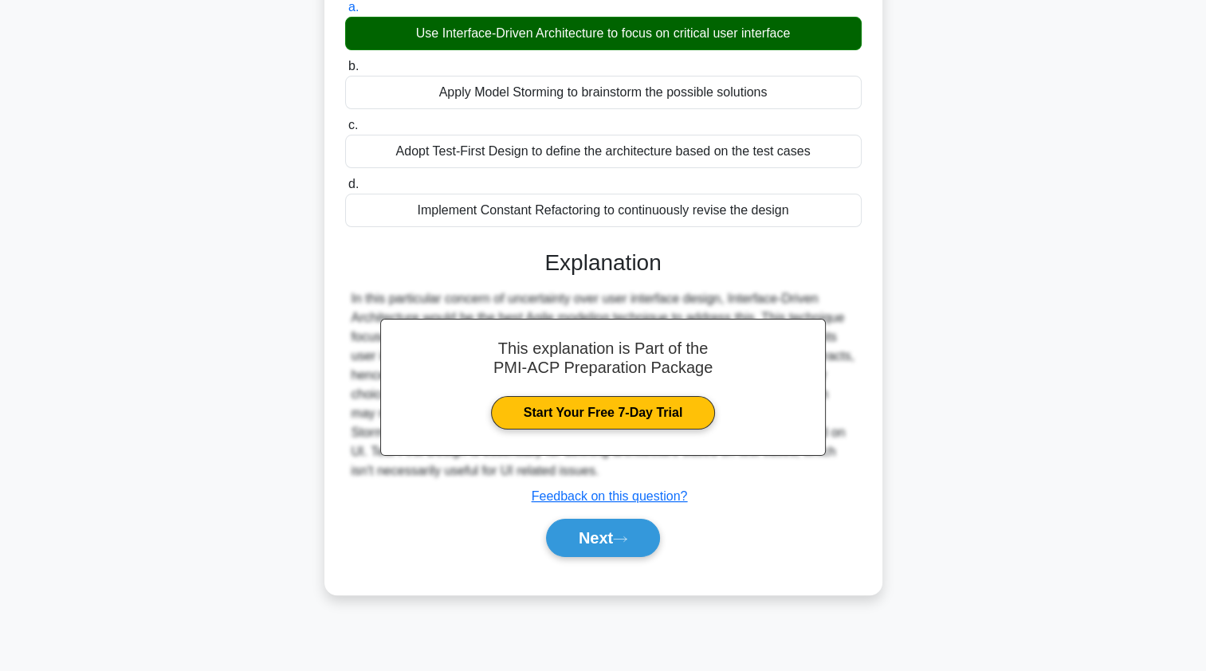
click at [563, 542] on button "Next" at bounding box center [603, 538] width 114 height 38
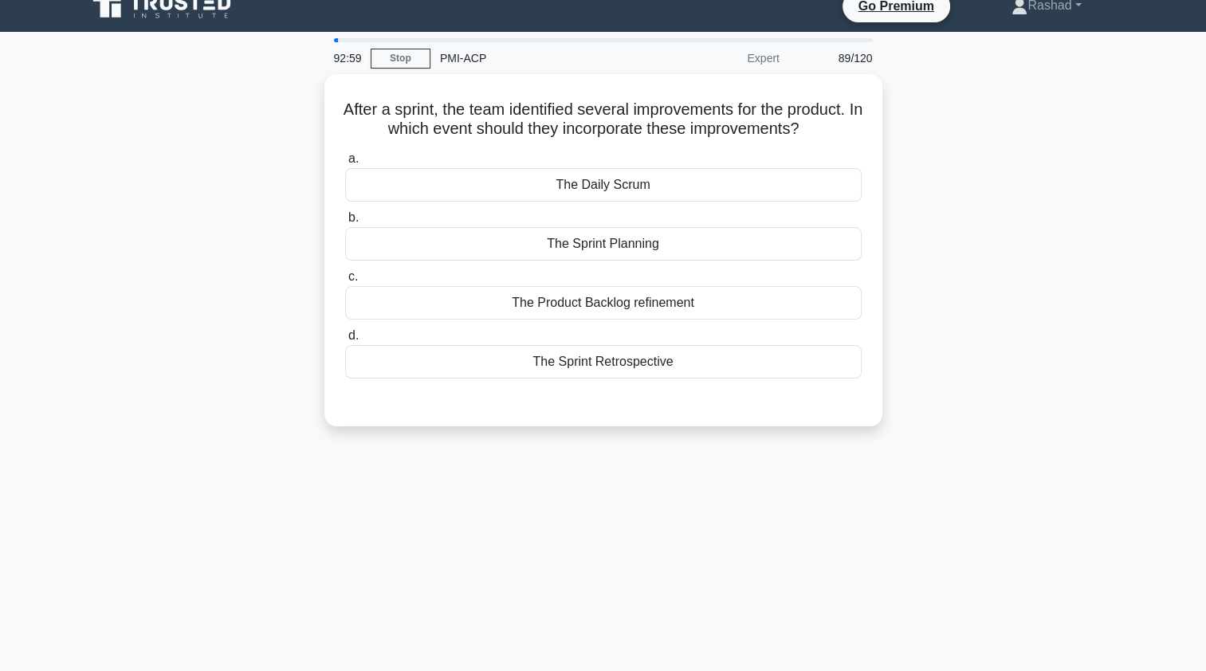
scroll to position [0, 0]
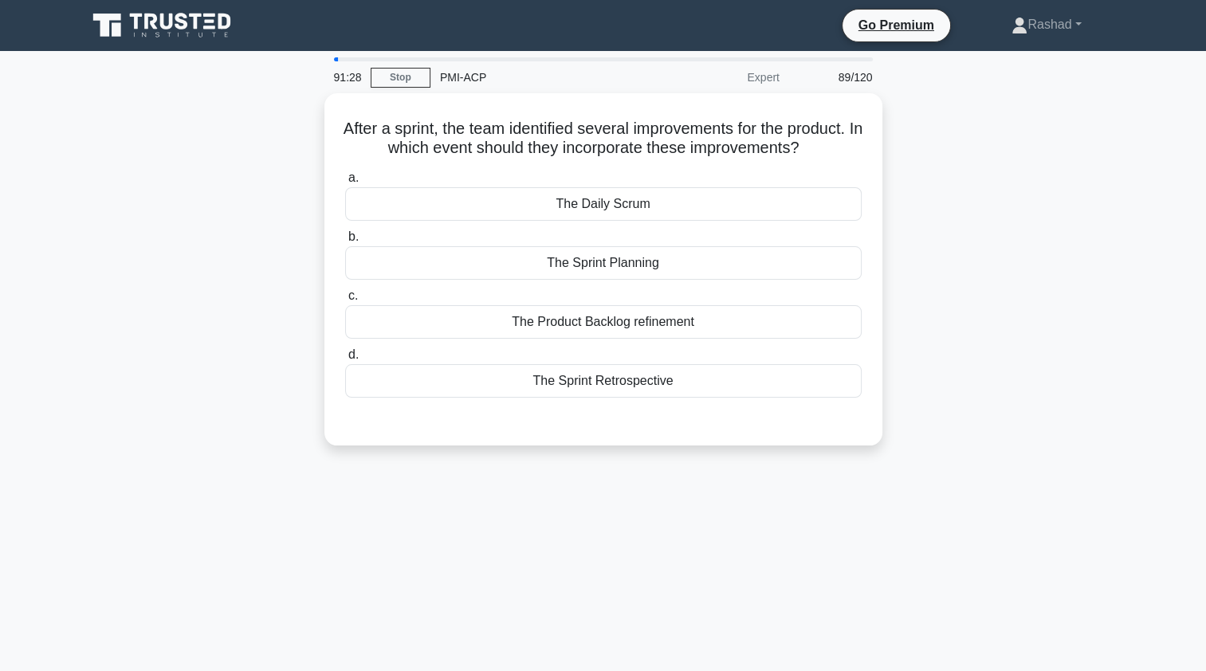
click at [434, 328] on div "The Product Backlog refinement" at bounding box center [603, 321] width 517 height 33
click at [345, 301] on input "c. The Product Backlog refinement" at bounding box center [345, 296] width 0 height 10
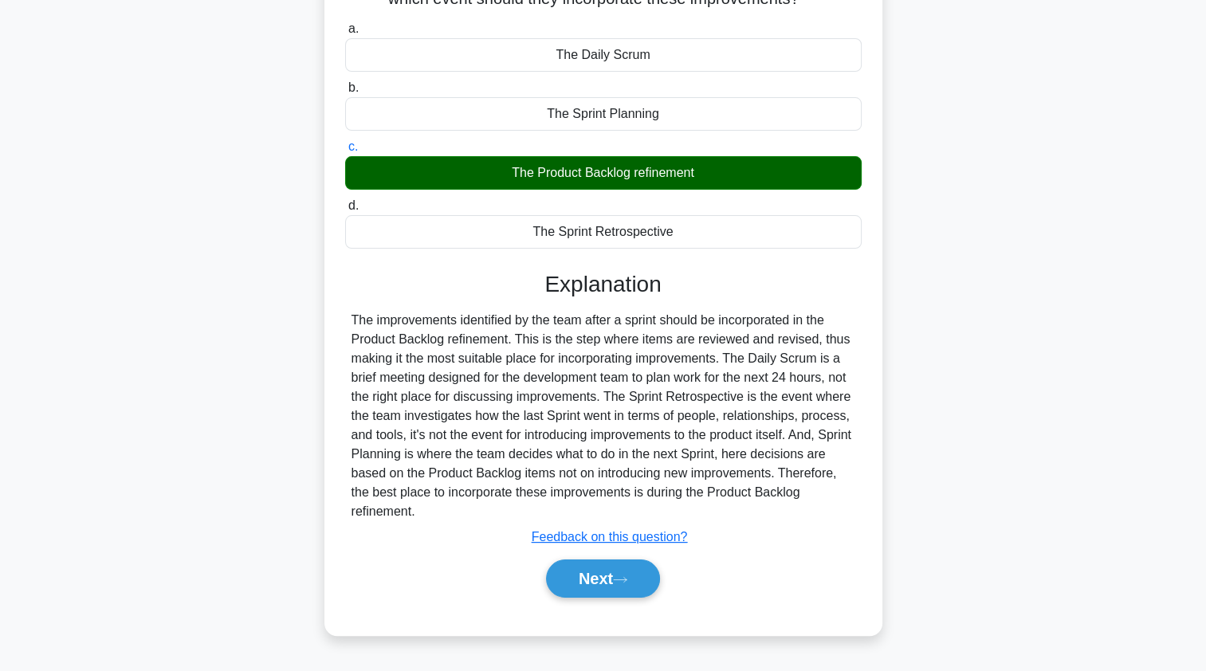
scroll to position [190, 0]
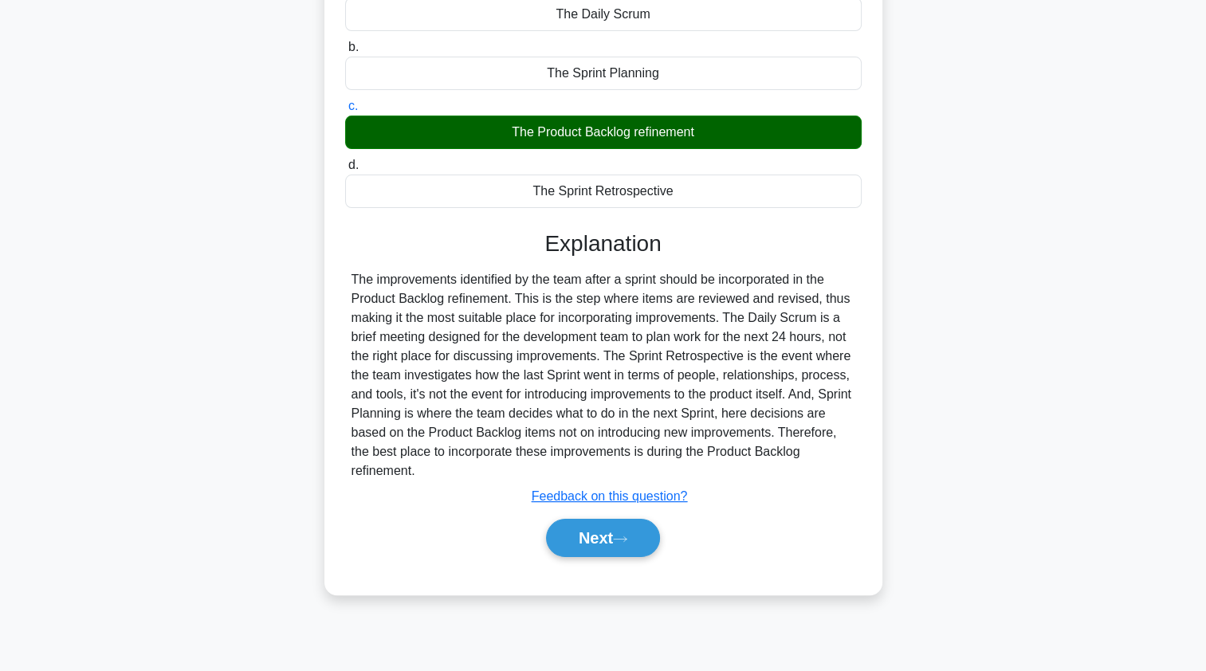
click at [615, 542] on button "Next" at bounding box center [603, 538] width 114 height 38
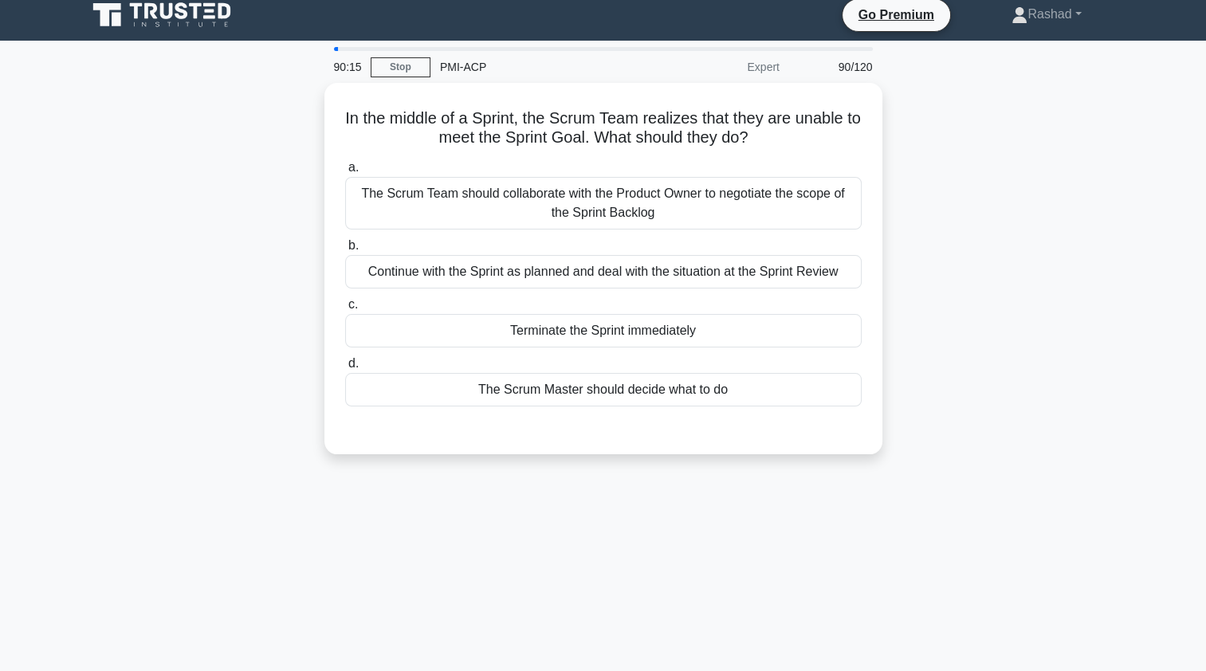
scroll to position [7, 0]
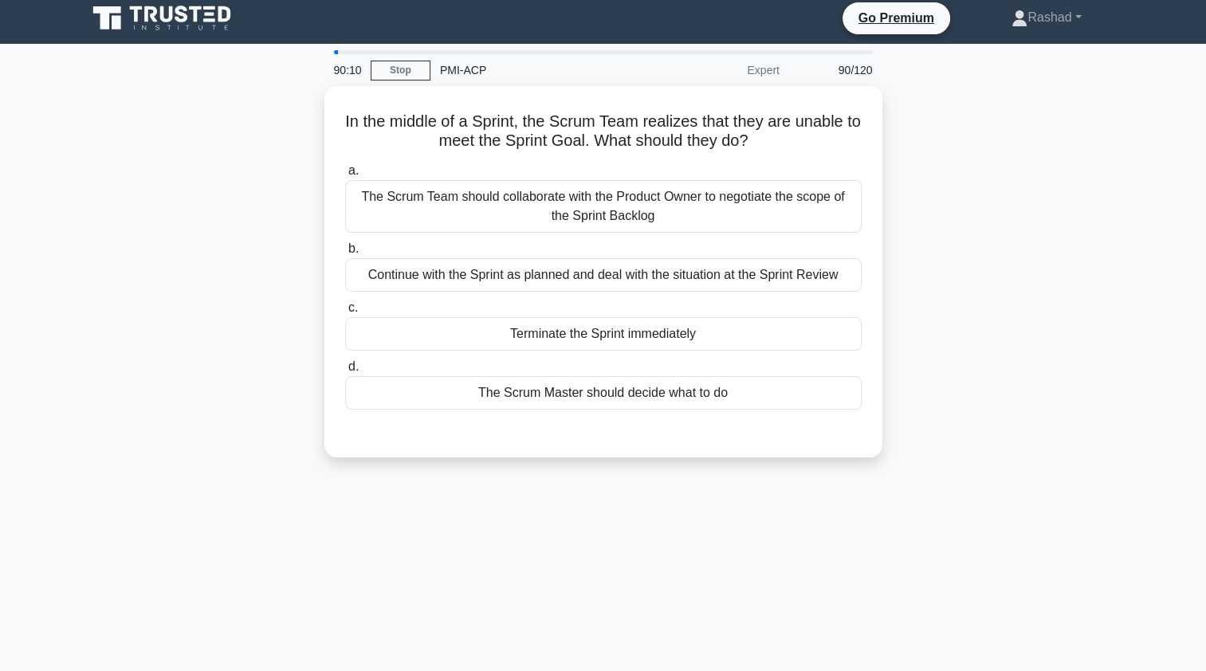
click at [791, 198] on div "The Scrum Team should collaborate with the Product Owner to negotiate the scope…" at bounding box center [603, 206] width 517 height 53
click at [345, 176] on input "a. The Scrum Team should collaborate with the Product Owner to negotiate the sc…" at bounding box center [345, 171] width 0 height 10
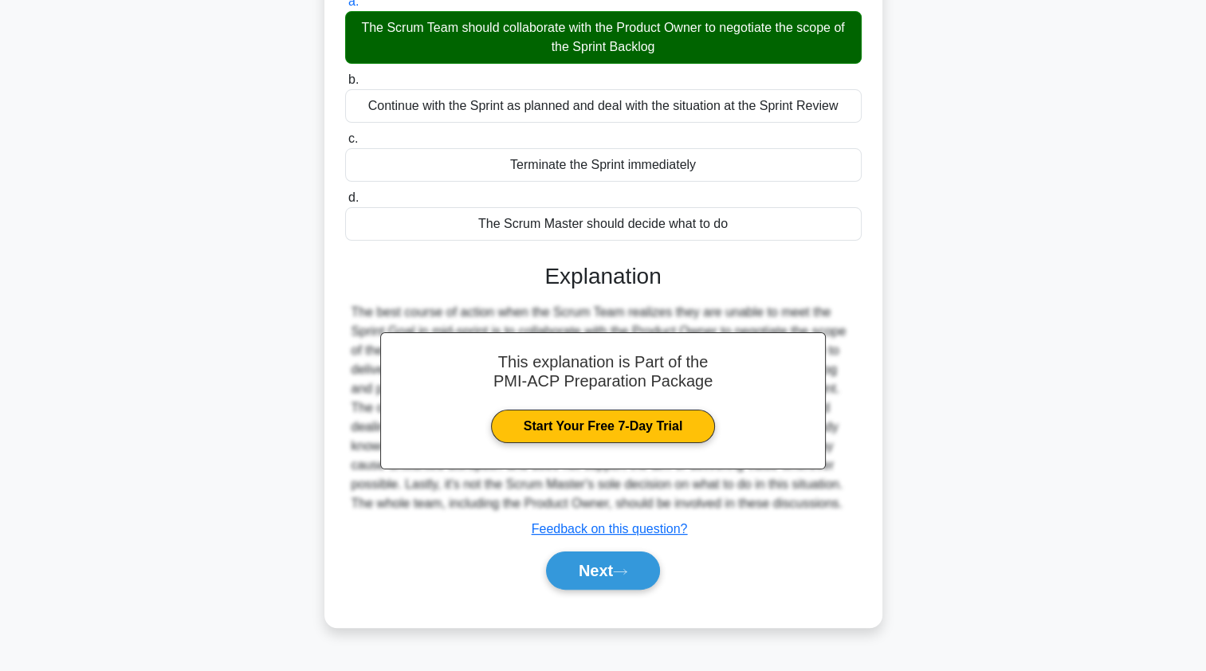
scroll to position [190, 0]
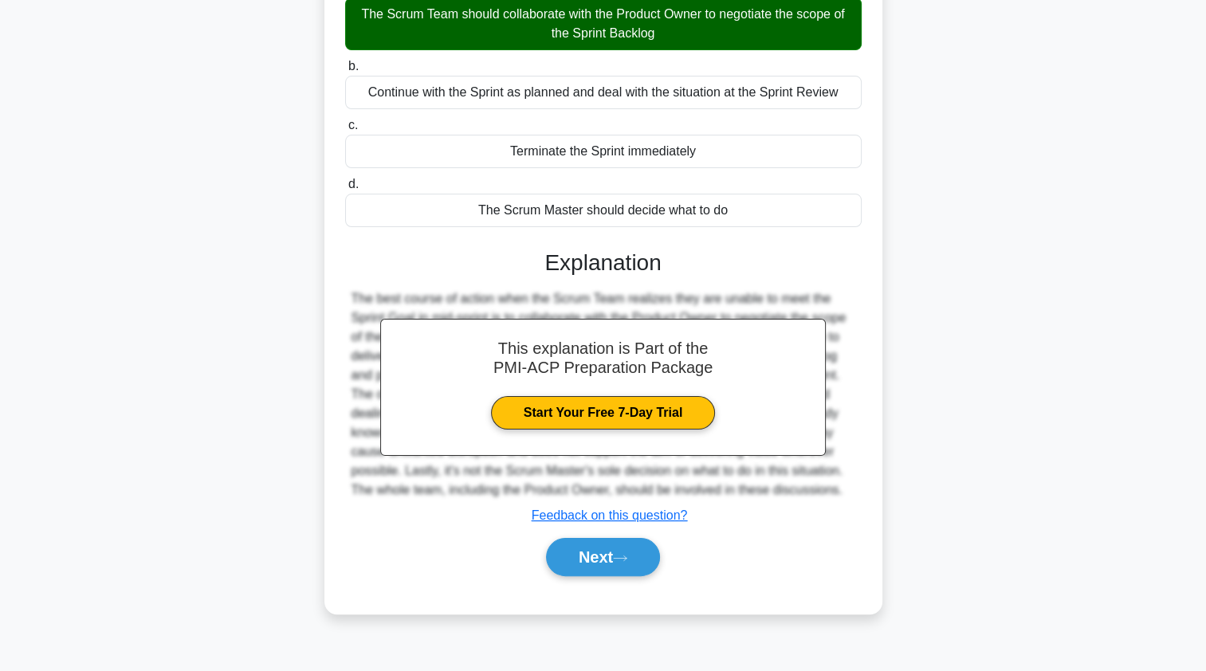
click at [627, 554] on icon at bounding box center [620, 558] width 14 height 9
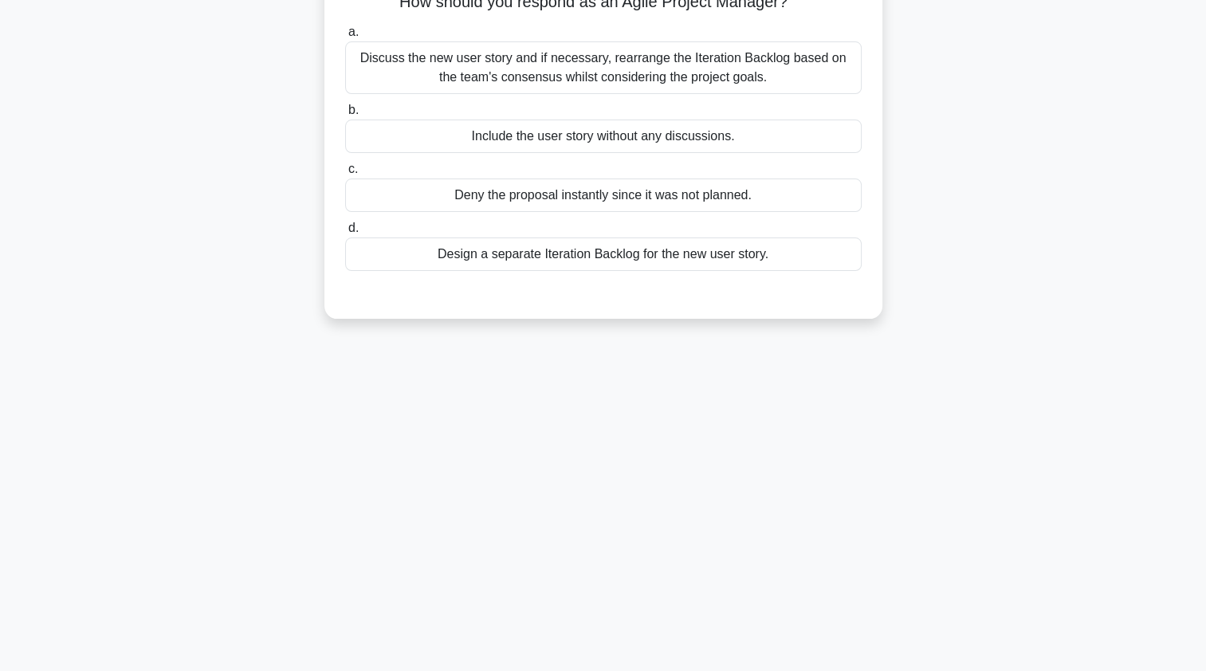
scroll to position [0, 0]
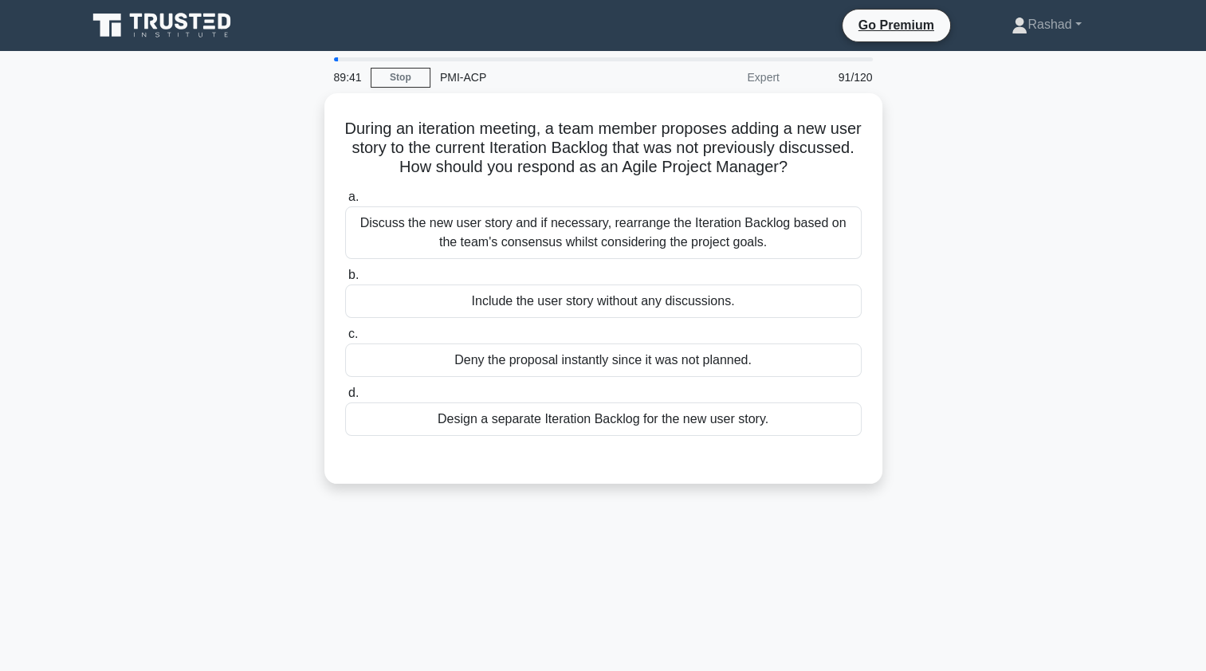
click at [367, 236] on div "Discuss the new user story and if necessary, rearrange the Iteration Backlog ba…" at bounding box center [603, 232] width 517 height 53
click at [345, 202] on input "a. Discuss the new user story and if necessary, rearrange the Iteration Backlog…" at bounding box center [345, 197] width 0 height 10
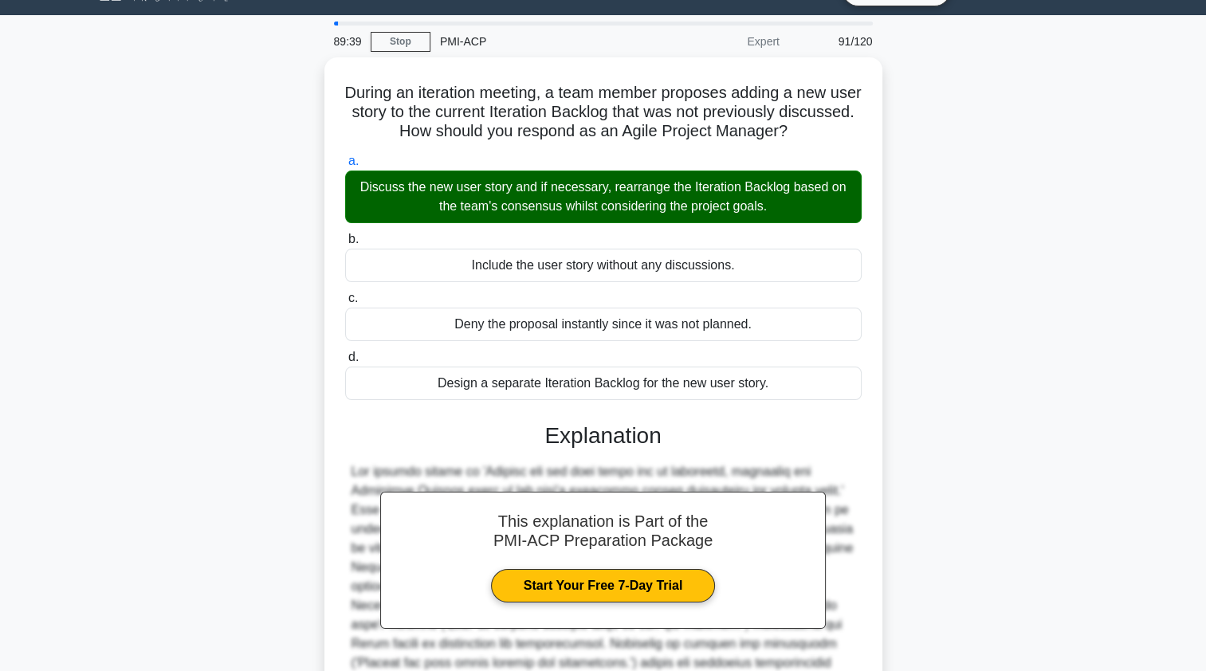
scroll to position [234, 0]
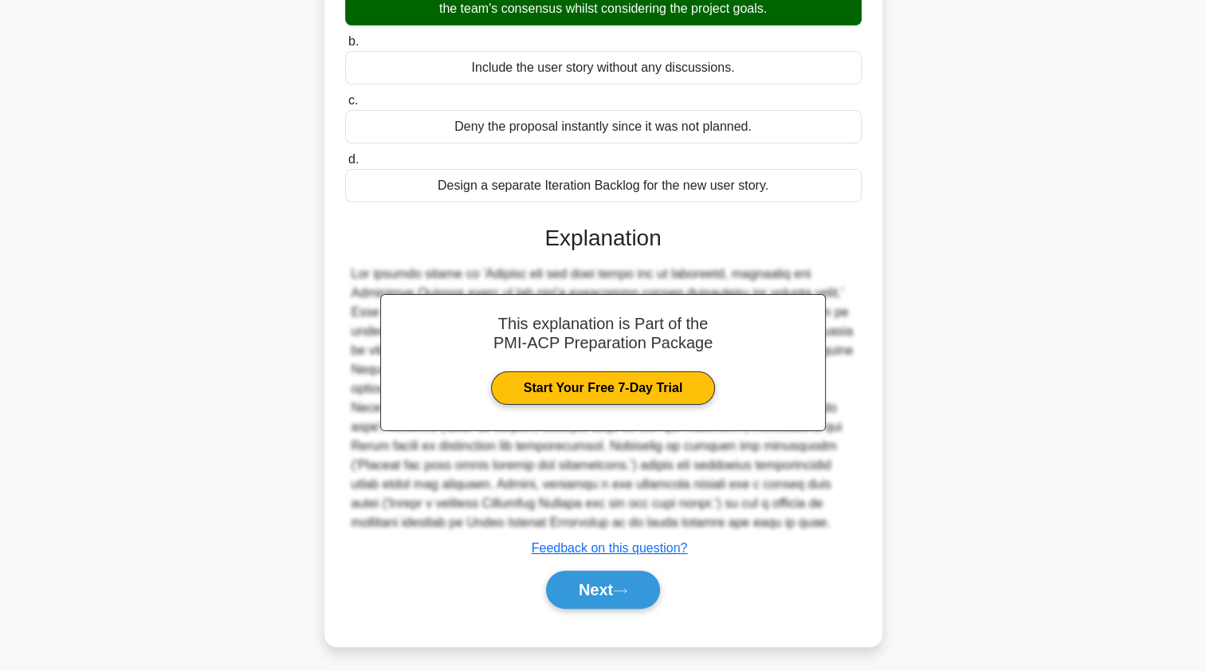
click at [576, 589] on button "Next" at bounding box center [603, 590] width 114 height 38
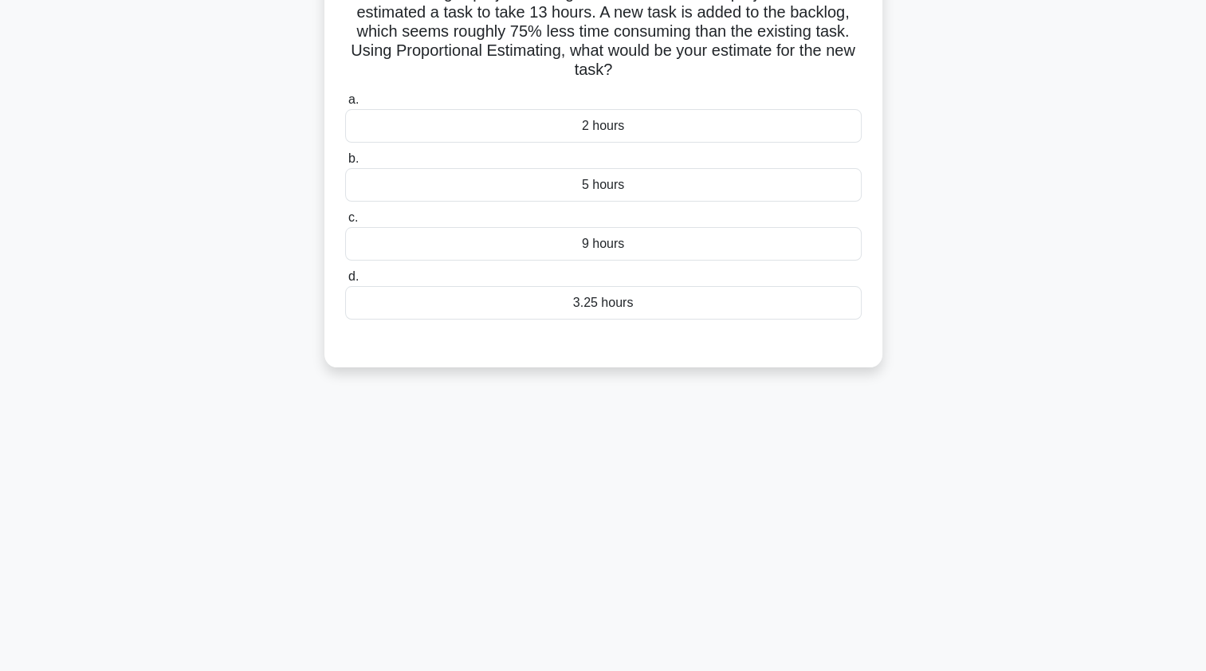
scroll to position [0, 0]
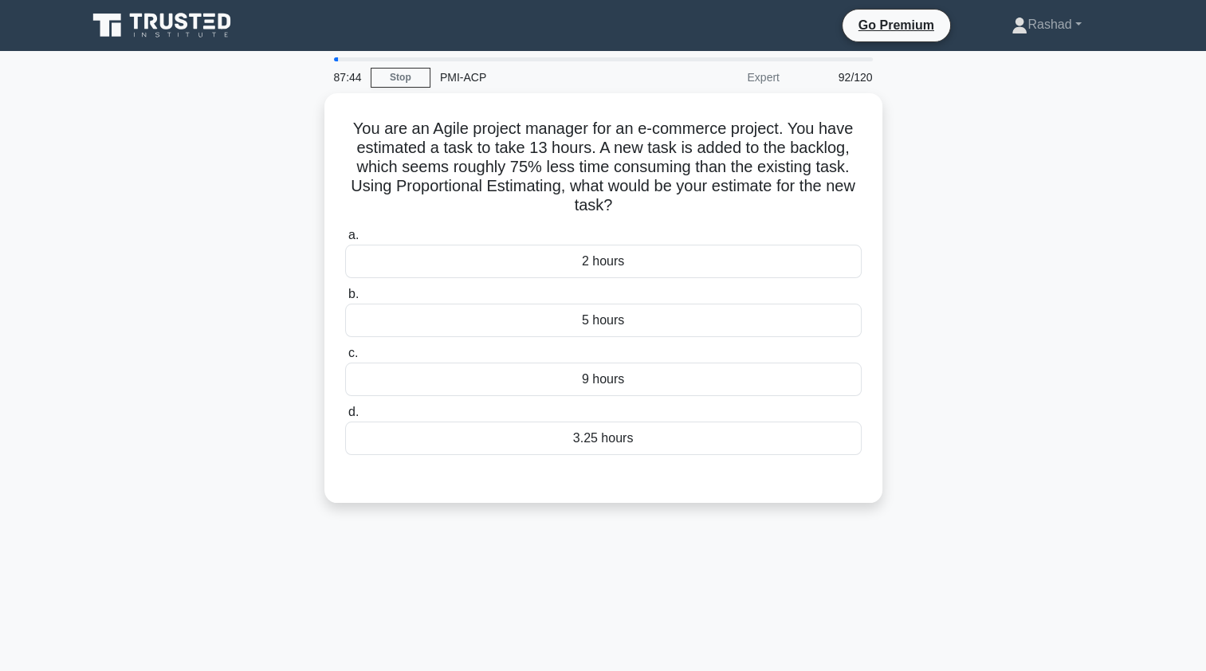
click at [711, 443] on div "3.25 hours" at bounding box center [603, 438] width 517 height 33
click at [345, 418] on input "d. 3.25 hours" at bounding box center [345, 412] width 0 height 10
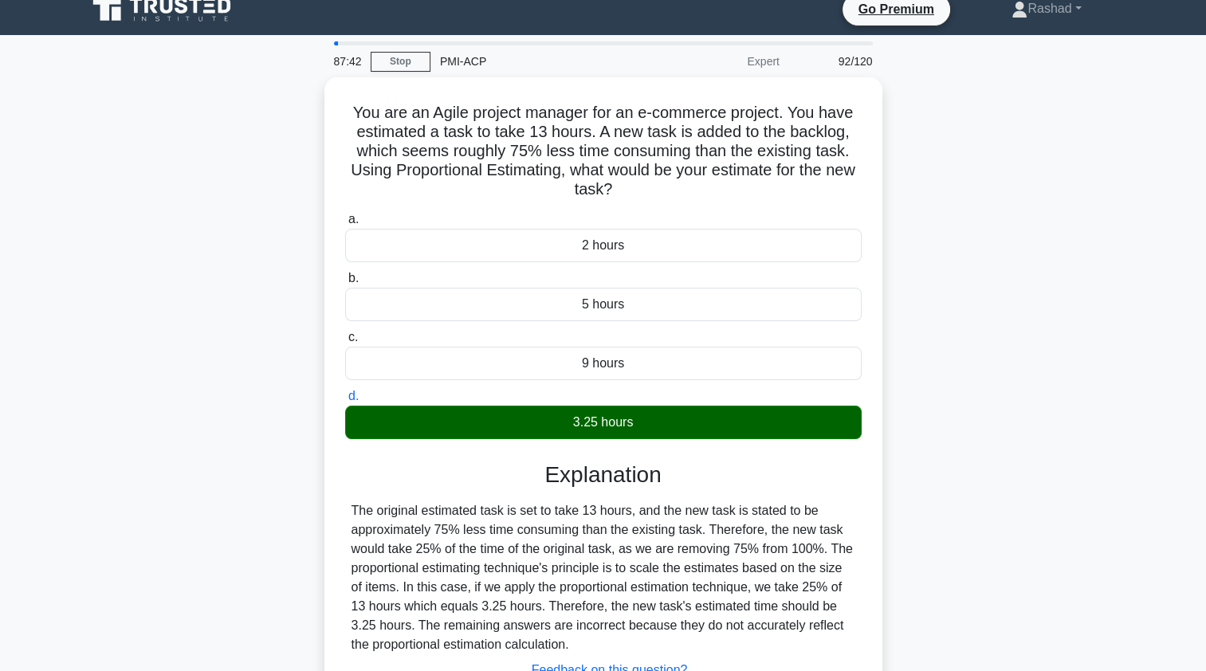
scroll to position [190, 0]
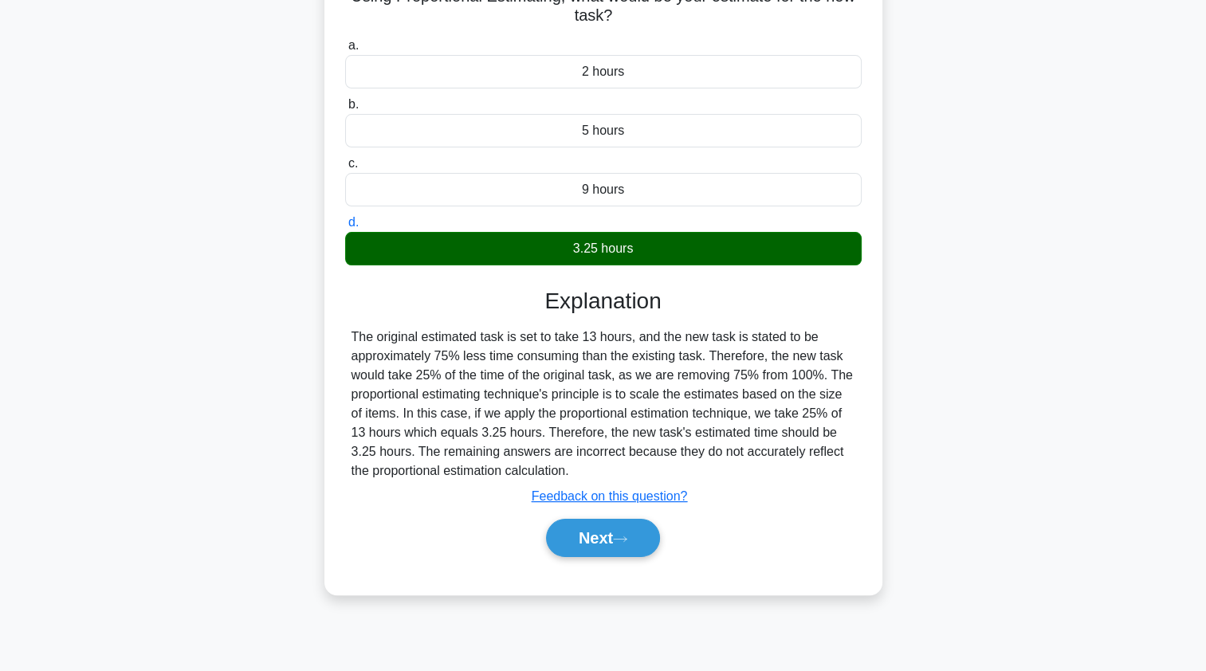
click at [571, 541] on button "Next" at bounding box center [603, 538] width 114 height 38
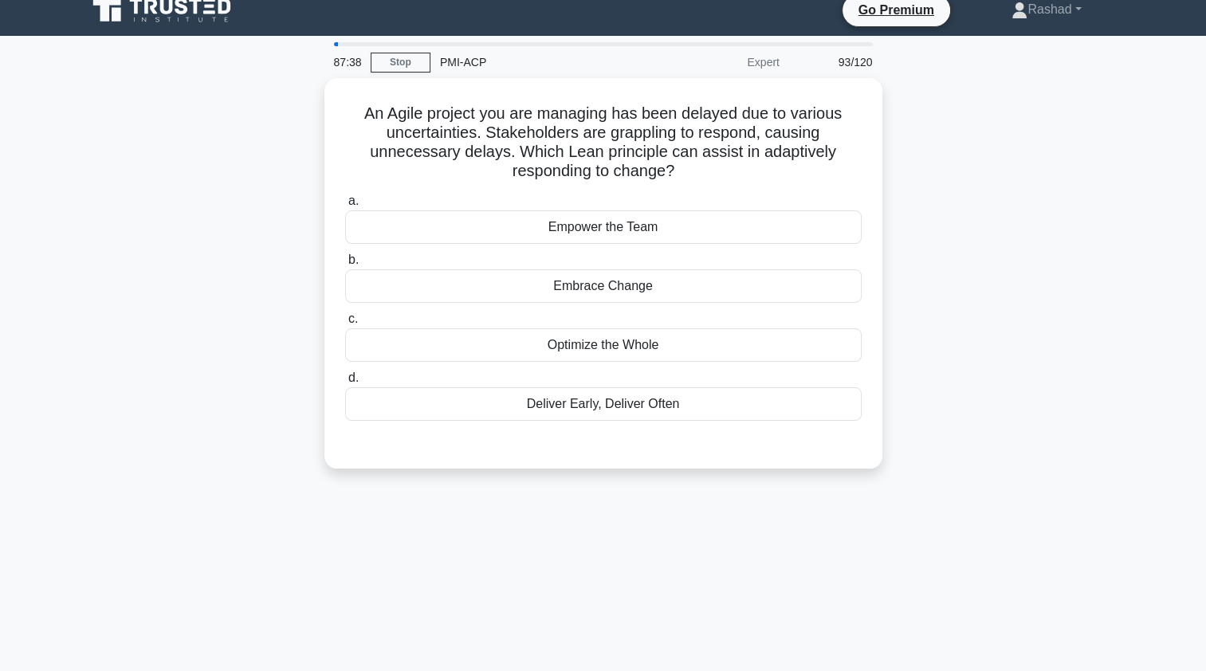
scroll to position [0, 0]
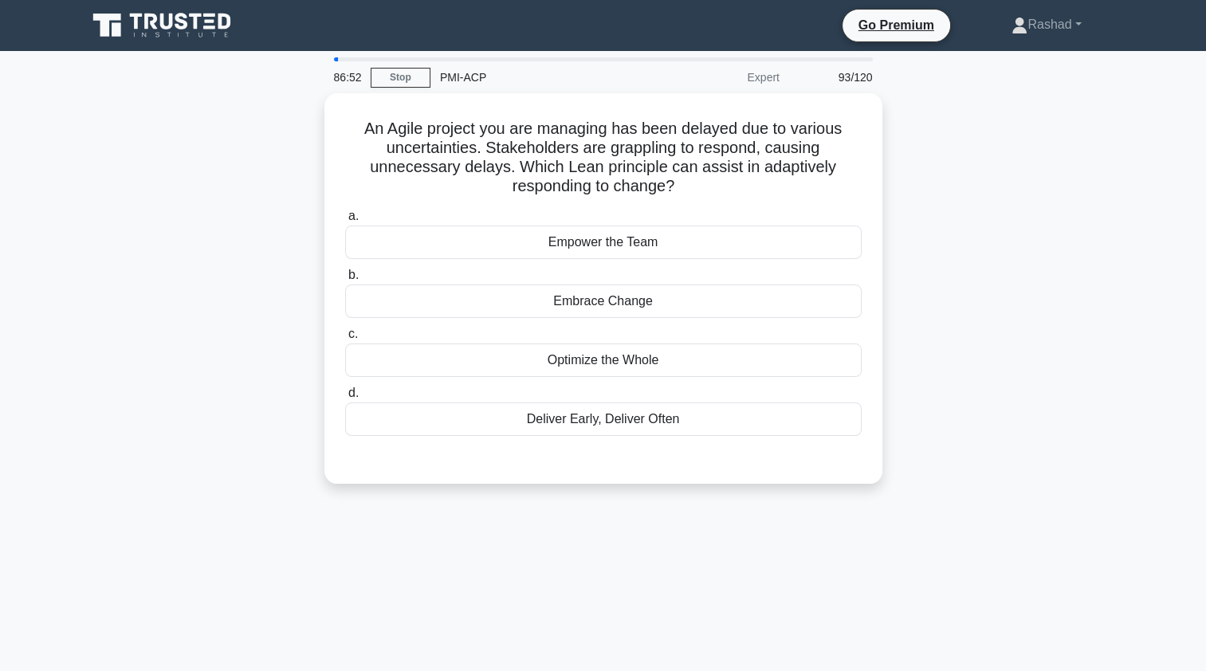
click at [436, 291] on div "Embrace Change" at bounding box center [603, 301] width 517 height 33
click at [345, 281] on input "b. Embrace Change" at bounding box center [345, 275] width 0 height 10
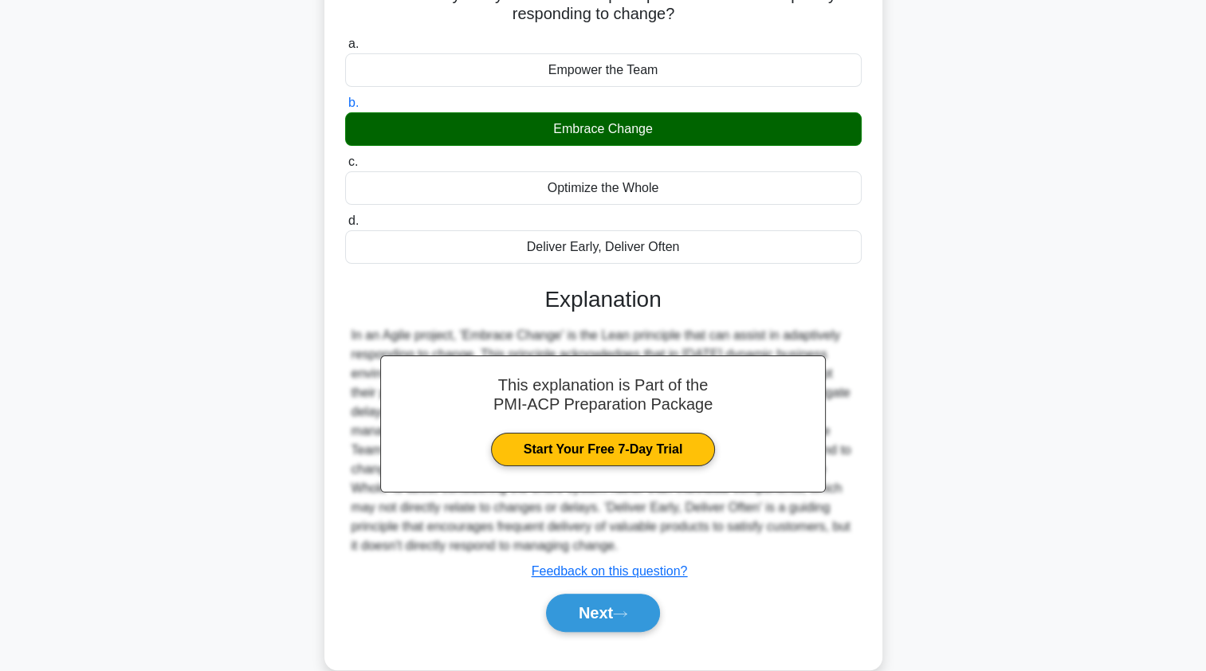
scroll to position [195, 0]
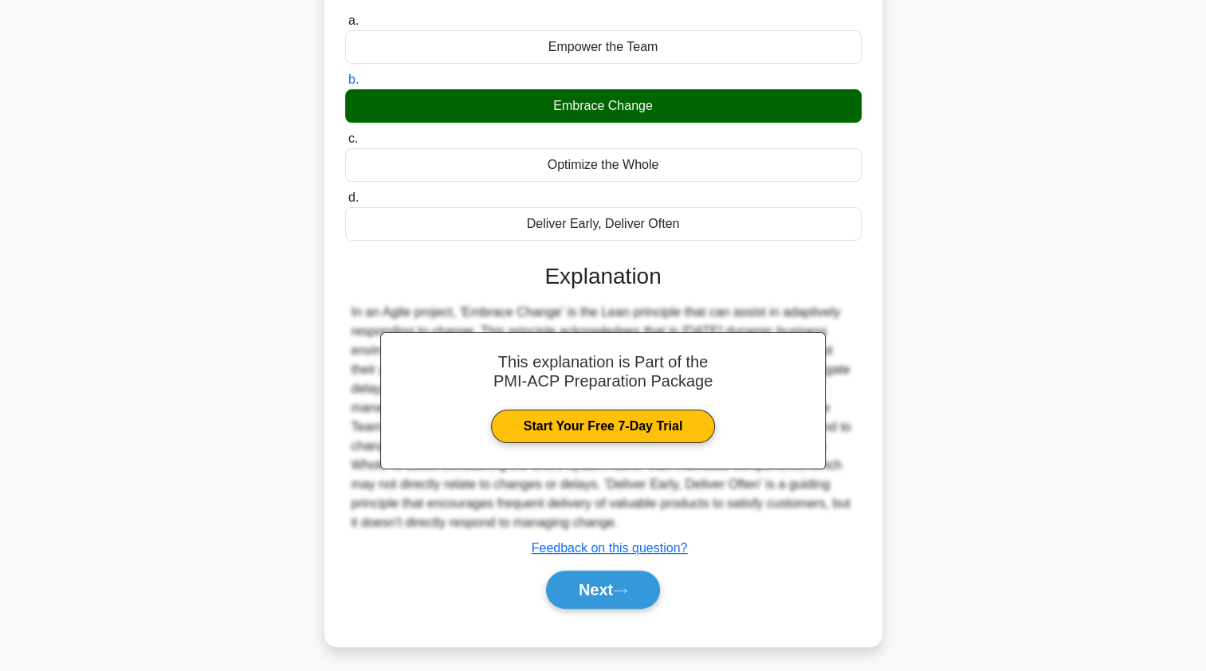
click at [555, 587] on button "Next" at bounding box center [603, 590] width 114 height 38
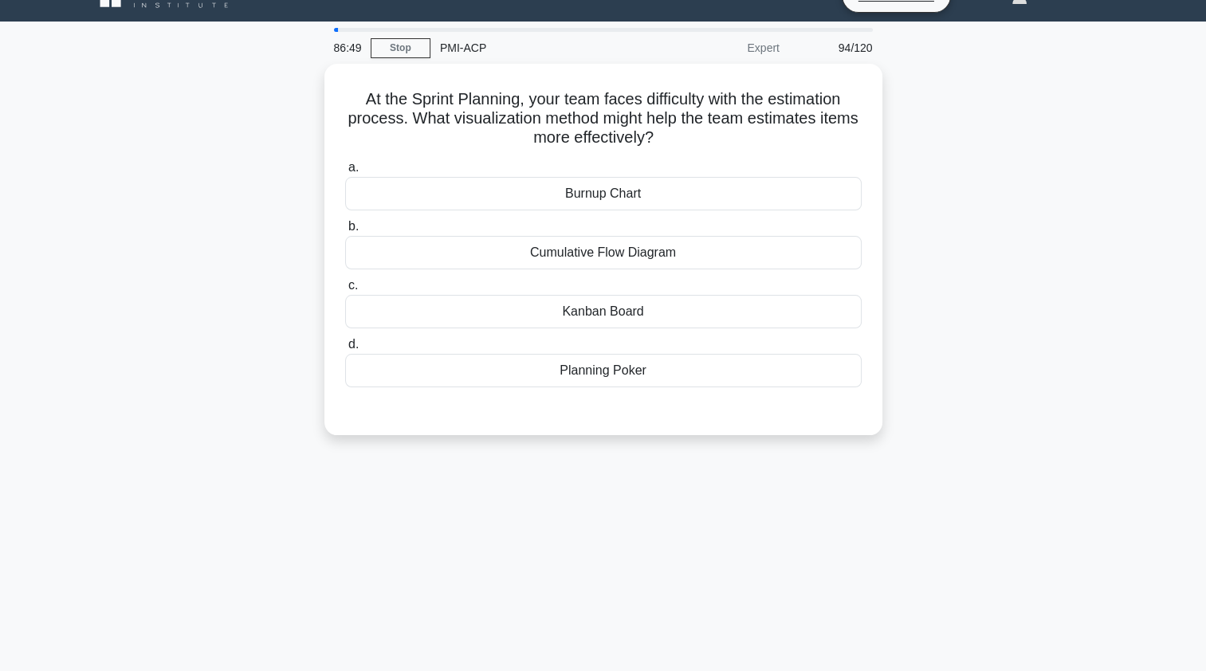
scroll to position [0, 0]
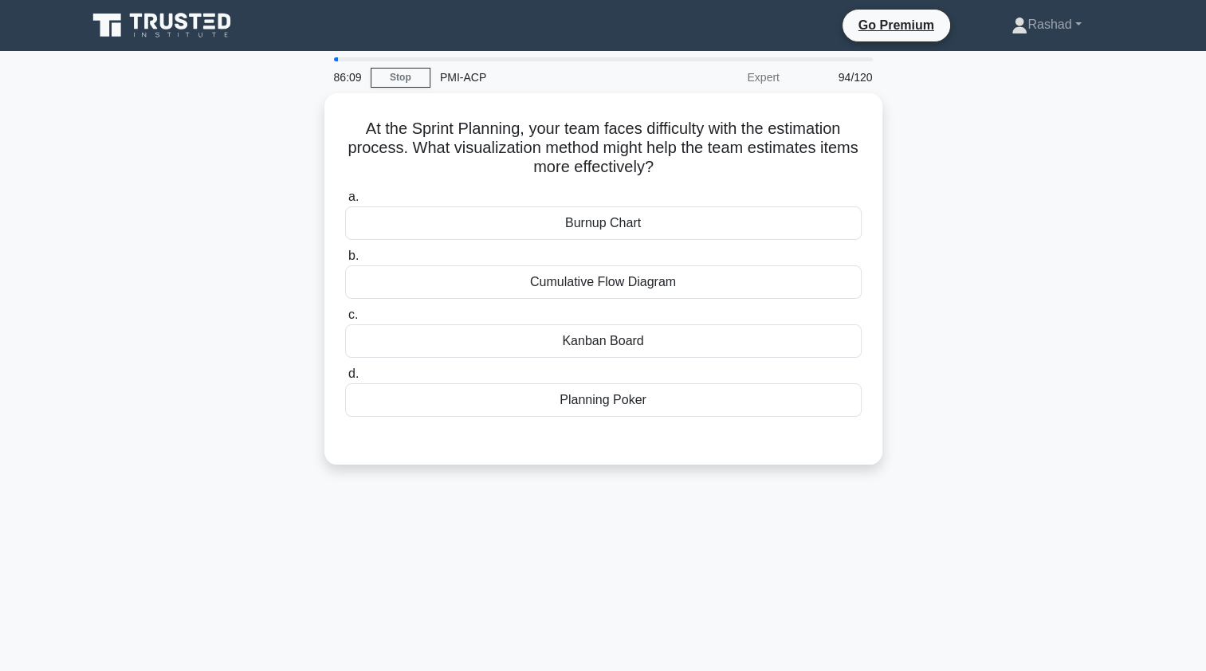
click at [440, 399] on div "Planning Poker" at bounding box center [603, 399] width 517 height 33
click at [345, 379] on input "d. Planning Poker" at bounding box center [345, 374] width 0 height 10
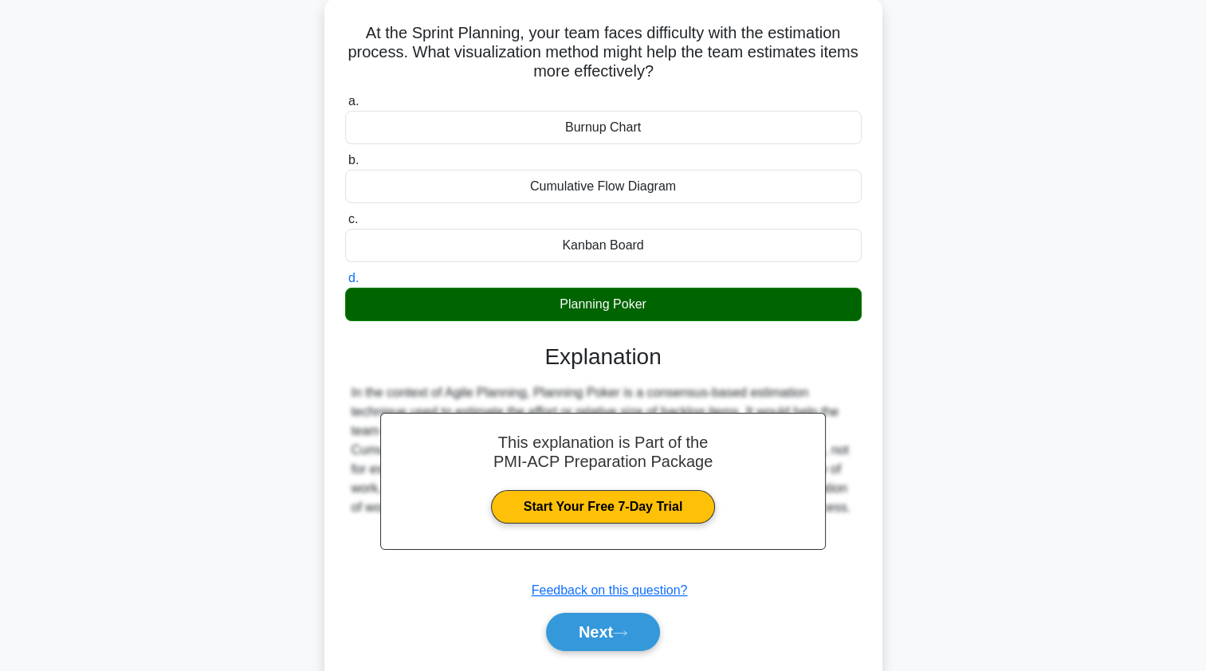
scroll to position [101, 0]
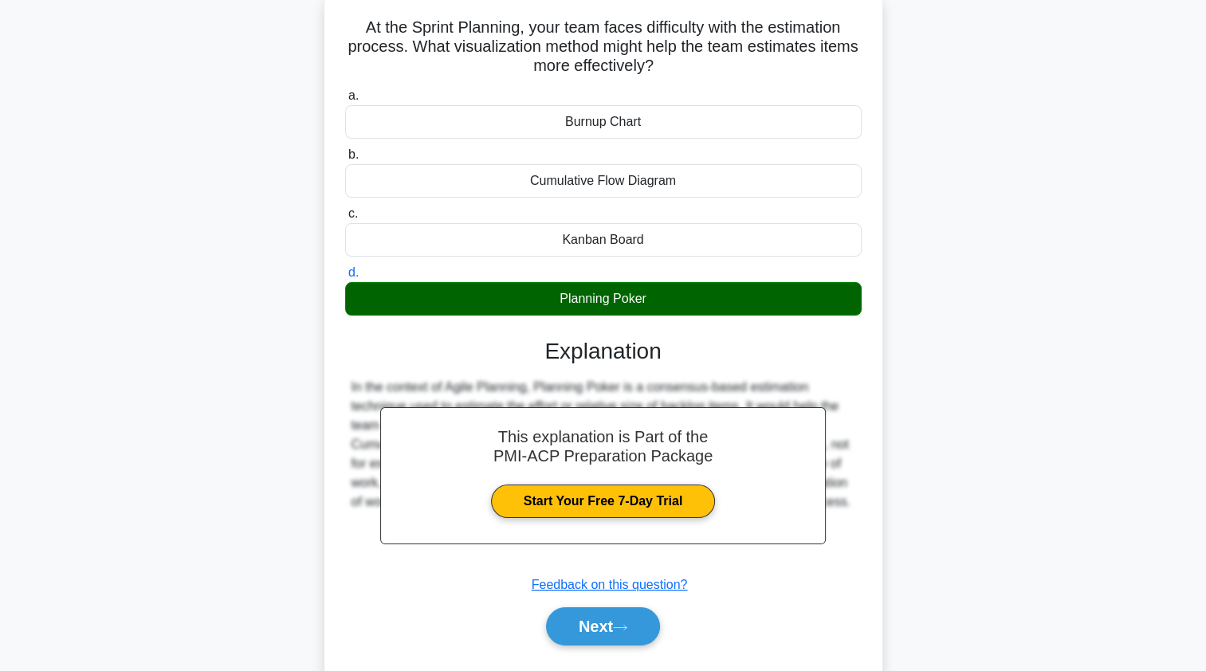
click at [569, 619] on button "Next" at bounding box center [603, 626] width 114 height 38
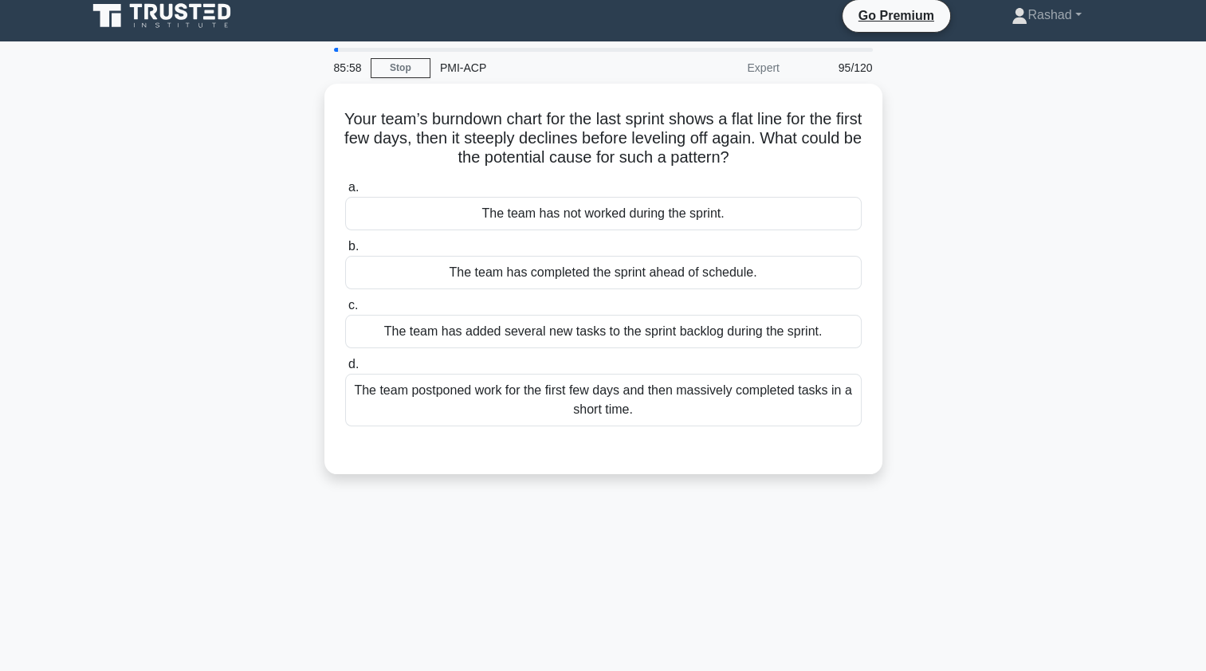
scroll to position [0, 0]
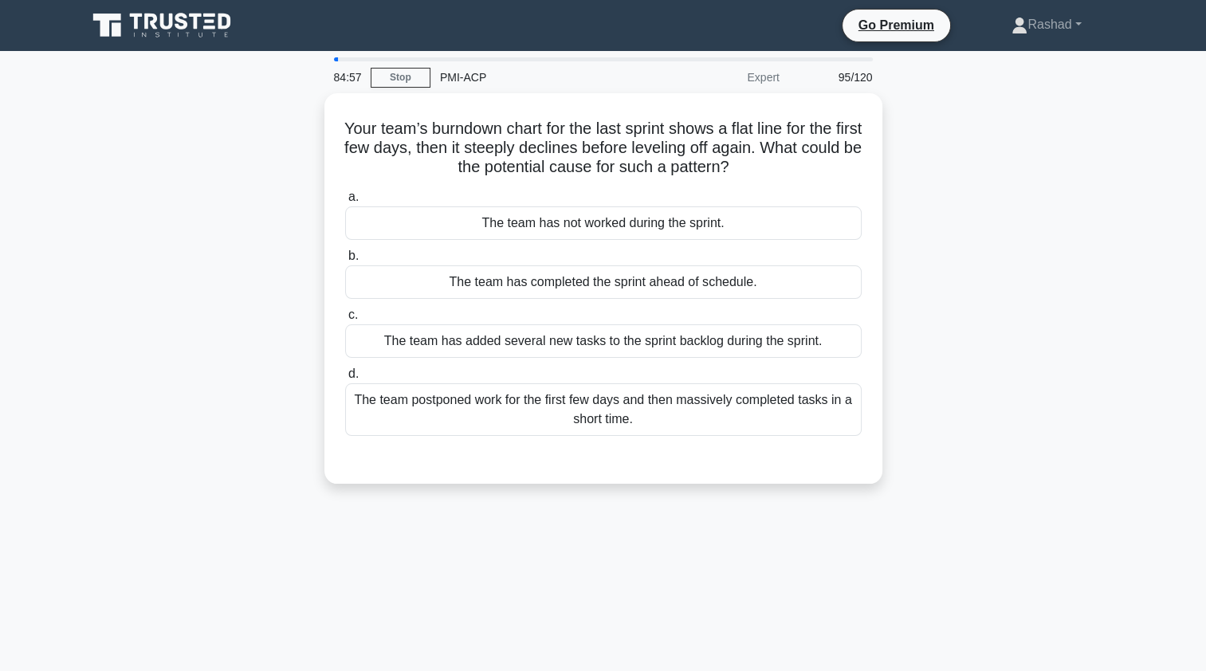
click at [399, 417] on div "The team postponed work for the first few days and then massively completed tas…" at bounding box center [603, 409] width 517 height 53
click at [345, 379] on input "d. The team postponed work for the first few days and then massively completed …" at bounding box center [345, 374] width 0 height 10
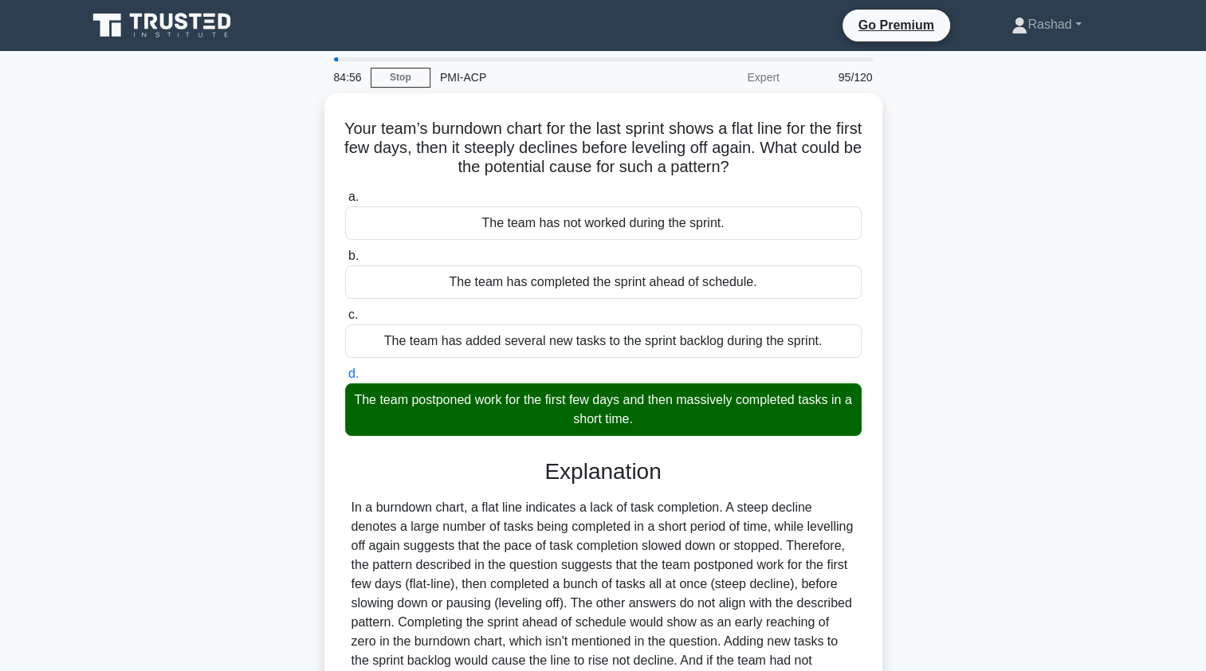
scroll to position [190, 0]
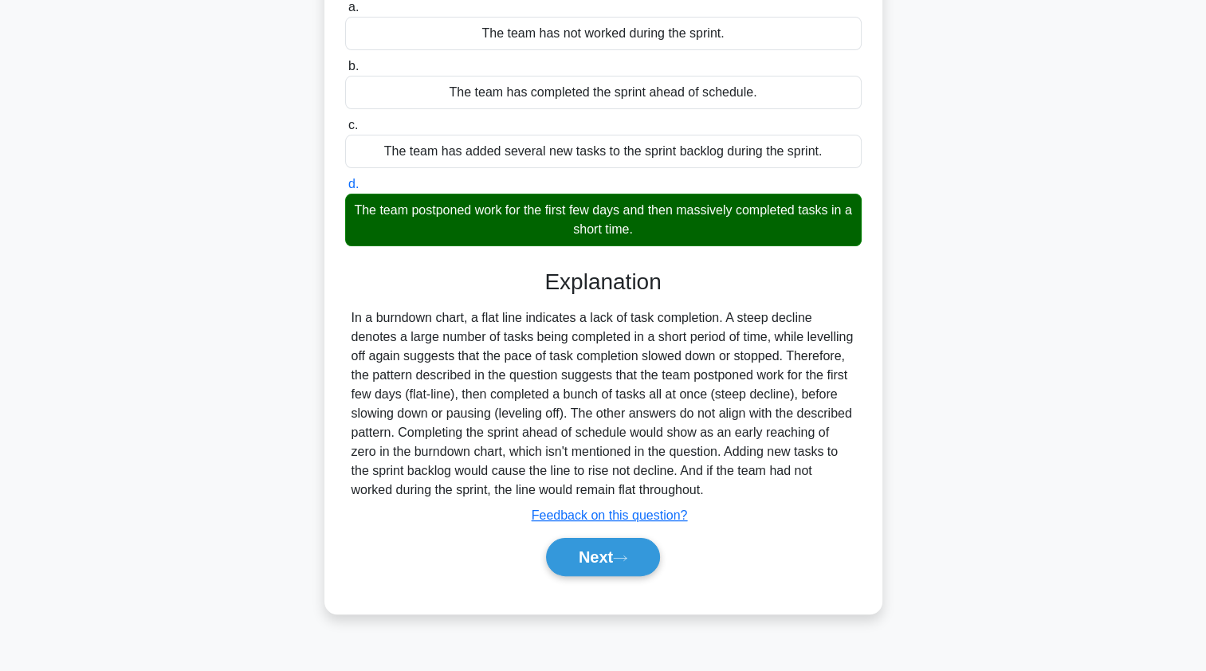
click at [568, 558] on button "Next" at bounding box center [603, 557] width 114 height 38
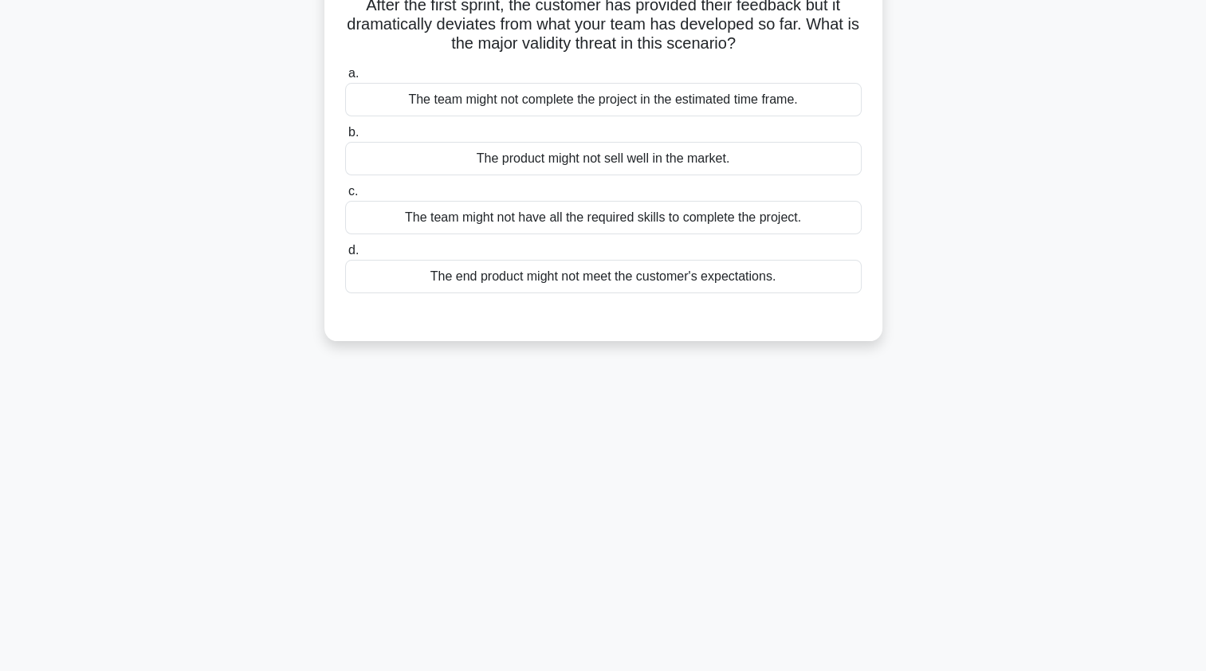
scroll to position [0, 0]
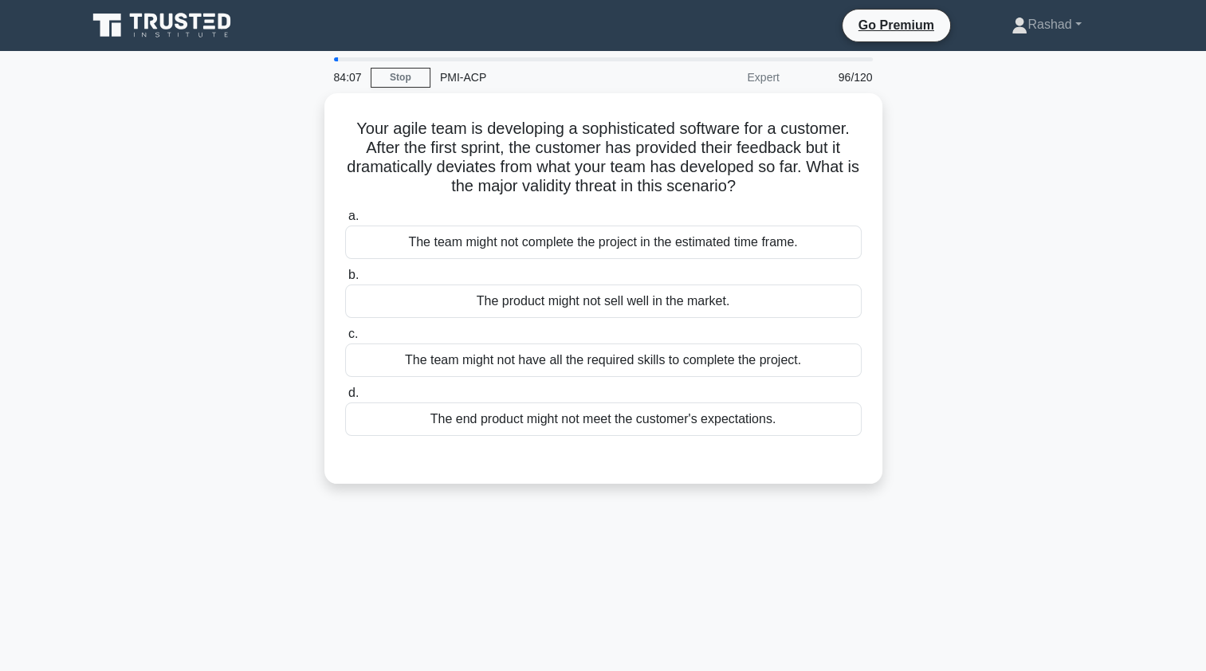
click at [445, 427] on div "The end product might not meet the customer's expectations." at bounding box center [603, 419] width 517 height 33
click at [345, 399] on input "d. The end product might not meet the customer's expectations." at bounding box center [345, 393] width 0 height 10
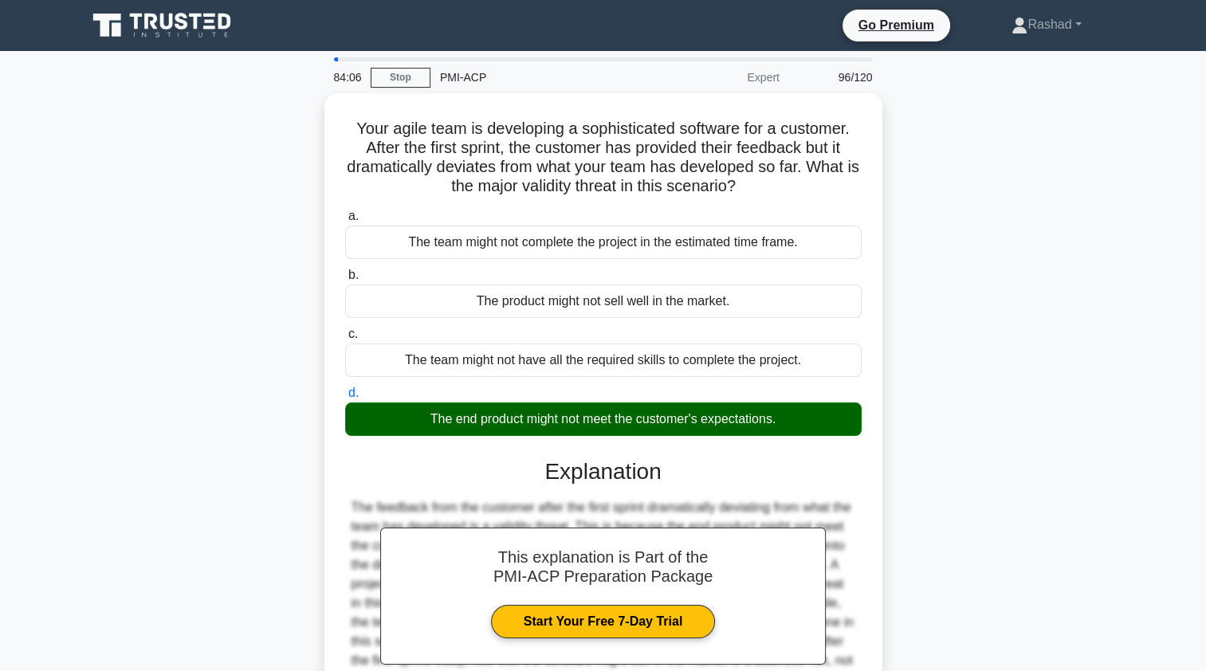
scroll to position [190, 0]
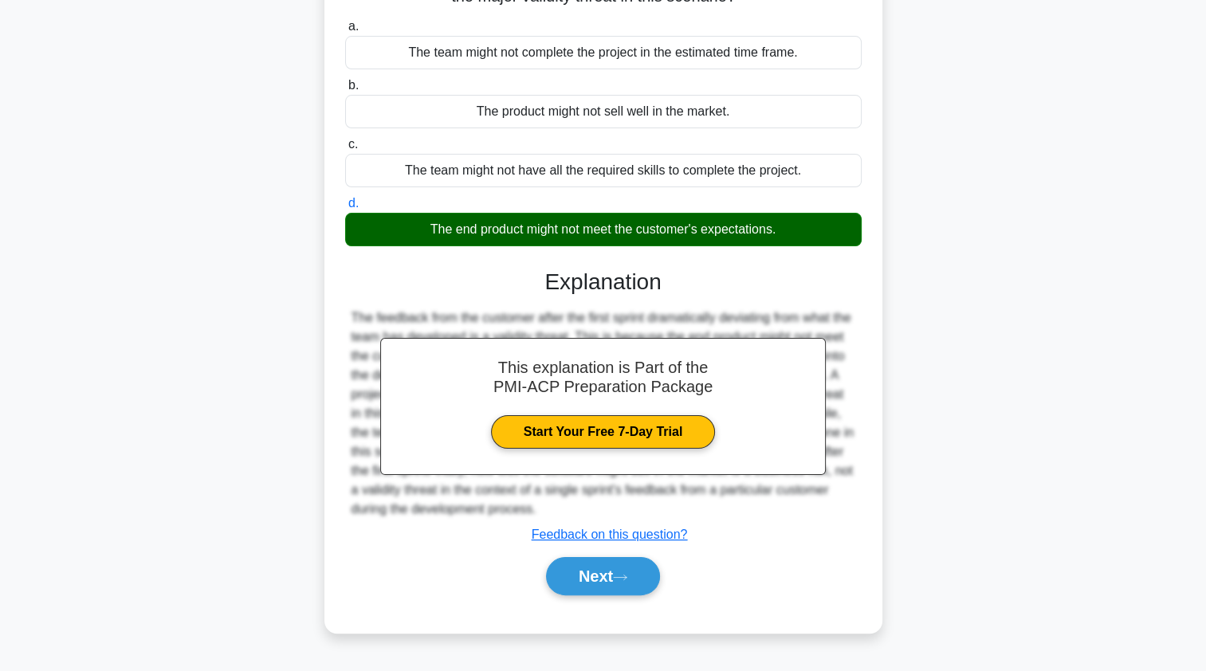
click at [581, 570] on button "Next" at bounding box center [603, 576] width 114 height 38
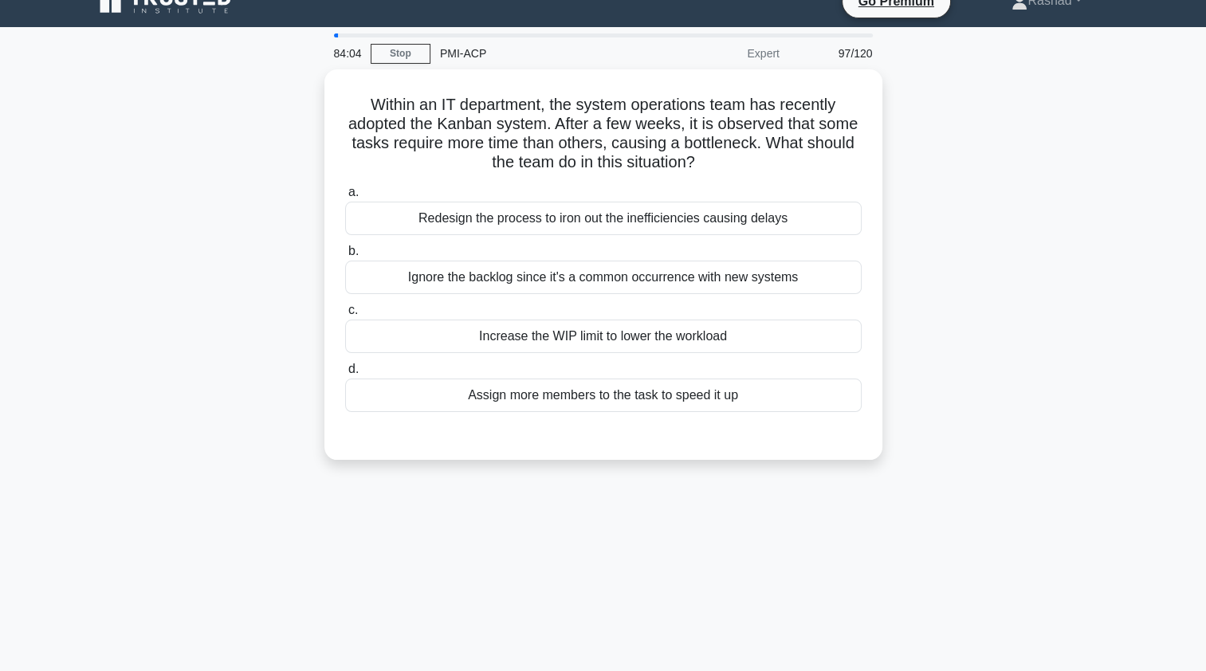
scroll to position [0, 0]
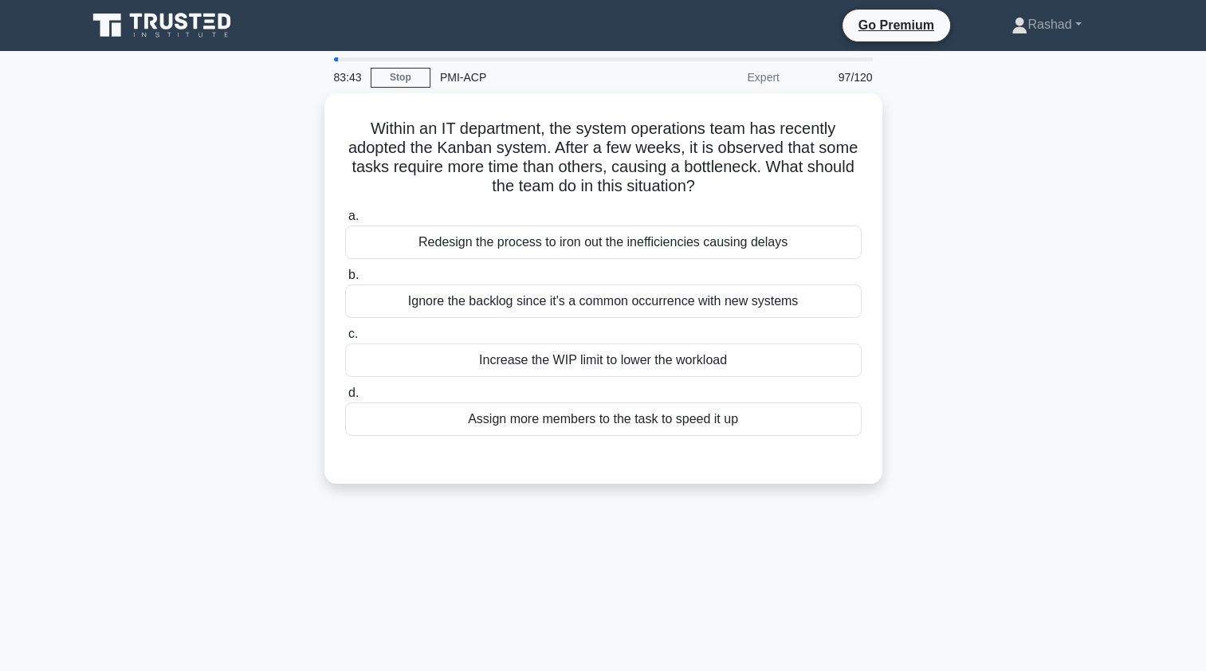
click at [399, 368] on div "Increase the WIP limit to lower the workload" at bounding box center [603, 360] width 517 height 33
click at [345, 340] on input "c. Increase the WIP limit to lower the workload" at bounding box center [345, 334] width 0 height 10
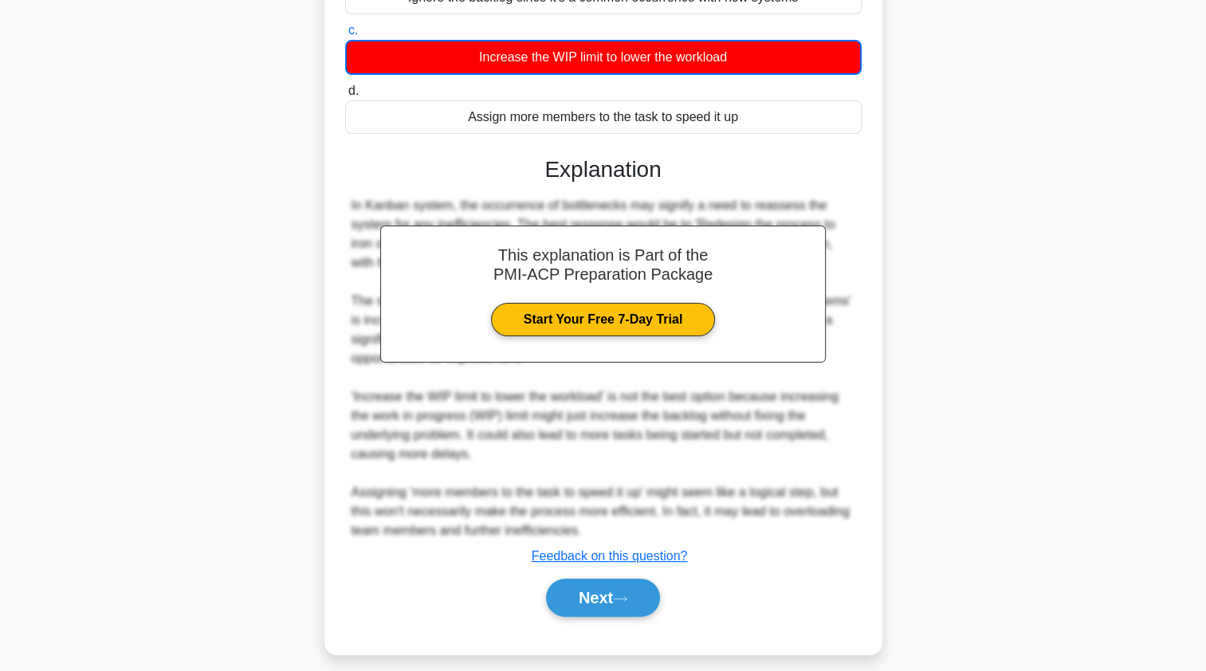
scroll to position [312, 0]
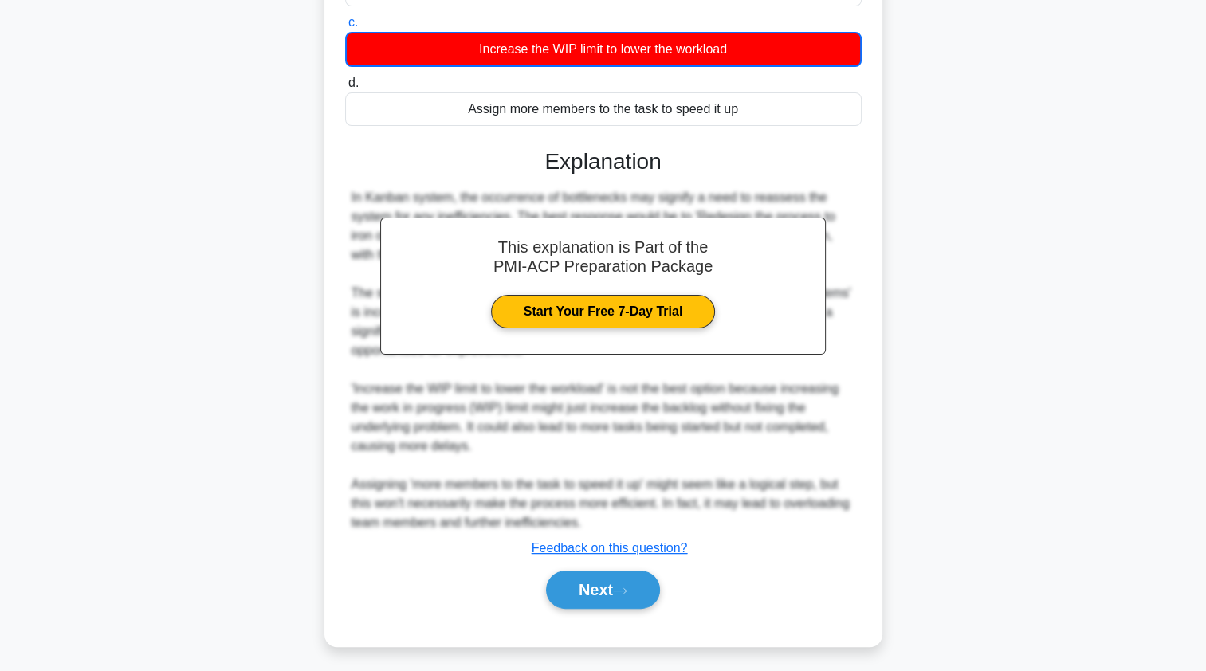
click at [627, 587] on icon at bounding box center [620, 591] width 14 height 9
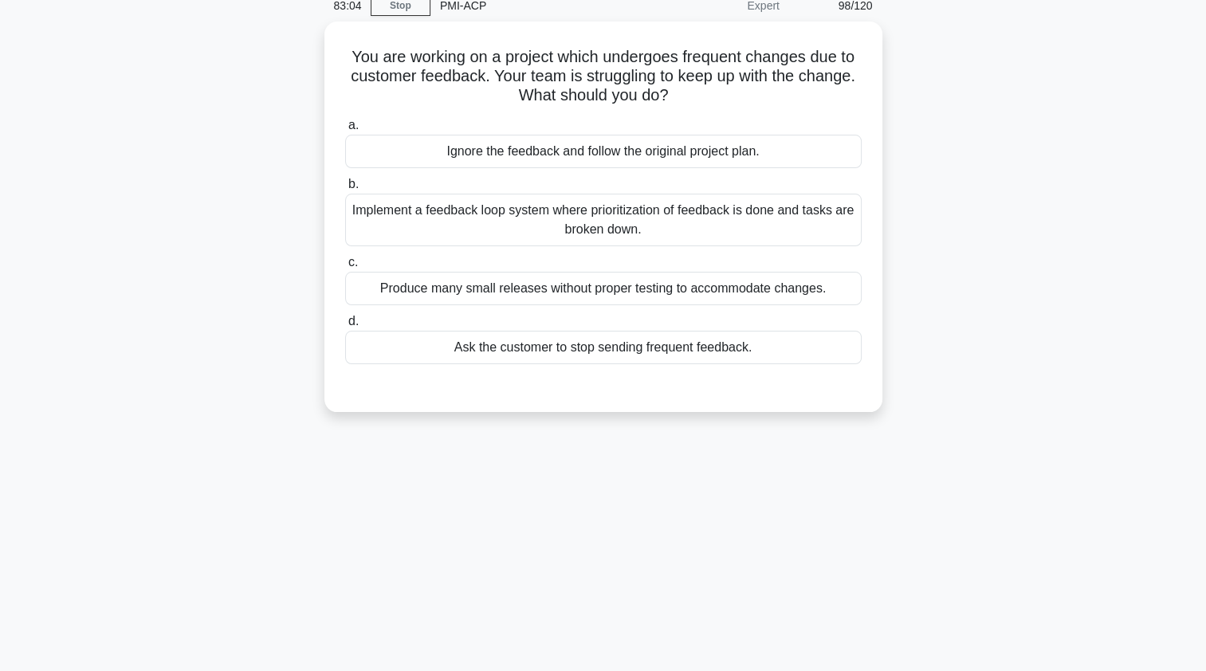
scroll to position [0, 0]
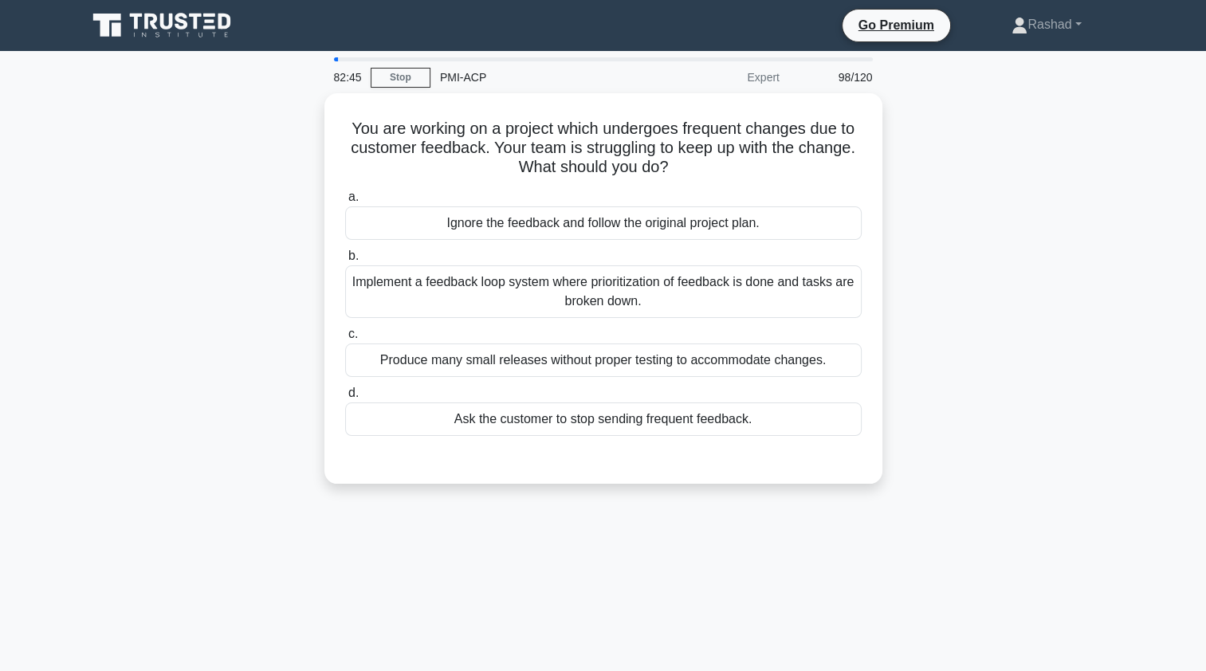
click at [421, 288] on div "Implement a feedback loop system where prioritization of feedback is done and t…" at bounding box center [603, 291] width 517 height 53
click at [345, 261] on input "b. Implement a feedback loop system where prioritization of feedback is done an…" at bounding box center [345, 256] width 0 height 10
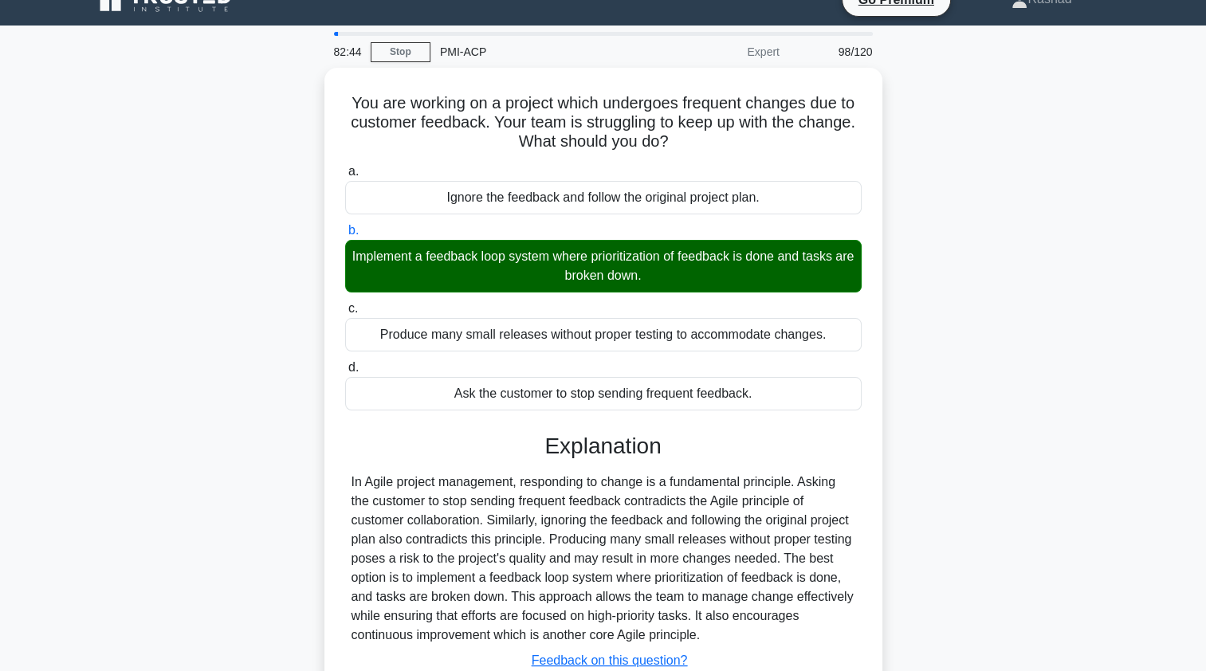
scroll to position [190, 0]
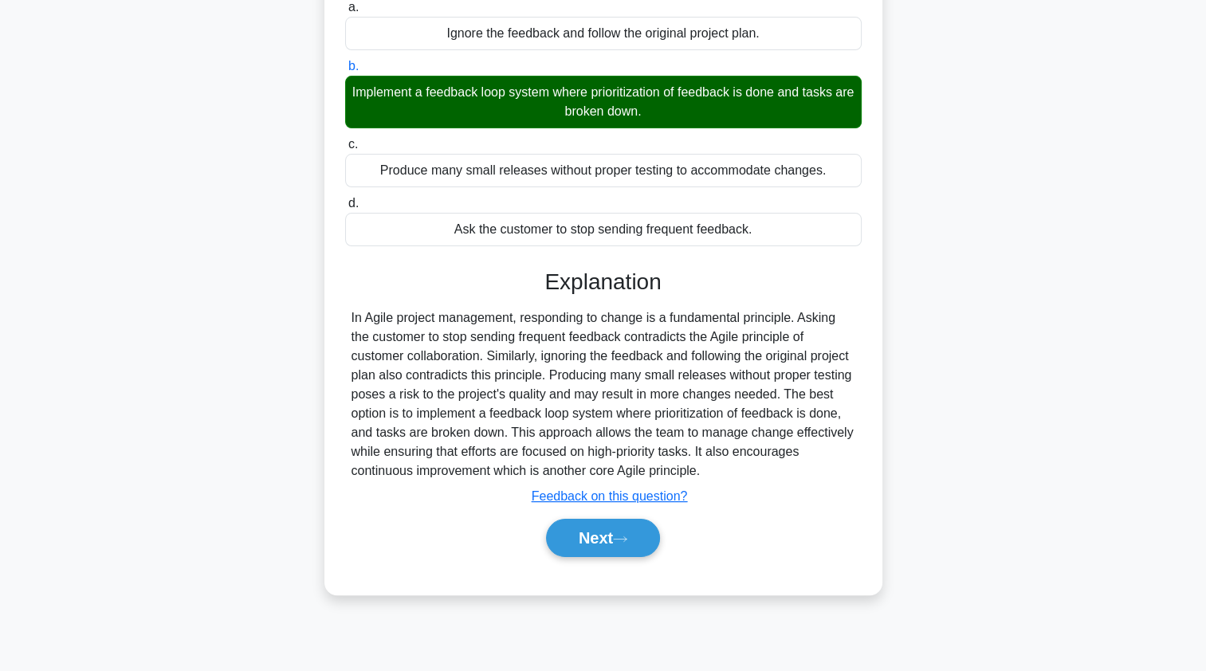
click at [563, 536] on button "Next" at bounding box center [603, 538] width 114 height 38
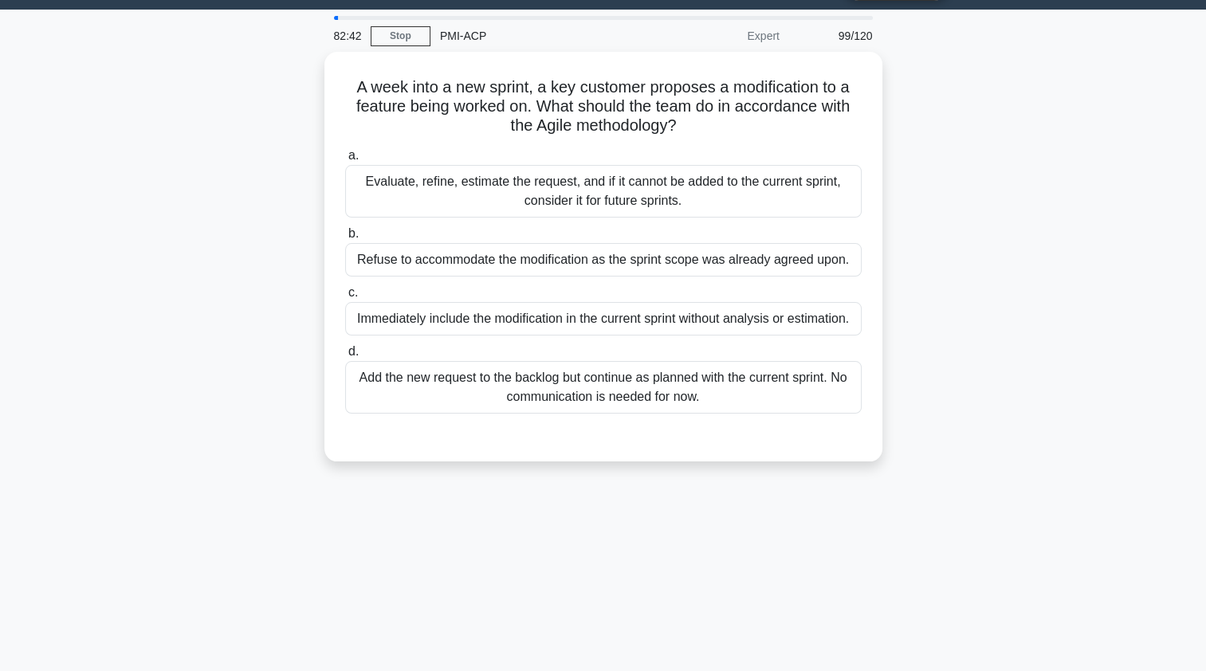
scroll to position [0, 0]
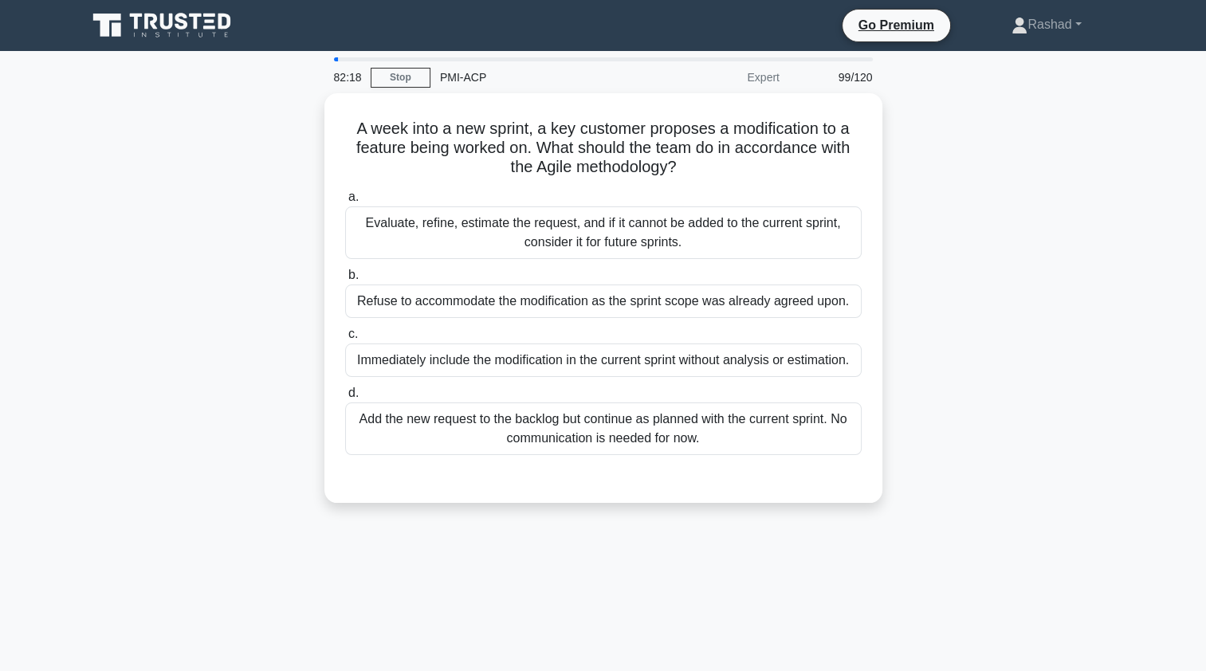
click at [417, 236] on div "Evaluate, refine, estimate the request, and if it cannot be added to the curren…" at bounding box center [603, 232] width 517 height 53
click at [345, 202] on input "a. Evaluate, refine, estimate the request, and if it cannot be added to the cur…" at bounding box center [345, 197] width 0 height 10
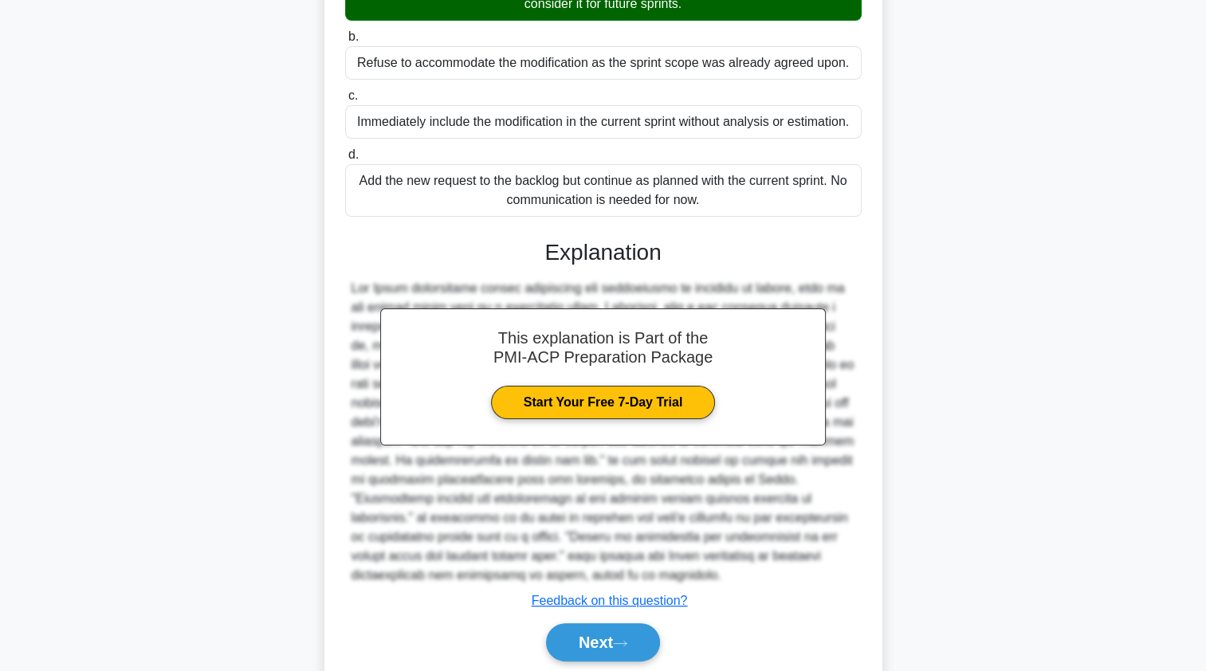
scroll to position [239, 0]
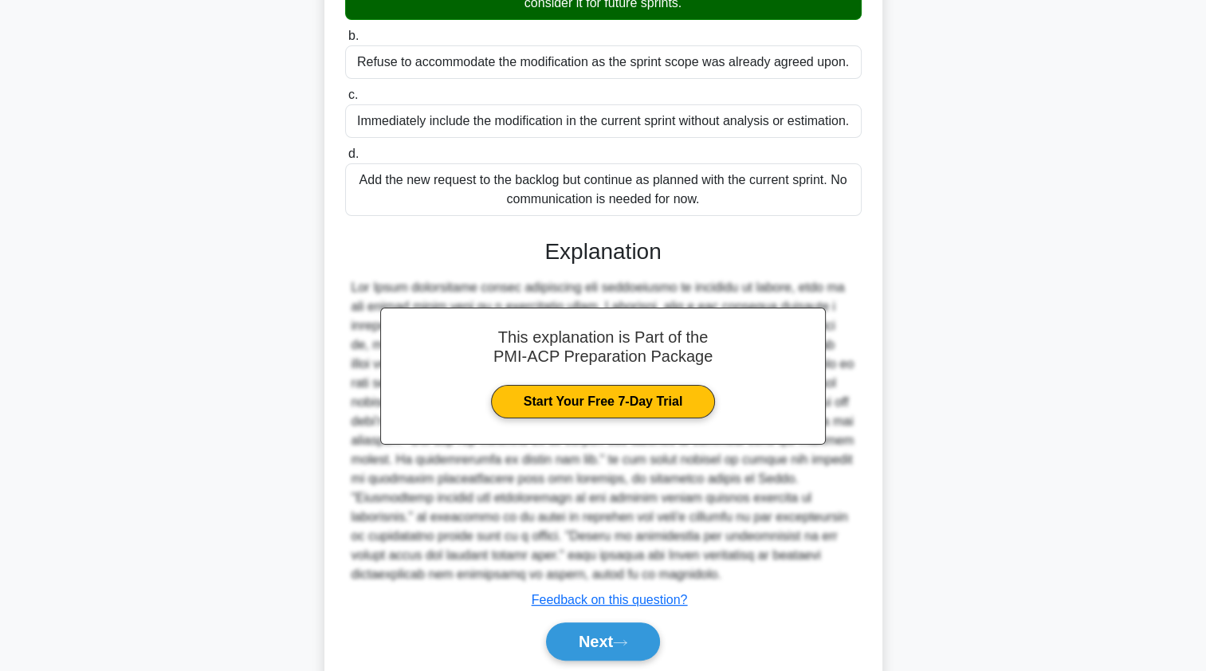
click at [568, 642] on button "Next" at bounding box center [603, 642] width 114 height 38
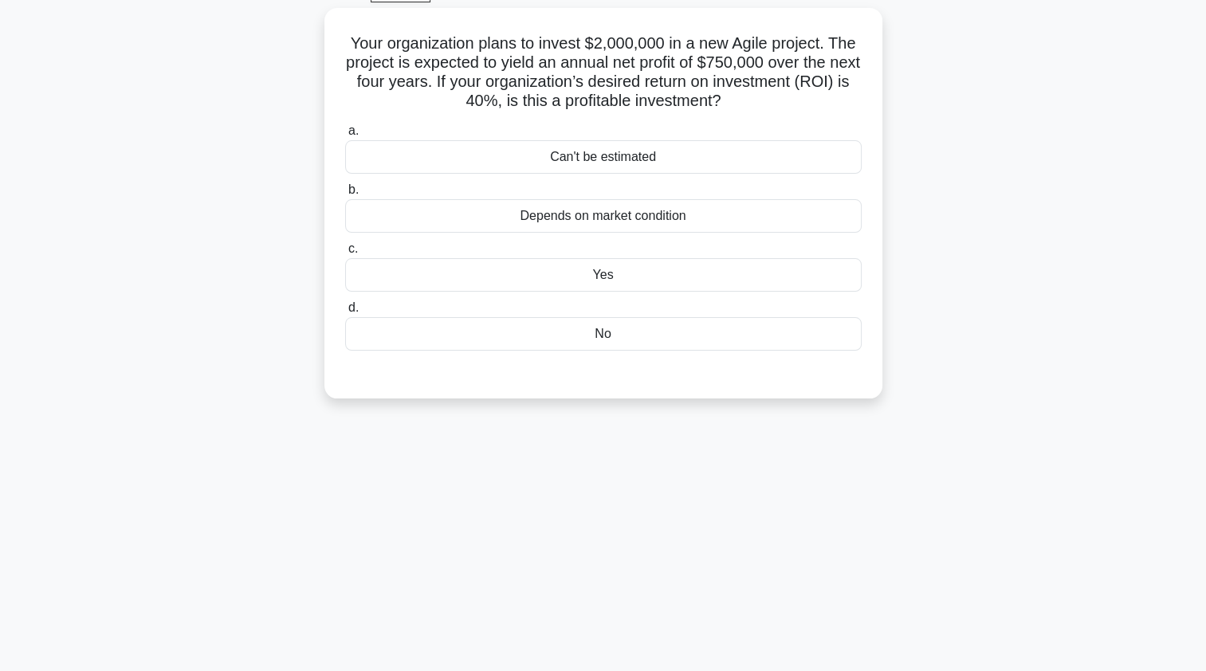
scroll to position [0, 0]
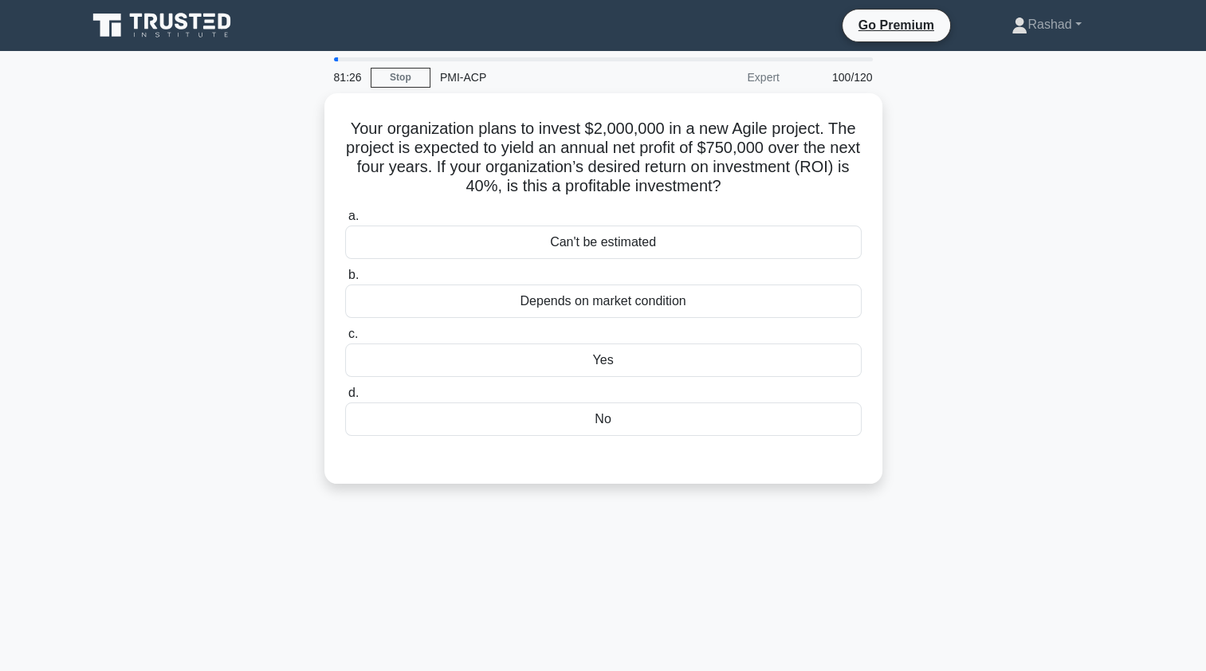
click at [451, 419] on div "No" at bounding box center [603, 419] width 517 height 33
click at [345, 399] on input "d. No" at bounding box center [345, 393] width 0 height 10
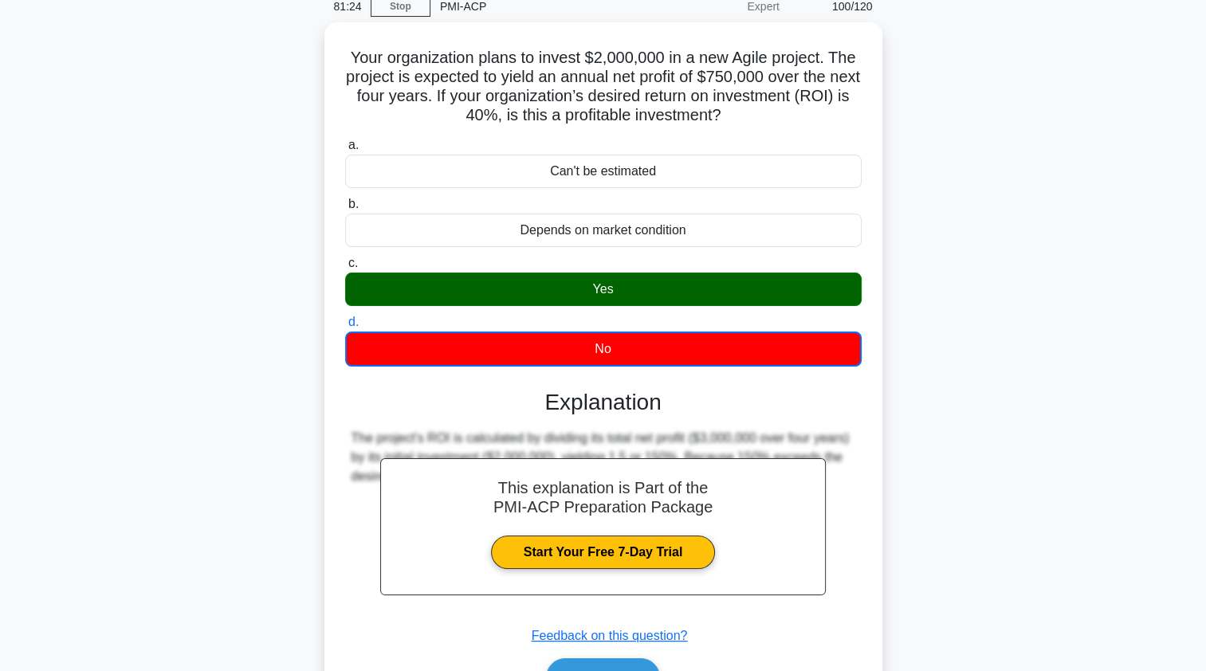
scroll to position [190, 0]
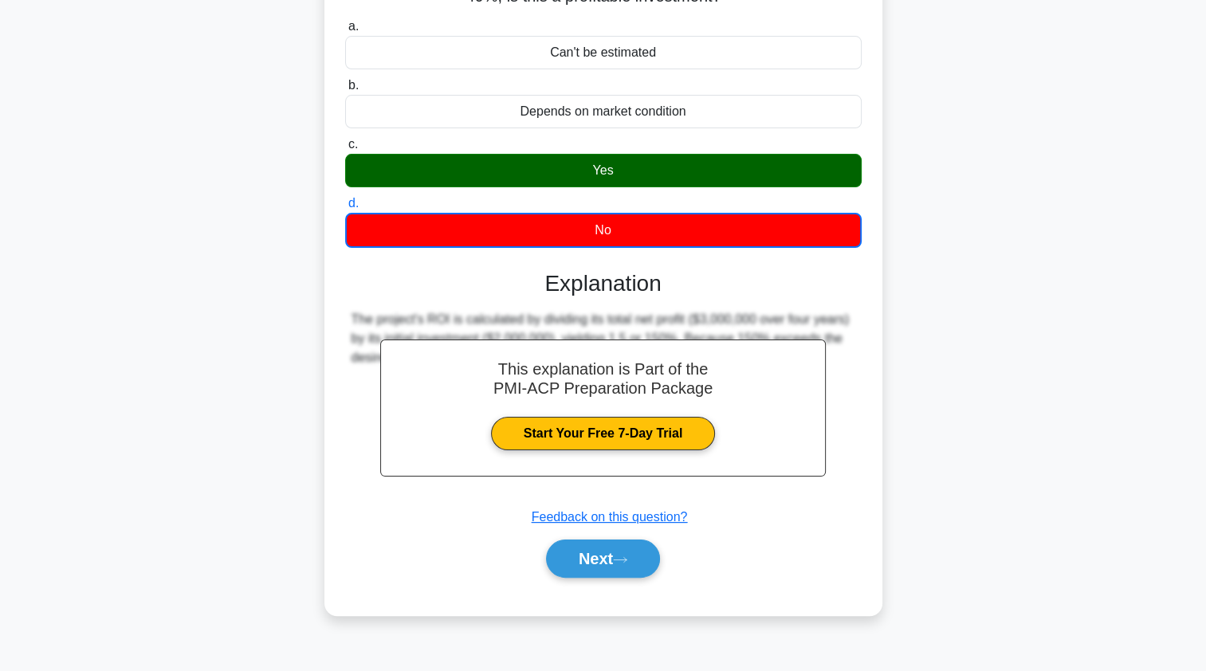
click at [571, 555] on button "Next" at bounding box center [603, 559] width 114 height 38
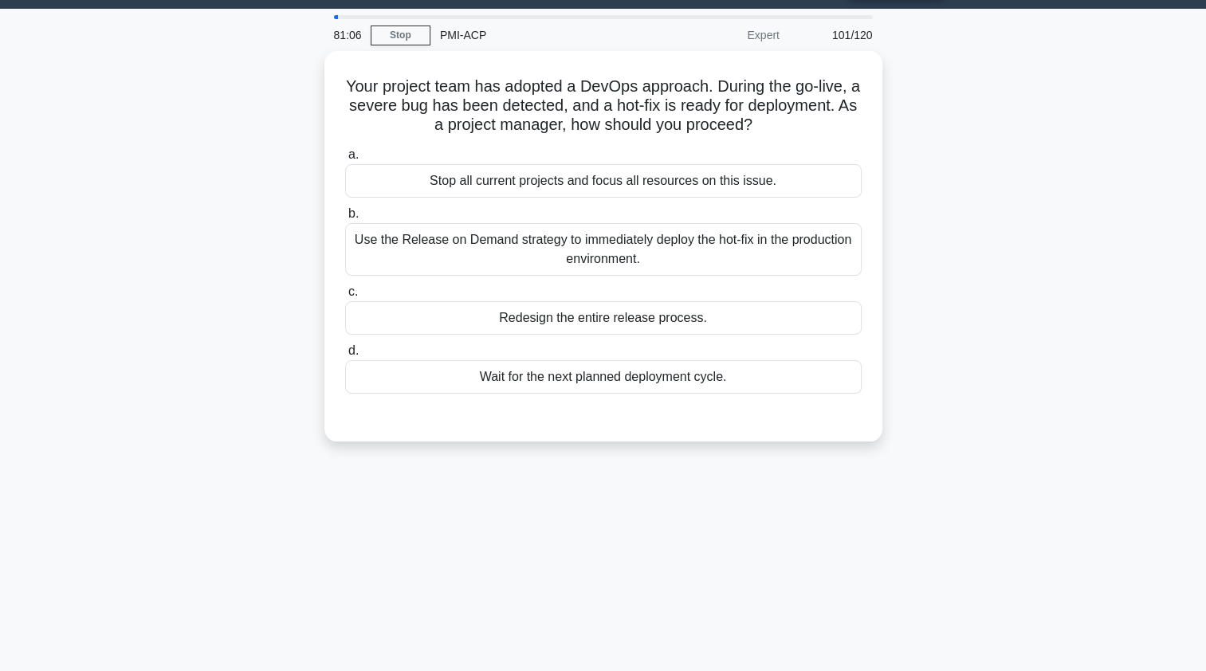
scroll to position [36, 0]
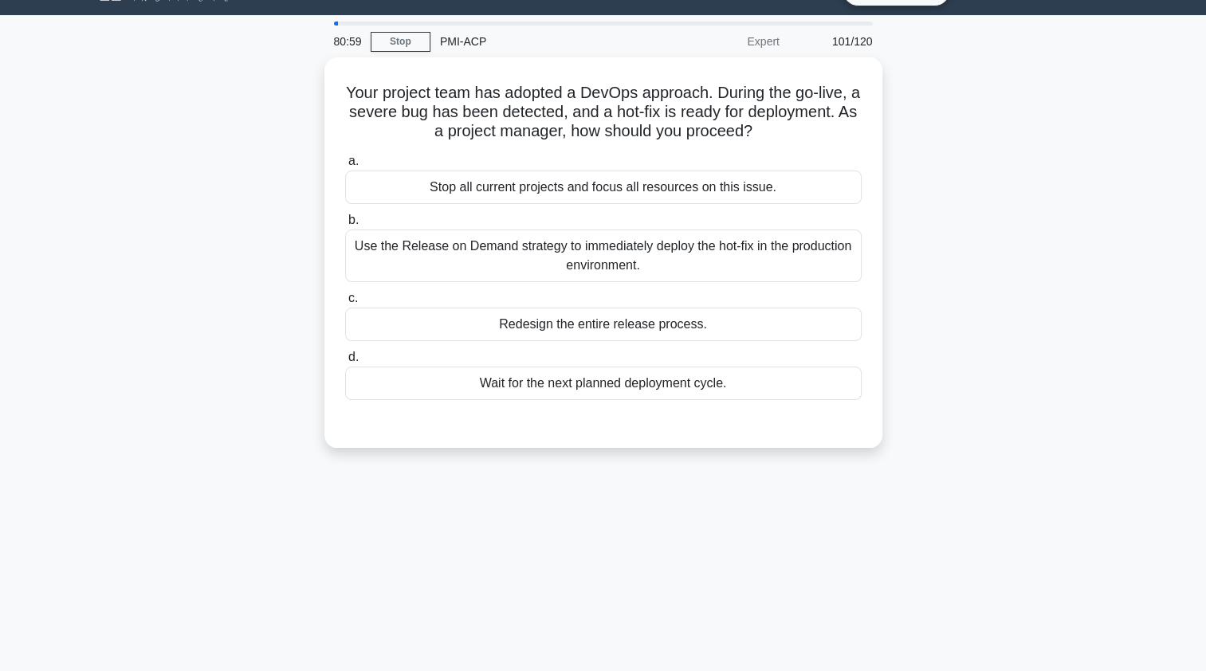
click at [382, 257] on div "Use the Release on Demand strategy to immediately deploy the hot-fix in the pro…" at bounding box center [603, 256] width 517 height 53
click at [345, 226] on input "b. Use the Release on Demand strategy to immediately deploy the hot-fix in the …" at bounding box center [345, 220] width 0 height 10
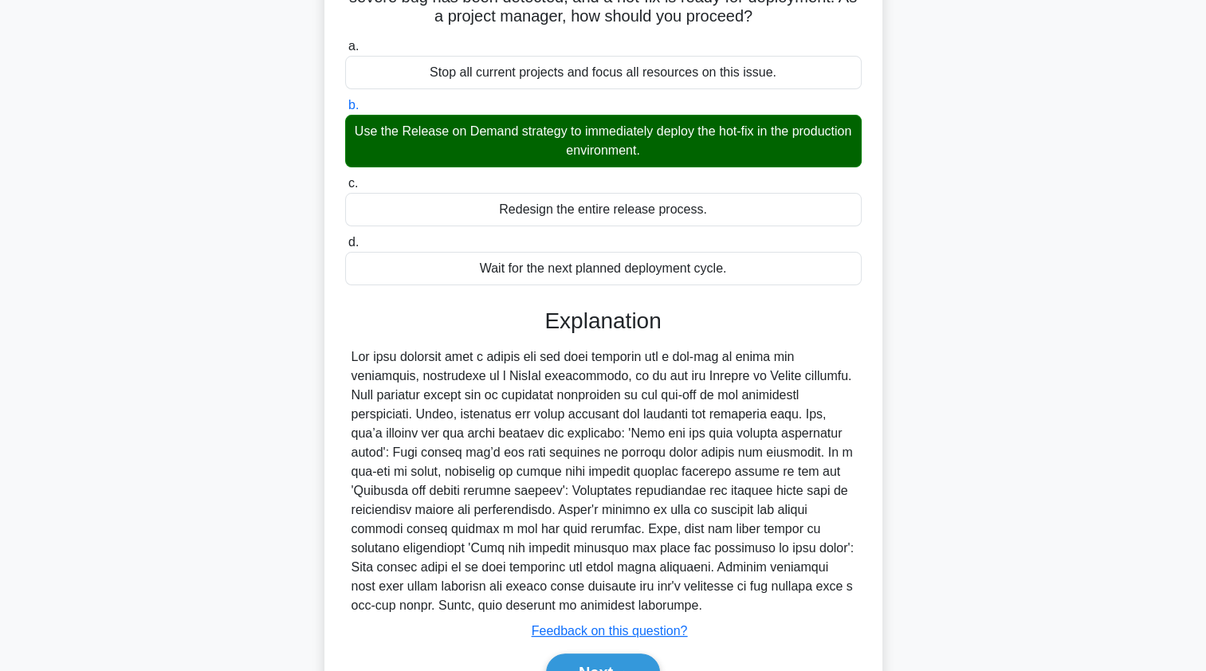
scroll to position [234, 0]
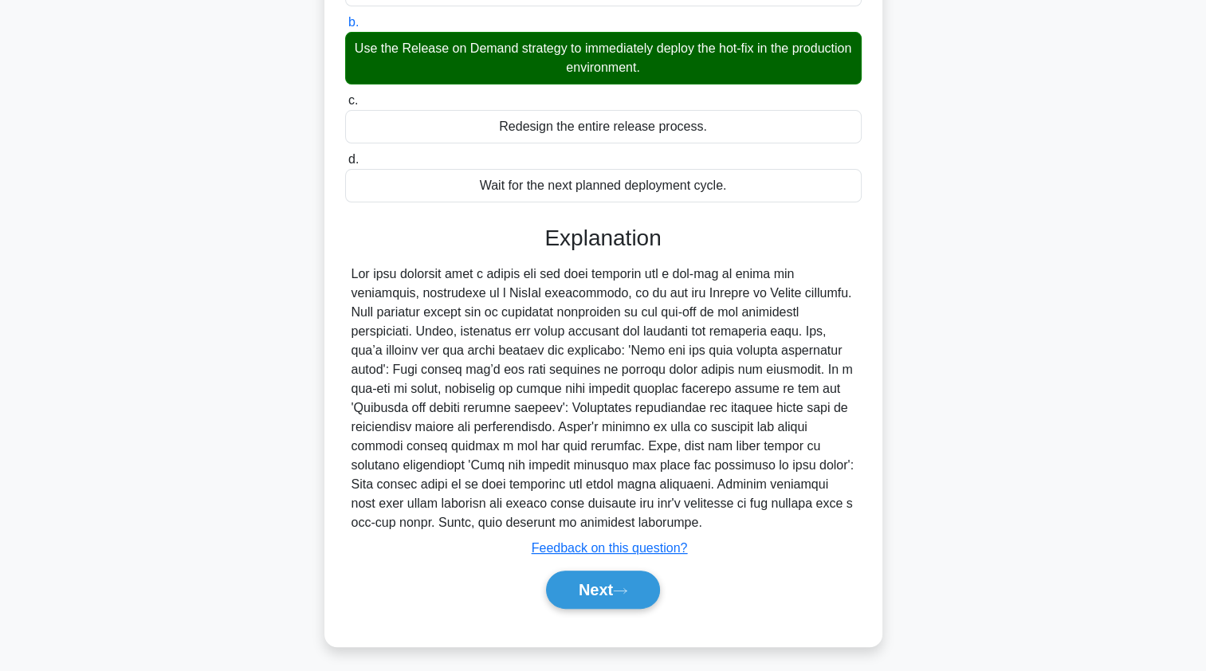
click at [575, 589] on button "Next" at bounding box center [603, 590] width 114 height 38
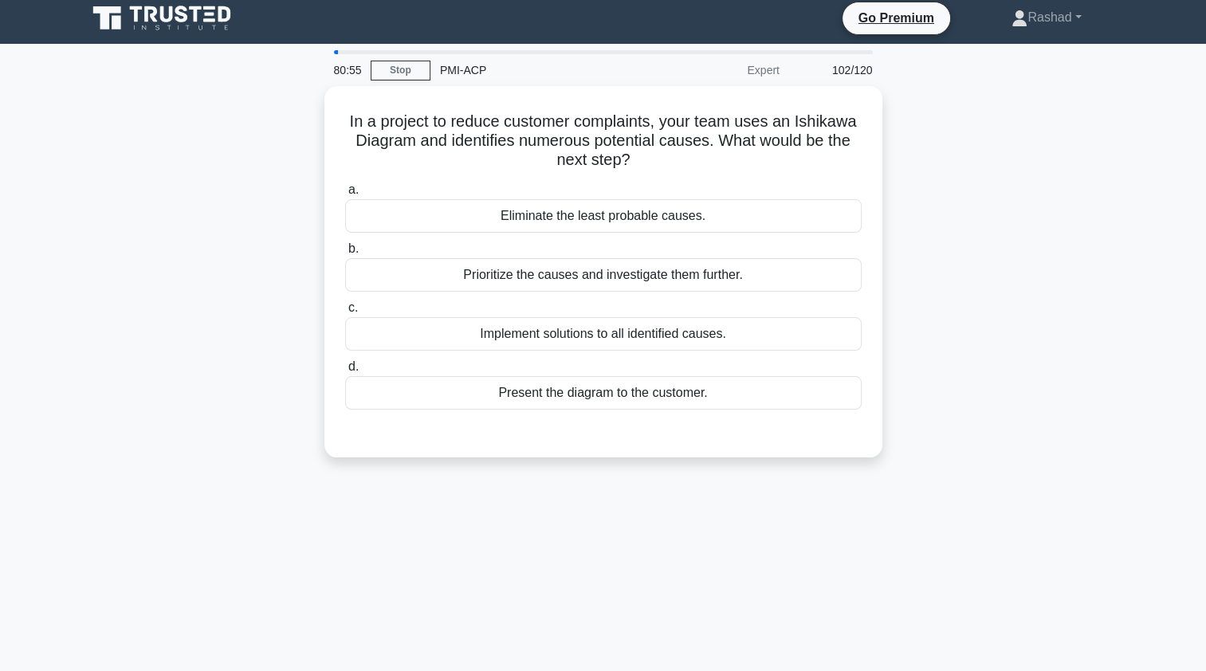
scroll to position [0, 0]
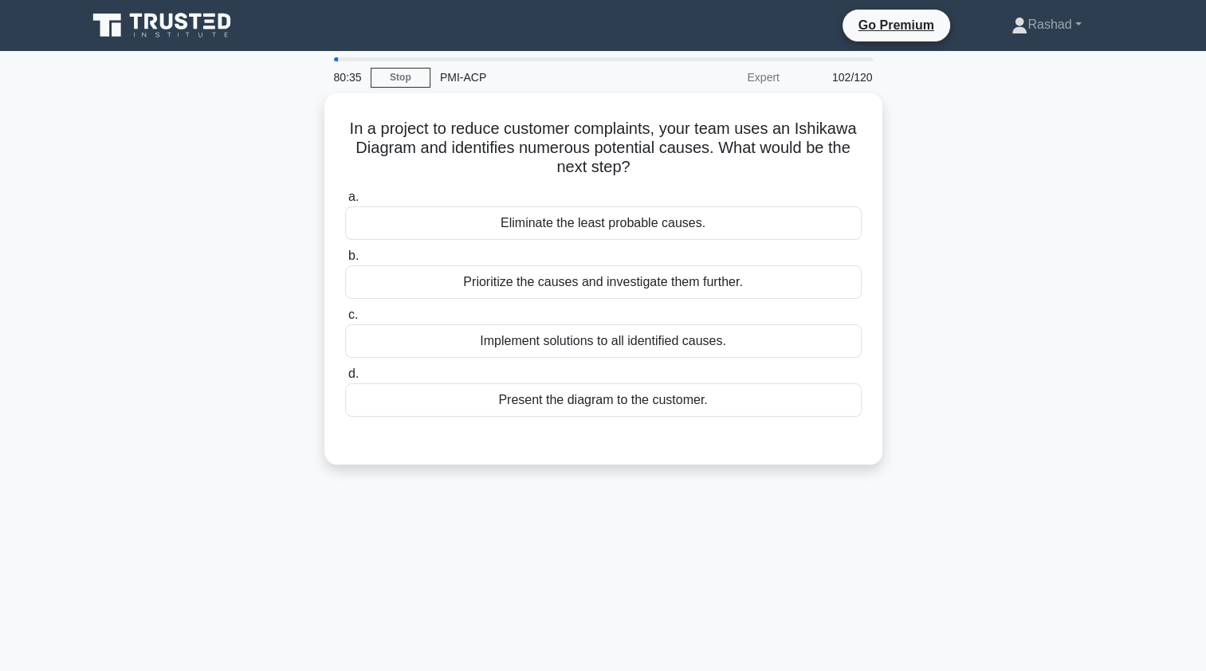
click at [418, 290] on div "Prioritize the causes and investigate them further." at bounding box center [603, 281] width 517 height 33
click at [345, 261] on input "b. Prioritize the causes and investigate them further." at bounding box center [345, 256] width 0 height 10
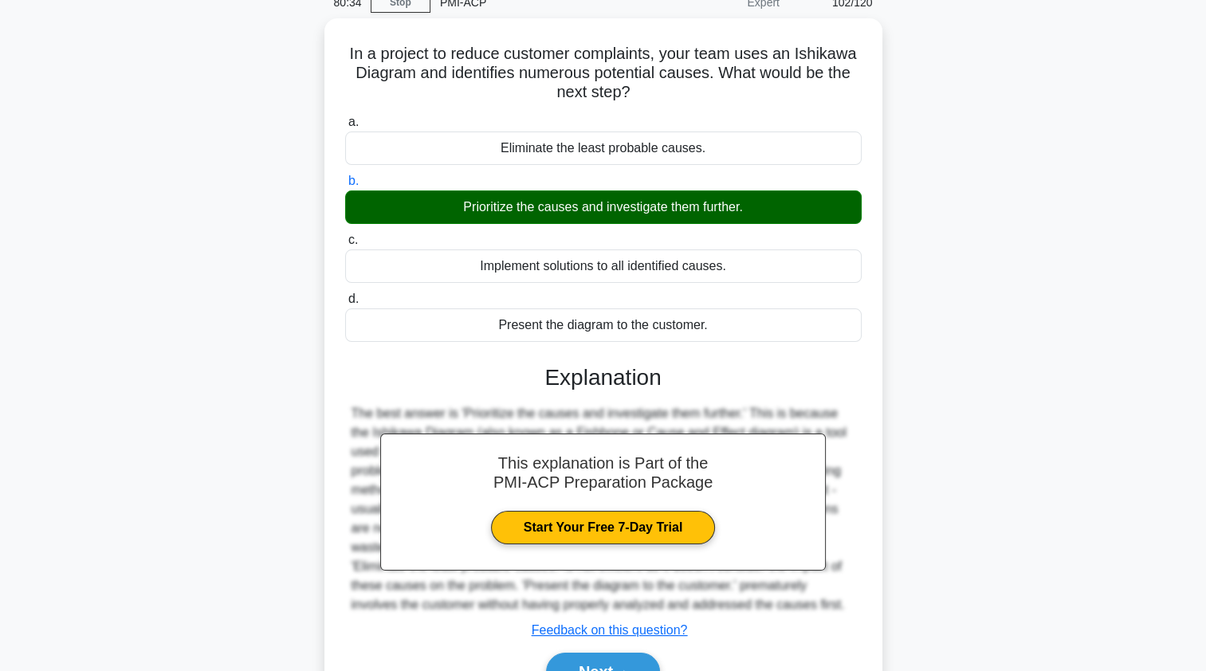
scroll to position [190, 0]
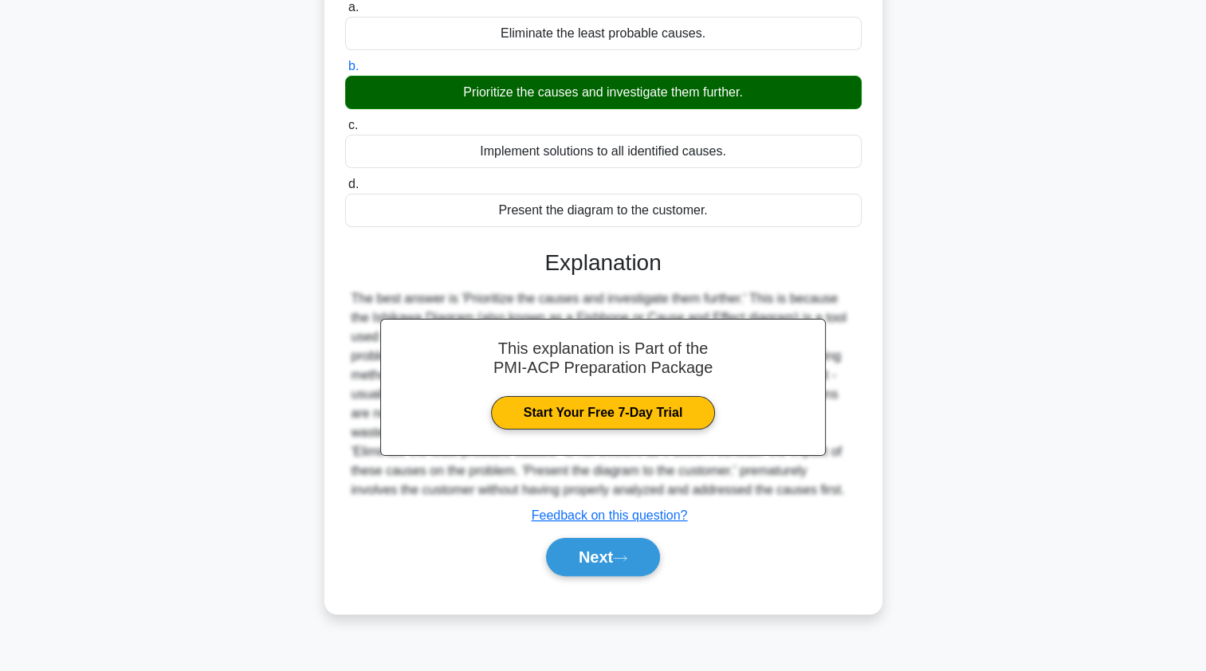
click at [564, 552] on button "Next" at bounding box center [603, 557] width 114 height 38
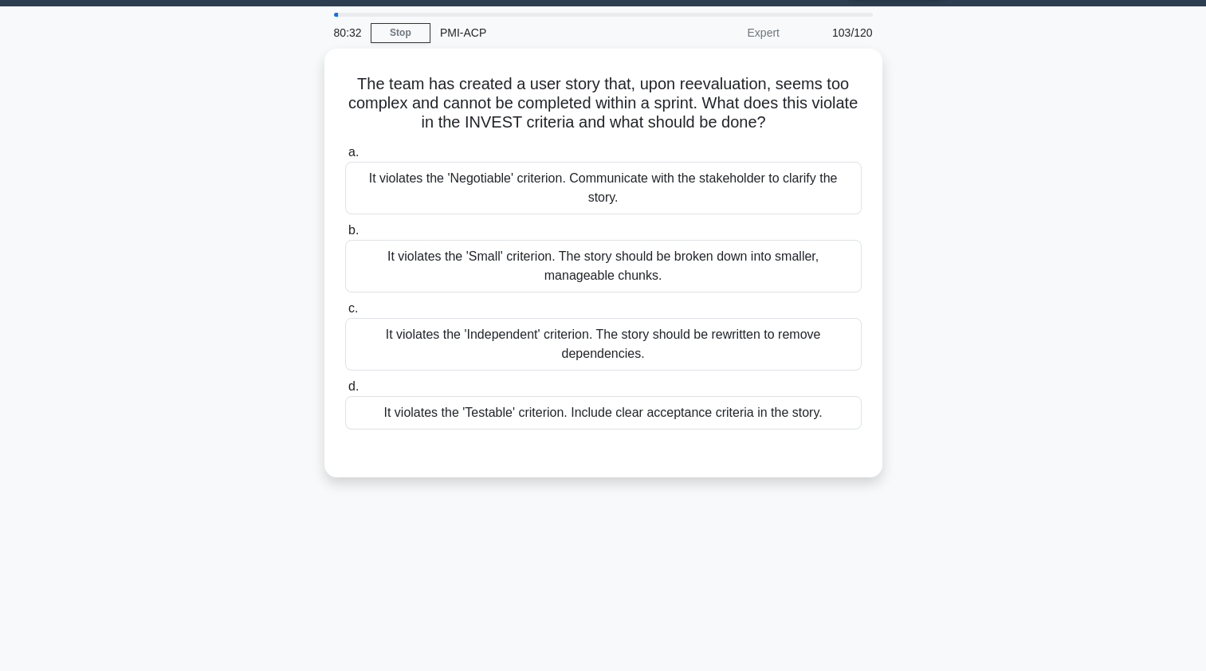
scroll to position [0, 0]
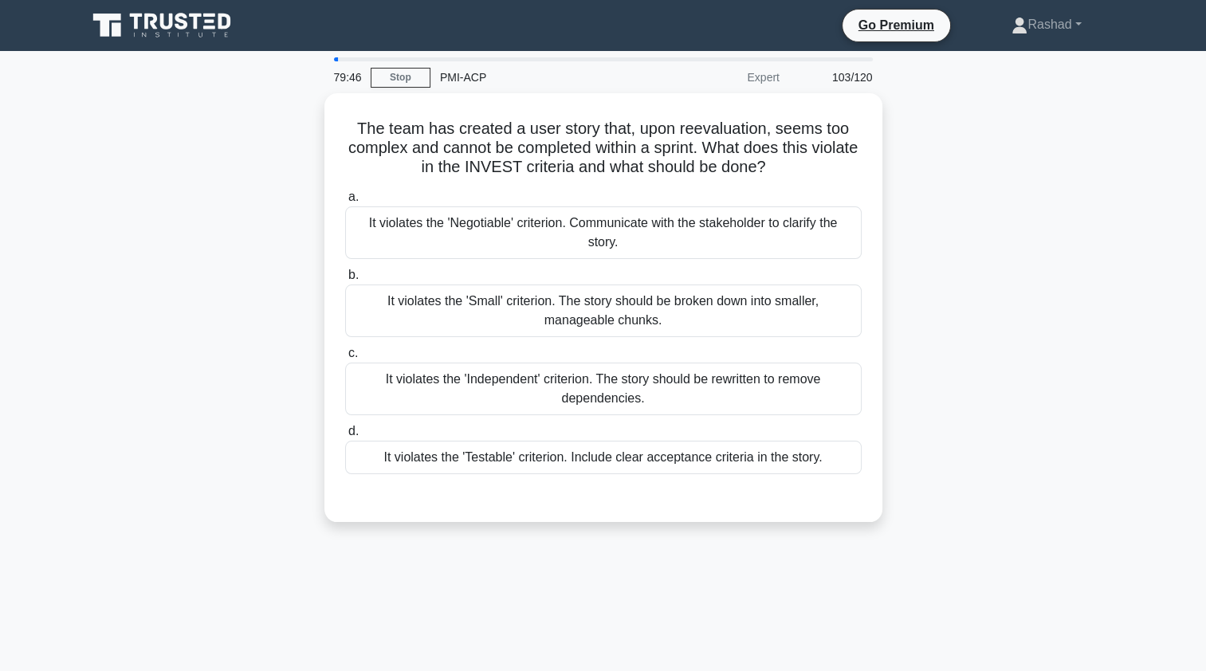
click at [405, 287] on div "It violates the 'Small' criterion. The story should be broken down into smaller…" at bounding box center [603, 311] width 517 height 53
click at [345, 281] on input "b. It violates the 'Small' criterion. The story should be broken down into smal…" at bounding box center [345, 275] width 0 height 10
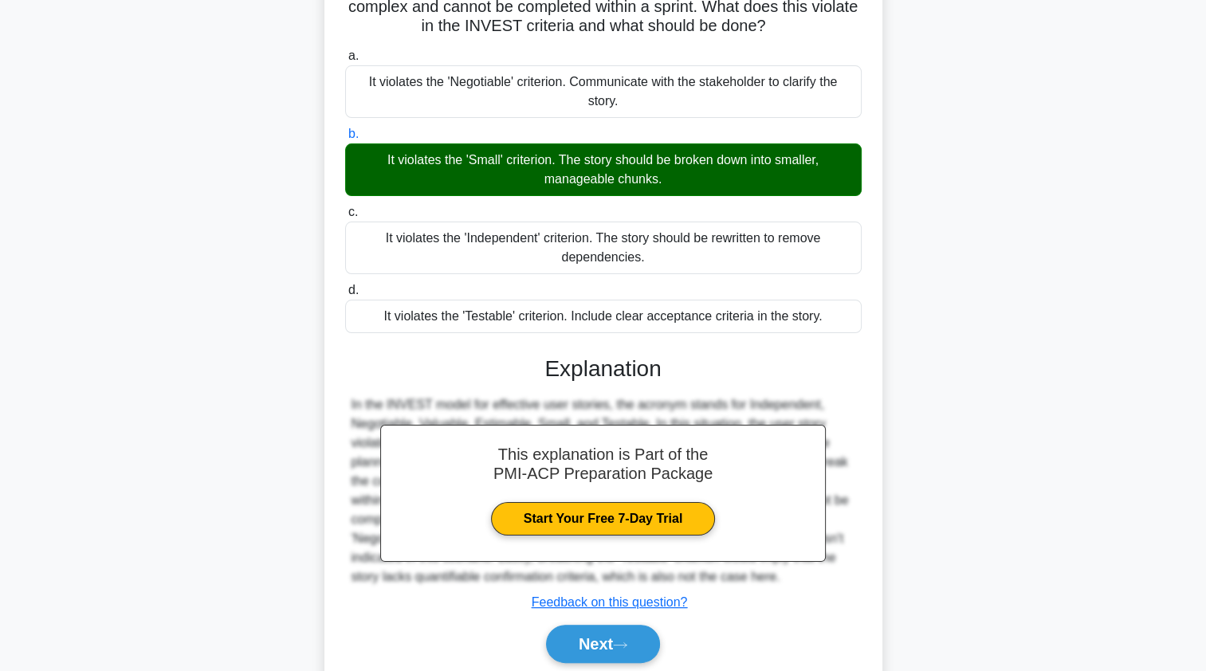
scroll to position [190, 0]
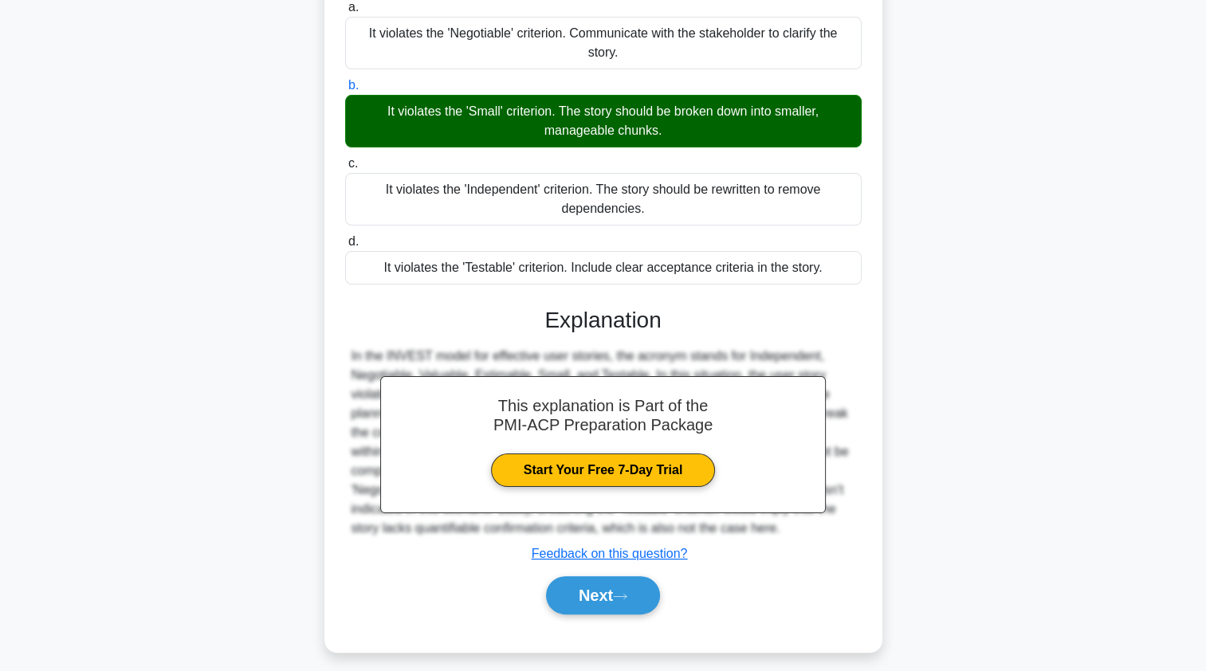
click at [560, 590] on button "Next" at bounding box center [603, 595] width 114 height 38
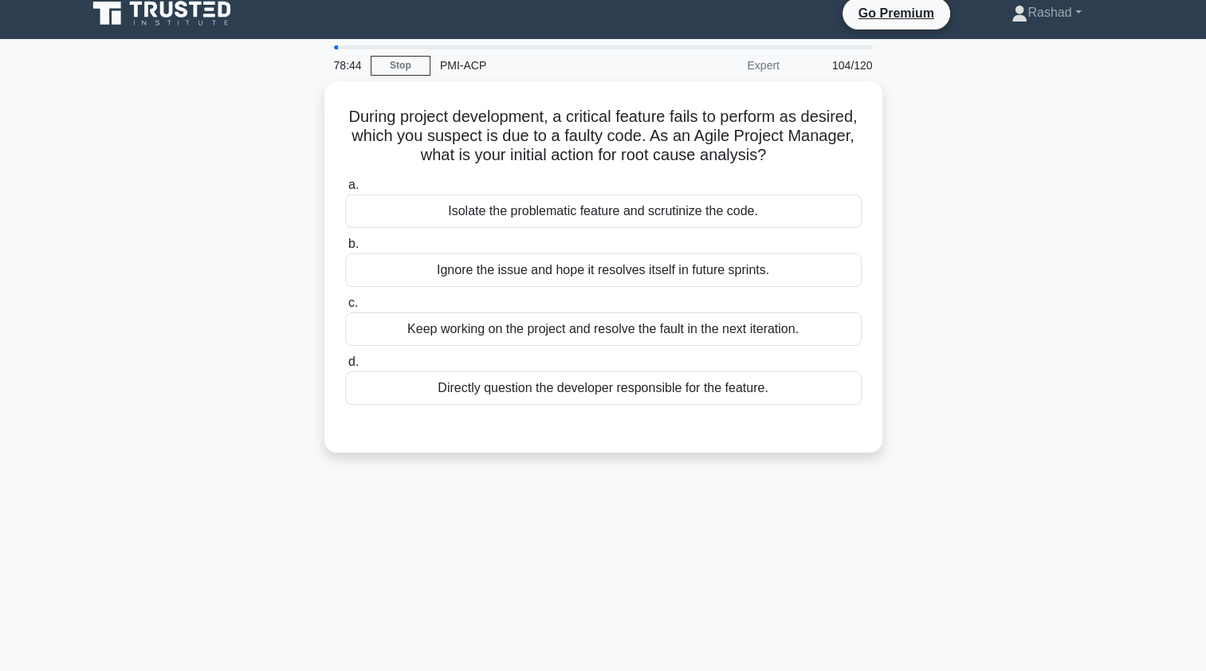
scroll to position [0, 0]
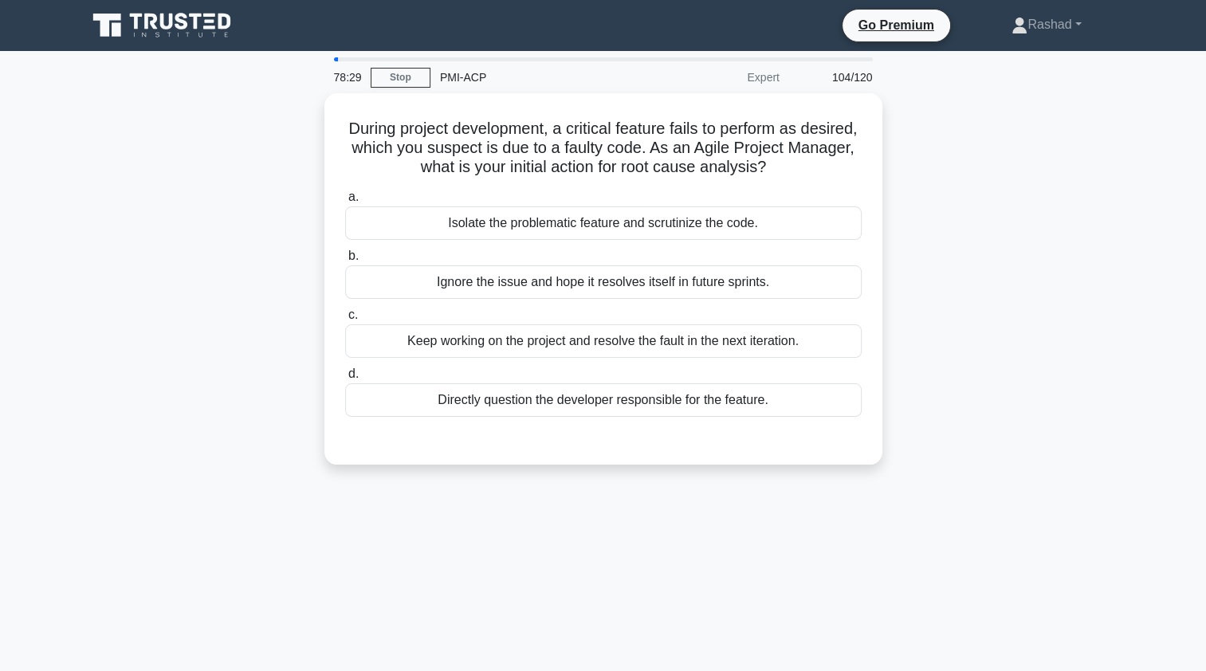
click at [426, 231] on div "Isolate the problematic feature and scrutinize the code." at bounding box center [603, 222] width 517 height 33
click at [345, 202] on input "a. Isolate the problematic feature and scrutinize the code." at bounding box center [345, 197] width 0 height 10
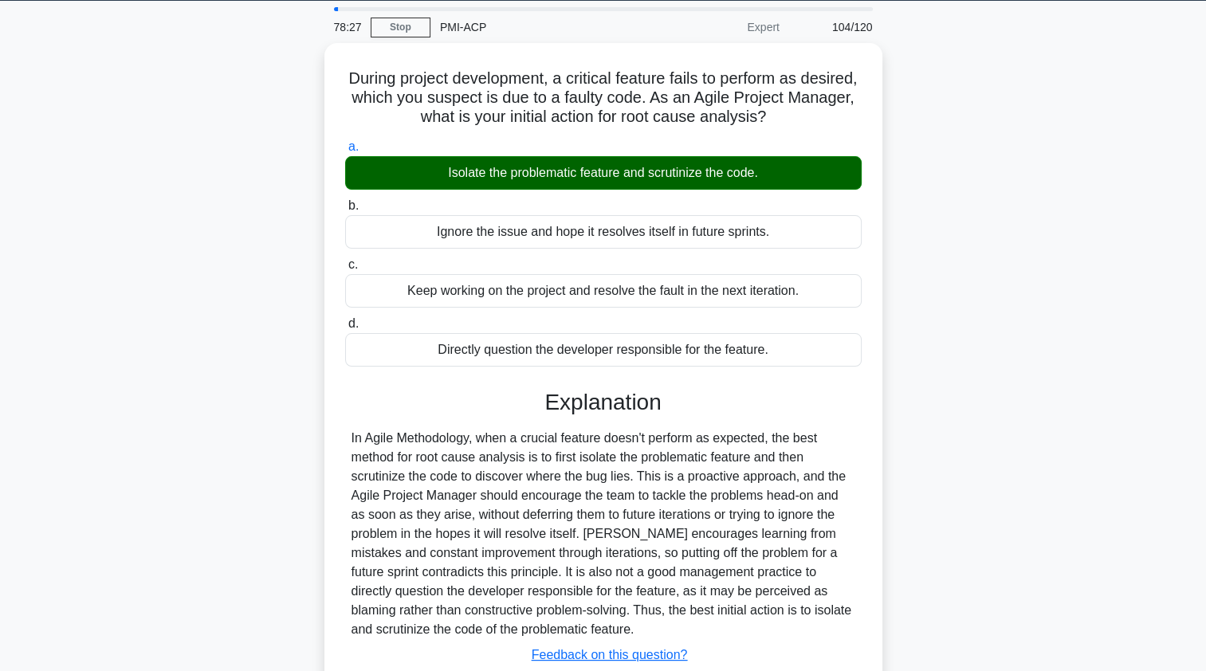
scroll to position [190, 0]
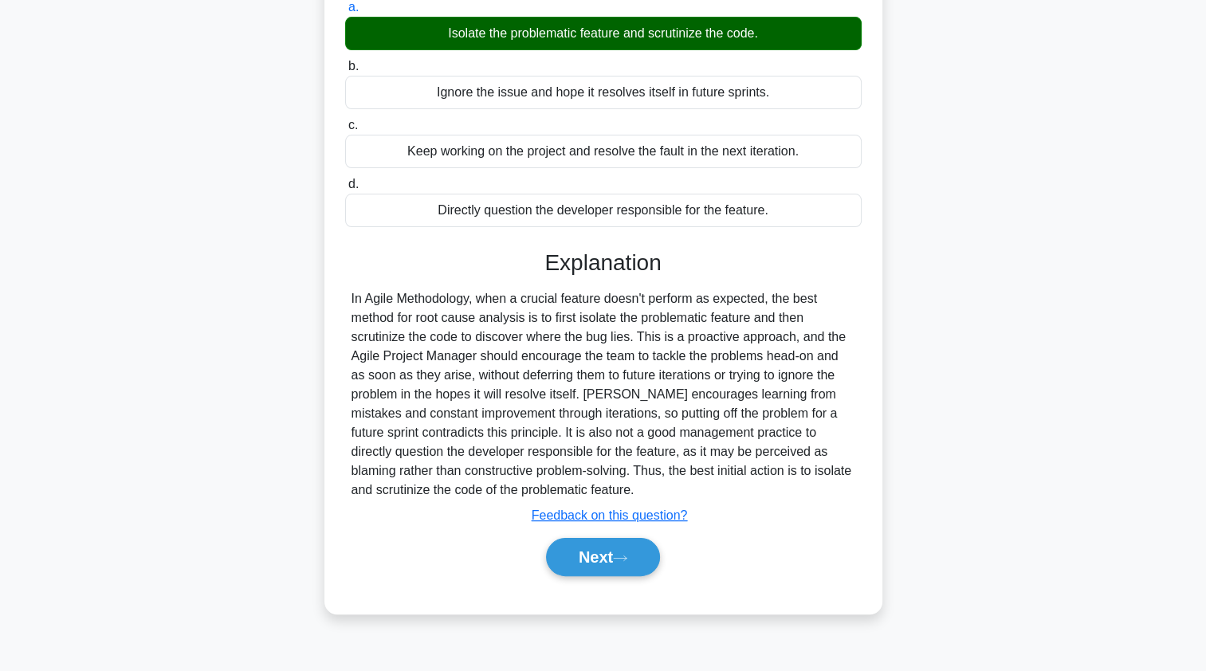
click at [570, 561] on button "Next" at bounding box center [603, 557] width 114 height 38
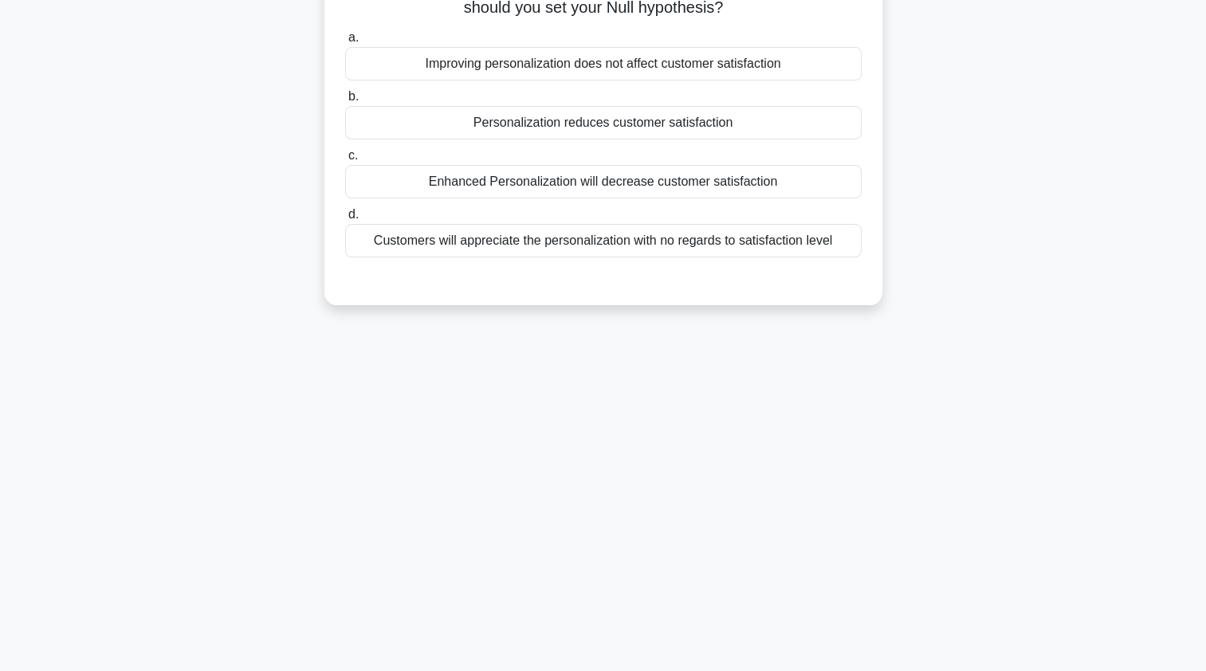
scroll to position [0, 0]
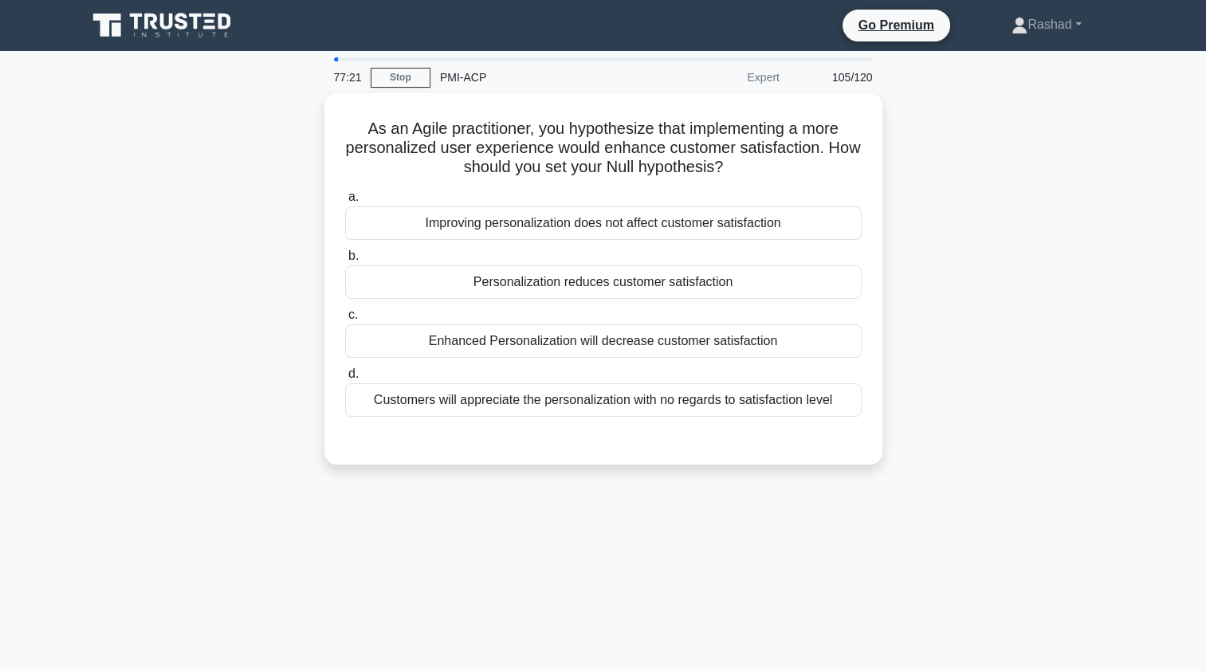
click at [379, 219] on div "Improving personalization does not affect customer satisfaction" at bounding box center [603, 222] width 517 height 33
click at [345, 202] on input "a. Improving personalization does not affect customer satisfaction" at bounding box center [345, 197] width 0 height 10
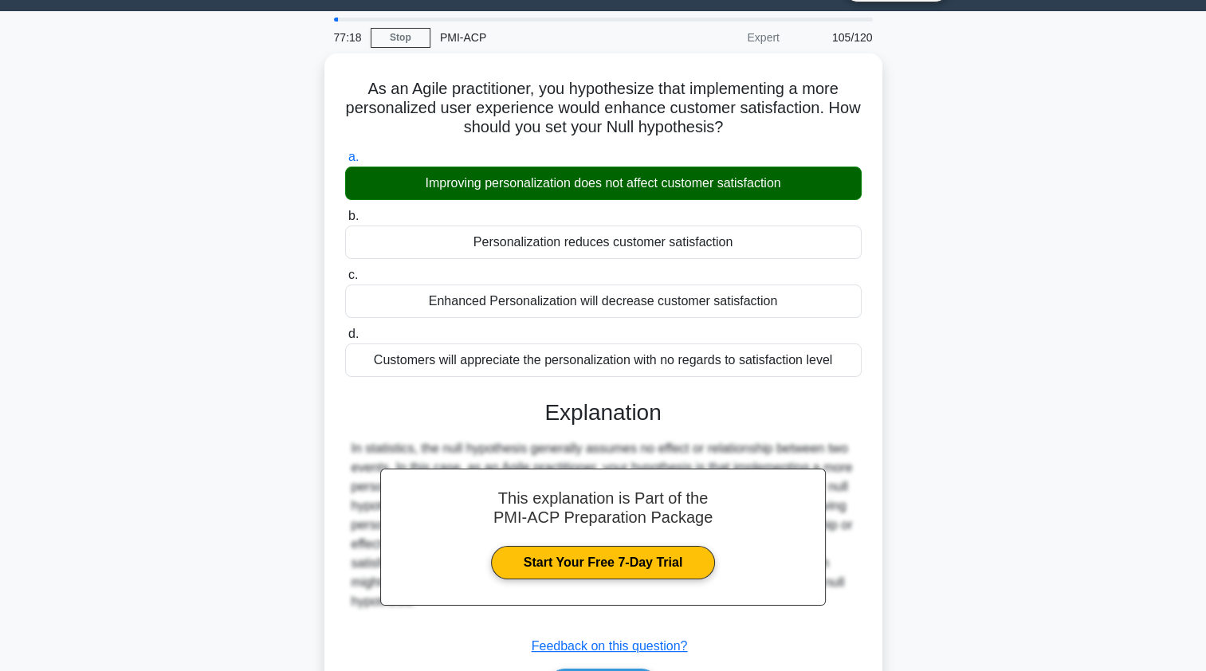
scroll to position [190, 0]
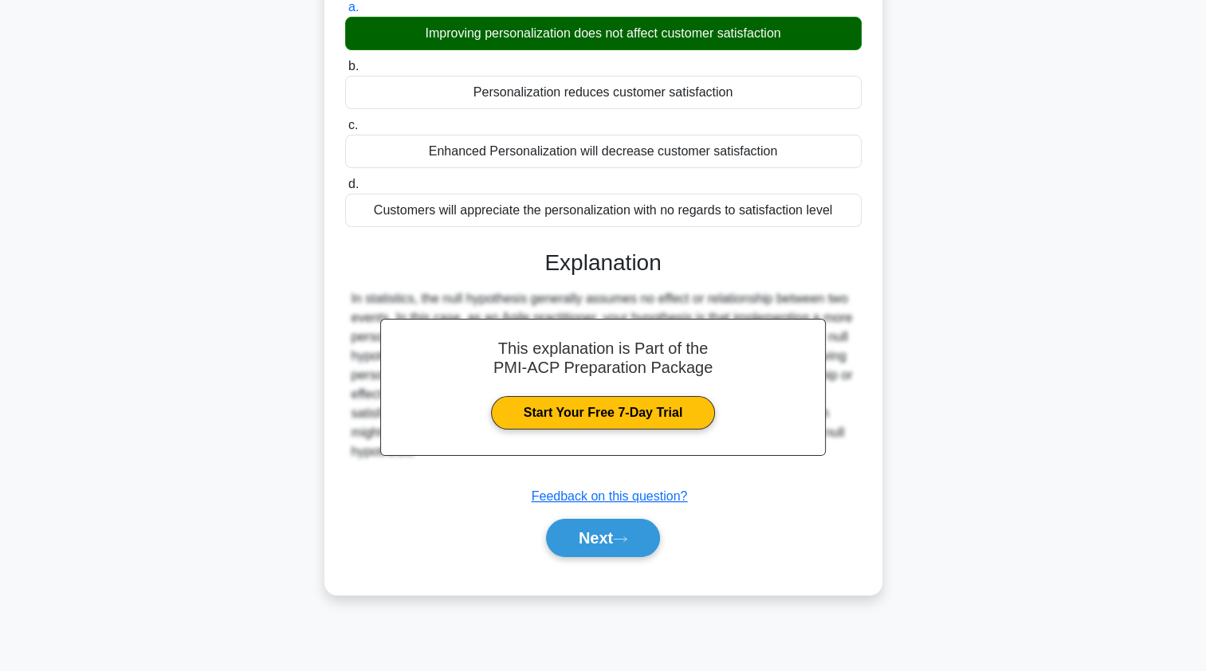
click at [574, 529] on button "Next" at bounding box center [603, 538] width 114 height 38
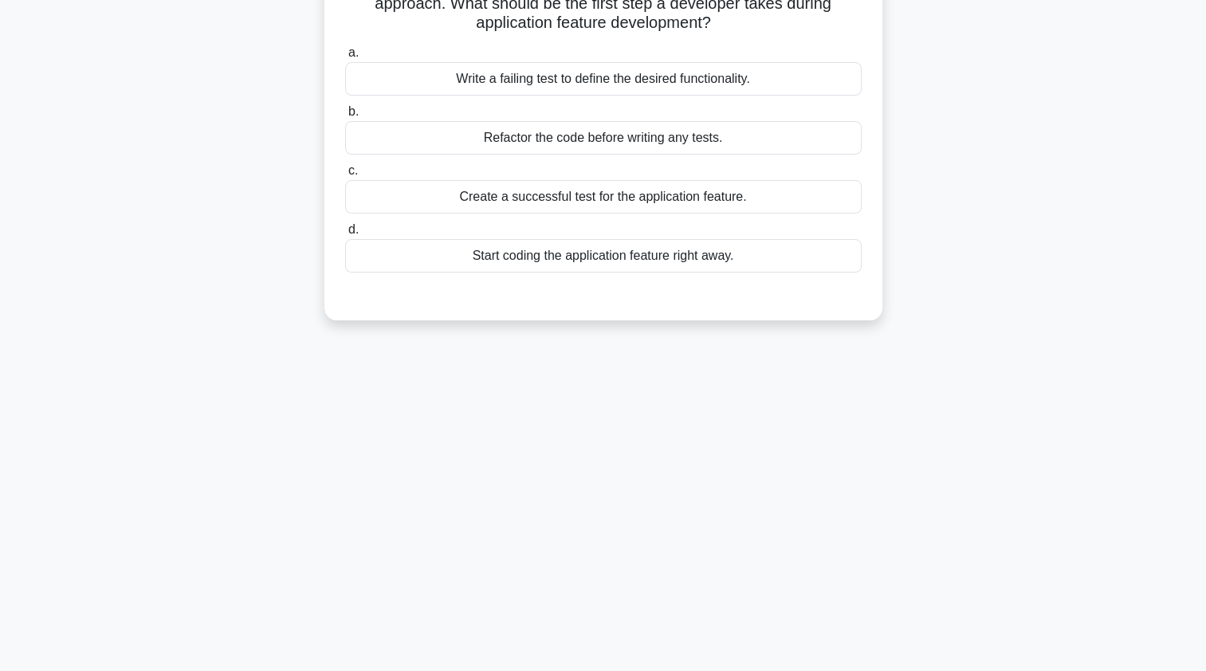
scroll to position [0, 0]
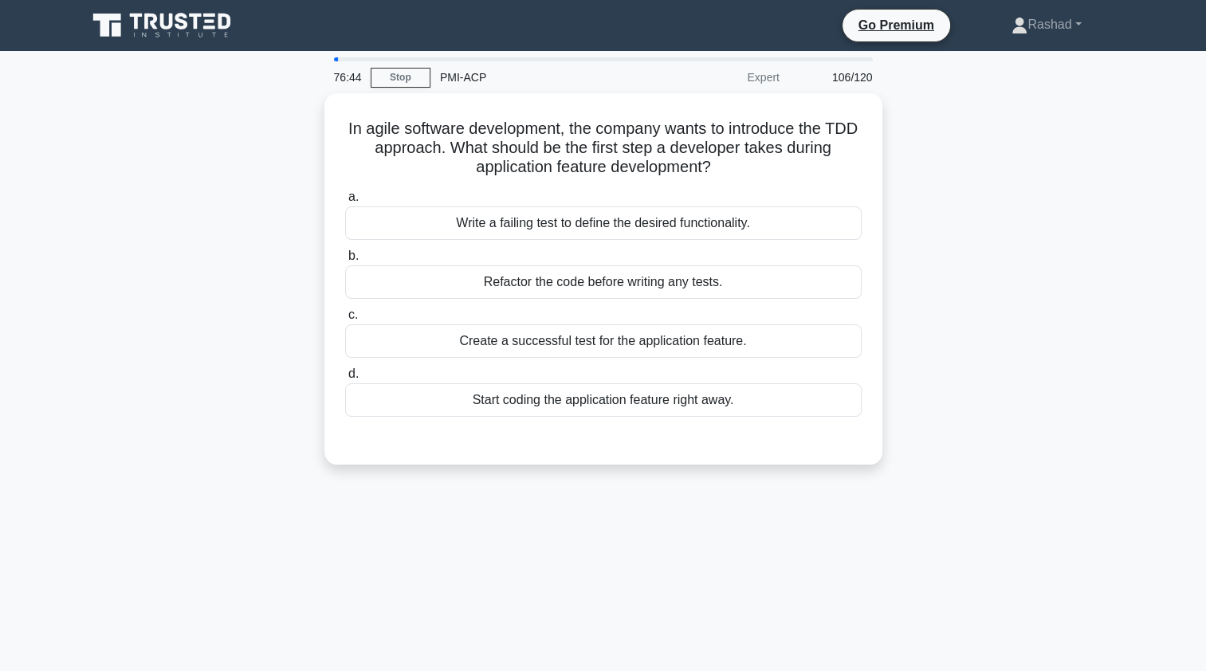
click at [426, 230] on div "Write a failing test to define the desired functionality." at bounding box center [603, 222] width 517 height 33
click at [345, 202] on input "a. Write a failing test to define the desired functionality." at bounding box center [345, 197] width 0 height 10
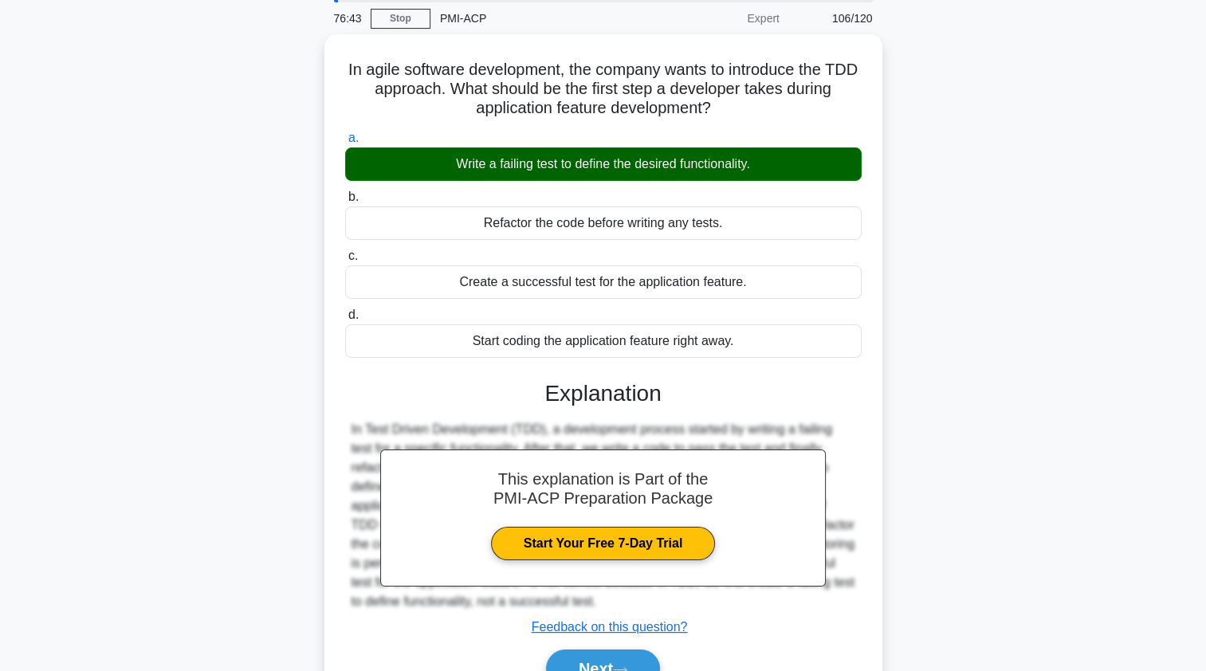
scroll to position [190, 0]
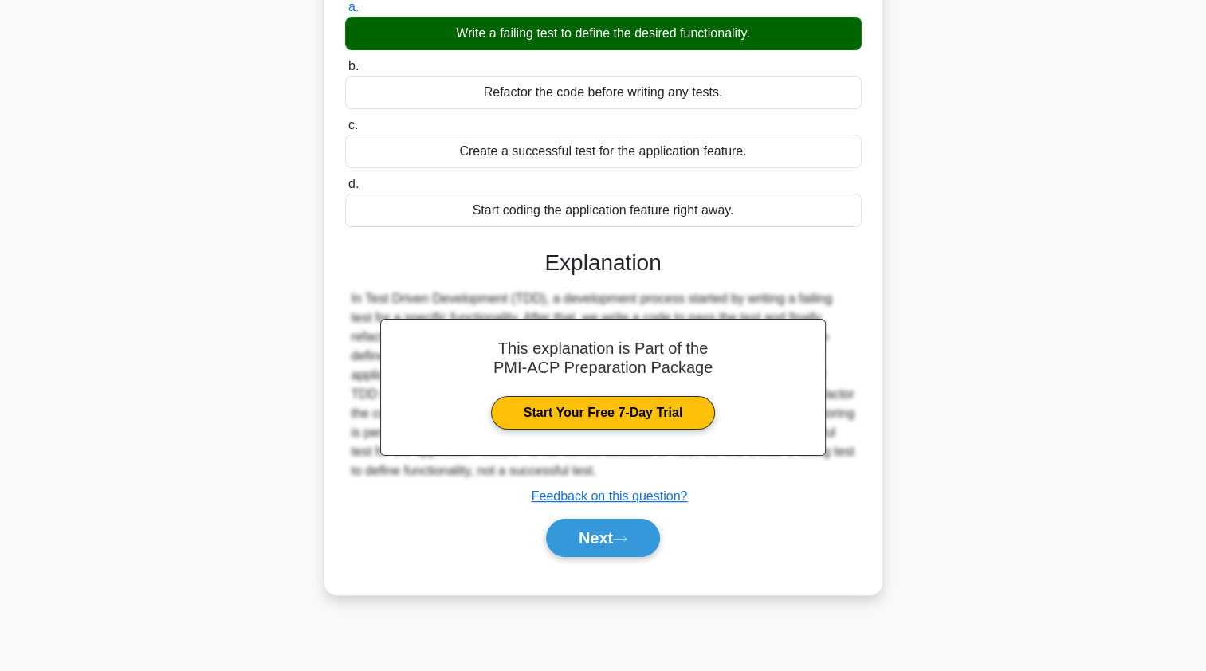
click at [558, 540] on button "Next" at bounding box center [603, 538] width 114 height 38
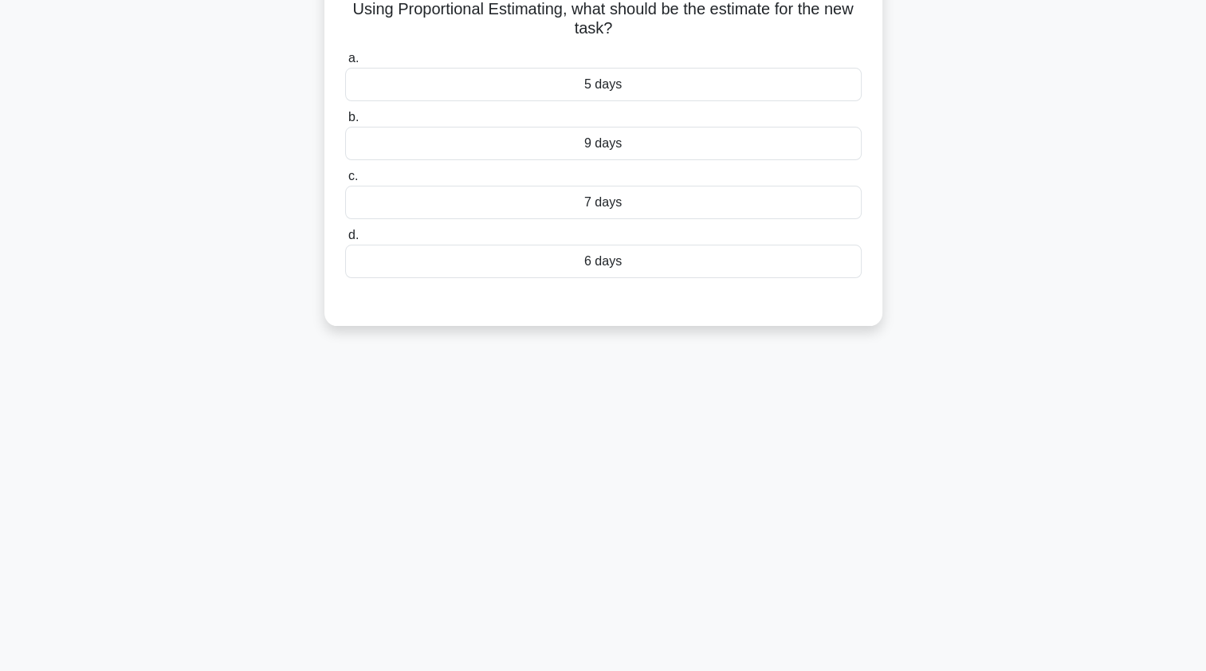
scroll to position [0, 0]
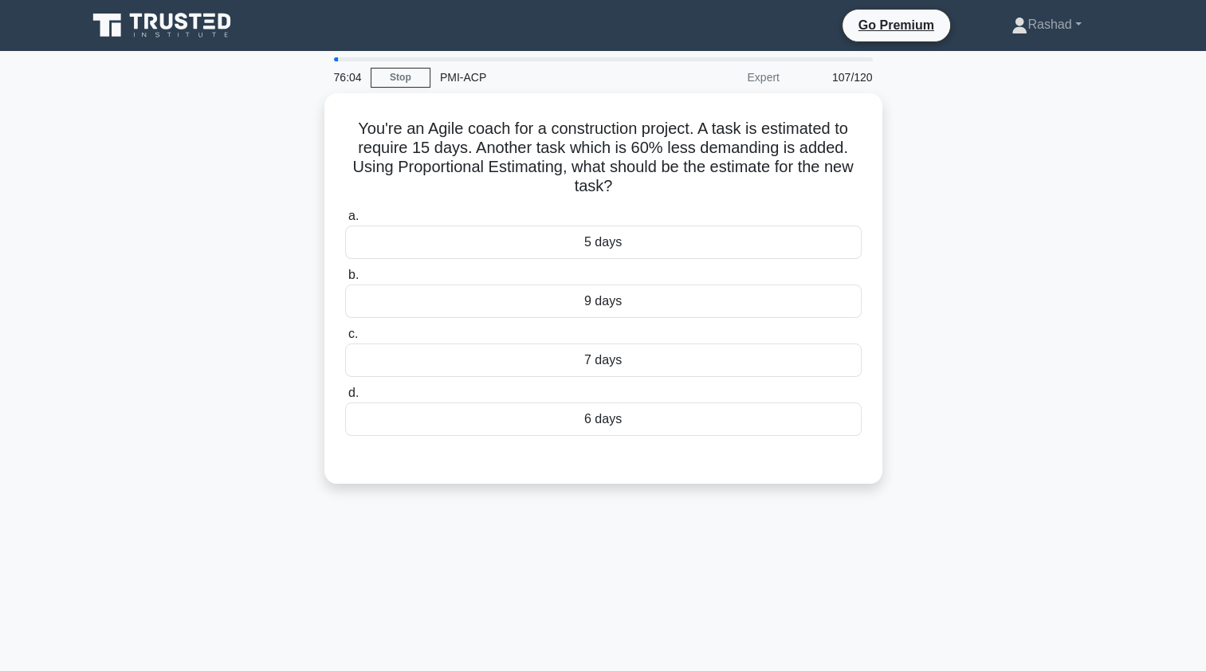
click at [426, 420] on div "6 days" at bounding box center [603, 419] width 517 height 33
click at [345, 399] on input "d. 6 days" at bounding box center [345, 393] width 0 height 10
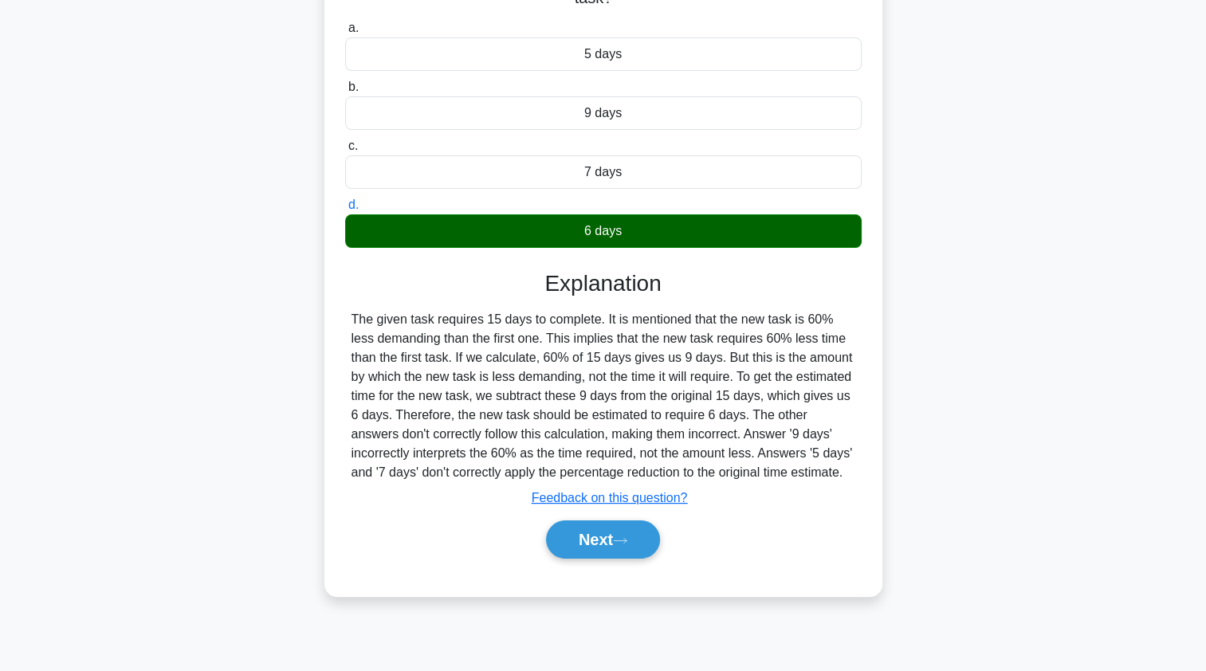
scroll to position [190, 0]
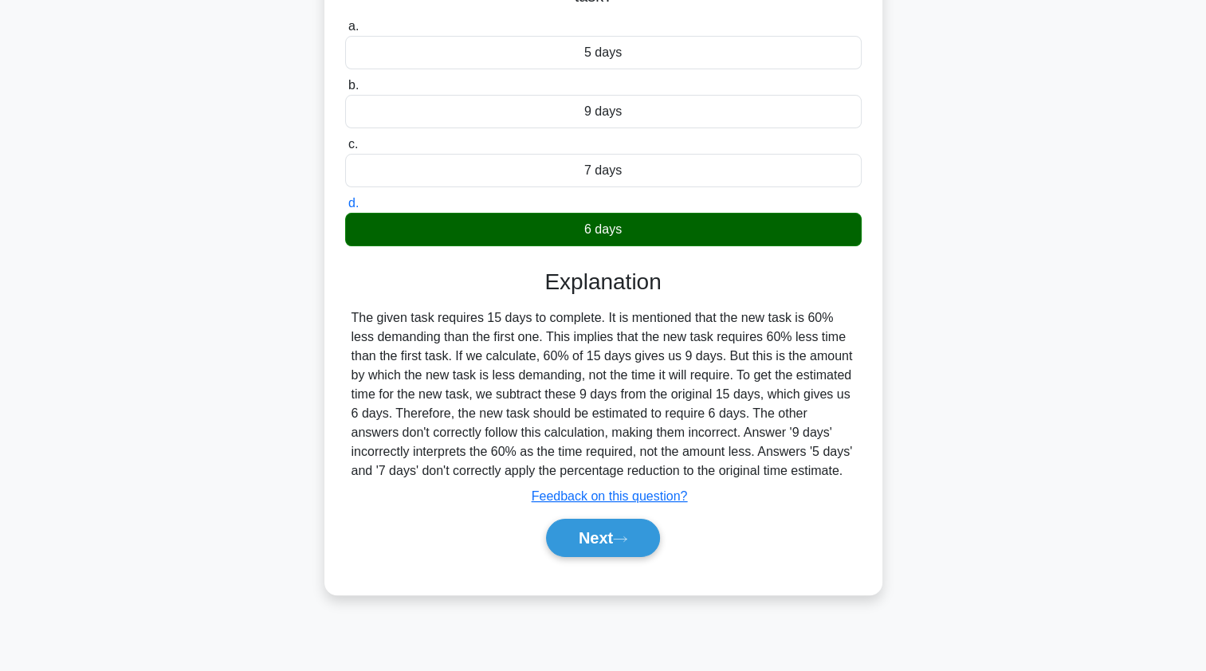
click at [570, 529] on button "Next" at bounding box center [603, 538] width 114 height 38
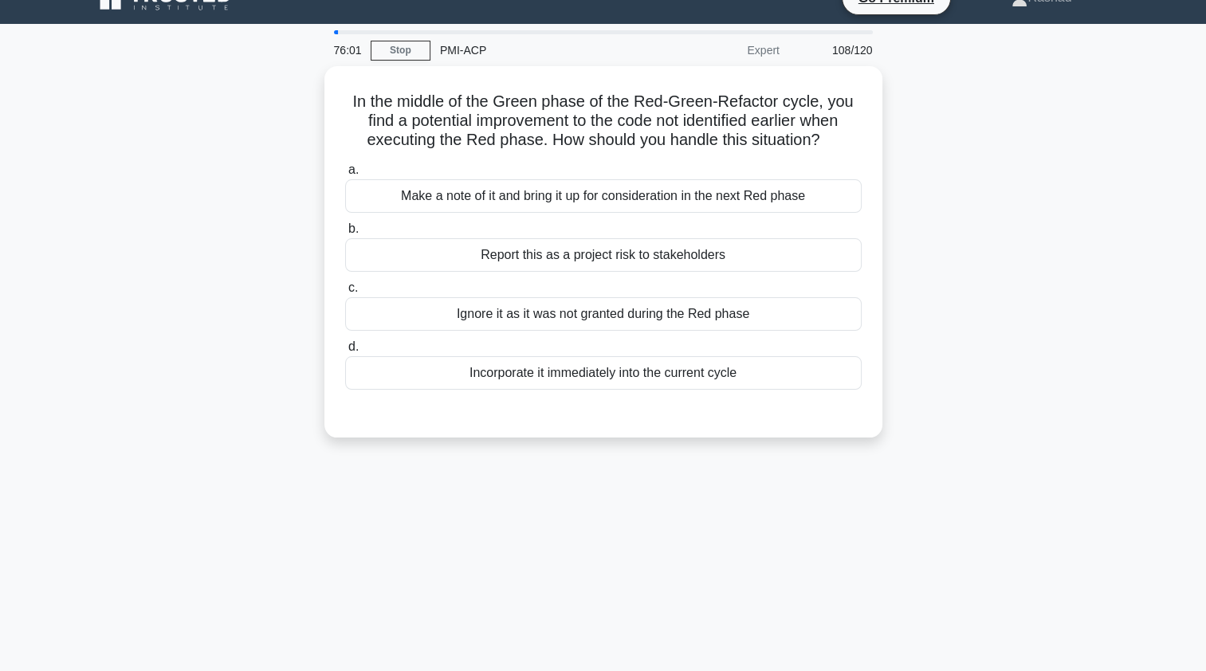
scroll to position [0, 0]
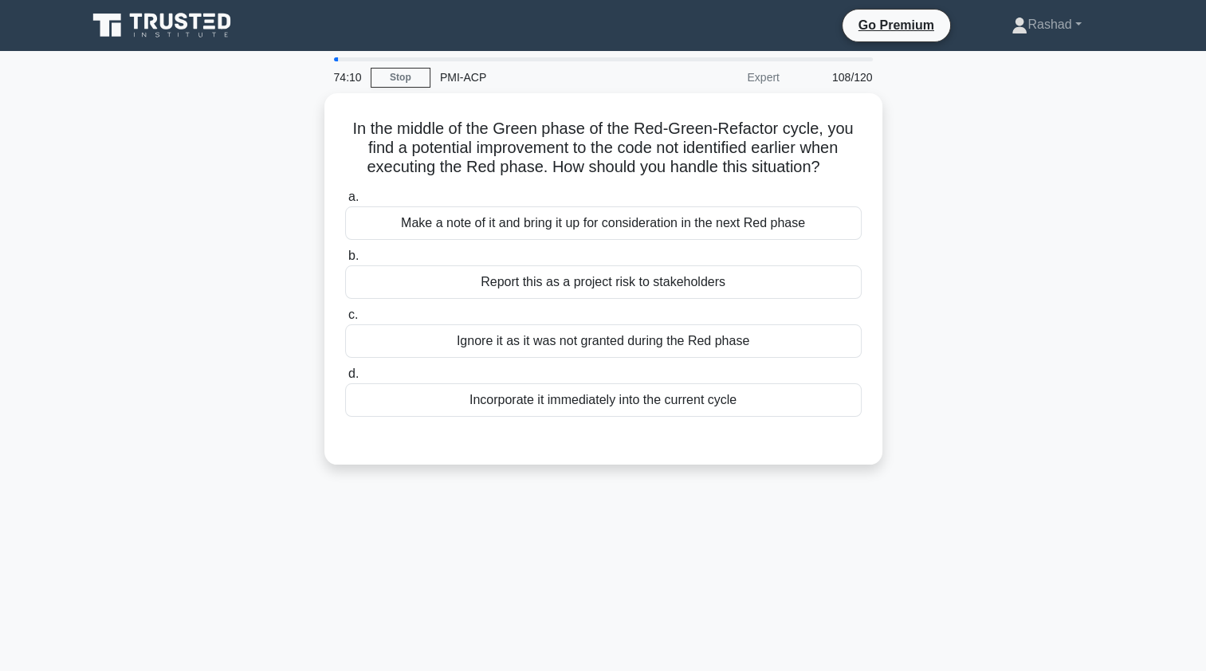
click at [420, 226] on div "Make a note of it and bring it up for consideration in the next Red phase" at bounding box center [603, 222] width 517 height 33
click at [345, 202] on input "a. Make a note of it and bring it up for consideration in the next Red phase" at bounding box center [345, 197] width 0 height 10
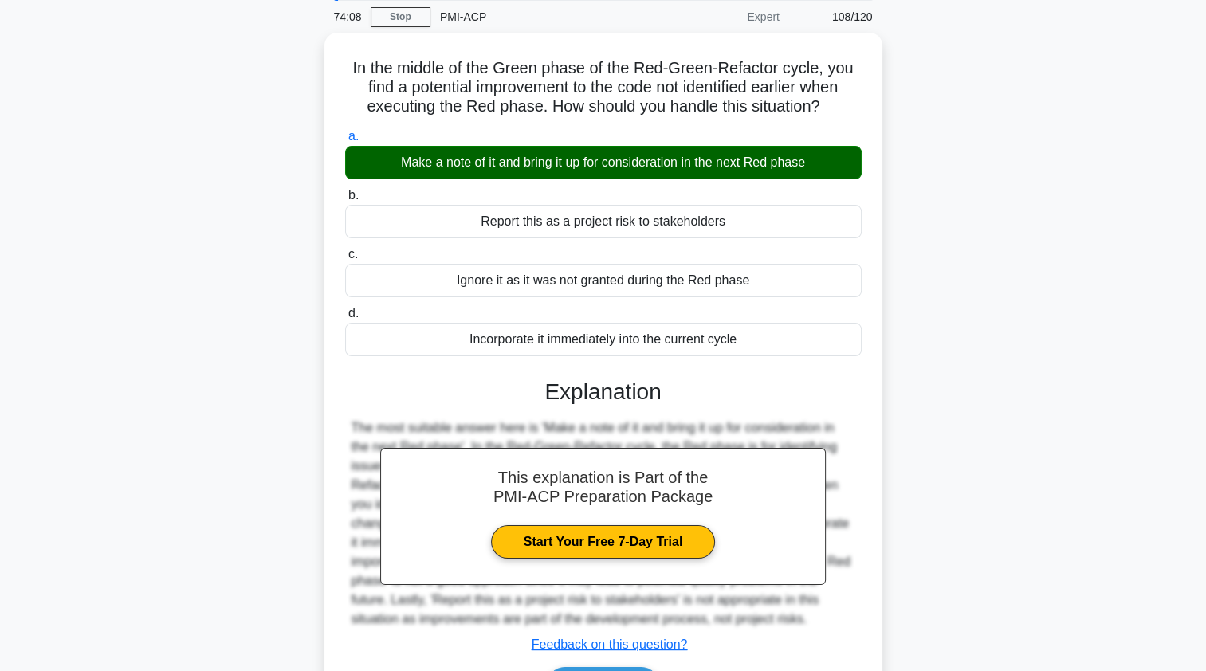
scroll to position [190, 0]
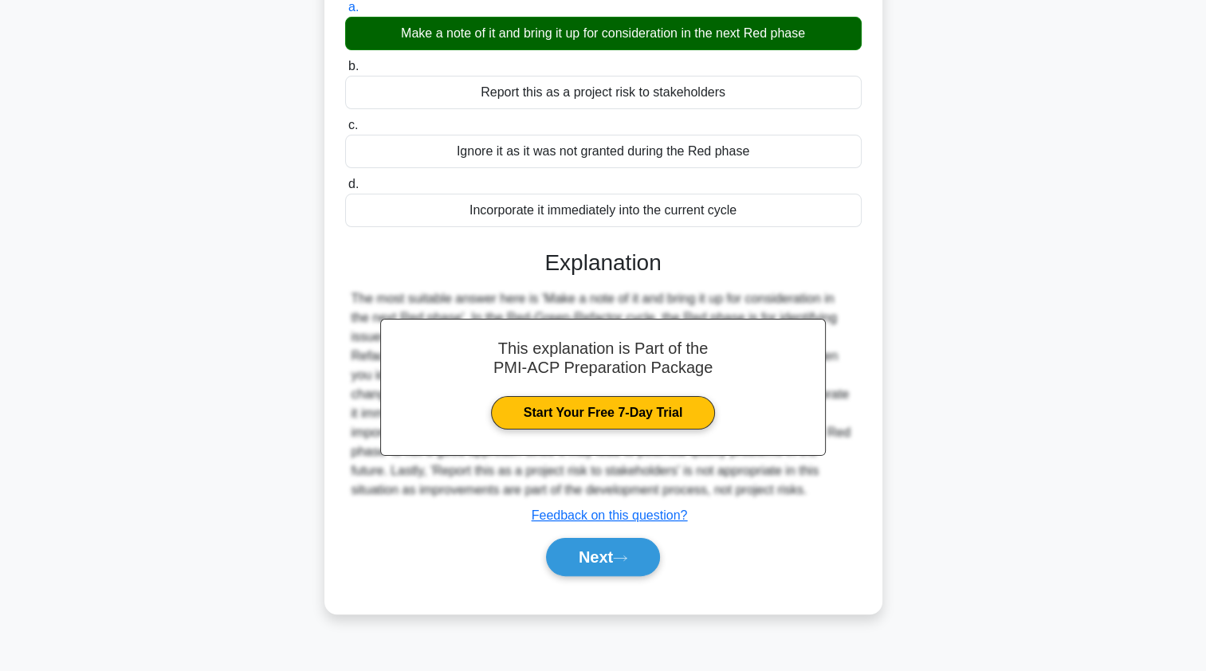
click at [568, 562] on button "Next" at bounding box center [603, 557] width 114 height 38
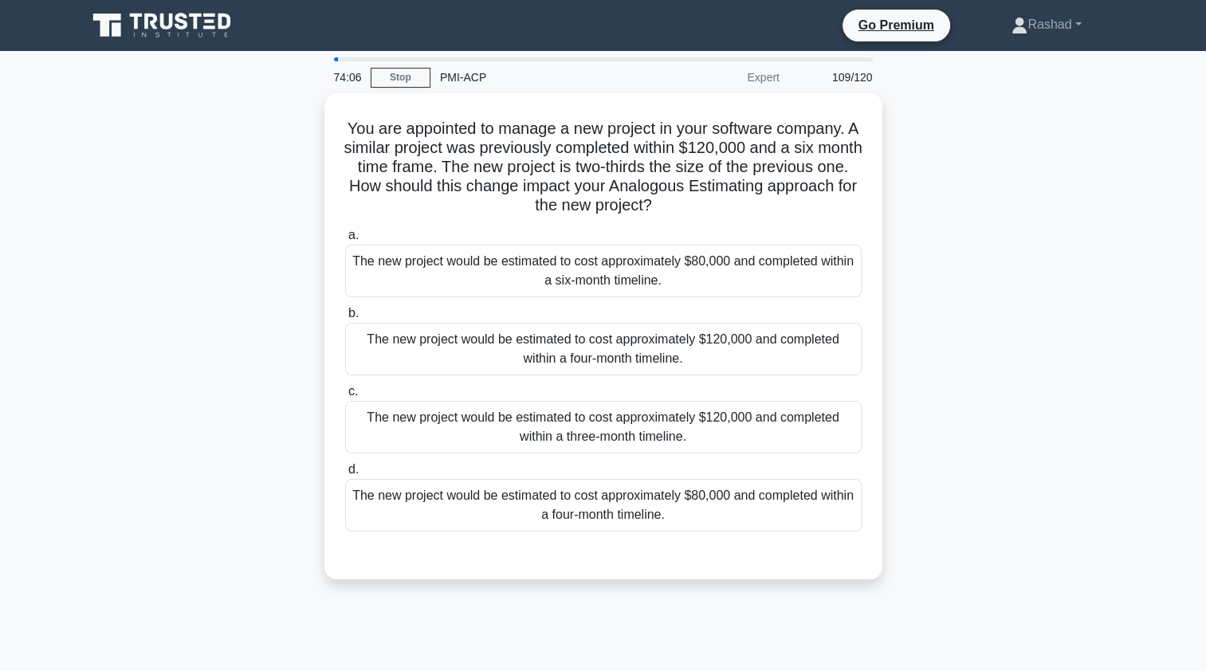
scroll to position [0, 0]
click at [416, 357] on div "The new project would be estimated to cost approximately $120,000 and completed…" at bounding box center [603, 349] width 517 height 53
click at [345, 319] on input "b. The new project would be estimated to cost approximately $120,000 and comple…" at bounding box center [345, 313] width 0 height 10
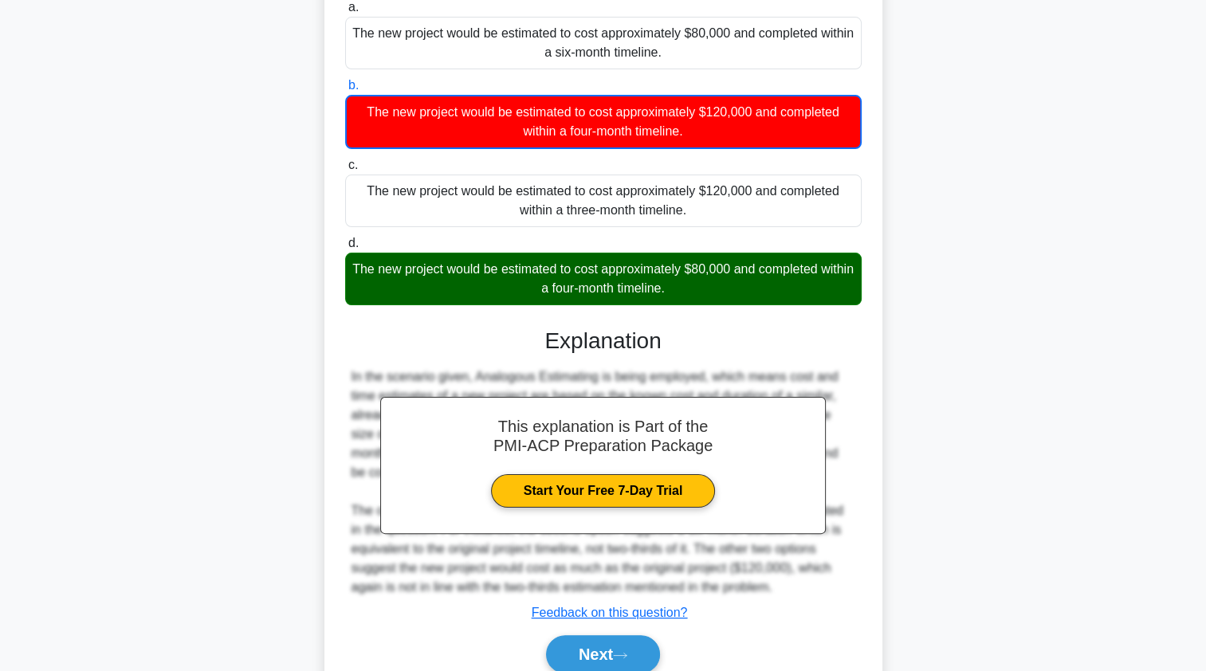
scroll to position [226, 0]
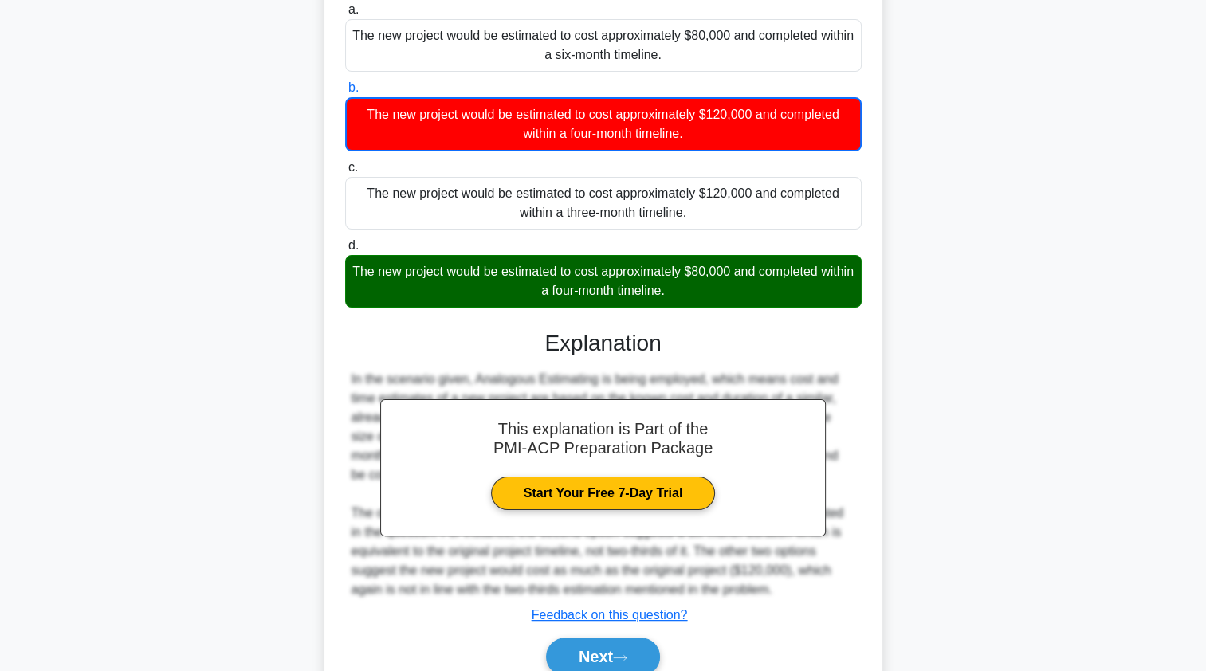
click at [585, 646] on button "Next" at bounding box center [603, 657] width 114 height 38
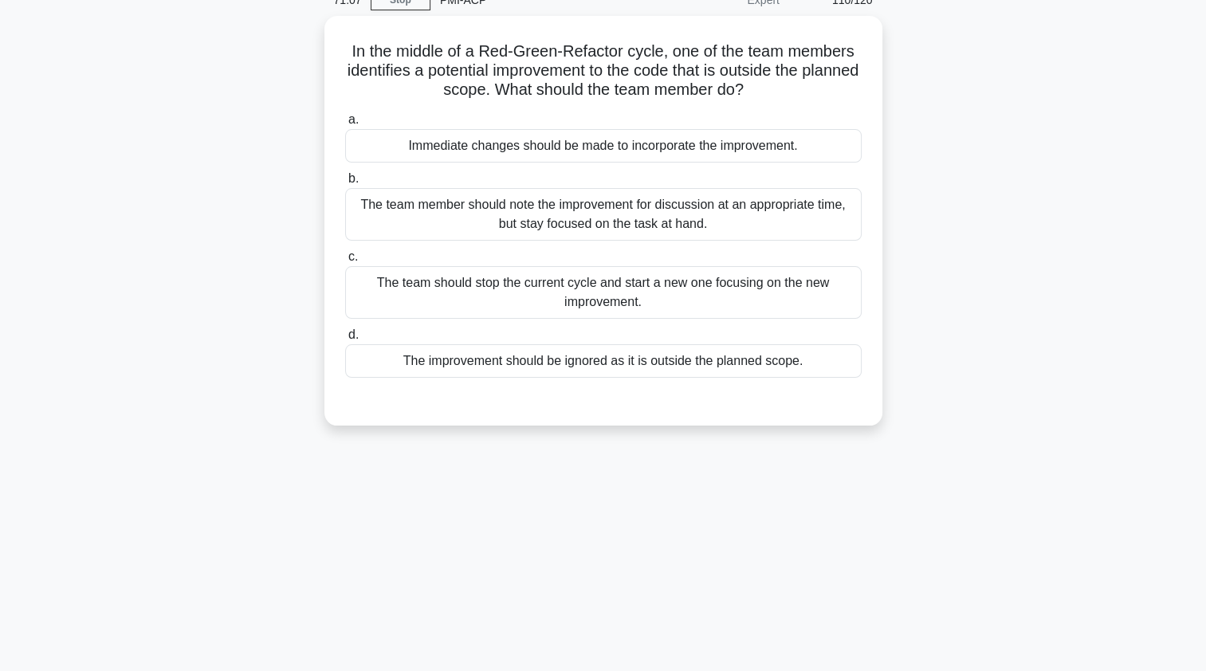
scroll to position [0, 0]
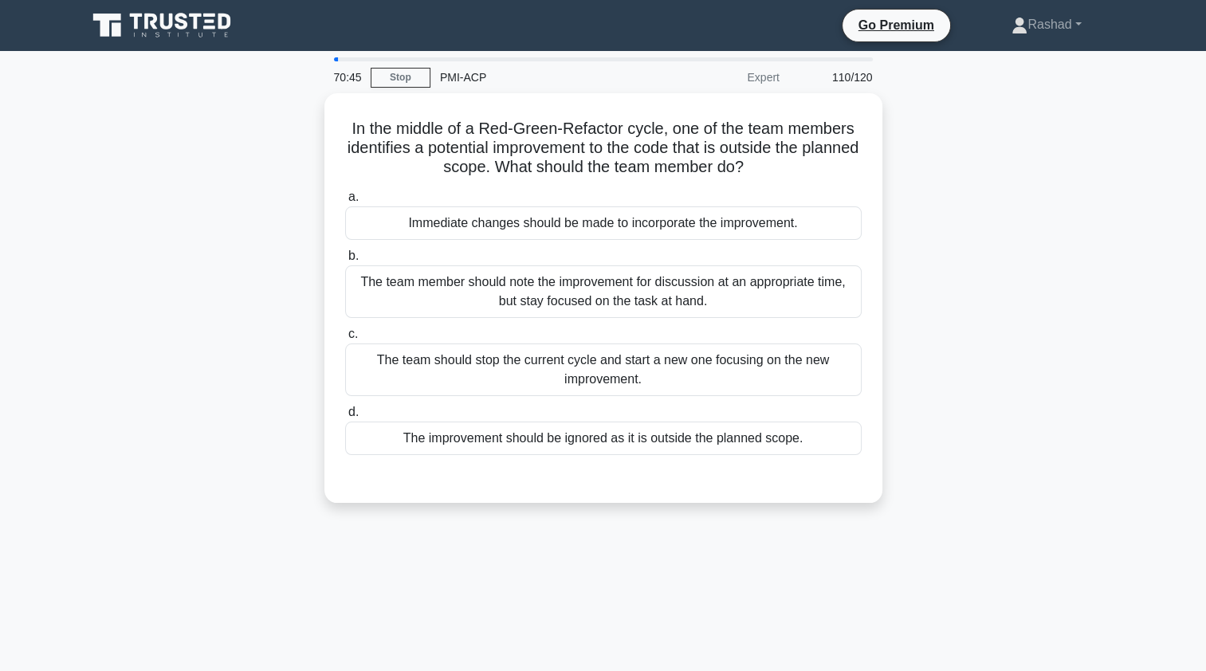
click at [418, 294] on div "The team member should note the improvement for discussion at an appropriate ti…" at bounding box center [603, 291] width 517 height 53
click at [345, 261] on input "b. The team member should note the improvement for discussion at an appropriate…" at bounding box center [345, 256] width 0 height 10
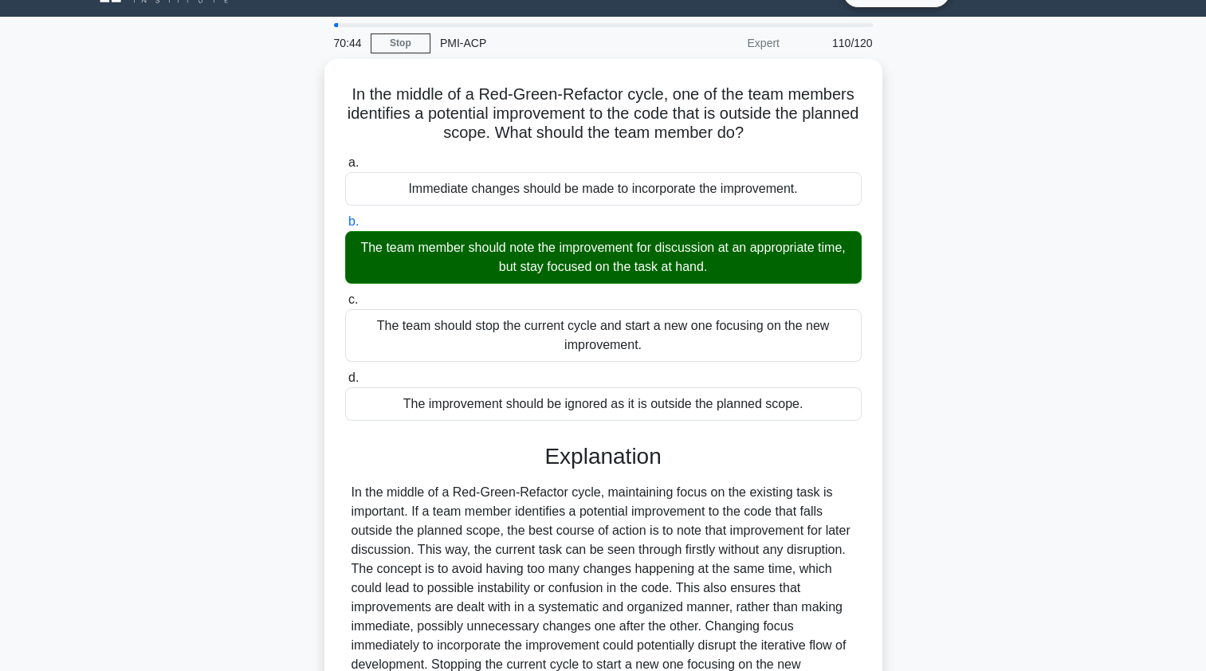
scroll to position [214, 0]
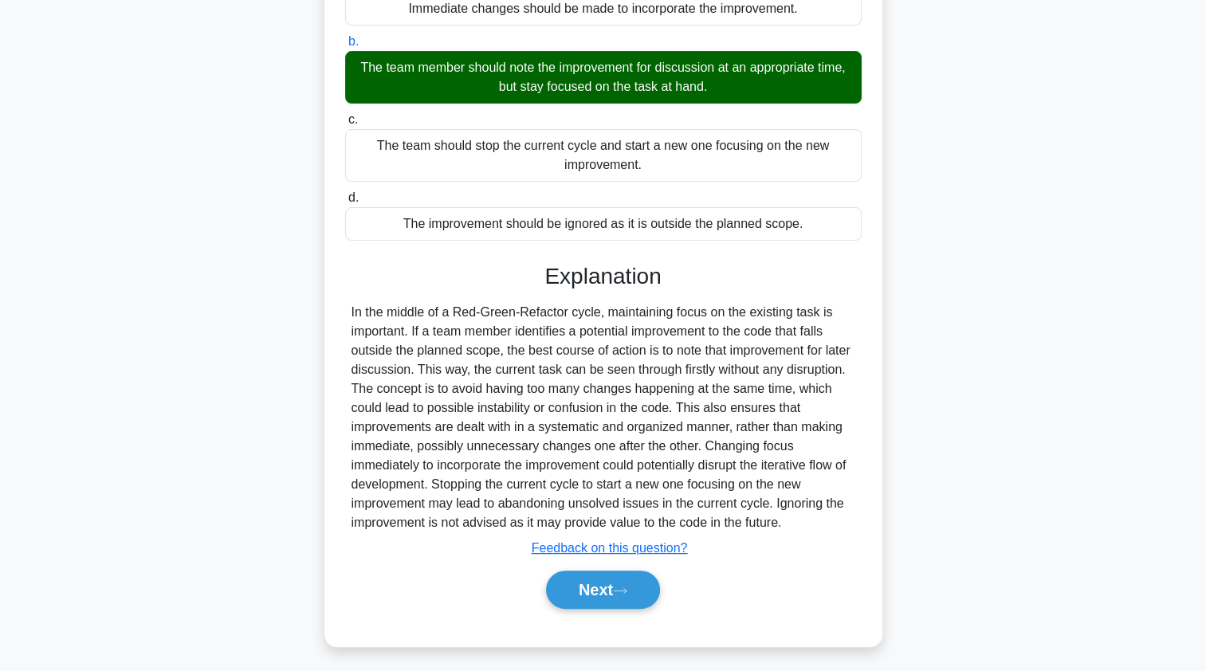
click at [580, 587] on button "Next" at bounding box center [603, 590] width 114 height 38
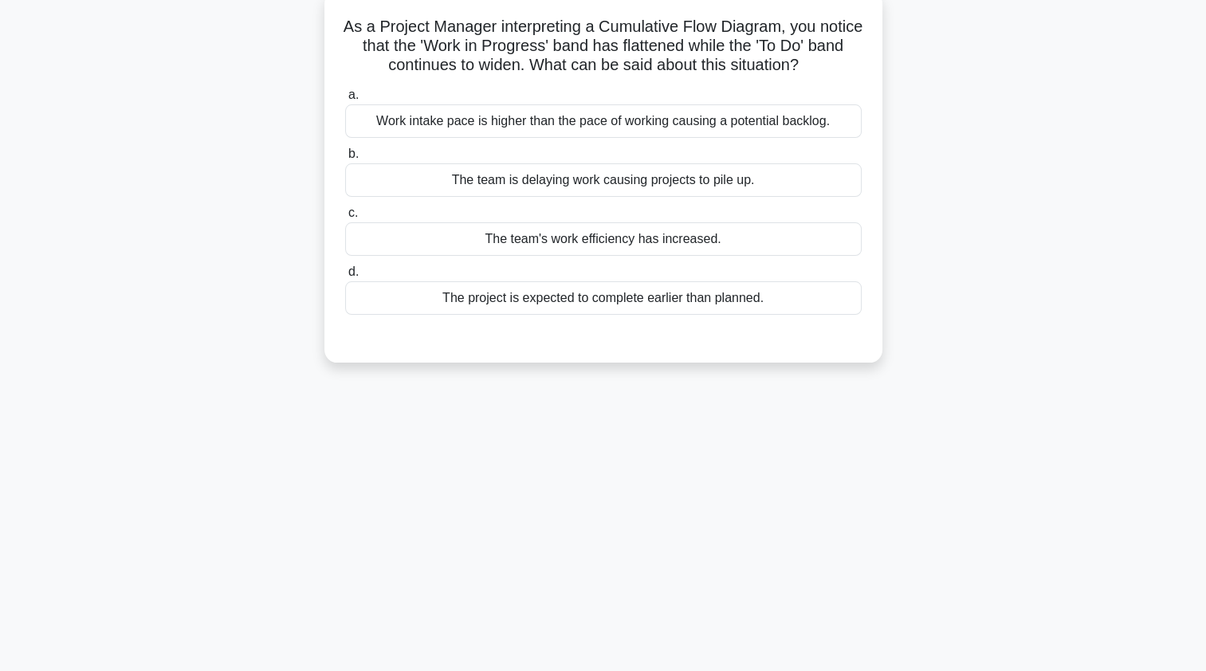
scroll to position [0, 0]
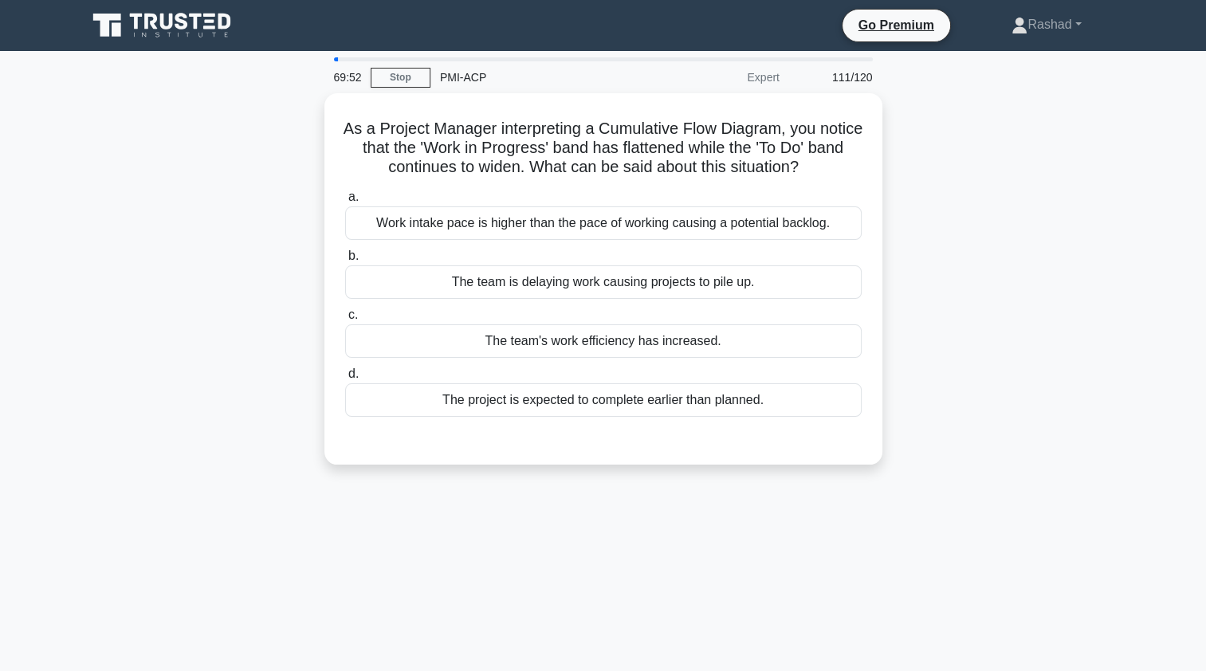
click at [408, 223] on div "Work intake pace is higher than the pace of working causing a potential backlog." at bounding box center [603, 222] width 517 height 33
click at [345, 202] on input "a. Work intake pace is higher than the pace of working causing a potential back…" at bounding box center [345, 197] width 0 height 10
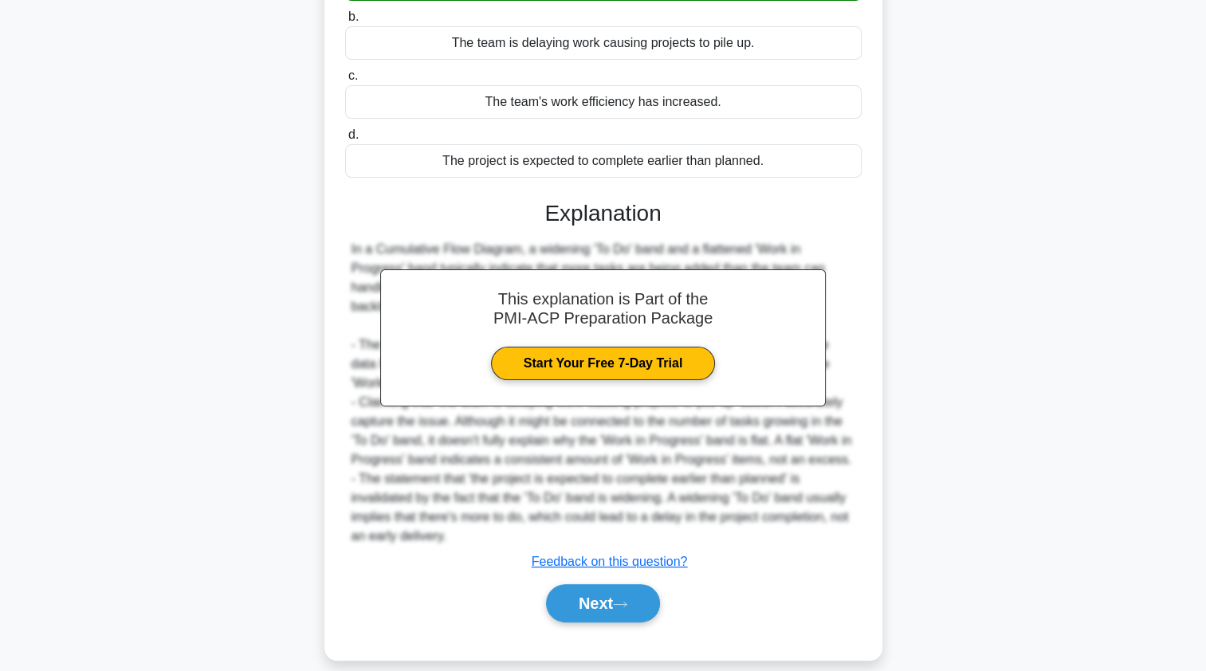
click at [572, 607] on button "Next" at bounding box center [603, 603] width 114 height 38
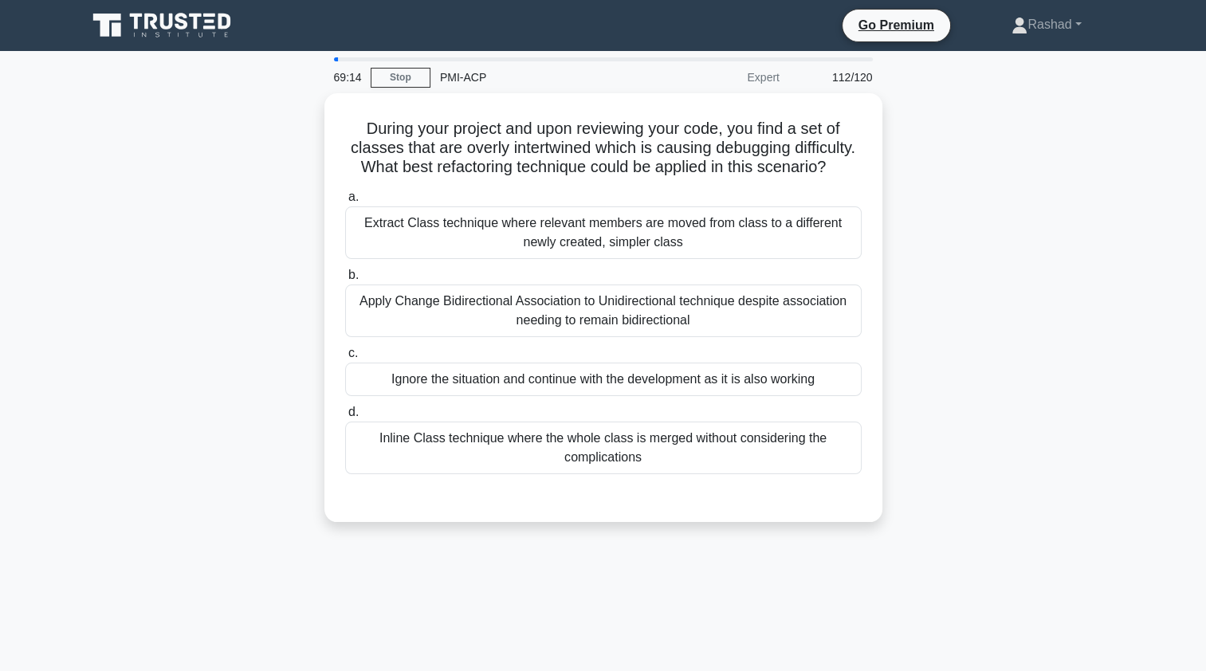
click at [394, 248] on div "Extract Class technique where relevant members are moved from class to a differ…" at bounding box center [603, 232] width 517 height 53
click at [345, 202] on input "a. Extract Class technique where relevant members are moved from class to a dif…" at bounding box center [345, 197] width 0 height 10
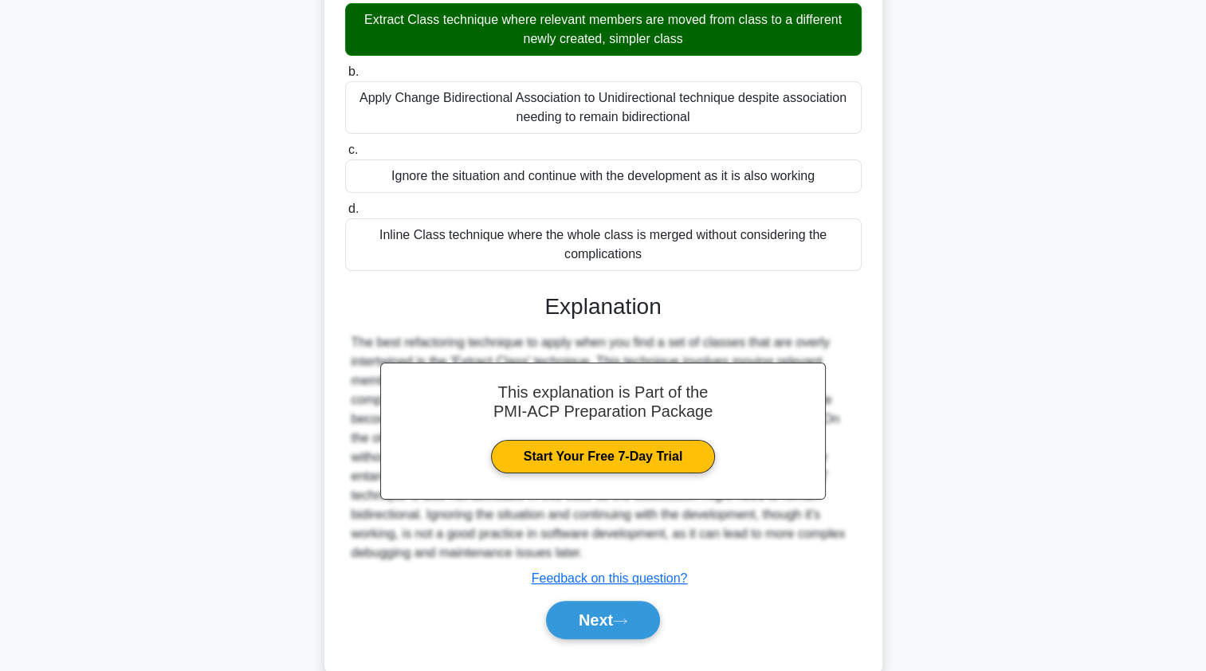
click at [574, 635] on button "Next" at bounding box center [603, 620] width 114 height 38
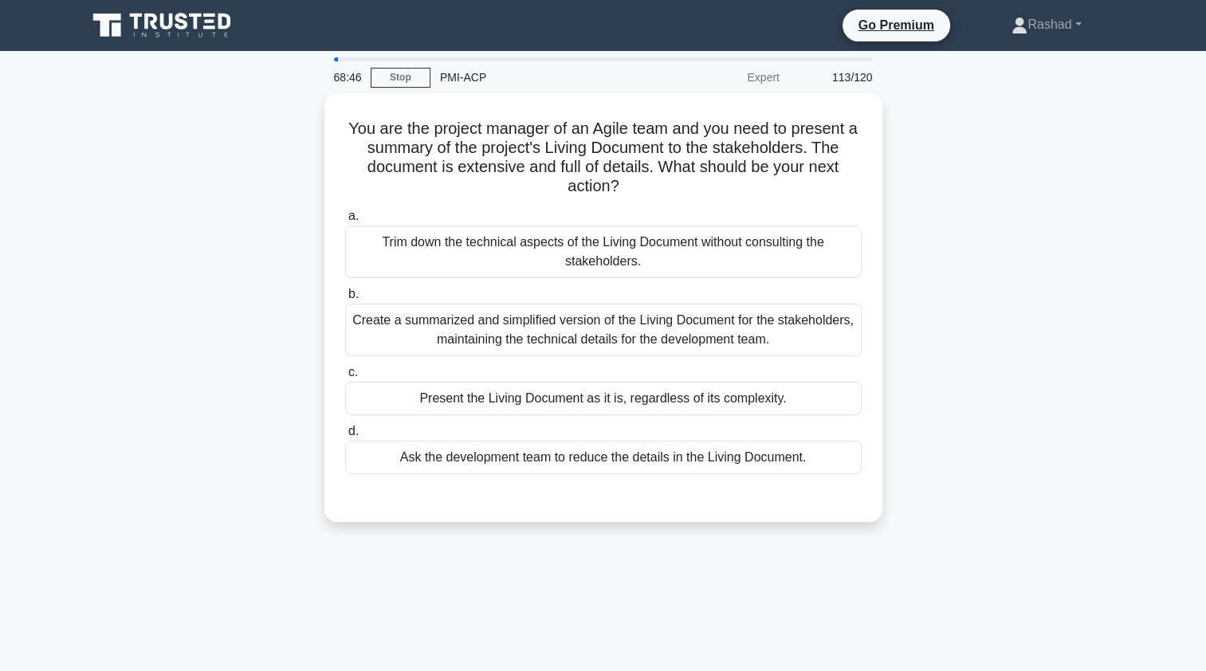
click at [395, 346] on div "Create a summarized and simplified version of the Living Document for the stake…" at bounding box center [603, 330] width 517 height 53
click at [345, 300] on input "b. Create a summarized and simplified version of the Living Document for the st…" at bounding box center [345, 294] width 0 height 10
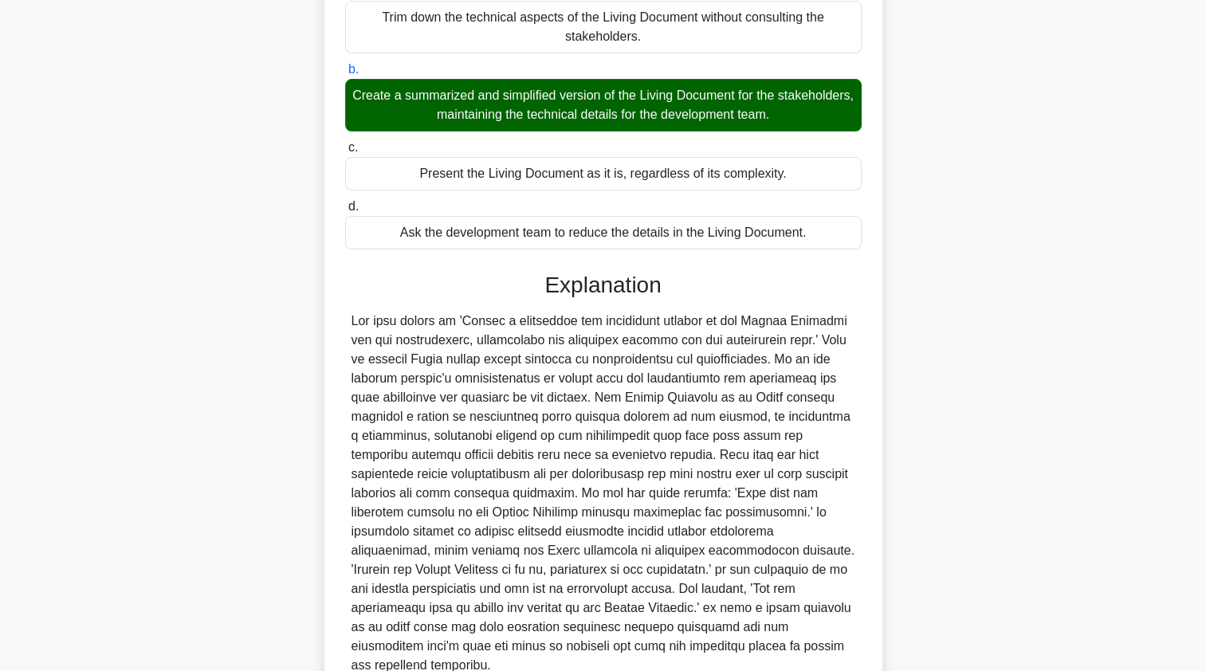
scroll to position [274, 0]
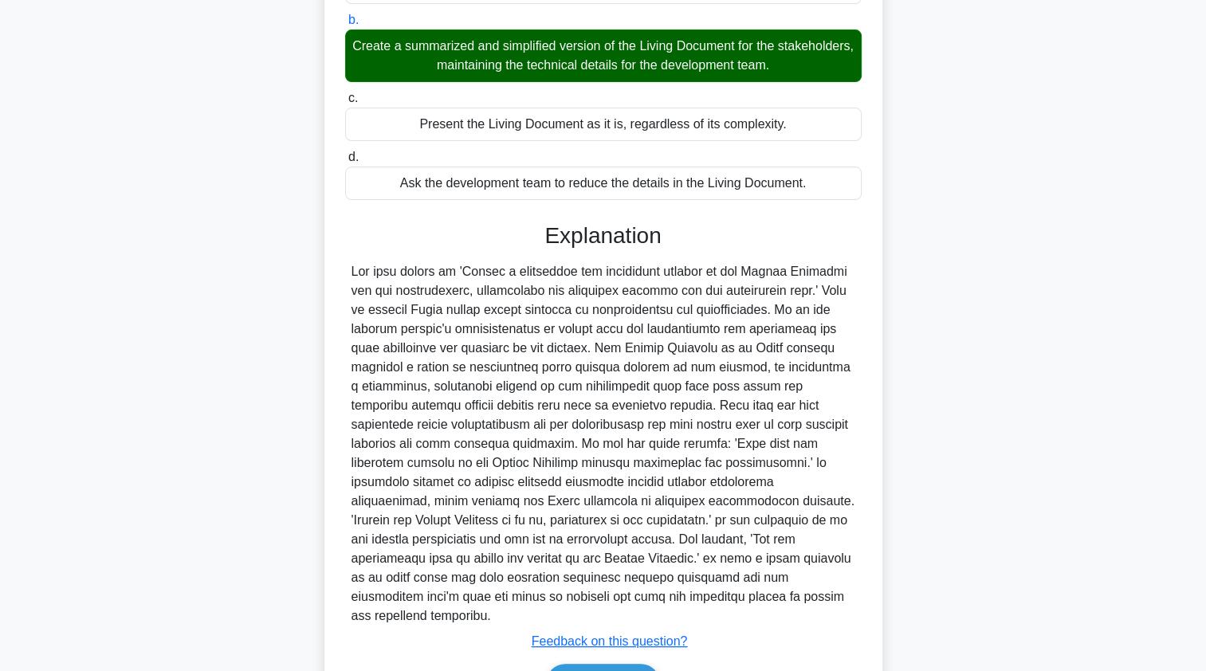
click at [590, 664] on button "Next" at bounding box center [603, 683] width 114 height 38
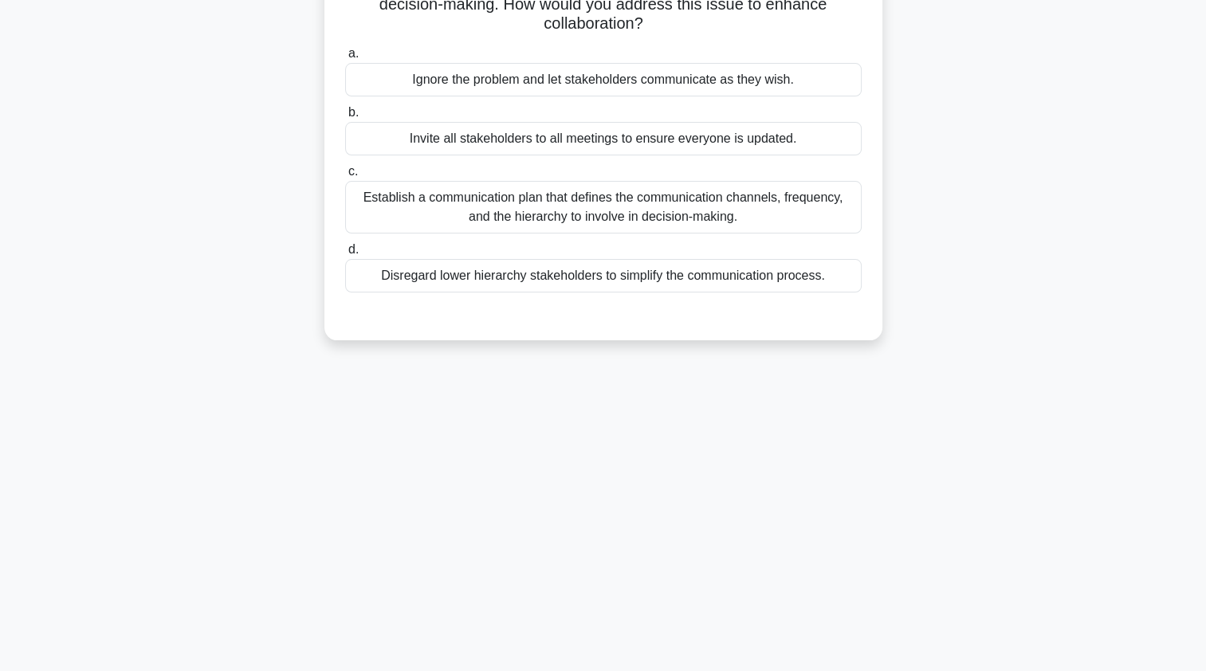
scroll to position [0, 0]
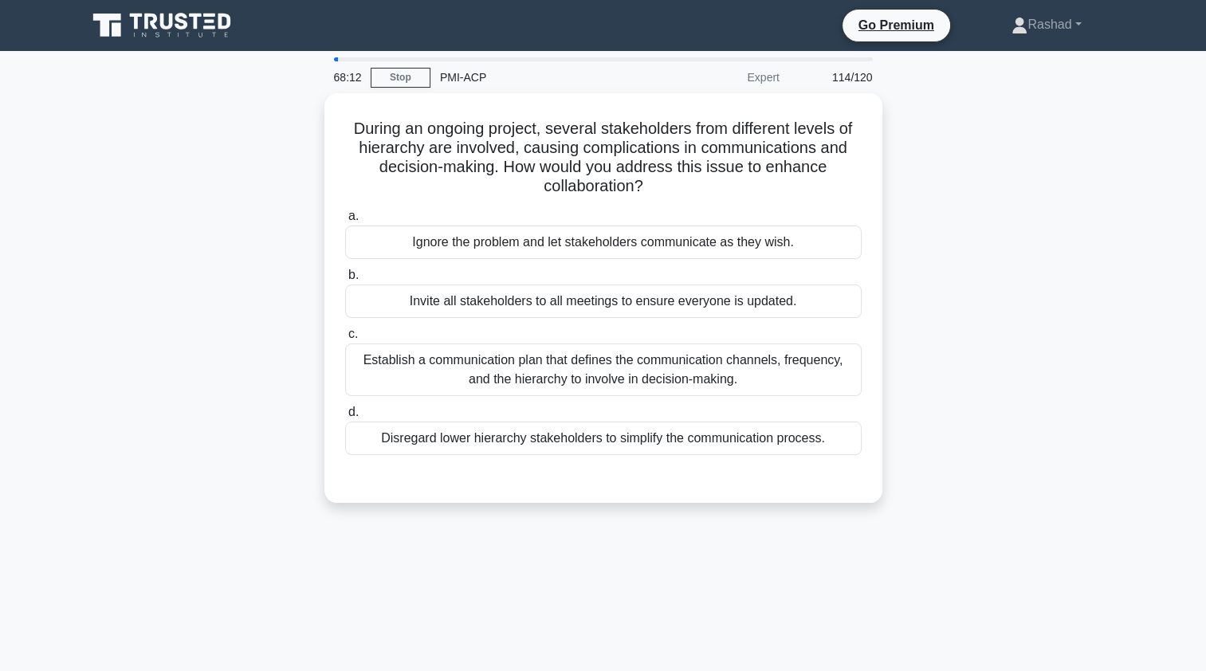
click at [398, 374] on div "Establish a communication plan that defines the communication channels, frequen…" at bounding box center [603, 370] width 517 height 53
click at [345, 340] on input "c. Establish a communication plan that defines the communication channels, freq…" at bounding box center [345, 334] width 0 height 10
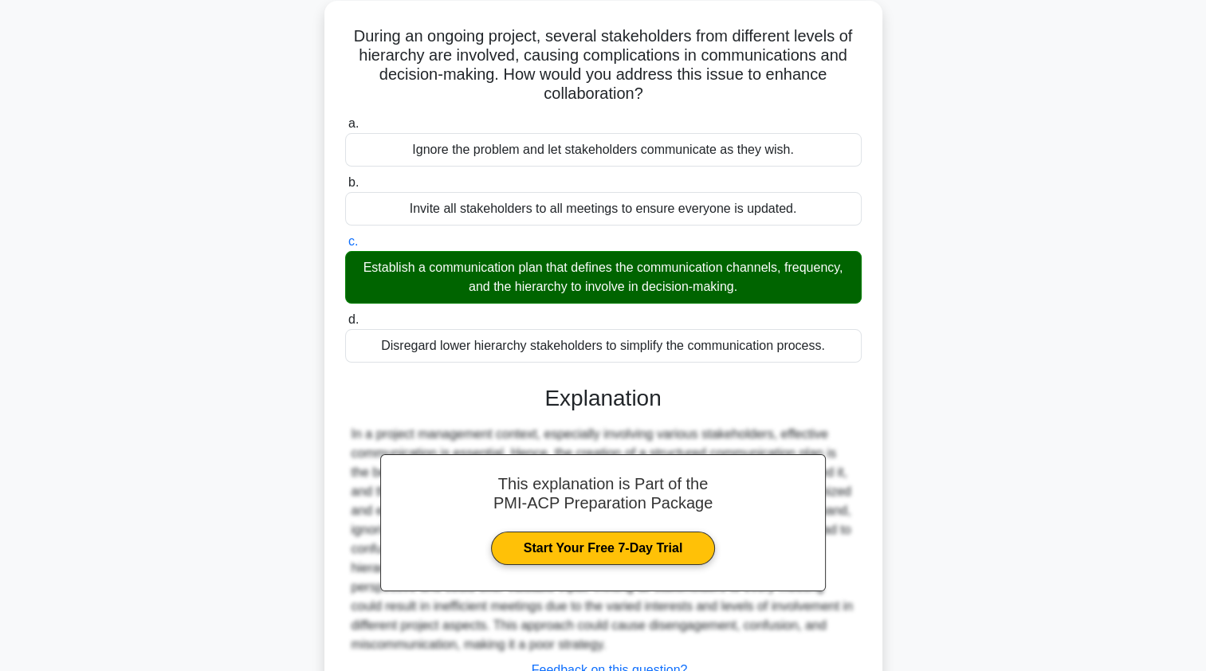
scroll to position [214, 0]
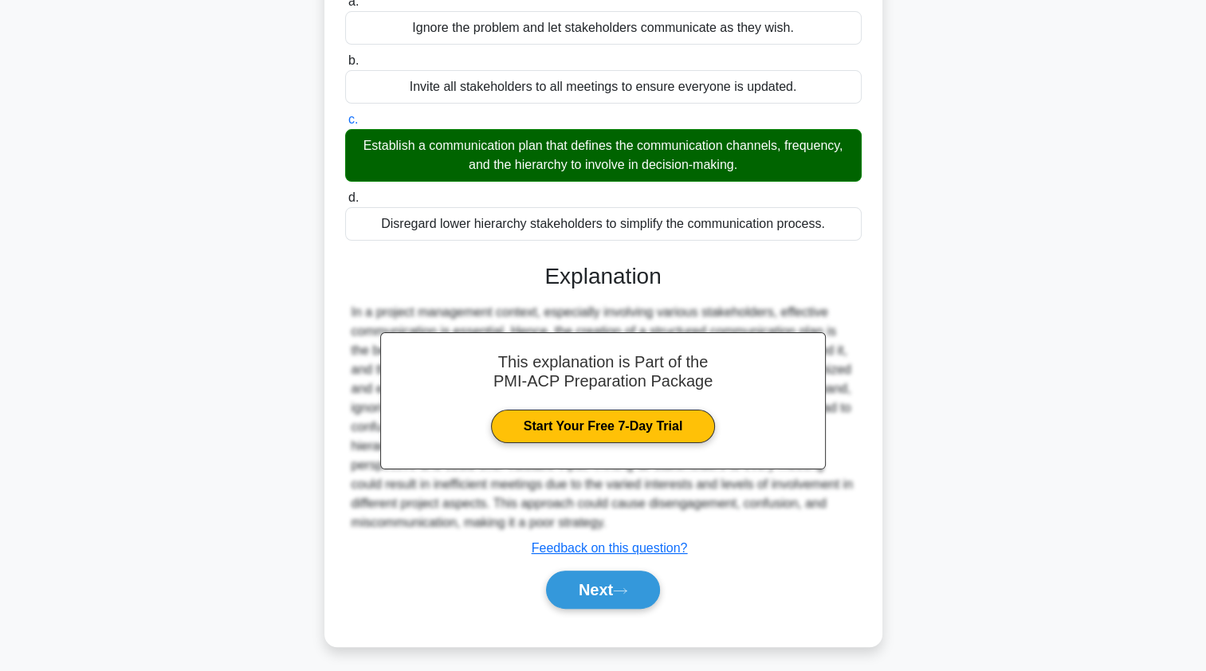
click at [571, 591] on button "Next" at bounding box center [603, 590] width 114 height 38
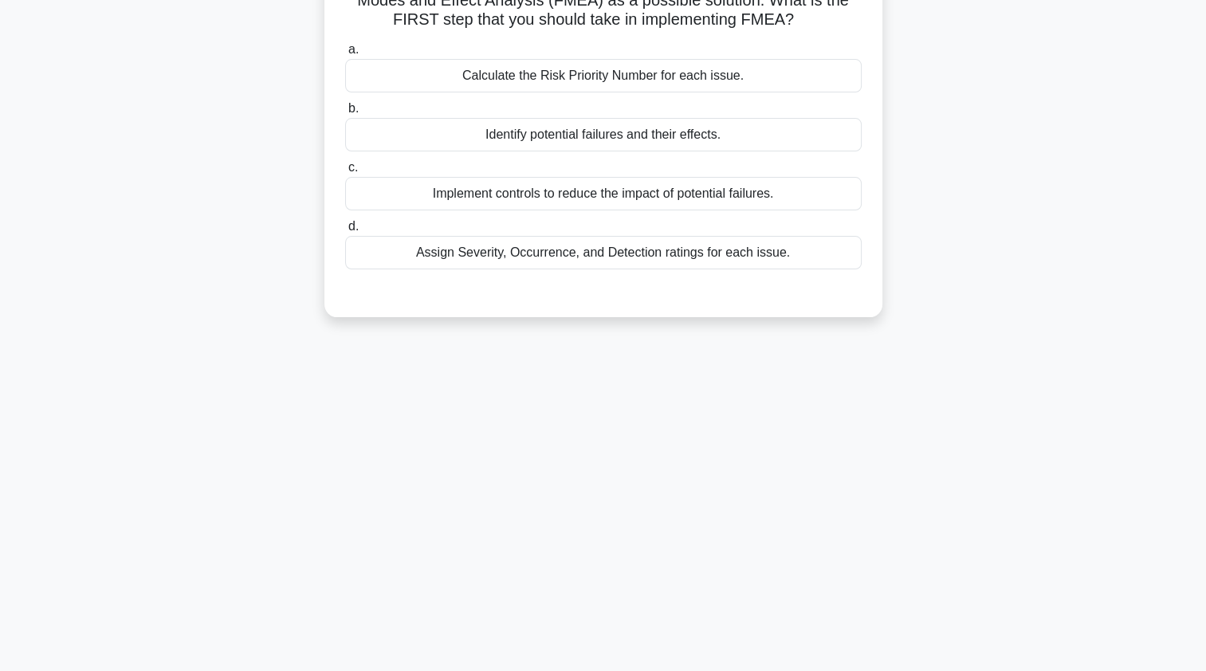
scroll to position [0, 0]
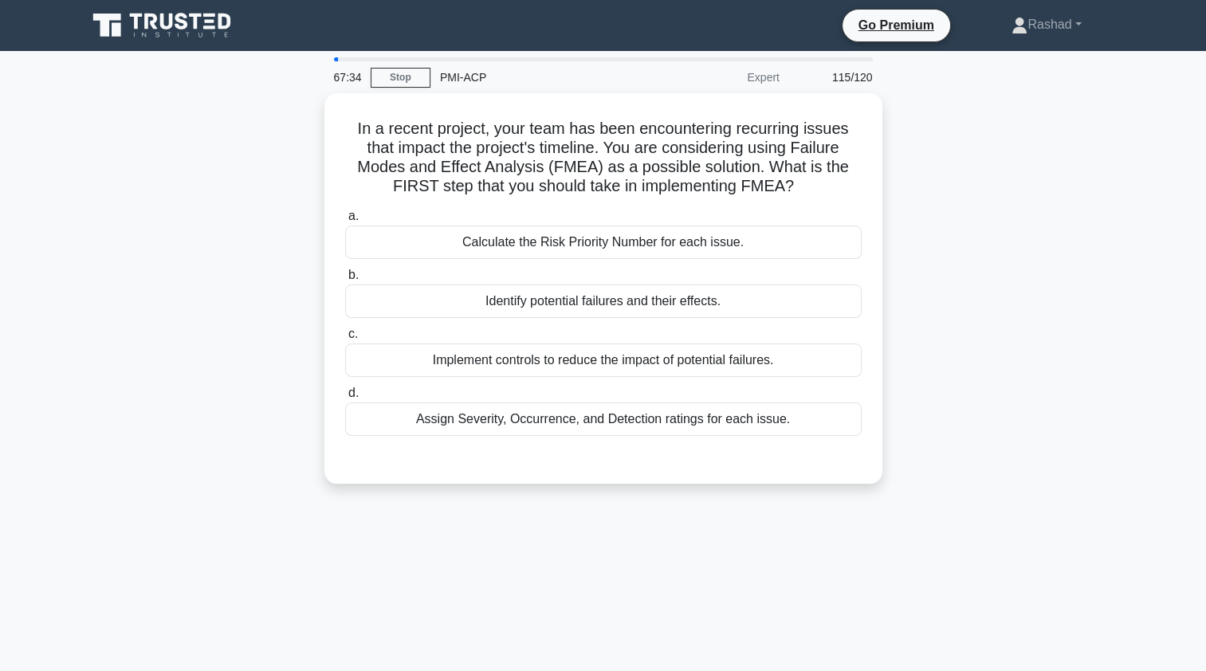
click at [443, 312] on div "Identify potential failures and their effects." at bounding box center [603, 301] width 517 height 33
click at [345, 281] on input "b. Identify potential failures and their effects." at bounding box center [345, 275] width 0 height 10
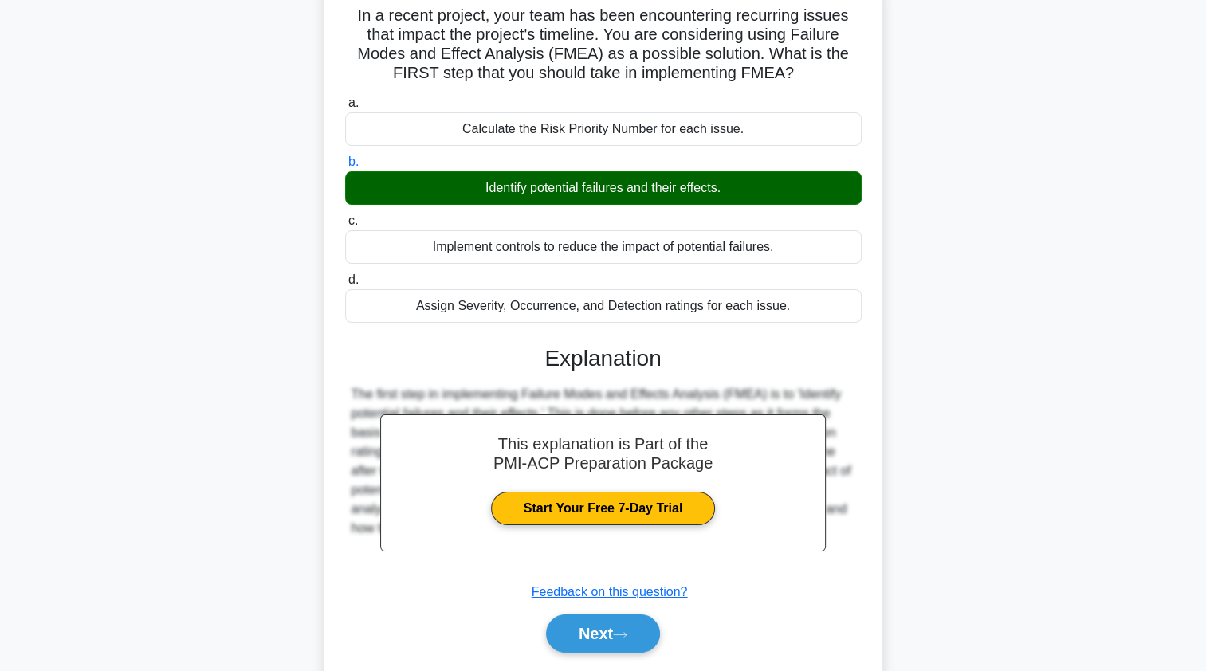
scroll to position [190, 0]
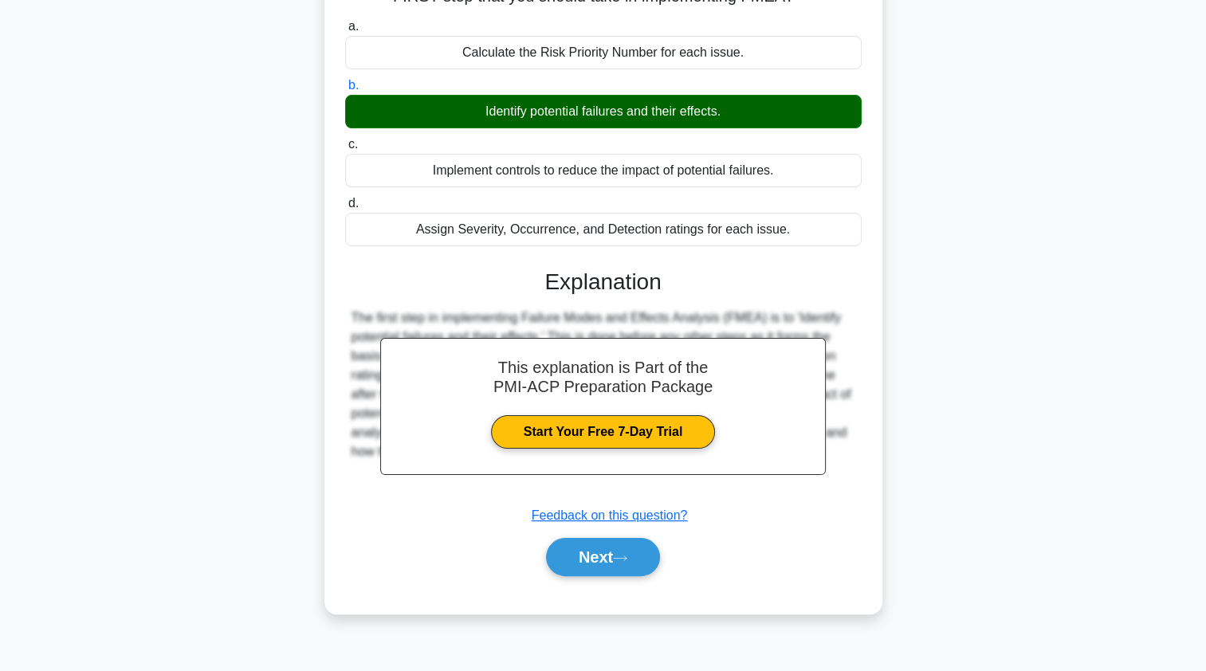
click at [567, 558] on button "Next" at bounding box center [603, 557] width 114 height 38
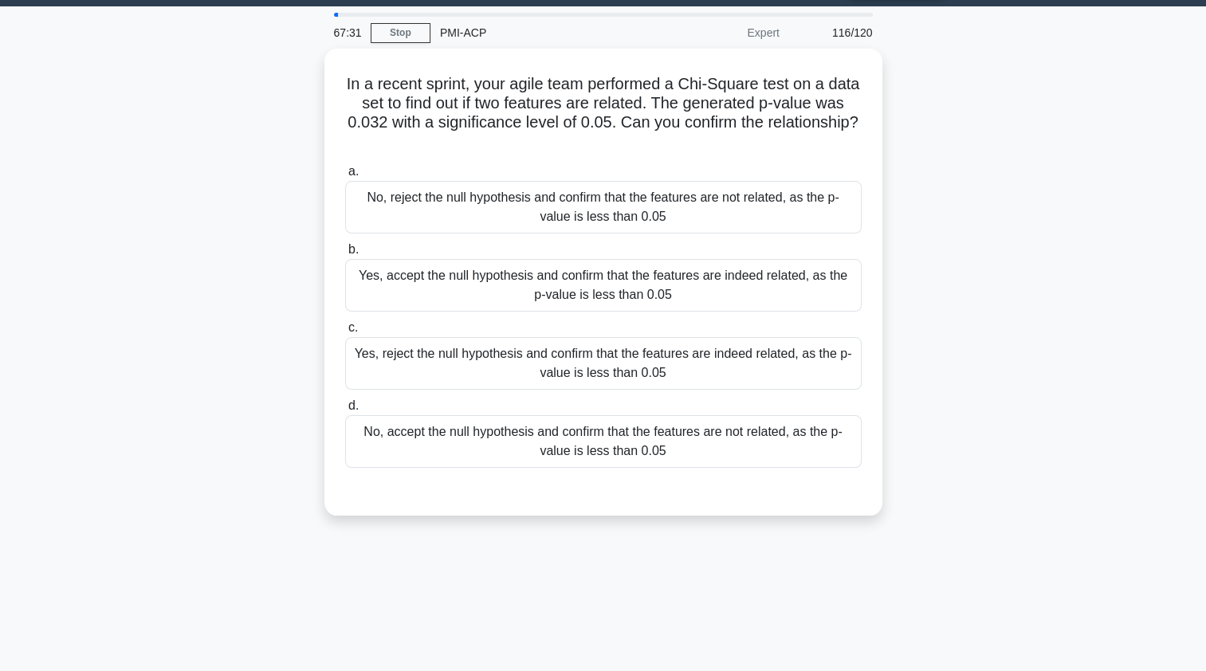
scroll to position [0, 0]
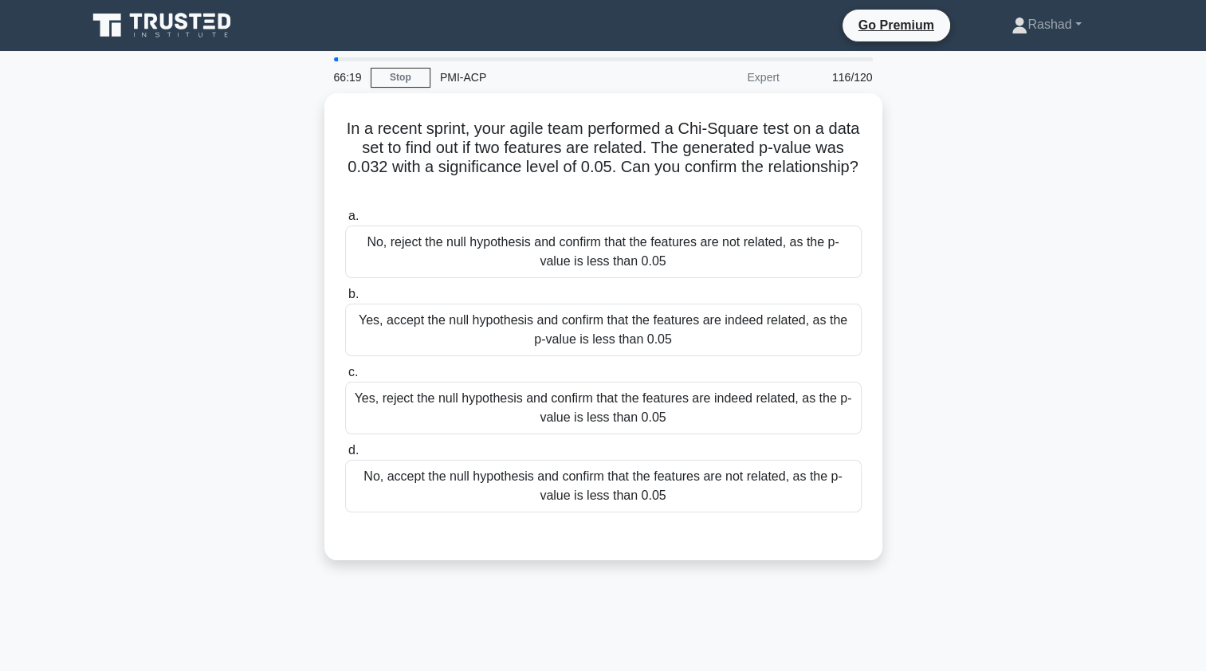
click at [434, 253] on div "No, reject the null hypothesis and confirm that the features are not related, a…" at bounding box center [603, 252] width 517 height 53
click at [345, 222] on input "a. No, reject the null hypothesis and confirm that the features are not related…" at bounding box center [345, 216] width 0 height 10
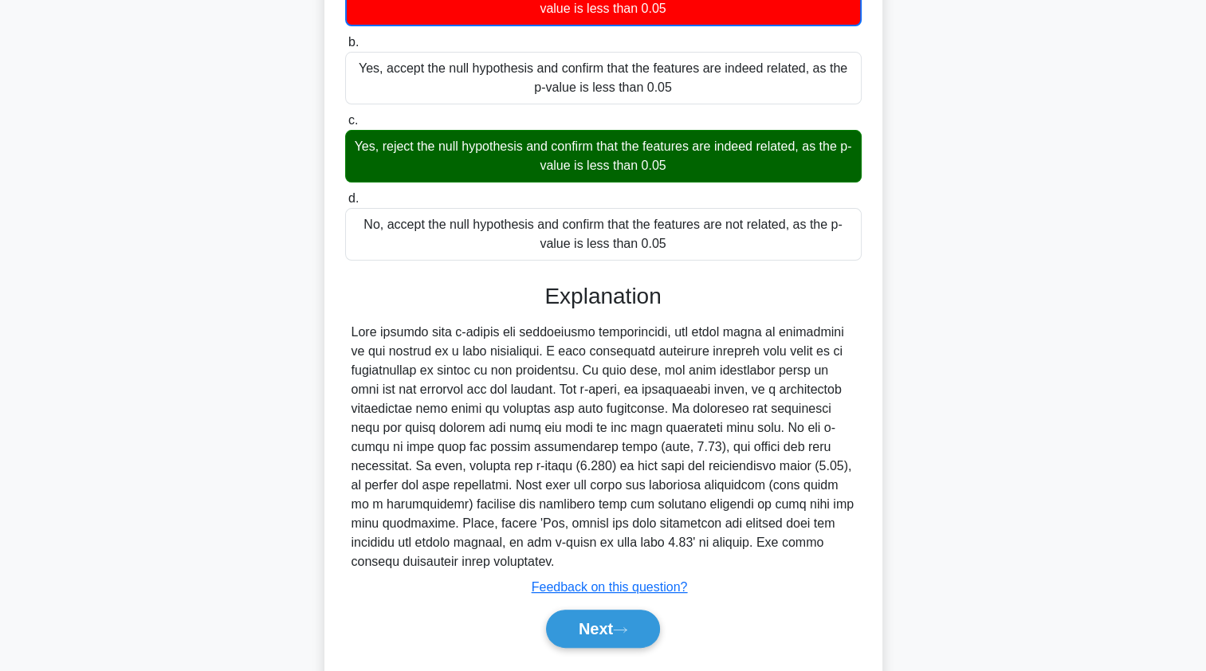
scroll to position [253, 0]
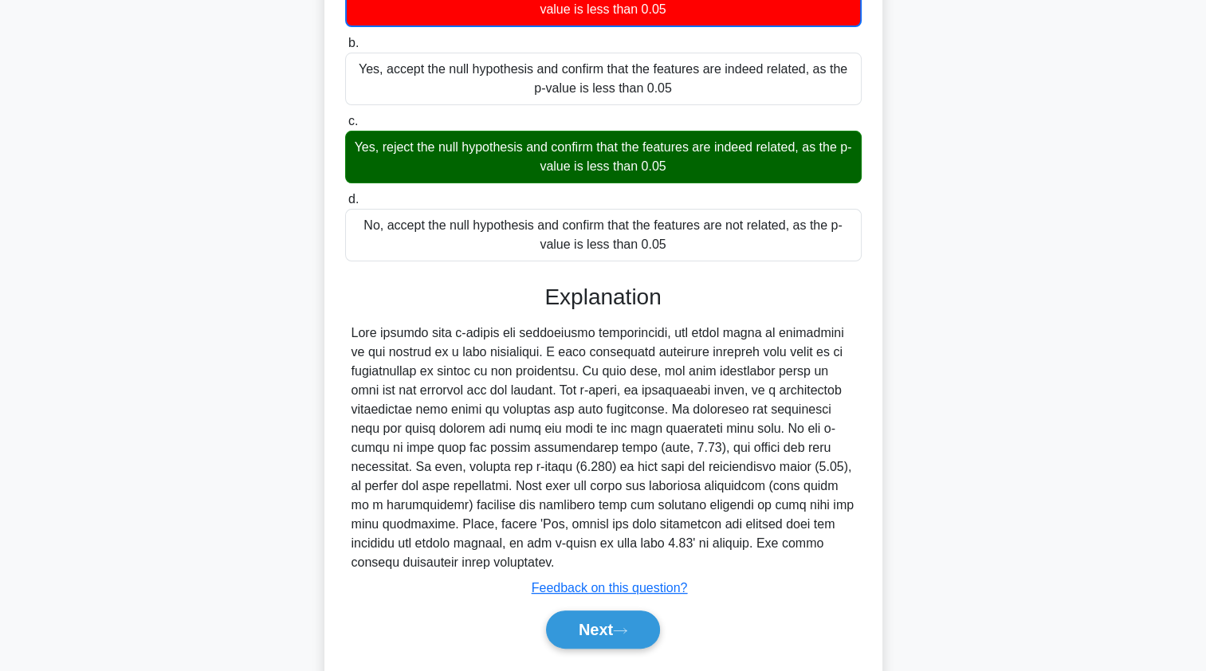
click at [572, 611] on button "Next" at bounding box center [603, 630] width 114 height 38
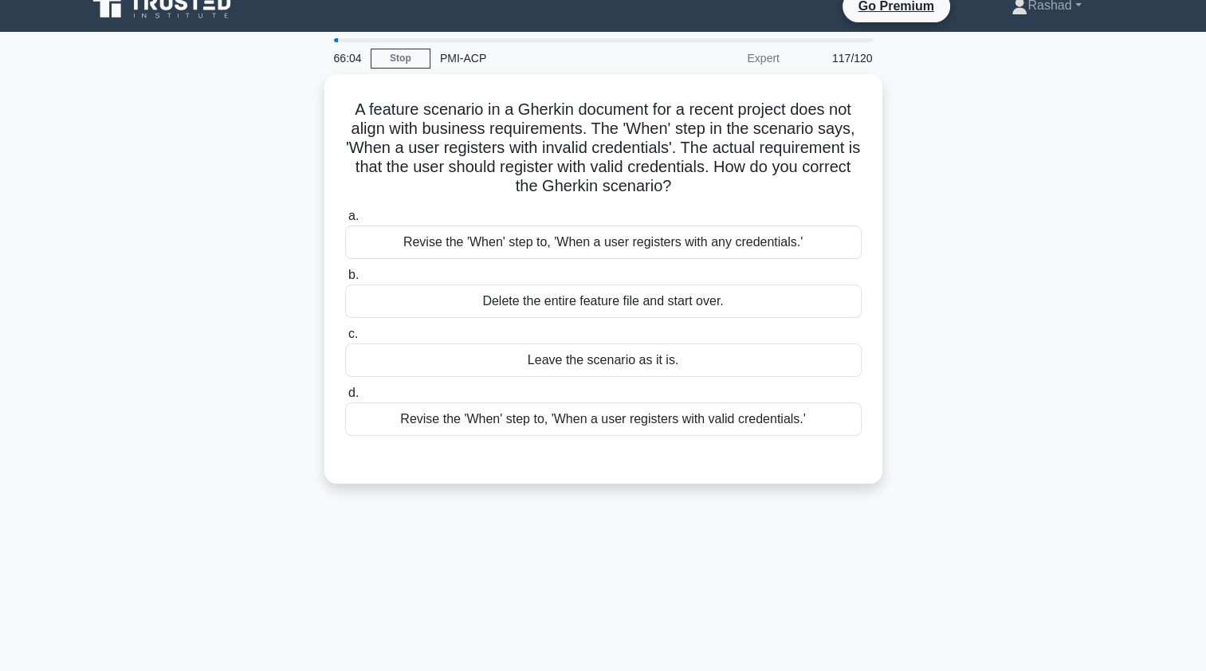
scroll to position [0, 0]
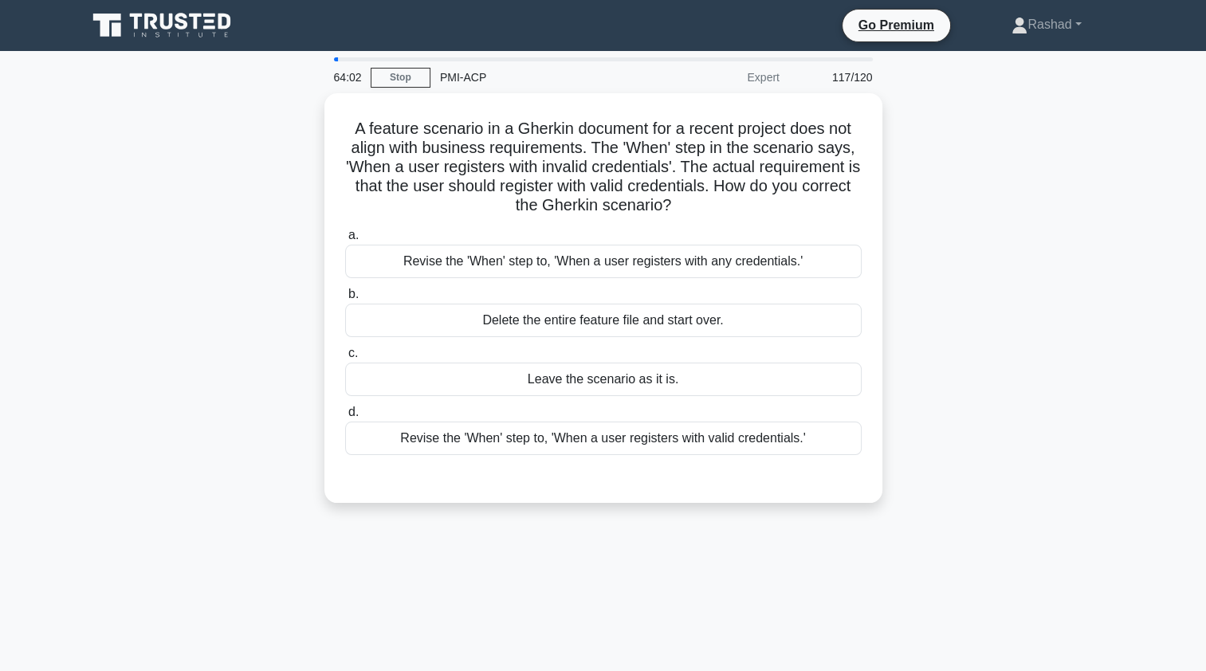
click at [765, 254] on div "Revise the 'When' step to, 'When a user registers with any credentials.'" at bounding box center [603, 261] width 517 height 33
click at [345, 241] on input "a. Revise the 'When' step to, 'When a user registers with any credentials.'" at bounding box center [345, 235] width 0 height 10
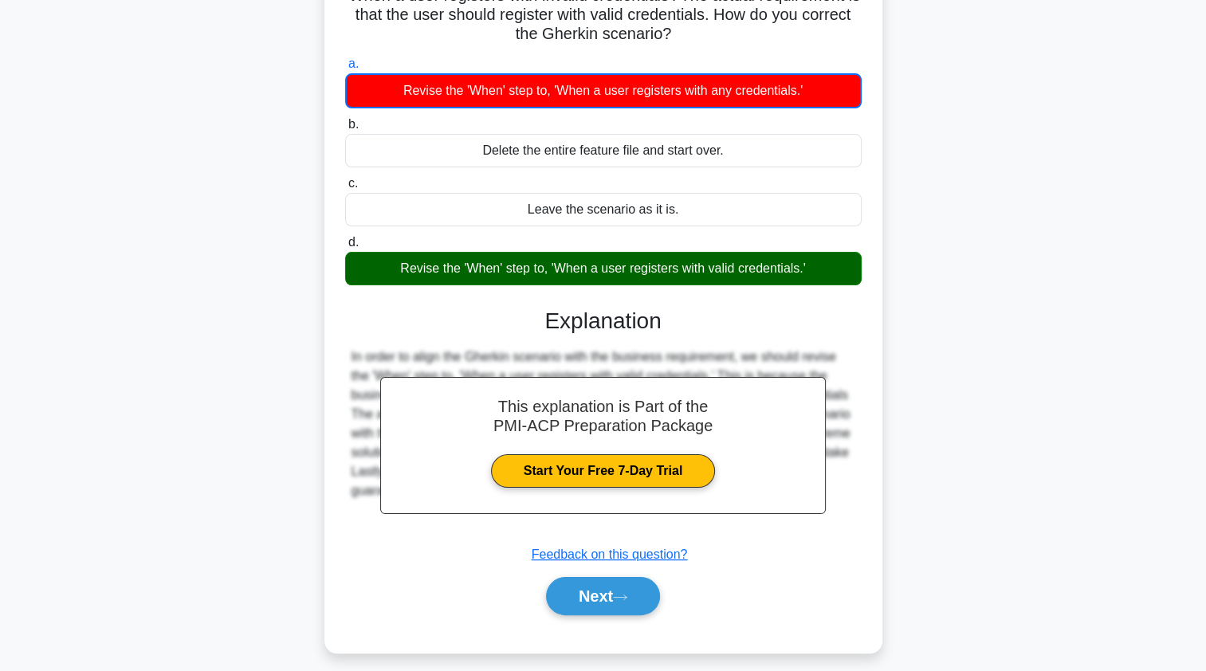
scroll to position [190, 0]
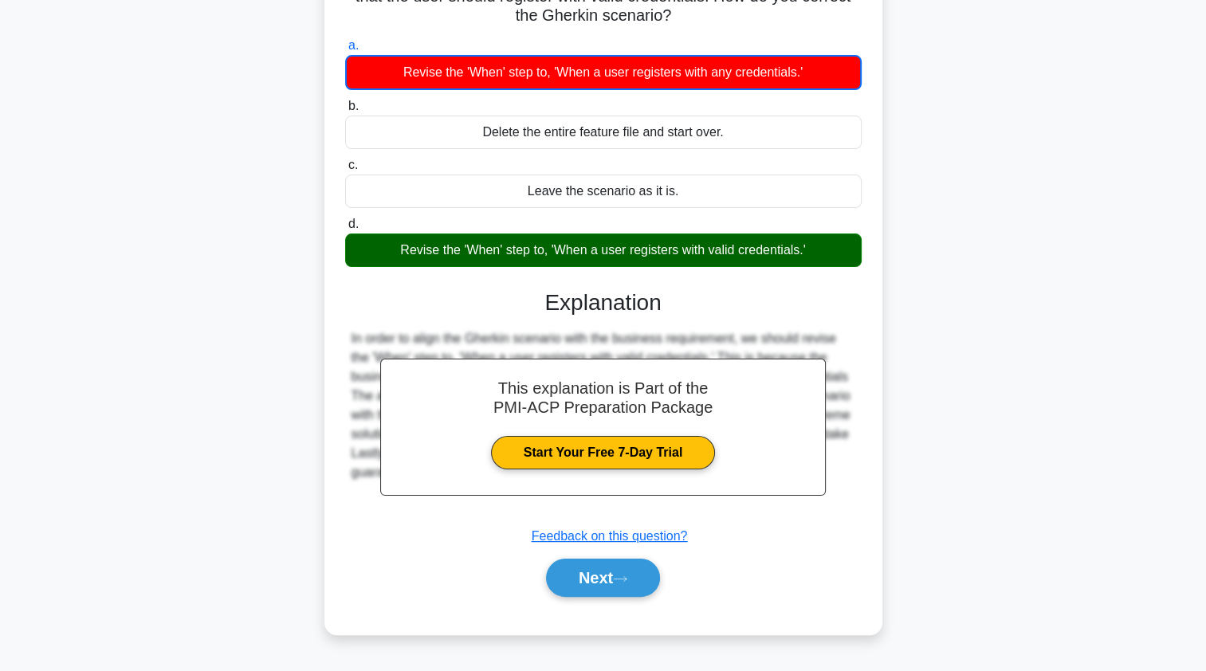
click at [622, 585] on button "Next" at bounding box center [603, 578] width 114 height 38
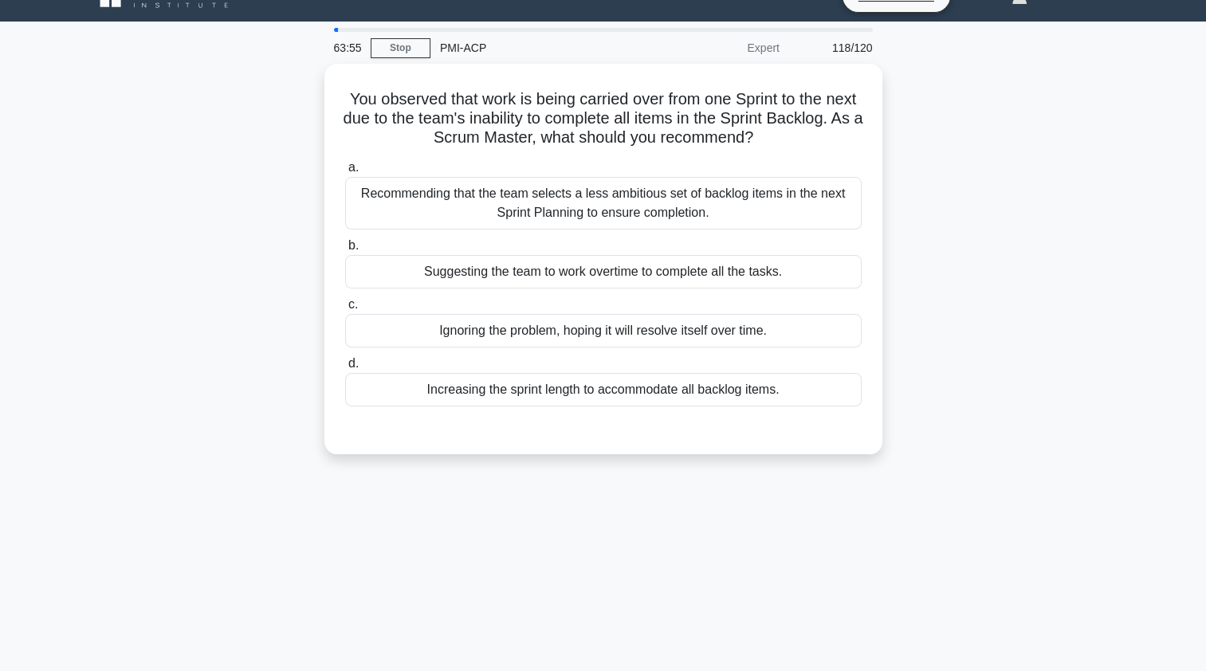
scroll to position [0, 0]
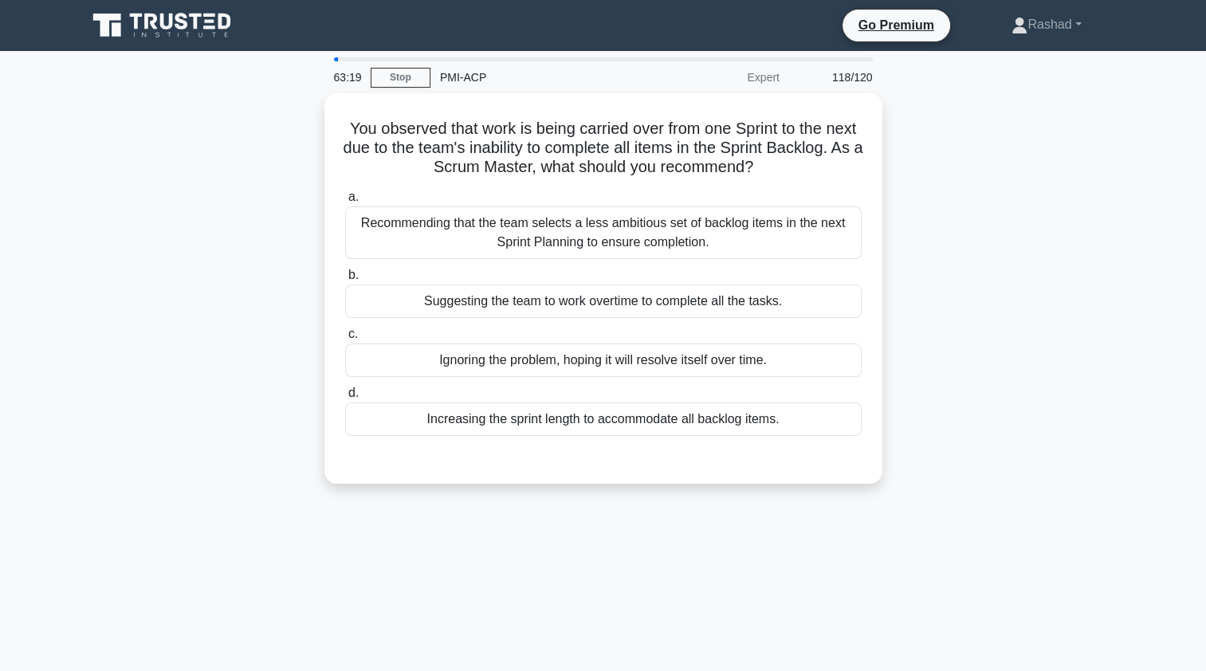
click at [513, 226] on div "Recommending that the team selects a less ambitious set of backlog items in the…" at bounding box center [603, 232] width 517 height 53
click at [345, 202] on input "a. Recommending that the team selects a less ambitious set of backlog items in …" at bounding box center [345, 197] width 0 height 10
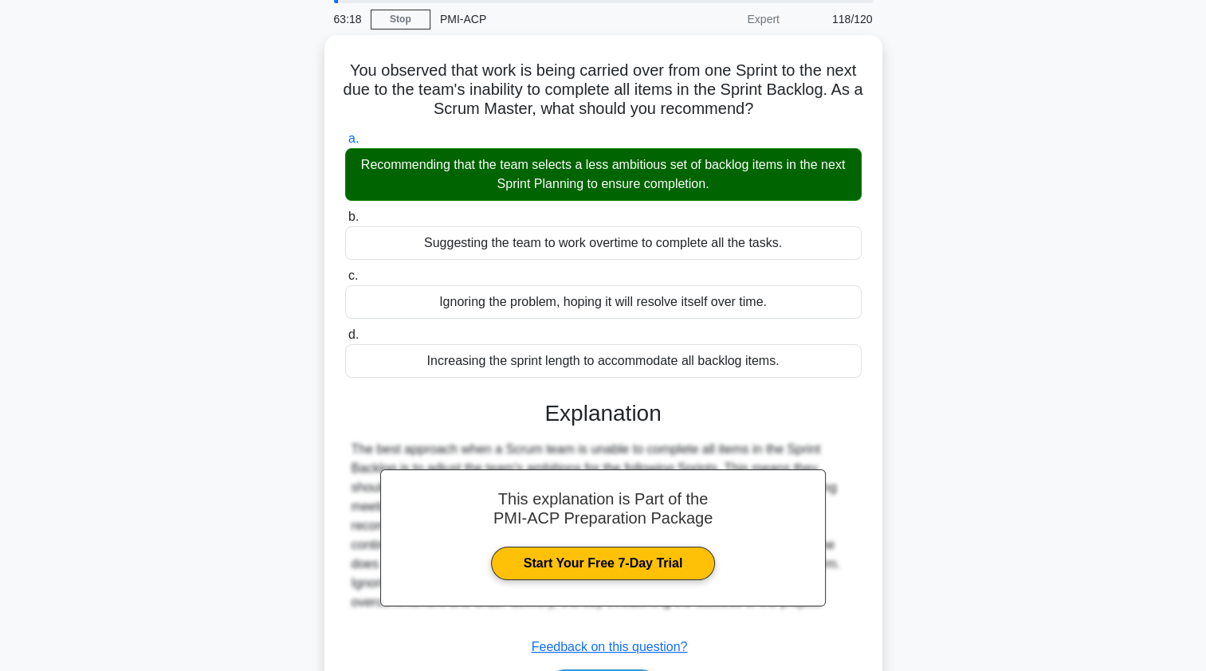
scroll to position [190, 0]
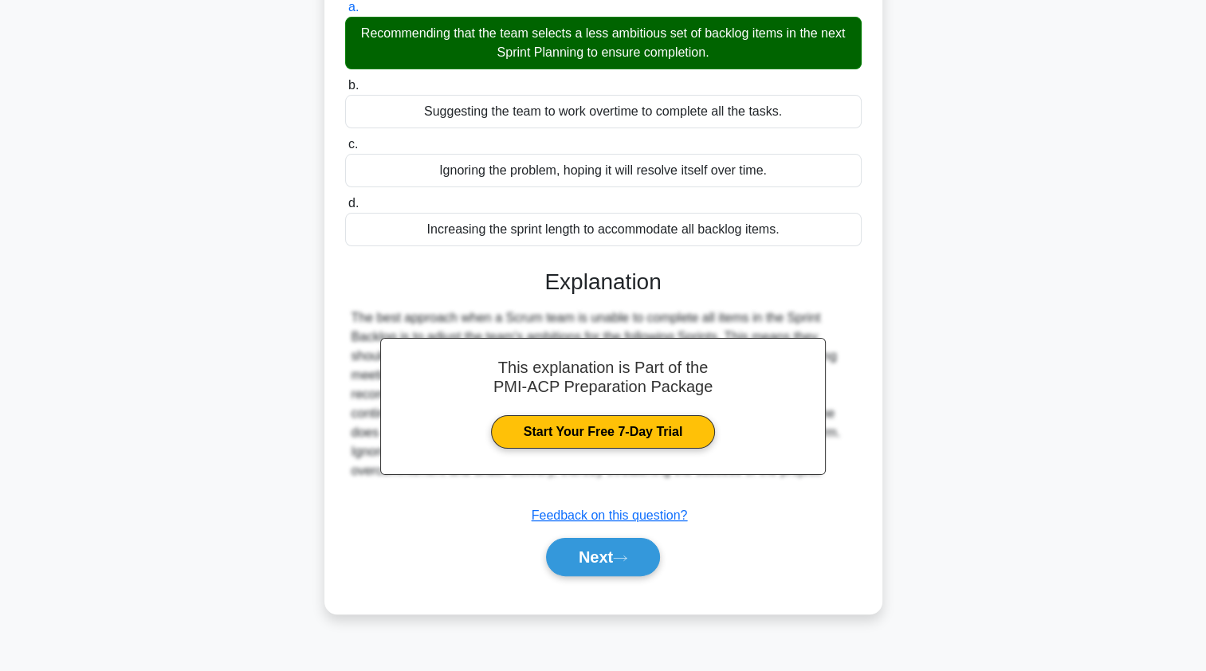
click at [587, 550] on button "Next" at bounding box center [603, 557] width 114 height 38
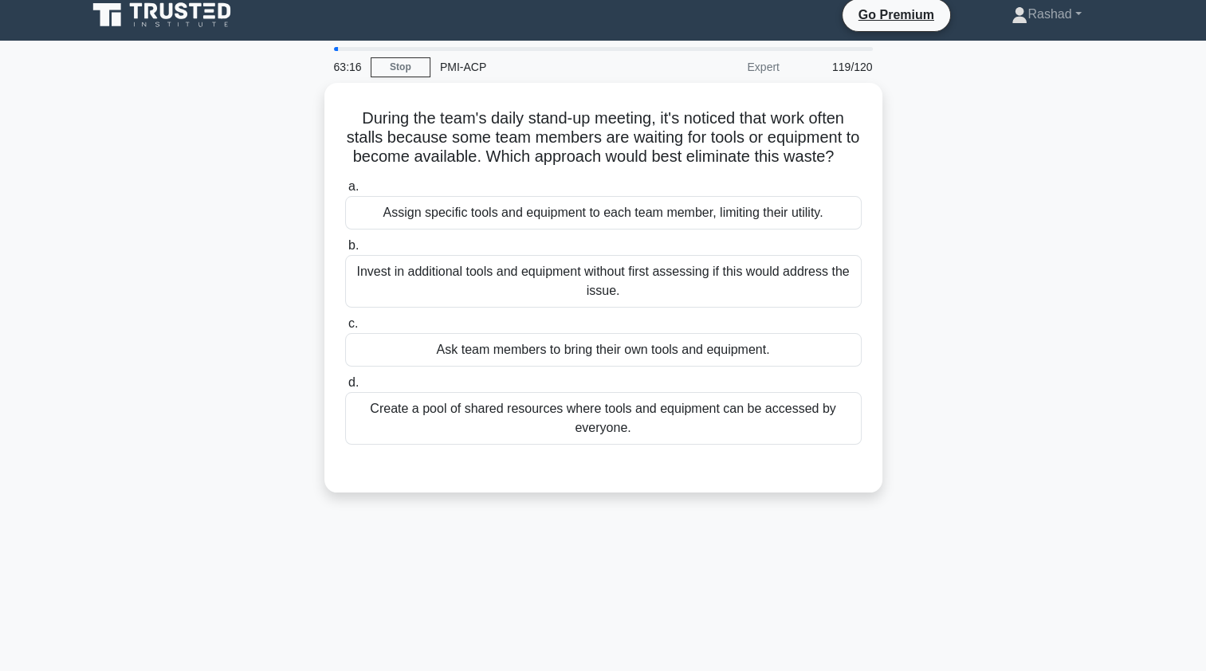
scroll to position [0, 0]
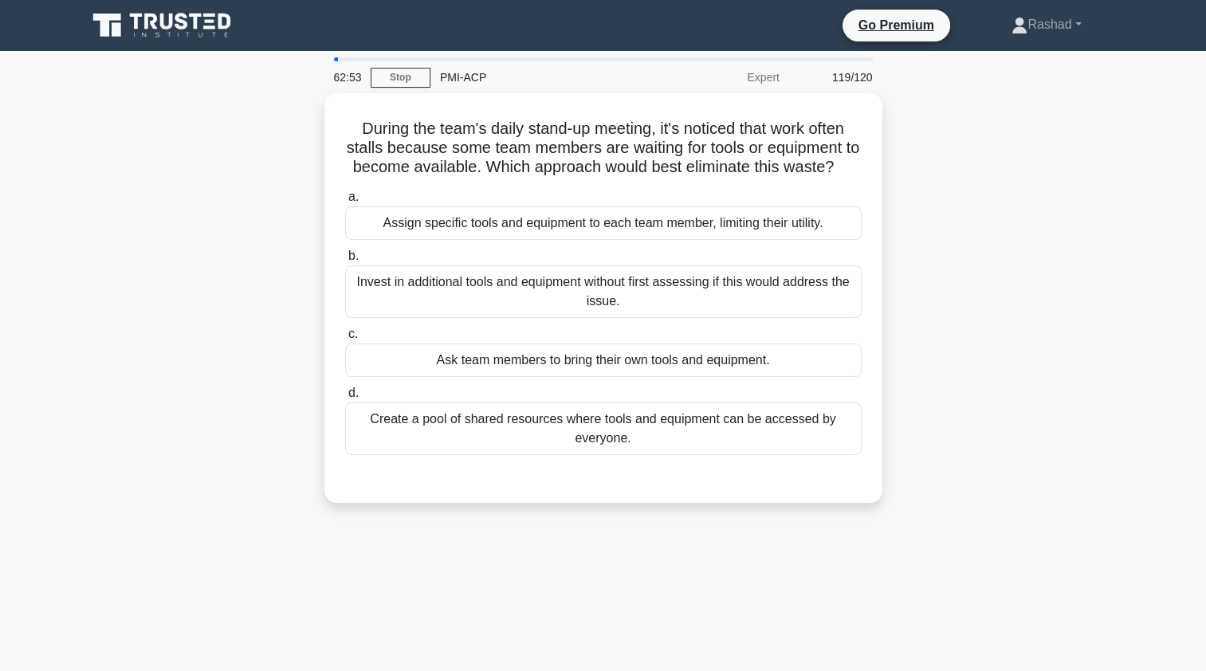
click at [395, 455] on div "Create a pool of shared resources where tools and equipment can be accessed by …" at bounding box center [603, 429] width 517 height 53
click at [345, 399] on input "d. Create a pool of shared resources where tools and equipment can be accessed …" at bounding box center [345, 393] width 0 height 10
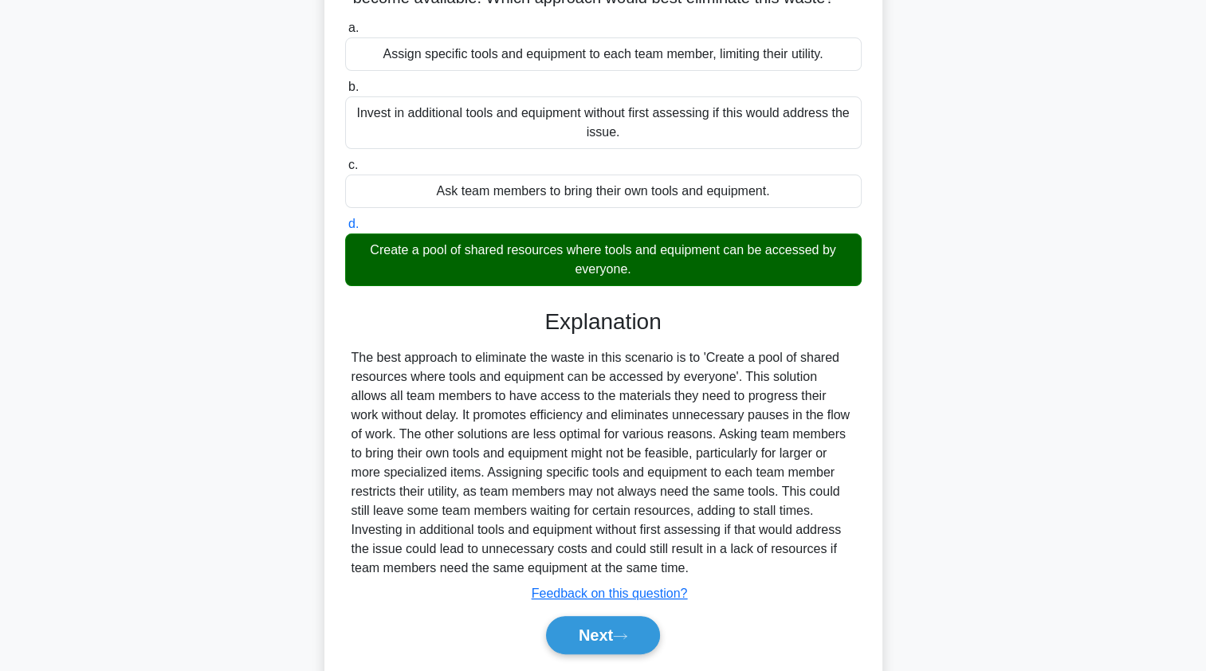
scroll to position [234, 0]
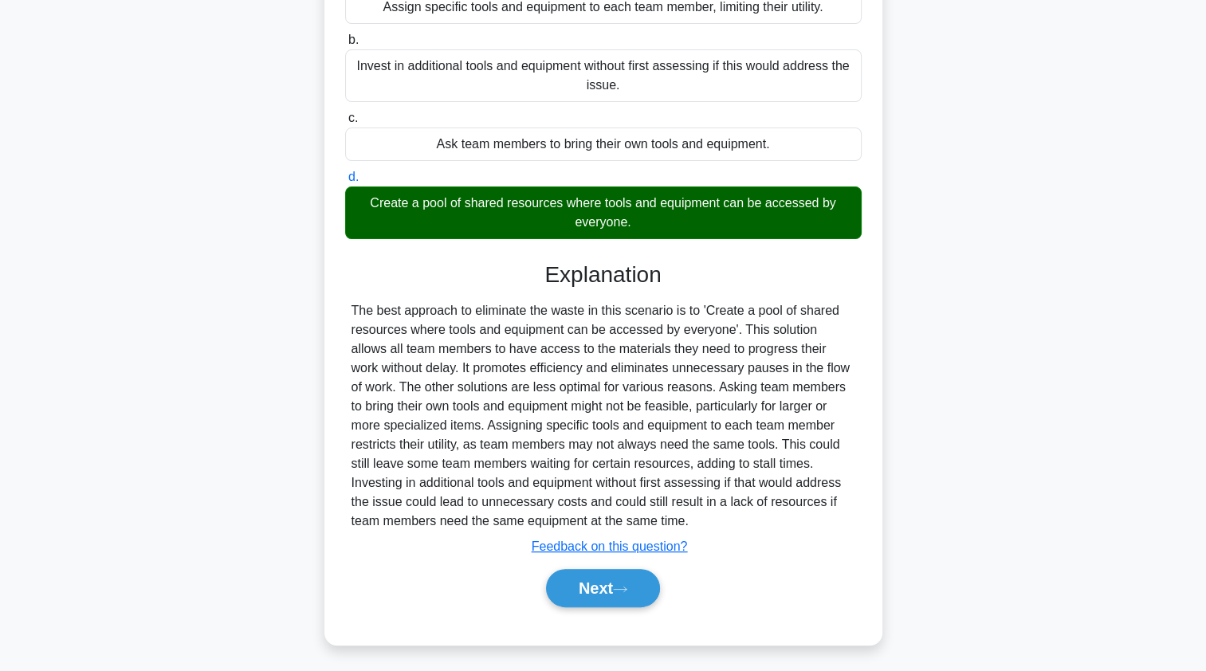
click at [577, 590] on button "Next" at bounding box center [603, 588] width 114 height 38
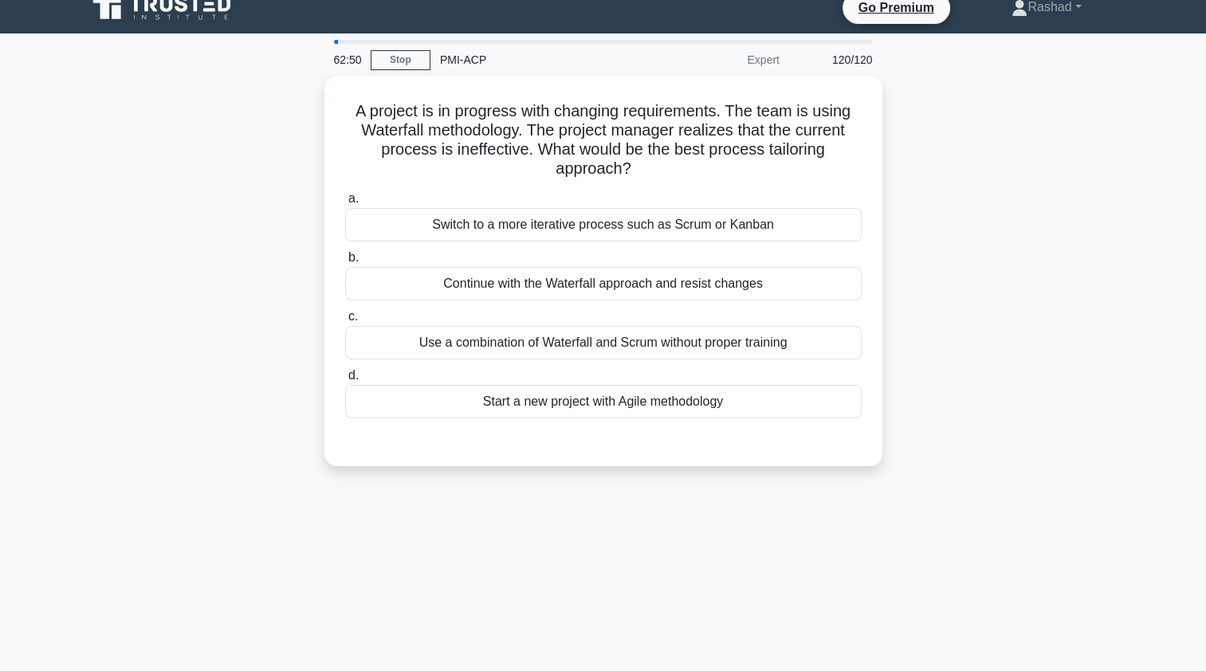
scroll to position [0, 0]
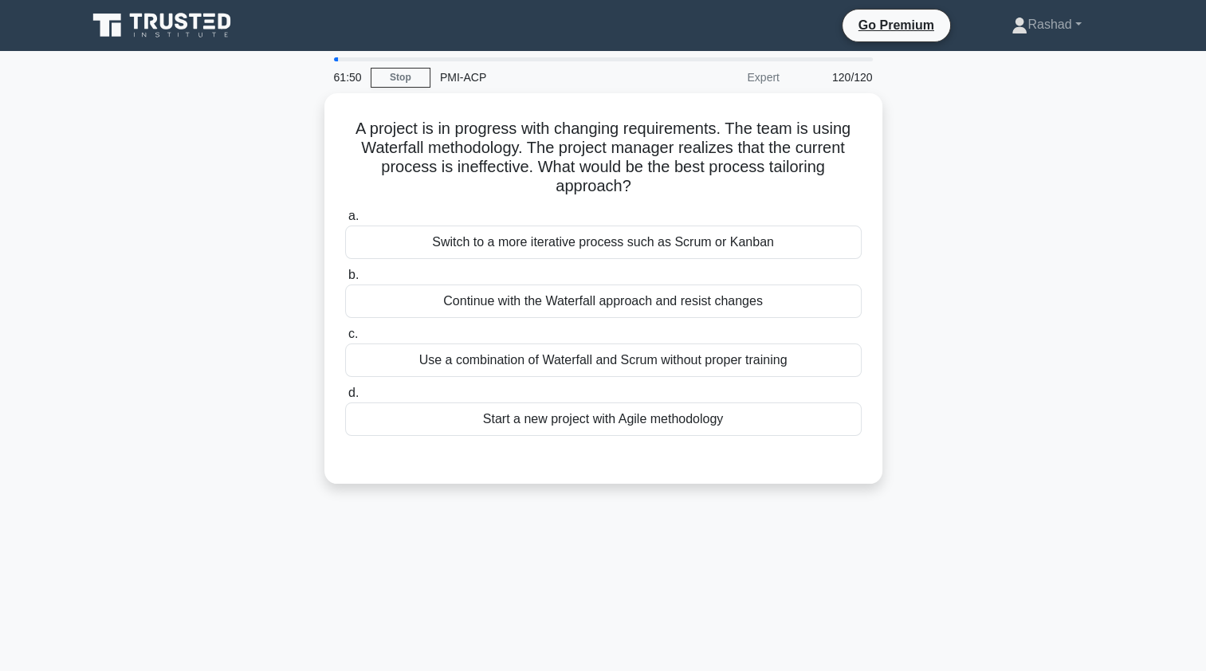
click at [426, 242] on div "Switch to a more iterative process such as Scrum or Kanban" at bounding box center [603, 242] width 517 height 33
click at [345, 222] on input "a. Switch to a more iterative process such as Scrum or Kanban" at bounding box center [345, 216] width 0 height 10
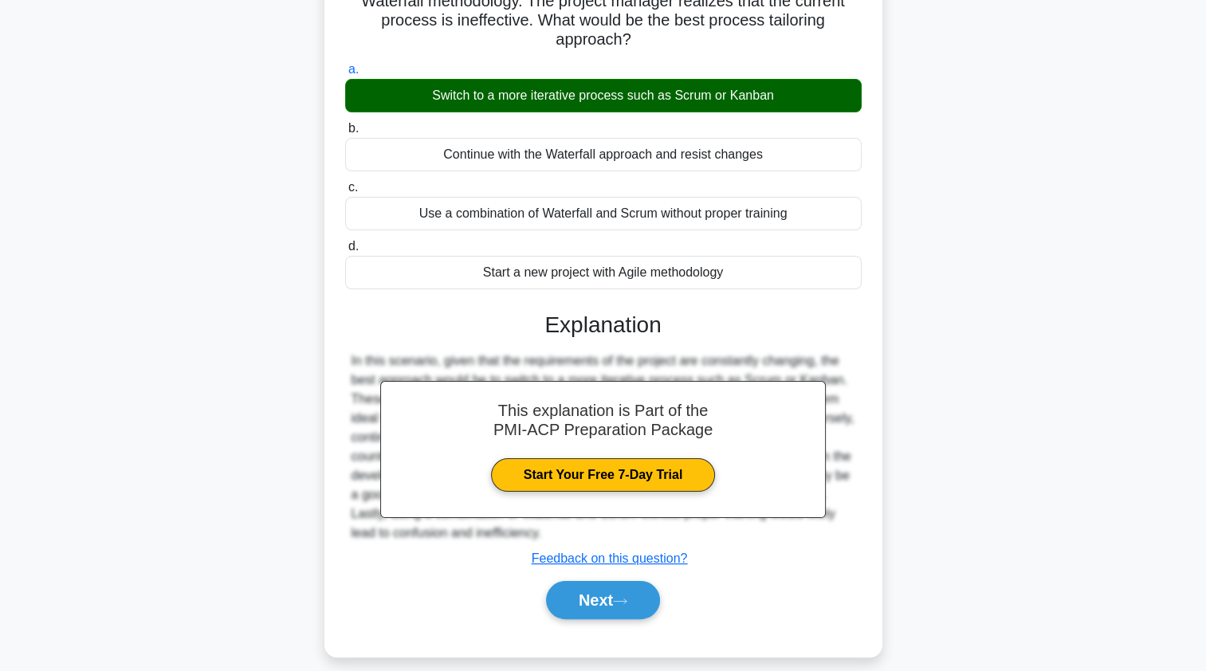
scroll to position [190, 0]
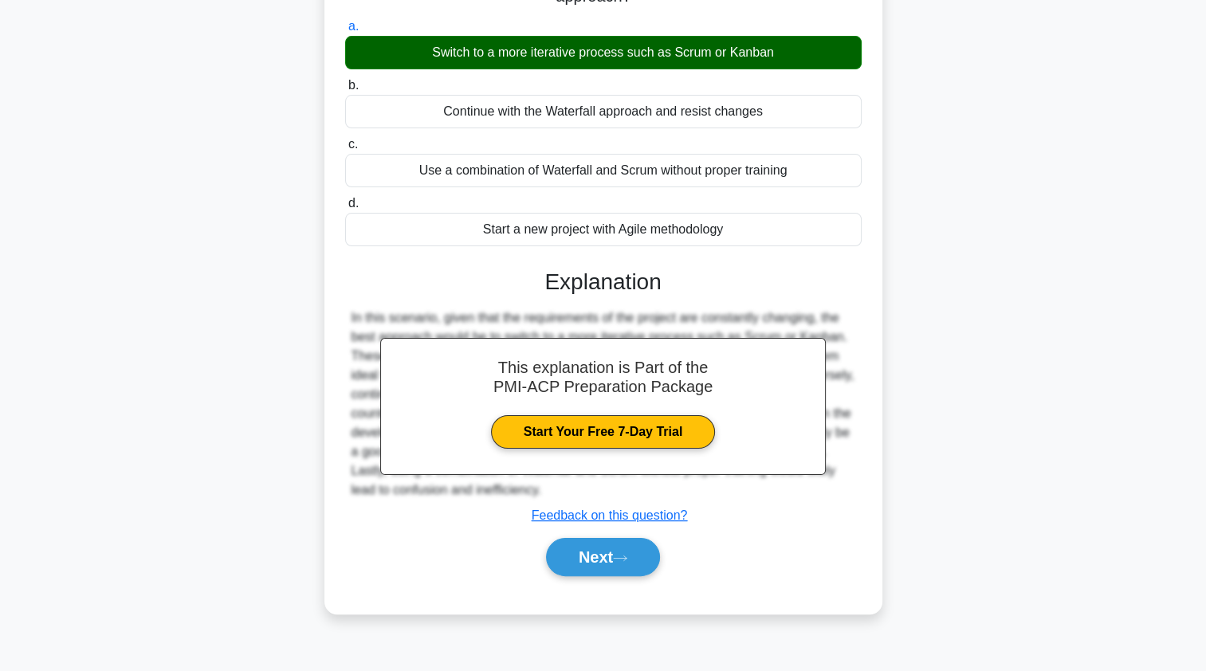
click at [578, 552] on button "Next" at bounding box center [603, 557] width 114 height 38
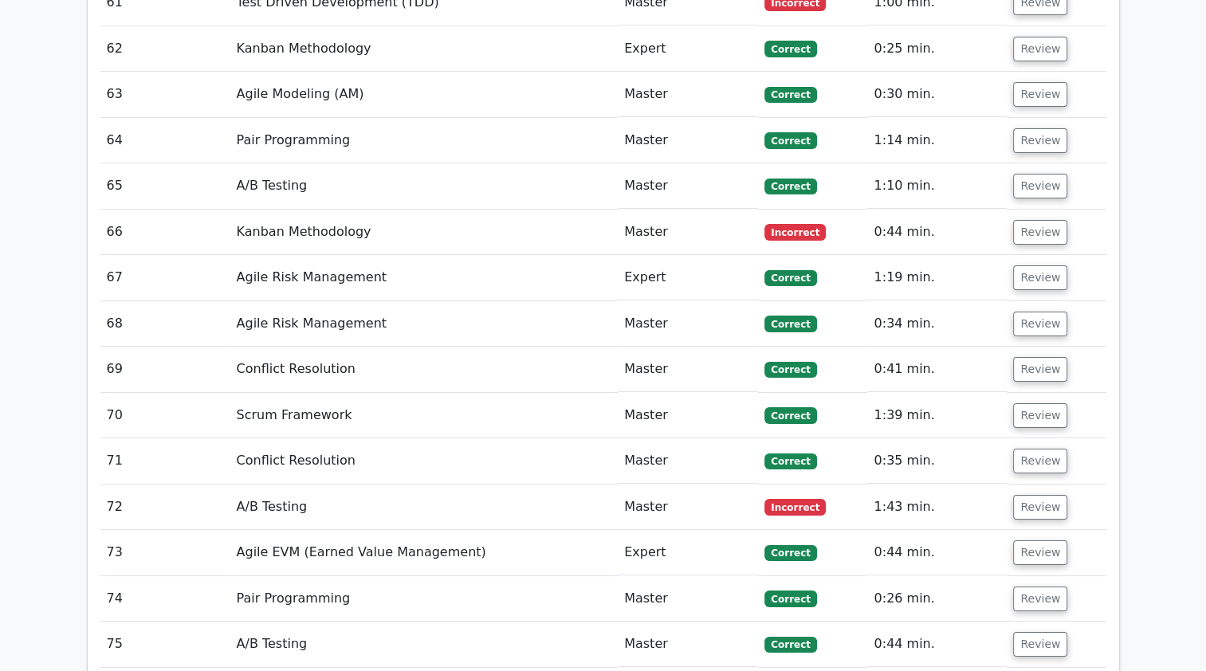
scroll to position [5738, 0]
